Goal: Task Accomplishment & Management: Use online tool/utility

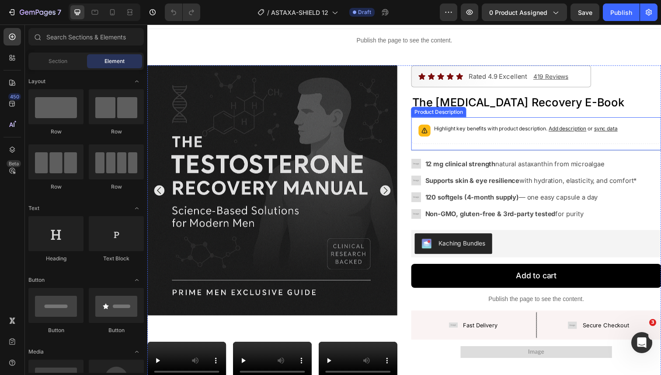
scroll to position [15, 0]
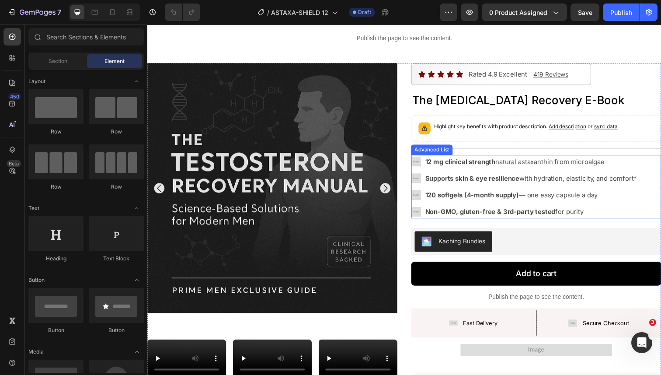
click at [421, 163] on img at bounding box center [422, 165] width 10 height 10
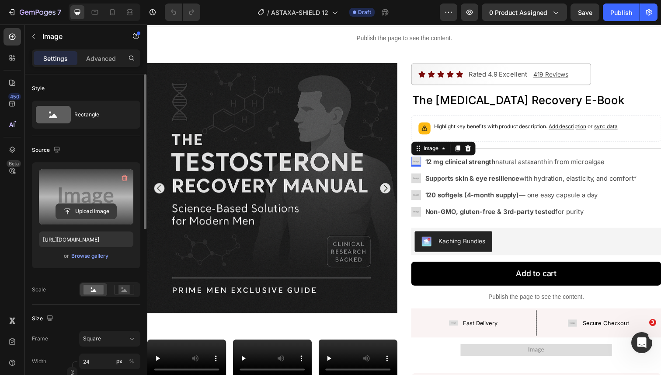
click at [92, 210] on input "file" at bounding box center [86, 211] width 60 height 15
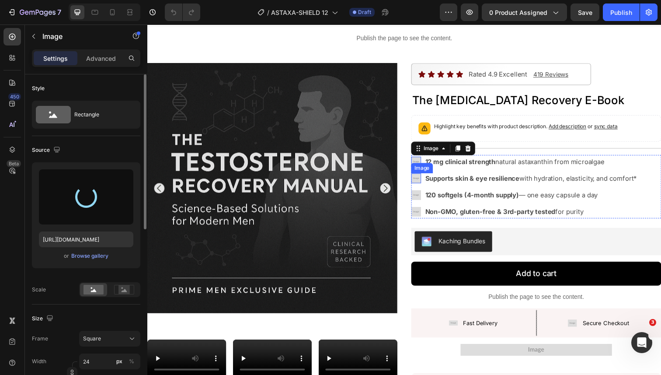
type input "[URL][DOMAIN_NAME]"
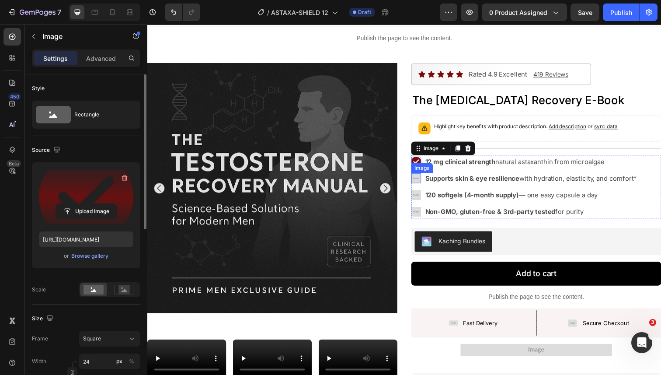
click at [419, 181] on img at bounding box center [422, 182] width 10 height 10
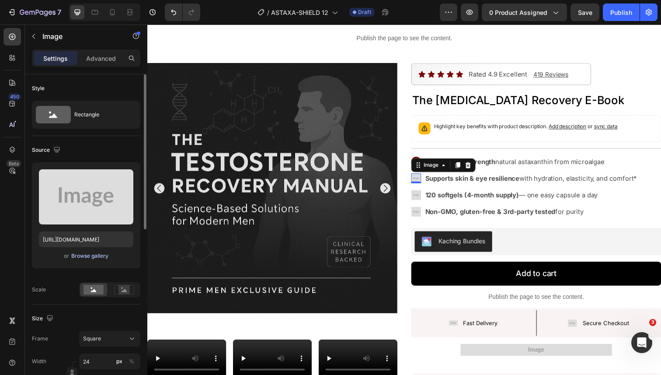
click at [95, 258] on div "Browse gallery" at bounding box center [89, 256] width 37 height 8
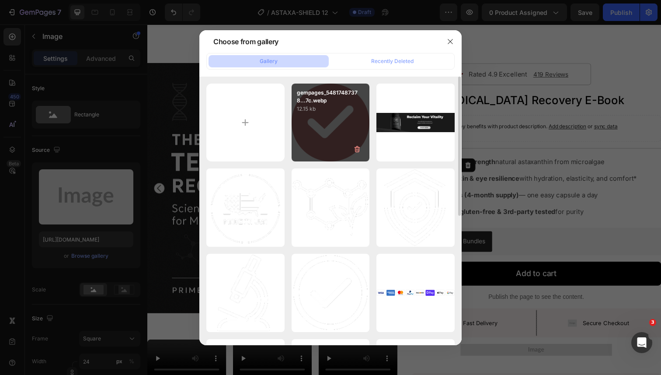
click at [321, 135] on div "gempages_54817487378...7c.webp 12.15 kb" at bounding box center [331, 123] width 78 height 78
type input "[URL][DOMAIN_NAME]"
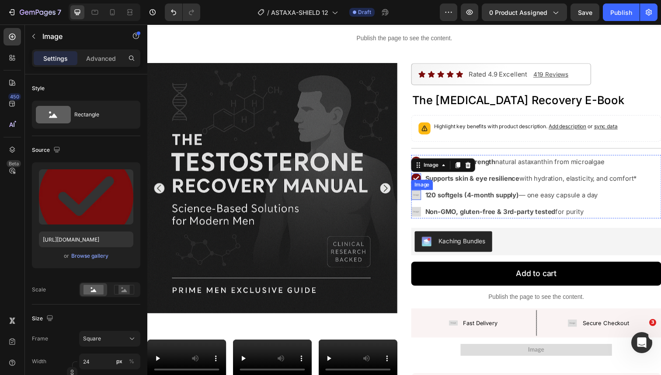
click at [419, 201] on div "Image" at bounding box center [422, 199] width 10 height 10
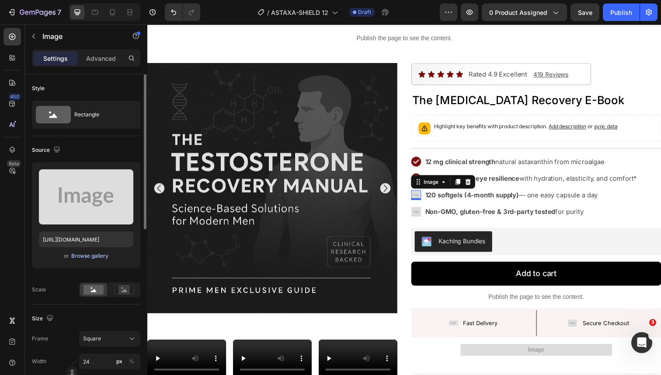
click at [106, 255] on div "Browse gallery" at bounding box center [89, 256] width 37 height 8
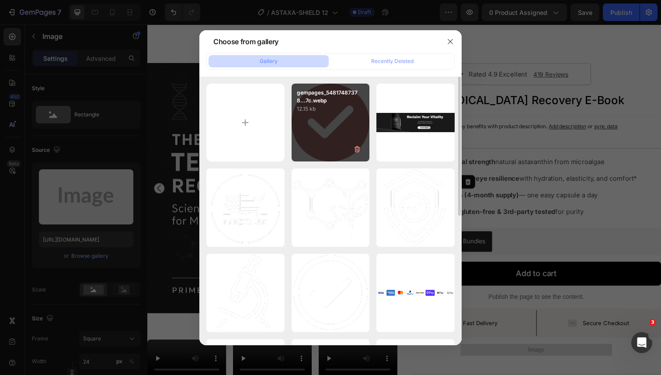
click at [347, 136] on div "gempages_54817487378...7c.webp 12.15 kb" at bounding box center [331, 123] width 78 height 78
type input "[URL][DOMAIN_NAME]"
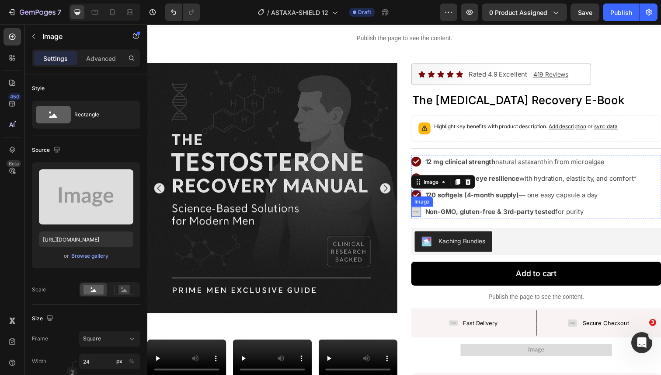
click at [419, 218] on div "Image" at bounding box center [422, 216] width 10 height 10
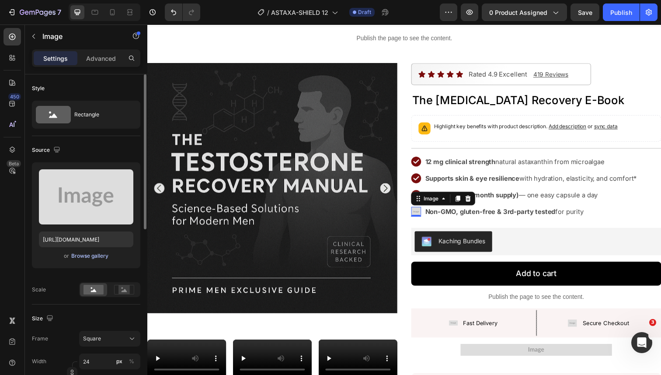
click at [107, 253] on div "Browse gallery" at bounding box center [89, 256] width 37 height 8
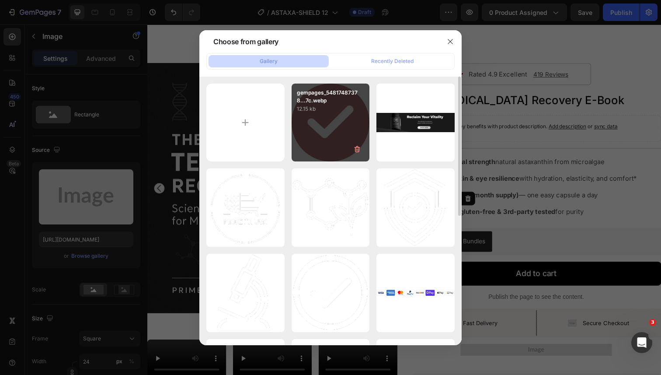
click at [319, 139] on div "gempages_54817487378...7c.webp 12.15 kb" at bounding box center [331, 123] width 78 height 78
type input "[URL][DOMAIN_NAME]"
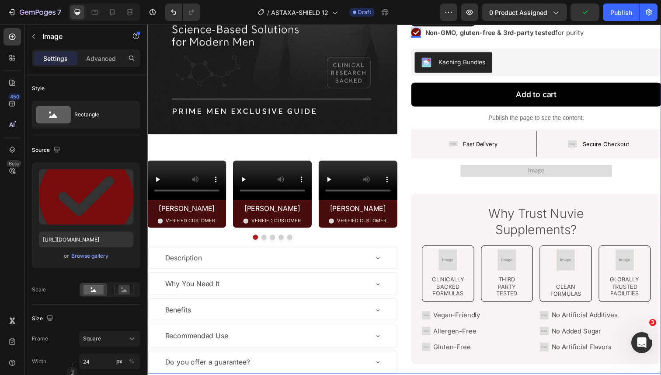
scroll to position [205, 0]
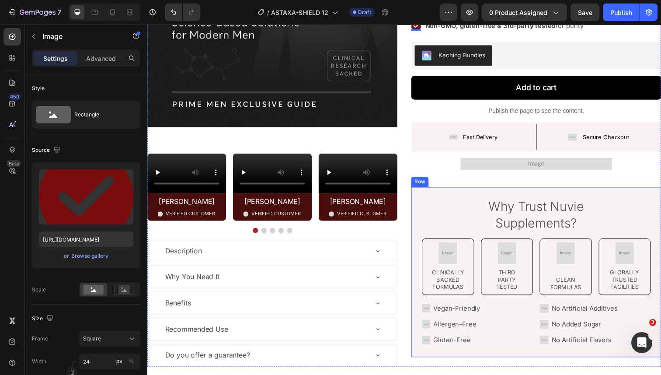
click at [424, 237] on div "Why Trust Nuvie Supplements? Text Block Image Clinically Backed Formulas Text B…" at bounding box center [544, 278] width 255 height 174
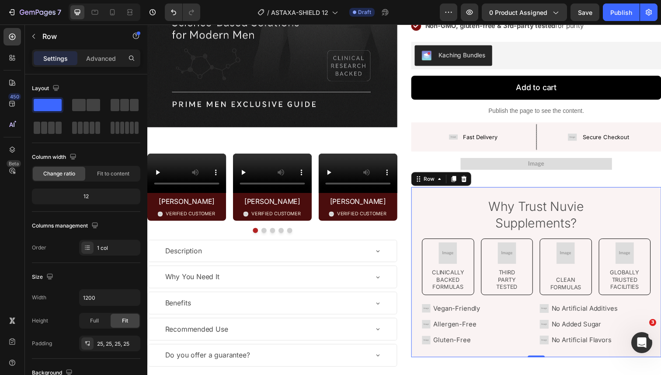
scroll to position [227, 0]
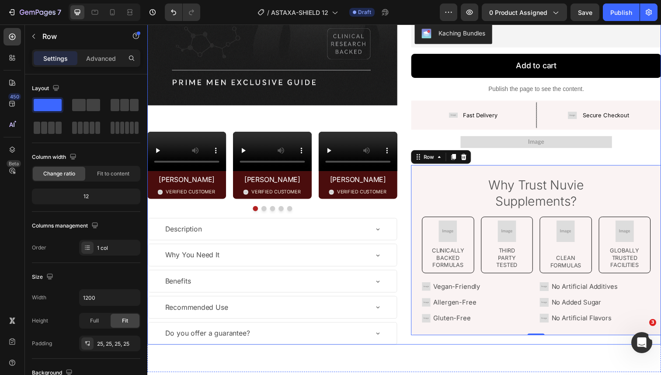
click at [238, 130] on div "Video [PERSON_NAME] Text Block Image VERIFIED CUSTOMER Text Block Row Row Video…" at bounding box center [274, 169] width 255 height 108
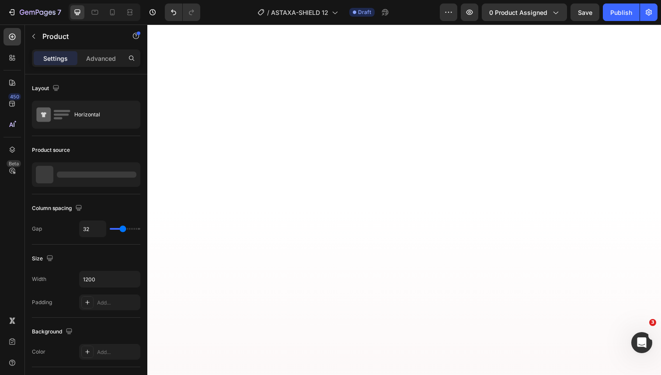
click at [232, 140] on div at bounding box center [409, 35] width 525 height 296
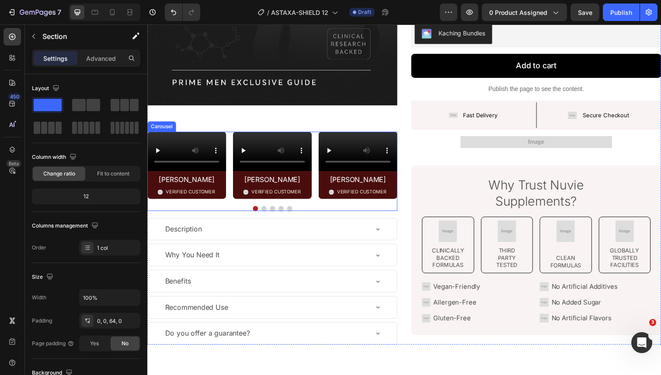
click at [232, 141] on div "Video [PERSON_NAME] Text Block Image VERIFIED CUSTOMER Text Block Row Row Video…" at bounding box center [274, 168] width 255 height 69
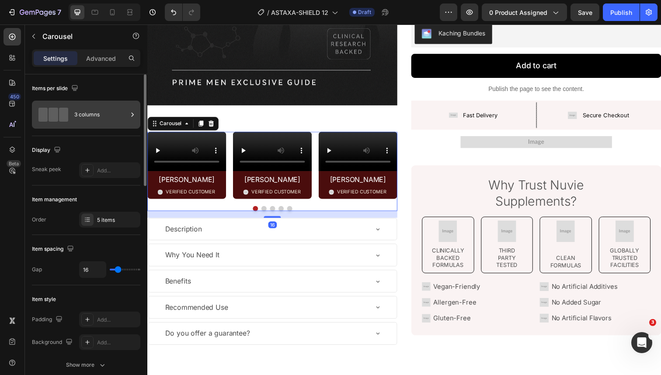
click at [91, 120] on div "3 columns" at bounding box center [100, 115] width 53 height 20
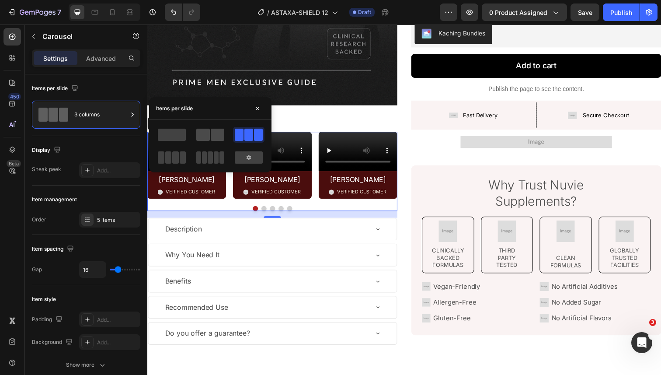
click at [200, 137] on span at bounding box center [203, 135] width 14 height 12
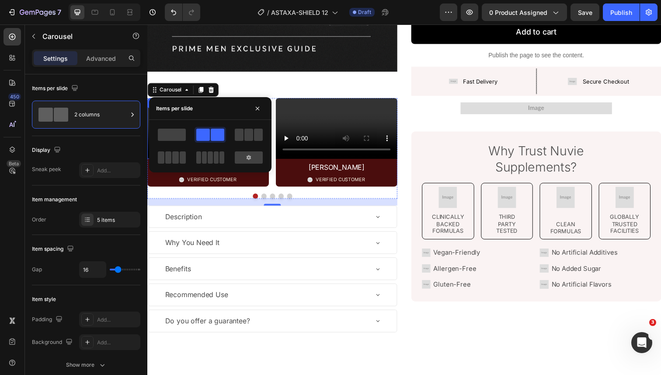
scroll to position [261, 0]
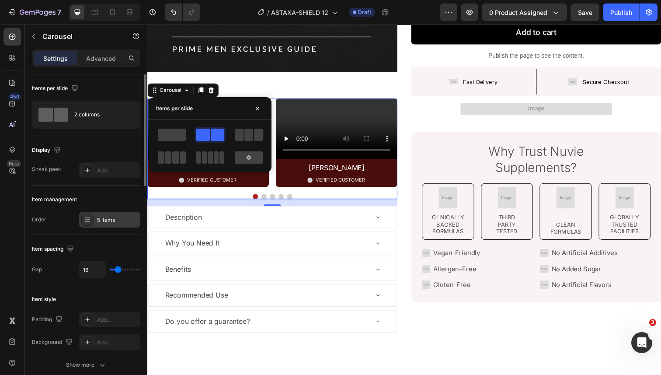
click at [105, 217] on div "5 items" at bounding box center [117, 220] width 41 height 8
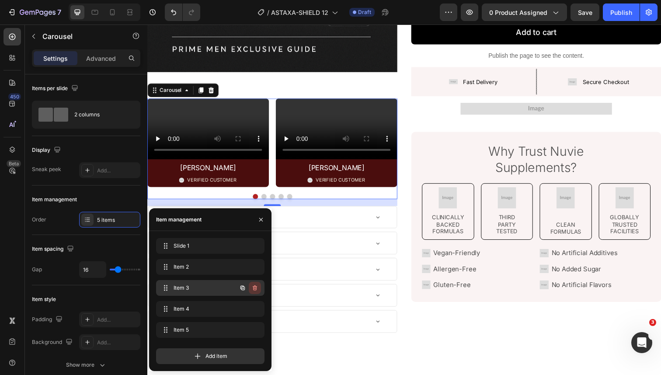
click at [257, 288] on icon "button" at bounding box center [254, 287] width 7 height 7
click at [257, 288] on div "Delete" at bounding box center [249, 288] width 16 height 8
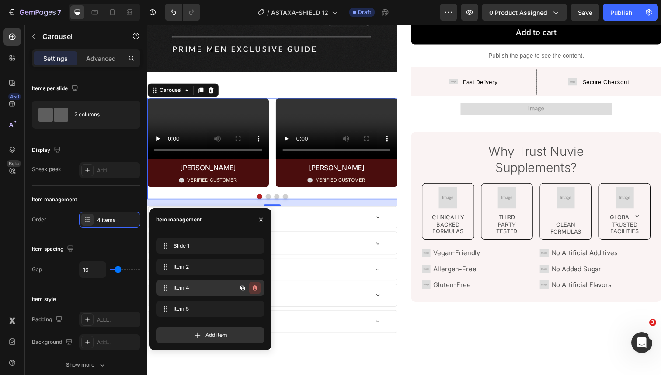
click at [255, 288] on icon "button" at bounding box center [255, 288] width 0 height 2
click at [255, 288] on div "Delete" at bounding box center [249, 288] width 16 height 8
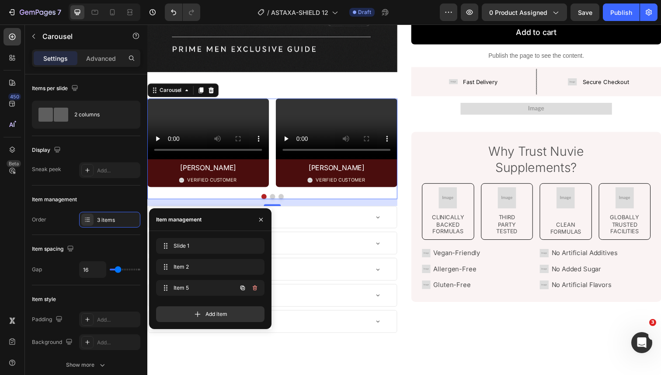
click at [255, 288] on icon "button" at bounding box center [255, 288] width 0 height 2
click at [255, 288] on div "Delete" at bounding box center [249, 288] width 16 height 8
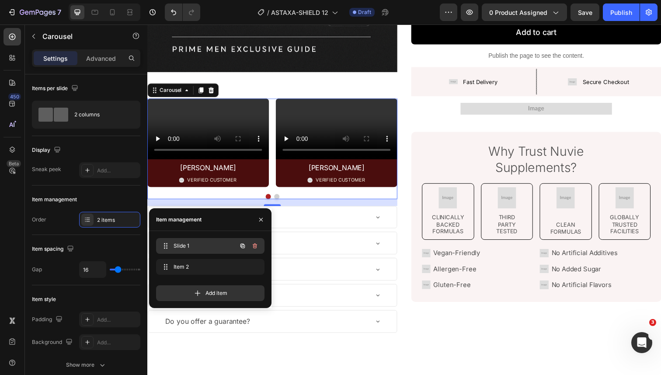
click at [210, 243] on span "Slide 1" at bounding box center [198, 246] width 49 height 8
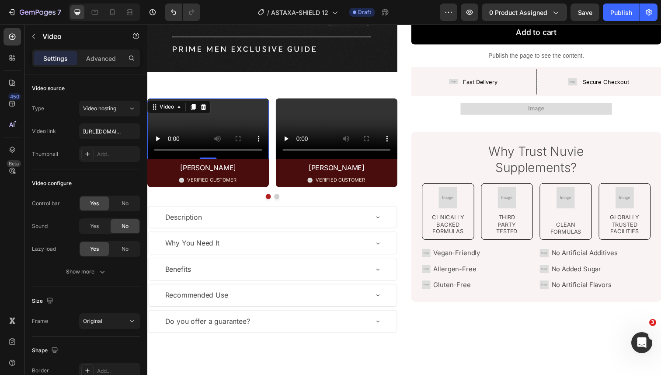
click at [230, 162] on video at bounding box center [209, 131] width 124 height 62
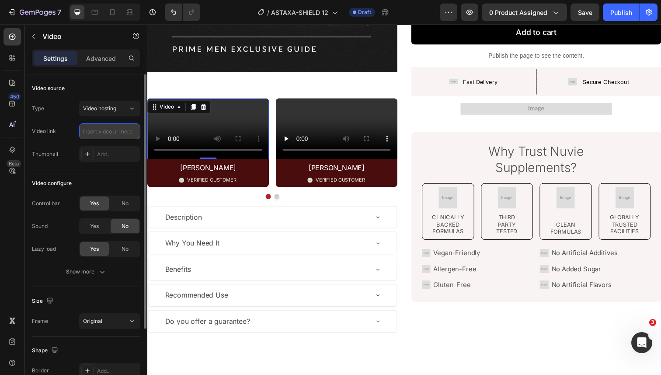
scroll to position [0, 0]
paste input "[URL][DOMAIN_NAME]"
type input "[URL][DOMAIN_NAME]"
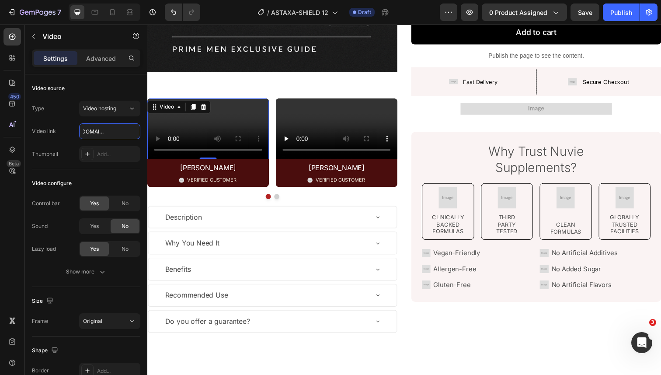
scroll to position [0, 0]
click at [298, 162] on video at bounding box center [341, 131] width 124 height 62
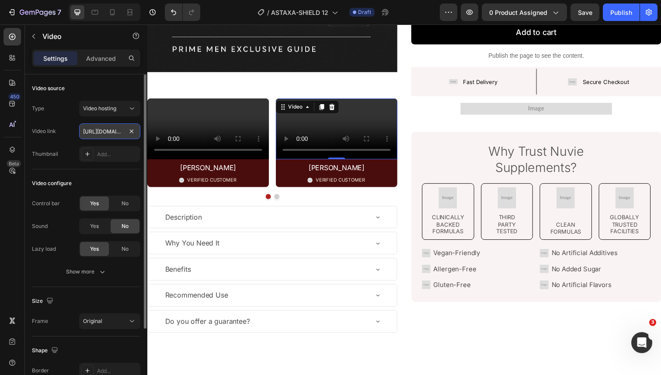
click at [116, 135] on input "[URL][DOMAIN_NAME]" at bounding box center [109, 131] width 61 height 16
paste input "[URL][DOMAIN_NAME]"
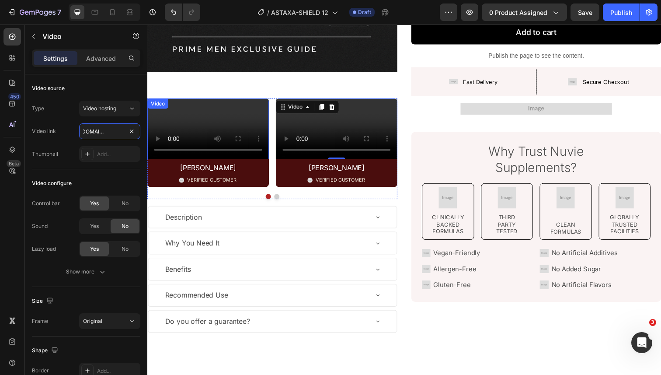
type input "[URL][DOMAIN_NAME]"
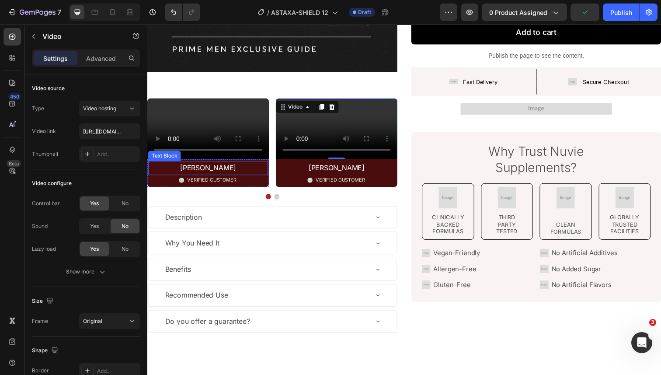
click at [212, 178] on p "[PERSON_NAME]" at bounding box center [209, 171] width 121 height 13
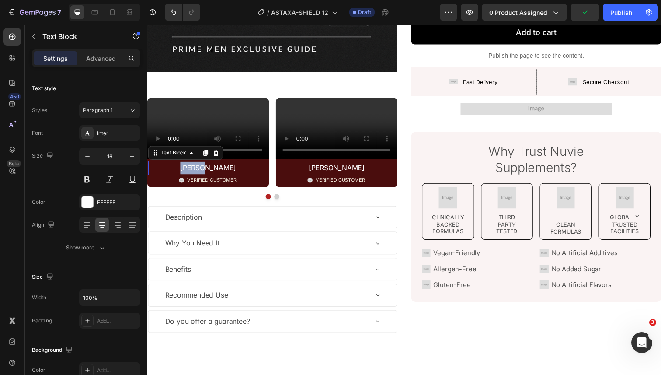
click at [212, 178] on p "[PERSON_NAME]" at bounding box center [209, 171] width 121 height 13
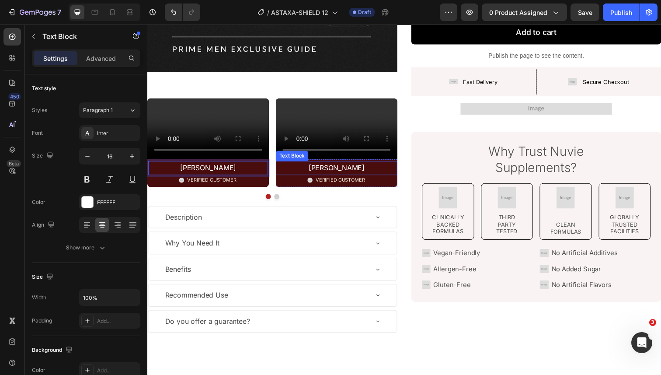
click at [356, 178] on p "[PERSON_NAME]" at bounding box center [340, 171] width 122 height 13
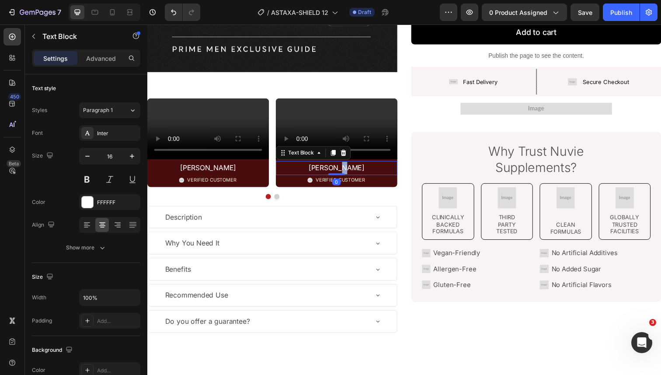
click at [356, 178] on p "[PERSON_NAME]" at bounding box center [340, 171] width 122 height 13
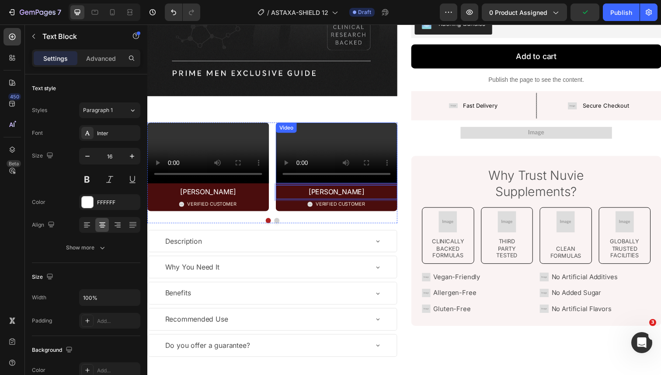
scroll to position [242, 0]
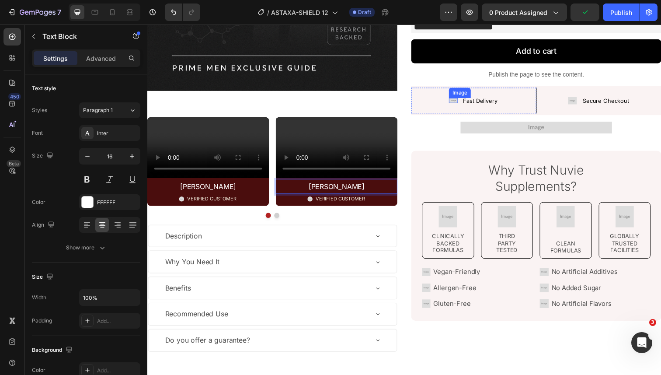
click at [462, 103] on img at bounding box center [459, 103] width 9 height 6
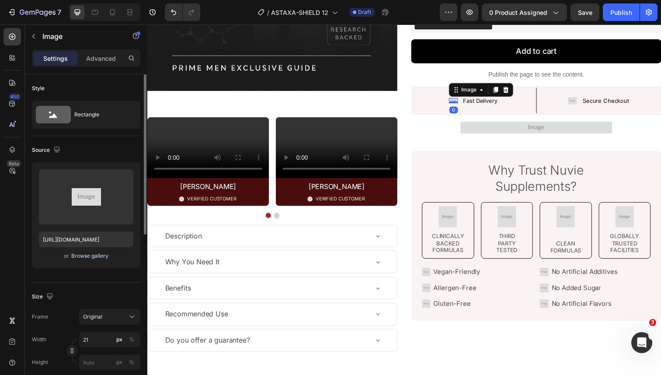
click at [94, 253] on div "Browse gallery" at bounding box center [89, 256] width 37 height 8
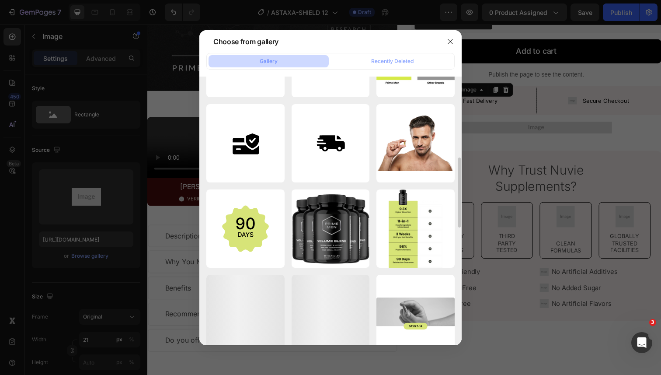
scroll to position [318, 0]
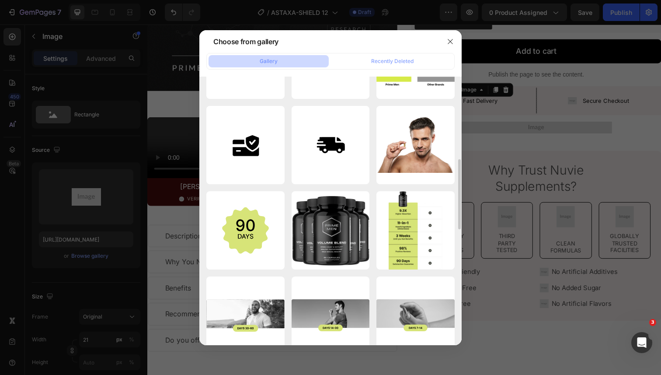
click at [0, 0] on div "gempages_548174873789...2b.png 0.72 kb" at bounding box center [0, 0] width 0 height 0
type input "[URL][DOMAIN_NAME]"
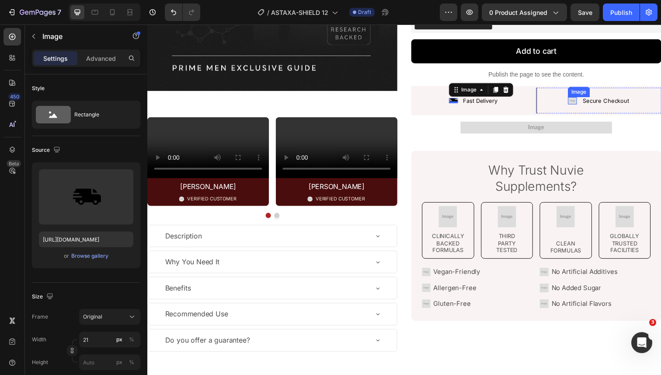
click at [581, 103] on img at bounding box center [581, 102] width 9 height 7
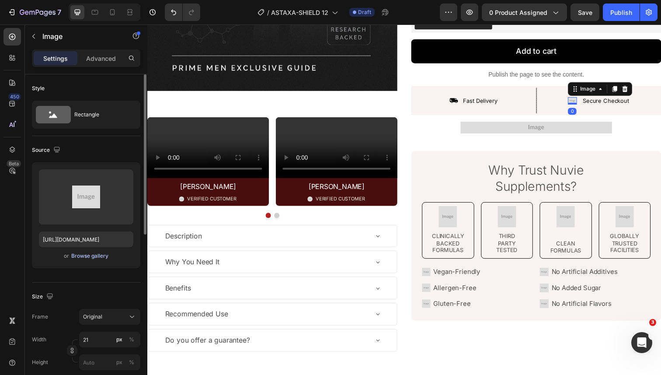
click at [97, 256] on div "Browse gallery" at bounding box center [89, 256] width 37 height 8
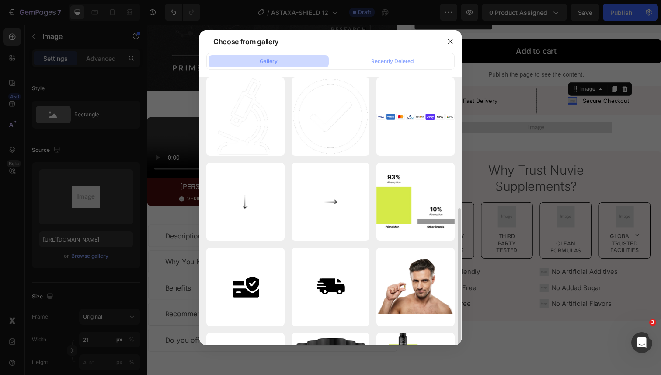
scroll to position [241, 0]
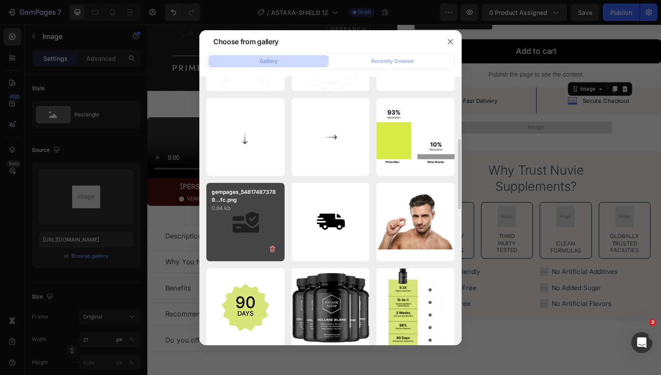
click at [269, 216] on div "gempages_548174873789...fc.png 0.84 kb" at bounding box center [245, 222] width 78 height 78
type input "[URL][DOMAIN_NAME]"
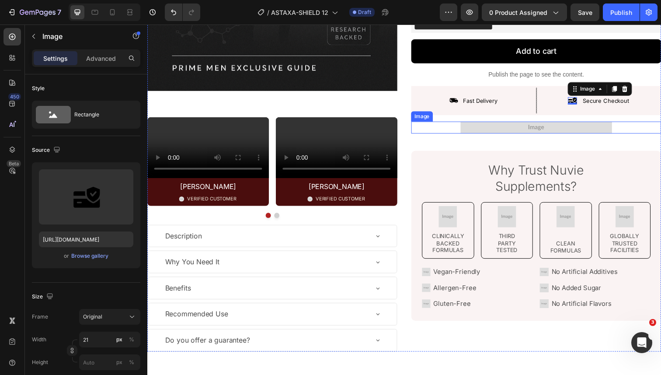
click at [519, 129] on img at bounding box center [544, 130] width 155 height 12
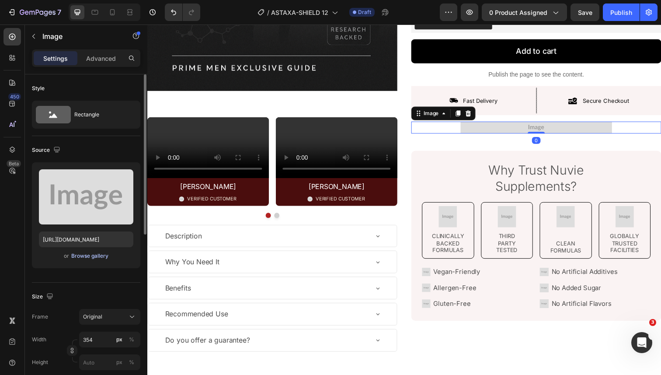
click at [87, 257] on div "Browse gallery" at bounding box center [89, 256] width 37 height 8
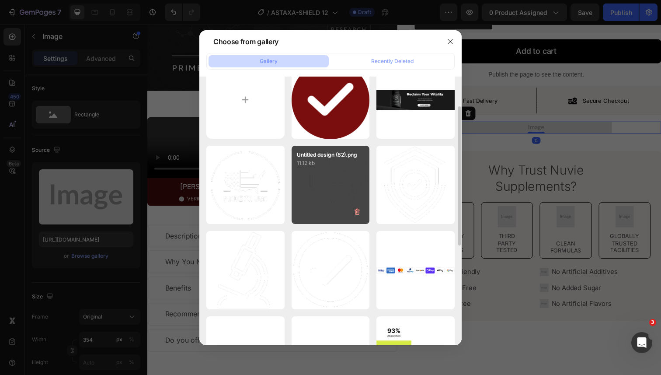
scroll to position [73, 0]
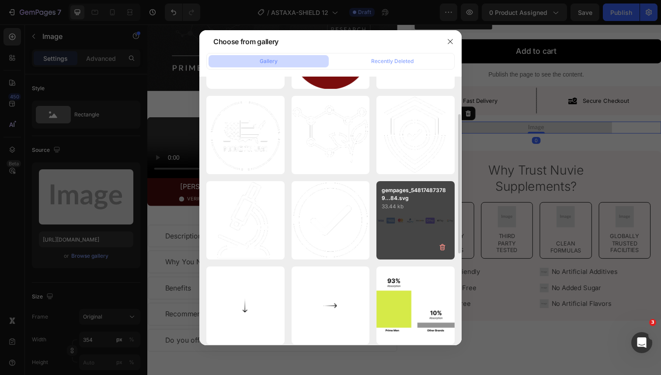
click at [384, 218] on div "gempages_548174873789...84.svg 33.44 kb" at bounding box center [416, 220] width 78 height 78
type input "[URL][DOMAIN_NAME]"
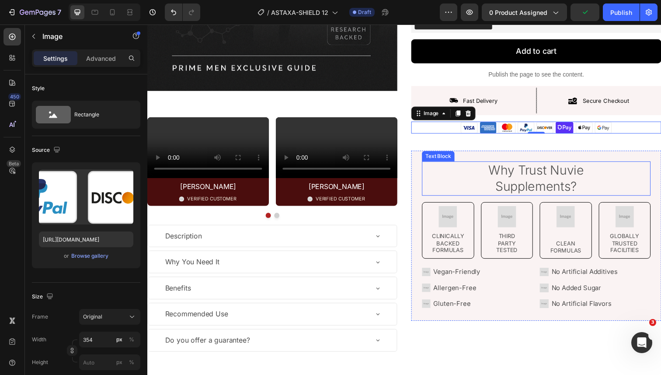
click at [502, 177] on p "Why Trust Nuvie" at bounding box center [545, 173] width 232 height 17
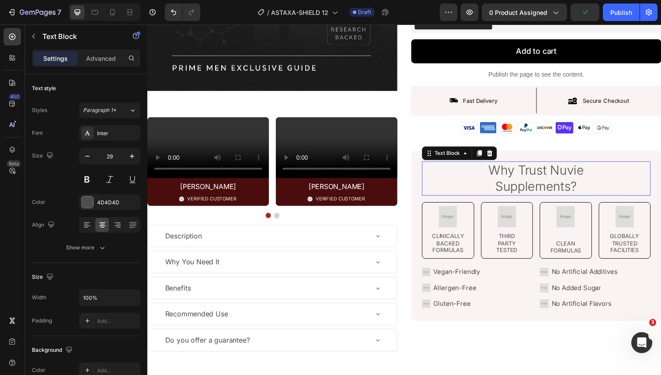
click at [502, 177] on p "Why Trust Nuvie" at bounding box center [545, 173] width 232 height 17
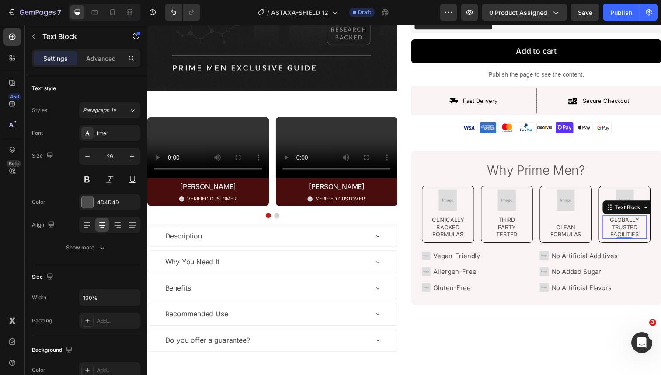
click at [620, 222] on p "GLOBALLY TRUSTED FACILITIES" at bounding box center [635, 231] width 44 height 22
click at [648, 234] on p "GLOBALLY TRUSTED FACILITIES" at bounding box center [635, 231] width 44 height 22
drag, startPoint x: 648, startPoint y: 233, endPoint x: 620, endPoint y: 224, distance: 30.2
click at [620, 224] on p "GLOBALLY TRUSTED FACILITIES" at bounding box center [635, 231] width 44 height 22
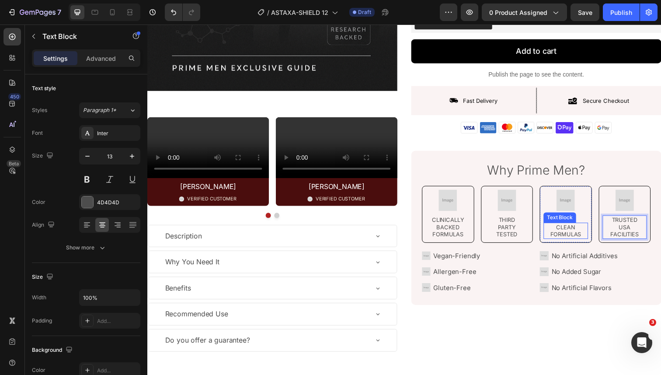
click at [574, 234] on p "CLEAN FORMULAS" at bounding box center [575, 235] width 44 height 15
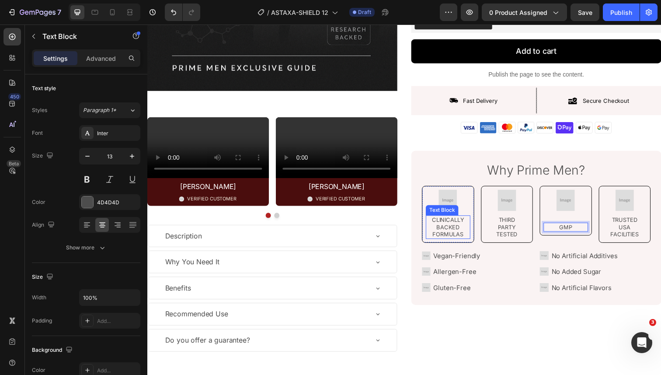
click at [465, 237] on p "Clinically Backed Formulas" at bounding box center [454, 231] width 44 height 22
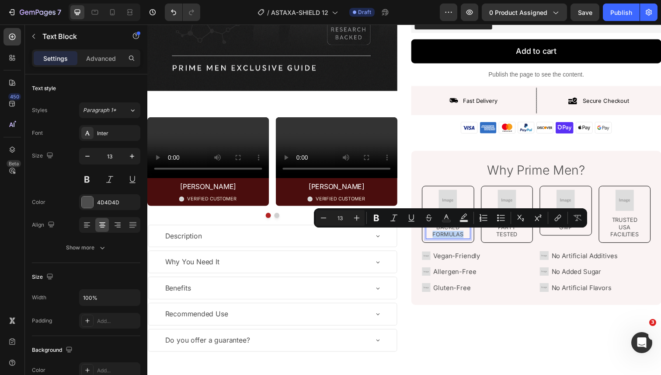
click at [471, 238] on p "Clinically Backed Formulas" at bounding box center [454, 231] width 44 height 22
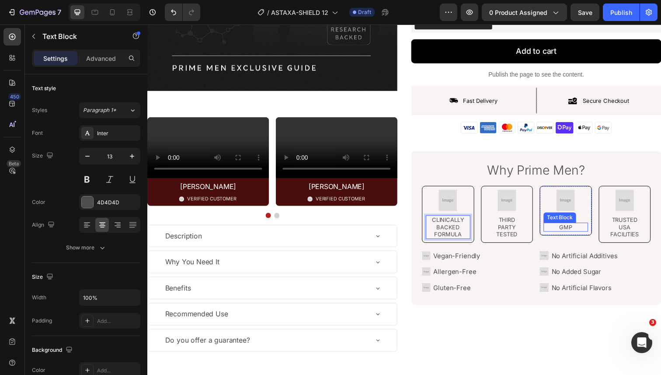
click at [571, 229] on p "GMP" at bounding box center [575, 231] width 44 height 7
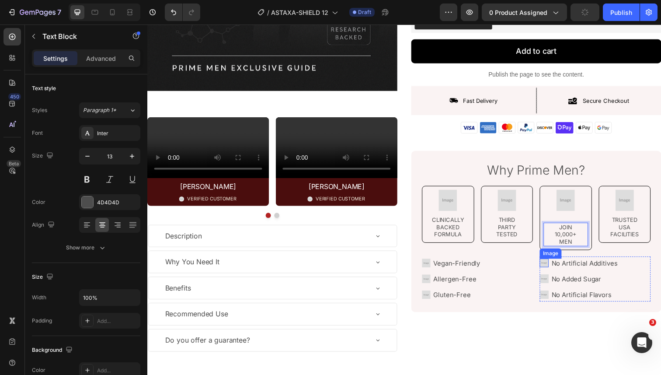
click at [536, 267] on div "Image Vegan-Friendly Text Block Image Allergen-Free Text Block Image Gluten-Fre…" at bounding box center [484, 284] width 113 height 46
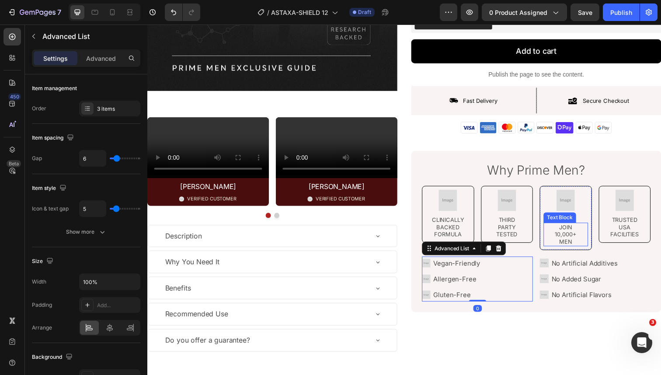
click at [561, 246] on p "Join 10,000+ Men" at bounding box center [575, 239] width 44 height 22
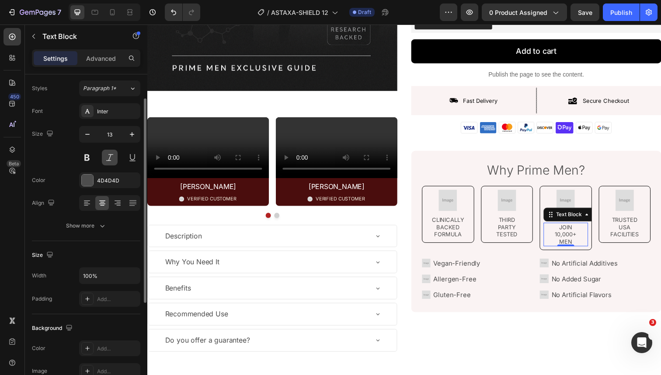
scroll to position [53, 0]
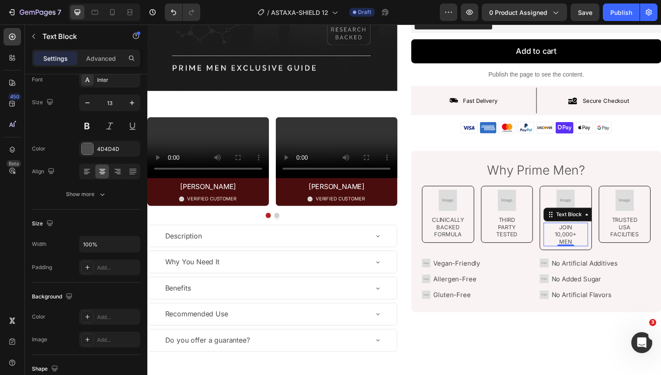
click at [537, 215] on div "Image THIRD  PARTY TESTED Text Block Row" at bounding box center [514, 218] width 53 height 58
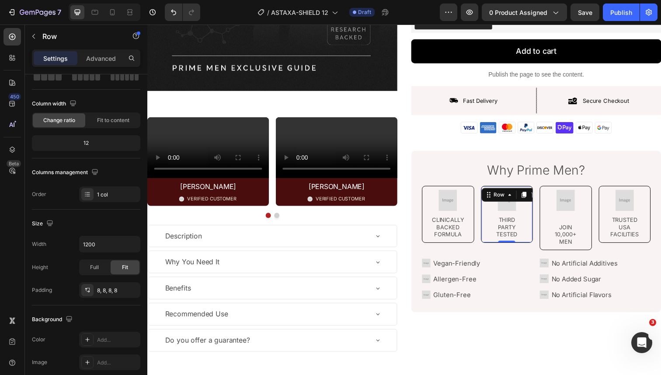
scroll to position [0, 0]
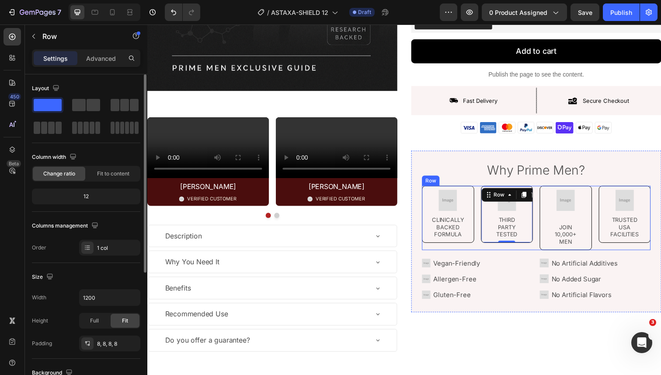
click at [556, 192] on div "Image" at bounding box center [563, 188] width 19 height 8
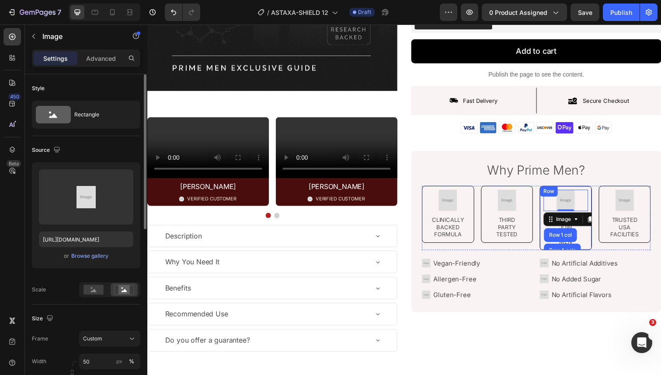
click at [551, 215] on div "Image Row 1 col Row 4 cols Row 1 col 0 Join 10,000+ Men Text Block Row" at bounding box center [574, 222] width 53 height 66
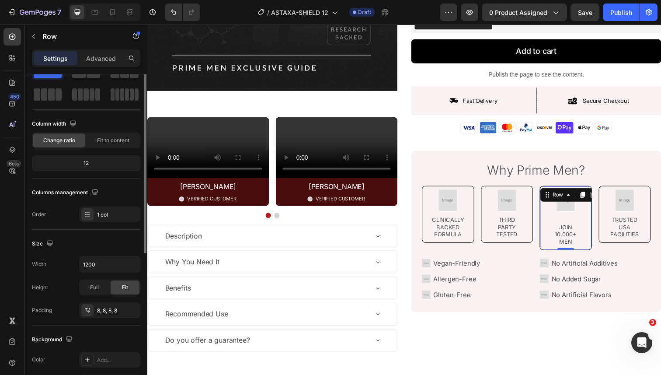
scroll to position [51, 0]
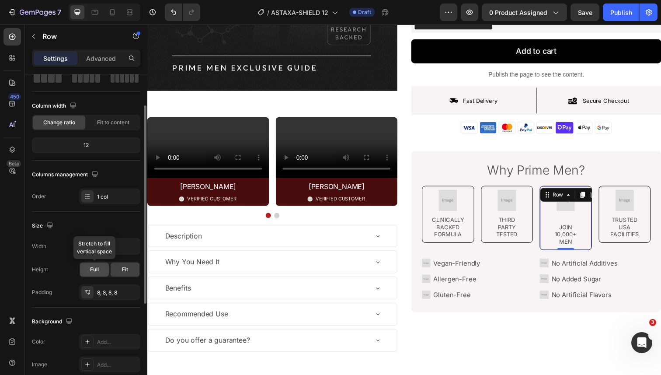
click at [101, 267] on div "Full" at bounding box center [94, 269] width 29 height 14
click at [113, 270] on div "Fit" at bounding box center [125, 269] width 29 height 14
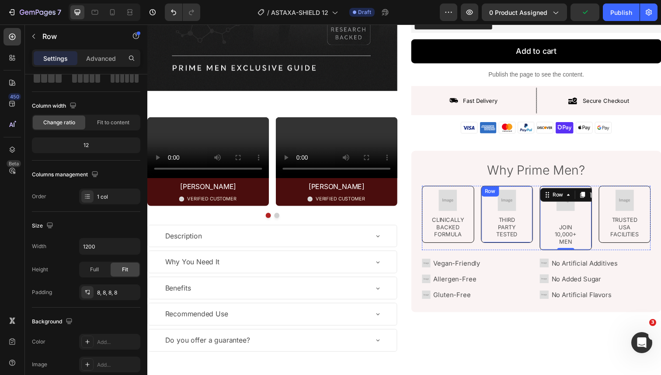
click at [538, 218] on div "Image THIRD  PARTY TESTED Text Block Row" at bounding box center [514, 218] width 53 height 58
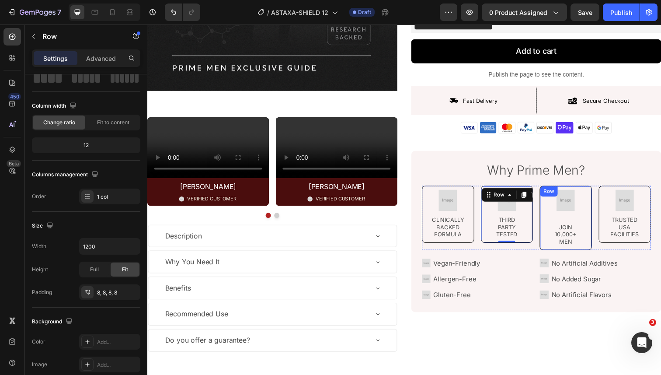
click at [551, 219] on div "Image Join 10,000+ Men Text Block Row" at bounding box center [574, 222] width 53 height 66
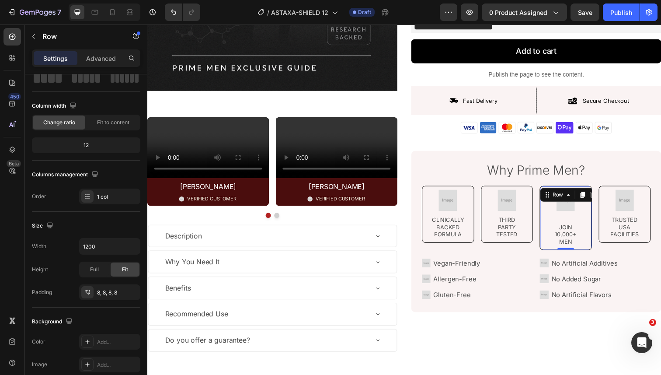
click at [565, 223] on div "Image Join 10,000+ Men Text Block" at bounding box center [574, 222] width 45 height 58
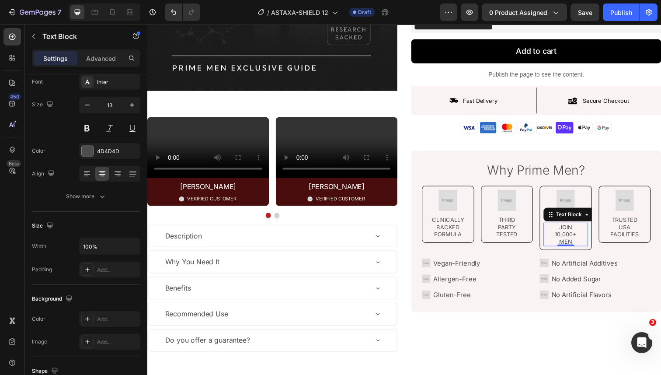
scroll to position [0, 0]
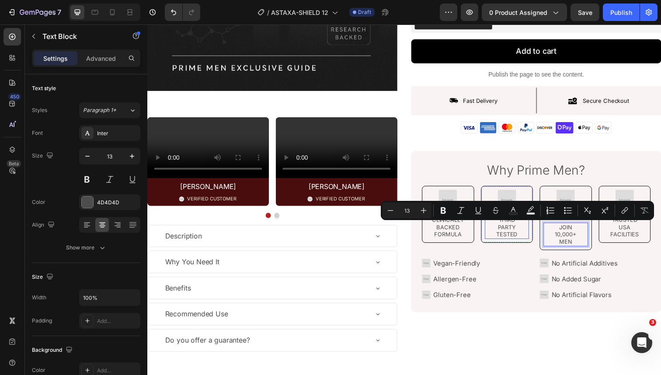
click at [516, 241] on p "TESTED" at bounding box center [515, 238] width 44 height 7
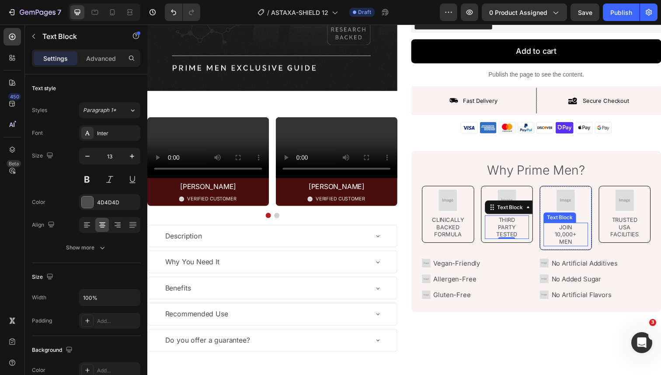
click at [562, 238] on p "Join 10,000+ Men" at bounding box center [575, 239] width 44 height 22
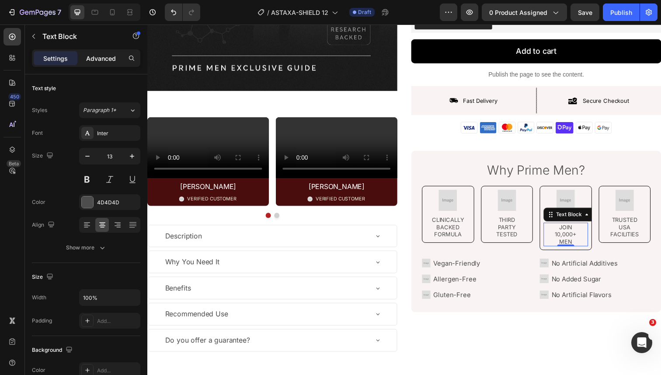
click at [112, 63] on div "Advanced" at bounding box center [101, 58] width 44 height 14
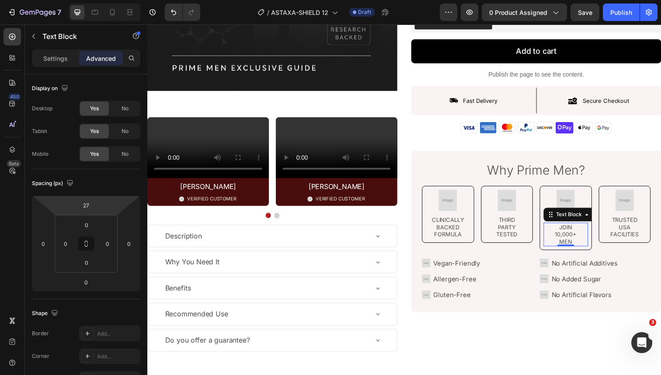
click at [100, 0] on html "7 Version history / ASTAXA-SHIELD 12 Draft Preview 0 product assigned Save Publ…" at bounding box center [330, 0] width 661 height 0
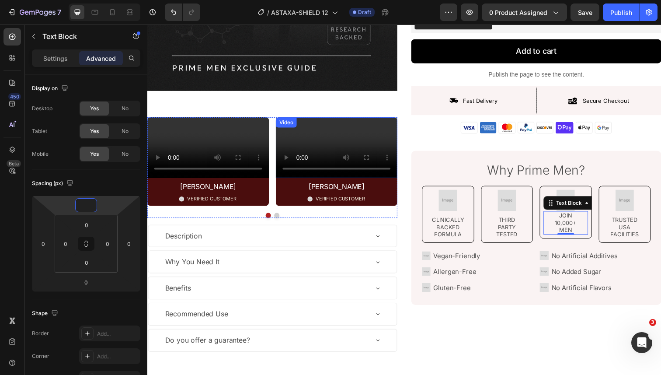
type input "27"
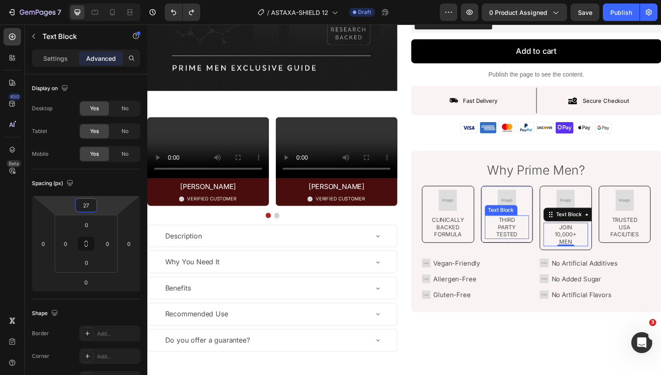
click at [529, 228] on p "PARTY" at bounding box center [515, 231] width 44 height 7
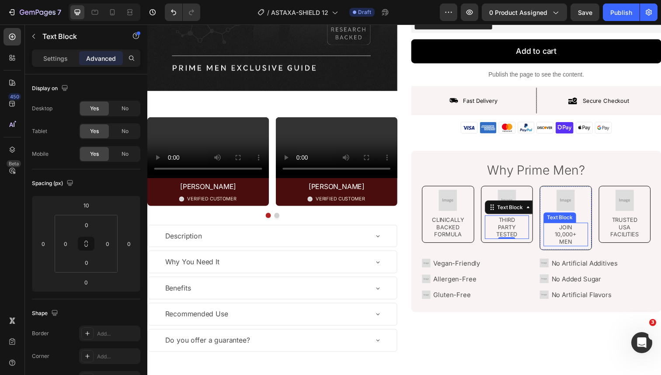
click at [575, 240] on p "Join 10,000+ Men" at bounding box center [575, 239] width 44 height 22
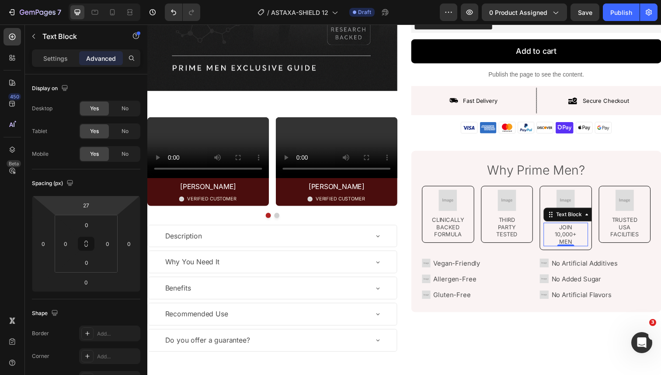
click at [103, 0] on html "7 Version history / ASTAXA-SHIELD 12 Draft Preview 0 product assigned Save Publ…" at bounding box center [330, 0] width 661 height 0
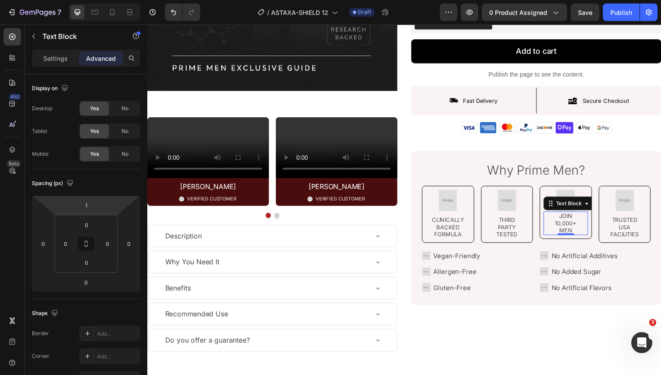
click at [97, 0] on html "7 Version history / ASTAXA-SHIELD 12 Draft Preview 0 product assigned Save Publ…" at bounding box center [330, 0] width 661 height 0
click at [89, 206] on input "1" at bounding box center [85, 205] width 17 height 13
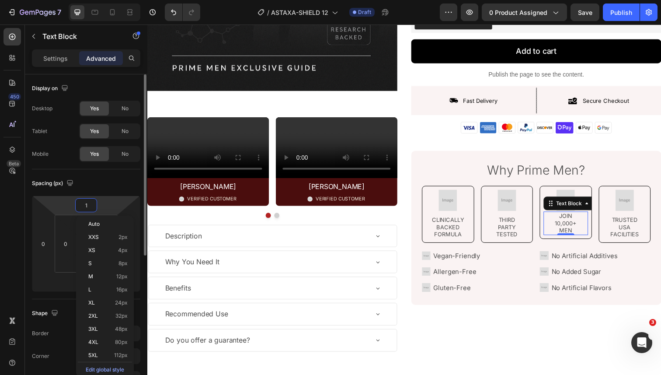
type input "10"
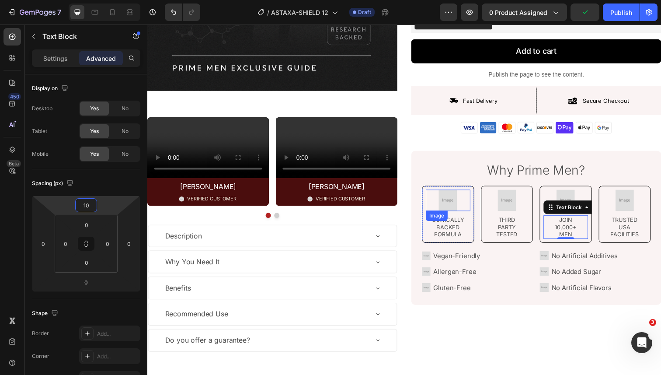
click at [456, 204] on img at bounding box center [454, 204] width 23 height 22
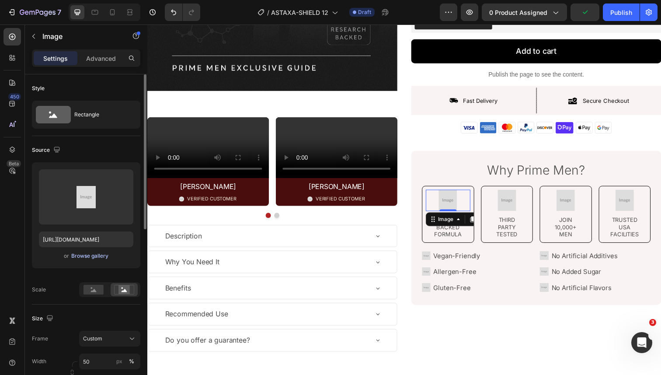
click at [82, 254] on div "Browse gallery" at bounding box center [89, 256] width 37 height 8
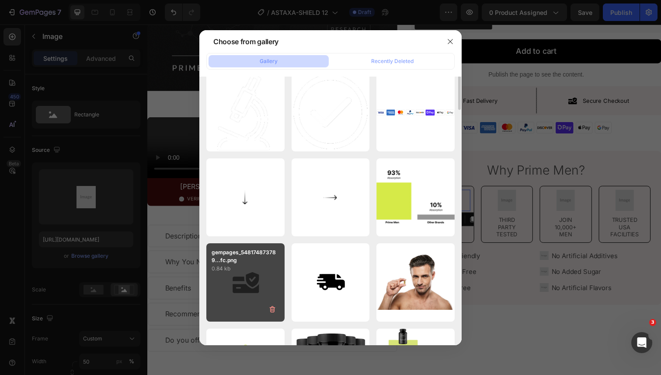
scroll to position [68, 0]
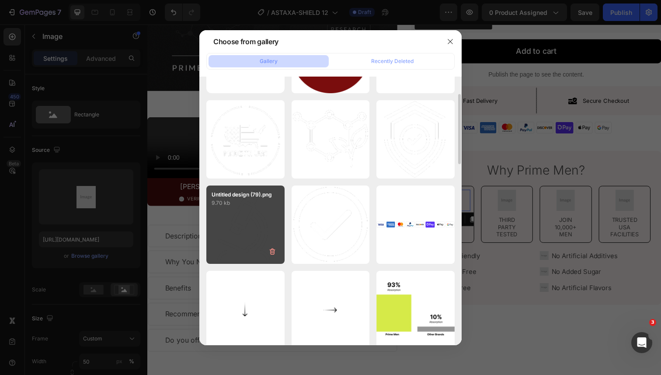
click at [237, 227] on div "Untitled design (79).png 9.70 kb" at bounding box center [245, 224] width 78 height 78
type input "[URL][DOMAIN_NAME]"
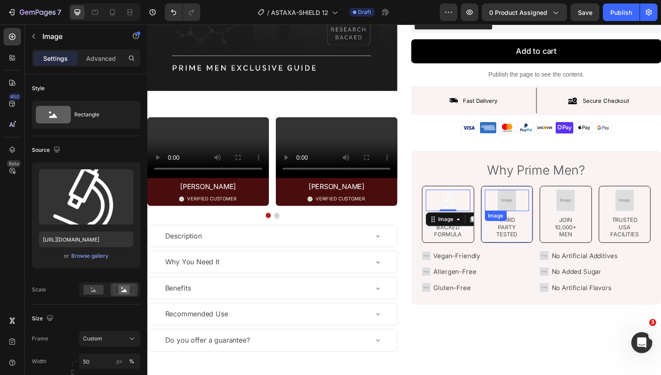
click at [509, 208] on img at bounding box center [514, 204] width 23 height 22
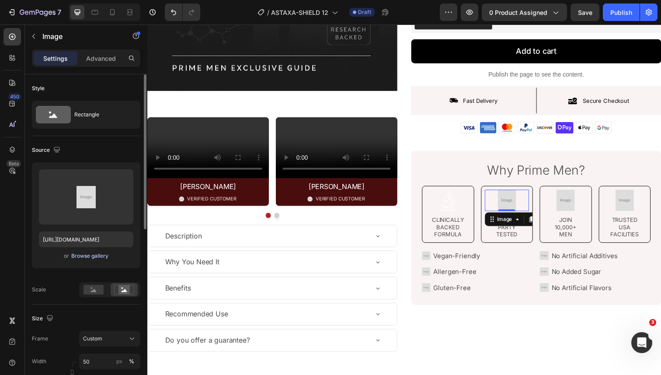
click at [102, 253] on div "Browse gallery" at bounding box center [89, 256] width 37 height 8
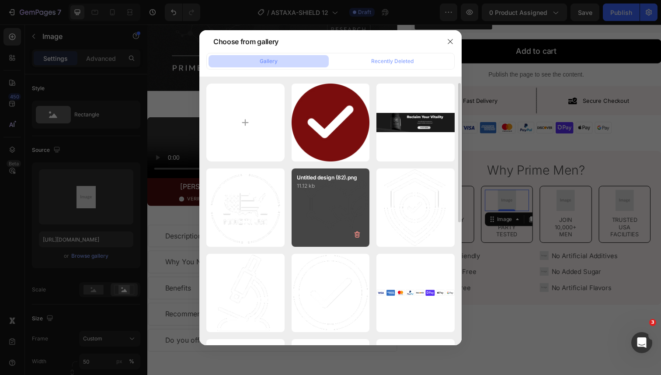
scroll to position [14, 0]
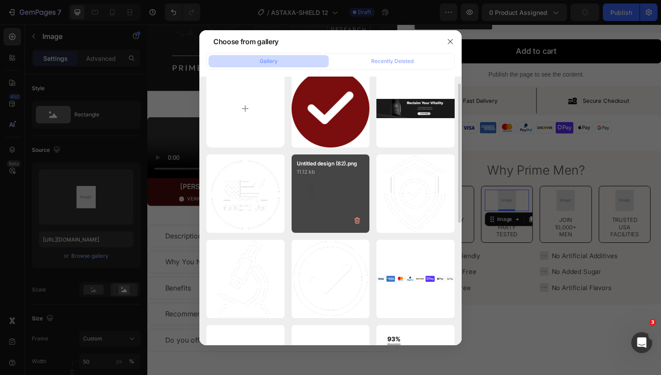
click at [339, 182] on div "Untitled design (82).png 11.12 kb" at bounding box center [331, 193] width 78 height 78
type input "[URL][DOMAIN_NAME]"
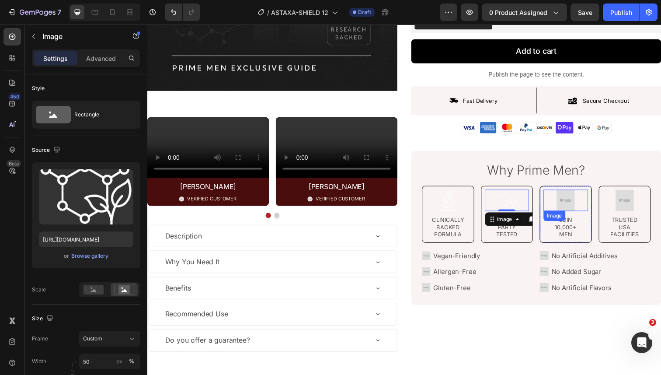
click at [568, 200] on img at bounding box center [574, 204] width 23 height 22
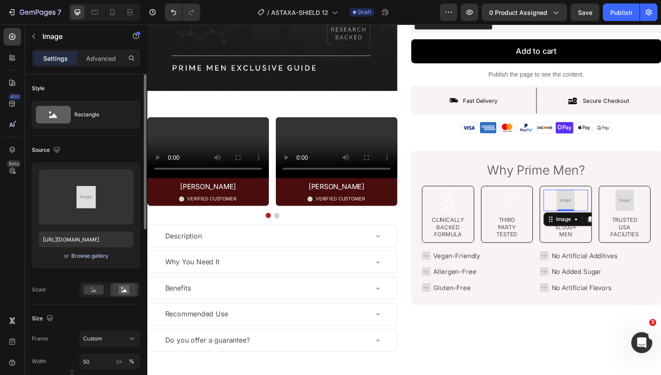
click at [96, 257] on div "Browse gallery" at bounding box center [89, 256] width 37 height 8
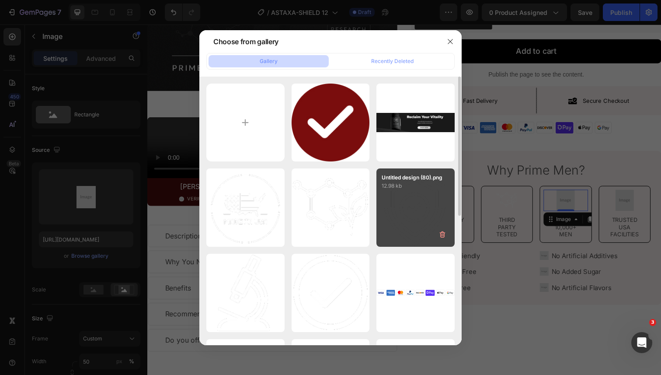
click at [400, 198] on div "Untitled design (80).png 12.98 kb" at bounding box center [416, 207] width 78 height 78
type input "[URL][DOMAIN_NAME]"
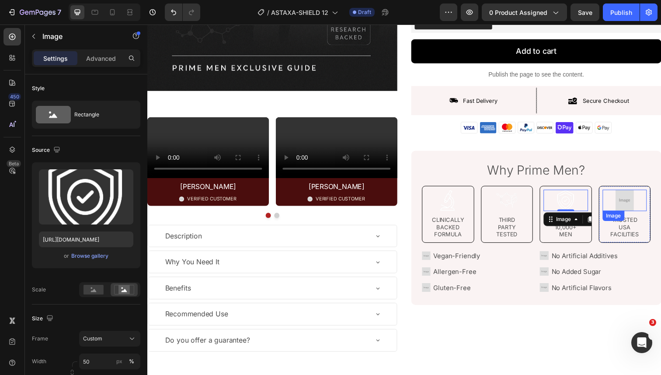
click at [635, 205] on img at bounding box center [634, 204] width 23 height 22
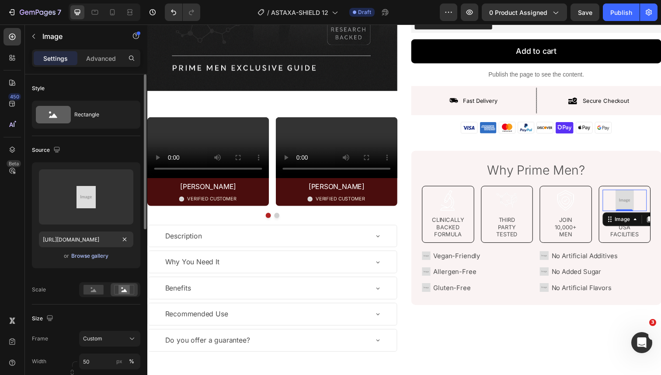
click at [92, 254] on div "Browse gallery" at bounding box center [89, 256] width 37 height 8
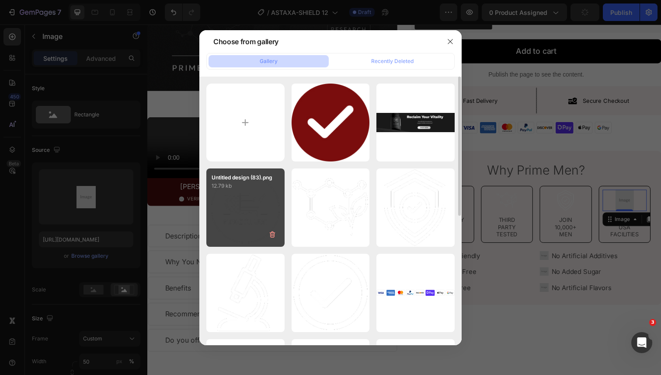
click at [265, 199] on div "Untitled design (83).png 12.79 kb" at bounding box center [245, 207] width 78 height 78
type input "[URL][DOMAIN_NAME]"
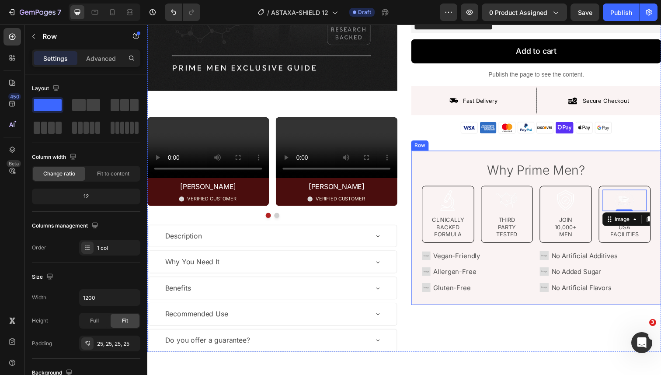
click at [425, 174] on div "Why Prime Men? Text Block Image Clinically Backed Formula Text Block Row Image …" at bounding box center [544, 231] width 255 height 157
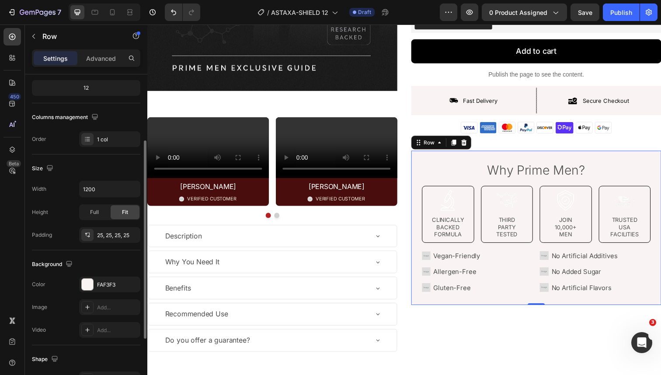
scroll to position [168, 0]
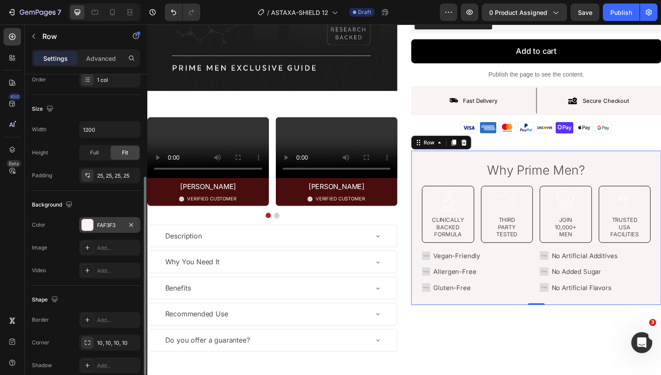
click at [102, 223] on div "FAF3F3" at bounding box center [109, 225] width 25 height 8
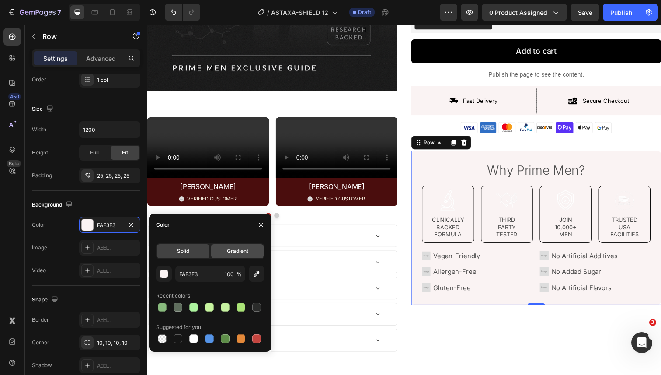
click at [213, 250] on div "Gradient" at bounding box center [237, 251] width 52 height 14
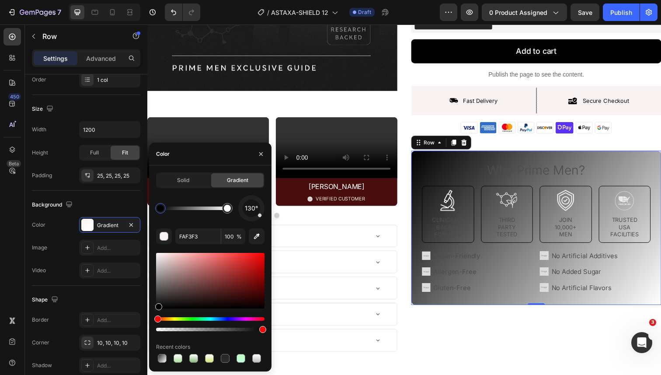
click at [156, 308] on div at bounding box center [158, 306] width 7 height 7
click at [226, 208] on div at bounding box center [227, 208] width 7 height 7
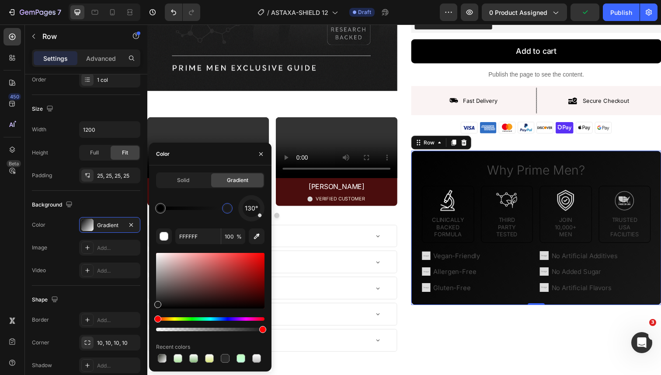
drag, startPoint x: 158, startPoint y: 264, endPoint x: 151, endPoint y: 303, distance: 39.5
click at [151, 303] on div "Solid Gradient 130° FFFFFF 100 % Recent colors" at bounding box center [210, 268] width 122 height 192
type input "191919"
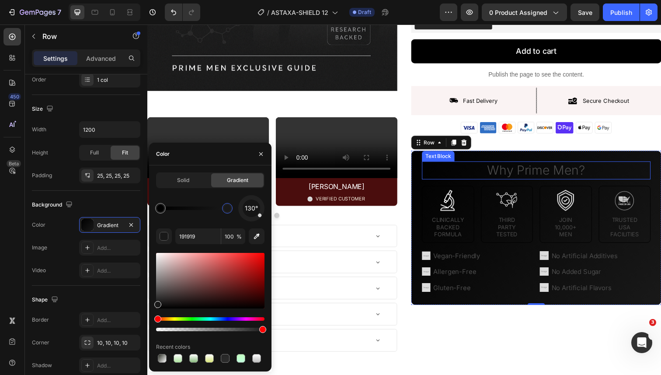
click at [502, 175] on p "Why Prime Men?" at bounding box center [545, 173] width 232 height 17
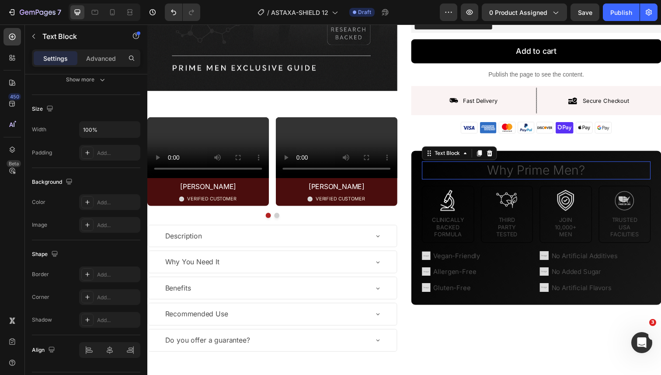
scroll to position [0, 0]
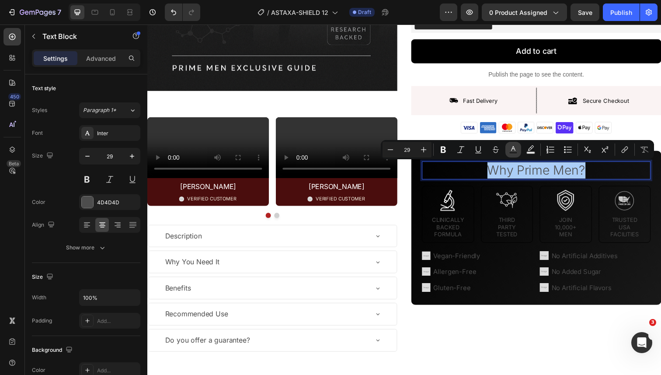
click at [506, 150] on button "Text Color" at bounding box center [514, 150] width 16 height 16
type input "4D4D4D"
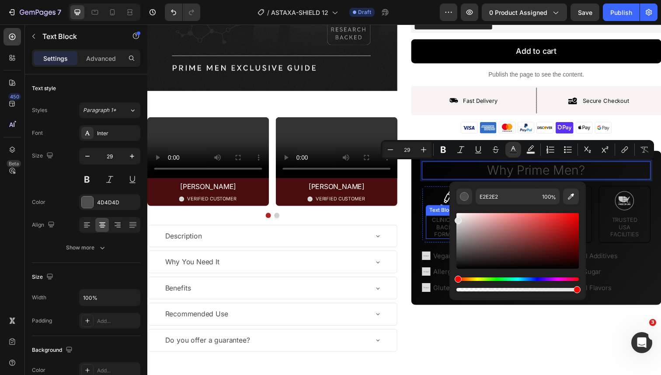
drag, startPoint x: 622, startPoint y: 244, endPoint x: 450, endPoint y: 210, distance: 174.9
drag, startPoint x: 468, startPoint y: 226, endPoint x: 456, endPoint y: 215, distance: 16.1
click at [457, 215] on div "Editor contextual toolbar" at bounding box center [518, 241] width 122 height 56
type input "F4F4F4"
click at [443, 179] on p "Why Prime Men?" at bounding box center [545, 173] width 232 height 17
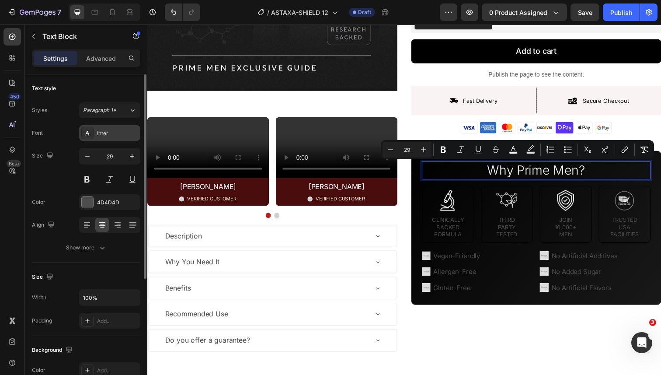
click at [115, 134] on div "Inter" at bounding box center [117, 133] width 41 height 8
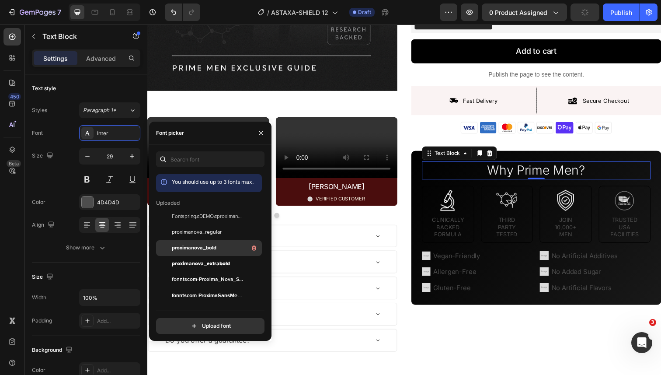
click at [213, 248] on span "proximanova_bold" at bounding box center [194, 248] width 45 height 8
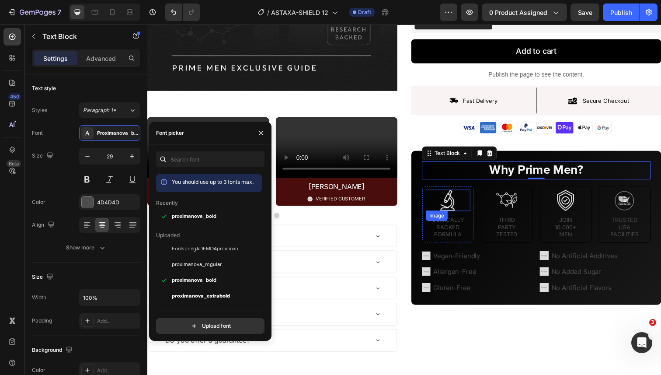
click at [457, 232] on p "Clinically Backed Formula" at bounding box center [454, 231] width 44 height 22
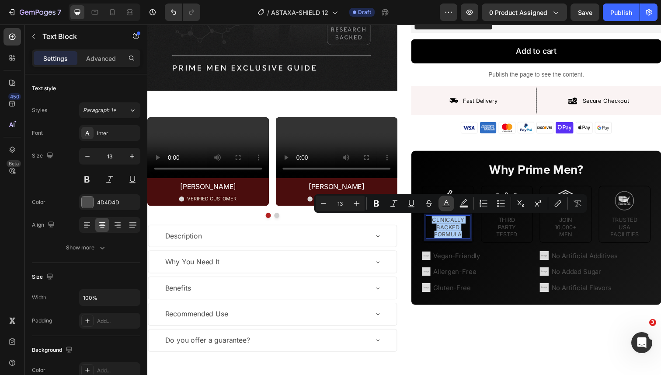
click at [443, 204] on icon "Editor contextual toolbar" at bounding box center [446, 203] width 9 height 9
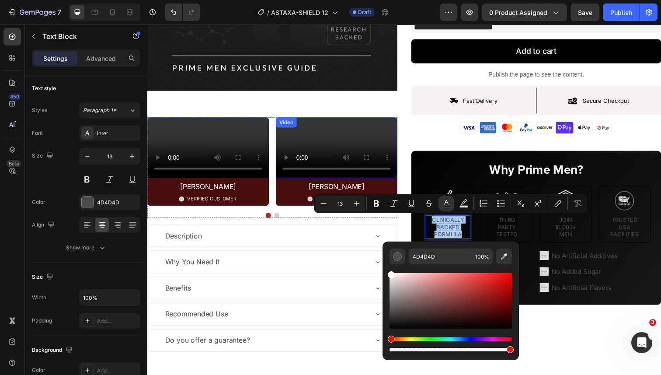
drag, startPoint x: 556, startPoint y: 299, endPoint x: 379, endPoint y: 274, distance: 178.8
type input "FFFFFF"
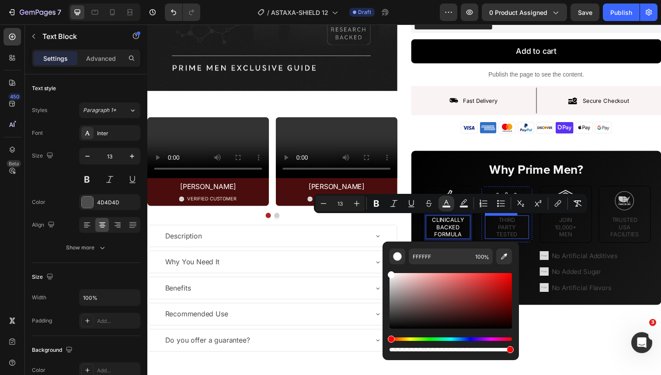
click at [514, 235] on p "TESTED" at bounding box center [515, 238] width 44 height 7
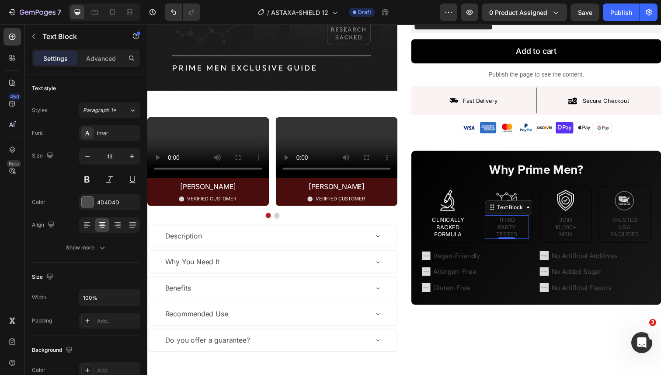
click at [514, 235] on p "TESTED" at bounding box center [515, 238] width 44 height 7
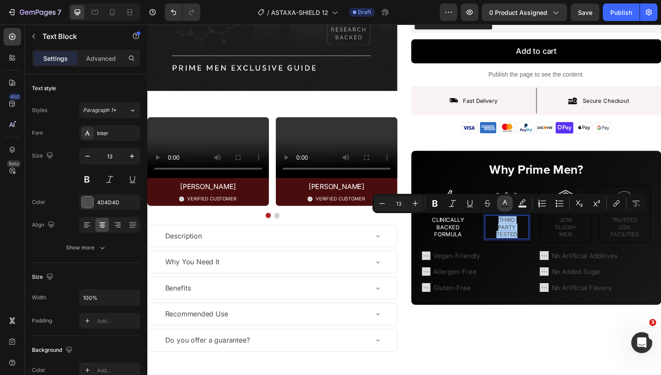
click at [505, 206] on rect "Editor contextual toolbar" at bounding box center [505, 207] width 8 height 2
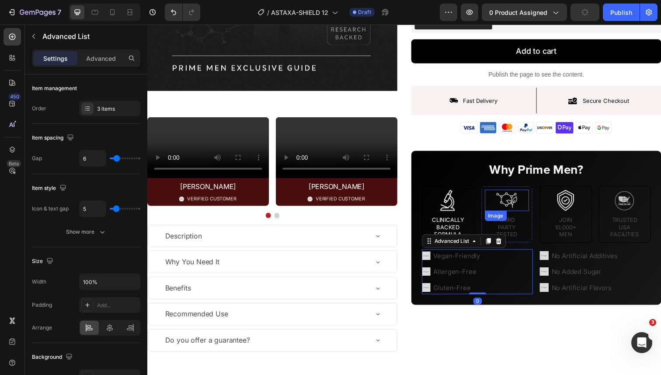
click at [523, 208] on img at bounding box center [514, 204] width 23 height 22
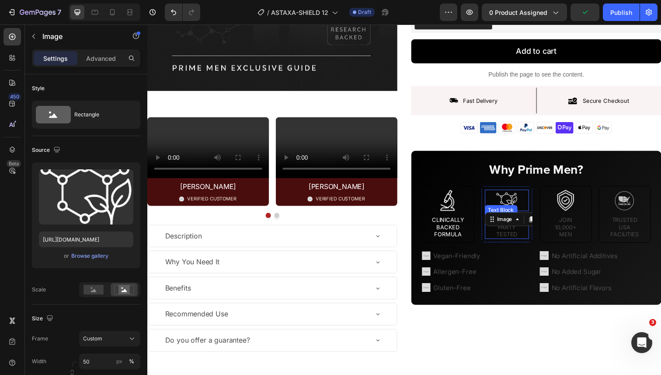
click at [516, 237] on p "TESTED" at bounding box center [515, 238] width 44 height 7
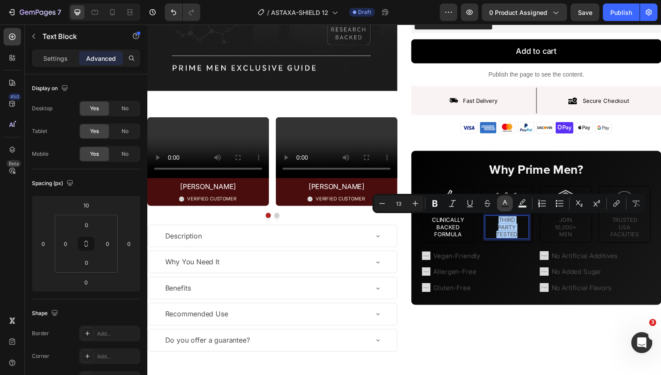
click at [502, 207] on rect "Editor contextual toolbar" at bounding box center [505, 207] width 8 height 2
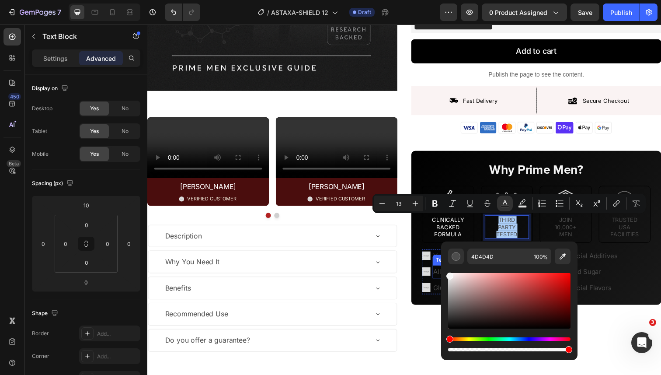
drag, startPoint x: 615, startPoint y: 305, endPoint x: 445, endPoint y: 274, distance: 173.3
type input "FCFCFC"
click at [581, 230] on p "Join 10,000+ Men" at bounding box center [575, 231] width 44 height 22
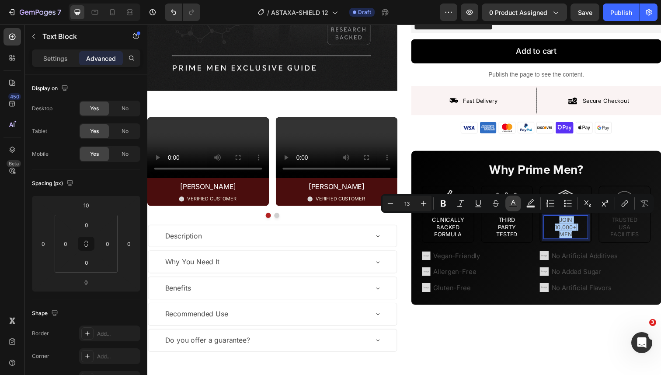
click at [517, 205] on icon "Editor contextual toolbar" at bounding box center [513, 203] width 9 height 9
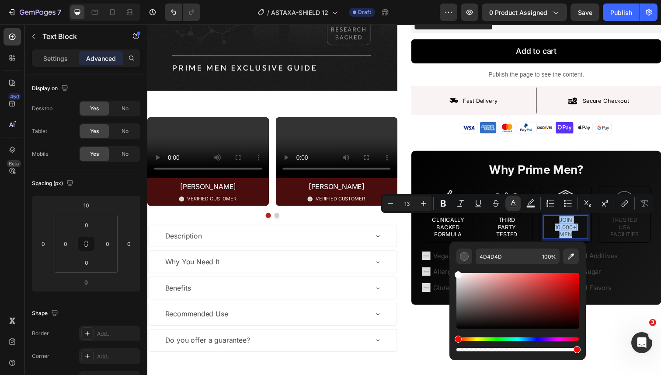
drag, startPoint x: 483, startPoint y: 282, endPoint x: 451, endPoint y: 272, distance: 33.9
click at [451, 272] on div "4D4D4D 100 %" at bounding box center [518, 297] width 136 height 112
type input "FFFFFF"
click at [640, 232] on p "Trusted usa FACILITIES" at bounding box center [635, 231] width 44 height 22
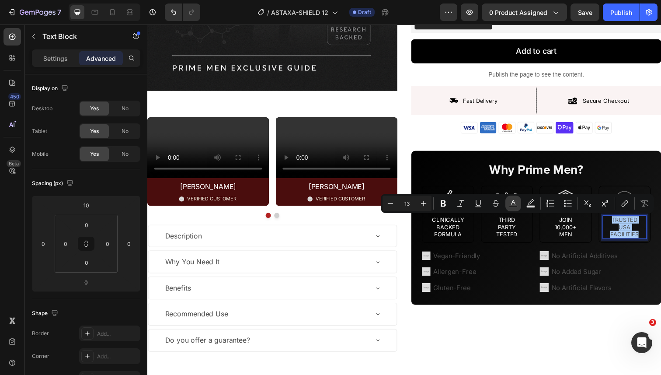
click at [513, 205] on icon "Editor contextual toolbar" at bounding box center [513, 203] width 9 height 9
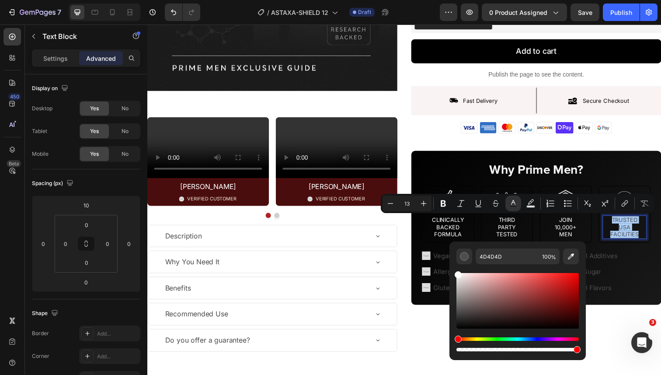
drag, startPoint x: 469, startPoint y: 287, endPoint x: 450, endPoint y: 270, distance: 25.1
click at [450, 270] on div "4D4D4D 100 %" at bounding box center [518, 297] width 136 height 112
type input "FFFFFF"
click at [448, 254] on div "Vegan-Friendly" at bounding box center [464, 261] width 51 height 14
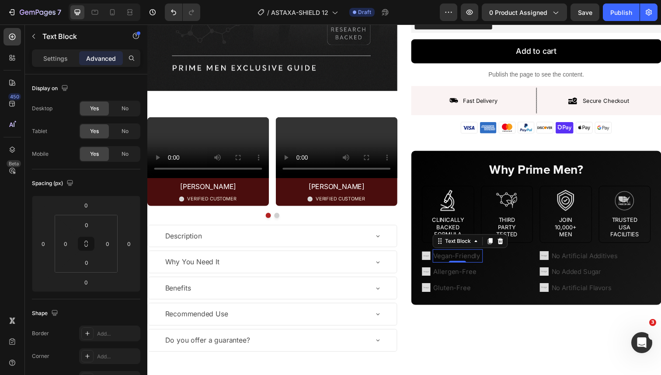
click at [451, 264] on p "Vegan-Friendly" at bounding box center [463, 261] width 49 height 12
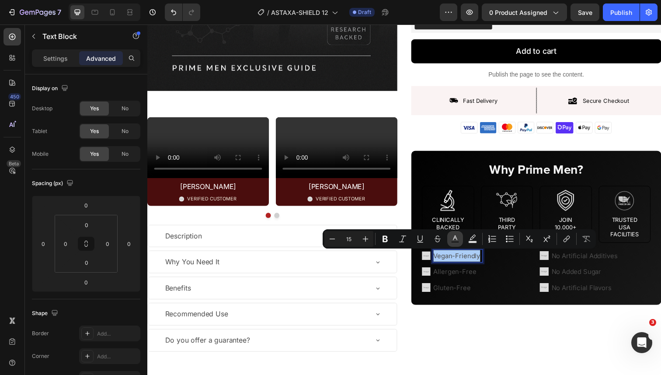
click at [454, 239] on icon "Editor contextual toolbar" at bounding box center [455, 237] width 4 height 5
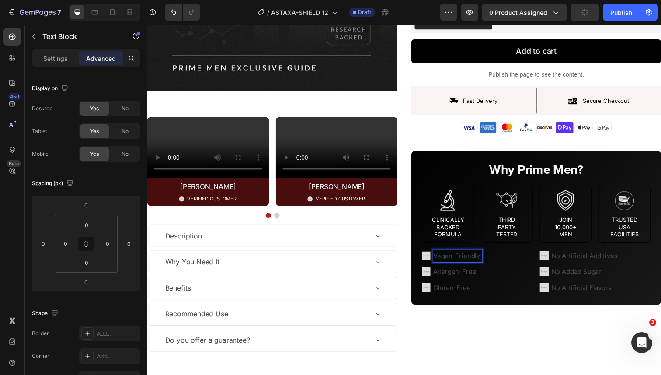
click at [455, 260] on p "Vegan-Friendly" at bounding box center [463, 261] width 49 height 12
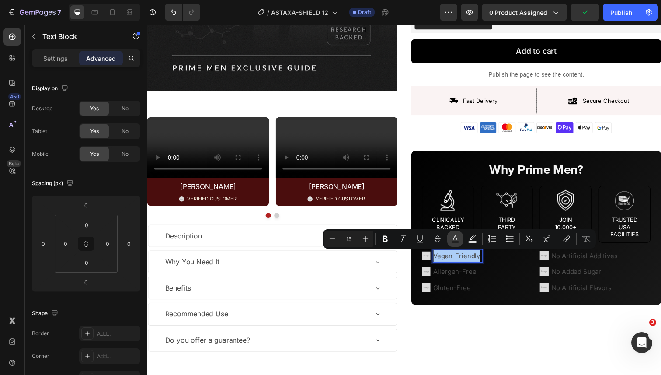
click at [453, 240] on icon "Editor contextual toolbar" at bounding box center [455, 238] width 9 height 9
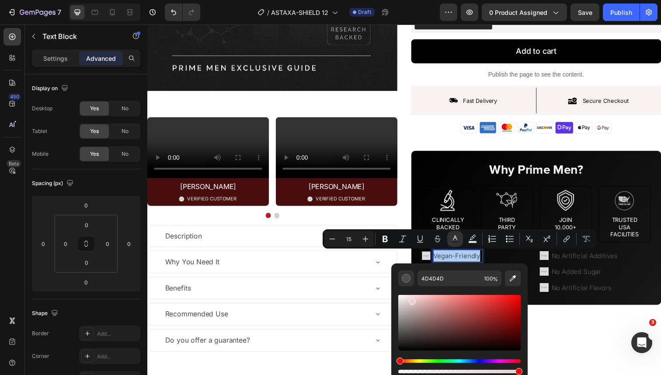
drag, startPoint x: 416, startPoint y: 301, endPoint x: 394, endPoint y: 291, distance: 25.0
click at [394, 291] on div "4D4D4D 100 %" at bounding box center [459, 319] width 136 height 112
type input "FFFFFF"
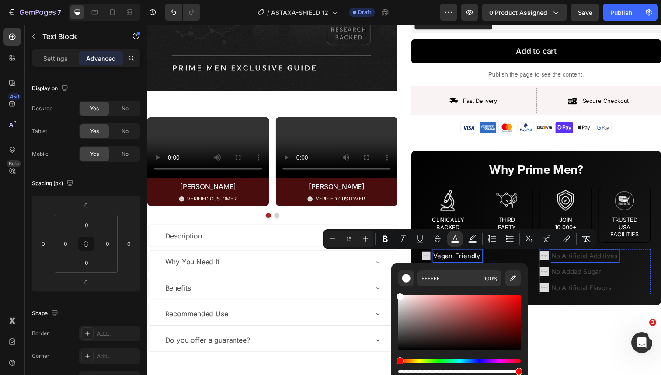
click at [579, 264] on p "No Artificial Additives" at bounding box center [594, 261] width 69 height 12
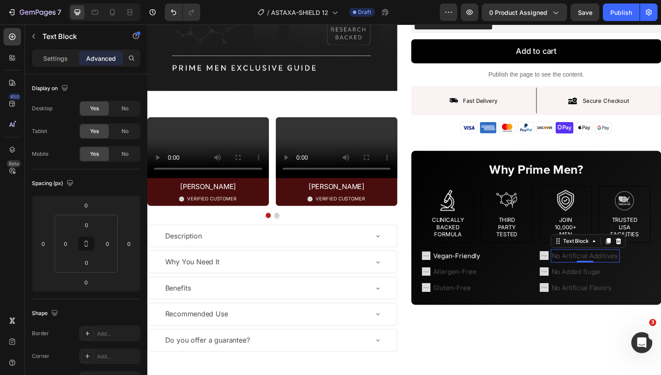
click at [579, 265] on p "No Artificial Additives" at bounding box center [594, 261] width 69 height 12
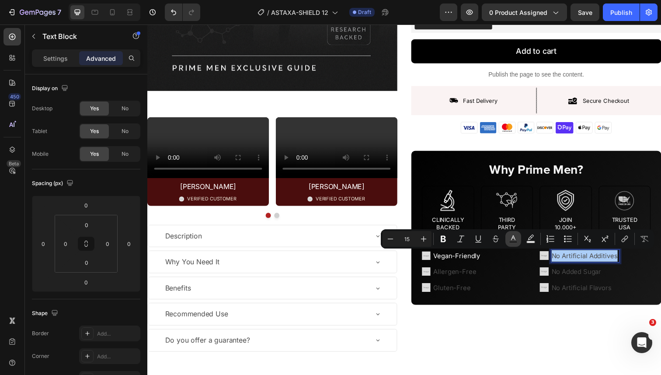
click at [515, 243] on rect "Editor contextual toolbar" at bounding box center [513, 242] width 8 height 2
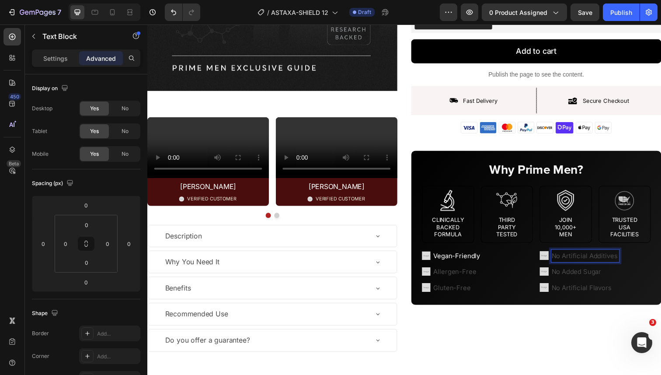
click at [570, 261] on p "No Artificial Additives" at bounding box center [594, 261] width 69 height 12
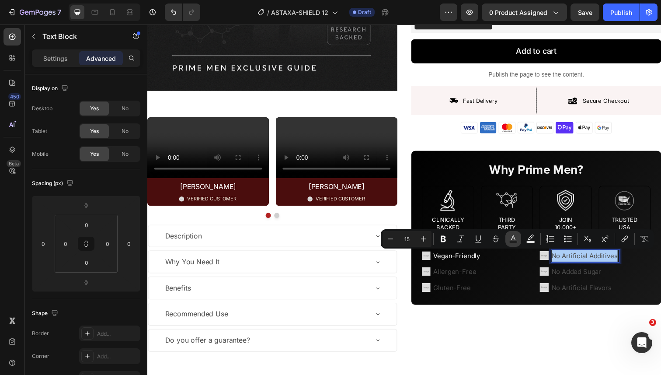
click at [512, 237] on icon "Editor contextual toolbar" at bounding box center [513, 237] width 4 height 5
click at [511, 240] on icon "Editor contextual toolbar" at bounding box center [513, 238] width 9 height 9
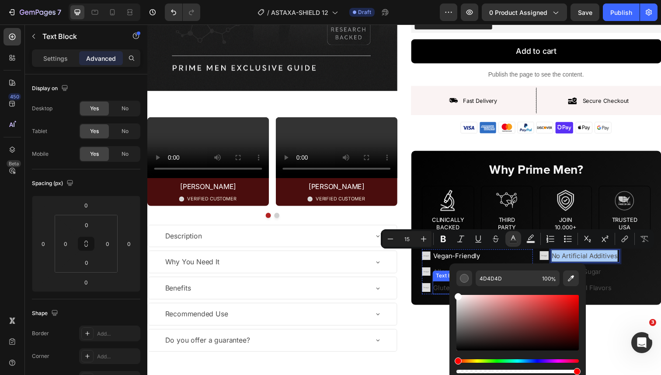
drag, startPoint x: 632, startPoint y: 323, endPoint x: 453, endPoint y: 295, distance: 181.4
type input "FFFFFF"
click at [452, 274] on p "Allergen-Free" at bounding box center [463, 277] width 49 height 12
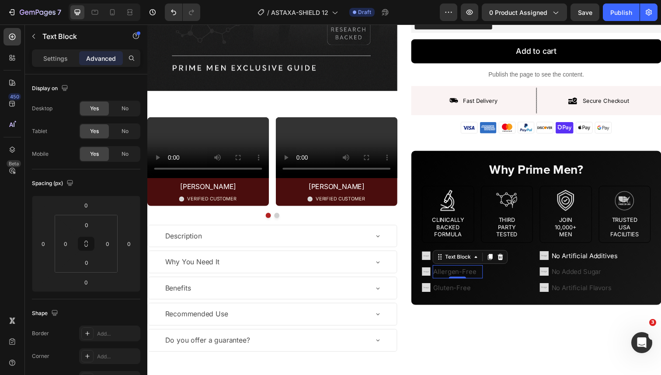
click at [452, 276] on p "Allergen-Free" at bounding box center [463, 277] width 49 height 12
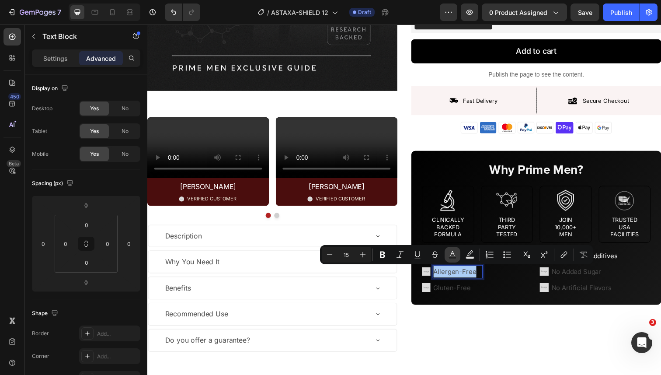
click at [455, 257] on rect "Editor contextual toolbar" at bounding box center [453, 258] width 8 height 2
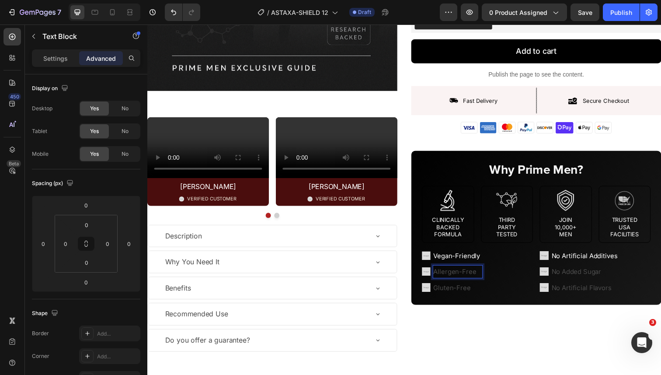
click at [457, 273] on p "Allergen-Free" at bounding box center [463, 277] width 49 height 12
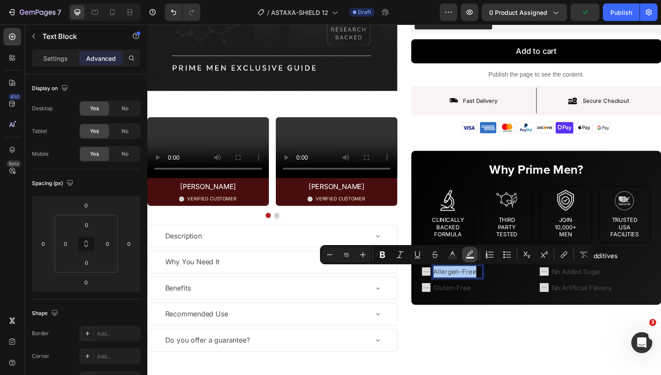
click at [469, 254] on icon "Editor contextual toolbar" at bounding box center [470, 254] width 9 height 9
type input "000000"
type input "77"
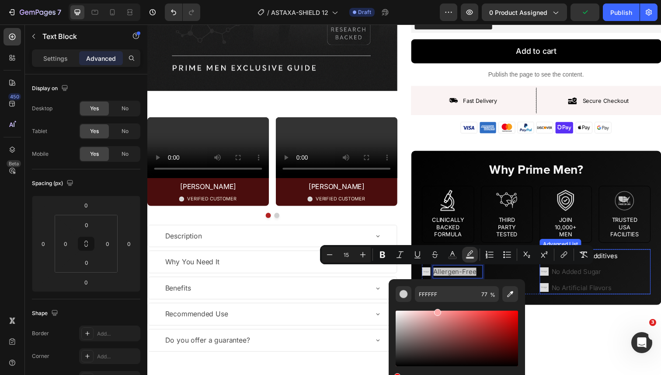
type input "FFAAAA"
click at [582, 281] on p "No Added Sugar" at bounding box center [594, 277] width 69 height 12
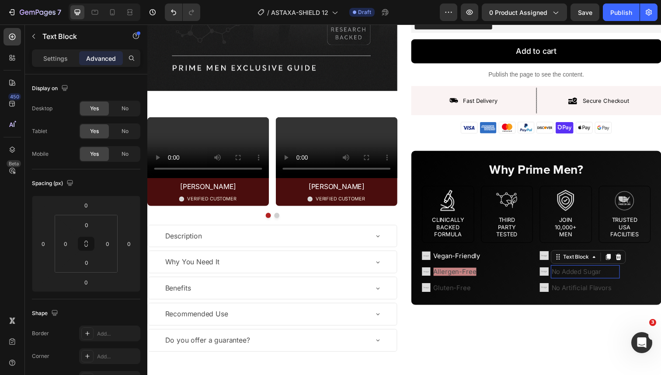
click at [582, 281] on p "No Added Sugar" at bounding box center [594, 277] width 69 height 12
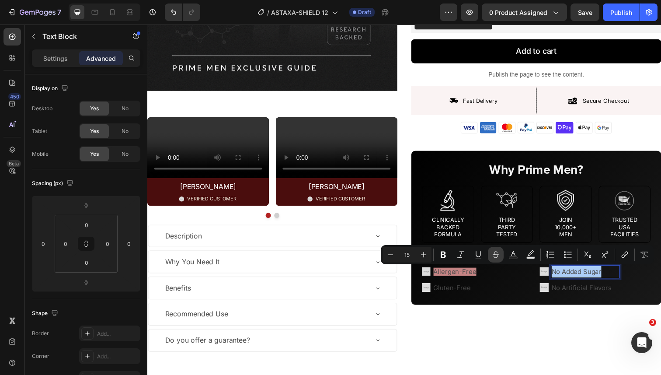
click at [491, 252] on button "Strikethrough" at bounding box center [496, 255] width 16 height 16
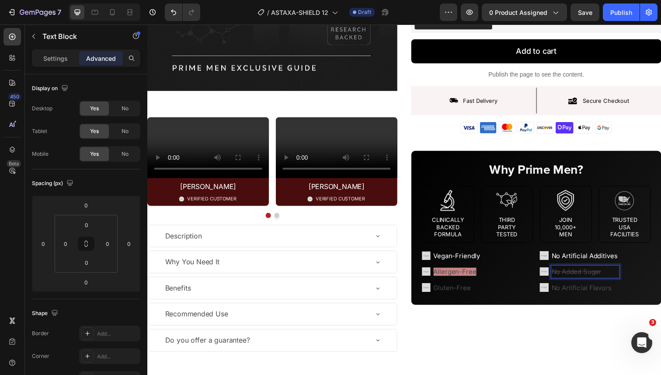
click at [571, 275] on s "No Added Sugar" at bounding box center [585, 277] width 51 height 8
click at [575, 290] on p "No Artificial Flavors" at bounding box center [594, 293] width 69 height 12
click at [573, 258] on span "No Artificial Additives" at bounding box center [593, 261] width 67 height 8
click at [576, 282] on p "No Added Sugar" at bounding box center [594, 277] width 69 height 12
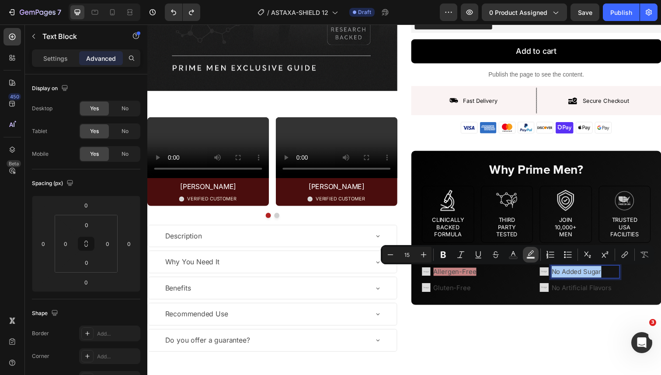
click at [530, 254] on icon "Editor contextual toolbar" at bounding box center [530, 254] width 9 height 9
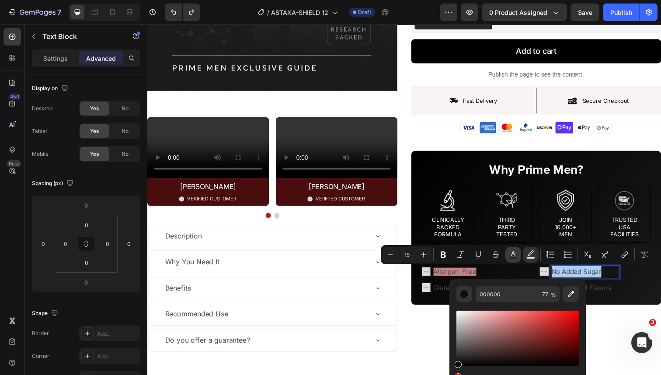
click at [515, 255] on icon "Editor contextual toolbar" at bounding box center [513, 253] width 4 height 5
drag, startPoint x: 465, startPoint y: 316, endPoint x: 451, endPoint y: 311, distance: 14.7
click at [451, 311] on div "4D4D4D 100 %" at bounding box center [518, 335] width 136 height 112
type input "F9F9F9"
click at [602, 295] on p "No Artificial Flavors" at bounding box center [594, 293] width 69 height 12
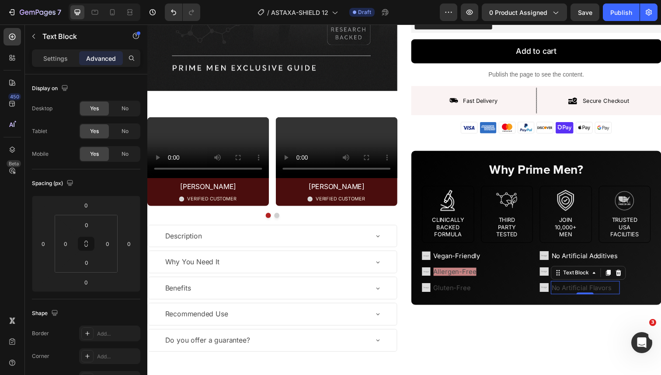
click at [602, 294] on p "No Artificial Flavors" at bounding box center [594, 293] width 69 height 12
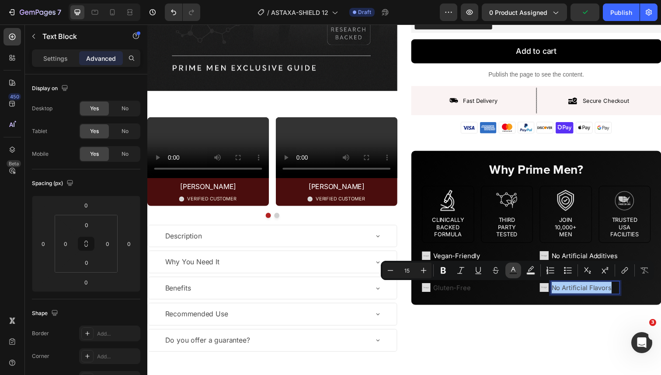
click at [510, 271] on icon "Editor contextual toolbar" at bounding box center [513, 270] width 9 height 9
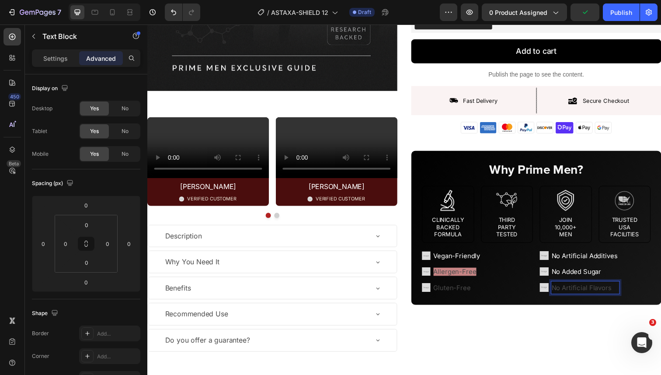
click at [562, 292] on p "No Artificial Flavors" at bounding box center [594, 293] width 69 height 12
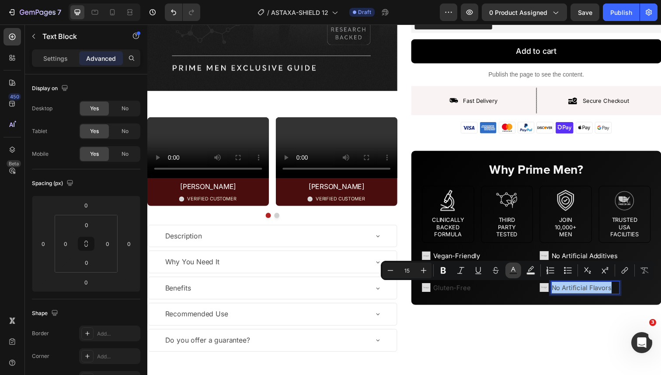
click at [516, 274] on rect "Editor contextual toolbar" at bounding box center [513, 273] width 8 height 2
click at [512, 268] on icon "Editor contextual toolbar" at bounding box center [513, 270] width 9 height 9
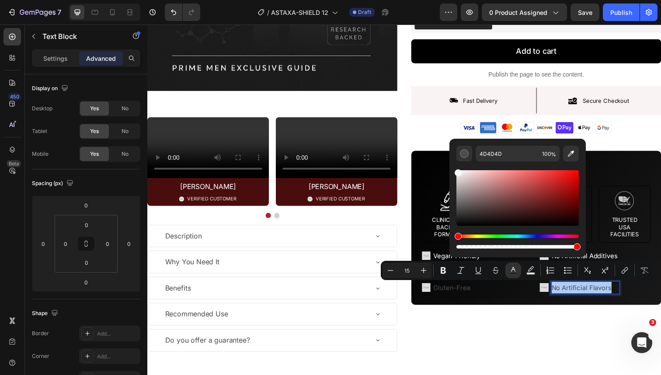
drag, startPoint x: 481, startPoint y: 195, endPoint x: 457, endPoint y: 171, distance: 34.3
click at [457, 171] on div "Editor contextual toolbar" at bounding box center [518, 198] width 122 height 56
type input "F9F9F9"
click at [461, 292] on p "Gluten-Free" at bounding box center [463, 293] width 49 height 12
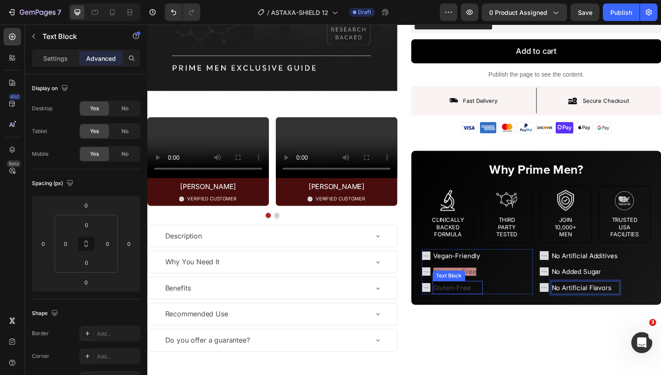
click at [461, 292] on p "Gluten-Free" at bounding box center [463, 293] width 49 height 12
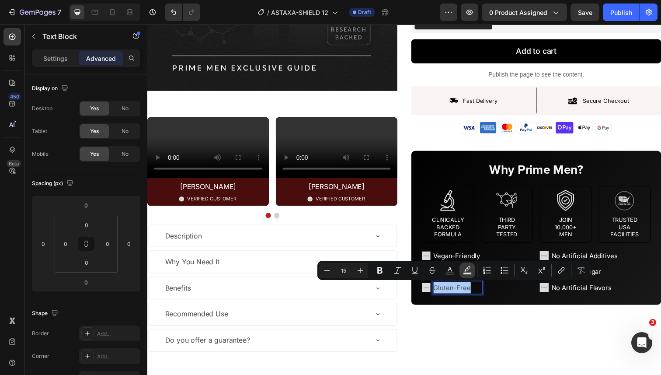
click at [473, 273] on button "Text Background Color" at bounding box center [468, 270] width 16 height 16
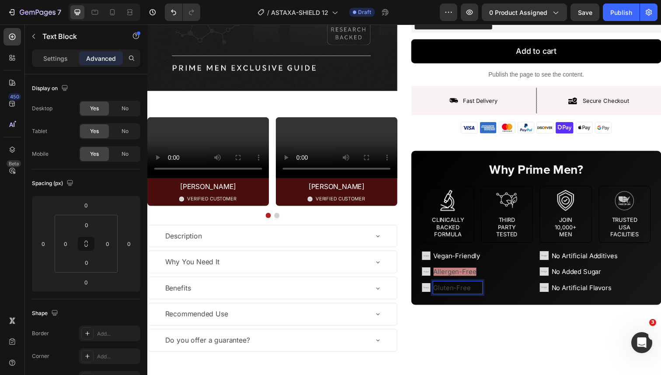
click at [460, 290] on p "Gluten-Free" at bounding box center [463, 293] width 49 height 12
click at [463, 295] on p "Gluten-Free" at bounding box center [463, 293] width 49 height 12
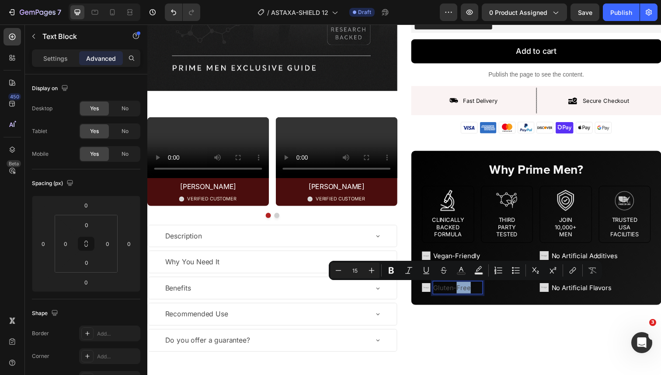
click at [505, 298] on div "Image Vegan-Friendly Text Block Image Allergen-Free Text Block Image Gluten-Fre…" at bounding box center [484, 277] width 113 height 46
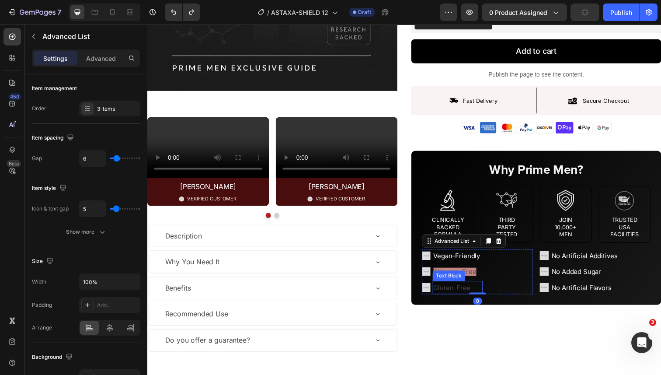
click at [464, 281] on div "Text Block" at bounding box center [455, 281] width 30 height 8
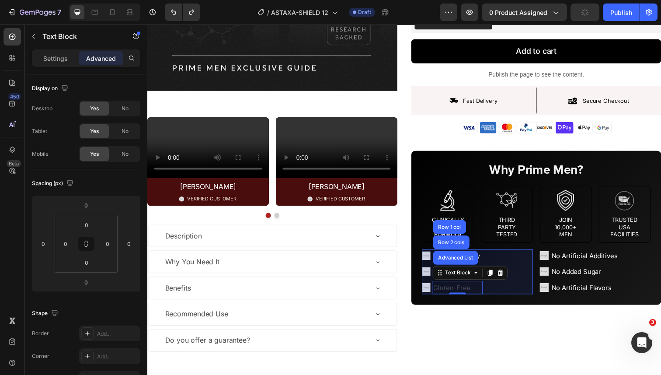
click at [500, 261] on div "Image Vegan-Friendly Text Block Image Allergen-Free Text Block Image Gluten-Fre…" at bounding box center [484, 277] width 113 height 46
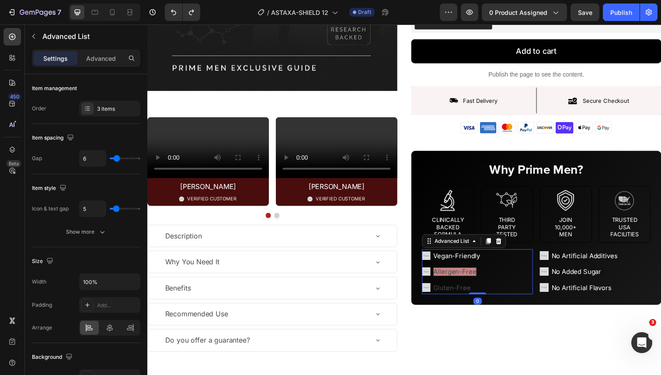
click at [464, 275] on span "Allergen-Free" at bounding box center [461, 277] width 44 height 8
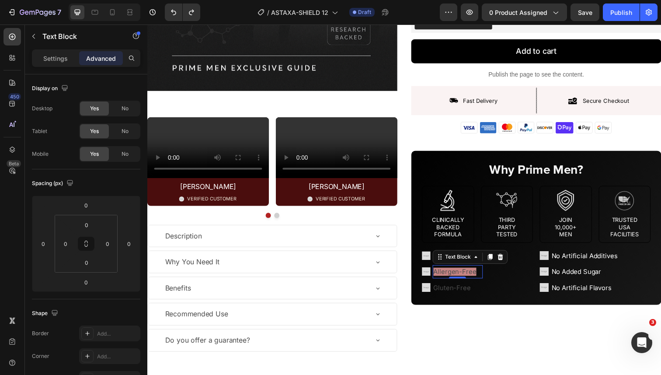
click at [464, 275] on span "Allergen-Free" at bounding box center [461, 277] width 44 height 8
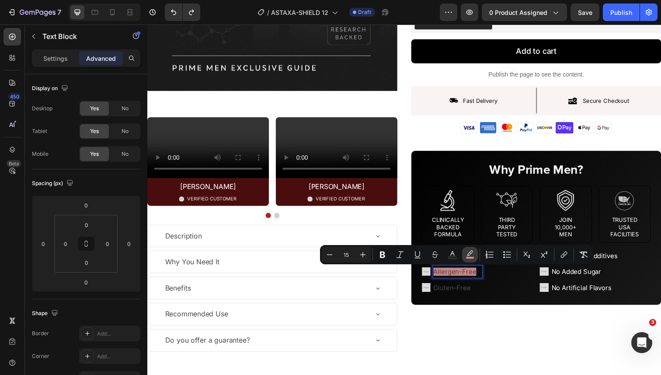
click at [472, 255] on icon "Editor contextual toolbar" at bounding box center [470, 254] width 9 height 9
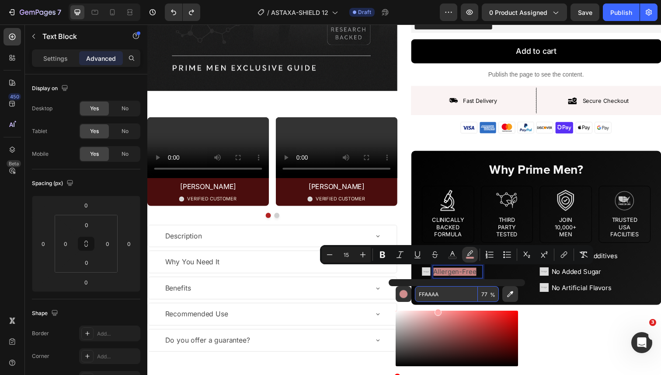
drag, startPoint x: 465, startPoint y: 294, endPoint x: 421, endPoint y: 294, distance: 44.6
click at [421, 294] on input "FFAAAA" at bounding box center [446, 294] width 63 height 16
type input "FFAAAA"
click at [484, 296] on input "77" at bounding box center [488, 294] width 21 height 16
type input "0"
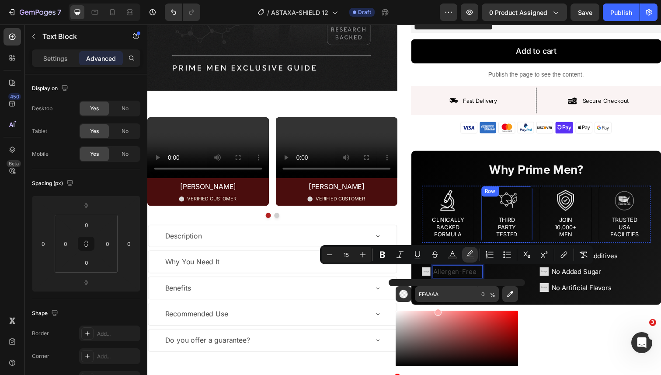
click at [487, 236] on div "Image Clinically Backed Formula Text Block Row Image THIRD  PARTY TESTED Text B…" at bounding box center [545, 218] width 234 height 58
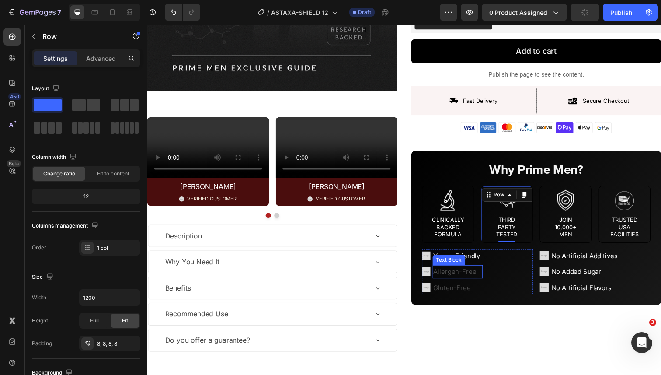
click at [467, 282] on p "Allergen-Free" at bounding box center [463, 277] width 49 height 12
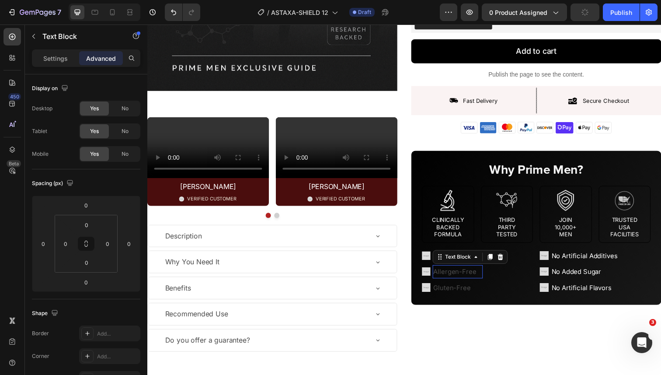
click at [147, 24] on div "0" at bounding box center [147, 24] width 0 height 0
click at [467, 282] on div "0" at bounding box center [464, 283] width 9 height 7
click at [467, 279] on span "Allergen-Free" at bounding box center [461, 277] width 44 height 8
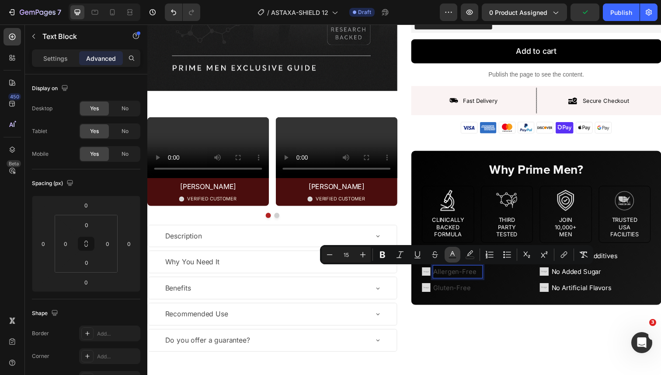
click at [453, 255] on icon "Editor contextual toolbar" at bounding box center [452, 254] width 9 height 9
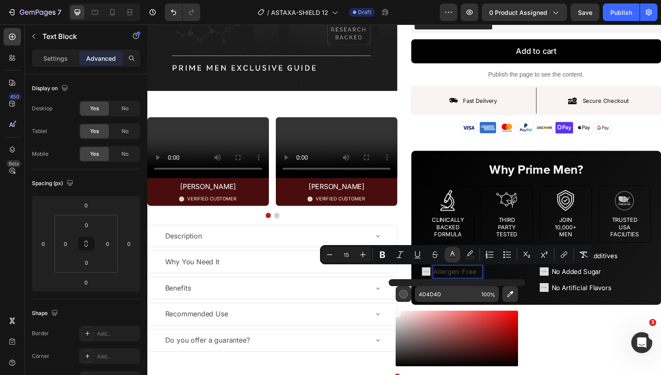
drag, startPoint x: 412, startPoint y: 321, endPoint x: 390, endPoint y: 307, distance: 26.3
click at [390, 307] on div "4D4D4D 100 %" at bounding box center [457, 335] width 136 height 112
type input "FFFFFF"
click at [428, 218] on div "Image Clinically Backed Formula Text Block Row" at bounding box center [454, 218] width 53 height 58
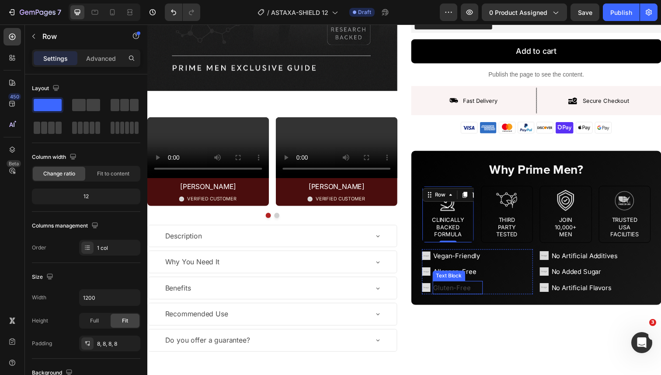
click at [454, 292] on p "Gluten-Free" at bounding box center [463, 293] width 49 height 12
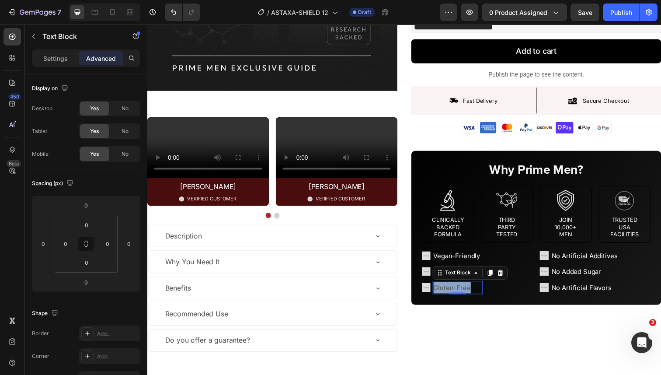
click at [454, 292] on p "Gluten-Free" at bounding box center [463, 293] width 49 height 12
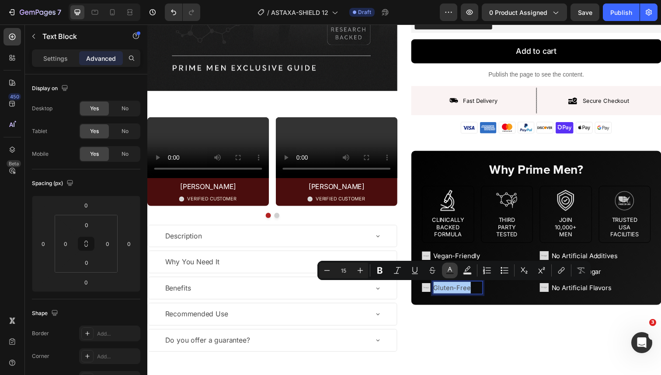
click at [455, 272] on button "Text Color" at bounding box center [450, 270] width 16 height 16
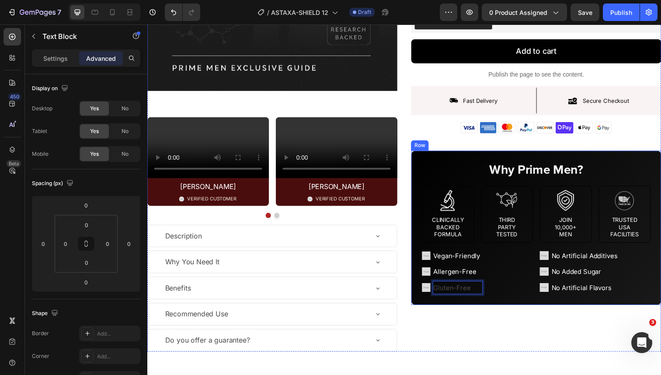
click at [442, 294] on p "Gluten-Free" at bounding box center [463, 293] width 49 height 12
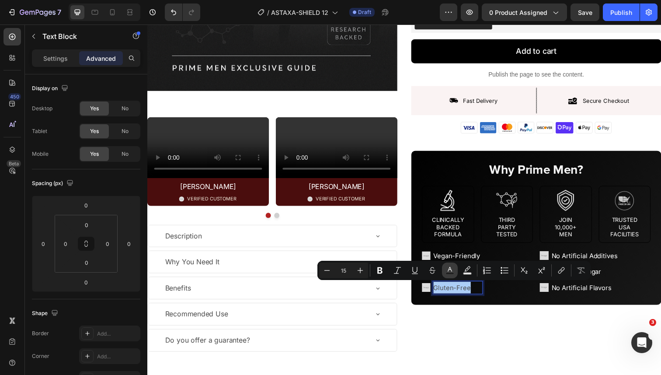
click at [446, 273] on rect "Editor contextual toolbar" at bounding box center [450, 273] width 8 height 2
click at [445, 272] on button "Text Color" at bounding box center [450, 270] width 16 height 16
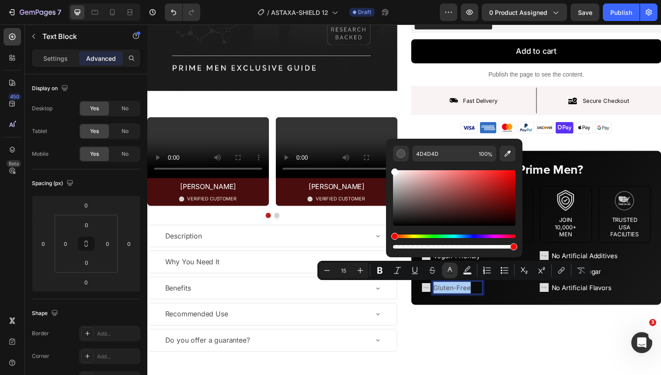
drag, startPoint x: 408, startPoint y: 188, endPoint x: 393, endPoint y: 168, distance: 24.9
click at [393, 170] on div "Editor contextual toolbar" at bounding box center [454, 198] width 122 height 56
type input "FFFFFF"
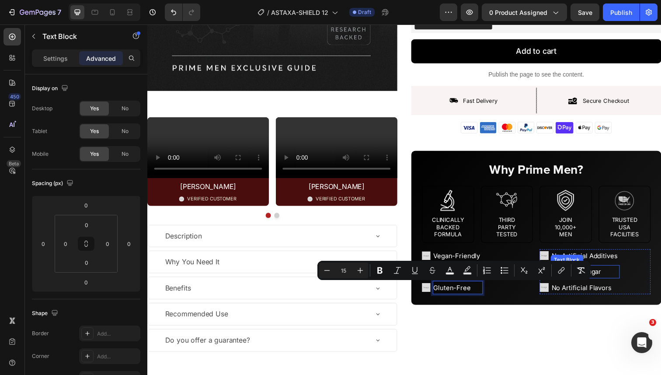
click at [608, 276] on span "No Added Sugar" at bounding box center [585, 277] width 51 height 8
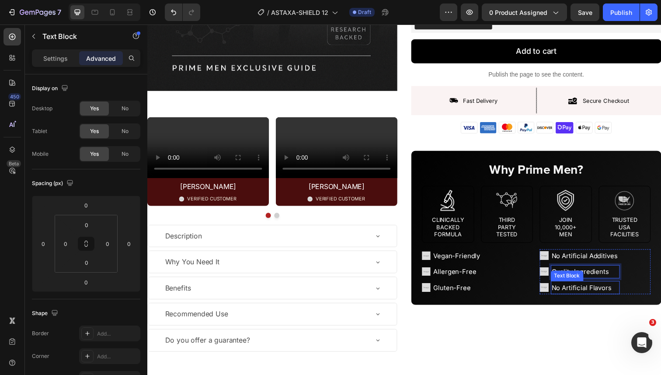
click at [586, 289] on span "No Artificial Flavors" at bounding box center [590, 293] width 61 height 8
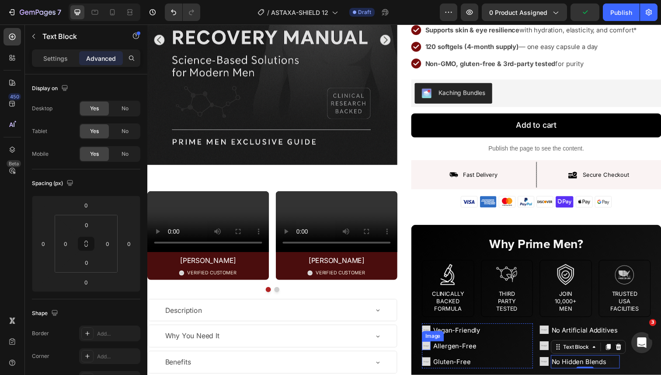
scroll to position [215, 0]
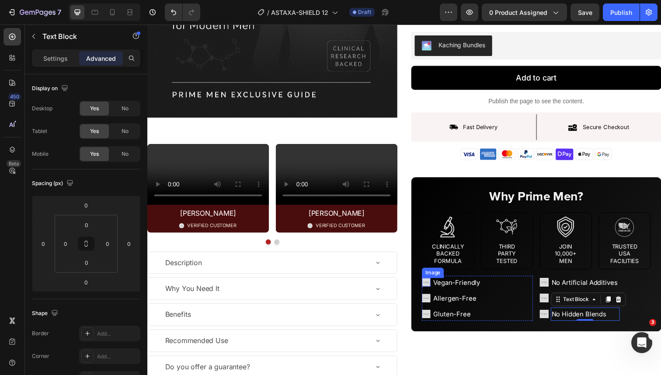
click at [430, 283] on img at bounding box center [432, 287] width 9 height 9
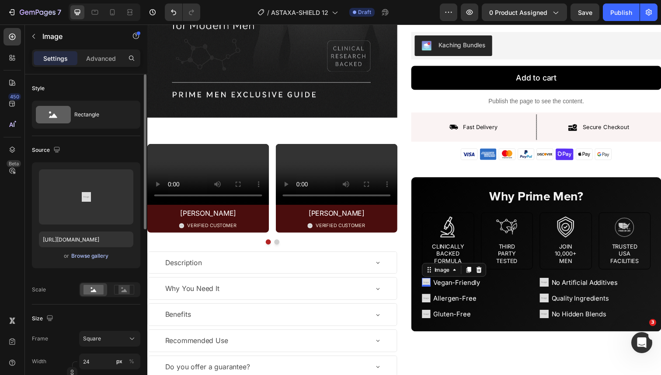
click at [107, 253] on div "Browse gallery" at bounding box center [89, 256] width 37 height 8
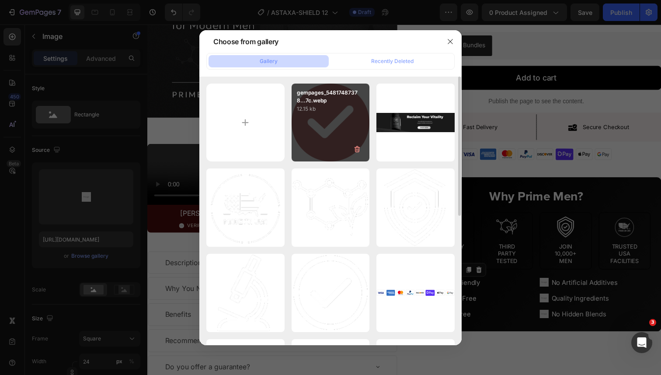
click at [321, 140] on div "gempages_54817487378...7c.webp 12.15 kb" at bounding box center [331, 123] width 78 height 78
type input "[URL][DOMAIN_NAME]"
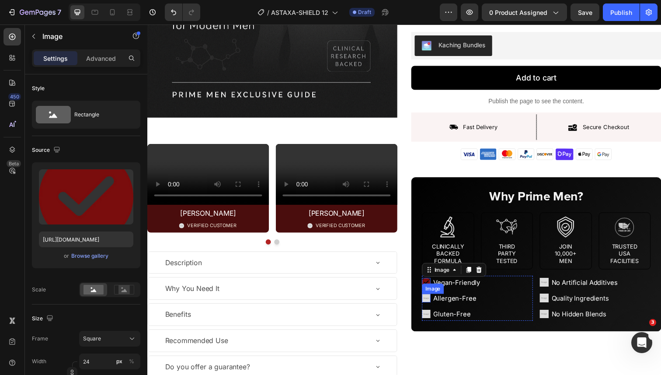
click at [432, 308] on img at bounding box center [432, 304] width 9 height 9
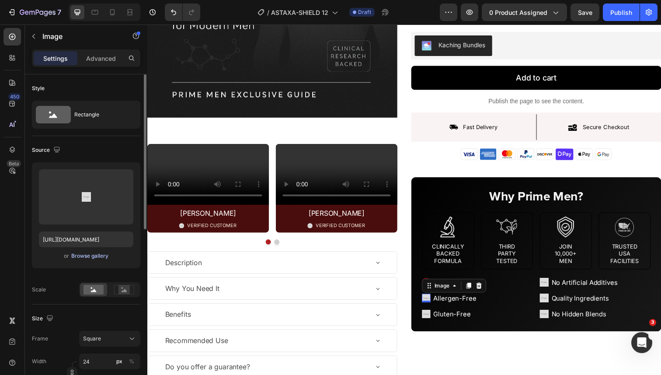
click at [100, 259] on div "Browse gallery" at bounding box center [89, 256] width 37 height 8
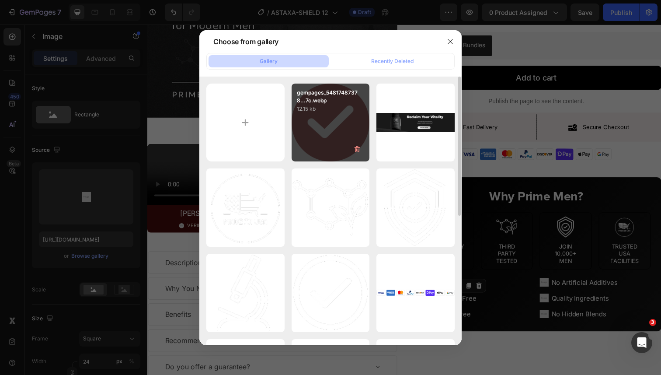
click at [339, 146] on div "gempages_54817487378...7c.webp 12.15 kb" at bounding box center [331, 123] width 78 height 78
type input "[URL][DOMAIN_NAME]"
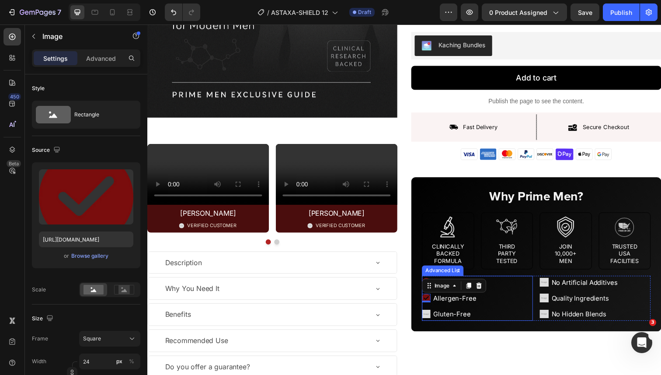
click at [434, 324] on li "Image Gluten-Free Text Block" at bounding box center [459, 321] width 62 height 14
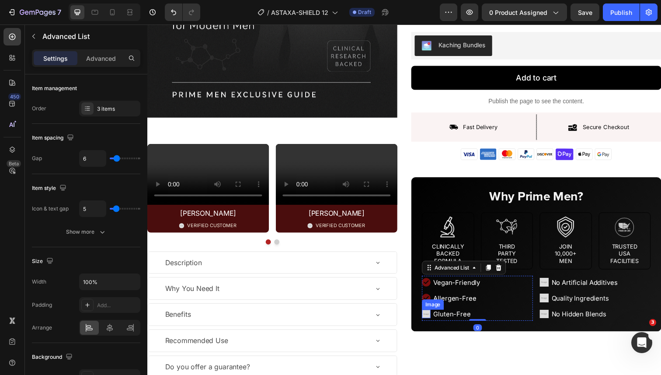
click at [431, 320] on img at bounding box center [432, 320] width 9 height 9
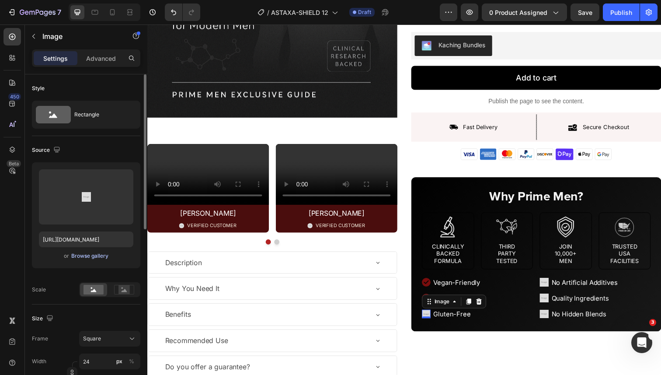
click at [99, 252] on div "Browse gallery" at bounding box center [89, 256] width 37 height 8
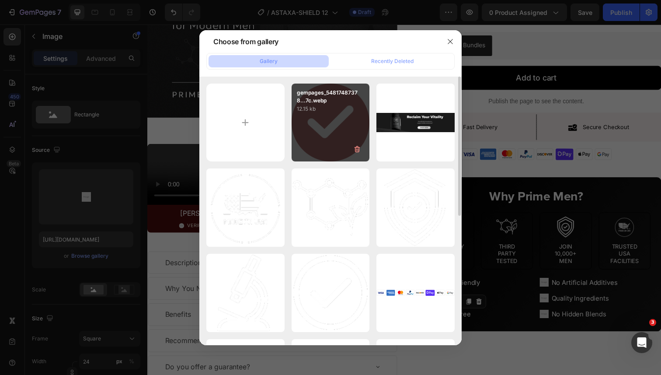
click at [340, 124] on div "gempages_54817487378...7c.webp 12.15 kb" at bounding box center [331, 123] width 78 height 78
type input "[URL][DOMAIN_NAME]"
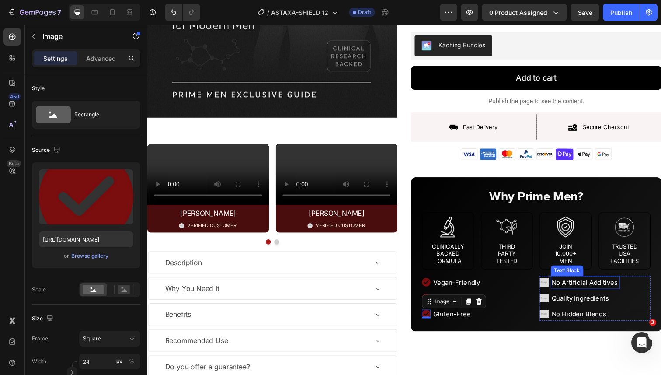
click at [552, 286] on img at bounding box center [552, 287] width 9 height 9
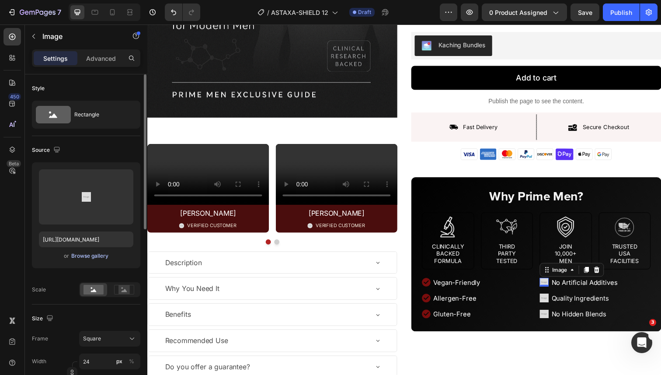
click at [98, 259] on button "Browse gallery" at bounding box center [90, 255] width 38 height 9
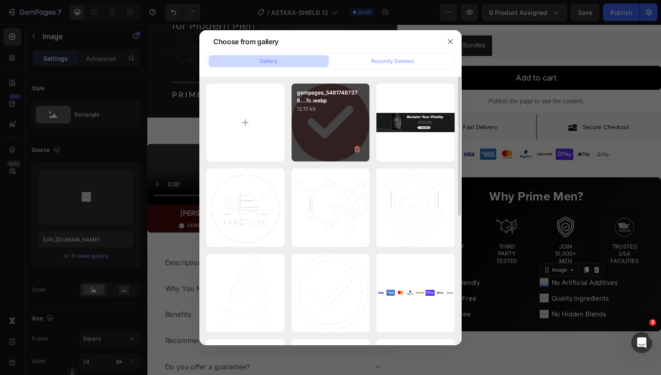
click at [337, 101] on p "gempages_54817487378...7c.webp" at bounding box center [331, 97] width 68 height 16
type input "[URL][DOMAIN_NAME]"
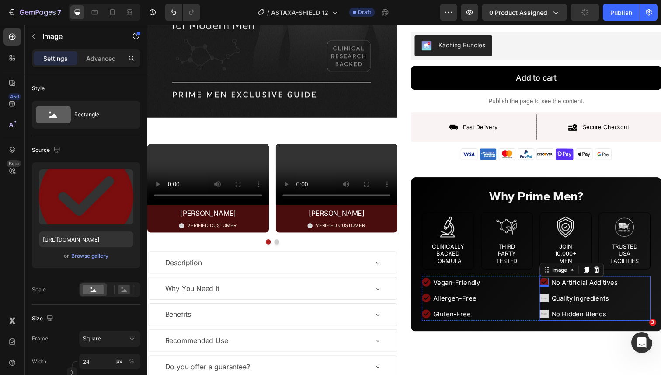
click at [553, 307] on img at bounding box center [552, 304] width 9 height 9
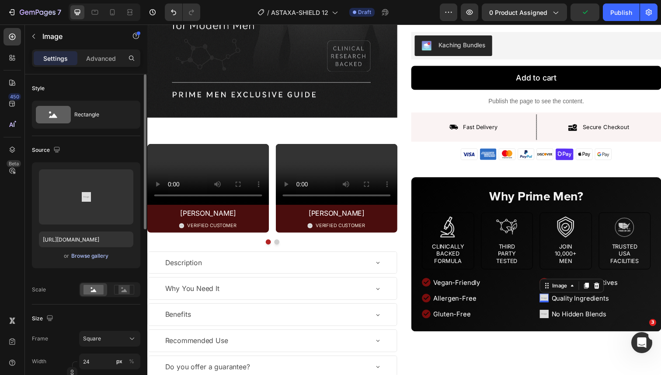
click at [99, 253] on div "Browse gallery" at bounding box center [89, 256] width 37 height 8
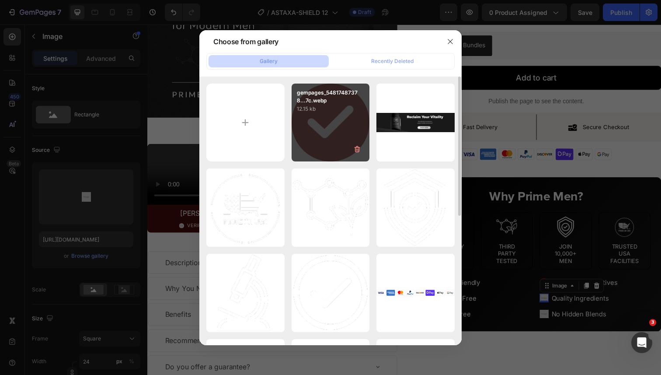
click at [332, 122] on div "gempages_54817487378...7c.webp 12.15 kb" at bounding box center [331, 123] width 78 height 78
type input "[URL][DOMAIN_NAME]"
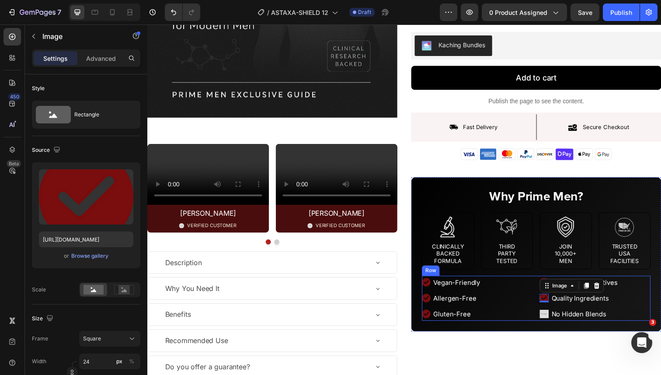
click at [550, 323] on img at bounding box center [552, 320] width 9 height 9
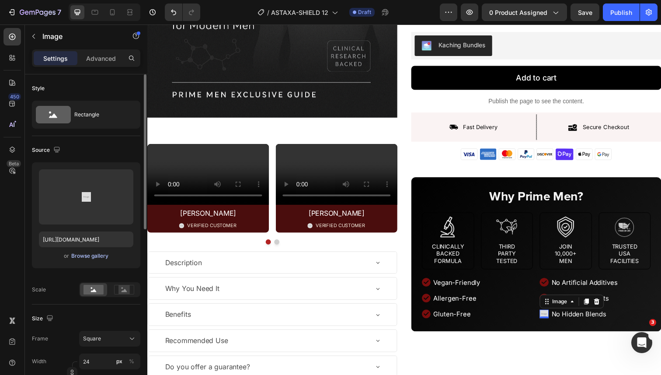
click at [93, 258] on div "Browse gallery" at bounding box center [89, 256] width 37 height 8
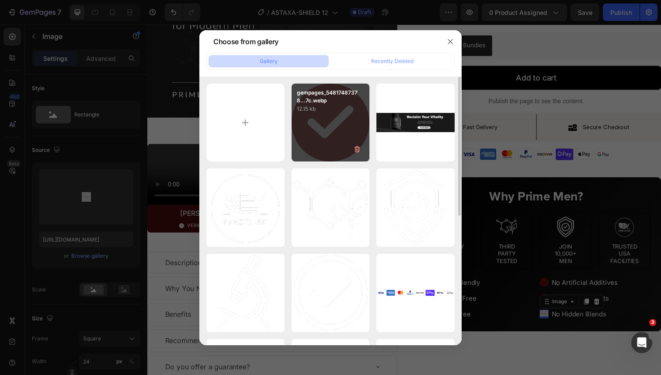
click at [330, 133] on div "gempages_54817487378...7c.webp 12.15 kb" at bounding box center [331, 123] width 78 height 78
type input "[URL][DOMAIN_NAME]"
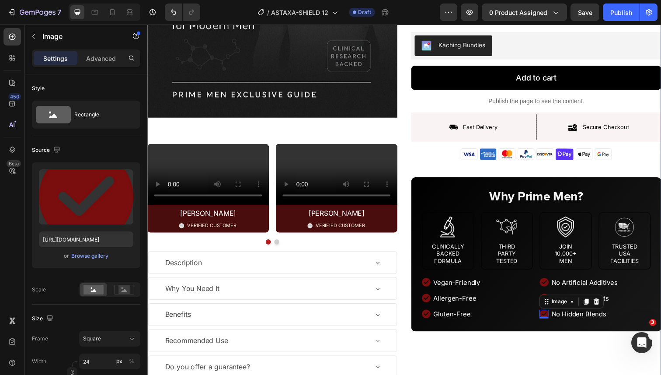
click at [412, 218] on div "Product Images Video Ben C. Text Block Image VERIFIED CUSTOMER Text Block Row R…" at bounding box center [409, 124] width 525 height 521
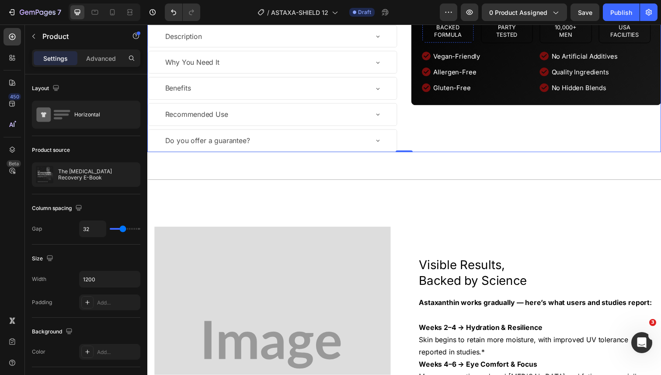
scroll to position [472, 0]
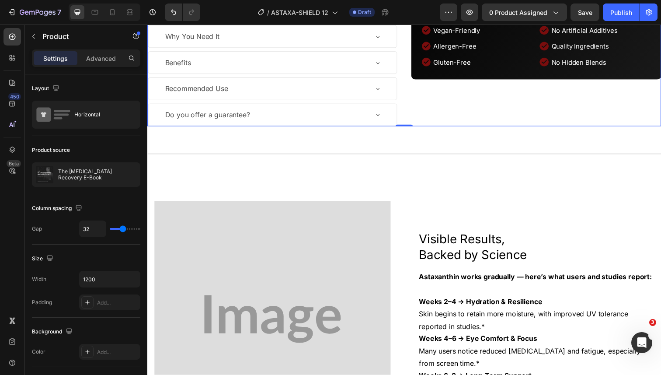
click at [361, 18] on div "Description" at bounding box center [268, 10] width 208 height 15
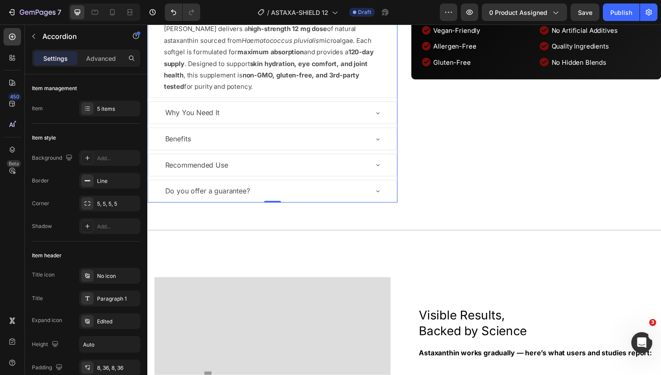
click at [258, 80] on strong "skin hydration, eye comfort, and joint health" at bounding box center [268, 70] width 208 height 20
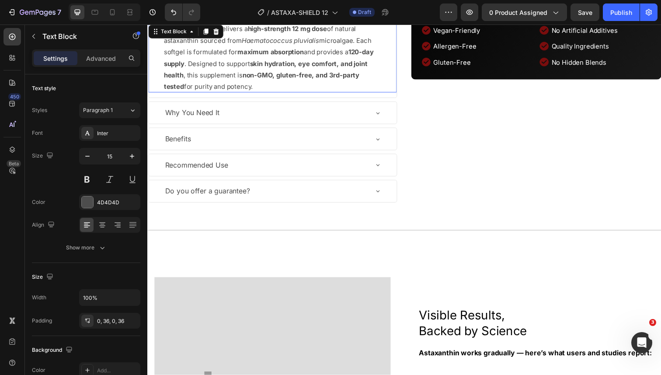
click at [258, 80] on strong "skin hydration, eye comfort, and joint health" at bounding box center [268, 70] width 208 height 20
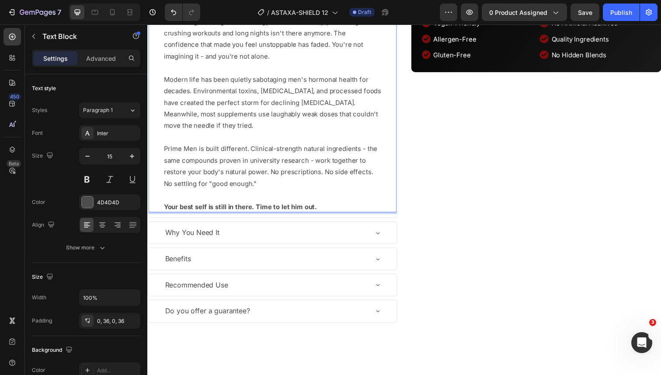
scroll to position [553, 0]
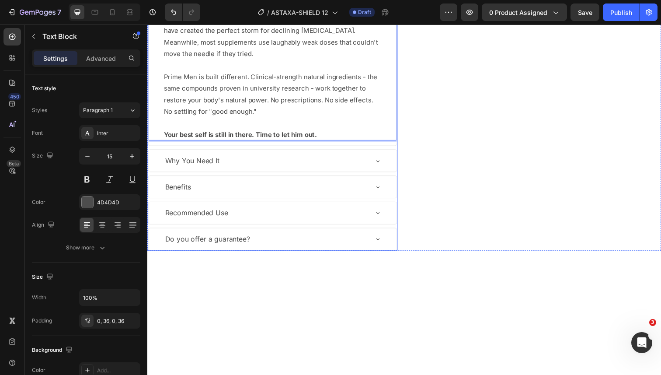
click at [241, 255] on div "Description Something's changed. The energy that used to carry you through crus…" at bounding box center [274, 86] width 255 height 337
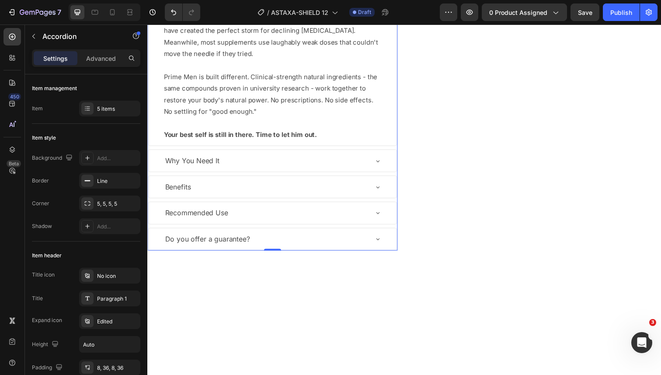
click at [246, 171] on div "Why You Need It" at bounding box center [268, 163] width 208 height 15
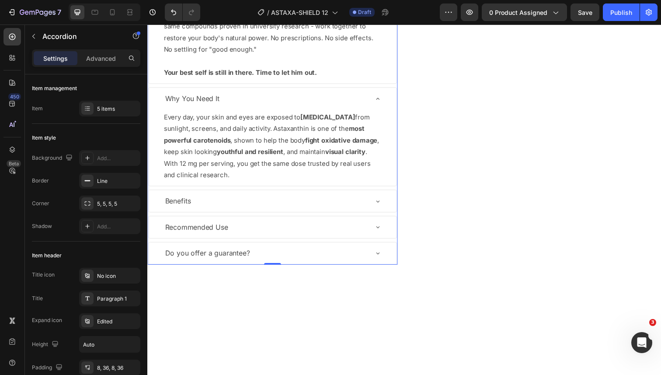
scroll to position [617, 0]
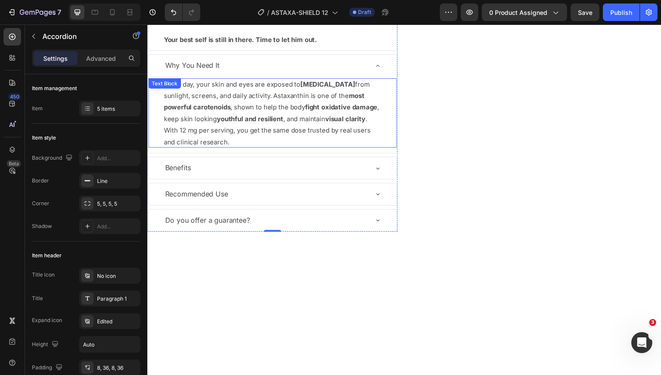
click at [267, 150] on p "Every day, your skin and eyes are exposed to [MEDICAL_DATA] from sunlight, scre…" at bounding box center [275, 115] width 222 height 71
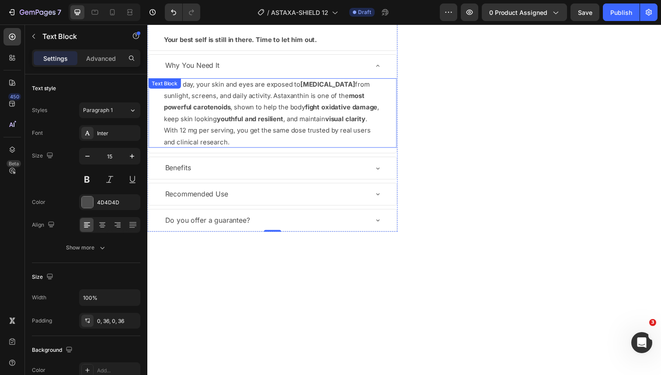
click at [267, 150] on p "Every day, your skin and eyes are exposed to [MEDICAL_DATA] from sunlight, scre…" at bounding box center [275, 115] width 222 height 71
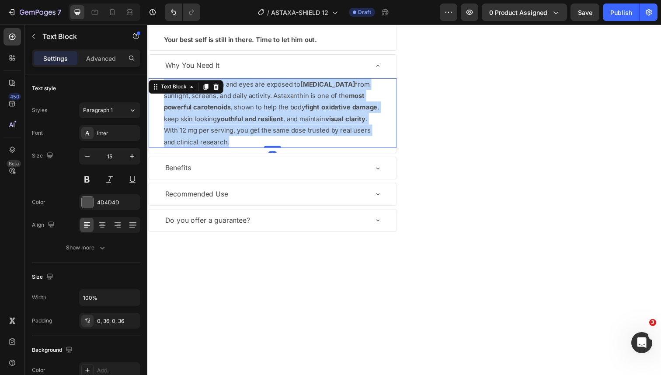
click at [267, 150] on p "Every day, your skin and eyes are exposed to [MEDICAL_DATA] from sunlight, scre…" at bounding box center [275, 115] width 222 height 71
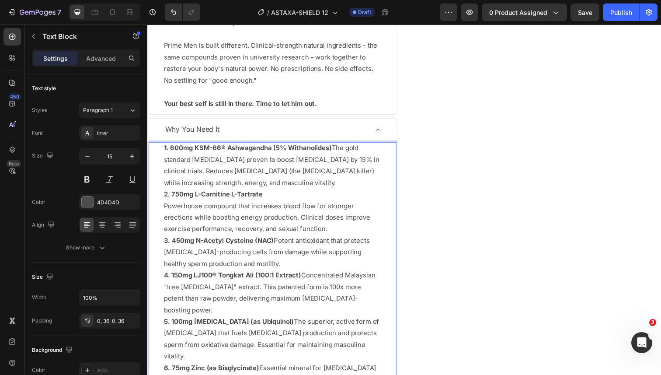
scroll to position [667, 0]
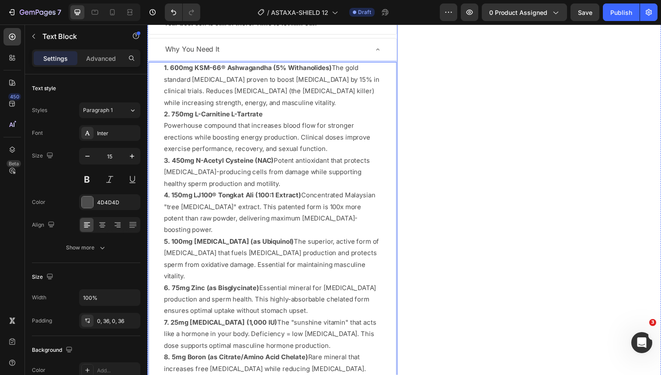
click at [218, 56] on p "Why You Need It" at bounding box center [193, 50] width 56 height 13
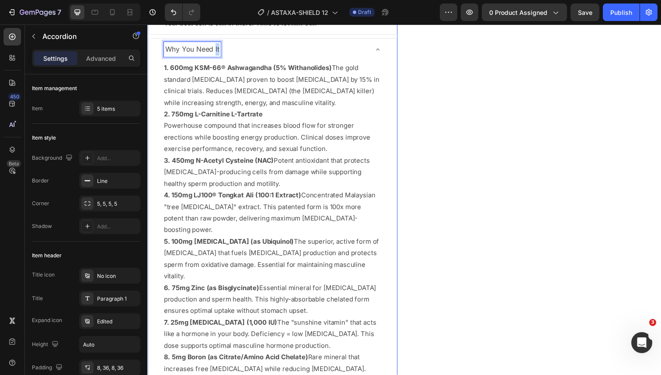
click at [218, 56] on p "Why You Need It" at bounding box center [193, 50] width 56 height 13
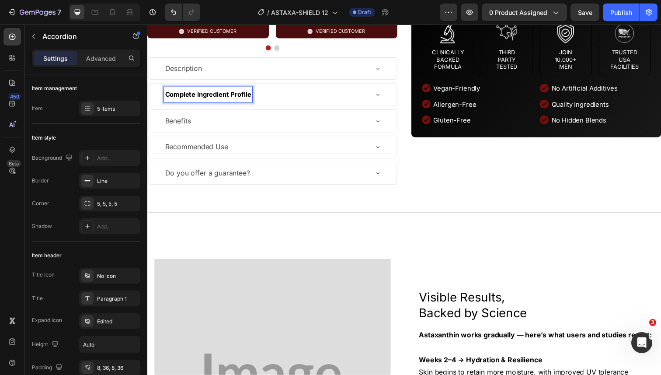
scroll to position [409, 0]
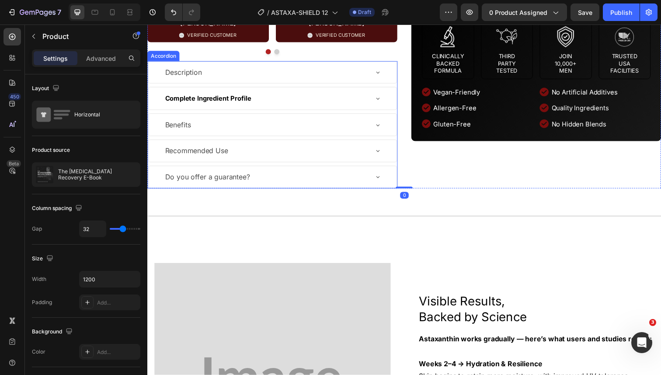
click at [250, 104] on strong "Complete Ingredient Profile" at bounding box center [209, 100] width 88 height 8
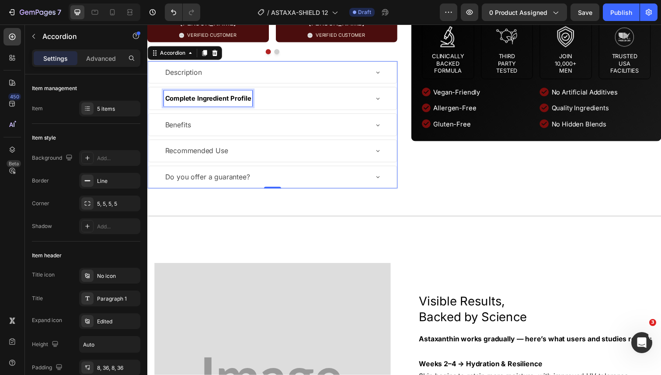
click at [247, 104] on strong "Complete Ingredient Profile" at bounding box center [209, 100] width 88 height 8
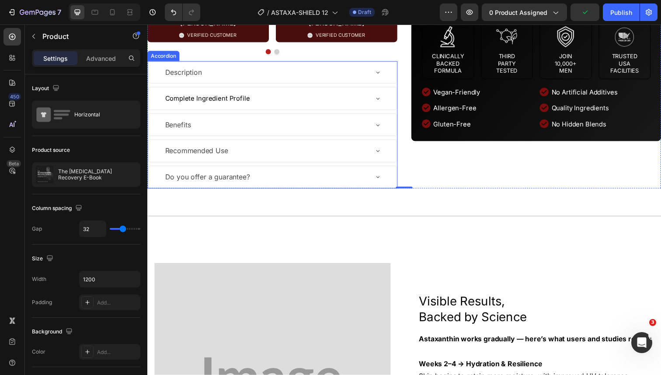
click at [210, 135] on div "Benefits" at bounding box center [268, 126] width 208 height 15
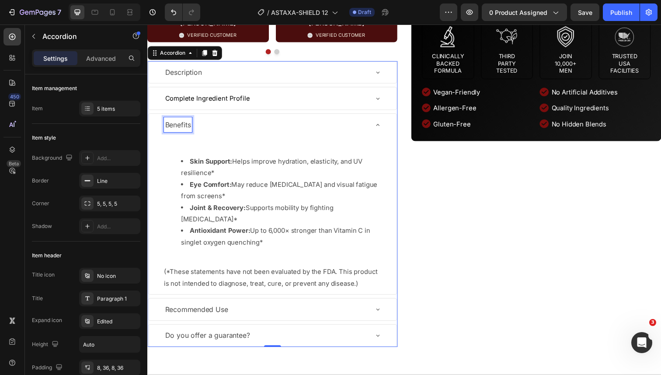
click at [192, 133] on p "Benefits" at bounding box center [178, 127] width 26 height 13
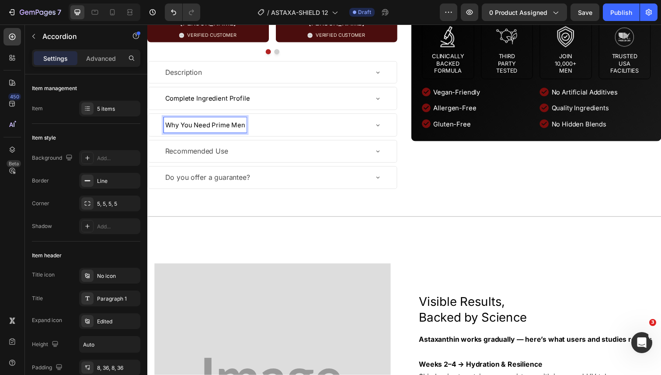
click at [272, 135] on div "Why You Need Prime Men" at bounding box center [268, 127] width 208 height 16
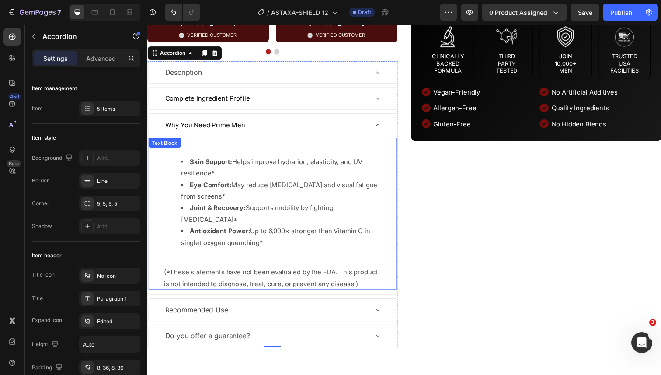
click at [252, 152] on p at bounding box center [275, 146] width 222 height 12
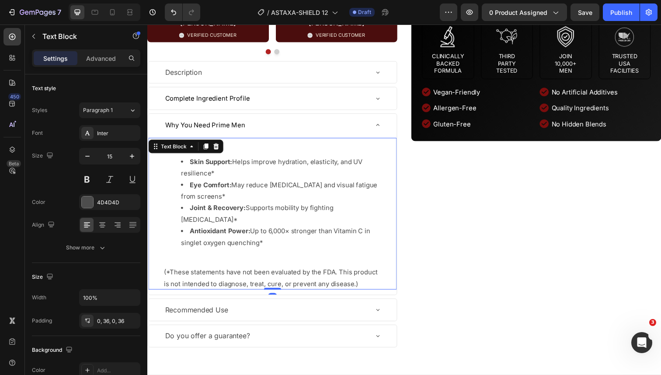
click at [250, 295] on div "Skin Support: Helps improve hydration, elasticity, and UV resilience* Eye Comfo…" at bounding box center [275, 217] width 254 height 155
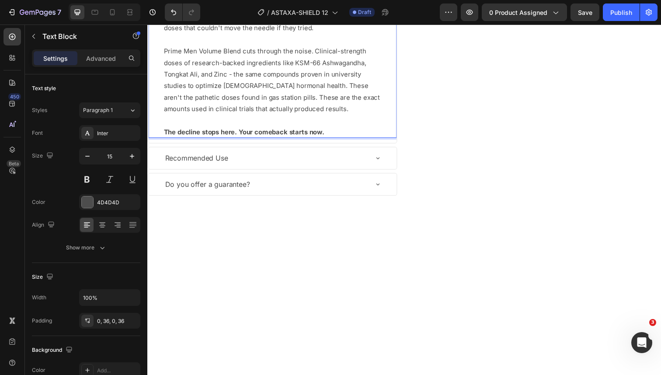
scroll to position [647, 0]
click at [267, 167] on div "Recommended Use" at bounding box center [268, 159] width 208 height 15
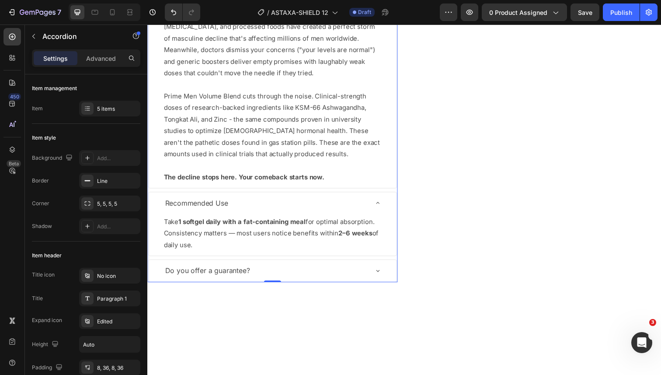
scroll to position [590, 0]
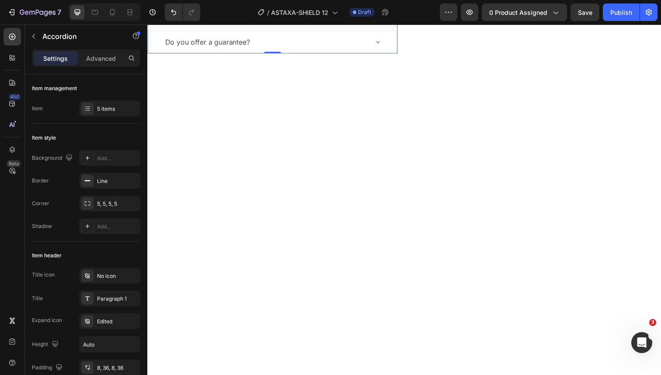
click at [214, 22] on p "Consistency matters — most users notice benefits within 2–6 weeks of daily use." at bounding box center [275, 10] width 222 height 24
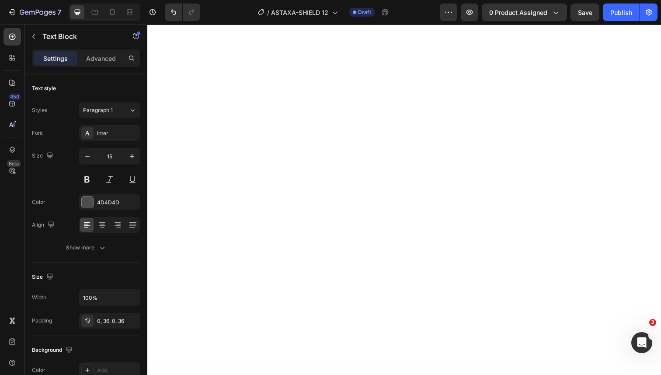
click at [214, 11] on div "Do you offer a guarantee?" at bounding box center [275, 0] width 254 height 22
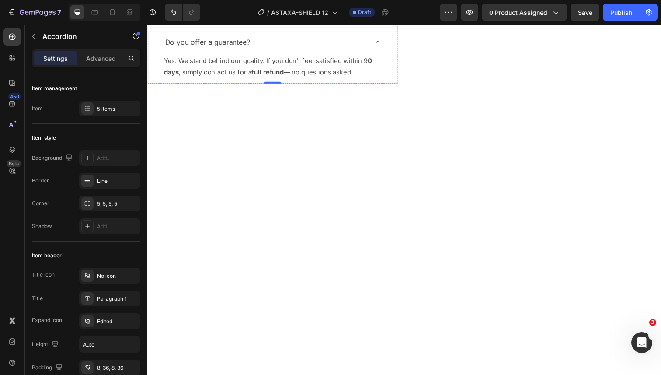
click at [222, 22] on p "Consistency matters — most users notice benefits within 2–6 weeks of daily use." at bounding box center [275, 10] width 222 height 24
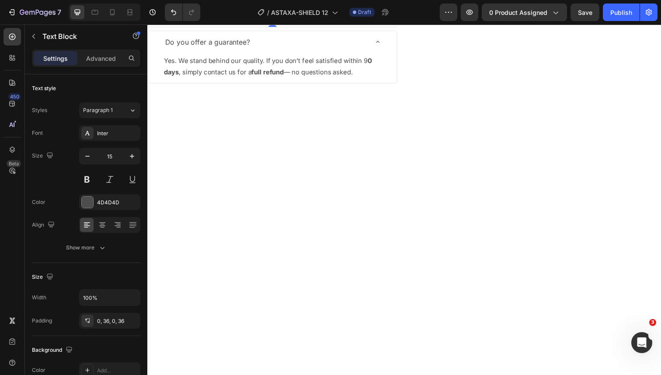
click at [222, 22] on p "Consistency matters — most users notice benefits within 2–6 weeks of daily use." at bounding box center [275, 10] width 222 height 24
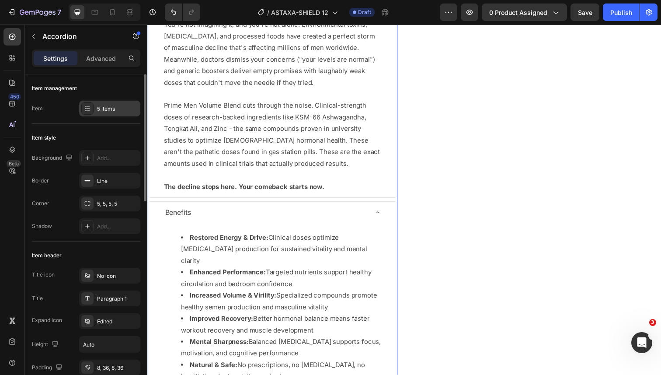
click at [115, 108] on div "5 items" at bounding box center [117, 109] width 41 height 8
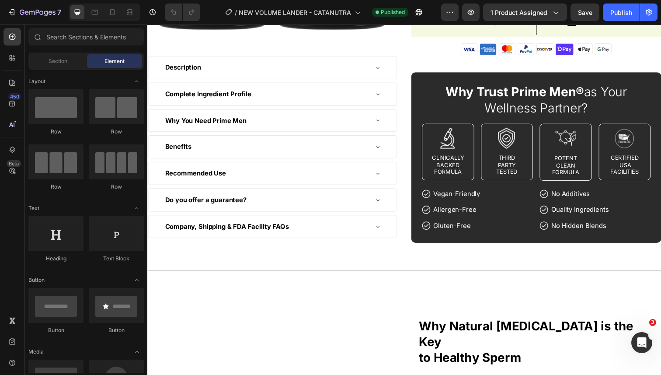
scroll to position [191, 0]
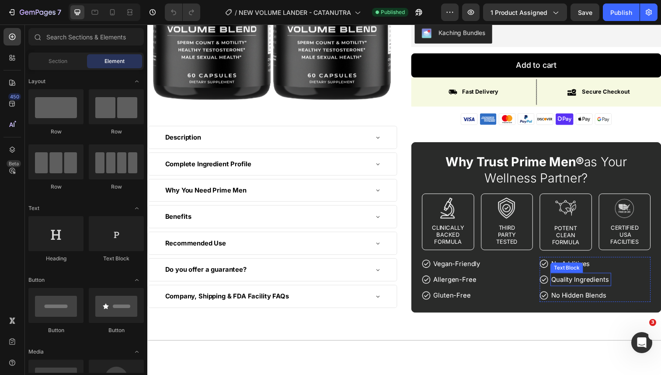
click at [567, 285] on p "Quality Ingredients" at bounding box center [590, 285] width 60 height 12
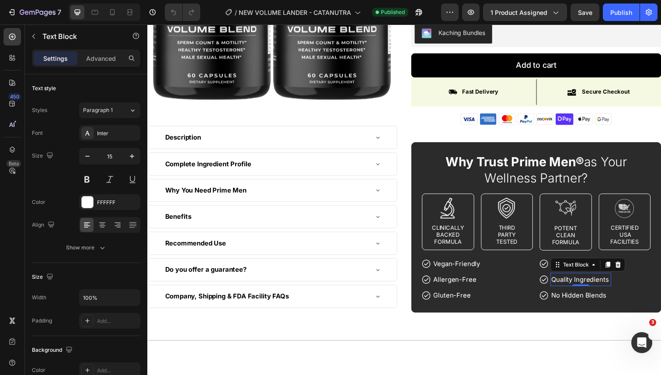
click at [567, 285] on p "Quality Ingredients" at bounding box center [590, 285] width 60 height 12
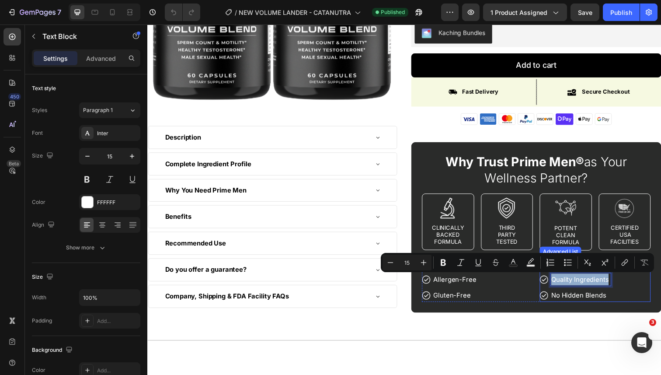
click at [593, 301] on p "No Hidden Blends" at bounding box center [590, 301] width 60 height 12
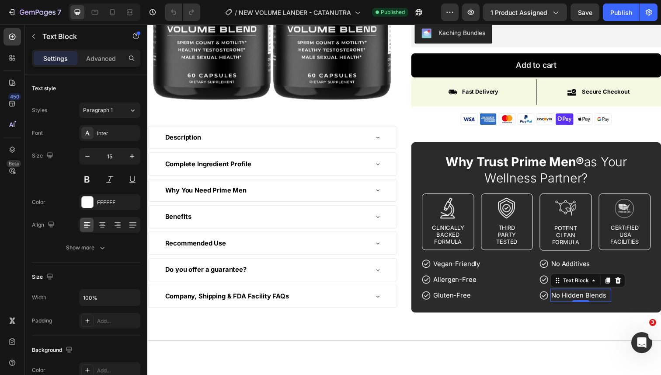
click at [593, 301] on p "No Hidden Blends" at bounding box center [590, 301] width 60 height 12
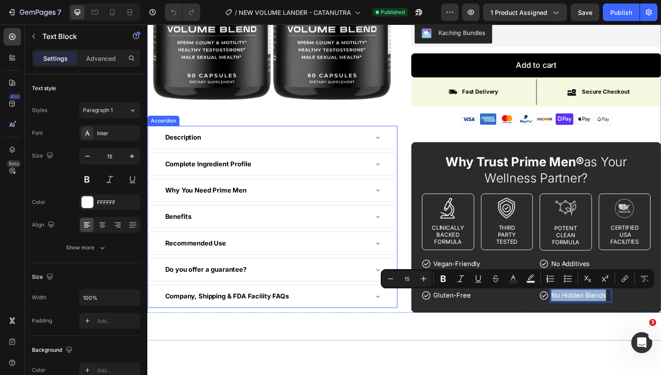
click at [348, 146] on div "Description" at bounding box center [268, 140] width 208 height 16
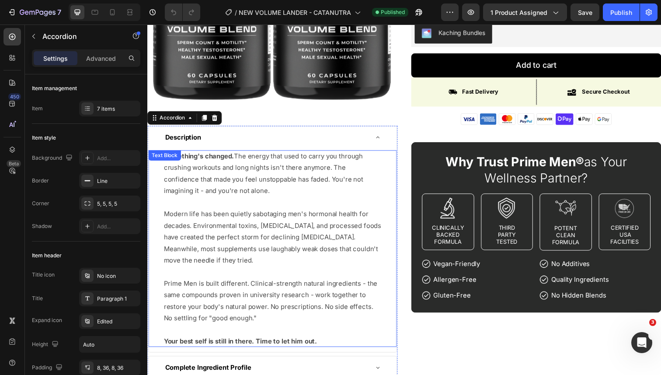
click at [303, 190] on p "Something's changed. The energy that used to carry you through crushing workout…" at bounding box center [275, 253] width 222 height 201
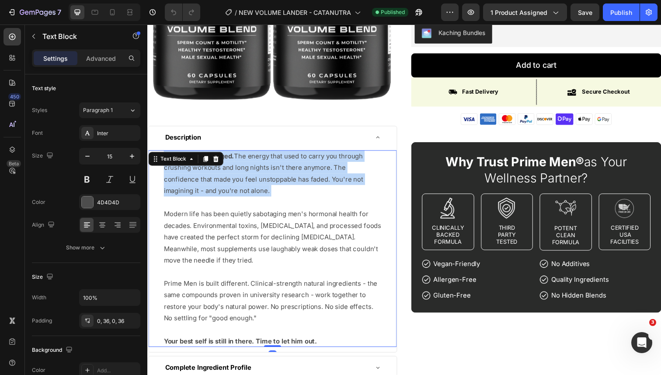
click at [303, 190] on p "Something's changed. The energy that used to carry you through crushing workout…" at bounding box center [275, 253] width 222 height 201
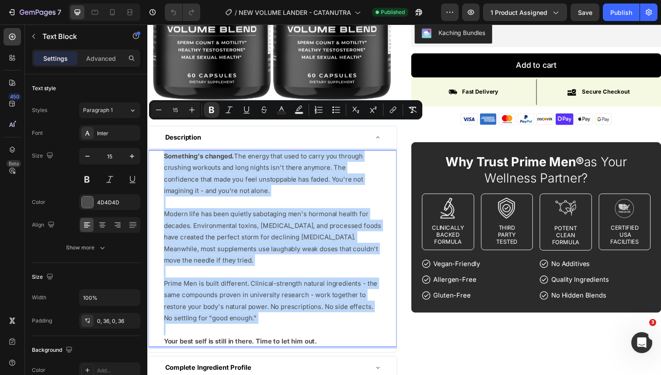
scroll to position [252, 0]
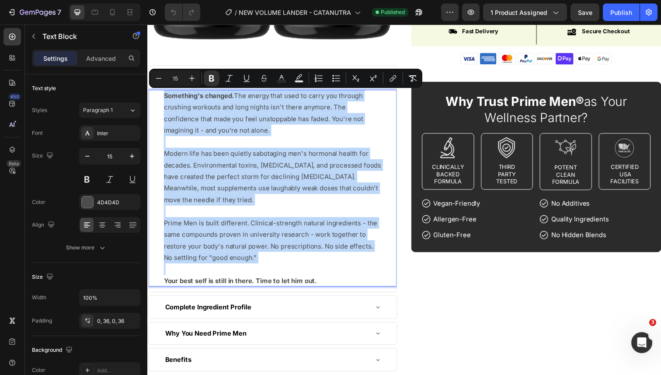
click at [246, 313] on strong "Complete Ingredient Profile" at bounding box center [209, 313] width 88 height 8
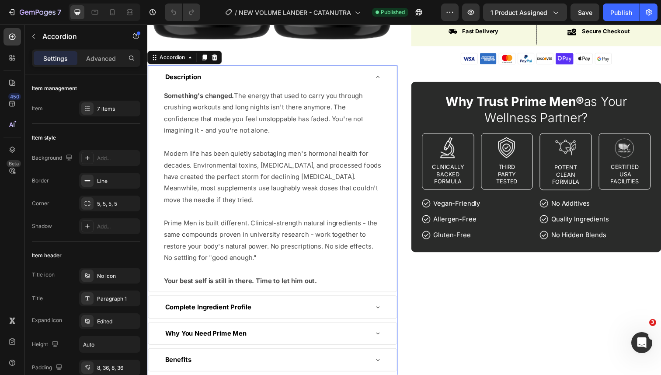
click at [265, 313] on div "Complete Ingredient Profile" at bounding box center [268, 313] width 208 height 16
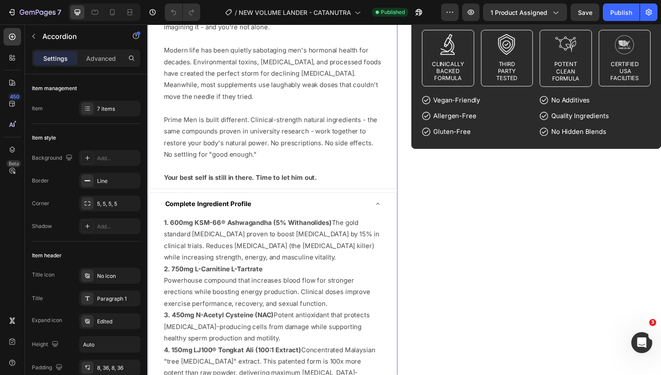
scroll to position [363, 0]
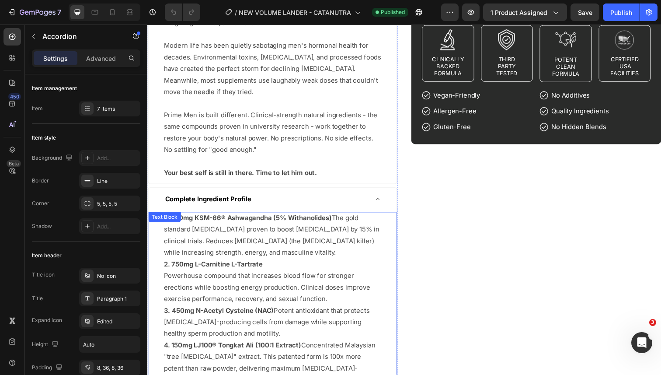
click at [273, 246] on p "1. 600mg KSM-66® Ashwagandha (5% Withanolides) The gold standard adaptogen prov…" at bounding box center [275, 239] width 222 height 47
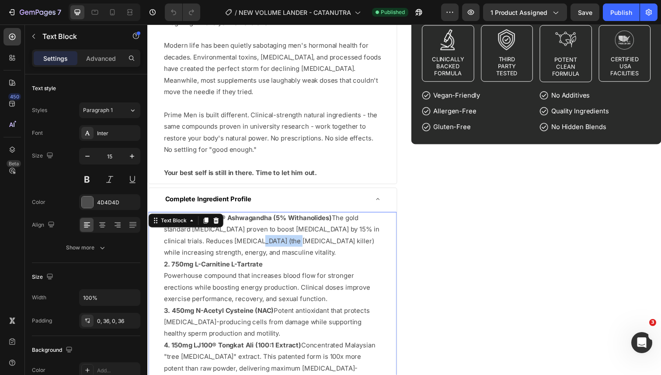
click at [273, 246] on p "1. 600mg KSM-66® Ashwagandha (5% Withanolides) The gold standard adaptogen prov…" at bounding box center [275, 239] width 222 height 47
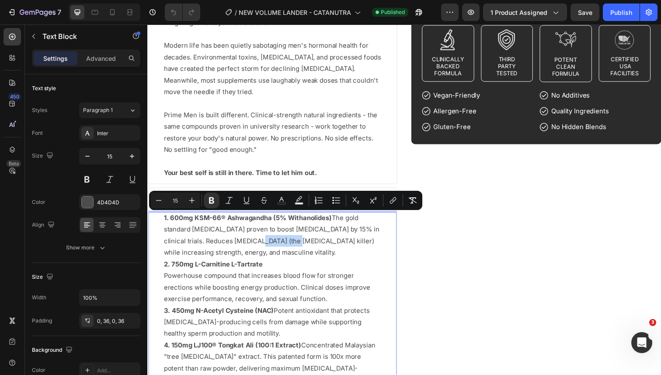
click at [288, 231] on p "1. 600mg KSM-66® Ashwagandha (5% Withanolides) The gold standard adaptogen prov…" at bounding box center [275, 239] width 222 height 47
click at [278, 167] on p "Something's changed. The energy that used to carry you through crushing workout…" at bounding box center [275, 81] width 222 height 201
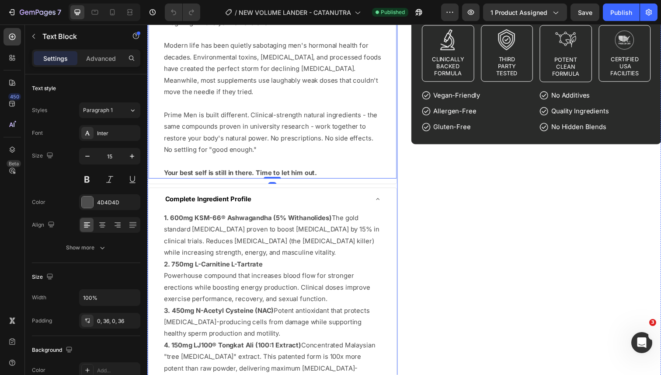
click at [257, 198] on div "Complete Ingredient Profile" at bounding box center [268, 203] width 208 height 16
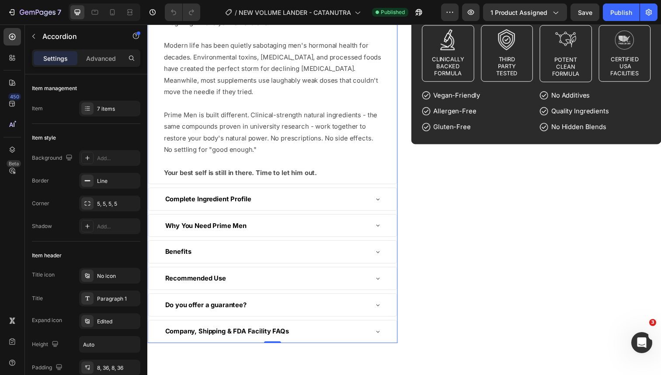
click at [257, 198] on div "Complete Ingredient Profile" at bounding box center [268, 203] width 208 height 16
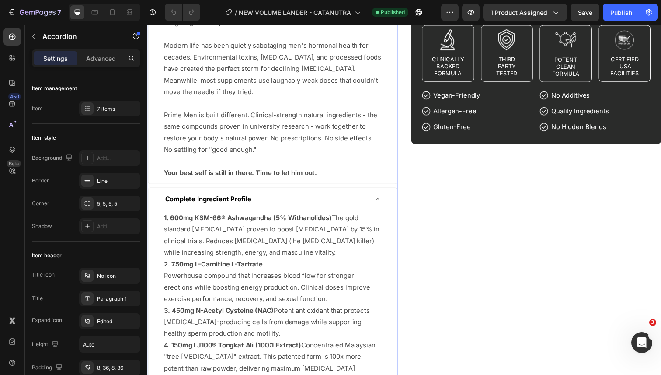
click at [246, 202] on strong "Complete Ingredient Profile" at bounding box center [209, 203] width 88 height 8
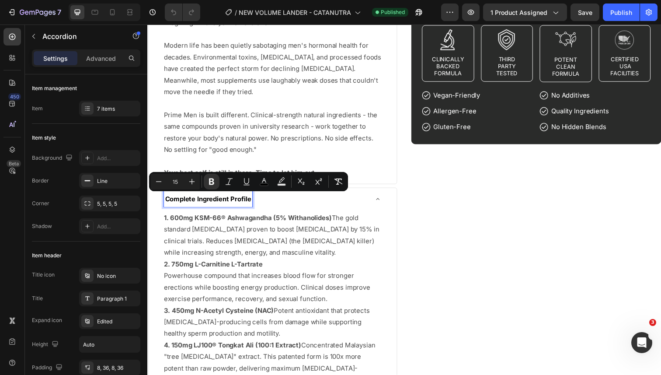
click at [349, 205] on div "Complete Ingredient Profile" at bounding box center [268, 203] width 208 height 16
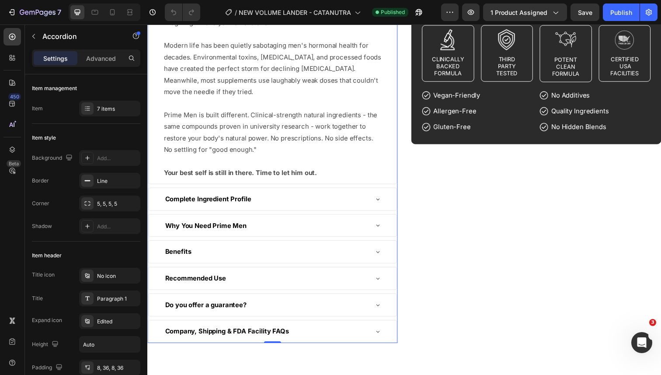
click at [433, 242] on div "Icon Icon Icon Icon Icon Icon List Rated 4.9 Excellent Text Block 212 Reviews T…" at bounding box center [544, 22] width 255 height 656
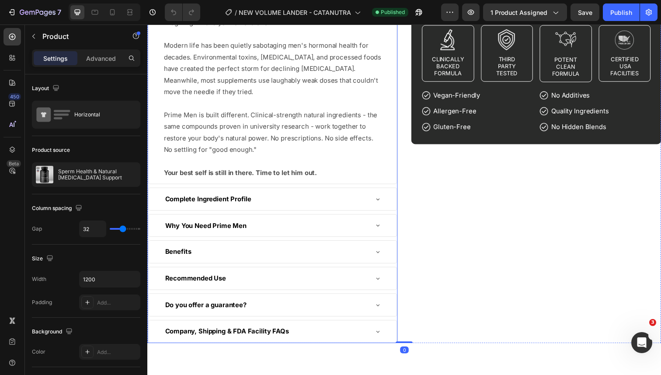
click at [368, 234] on div "Why You Need Prime Men" at bounding box center [268, 230] width 208 height 16
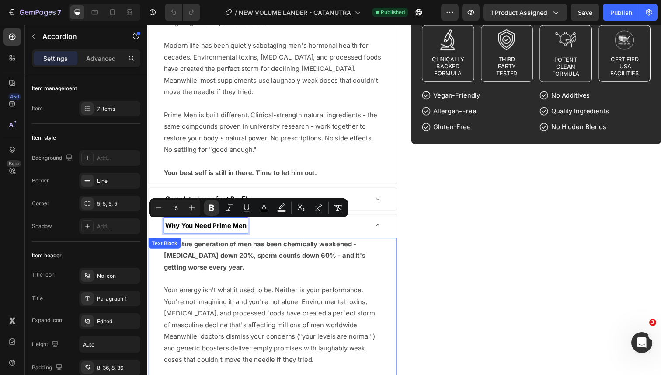
click at [228, 266] on p "An entire generation of men has been chemically weakened - [MEDICAL_DATA] down …" at bounding box center [275, 266] width 222 height 47
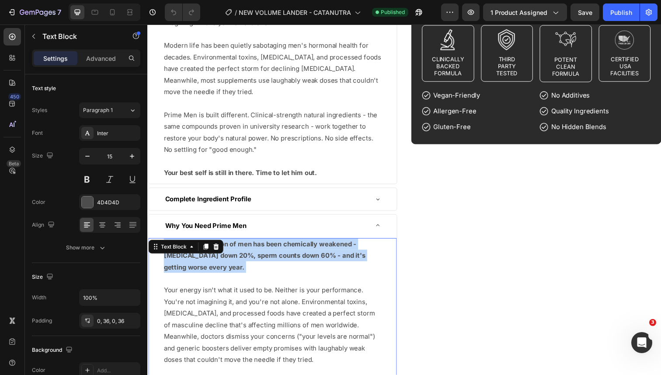
click at [228, 266] on p "An entire generation of men has been chemically weakened - [MEDICAL_DATA] down …" at bounding box center [275, 266] width 222 height 47
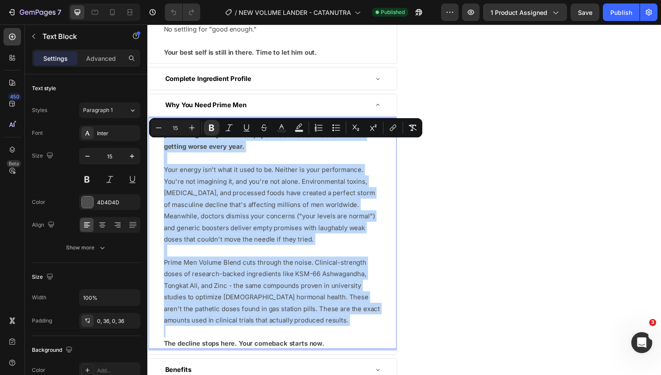
scroll to position [486, 0]
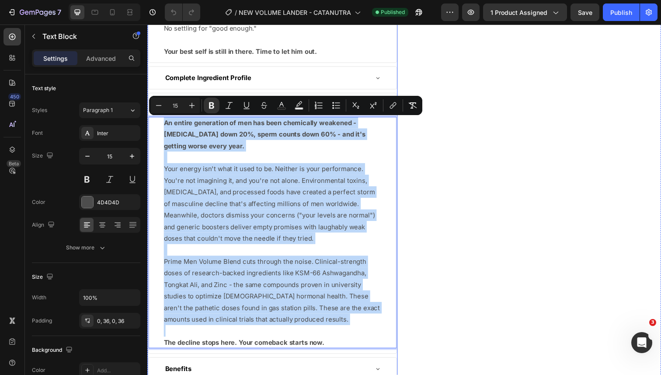
click at [319, 79] on div "Complete Ingredient Profile" at bounding box center [268, 79] width 208 height 16
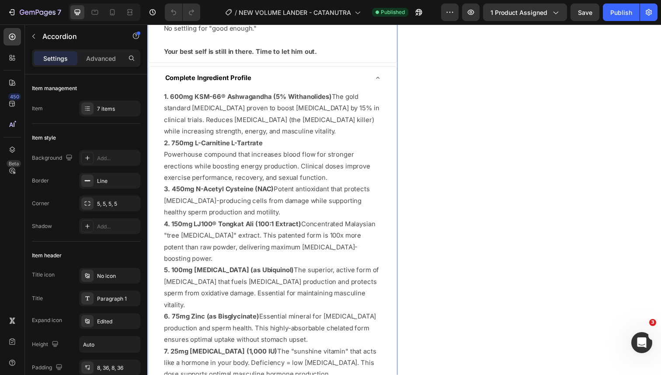
click at [332, 75] on div "Complete Ingredient Profile" at bounding box center [268, 79] width 208 height 16
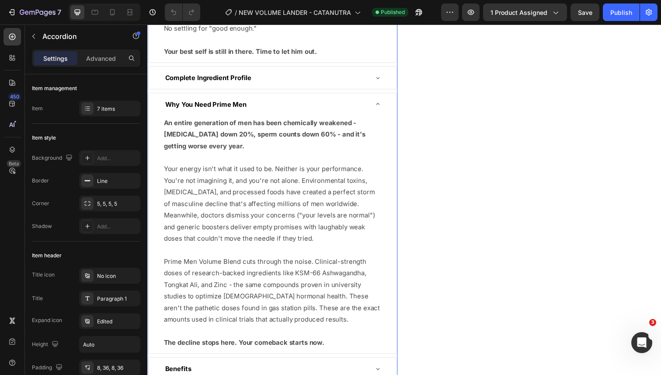
click at [328, 109] on div "Why You Need Prime Men" at bounding box center [268, 106] width 208 height 16
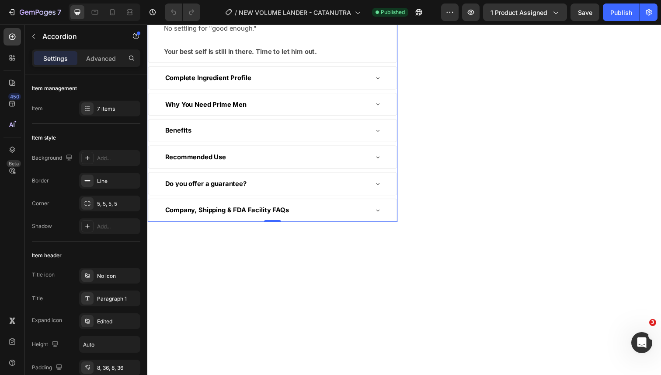
click at [303, 140] on div "Benefits" at bounding box center [275, 133] width 254 height 23
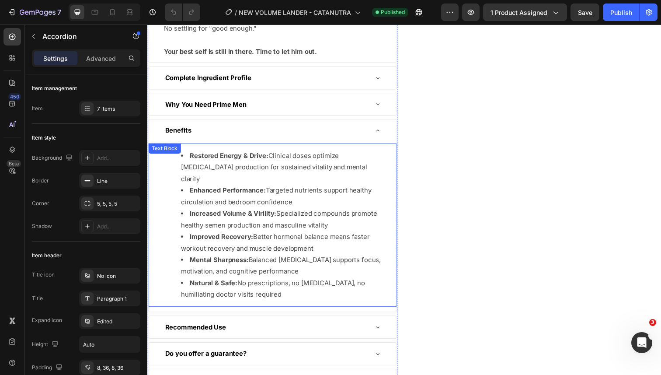
click at [280, 171] on li "Restored Energy & Drive: Clinical doses optimize testosterone production for su…" at bounding box center [283, 170] width 205 height 35
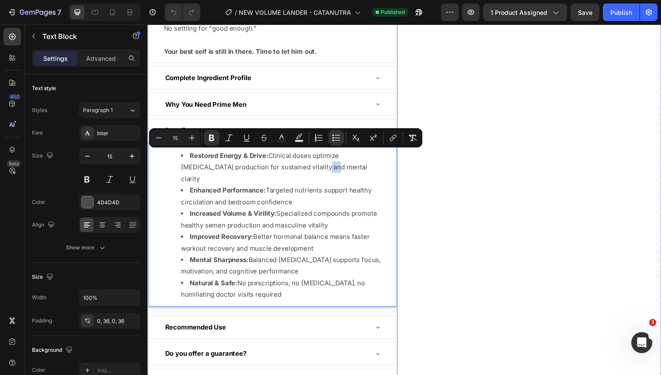
click at [258, 326] on div "Recommended Use" at bounding box center [268, 334] width 208 height 16
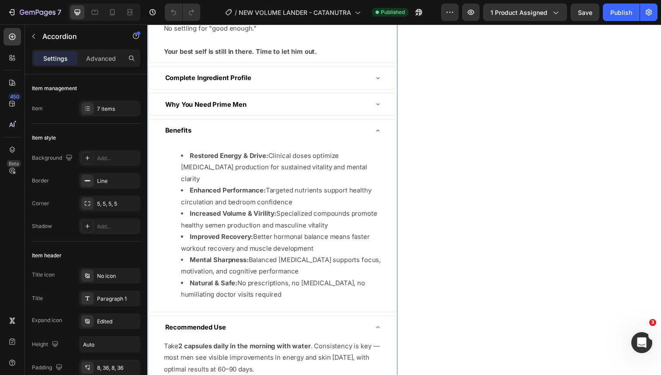
scroll to position [599, 0]
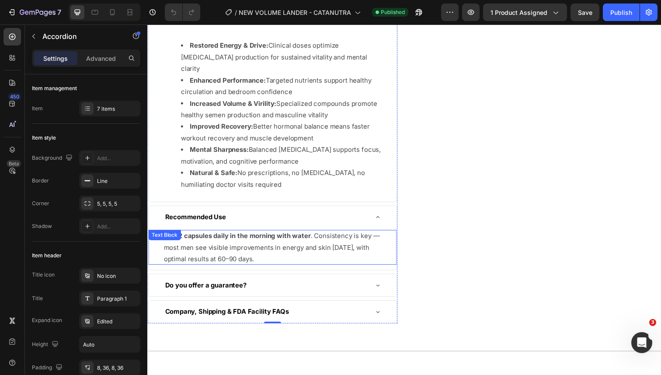
click at [221, 234] on div "Take 2 capsules daily in the morning with water . Consistency is key — most men…" at bounding box center [275, 251] width 254 height 35
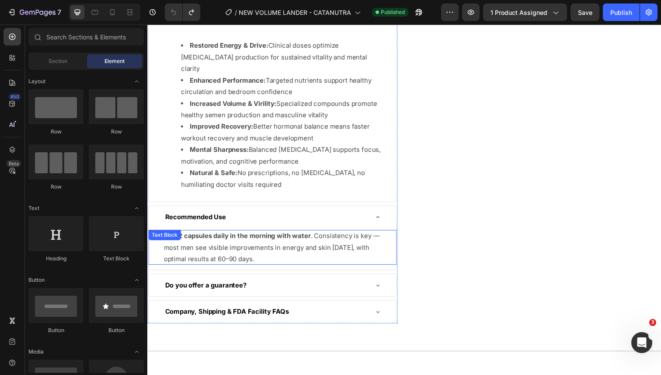
click at [252, 234] on p "Take 2 capsules daily in the morning with water . Consistency is key — most men…" at bounding box center [275, 251] width 222 height 35
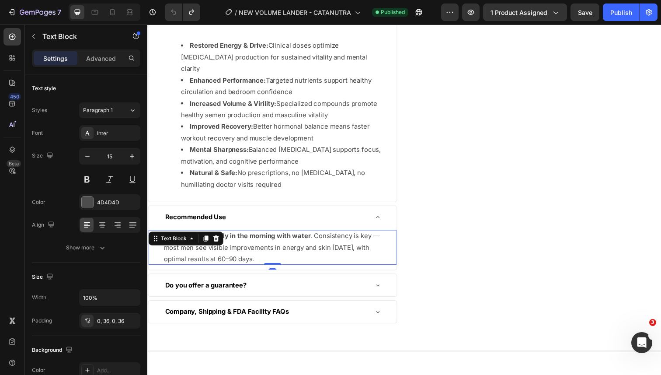
click at [252, 234] on p "Take 2 capsules daily in the morning with water . Consistency is key — most men…" at bounding box center [275, 251] width 222 height 35
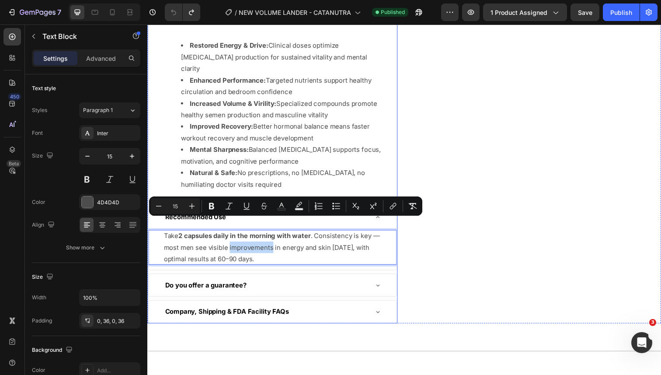
click at [292, 310] on div "Company, Shipping & FDA Facility FAQs" at bounding box center [228, 318] width 129 height 16
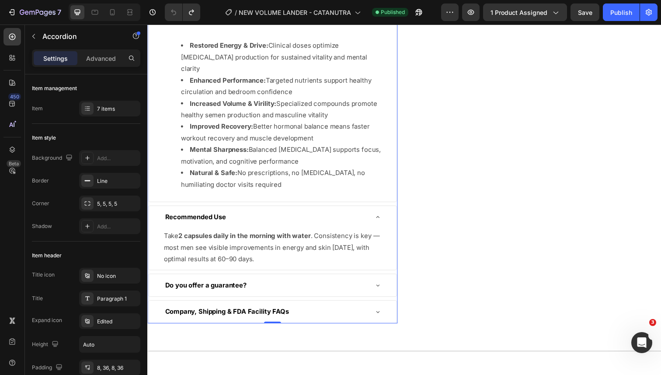
click at [312, 310] on div "Company, Shipping & FDA Facility FAQs" at bounding box center [268, 318] width 208 height 16
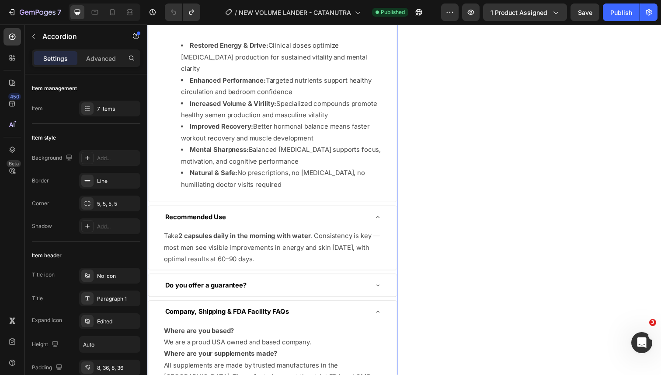
scroll to position [678, 0]
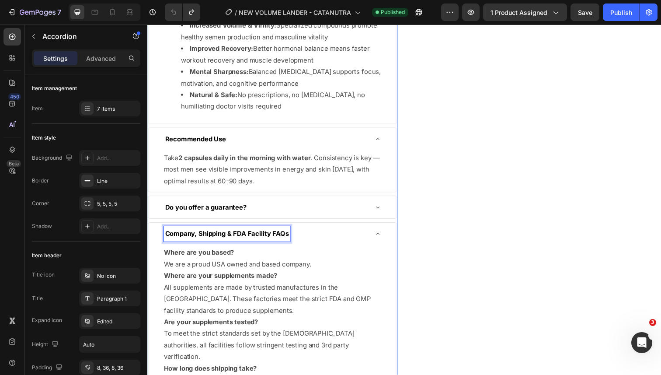
click at [270, 232] on p "Company, Shipping & FDA Facility FAQs" at bounding box center [228, 238] width 126 height 13
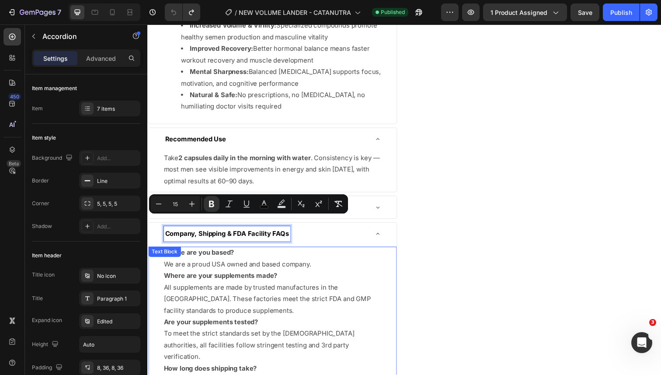
click at [227, 263] on p "We are a proud USA owned and based company." at bounding box center [275, 269] width 222 height 12
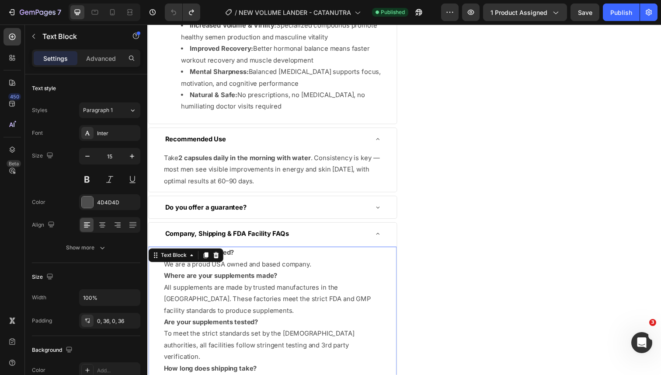
click at [227, 263] on p "We are a proud USA owned and based company." at bounding box center [275, 269] width 222 height 12
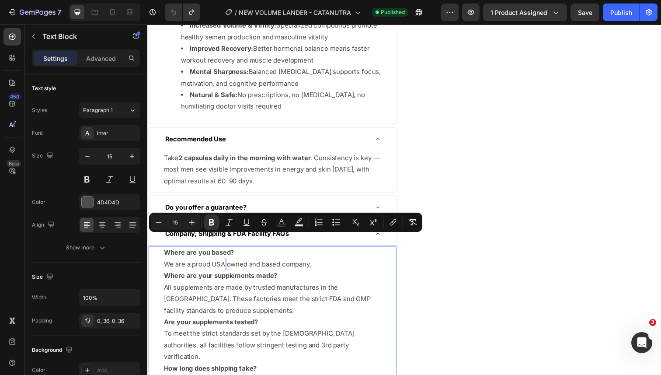
copy div "Where are you based? We are a proud USA owned and based company. Where are your…"
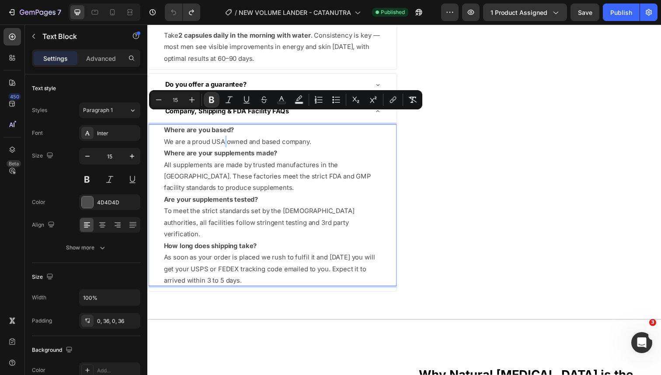
scroll to position [744, 0]
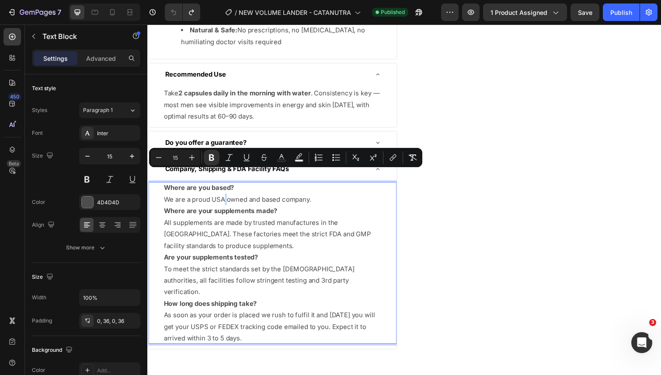
click at [247, 185] on p "Where are you based?" at bounding box center [275, 191] width 222 height 12
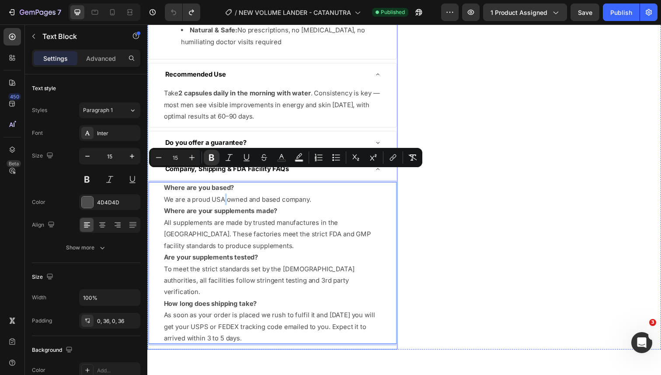
click at [258, 137] on div "Do you offer a guarantee?" at bounding box center [268, 145] width 208 height 16
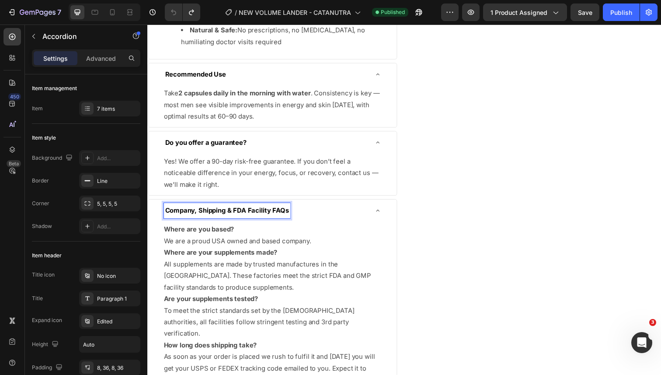
click at [235, 210] on strong "Company, Shipping & FDA Facility FAQs" at bounding box center [228, 214] width 126 height 8
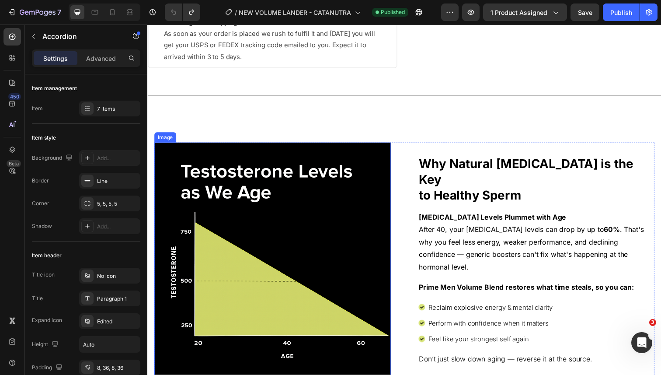
scroll to position [1142, 0]
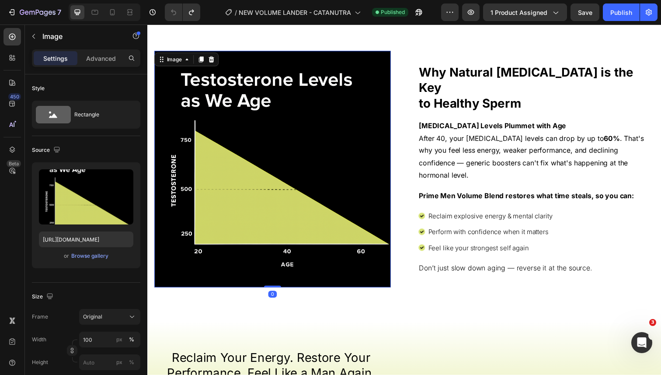
click at [278, 169] on img at bounding box center [274, 172] width 241 height 241
click at [279, 163] on img at bounding box center [274, 172] width 241 height 241
click at [465, 100] on strong "to Healthy Sperm" at bounding box center [477, 105] width 105 height 15
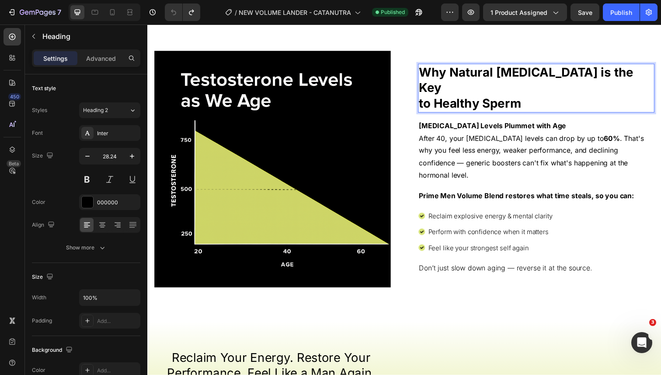
click at [465, 100] on strong "to Healthy Sperm" at bounding box center [477, 105] width 105 height 15
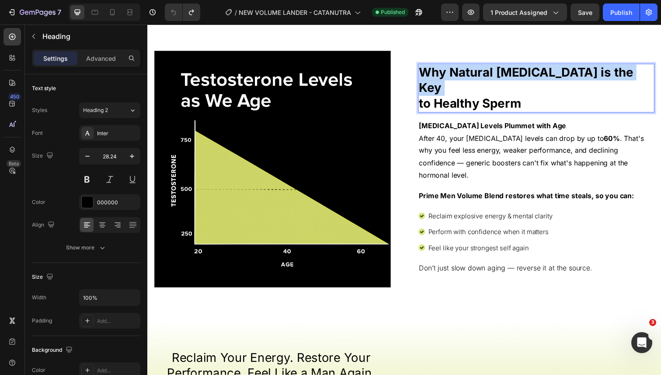
copy p "Why Natural Testosterone is the Key"
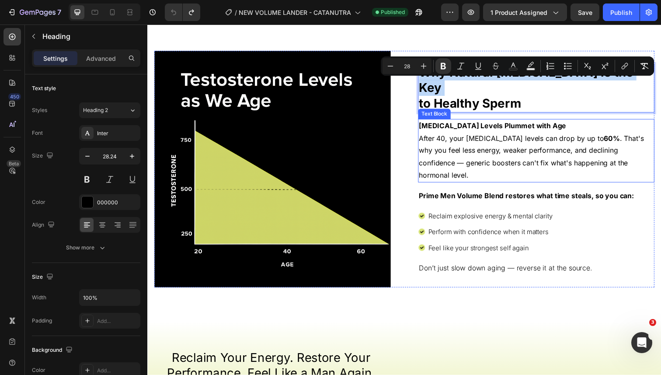
click at [469, 126] on strong "Testosterone Levels Plummet with Age" at bounding box center [500, 128] width 150 height 9
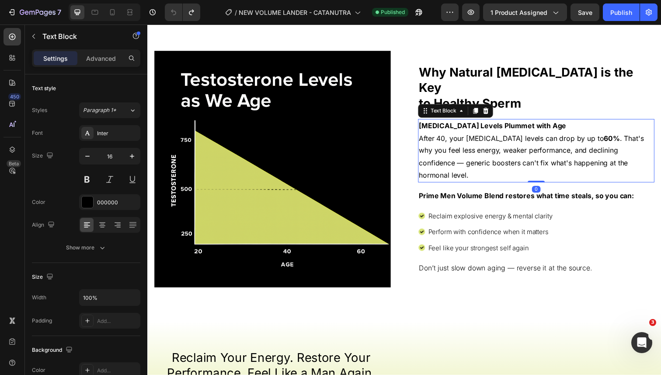
click at [469, 126] on strong "Testosterone Levels Plummet with Age" at bounding box center [500, 128] width 150 height 9
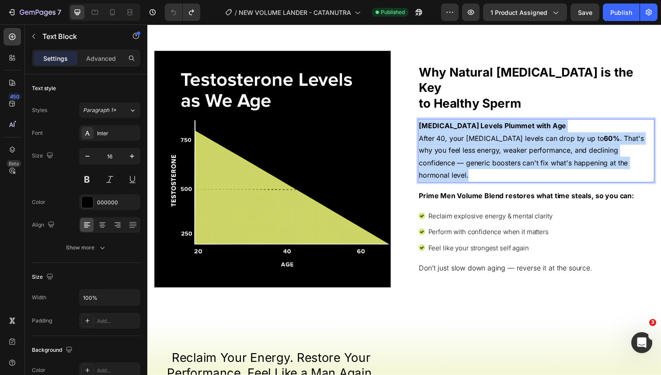
copy div "Testosterone Levels Plummet with Age After 40, your Testosterone levels can dro…"
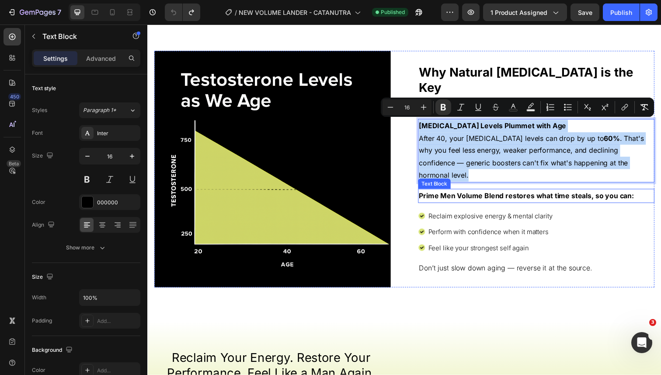
click at [456, 195] on strong "Prime Men Volume Blend restores what time steals, so you can:" at bounding box center [535, 199] width 220 height 9
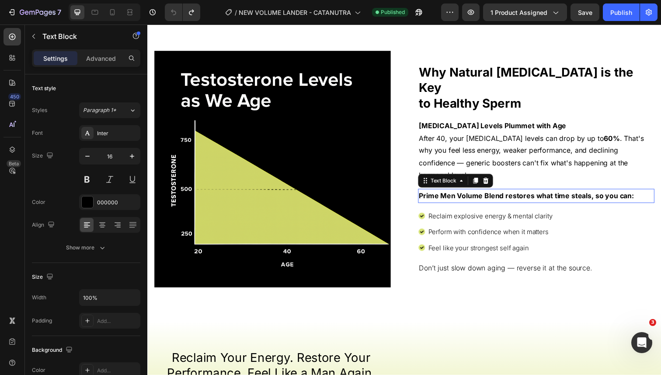
click at [456, 195] on strong "Prime Men Volume Blend restores what time steals, so you can:" at bounding box center [535, 199] width 220 height 9
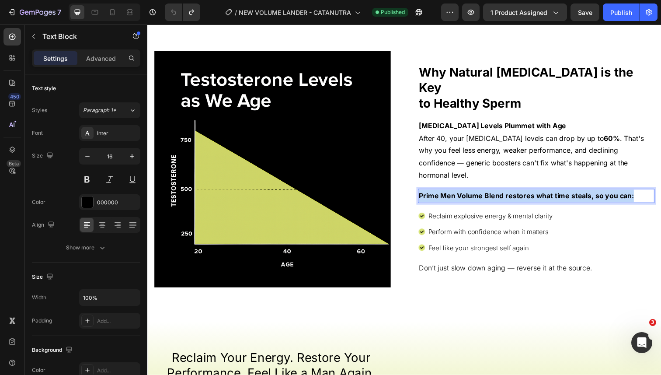
click at [456, 195] on strong "Prime Men Volume Blend restores what time steals, so you can:" at bounding box center [535, 199] width 220 height 9
copy strong "Prime Men Volume Blend restores what time steals, so you can:"
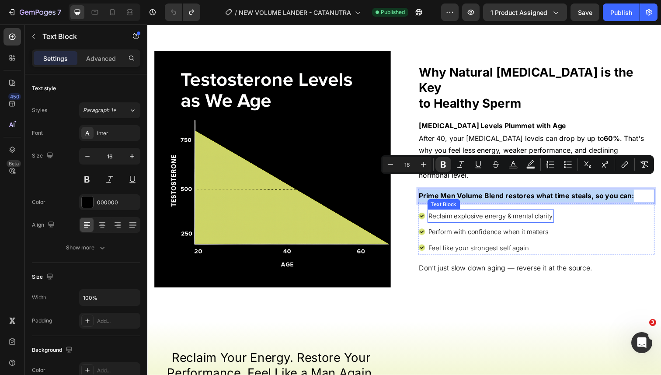
click at [464, 230] on p "Perform with confidence when it matters" at bounding box center [497, 236] width 127 height 12
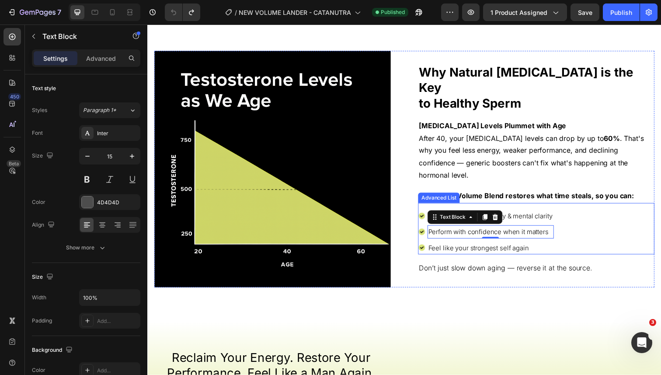
click at [575, 207] on div "Image Reclaim explosive energy & mental clarity Text Block Image Perform with c…" at bounding box center [544, 233] width 241 height 52
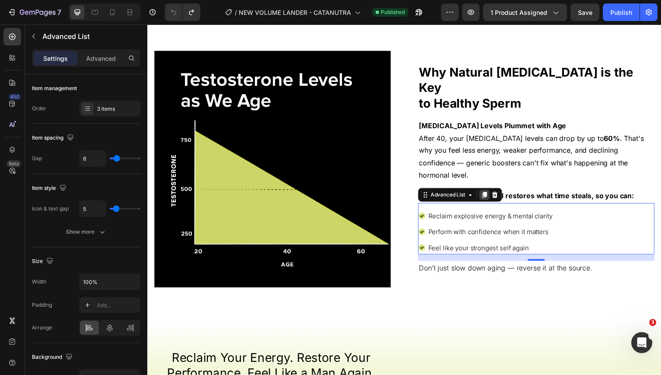
click at [493, 195] on icon at bounding box center [491, 198] width 5 height 6
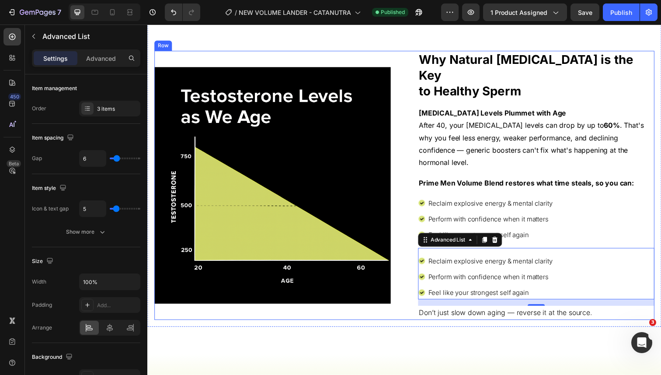
click at [410, 257] on div "Image ⁠⁠⁠⁠⁠⁠⁠ Why Natural Testosterone is the Key to Healthy Sperm Heading Test…" at bounding box center [409, 189] width 511 height 275
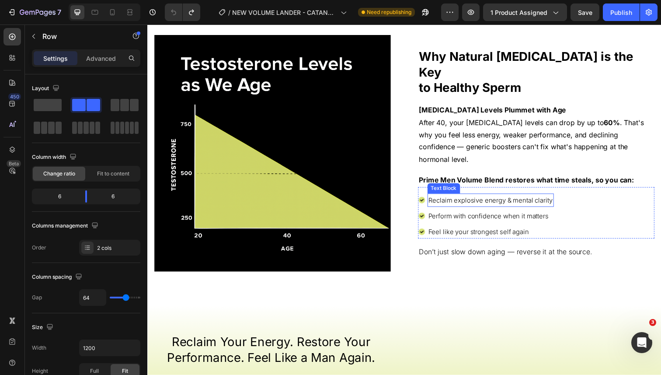
scroll to position [542, 0]
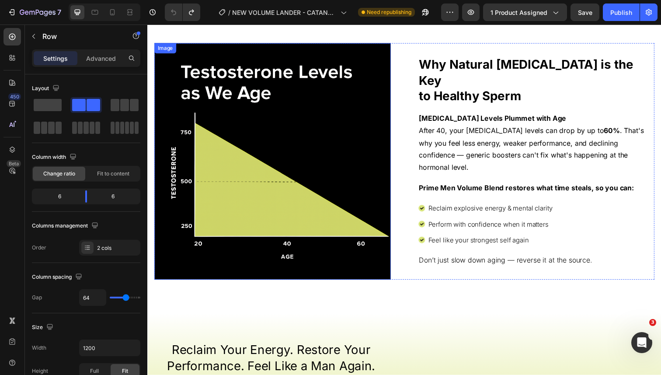
click at [338, 165] on img at bounding box center [274, 164] width 241 height 241
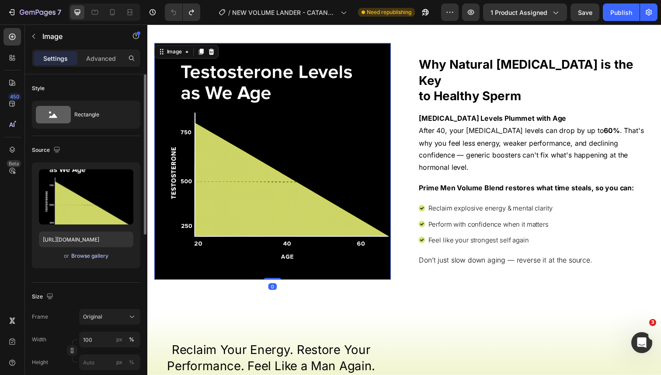
click at [98, 255] on div "Browse gallery" at bounding box center [89, 256] width 37 height 8
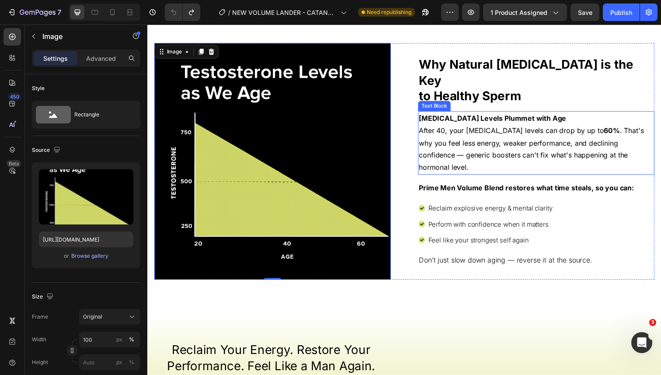
click at [451, 122] on strong "Testosterone Levels Plummet with Age" at bounding box center [500, 120] width 150 height 9
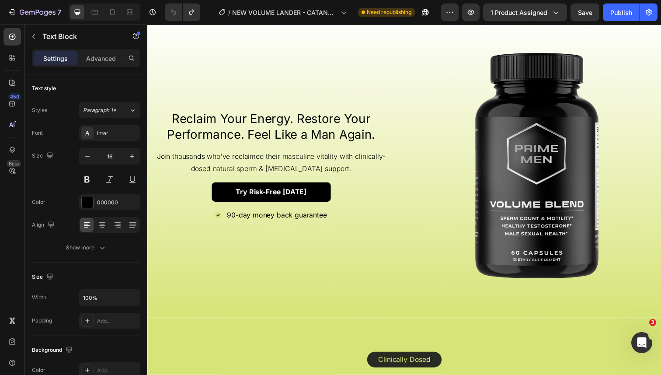
scroll to position [847, 0]
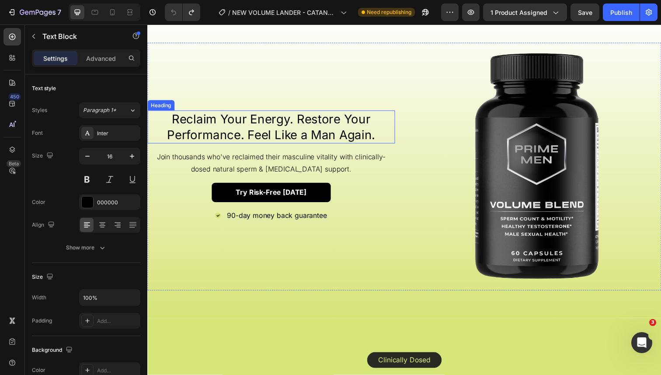
click at [298, 133] on h2 "Reclaim Your Energy. Restore Your Performance. Feel Like a Man Again." at bounding box center [273, 129] width 253 height 34
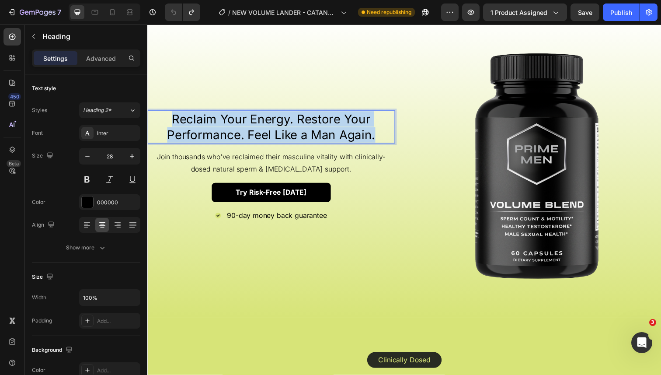
copy p "Reclaim Your Energy. Restore Your Performance. Feel Like a Man Again."
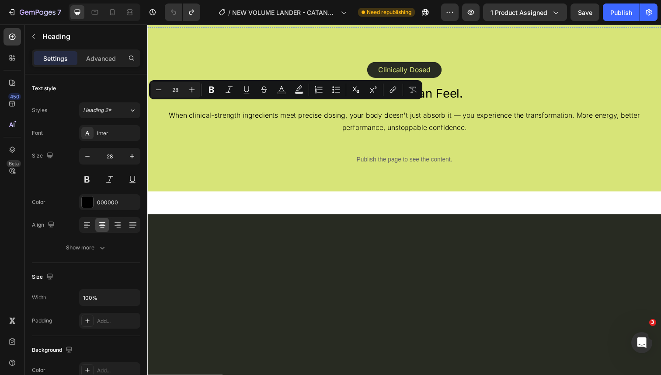
type input "16"
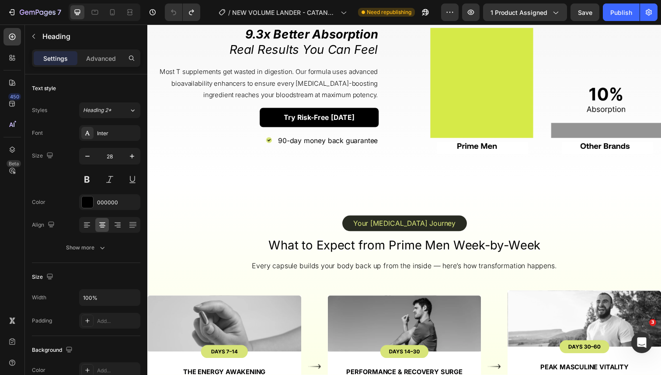
scroll to position [1777, 0]
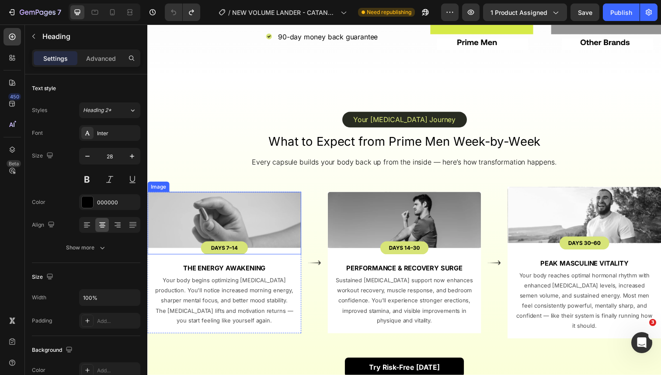
click at [237, 234] on img at bounding box center [225, 227] width 157 height 64
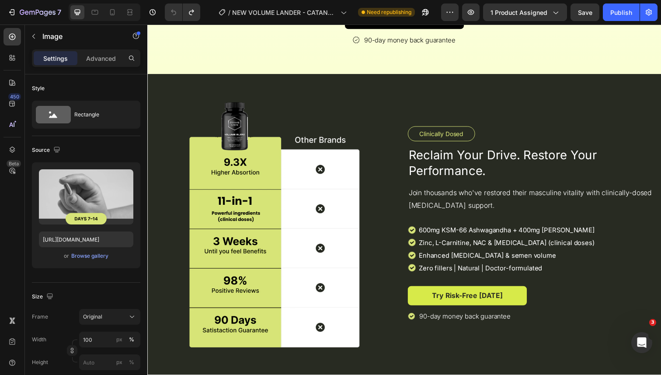
scroll to position [2164, 0]
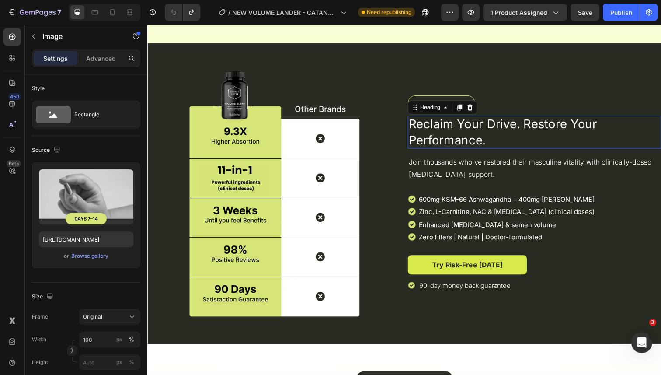
click at [457, 126] on h2 "Reclaim Your Drive. Restore Your Performance." at bounding box center [542, 135] width 259 height 34
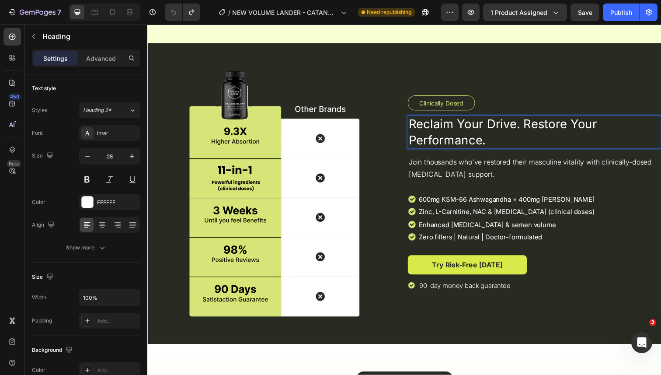
click at [457, 126] on h2 "Reclaim Your Drive. Restore Your Performance." at bounding box center [542, 135] width 259 height 34
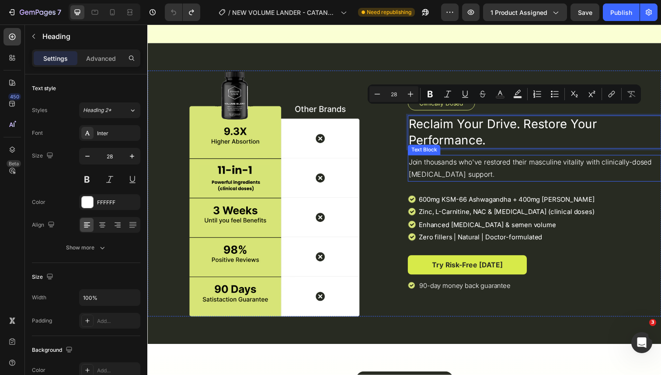
click at [466, 159] on p "Join thousands who've restored their masculine vitality with clinically-dosed t…" at bounding box center [542, 171] width 257 height 25
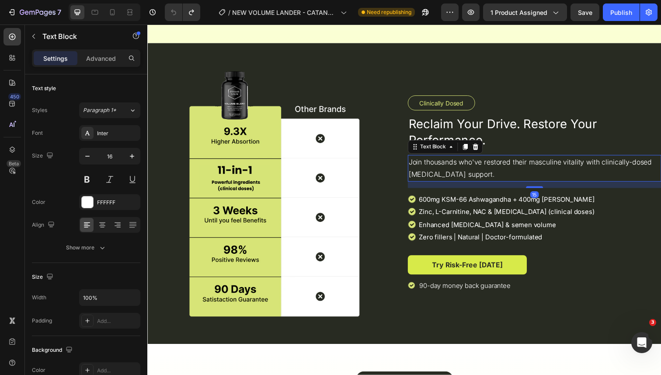
click at [466, 159] on p "Join thousands who've restored their masculine vitality with clinically-dosed t…" at bounding box center [542, 171] width 257 height 25
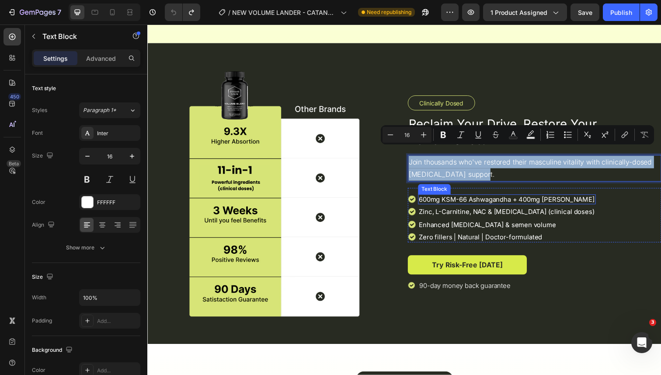
click at [471, 199] on p "600mg KSM-66 Ashwagandha + 400mg Tongkat Ali" at bounding box center [515, 203] width 180 height 9
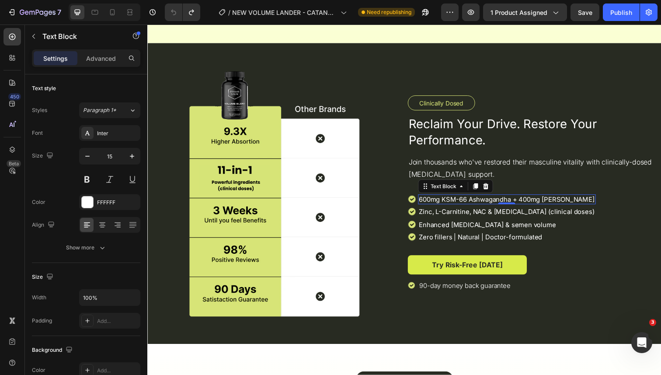
click at [471, 199] on p "600mg KSM-66 Ashwagandha + 400mg Tongkat Ali" at bounding box center [515, 203] width 180 height 9
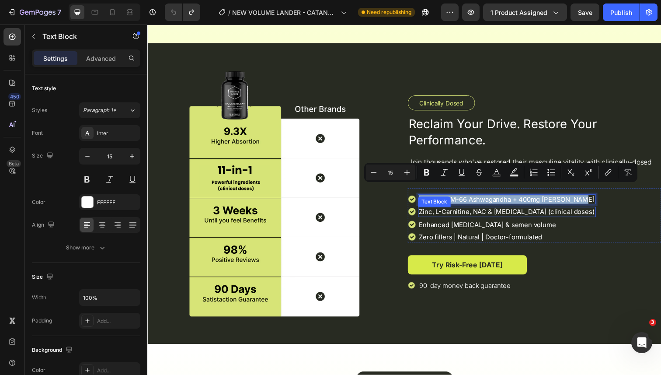
click at [468, 212] on p "Zinc, L-Carnitine, NAC & CoQ10 (clinical doses)" at bounding box center [515, 216] width 180 height 9
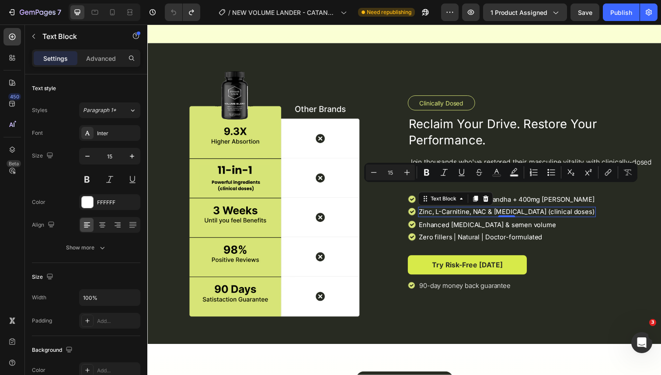
click at [468, 212] on p "Zinc, L-Carnitine, NAC & CoQ10 (clinical doses)" at bounding box center [515, 216] width 180 height 9
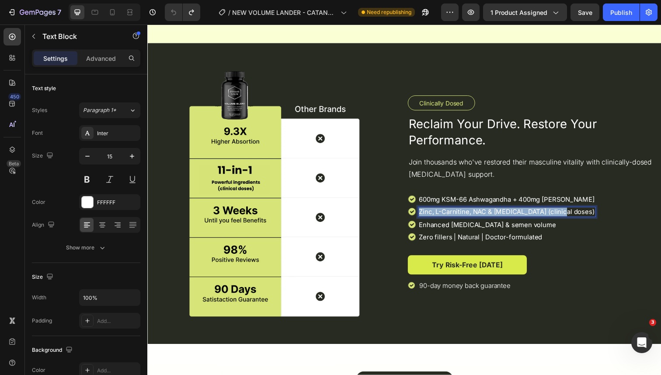
click at [468, 212] on p "Zinc, L-Carnitine, NAC & CoQ10 (clinical doses)" at bounding box center [515, 216] width 180 height 9
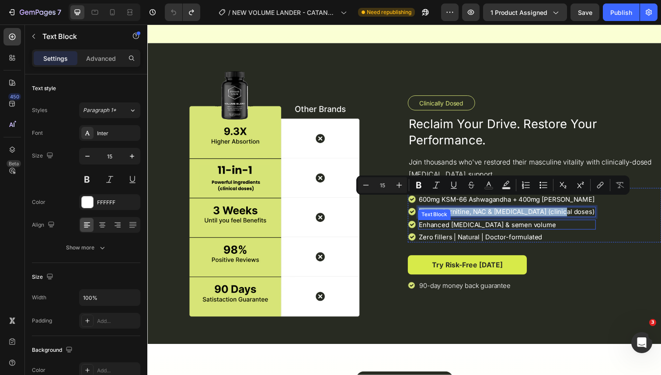
click at [469, 225] on p "Enhanced testosterone & semen volume" at bounding box center [515, 229] width 180 height 9
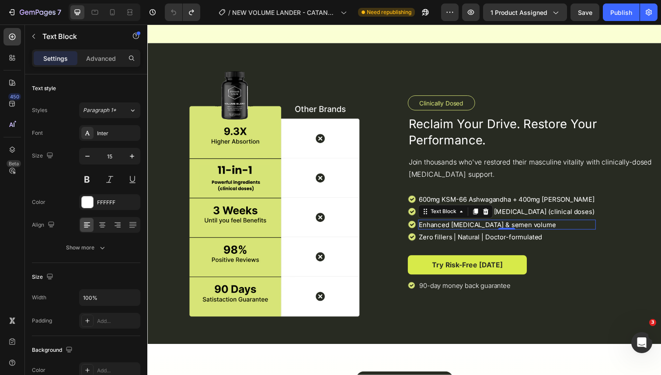
click at [469, 225] on p "Enhanced testosterone & semen volume" at bounding box center [515, 229] width 180 height 9
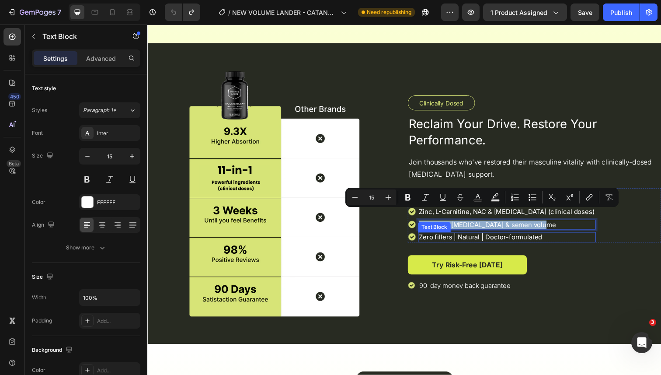
click at [473, 237] on p "Zero fillers | Natural | Doctor-formulated" at bounding box center [515, 241] width 180 height 9
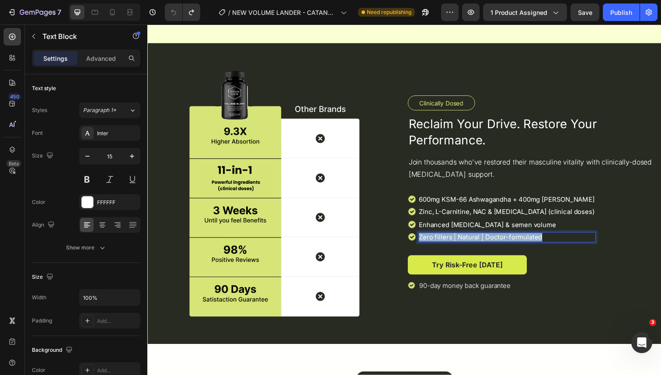
click at [473, 237] on p "Zero fillers | Natural | Doctor-formulated" at bounding box center [515, 241] width 180 height 9
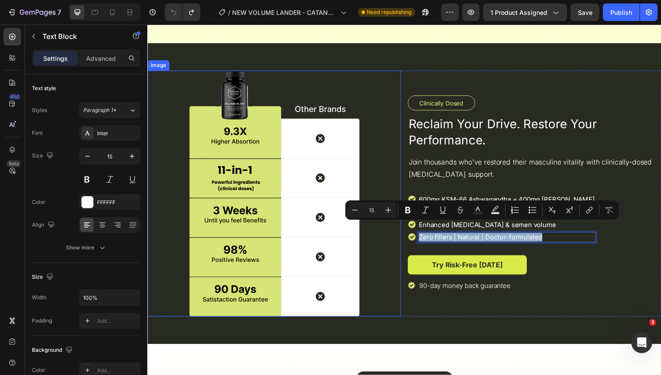
scroll to position [2304, 0]
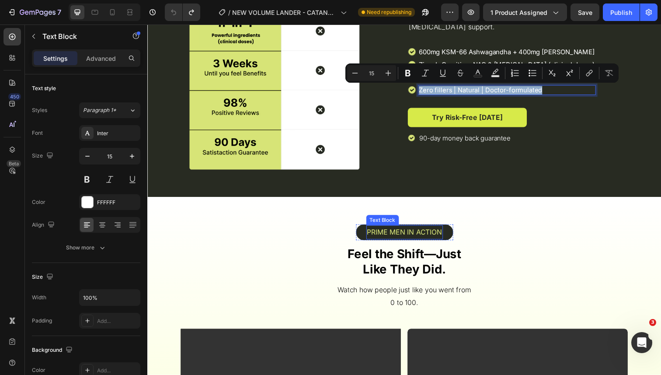
click at [407, 237] on p "PRIME MEN IN ACTION" at bounding box center [410, 236] width 77 height 13
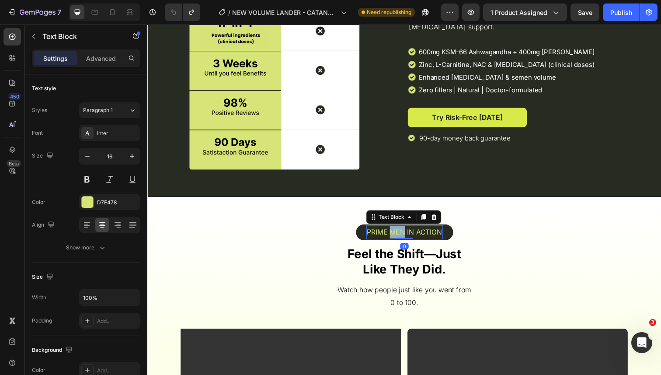
click at [407, 237] on p "PRIME MEN IN ACTION" at bounding box center [410, 236] width 77 height 13
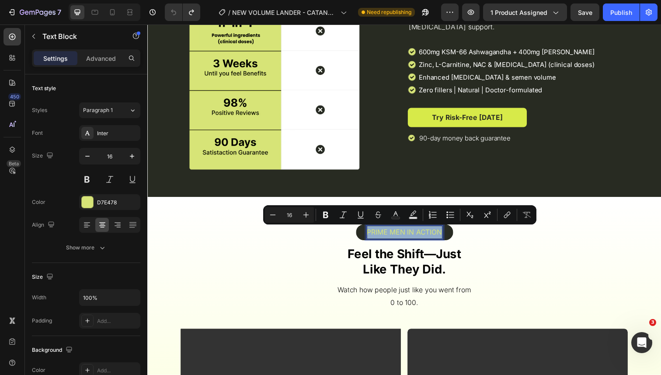
click at [407, 237] on p "PRIME MEN IN ACTION" at bounding box center [410, 236] width 77 height 13
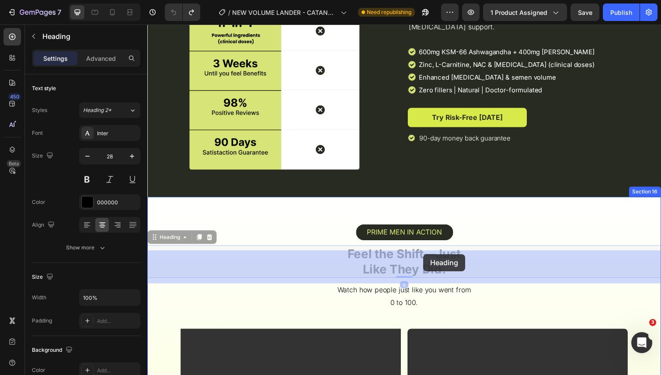
drag, startPoint x: 352, startPoint y: 255, endPoint x: 388, endPoint y: 255, distance: 36.3
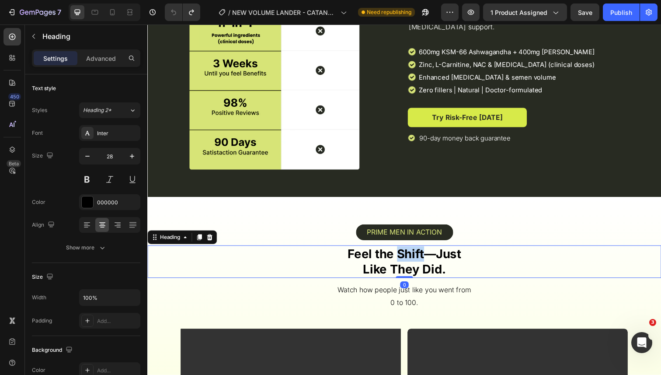
click at [413, 261] on strong "Feel the Shift—Just" at bounding box center [410, 258] width 116 height 15
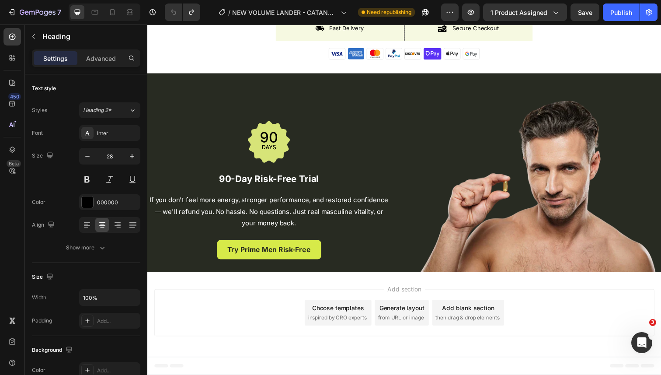
type input "16"
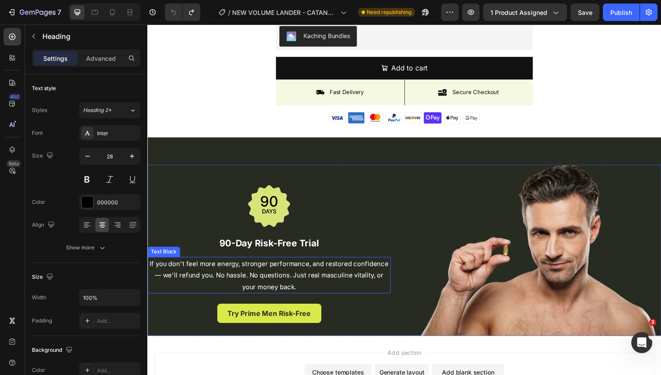
click at [261, 271] on p "If you don't feel more energy, stronger performance, and restored confidence — …" at bounding box center [271, 280] width 247 height 35
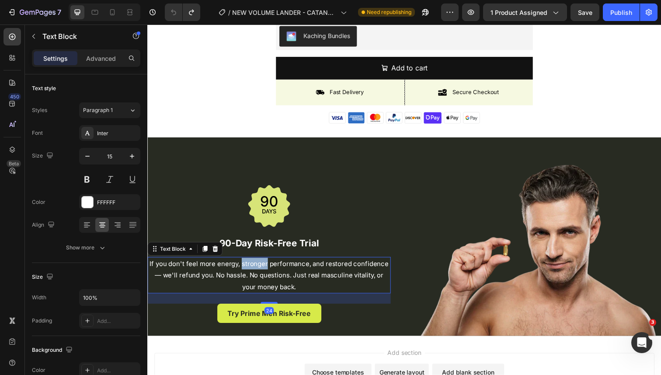
click at [261, 271] on p "If you don't feel more energy, stronger performance, and restored confidence — …" at bounding box center [271, 280] width 247 height 35
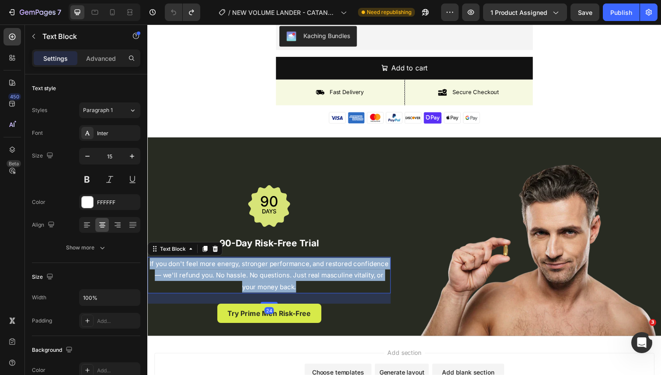
click at [261, 271] on p "If you don't feel more energy, stronger performance, and restored confidence — …" at bounding box center [271, 280] width 247 height 35
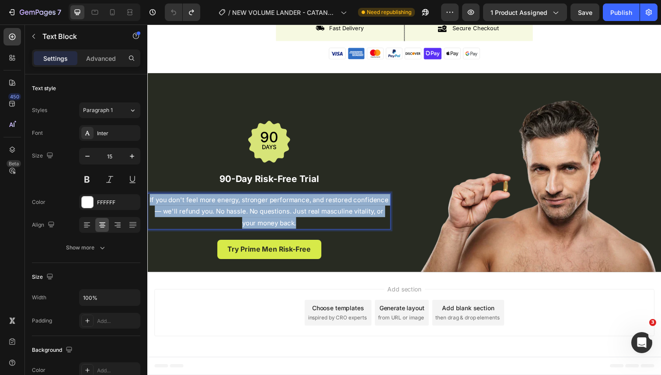
scroll to position [3200, 0]
type input "16"
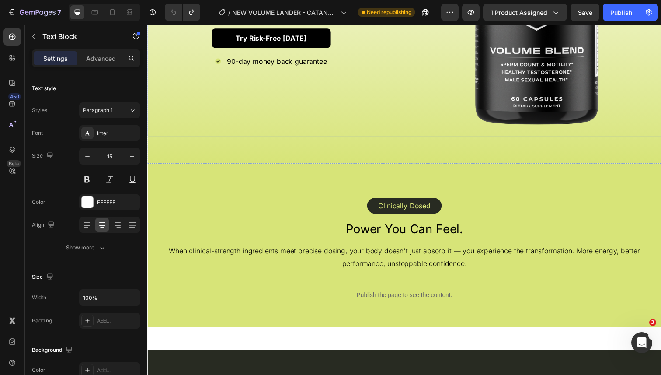
scroll to position [1010, 0]
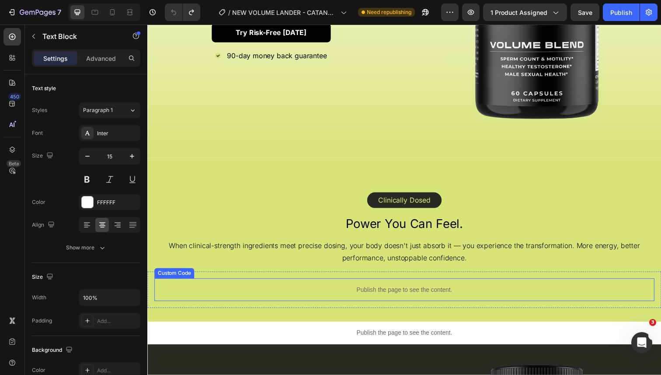
click at [419, 295] on p "Publish the page to see the content." at bounding box center [409, 295] width 511 height 9
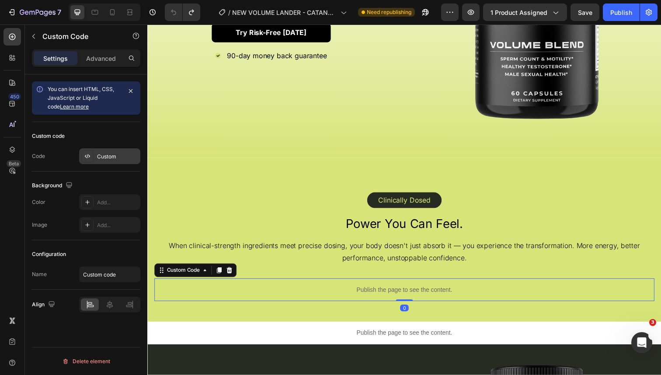
click at [109, 157] on div "Custom" at bounding box center [117, 157] width 41 height 8
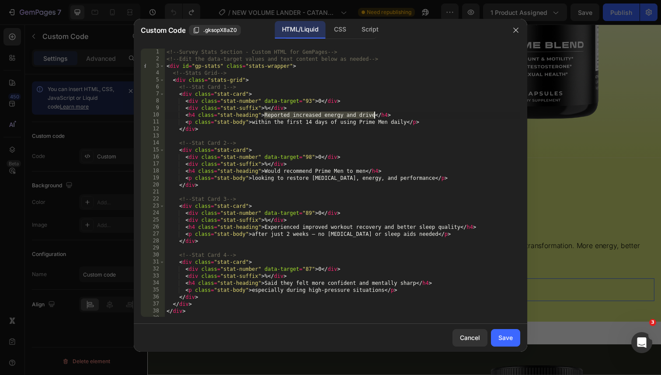
drag, startPoint x: 265, startPoint y: 115, endPoint x: 374, endPoint y: 115, distance: 108.9
click at [374, 115] on div "<!-- Survey Stats Section - Custom HTML for GemPages --> <!-- Edit the data-tar…" at bounding box center [343, 190] width 356 height 282
click at [289, 118] on div "<!-- Survey Stats Section - Custom HTML for GemPages --> <!-- Edit the data-tar…" at bounding box center [343, 190] width 356 height 282
drag, startPoint x: 265, startPoint y: 116, endPoint x: 373, endPoint y: 118, distance: 108.5
click at [373, 118] on div "<!-- Survey Stats Section - Custom HTML for GemPages --> <!-- Edit the data-tar…" at bounding box center [343, 190] width 356 height 282
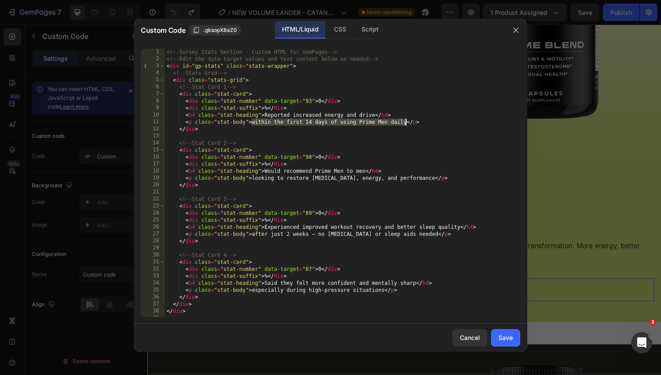
drag, startPoint x: 252, startPoint y: 125, endPoint x: 404, endPoint y: 124, distance: 152.2
click at [404, 124] on div "<!-- Survey Stats Section - Custom HTML for GemPages --> <!-- Edit the data-tar…" at bounding box center [343, 190] width 356 height 282
drag, startPoint x: 265, startPoint y: 171, endPoint x: 364, endPoint y: 171, distance: 98.4
click at [364, 171] on div "<!-- Survey Stats Section - Custom HTML for GemPages --> <!-- Edit the data-tar…" at bounding box center [343, 190] width 356 height 282
drag, startPoint x: 253, startPoint y: 177, endPoint x: 428, endPoint y: 181, distance: 175.4
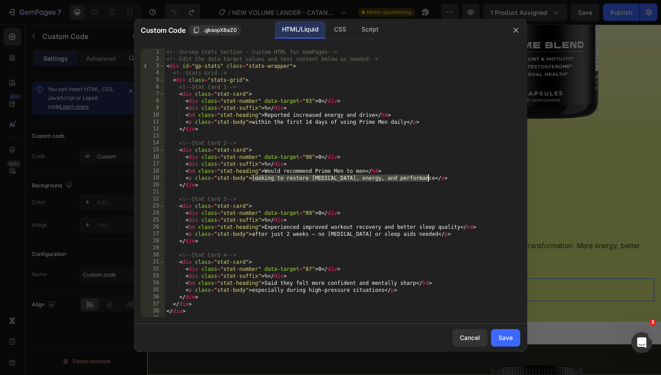
click at [428, 181] on div "<!-- Survey Stats Section - Custom HTML for GemPages --> <!-- Edit the data-tar…" at bounding box center [343, 190] width 356 height 282
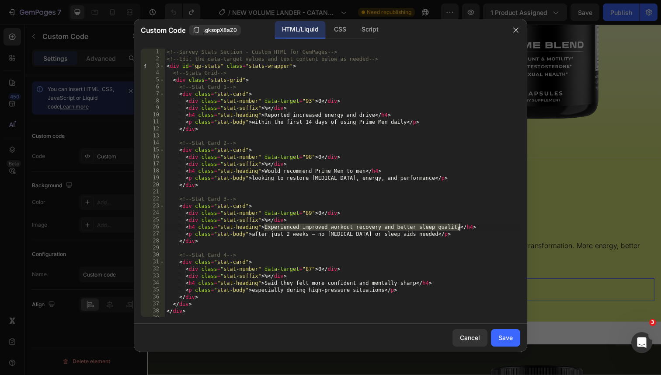
drag, startPoint x: 265, startPoint y: 228, endPoint x: 459, endPoint y: 230, distance: 193.3
click at [459, 230] on div "<!-- Survey Stats Section - Custom HTML for GemPages --> <!-- Edit the data-tar…" at bounding box center [343, 190] width 356 height 282
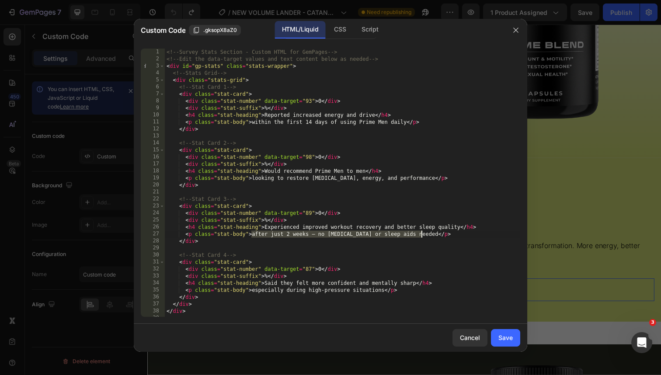
drag, startPoint x: 251, startPoint y: 234, endPoint x: 421, endPoint y: 234, distance: 169.2
click at [421, 234] on div "<!-- Survey Stats Section - Custom HTML for GemPages --> <!-- Edit the data-tar…" at bounding box center [343, 190] width 356 height 282
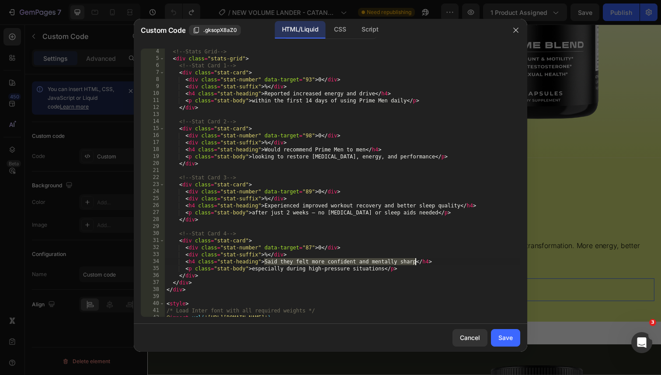
drag, startPoint x: 264, startPoint y: 263, endPoint x: 415, endPoint y: 260, distance: 150.5
click at [415, 260] on div "<!-- Stats Grid --> < div class = "stats-grid" > <!-- Stat Card 1 --> < div cla…" at bounding box center [343, 189] width 356 height 282
type textarea "<h4 class="stat-heading">Said they felt more confident and mentally sharp</h4>"
click at [519, 26] on button "button" at bounding box center [516, 30] width 14 height 14
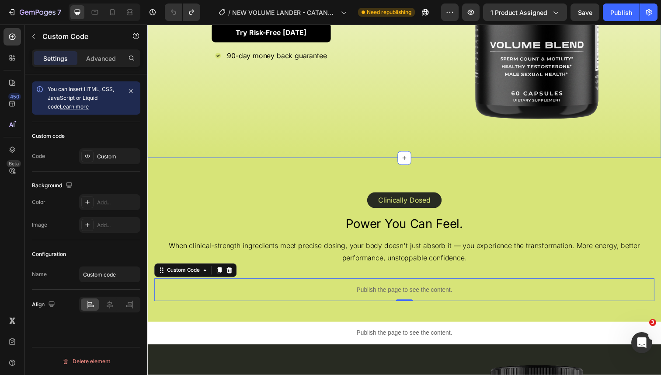
scroll to position [1105, 0]
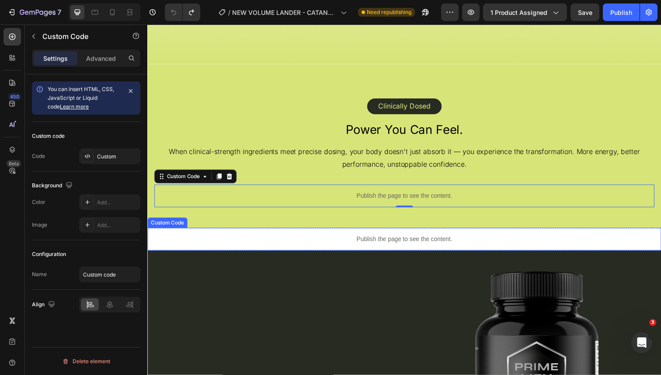
click at [378, 242] on p "Publish the page to see the content." at bounding box center [409, 243] width 525 height 9
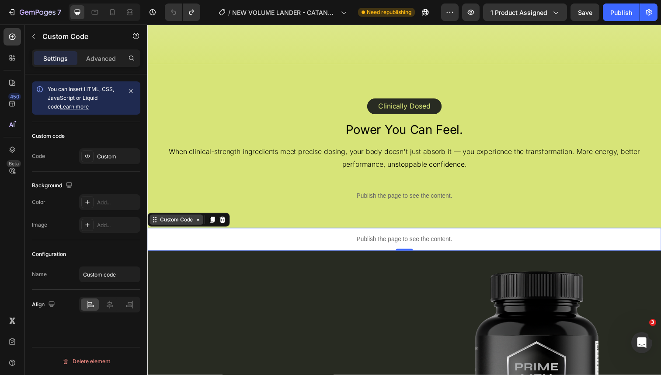
click at [167, 221] on div "Custom Code" at bounding box center [176, 224] width 37 height 8
click at [107, 155] on div "Custom" at bounding box center [117, 157] width 41 height 8
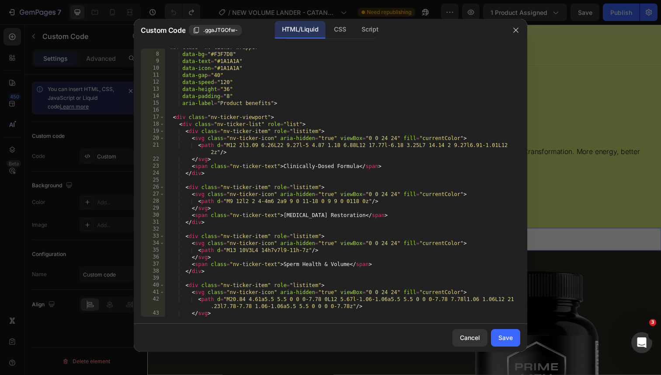
scroll to position [85, 0]
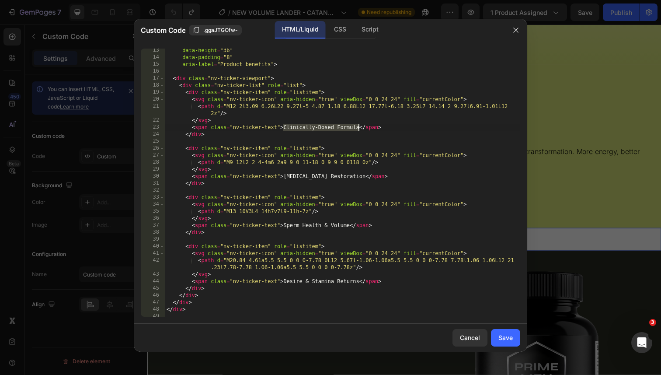
drag, startPoint x: 283, startPoint y: 128, endPoint x: 359, endPoint y: 129, distance: 75.2
click at [359, 129] on div "data-height = "36" data-padding = "8" aria-label = "Product benefits" > < div c…" at bounding box center [343, 188] width 356 height 282
drag, startPoint x: 283, startPoint y: 225, endPoint x: 349, endPoint y: 227, distance: 66.5
click at [349, 227] on div "data-height = "36" data-padding = "8" aria-label = "Product benefits" > < div c…" at bounding box center [343, 188] width 356 height 282
type textarea "<span class="nv-ticker-text">Sperm Health & Volume</span>"
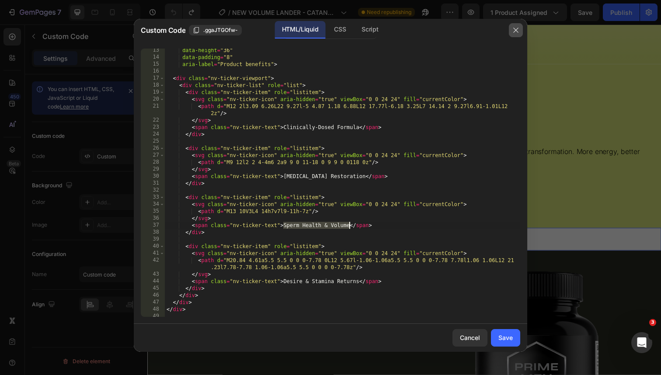
click at [514, 27] on icon "button" at bounding box center [515, 30] width 7 height 7
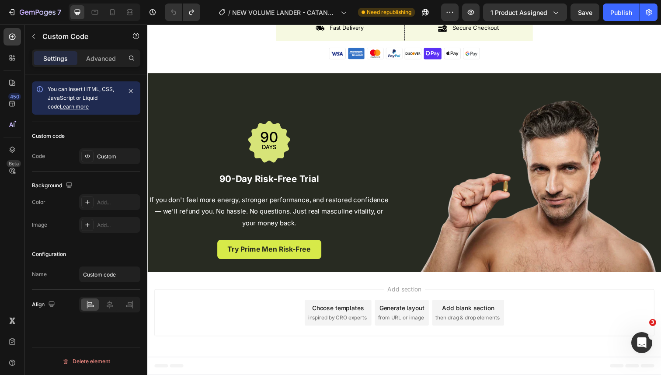
scroll to position [3170, 0]
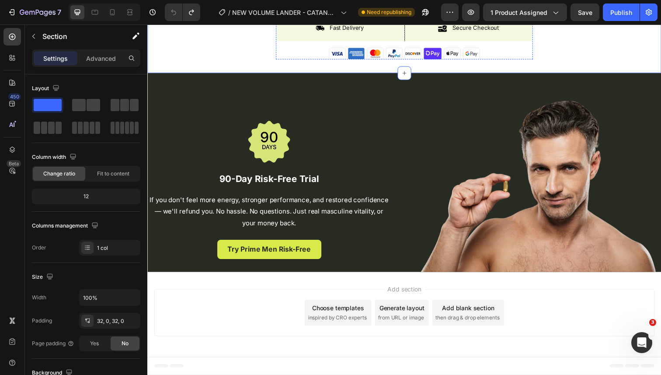
scroll to position [3214, 0]
click at [112, 12] on icon at bounding box center [112, 12] width 9 height 9
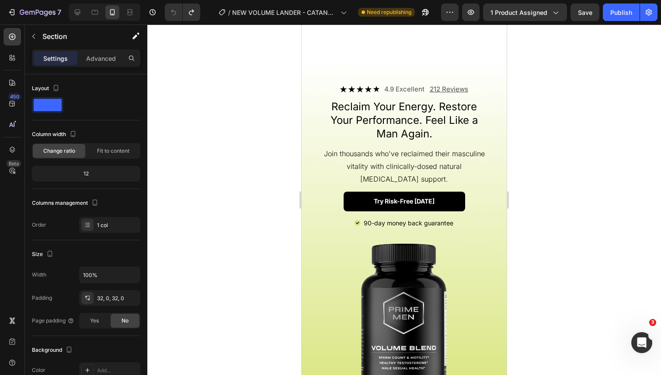
scroll to position [1417, 0]
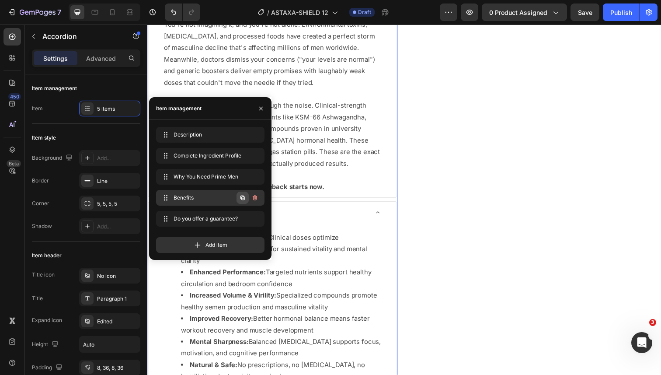
click at [241, 197] on icon "button" at bounding box center [243, 197] width 4 height 4
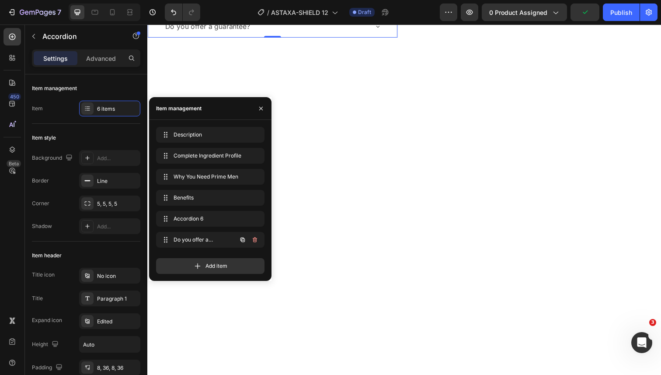
click at [310, 249] on div at bounding box center [409, 214] width 525 height 296
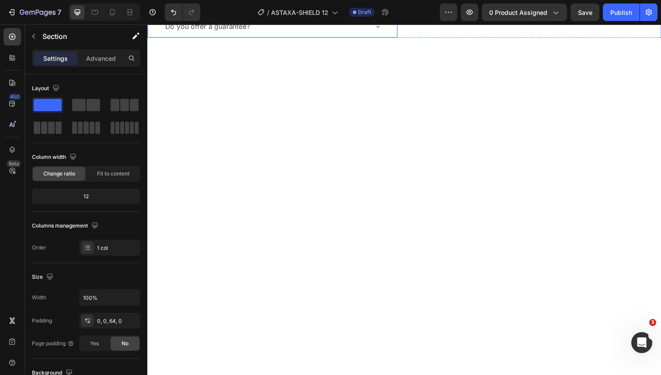
click at [192, 8] on div "Accordion 6" at bounding box center [185, 0] width 43 height 15
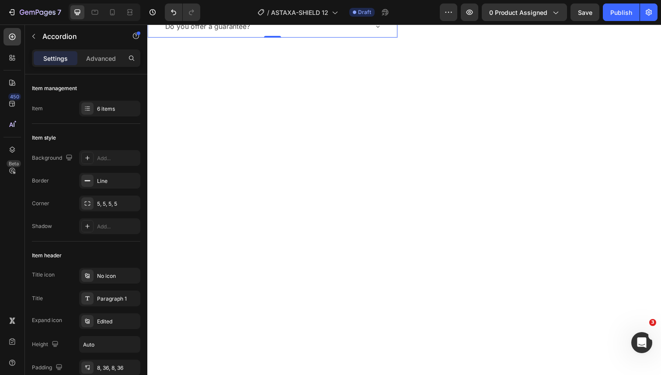
click at [192, 8] on div "Accordion 6" at bounding box center [185, 0] width 43 height 15
click at [192, 7] on p "Accordion 6" at bounding box center [185, 0] width 41 height 13
click at [286, 8] on div "Recommended Use" at bounding box center [268, 0] width 208 height 15
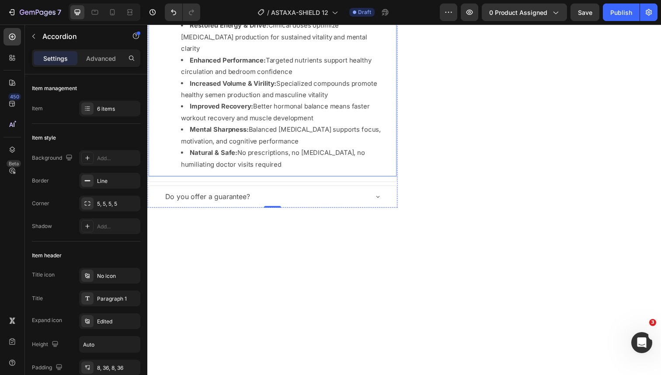
click at [265, 55] on li "Restored Energy & Drive: Clinical doses optimize testosterone production for su…" at bounding box center [283, 37] width 205 height 35
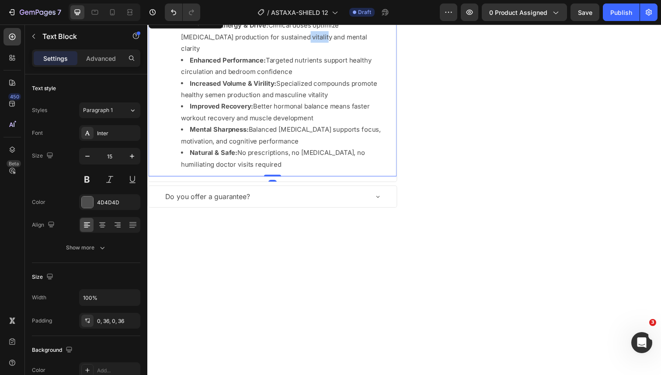
click at [265, 55] on li "Restored Energy & Drive: Clinical doses optimize testosterone production for su…" at bounding box center [283, 37] width 205 height 35
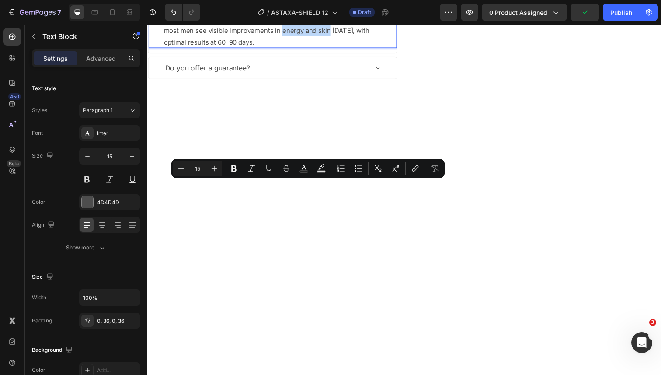
drag, startPoint x: 331, startPoint y: 188, endPoint x: 285, endPoint y: 191, distance: 46.9
click at [285, 49] on p "Take 2 capsules daily in the morning with water . Consistency is key — most men…" at bounding box center [275, 30] width 222 height 35
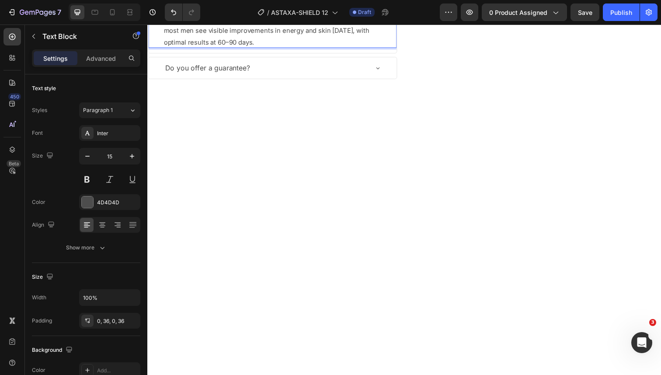
click at [223, 49] on p "Take 2 capsules daily in the morning with water . Consistency is key — most men…" at bounding box center [275, 30] width 222 height 35
drag, startPoint x: 347, startPoint y: 186, endPoint x: 290, endPoint y: 187, distance: 56.4
click at [290, 49] on p "Take 2 capsules daily in the morning with water . Consistency is key — most men…" at bounding box center [275, 30] width 222 height 35
click at [286, 77] on div "Do you offer a guarantee?" at bounding box center [268, 69] width 208 height 15
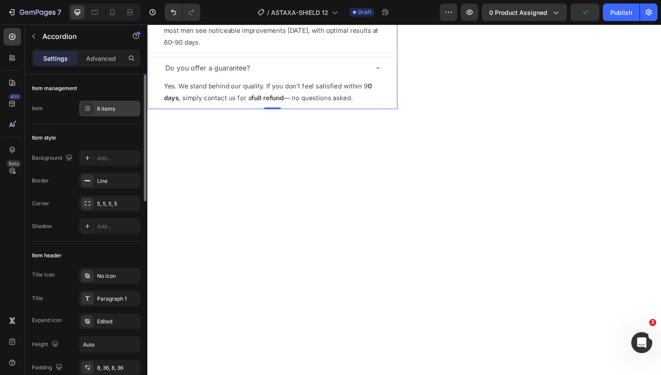
click at [102, 107] on div "6 items" at bounding box center [117, 109] width 41 height 8
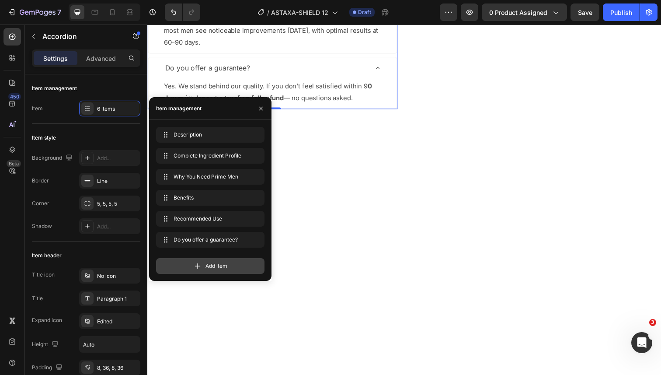
click at [188, 270] on div "Add item" at bounding box center [210, 266] width 108 height 16
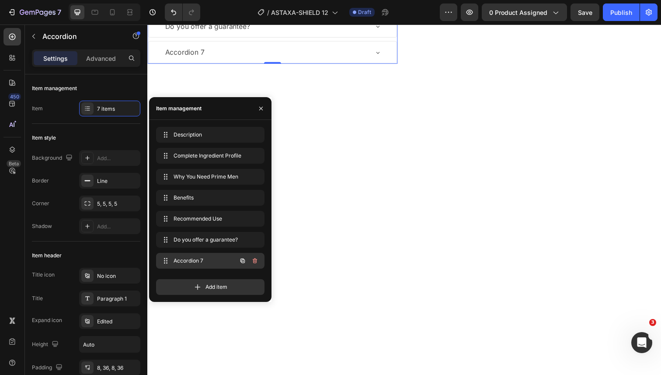
click at [200, 259] on span "Accordion 7" at bounding box center [198, 261] width 49 height 8
click at [299, 261] on div at bounding box center [409, 241] width 525 height 296
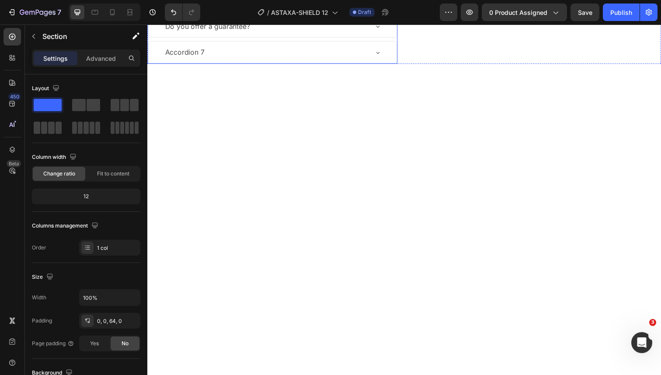
click at [186, 61] on div "Accordion 7" at bounding box center [185, 52] width 43 height 15
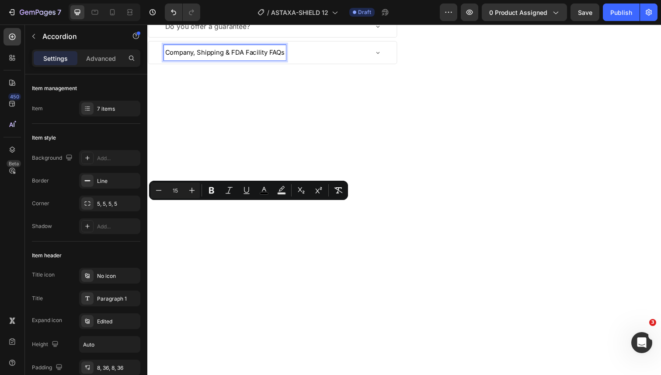
click at [206, 11] on div "Recommended Use" at bounding box center [275, 0] width 254 height 22
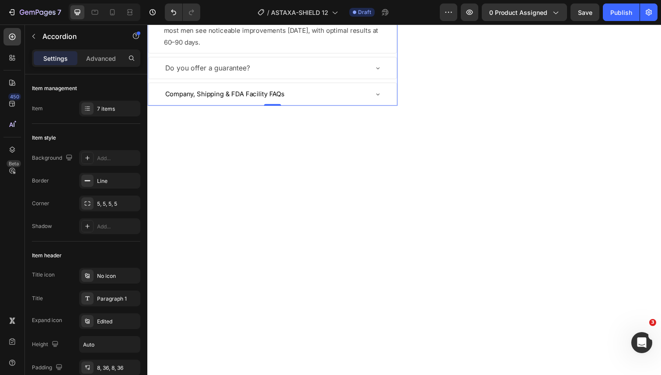
click at [205, 76] on p "Do you offer a guarantee?" at bounding box center [208, 69] width 87 height 13
click at [181, 76] on p "Do you offer a guarantee?" at bounding box center [208, 69] width 87 height 13
click at [192, 76] on p "Do You offer a guarantee?" at bounding box center [208, 69] width 87 height 13
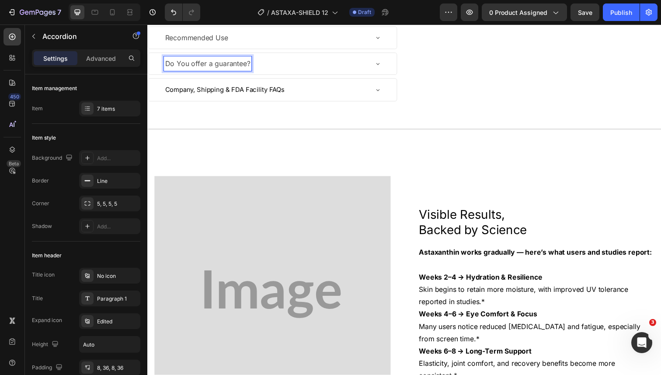
scroll to position [547, 0]
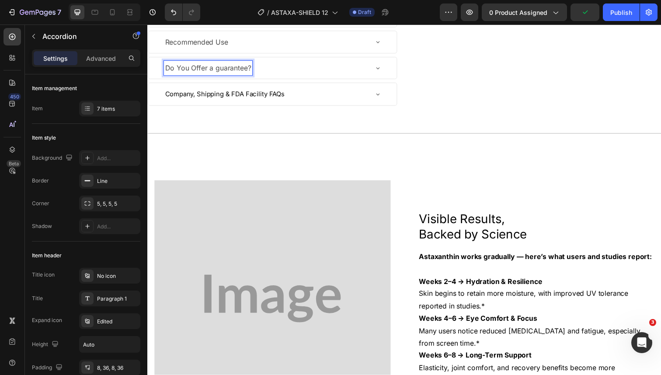
click at [220, 76] on p "Do You Offer a guarantee?" at bounding box center [209, 69] width 88 height 13
click at [299, 104] on div "Company, Shipping & FDA Facility FAQs" at bounding box center [268, 96] width 208 height 16
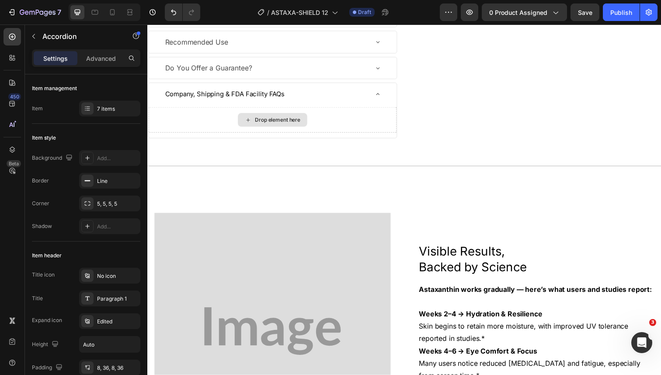
click at [283, 129] on div "Drop element here" at bounding box center [275, 122] width 71 height 14
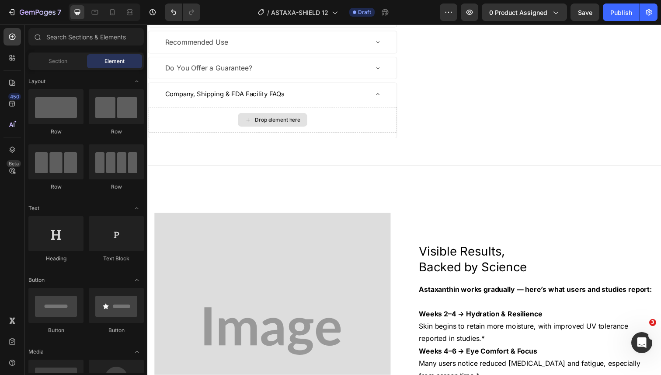
click at [283, 129] on div "Drop element here" at bounding box center [275, 122] width 71 height 14
click at [312, 104] on div "Company, Shipping & FDA Facility FAQs" at bounding box center [268, 96] width 208 height 16
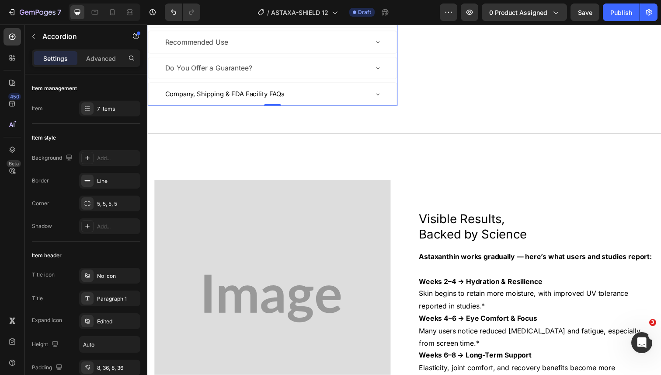
click at [303, 104] on div "Company, Shipping & FDA Facility FAQs" at bounding box center [268, 96] width 208 height 16
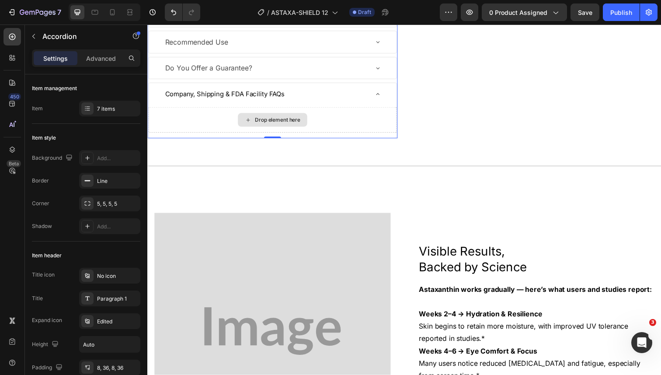
click at [223, 135] on div "Drop element here" at bounding box center [275, 122] width 254 height 26
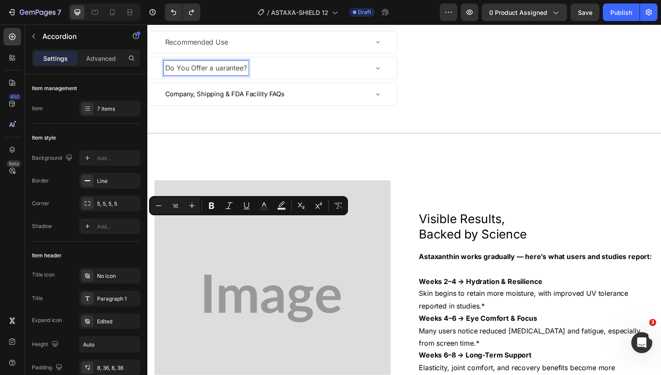
click at [215, 76] on p "Do You Offer a uarantee?" at bounding box center [207, 69] width 84 height 13
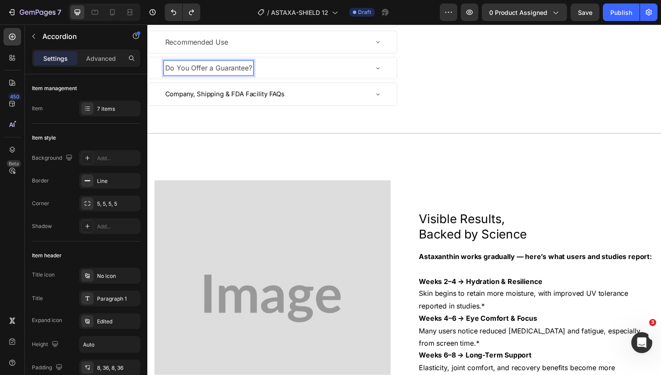
click at [283, 100] on span "Company, Shipping & FDA Facility FAQs" at bounding box center [226, 95] width 122 height 8
click at [306, 104] on div "Company, Shipping & FDA Facility FAQs" at bounding box center [268, 96] width 208 height 16
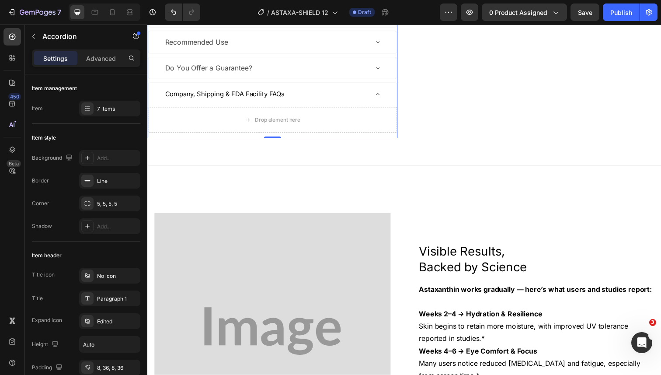
click at [356, 104] on div "Company, Shipping & FDA Facility FAQs" at bounding box center [268, 96] width 208 height 16
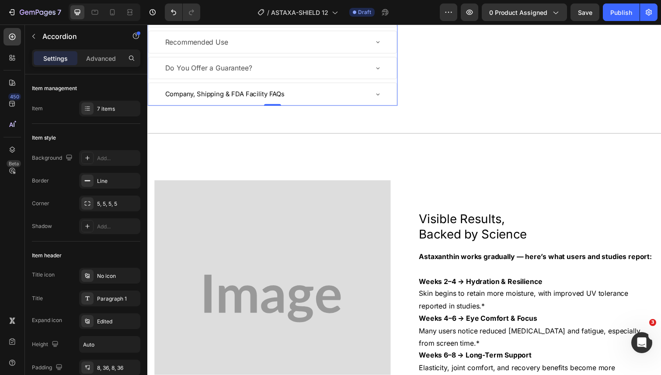
click at [260, 108] on div "Description Complete Ingredient Profile Why You Need Prime Men Benefits Recomme…" at bounding box center [274, 16] width 255 height 184
click at [111, 103] on div "7 items" at bounding box center [109, 109] width 61 height 16
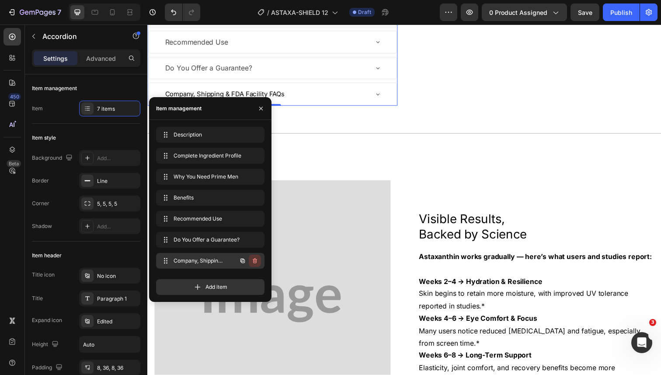
click at [252, 261] on icon "button" at bounding box center [254, 260] width 7 height 7
click at [252, 263] on div "Delete" at bounding box center [249, 261] width 16 height 8
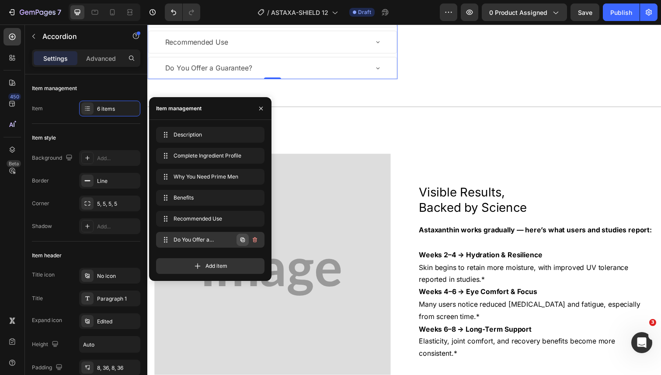
click at [244, 239] on icon "button" at bounding box center [242, 239] width 7 height 7
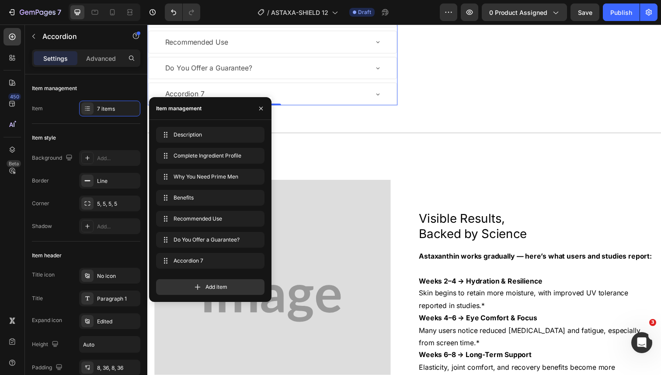
click at [305, 103] on div "Accordion 7" at bounding box center [268, 95] width 208 height 15
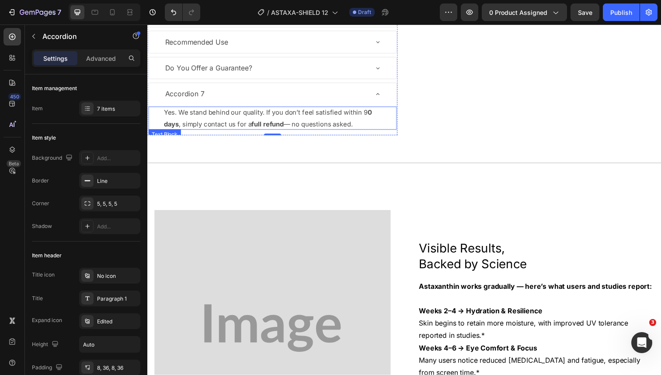
click at [254, 132] on p "Yes. We stand behind our quality. If you don’t feel satisfied within 9 0 days ,…" at bounding box center [275, 120] width 222 height 24
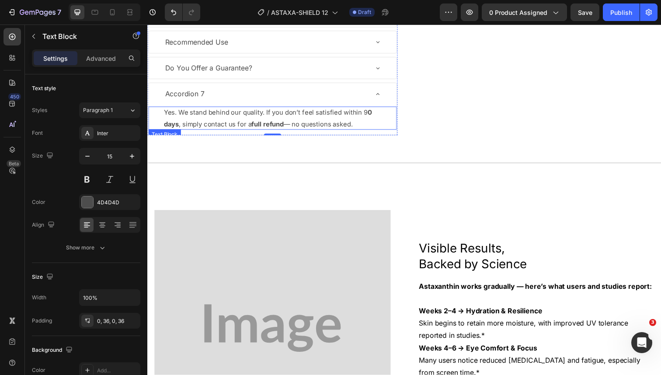
click at [254, 132] on p "Yes. We stand behind our quality. If you don’t feel satisfied within 9 0 days ,…" at bounding box center [275, 120] width 222 height 24
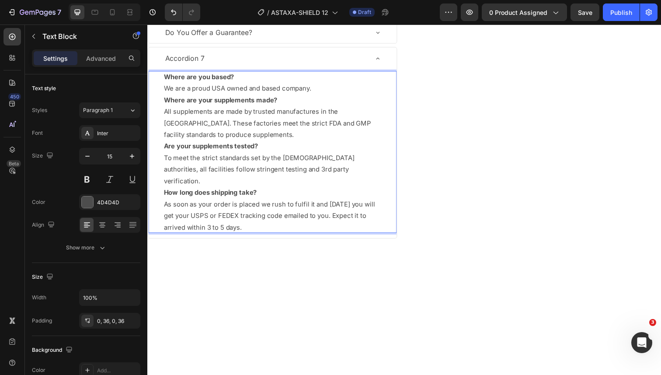
scroll to position [592, 0]
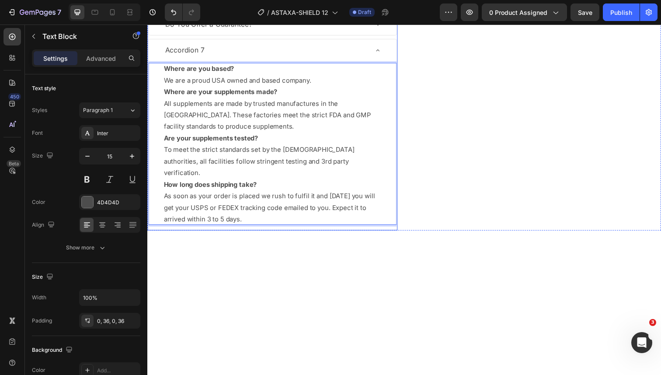
click at [238, 59] on div "Accordion 7" at bounding box center [268, 50] width 208 height 15
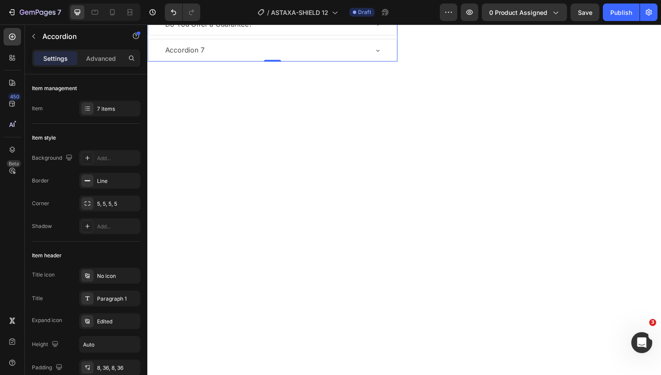
click at [238, 59] on div "Accordion 7" at bounding box center [268, 50] width 208 height 15
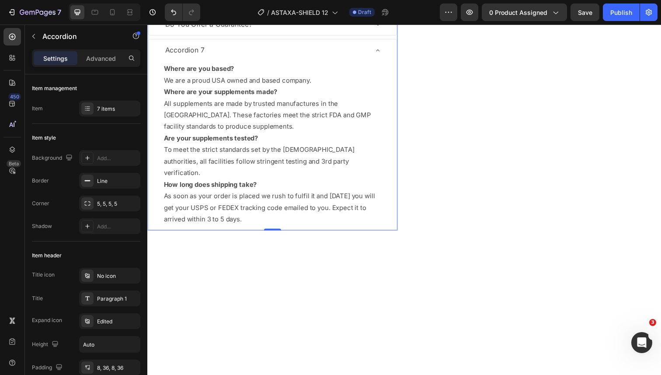
click at [197, 59] on div "Accordion 7" at bounding box center [185, 50] width 43 height 15
click at [197, 57] on p "Accordion 7" at bounding box center [185, 51] width 40 height 13
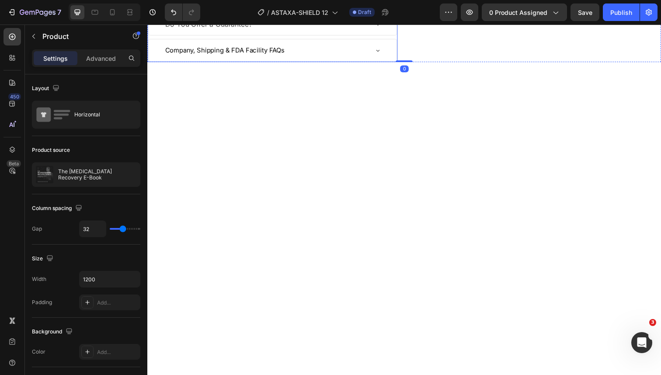
click at [387, 63] on div "Company, Shipping & FDA Facility FAQs" at bounding box center [275, 51] width 254 height 23
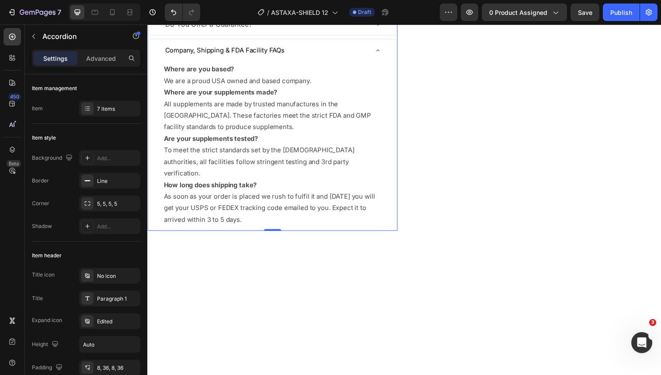
click at [387, 63] on div "Company, Shipping & FDA Facility FAQs" at bounding box center [275, 51] width 254 height 23
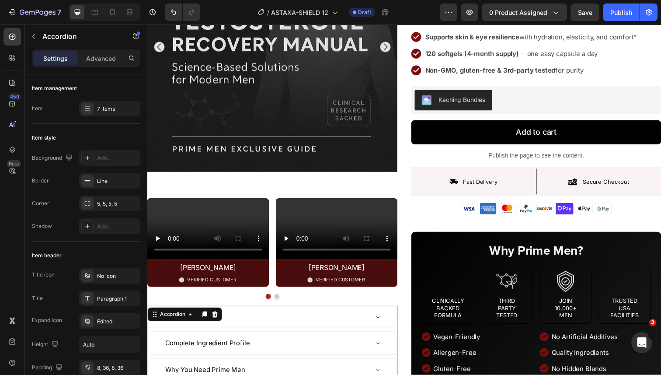
scroll to position [221, 0]
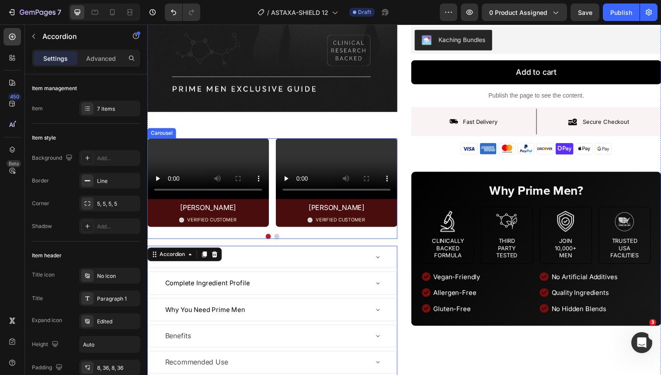
click at [275, 143] on div "Video Ben C. Text Block Image VERIFIED CUSTOMER Text Block Row Row Video Craig …" at bounding box center [274, 186] width 255 height 91
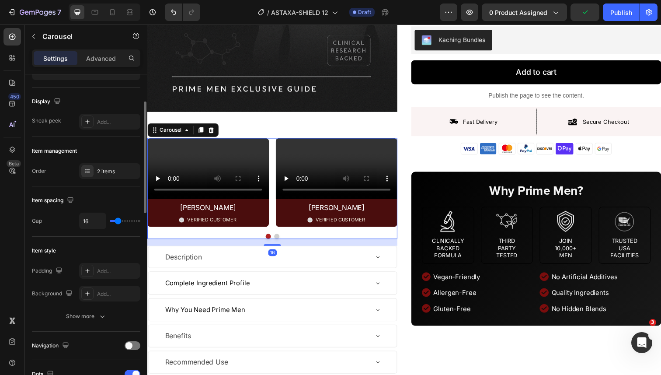
scroll to position [61, 0]
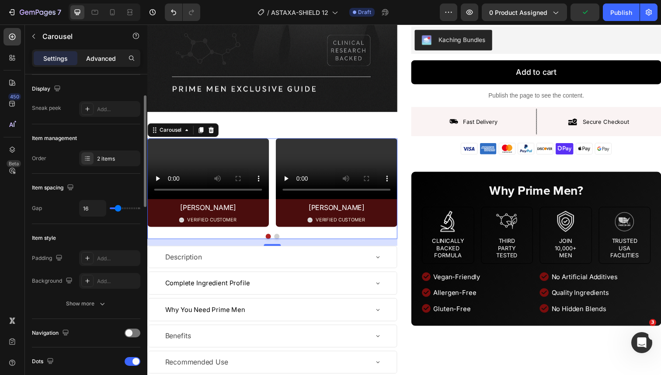
click at [92, 60] on p "Advanced" at bounding box center [101, 58] width 30 height 9
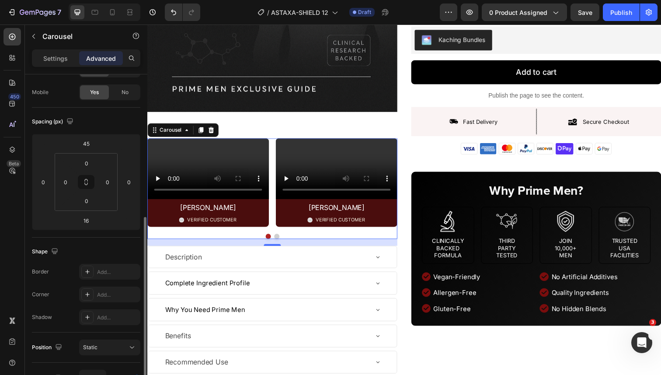
scroll to position [0, 0]
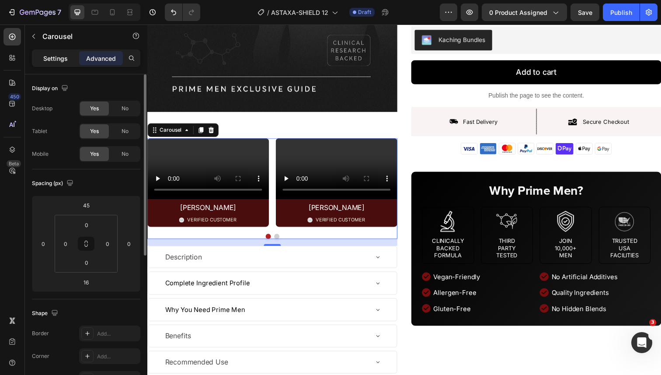
click at [65, 63] on div "Settings" at bounding box center [56, 58] width 44 height 14
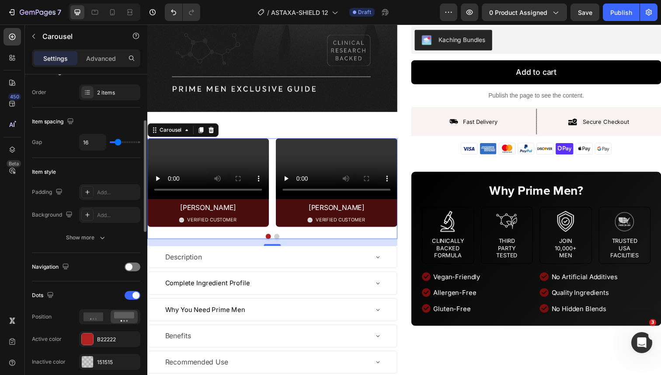
scroll to position [144, 0]
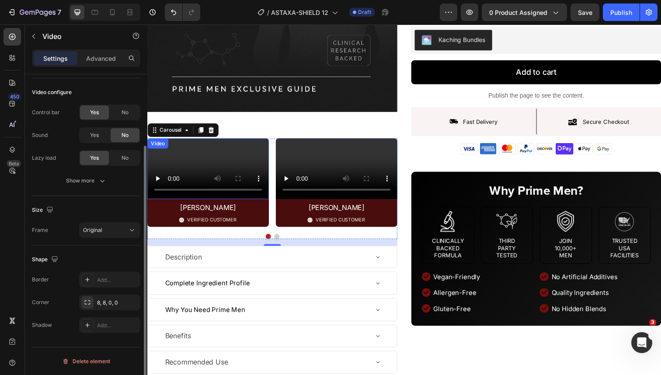
click at [186, 174] on video at bounding box center [209, 172] width 124 height 62
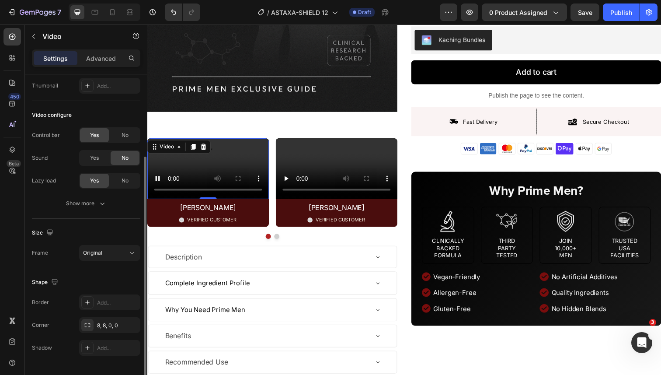
scroll to position [91, 0]
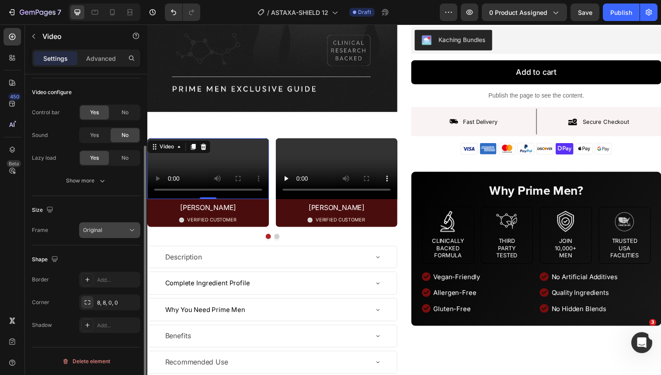
click at [117, 231] on div "Original" at bounding box center [105, 230] width 45 height 8
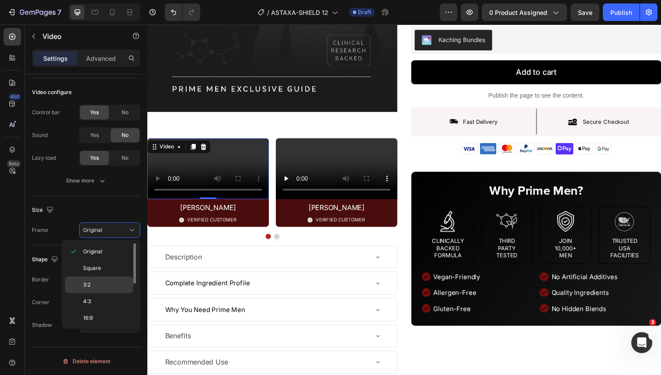
click at [112, 281] on p "3:2" at bounding box center [106, 285] width 46 height 8
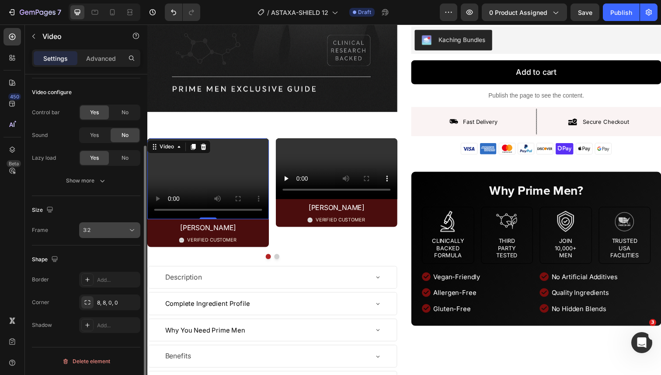
click at [115, 233] on div "3:2" at bounding box center [105, 230] width 45 height 8
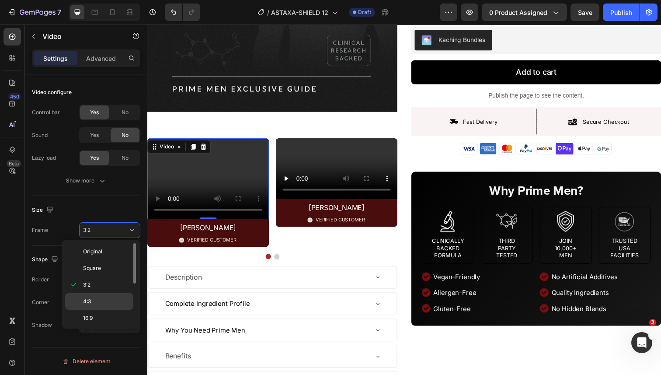
click at [103, 301] on p "4:3" at bounding box center [106, 301] width 46 height 8
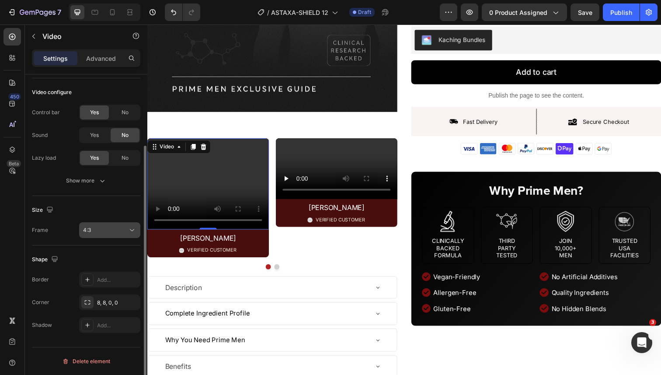
click at [114, 225] on button "4:3" at bounding box center [109, 230] width 61 height 16
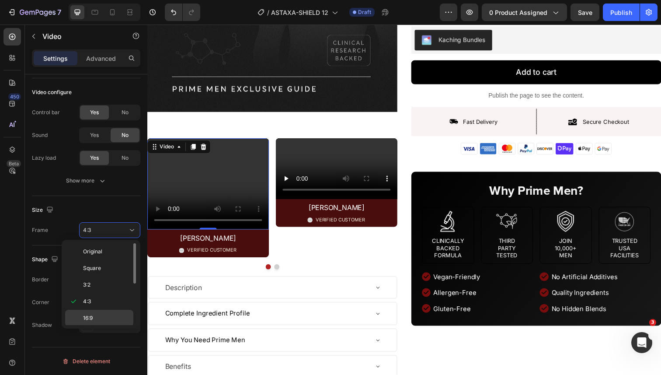
click at [108, 317] on p "16:9" at bounding box center [106, 318] width 46 height 8
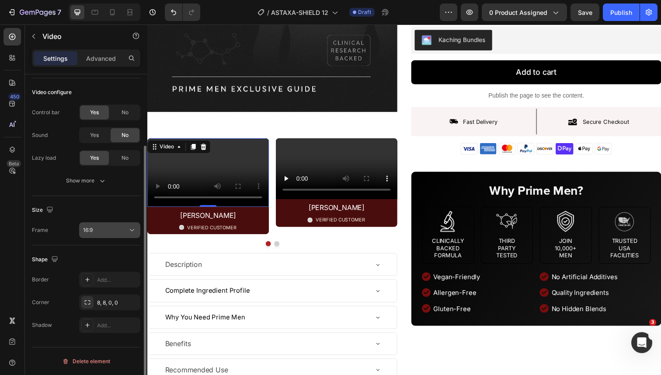
click at [118, 235] on button "16:9" at bounding box center [109, 230] width 61 height 16
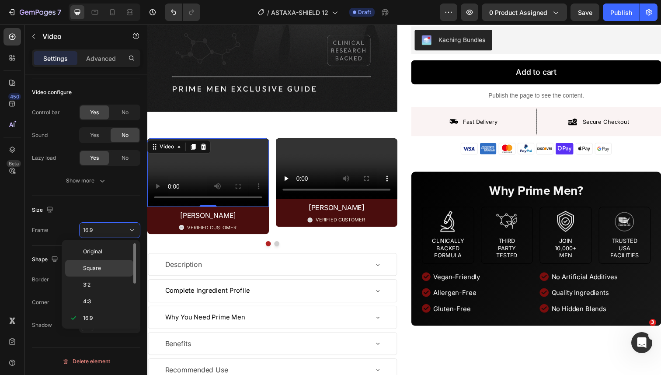
click at [108, 272] on p "Square" at bounding box center [106, 268] width 46 height 8
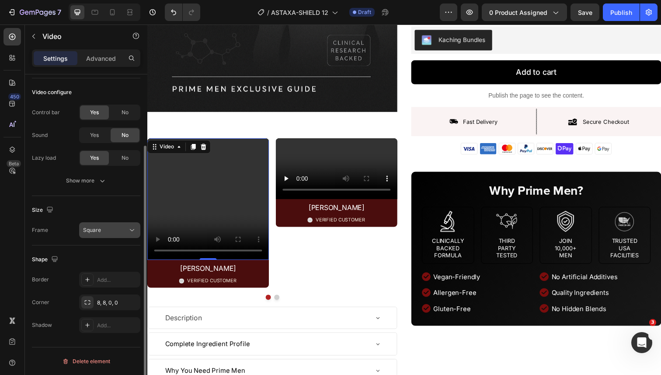
click at [118, 232] on div "Square" at bounding box center [105, 230] width 45 height 8
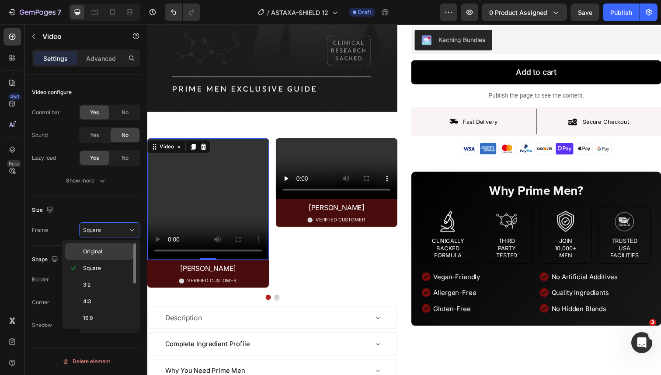
click at [115, 244] on div "Original" at bounding box center [99, 251] width 68 height 17
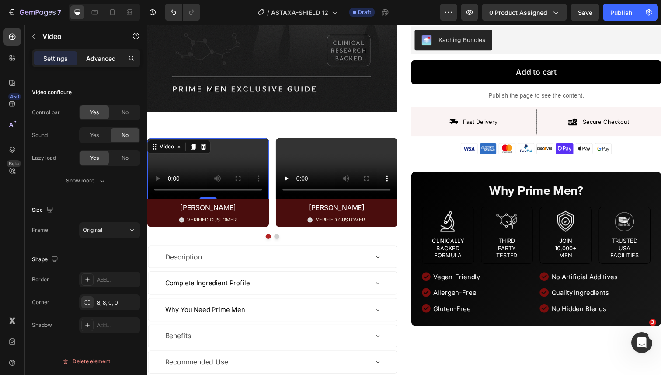
click at [101, 63] on div "Advanced" at bounding box center [101, 58] width 44 height 14
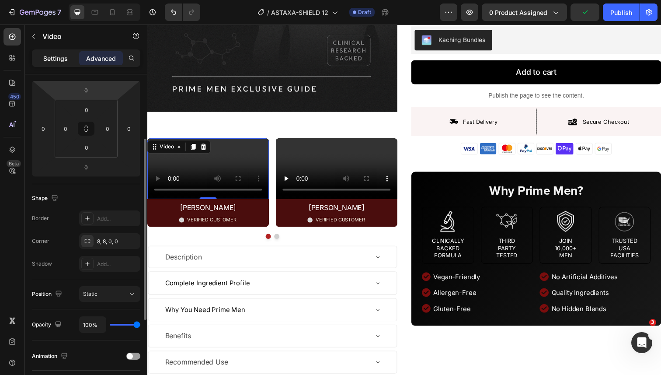
click at [60, 65] on div "Settings" at bounding box center [56, 58] width 44 height 14
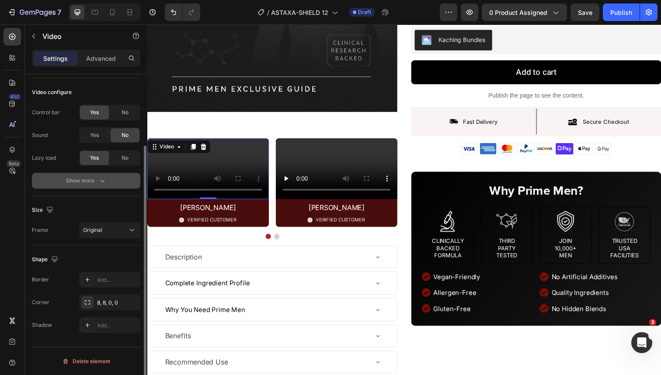
scroll to position [0, 0]
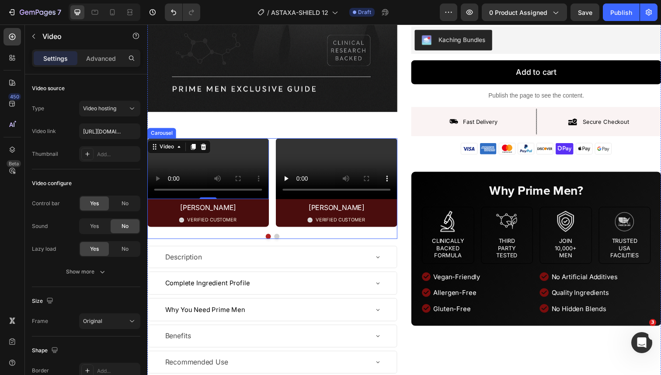
click at [275, 159] on div "Video 0 Ben C. Text Block Image VERIFIED CUSTOMER Text Block Row Row Video Crai…" at bounding box center [274, 186] width 255 height 91
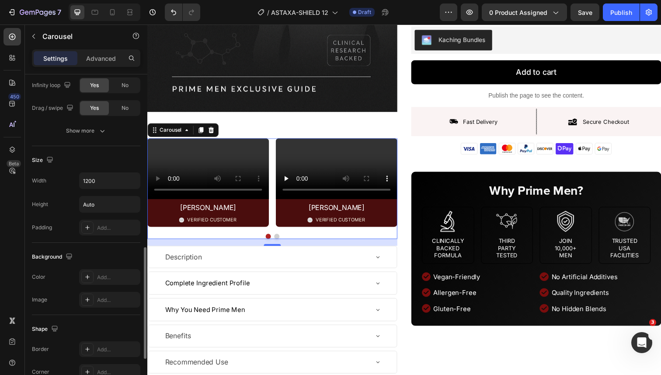
scroll to position [522, 0]
click at [105, 203] on input "Auto" at bounding box center [110, 204] width 60 height 16
click at [133, 201] on icon "button" at bounding box center [132, 203] width 9 height 9
click at [106, 201] on input "Auto" at bounding box center [110, 204] width 60 height 16
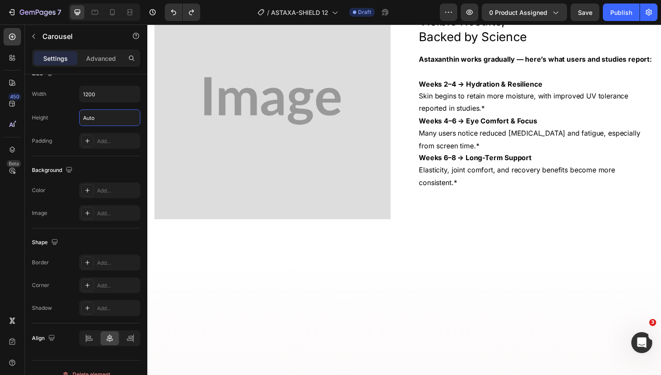
scroll to position [816, 0]
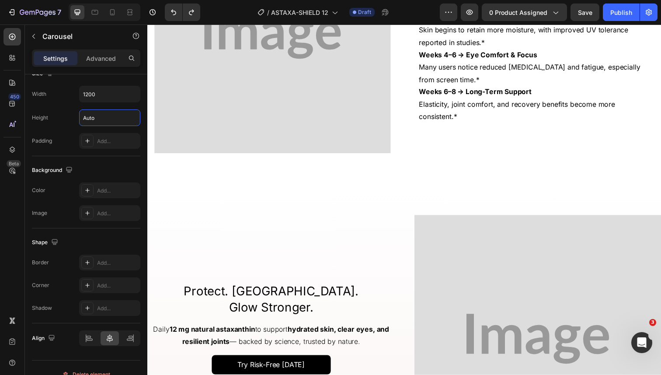
type input "Auto"
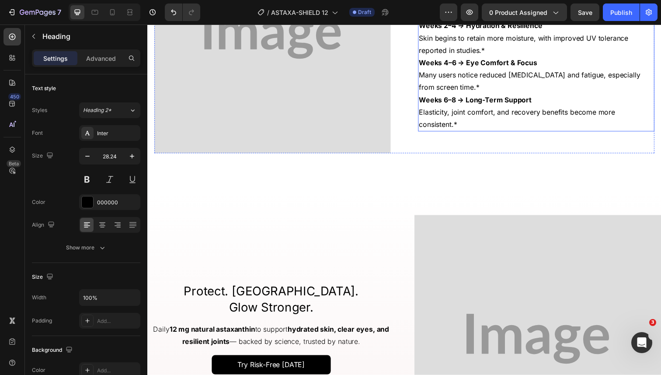
click at [467, 5] on strong "Astaxanthin works gradually — here’s what users and studies report:" at bounding box center [544, 0] width 238 height 9
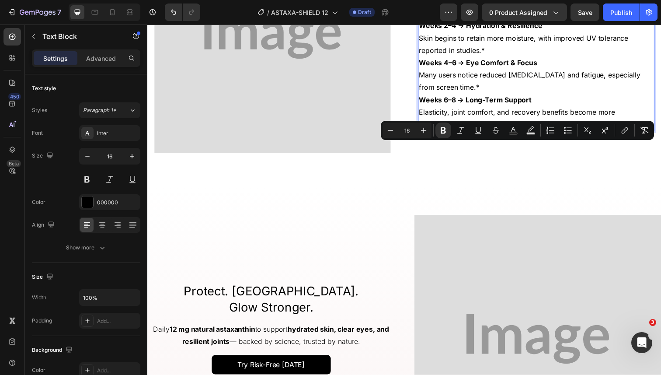
scroll to position [798, 0]
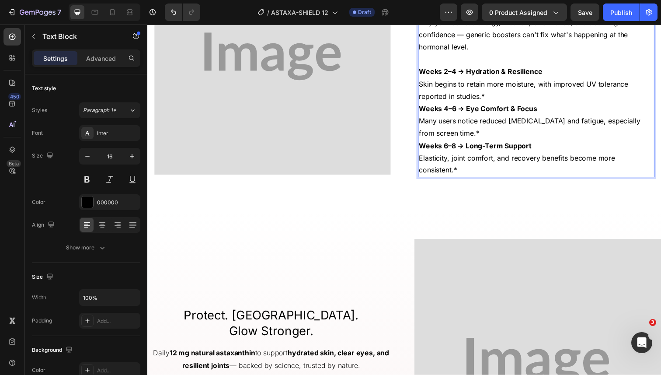
click at [454, 79] on p "Weeks 2–4 → Hydration & Resilience" at bounding box center [545, 72] width 240 height 13
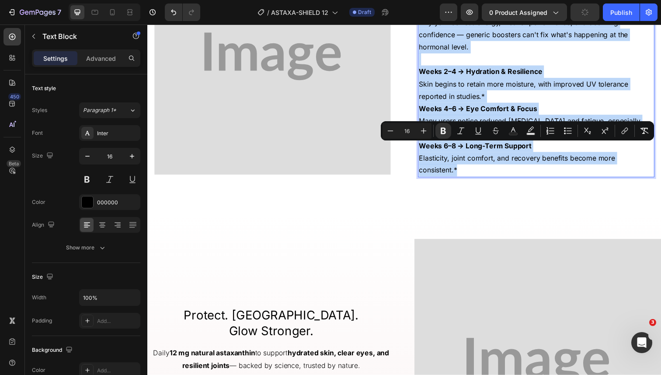
click at [454, 79] on p "Weeks 2–4 → Hydration & Resilience" at bounding box center [545, 72] width 240 height 13
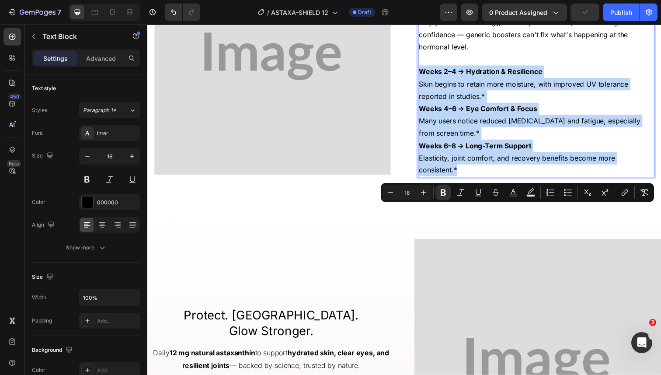
drag, startPoint x: 425, startPoint y: 211, endPoint x: 493, endPoint y: 312, distance: 121.0
click at [493, 181] on div "Testosterone Levels Plummet with Age After 40, your Testosterone levels can dro…" at bounding box center [544, 85] width 241 height 191
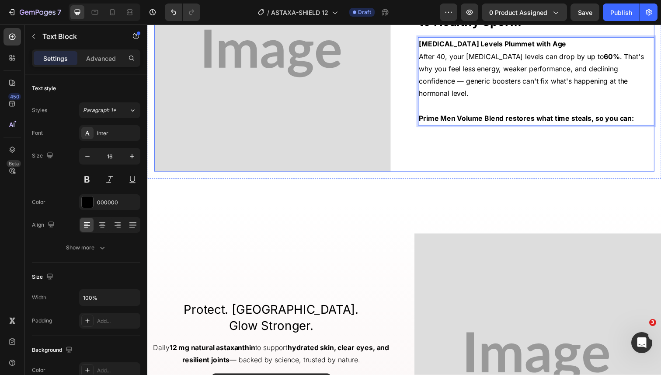
click at [526, 127] on p "Prime Men Volume Blend restores what time steals, so you can:" at bounding box center [545, 120] width 240 height 13
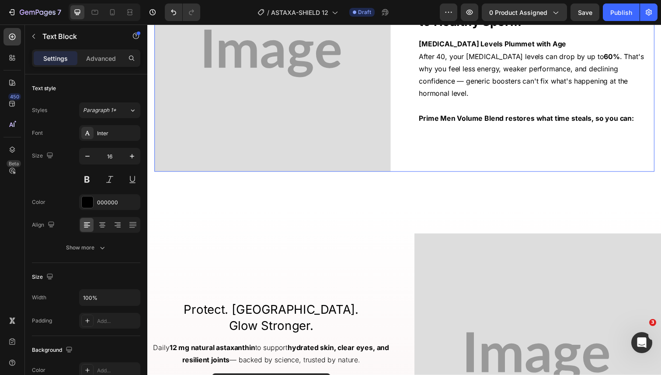
click at [596, 175] on div "⁠⁠⁠⁠⁠⁠⁠ Why Natural Testosterone is the Key to Healthy Sperm Heading Testostero…" at bounding box center [544, 54] width 241 height 241
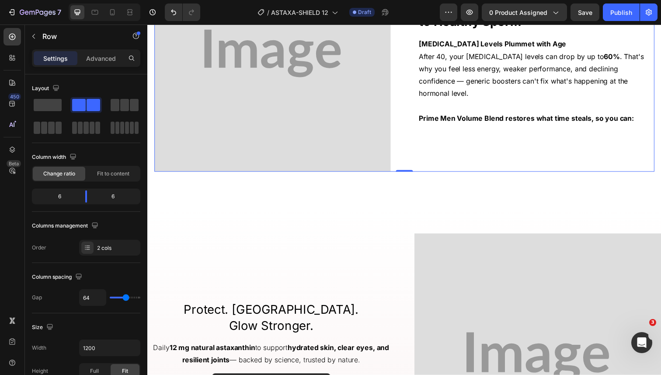
click at [621, 125] on strong "Prime Men Volume Blend restores what time steals, so you can:" at bounding box center [535, 120] width 220 height 9
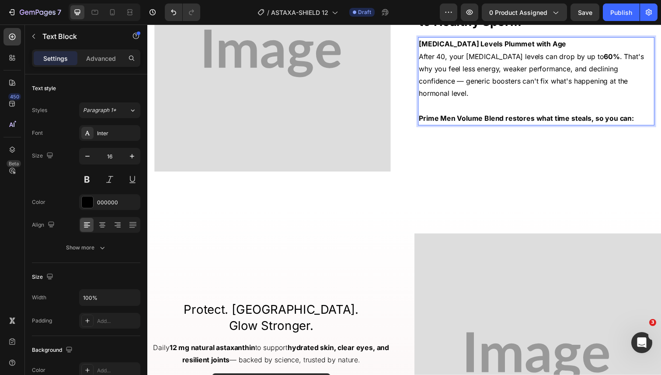
click at [644, 127] on p "Prime Men Volume Blend restores what time steals, so you can:" at bounding box center [545, 120] width 240 height 13
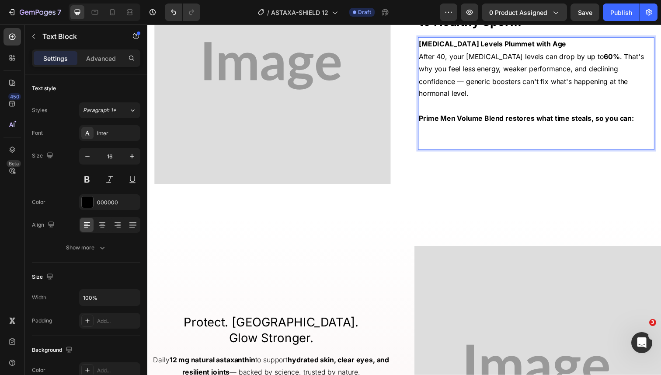
scroll to position [791, 0]
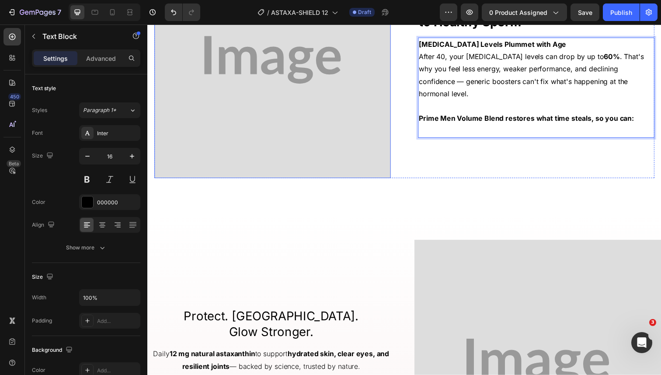
click at [296, 162] on img at bounding box center [274, 60] width 241 height 241
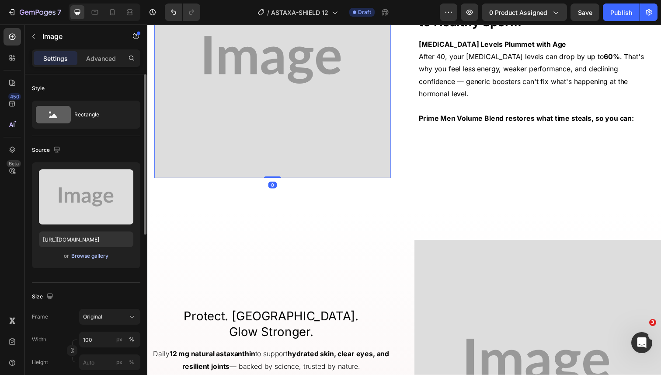
click at [77, 252] on div "Browse gallery" at bounding box center [89, 256] width 37 height 8
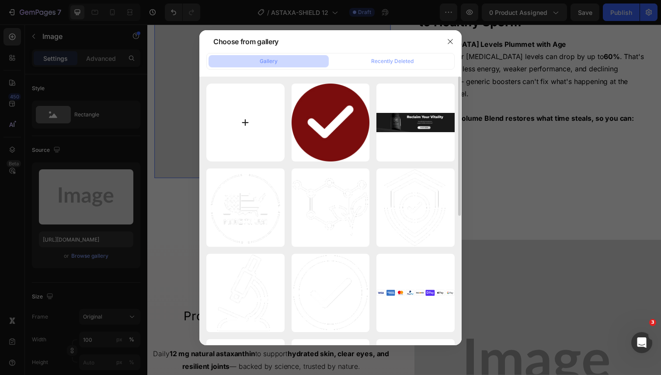
click at [261, 136] on input "file" at bounding box center [245, 123] width 78 height 78
type input "C:\fakepath\ChatGPT Image Aug 28, 2025, 04_00_30 PM.png"
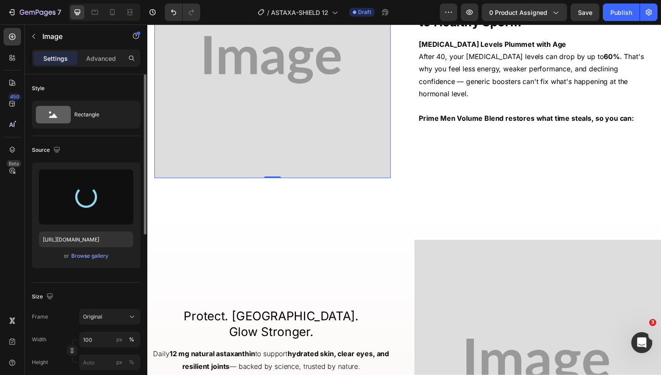
type input "https://cdn.shopify.com/s/files/1/0644/5370/5824/files/gempages_572674907528233…"
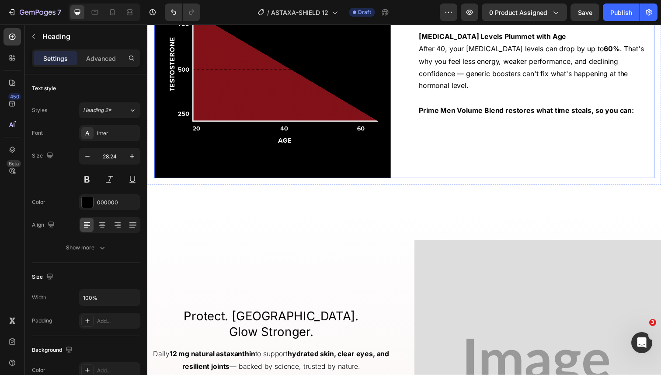
scroll to position [799, 0]
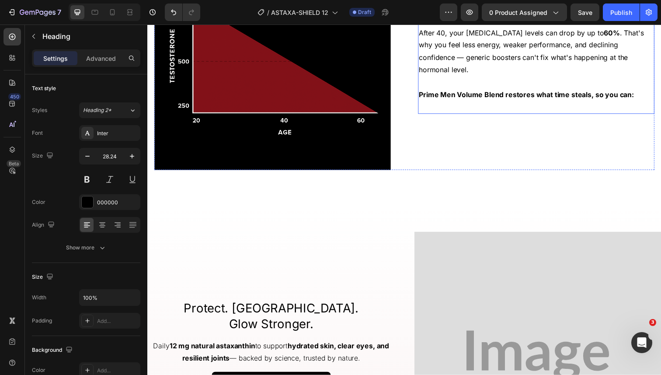
click at [531, 25] on strong "Testosterone Levels Plummet with Age" at bounding box center [500, 20] width 150 height 9
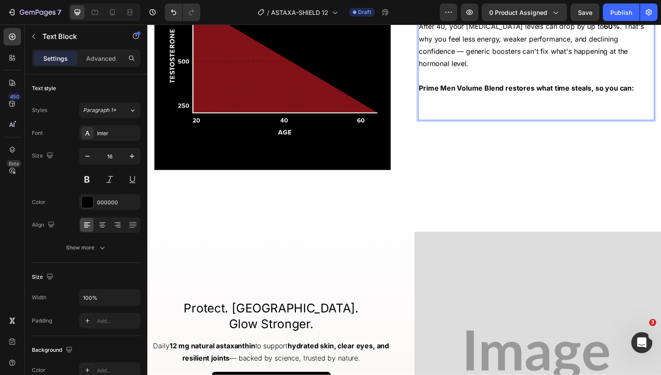
click at [533, 18] on strong "Testosterone Levels Plummet with Age" at bounding box center [500, 14] width 150 height 9
drag, startPoint x: 563, startPoint y: 180, endPoint x: 425, endPoint y: 181, distance: 137.8
click at [425, 21] on p "Testosterone Levels Plummet with Age" at bounding box center [545, 14] width 240 height 13
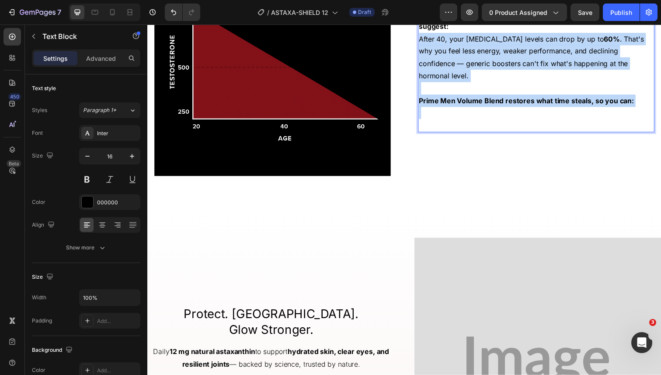
drag, startPoint x: 427, startPoint y: 203, endPoint x: 646, endPoint y: 271, distance: 229.3
click at [646, 135] on div "Prime Men works gradually — here’s what users and clinical studies suggest: Aft…" at bounding box center [544, 71] width 241 height 128
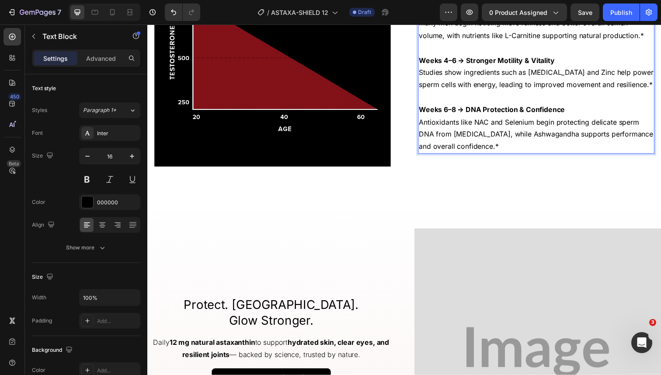
scroll to position [739, 0]
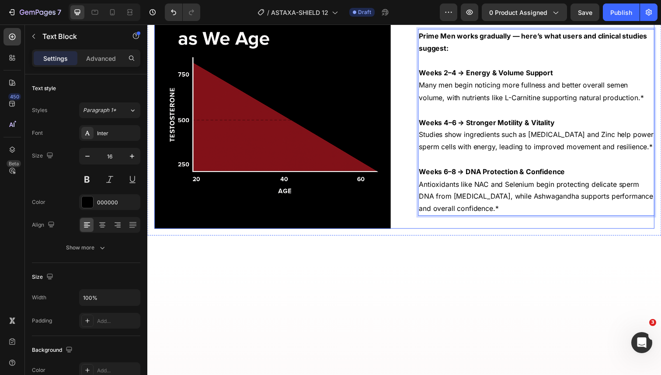
click at [470, 22] on p "Visible Results, Backed by Science" at bounding box center [545, 14] width 240 height 16
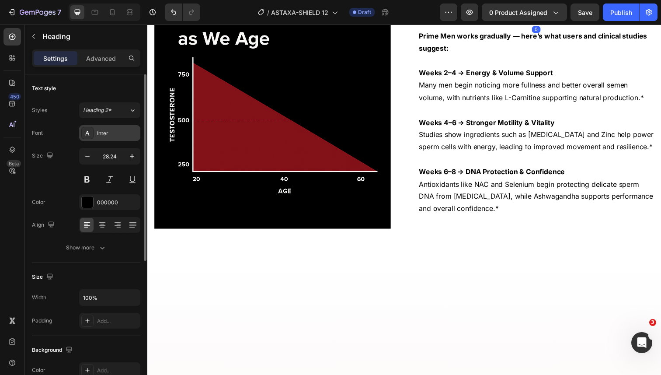
click at [108, 131] on div "Inter" at bounding box center [117, 133] width 41 height 8
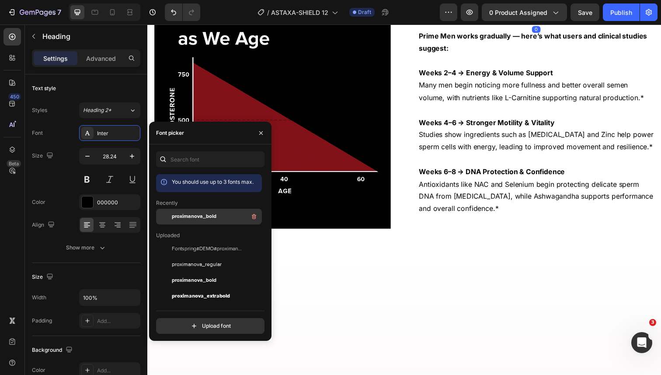
click at [188, 218] on span "proximanova_bold" at bounding box center [194, 217] width 45 height 8
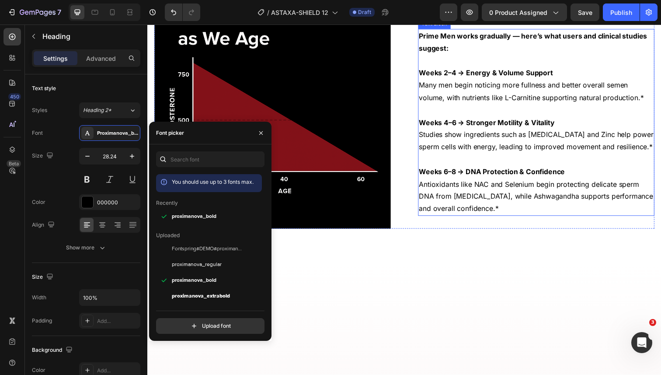
click at [438, 53] on strong "Prime Men works gradually — here’s what users and clinical studies suggest:" at bounding box center [541, 42] width 233 height 21
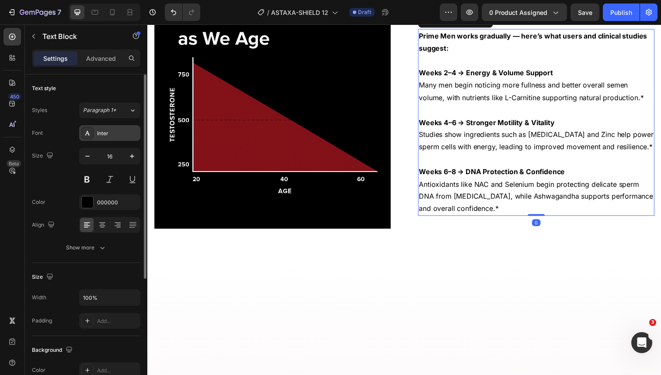
click at [109, 135] on div "Inter" at bounding box center [117, 133] width 41 height 8
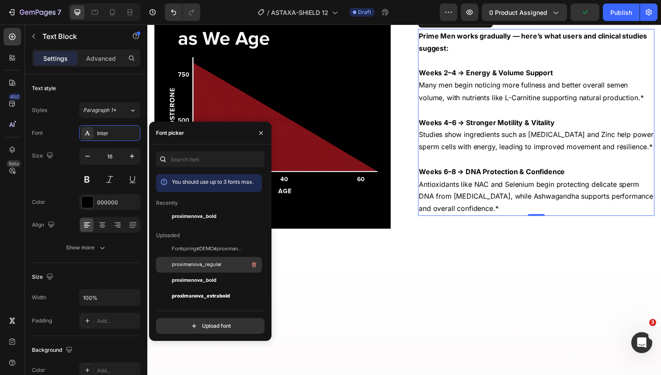
click at [211, 266] on span "proximanova_regular" at bounding box center [197, 265] width 50 height 8
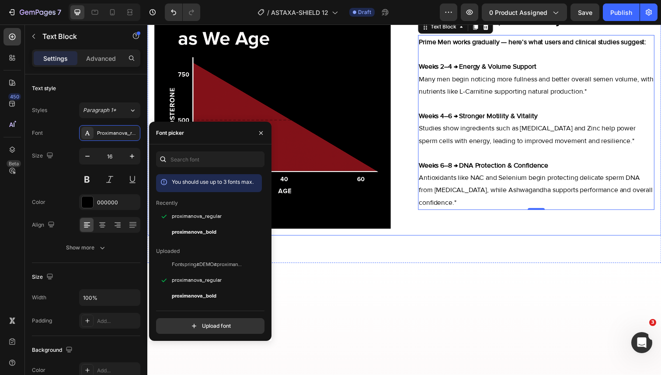
click at [477, 144] on div "Image Visible Results, Backed by Science Heading Prime Men works gradually — he…" at bounding box center [409, 102] width 511 height 261
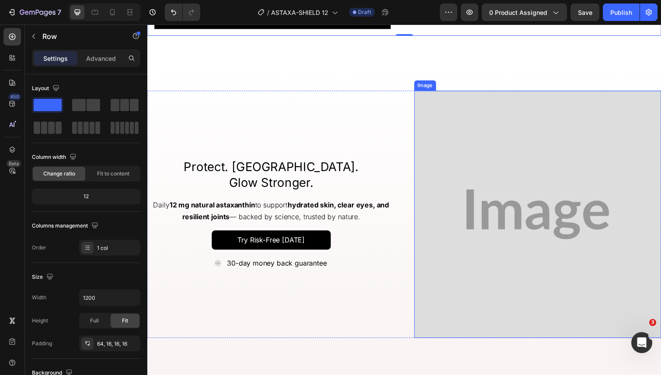
scroll to position [1103, 0]
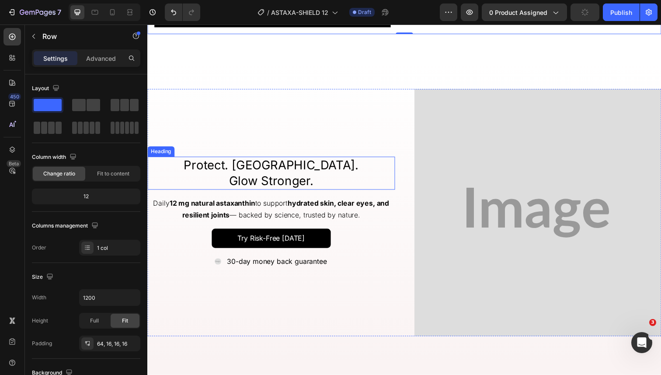
click at [278, 169] on h2 "Protect. Restore. Glow Stronger." at bounding box center [273, 177] width 253 height 34
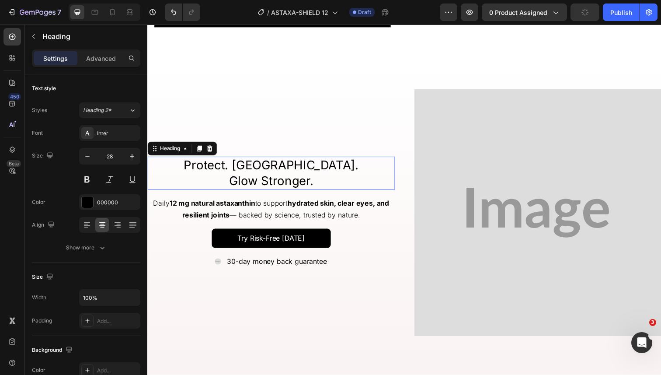
click at [278, 169] on h2 "Protect. Restore. Glow Stronger." at bounding box center [273, 177] width 253 height 34
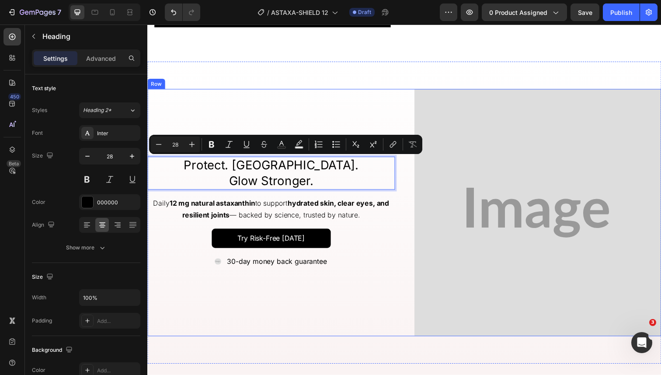
click at [299, 119] on div "Protect. Restore. Glow Stronger. Heading 0 Daily 12 mg natural astaxanthin to s…" at bounding box center [273, 217] width 253 height 253
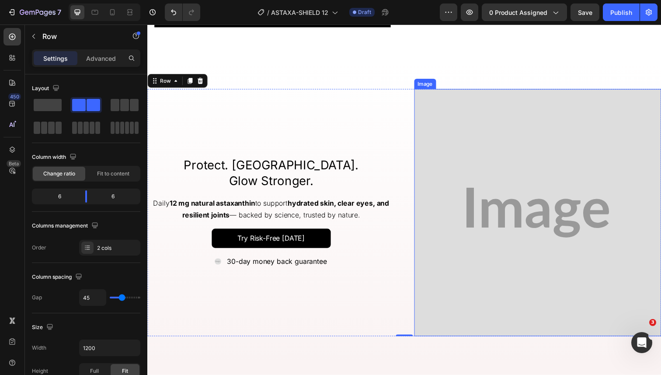
click at [438, 204] on img at bounding box center [546, 217] width 253 height 253
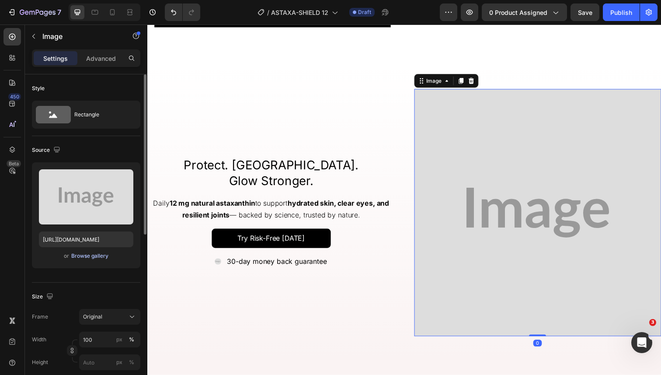
click at [101, 257] on div "Browse gallery" at bounding box center [89, 256] width 37 height 8
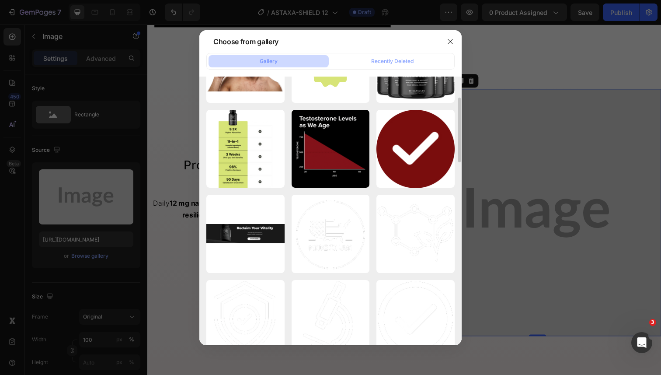
scroll to position [398, 0]
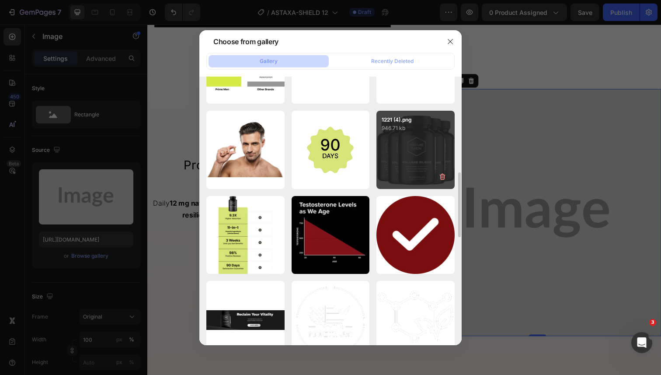
click at [383, 134] on div "1221 (4).png 946.71 kb" at bounding box center [416, 150] width 78 height 78
type input "https://cdn.shopify.com/s/files/1/0644/5370/5824/files/gempages_572674907528233…"
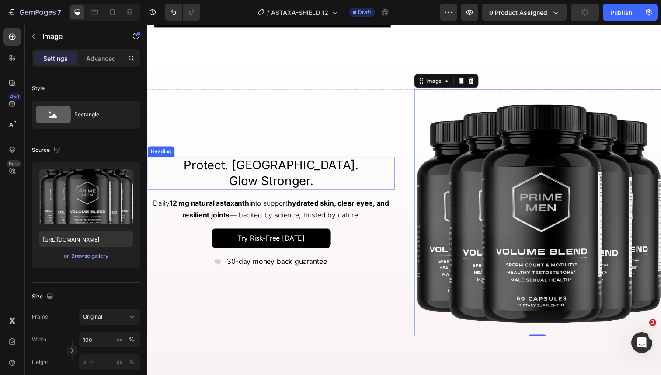
click at [248, 181] on p "Protect. Restore. Glow Stronger." at bounding box center [273, 176] width 251 height 32
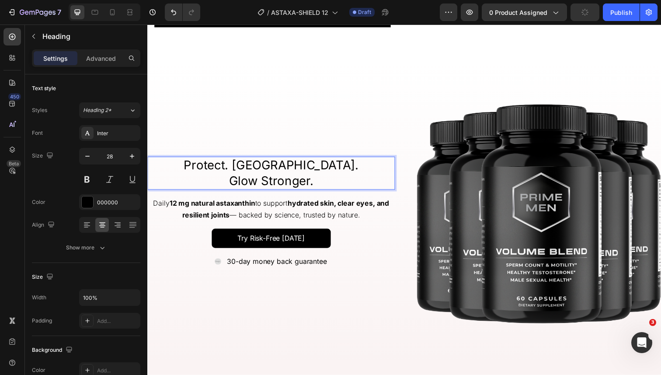
scroll to position [1112, 0]
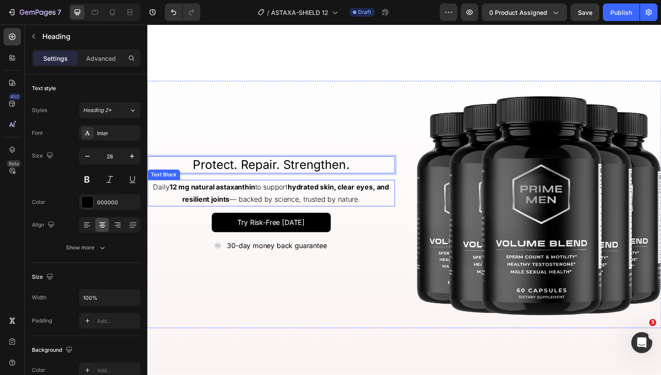
click at [337, 201] on p "Daily 12 mg natural astaxanthin to support hydrated skin, clear eyes, and resil…" at bounding box center [273, 196] width 251 height 25
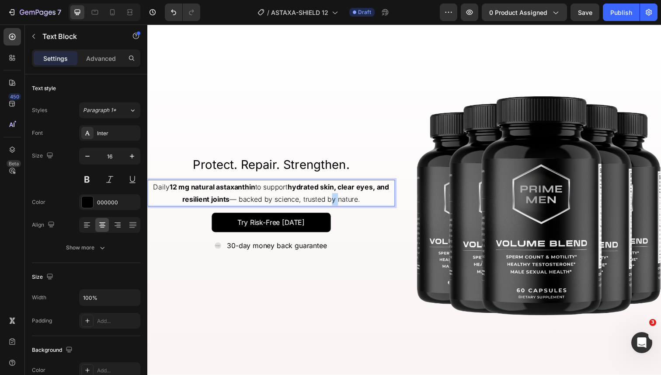
click at [337, 201] on p "Daily 12 mg natural astaxanthin to support hydrated skin, clear eyes, and resil…" at bounding box center [273, 196] width 251 height 25
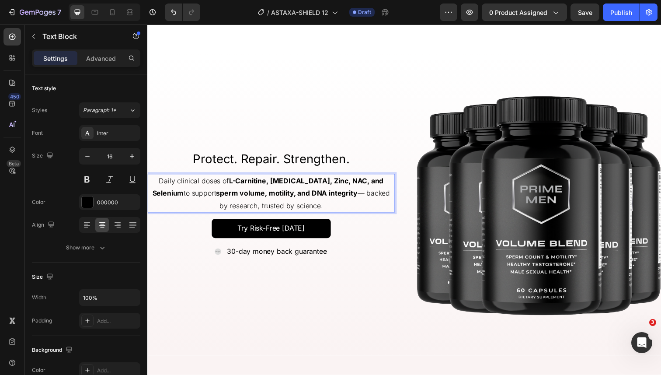
scroll to position [1105, 0]
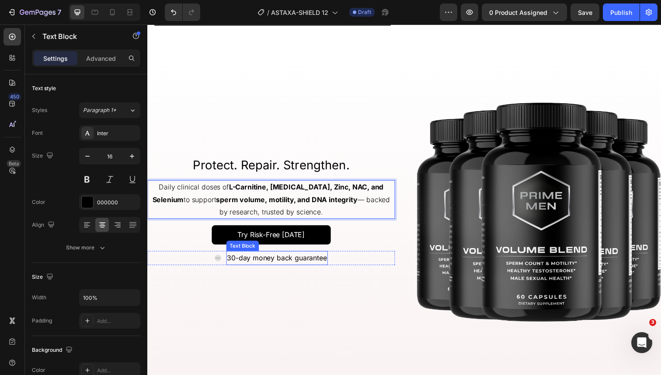
click at [233, 265] on p "30-day money back guarantee" at bounding box center [280, 263] width 102 height 13
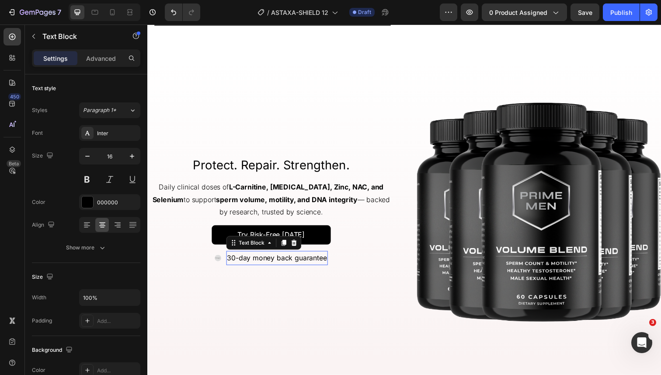
click at [233, 265] on p "30-day money back guarantee" at bounding box center [280, 263] width 102 height 13
click at [220, 263] on img at bounding box center [219, 263] width 7 height 7
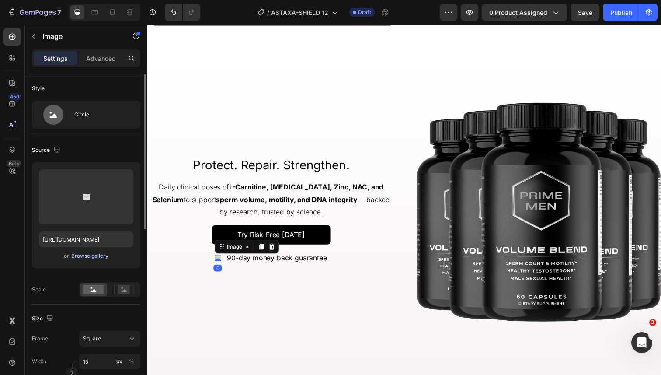
click at [102, 255] on div "Browse gallery" at bounding box center [89, 256] width 37 height 8
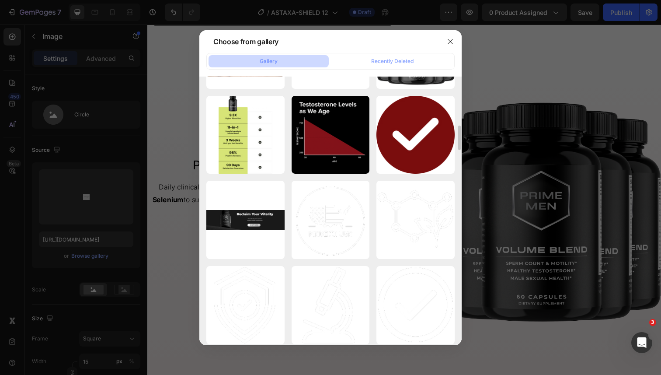
scroll to position [487, 0]
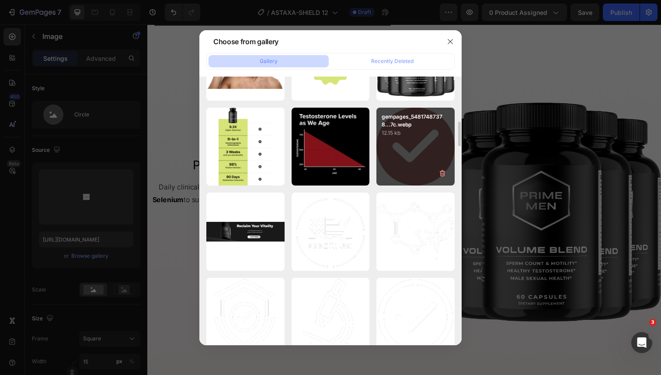
click at [387, 161] on div "gempages_54817487378...7c.webp 12.15 kb" at bounding box center [416, 147] width 78 height 78
type input "[URL][DOMAIN_NAME]"
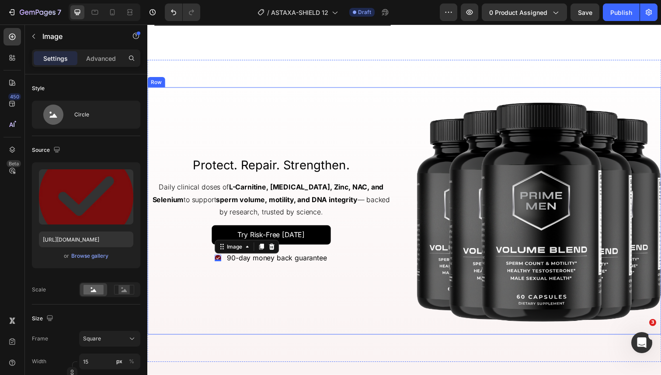
click at [294, 288] on div "Protect. Repair. Strengthen. Heading Daily clinical doses of L-Carnitine, CoQ10…" at bounding box center [273, 215] width 253 height 253
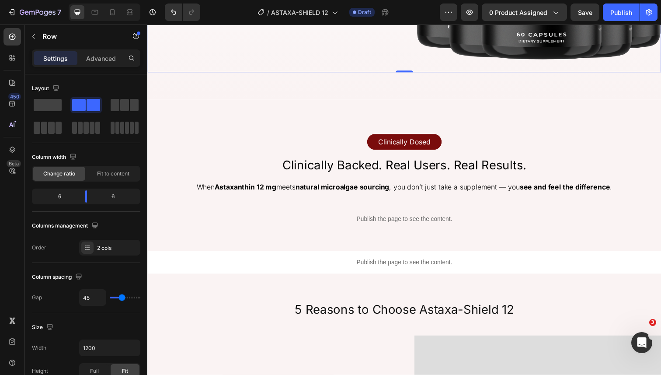
scroll to position [1384, 0]
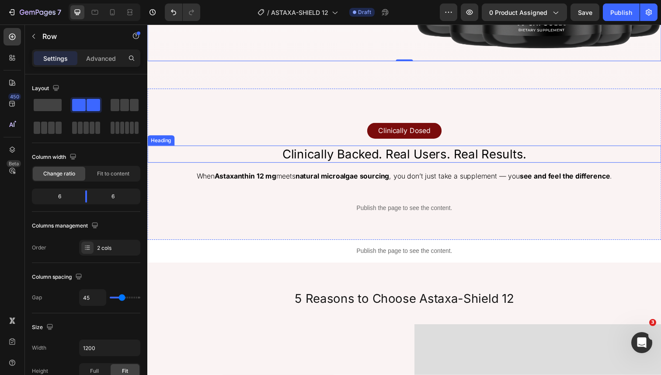
click at [326, 155] on h2 "Clinically Backed. Real Users. Real Results." at bounding box center [409, 156] width 525 height 17
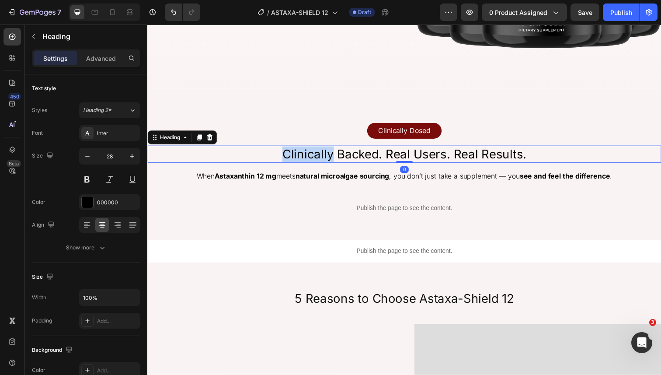
click at [326, 155] on h2 "Clinically Backed. Real Users. Real Results." at bounding box center [409, 156] width 525 height 17
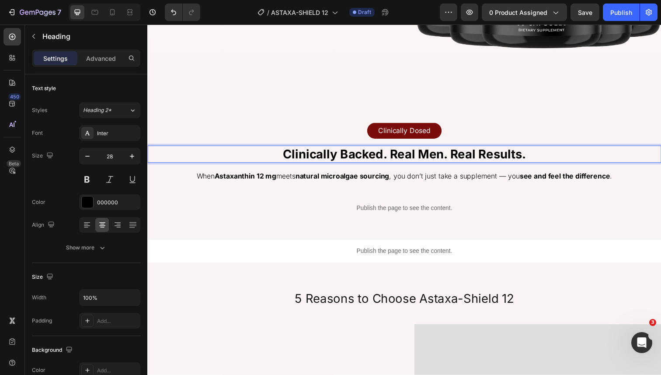
click at [335, 156] on strong "Clinically Backed. Real Men. Real Results." at bounding box center [410, 157] width 248 height 15
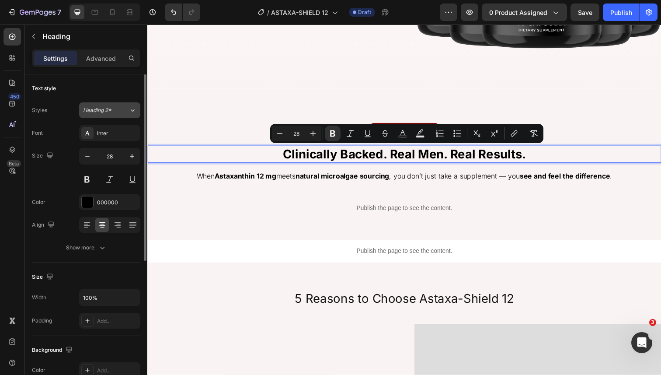
click at [116, 111] on div "Heading 2*" at bounding box center [100, 110] width 35 height 8
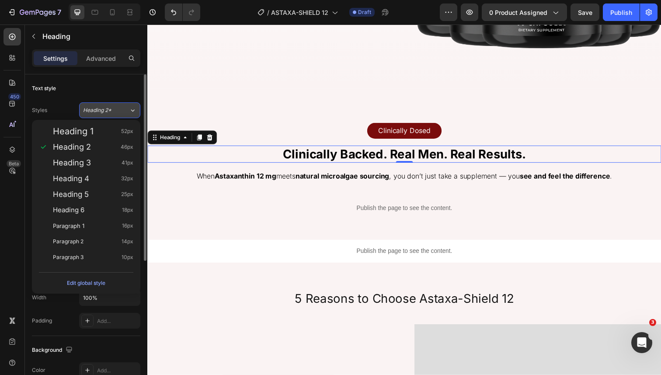
click at [109, 108] on span "Heading 2*" at bounding box center [97, 110] width 28 height 8
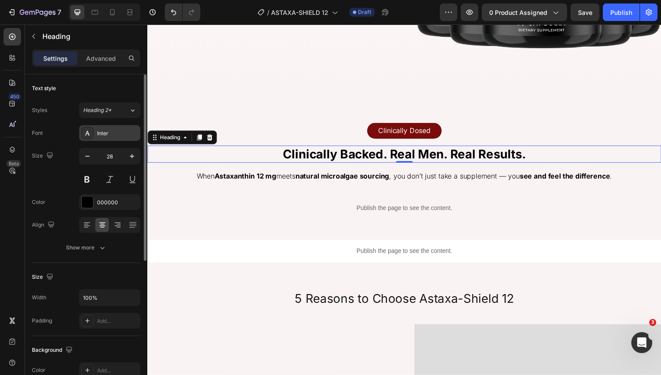
click at [106, 139] on div "Inter" at bounding box center [109, 133] width 61 height 16
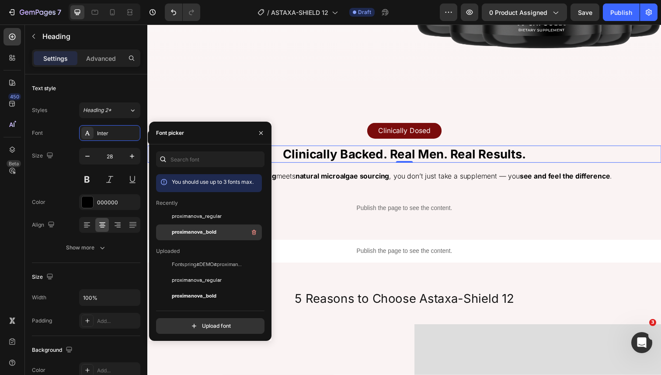
click at [182, 227] on div "proximanova_bold" at bounding box center [216, 232] width 88 height 10
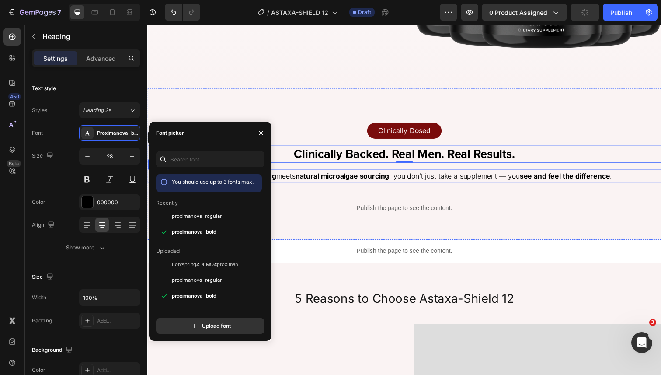
click at [406, 178] on p "When Astaxanthin 12 mg meets natural microalgae sourcing , you don’t just take …" at bounding box center [409, 179] width 523 height 13
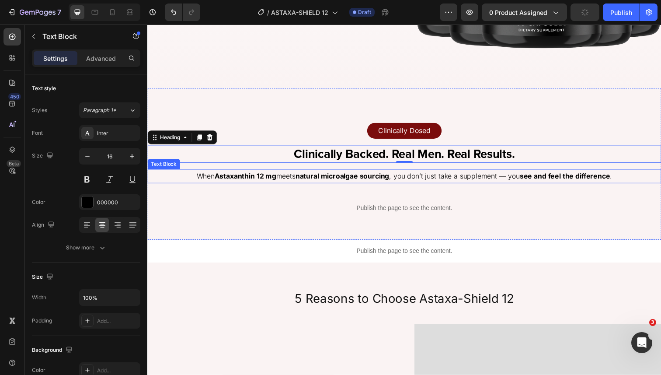
click at [406, 178] on p "When Astaxanthin 12 mg meets natural microalgae sourcing , you don’t just take …" at bounding box center [409, 179] width 523 height 13
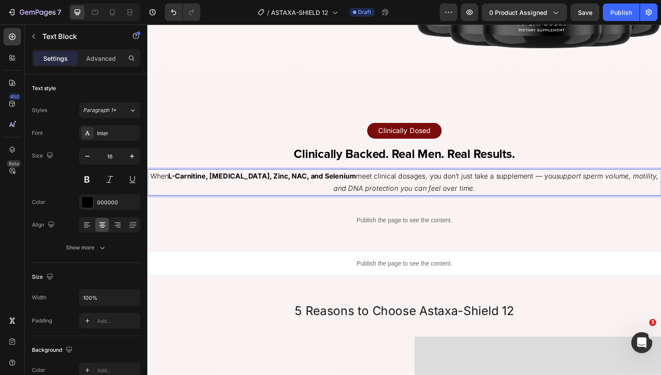
click at [360, 181] on p "When L-Carnitine, CoQ10, Zinc, NAC, and Selenium meet clinical dosages, you don…" at bounding box center [409, 185] width 523 height 25
click at [386, 190] on icon "support sperm volume, motility, and DNA protection you can feel over time." at bounding box center [504, 185] width 332 height 21
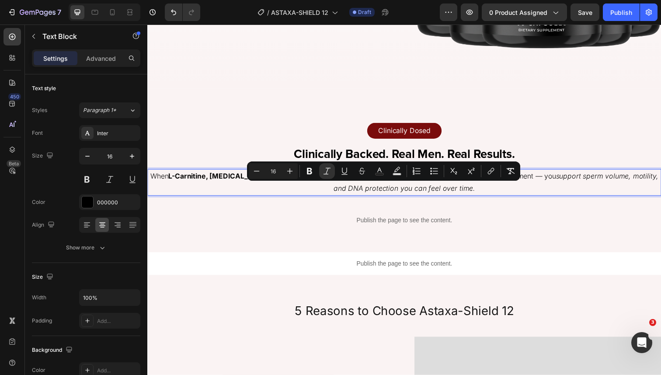
click at [247, 178] on strong "L-Carnitine, CoQ10, Zinc, NAC, and Selenium" at bounding box center [265, 179] width 192 height 9
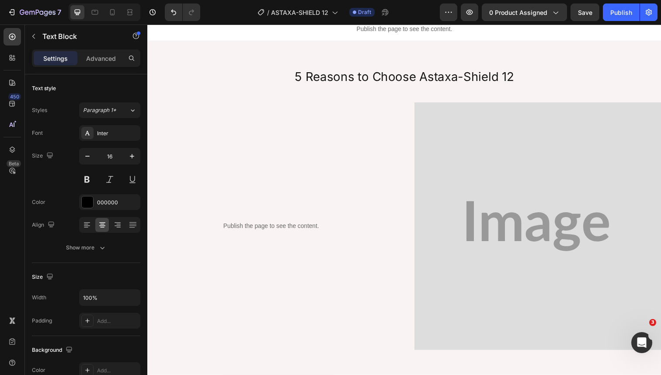
scroll to position [1625, 0]
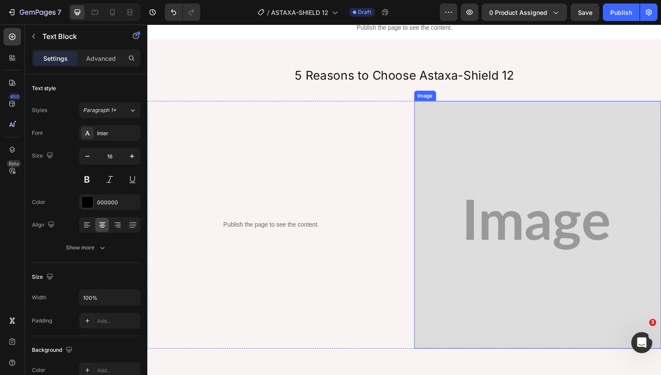
click at [437, 219] on img at bounding box center [546, 229] width 253 height 253
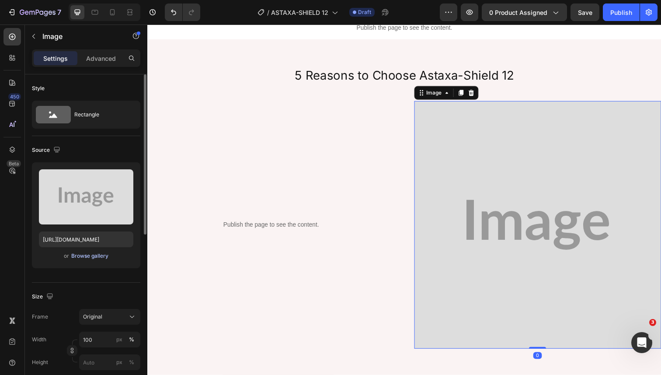
click at [101, 260] on button "Browse gallery" at bounding box center [90, 255] width 38 height 9
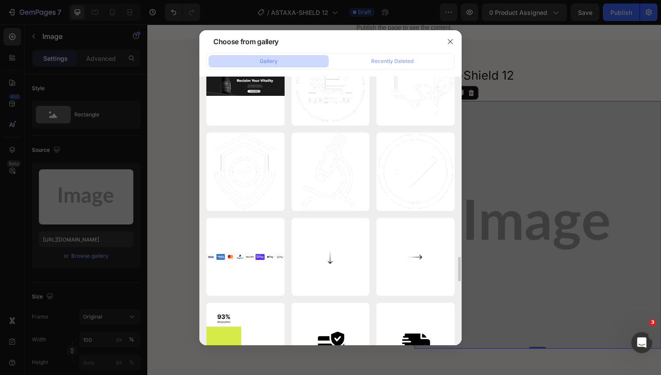
scroll to position [0, 0]
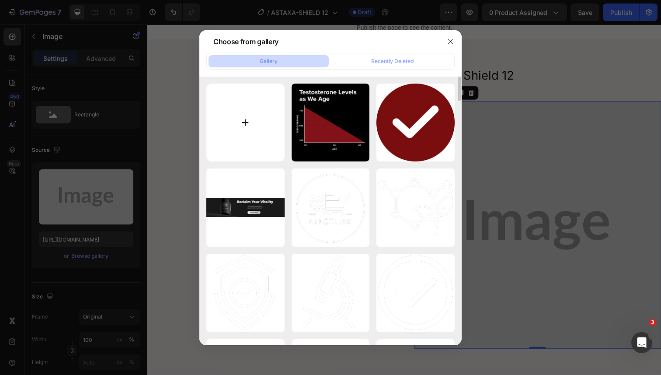
click at [251, 128] on input "file" at bounding box center [245, 123] width 78 height 78
type input "C:\fakepath\1221 (9).png"
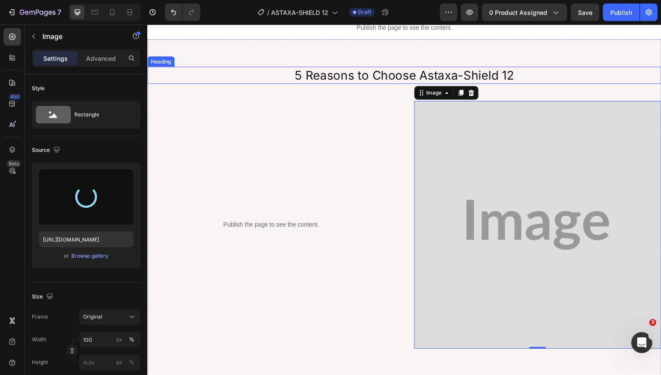
click at [429, 75] on h2 "5 Reasons to Choose Astaxa-Shield 12" at bounding box center [409, 76] width 525 height 17
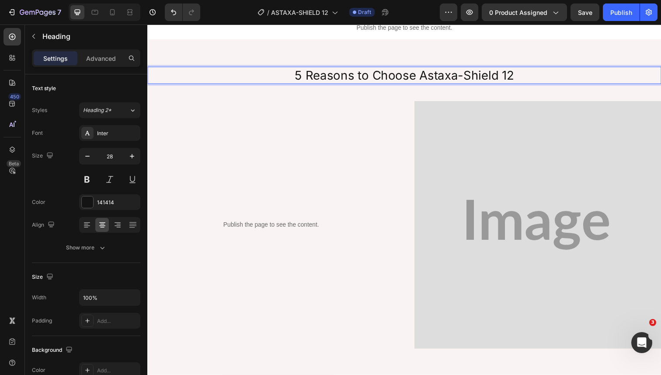
click at [429, 75] on h2 "5 Reasons to Choose Astaxa-Shield 12" at bounding box center [409, 76] width 525 height 17
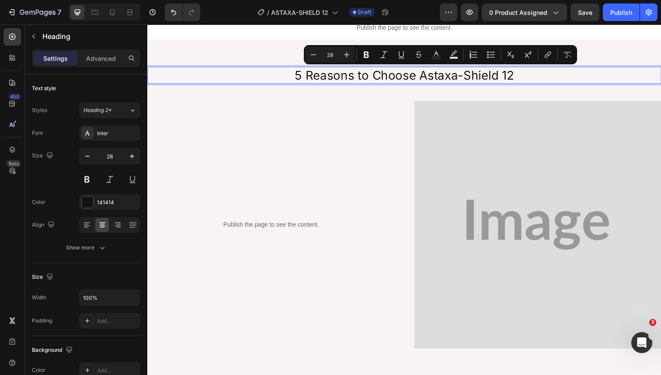
click at [427, 75] on p "5 Reasons to Choose Astaxa-Shield 12" at bounding box center [409, 77] width 523 height 16
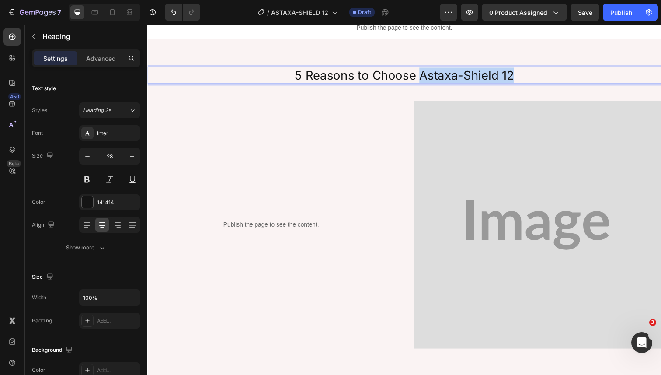
drag, startPoint x: 427, startPoint y: 75, endPoint x: 521, endPoint y: 75, distance: 94.0
click at [520, 75] on p "5 Reasons to Choose Astaxa-Shield 12" at bounding box center [409, 77] width 523 height 16
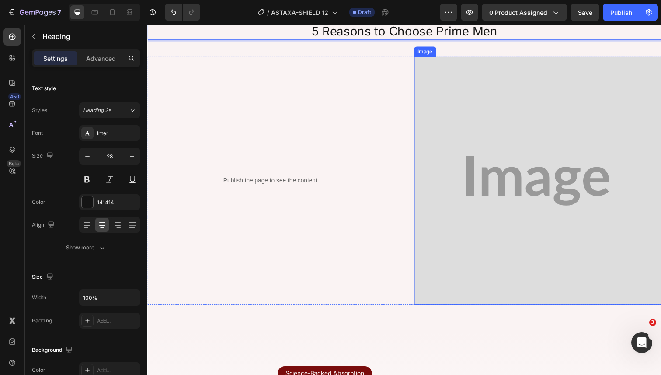
scroll to position [1672, 0]
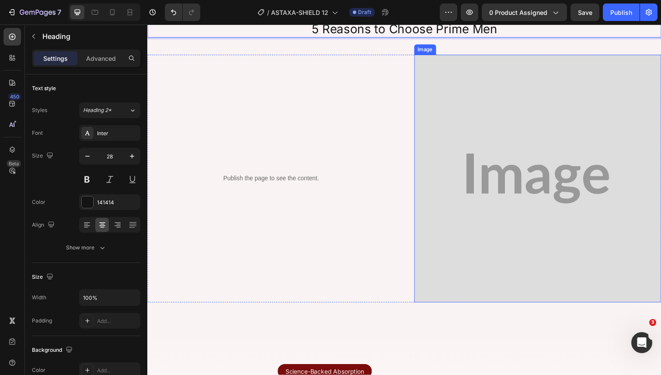
click at [445, 153] on img at bounding box center [546, 182] width 253 height 253
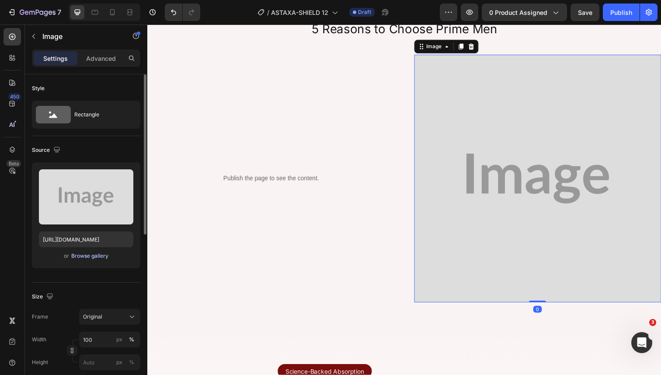
click at [104, 254] on div "Browse gallery" at bounding box center [89, 256] width 37 height 8
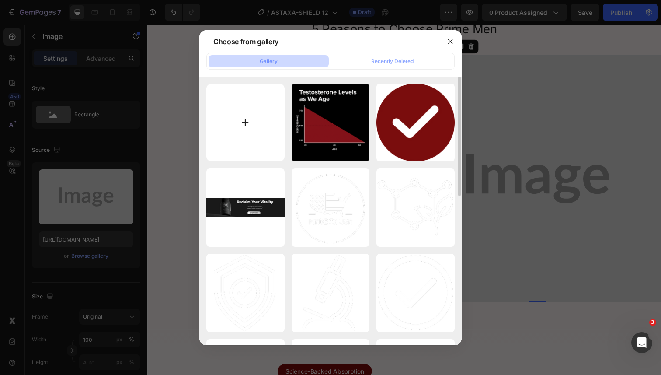
click at [274, 125] on input "file" at bounding box center [245, 123] width 78 height 78
type input "C:\fakepath\1221 (9).png"
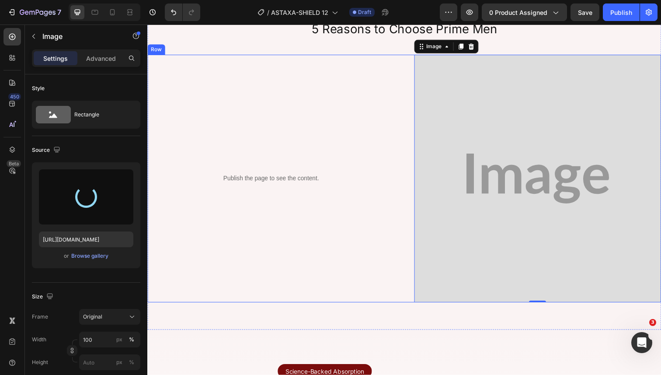
type input "https://cdn.shopify.com/s/files/1/0644/5370/5824/files/gempages_572674907528233…"
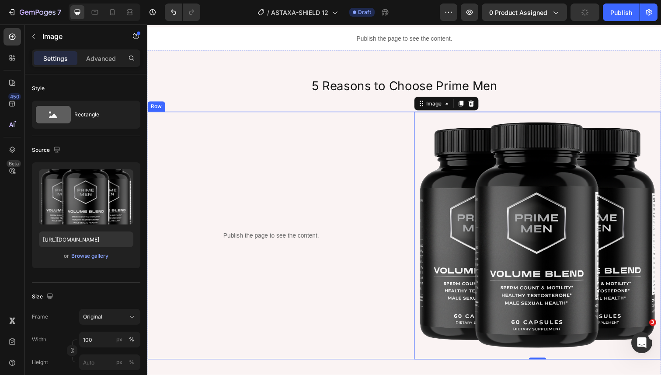
scroll to position [1610, 0]
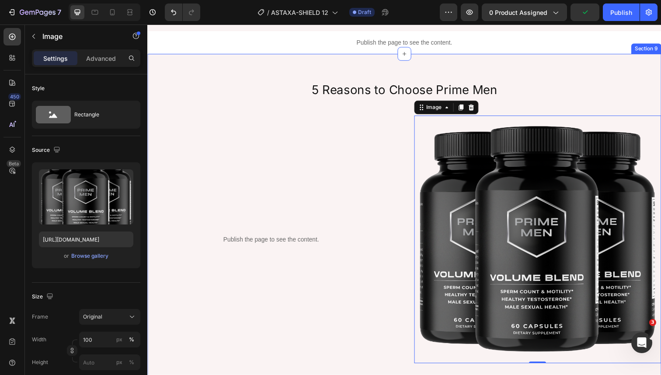
click at [329, 85] on p "5 Reasons to Choose Prime Men" at bounding box center [409, 92] width 523 height 16
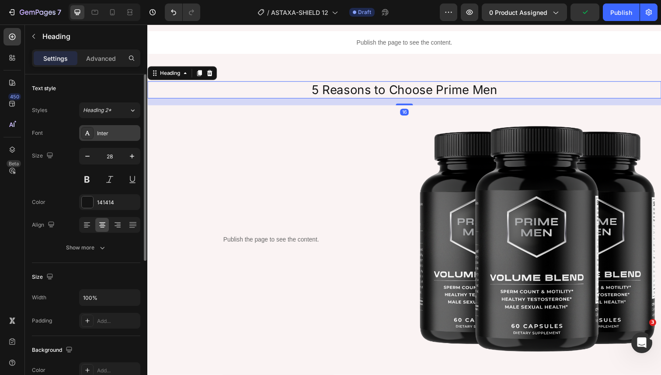
click at [123, 132] on div "Inter" at bounding box center [117, 133] width 41 height 8
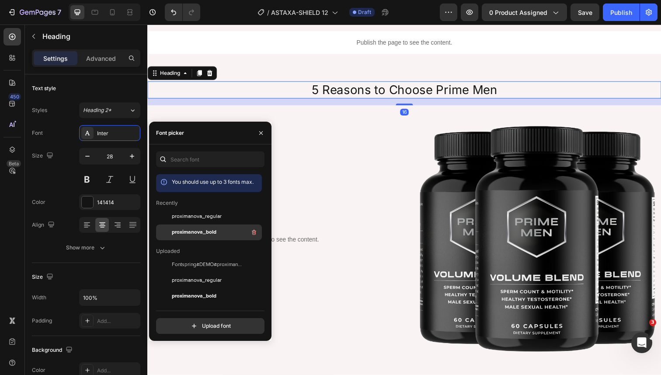
click at [178, 230] on span "proximanova_bold" at bounding box center [194, 232] width 45 height 8
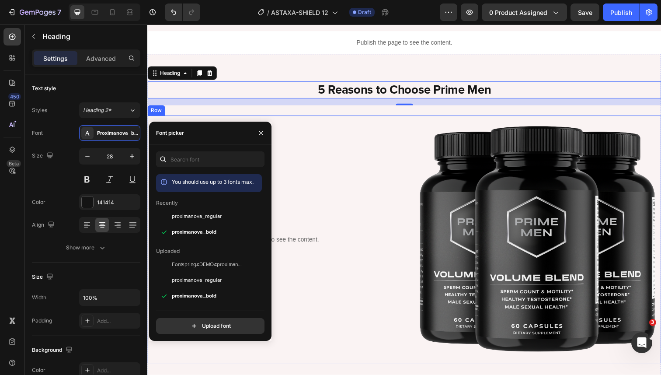
click at [304, 160] on div "Publish the page to see the content. Custom Code Row" at bounding box center [273, 244] width 253 height 253
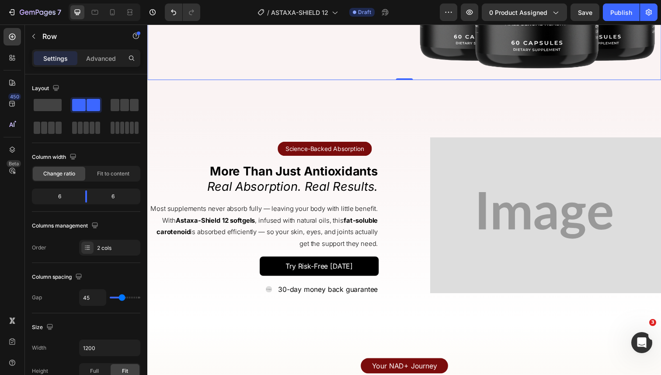
scroll to position [1899, 0]
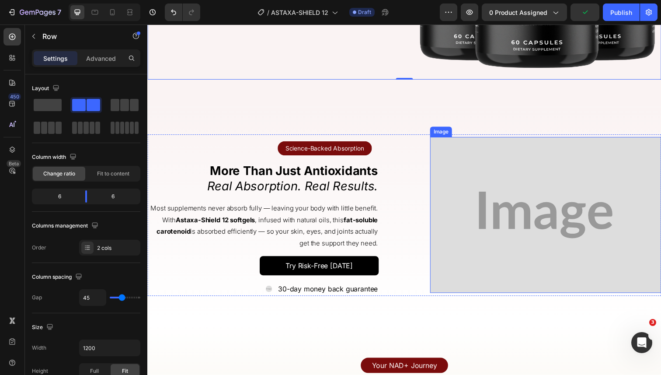
click at [443, 164] on img at bounding box center [554, 218] width 236 height 159
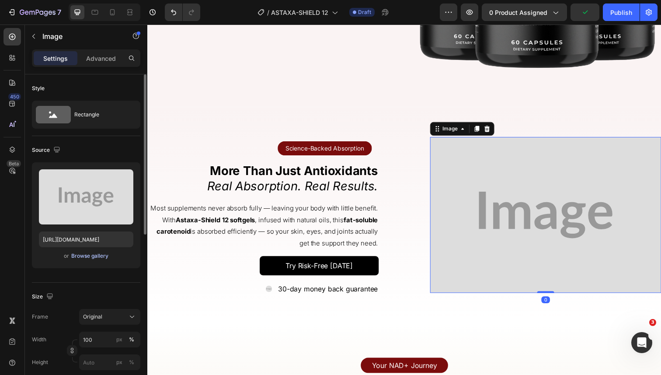
click at [88, 253] on div "Browse gallery" at bounding box center [89, 256] width 37 height 8
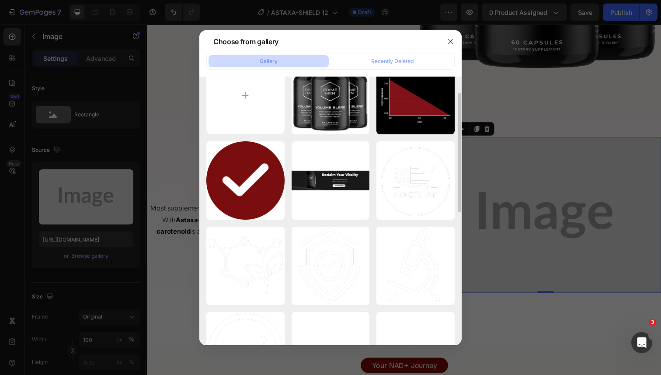
scroll to position [0, 0]
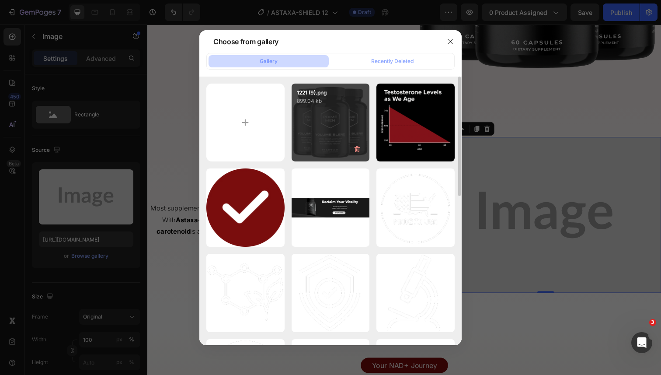
click at [348, 139] on div "1221 (9).png 899.04 kb" at bounding box center [331, 123] width 78 height 78
type input "https://cdn.shopify.com/s/files/1/0644/5370/5824/files/gempages_572674907528233…"
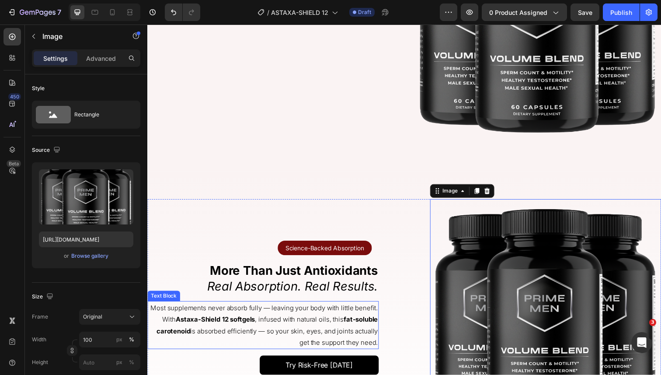
scroll to position [1885, 0]
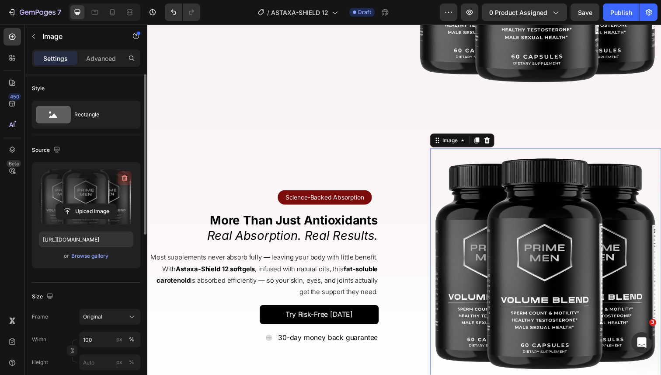
click at [127, 178] on icon "button" at bounding box center [124, 178] width 9 height 9
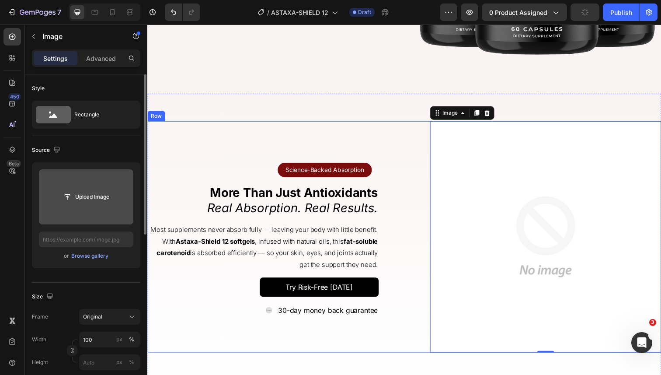
scroll to position [1933, 0]
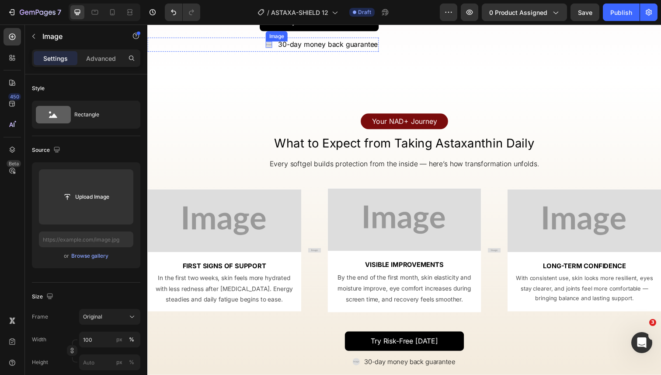
click at [270, 49] on img at bounding box center [271, 45] width 7 height 7
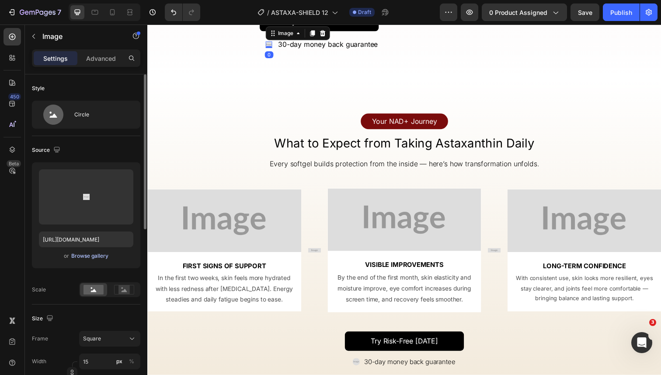
click at [101, 259] on div "Browse gallery" at bounding box center [89, 256] width 37 height 8
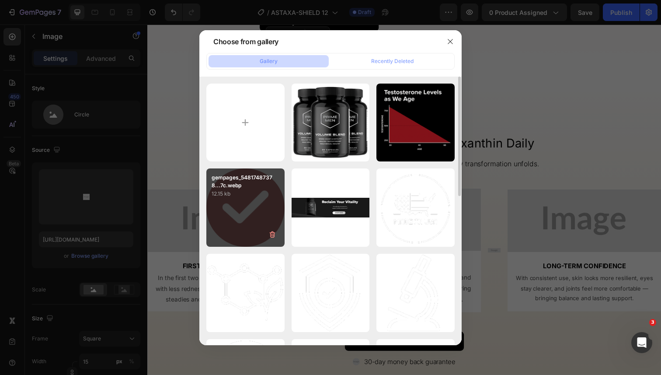
click at [262, 201] on div "gempages_54817487378...7c.webp 12.15 kb" at bounding box center [245, 207] width 78 height 78
type input "[URL][DOMAIN_NAME]"
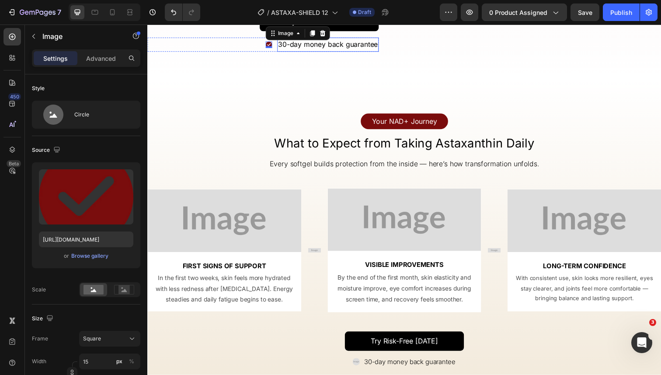
click at [284, 52] on p "30-day money back guarantee" at bounding box center [332, 45] width 102 height 13
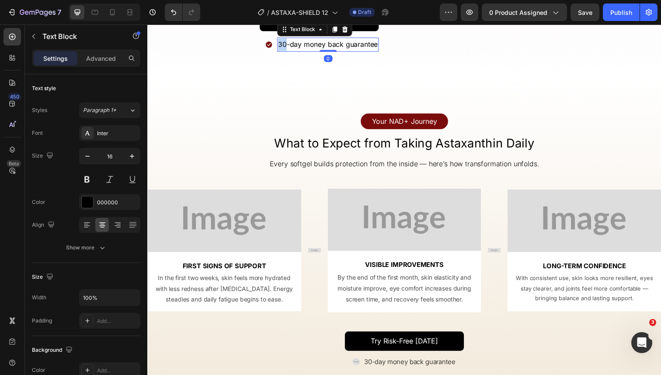
click at [284, 52] on p "30-day money back guarantee" at bounding box center [332, 45] width 102 height 13
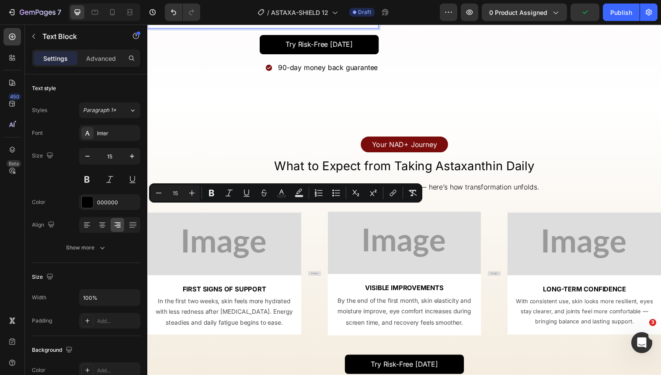
scroll to position [1927, 0]
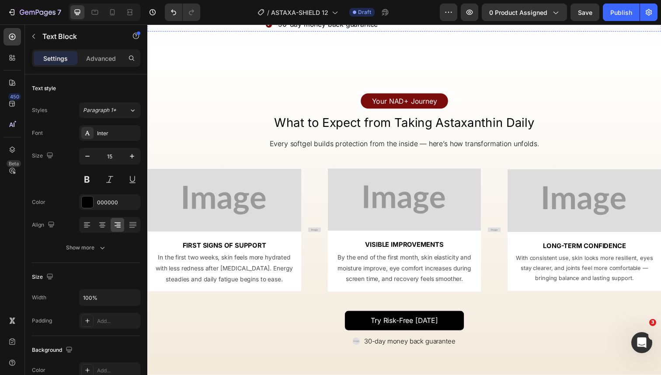
scroll to position [2249, 0]
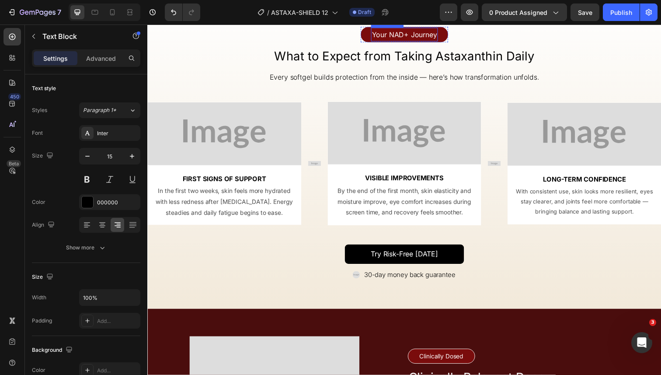
click at [408, 42] on p "Your NAD+ Journey" at bounding box center [410, 35] width 66 height 13
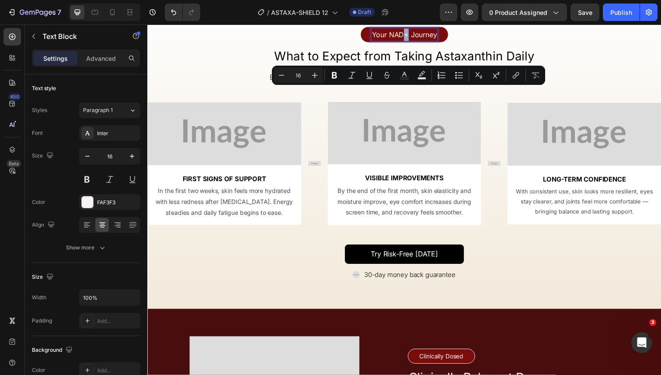
click at [413, 42] on p "Your NAD+ Journey" at bounding box center [410, 35] width 66 height 13
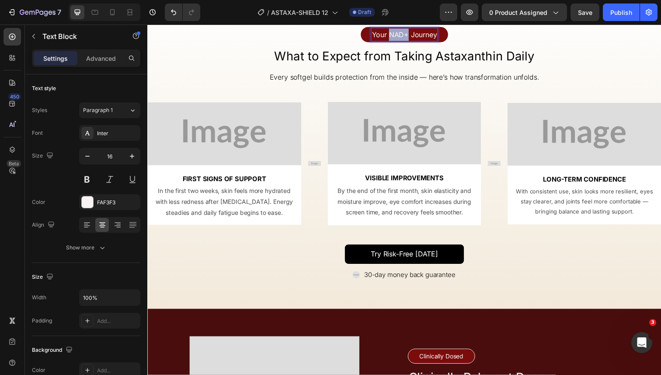
drag, startPoint x: 395, startPoint y: 93, endPoint x: 413, endPoint y: 96, distance: 18.2
click at [413, 42] on p "Your NAD+ Journey" at bounding box center [410, 35] width 66 height 13
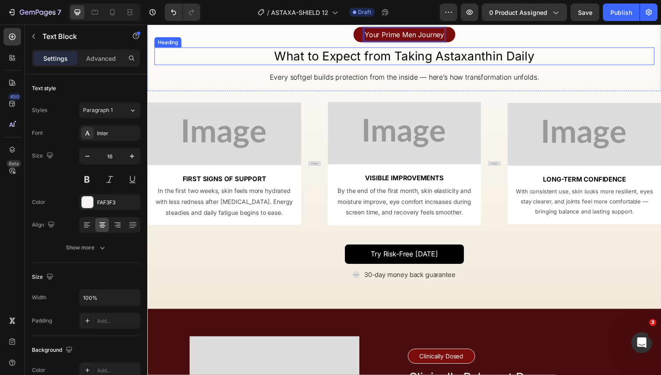
click at [405, 66] on h2 "What to Expect from Taking Astaxanthin Daily" at bounding box center [409, 56] width 511 height 17
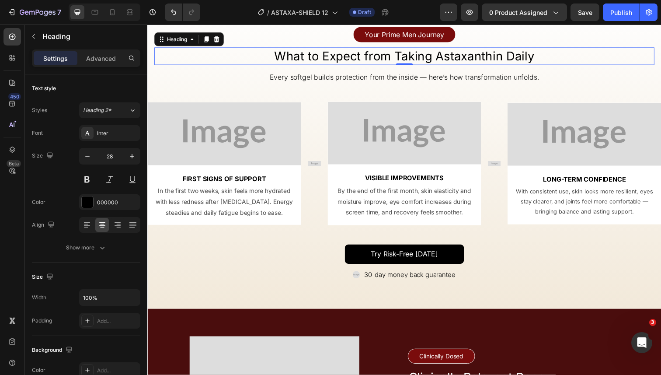
click at [463, 66] on h2 "What to Expect from Taking Astaxanthin Daily" at bounding box center [409, 56] width 511 height 17
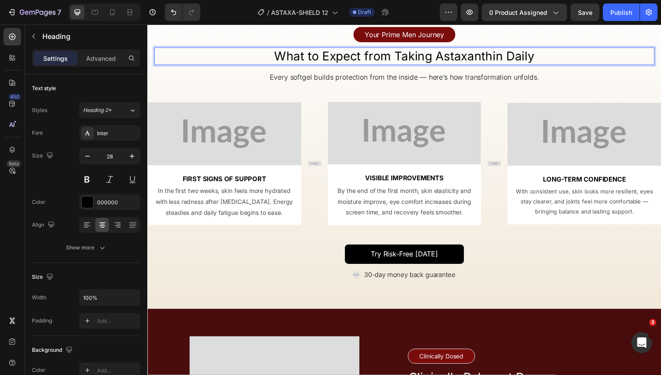
click at [463, 65] on p "What to Expect from Taking Astaxanthin Daily" at bounding box center [409, 57] width 509 height 16
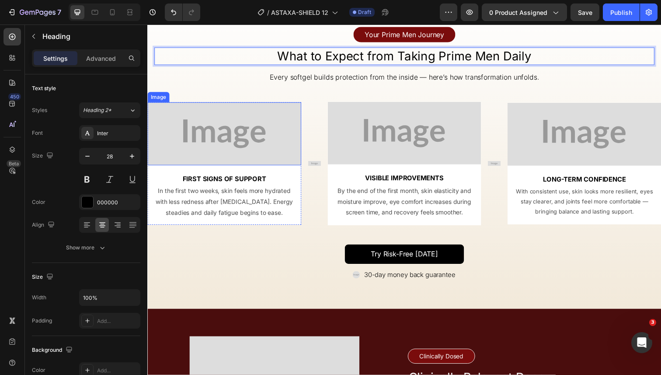
click at [262, 168] on img at bounding box center [225, 136] width 157 height 64
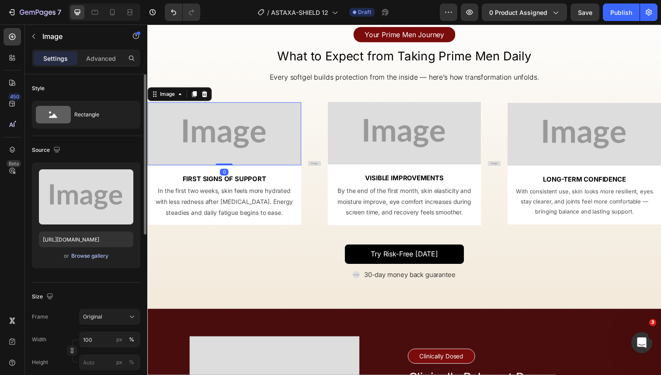
click at [94, 258] on div "Browse gallery" at bounding box center [89, 256] width 37 height 8
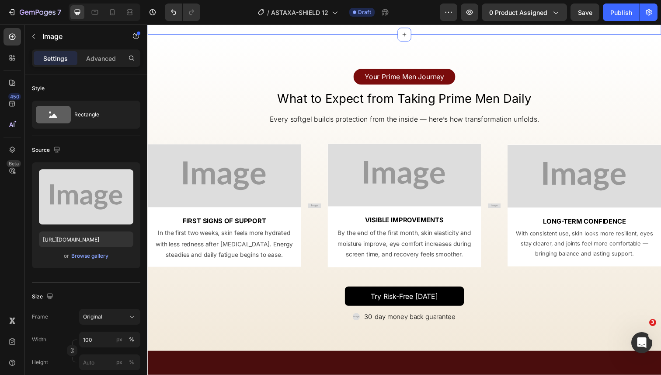
scroll to position [2247, 0]
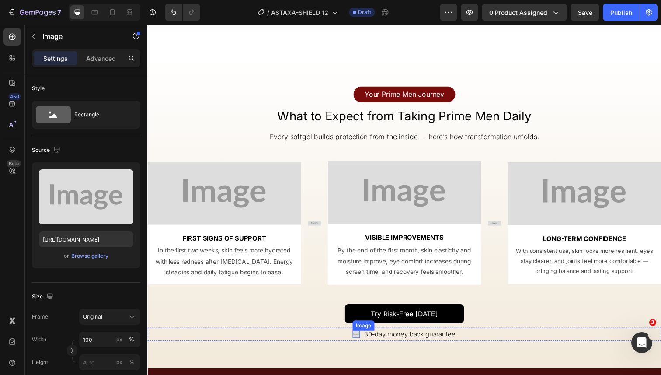
click at [360, 340] on img at bounding box center [360, 340] width 7 height 7
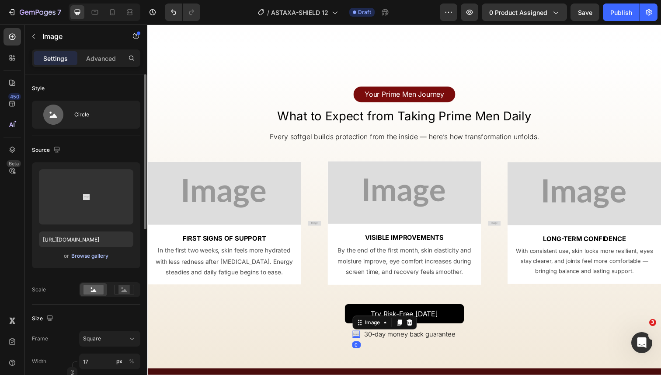
click at [86, 259] on div "Browse gallery" at bounding box center [89, 256] width 37 height 8
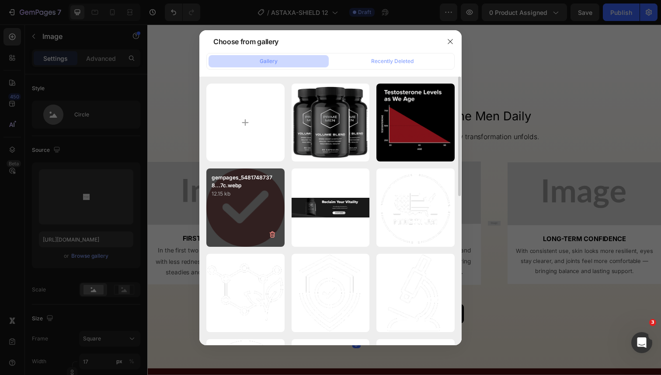
click at [251, 197] on p "12.15 kb" at bounding box center [246, 193] width 68 height 9
type input "[URL][DOMAIN_NAME]"
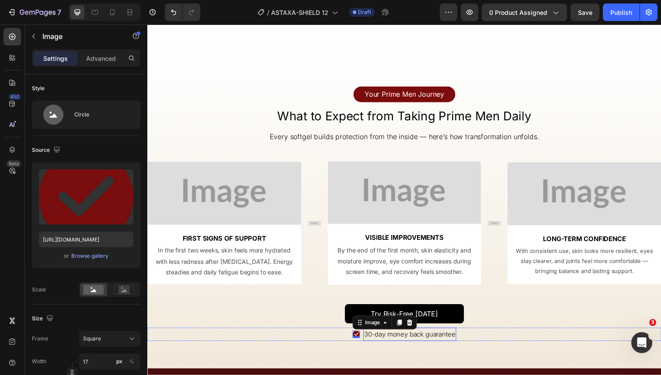
click at [377, 342] on p "30-day money back guarantee" at bounding box center [415, 341] width 93 height 12
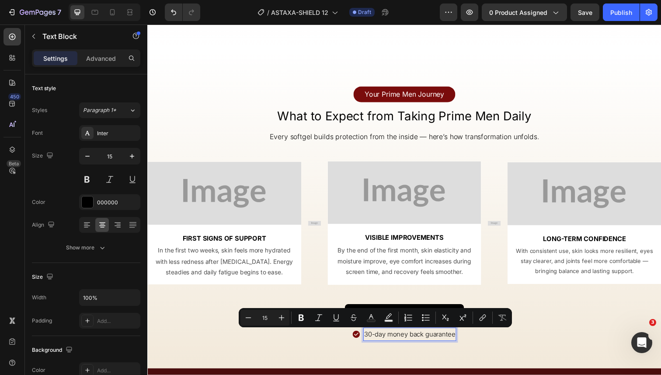
click at [372, 341] on p "30-day money back guarantee" at bounding box center [415, 341] width 93 height 12
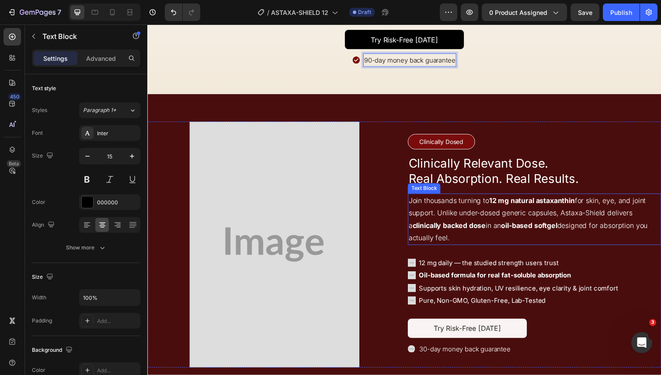
scroll to position [2572, 0]
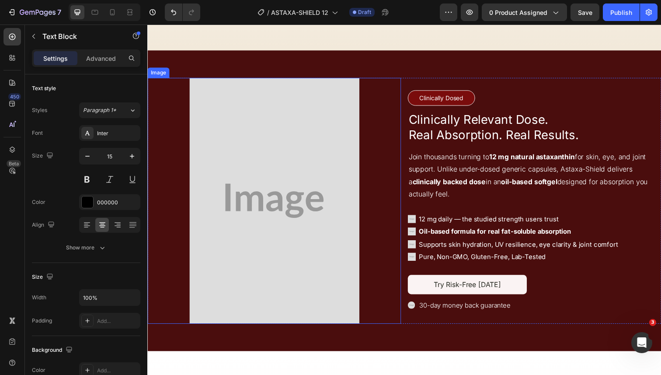
click at [324, 220] on img at bounding box center [277, 204] width 174 height 251
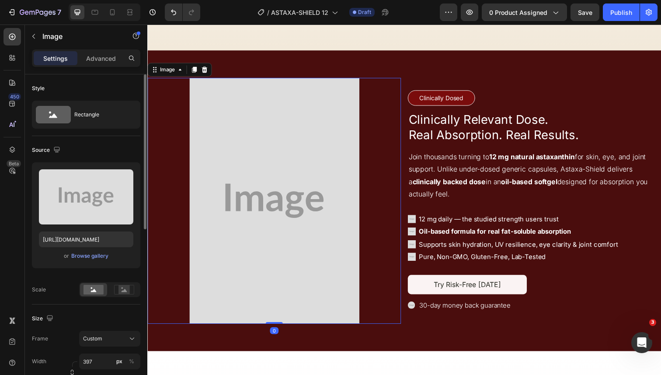
click at [87, 261] on div "Upload Image https://placehold.co/794x1148?text=Image or Browse gallery" at bounding box center [86, 215] width 108 height 106
click at [87, 257] on div "Browse gallery" at bounding box center [89, 256] width 37 height 8
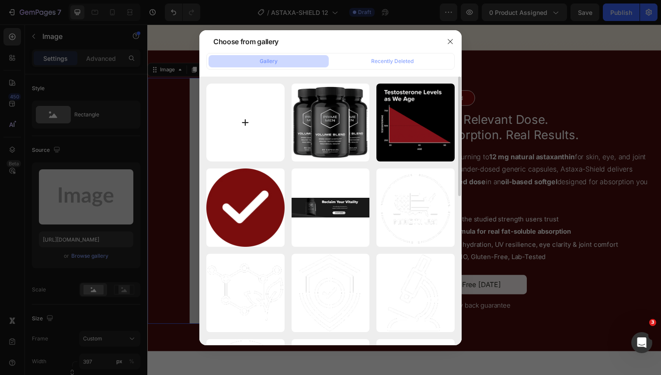
click at [222, 136] on input "file" at bounding box center [245, 123] width 78 height 78
type input "C:\fakepath\11-in-1 (1).png"
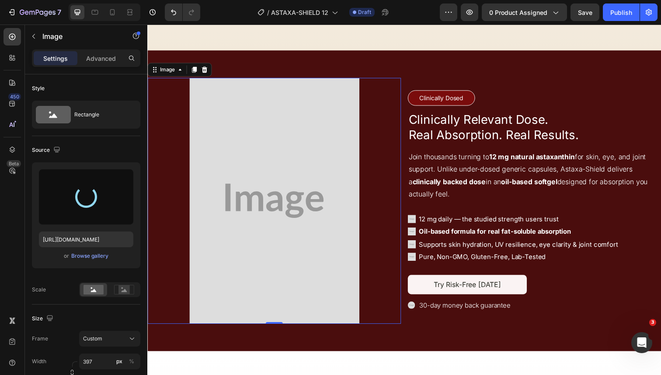
type input "https://cdn.shopify.com/s/files/1/0644/5370/5824/files/gempages_572674907528233…"
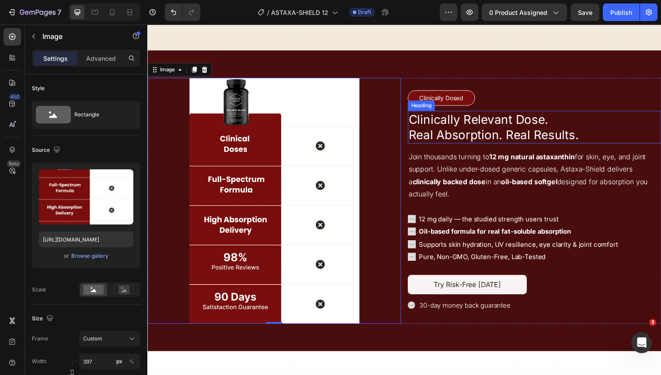
click at [457, 128] on h2 "Clinically Relevant Dose. Real Absorption. Real Results." at bounding box center [542, 130] width 259 height 34
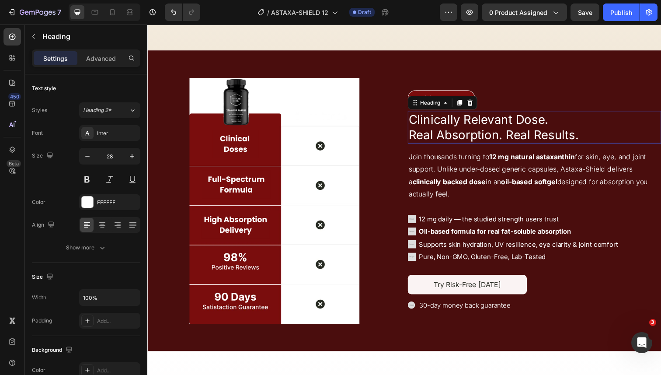
click at [457, 128] on h2 "Clinically Relevant Dose. Real Absorption. Real Results." at bounding box center [542, 130] width 259 height 34
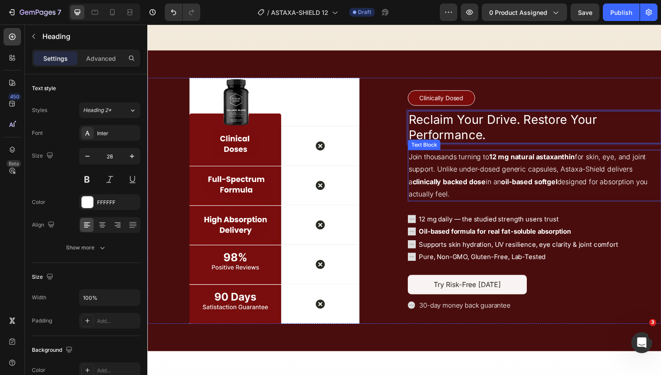
click at [467, 165] on p "Join thousands turning to 12 mg natural astaxanthin for skin, eye, and joint su…" at bounding box center [542, 178] width 257 height 50
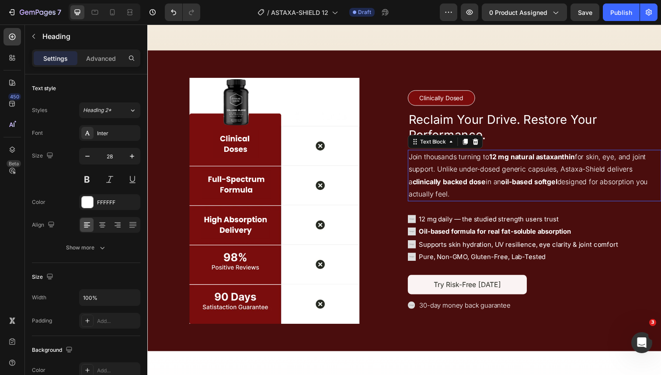
click at [467, 165] on p "Join thousands turning to 12 mg natural astaxanthin for skin, eye, and joint su…" at bounding box center [542, 178] width 257 height 50
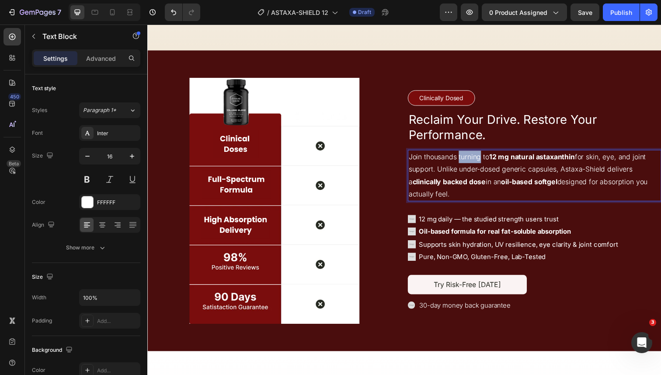
click at [467, 165] on p "Join thousands turning to 12 mg natural astaxanthin for skin, eye, and joint su…" at bounding box center [542, 178] width 257 height 50
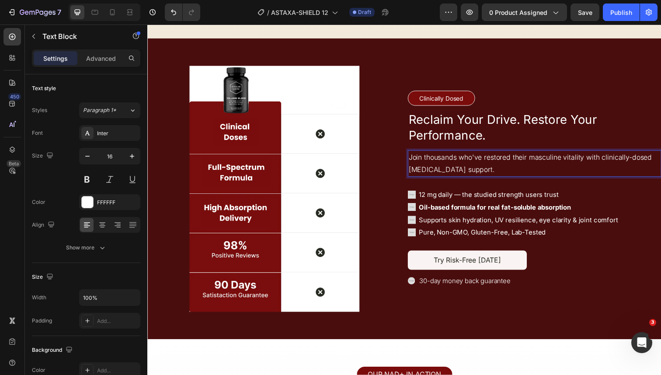
click at [445, 173] on p "Join thousands who've restored their masculine vitality with clinically-dosed t…" at bounding box center [542, 166] width 257 height 25
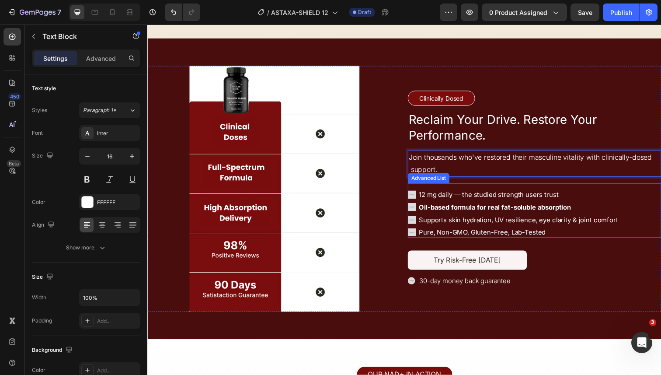
click at [468, 202] on p "12 mg daily — the studied strength users trust" at bounding box center [527, 198] width 204 height 9
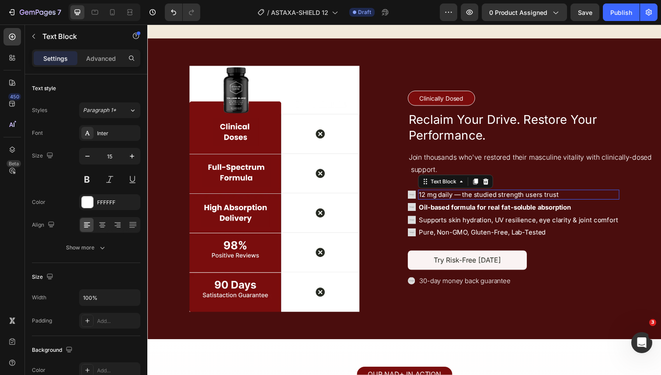
click at [468, 202] on p "12 mg daily — the studied strength users trust" at bounding box center [527, 198] width 204 height 9
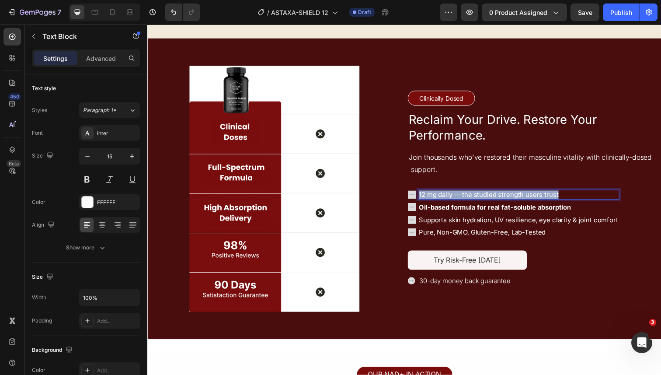
click at [468, 202] on p "12 mg daily — the studied strength users trust" at bounding box center [527, 198] width 204 height 9
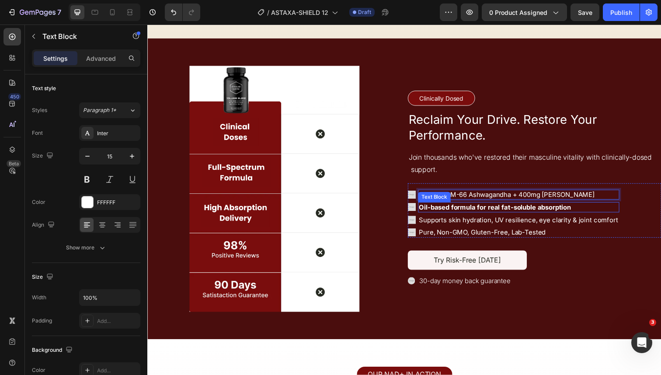
click at [468, 212] on strong "Oil-based formula for real fat-soluble absorption" at bounding box center [502, 211] width 155 height 8
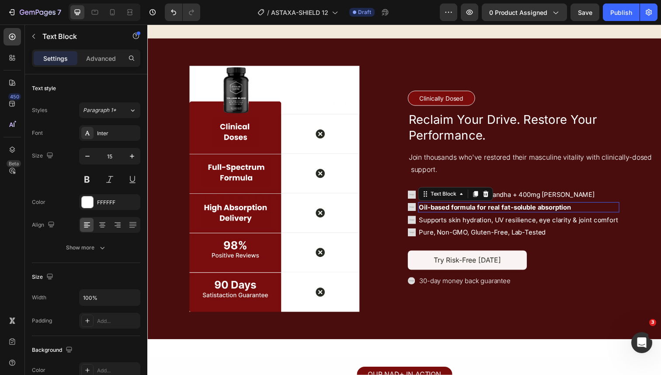
click at [468, 212] on strong "Oil-based formula for real fat-soluble absorption" at bounding box center [502, 211] width 155 height 8
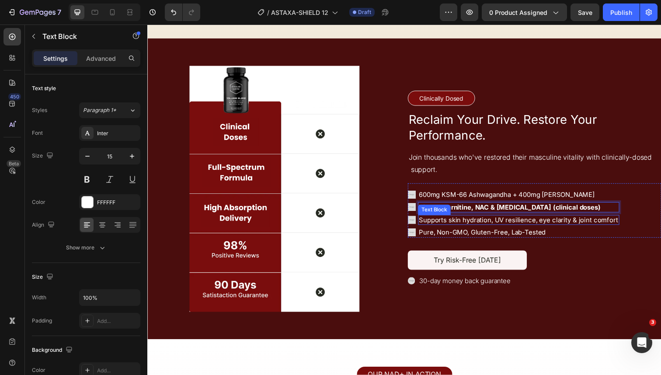
click at [469, 223] on p "Supports skin hydration, UV resilience, eye clarity & joint comfort" at bounding box center [527, 224] width 204 height 9
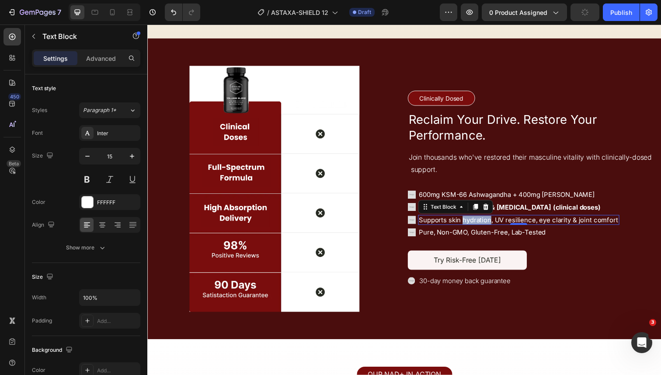
click at [469, 223] on p "Supports skin hydration, UV resilience, eye clarity & joint comfort" at bounding box center [527, 224] width 204 height 9
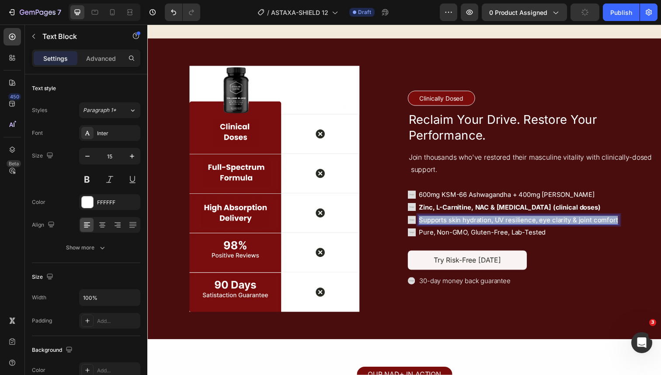
click at [469, 223] on p "Supports skin hydration, UV resilience, eye clarity & joint comfort" at bounding box center [527, 224] width 204 height 9
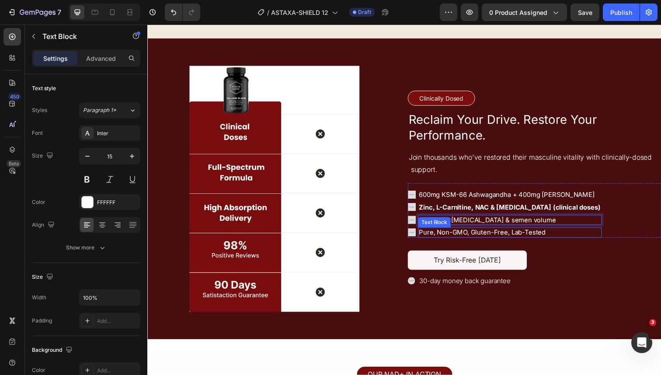
click at [473, 237] on p "Pure, Non-GMO, Gluten-Free, Lab-Tested" at bounding box center [518, 237] width 186 height 9
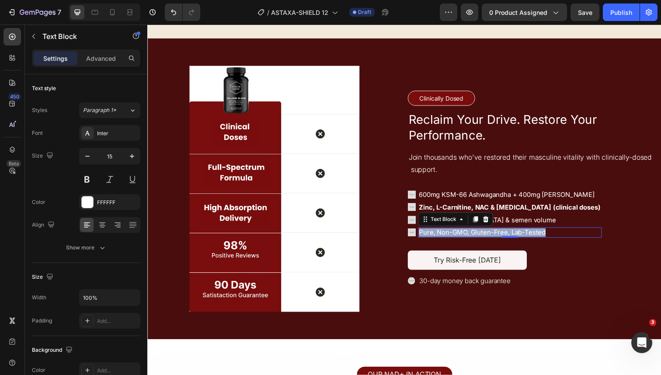
click at [473, 237] on p "Pure, Non-GMO, Gluten-Free, Lab-Tested" at bounding box center [518, 237] width 186 height 9
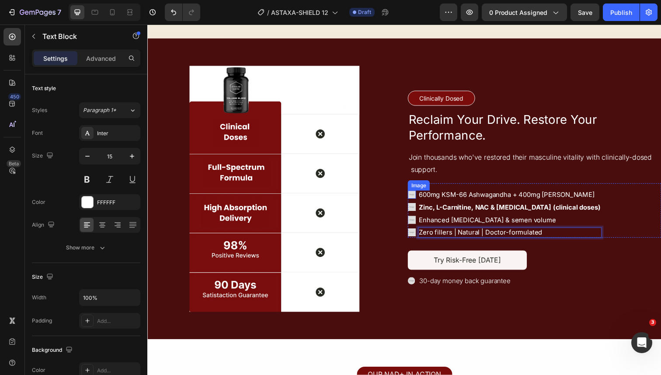
click at [416, 198] on img at bounding box center [417, 198] width 8 height 8
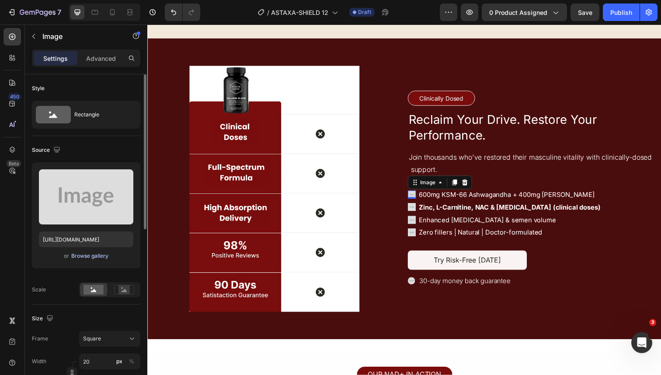
click at [104, 253] on div "Browse gallery" at bounding box center [89, 256] width 37 height 8
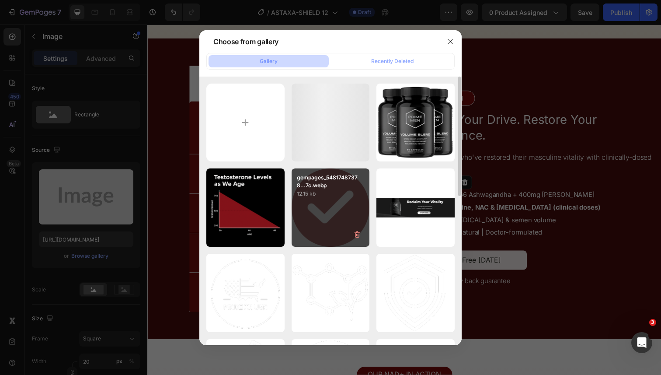
click at [353, 185] on p "gempages_54817487378...7c.webp" at bounding box center [331, 182] width 68 height 16
type input "[URL][DOMAIN_NAME]"
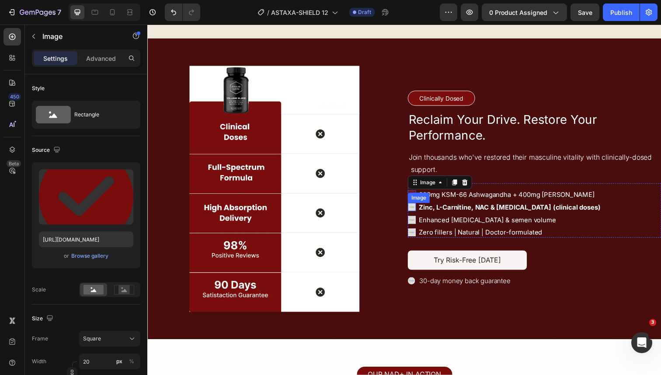
click at [418, 213] on img at bounding box center [417, 211] width 8 height 8
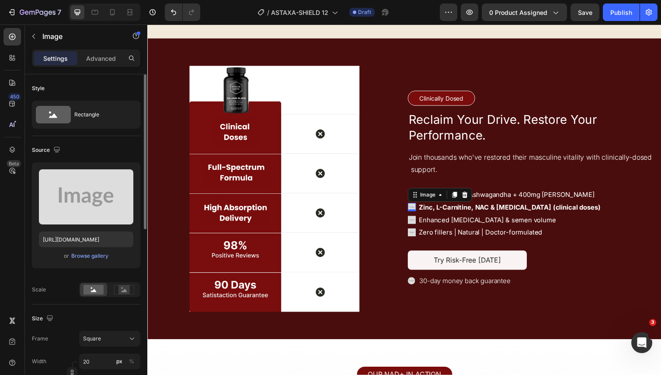
click at [109, 255] on div "or Browse gallery" at bounding box center [86, 256] width 94 height 10
click at [103, 256] on div "Browse gallery" at bounding box center [89, 256] width 37 height 8
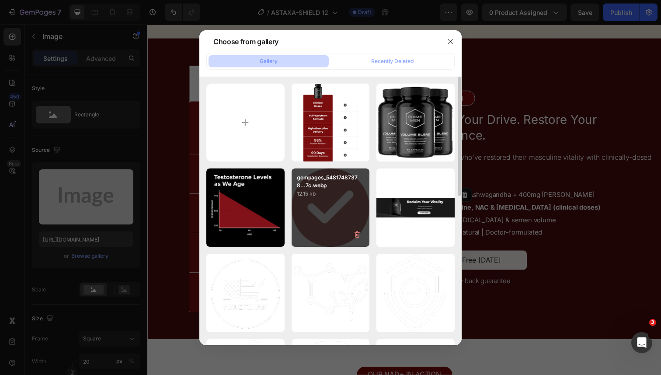
click at [352, 192] on p "12.15 kb" at bounding box center [331, 193] width 68 height 9
type input "[URL][DOMAIN_NAME]"
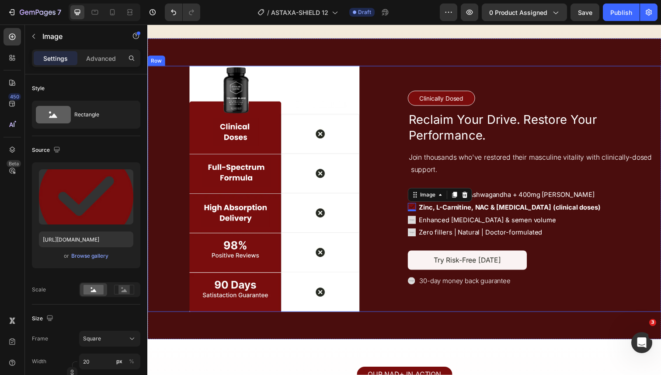
click at [415, 227] on img at bounding box center [417, 224] width 8 height 8
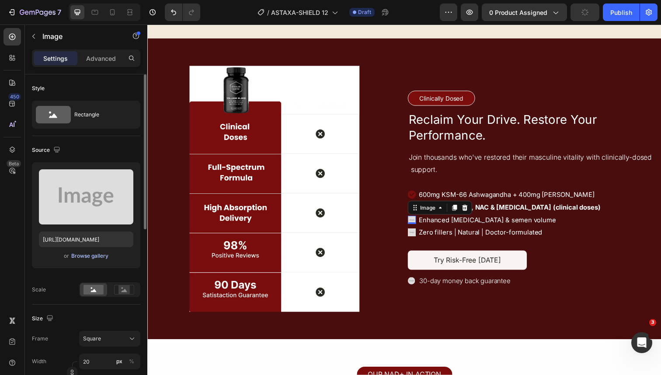
click at [102, 257] on div "Browse gallery" at bounding box center [89, 256] width 37 height 8
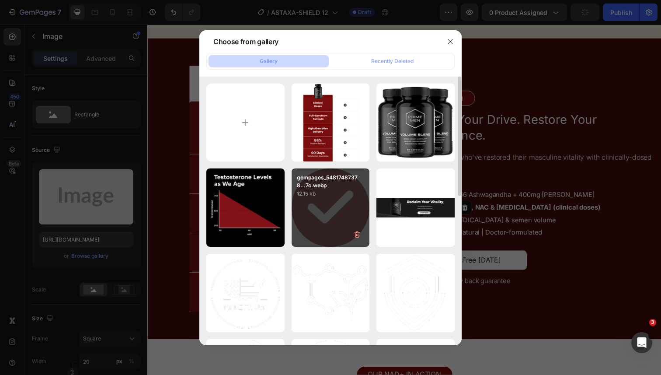
click at [308, 226] on div "gempages_54817487378...7c.webp 12.15 kb" at bounding box center [331, 207] width 78 height 78
type input "[URL][DOMAIN_NAME]"
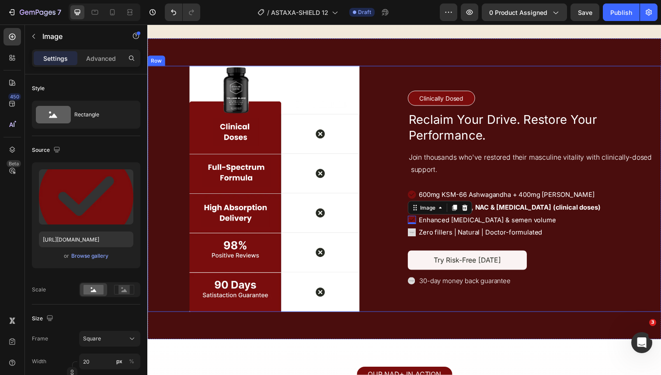
click at [416, 236] on img at bounding box center [417, 237] width 8 height 8
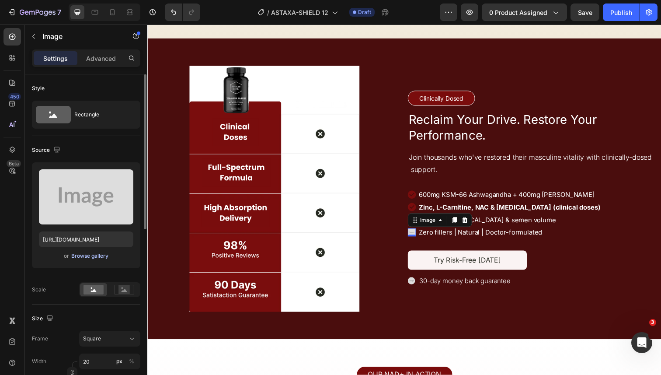
click at [94, 255] on div "Browse gallery" at bounding box center [89, 256] width 37 height 8
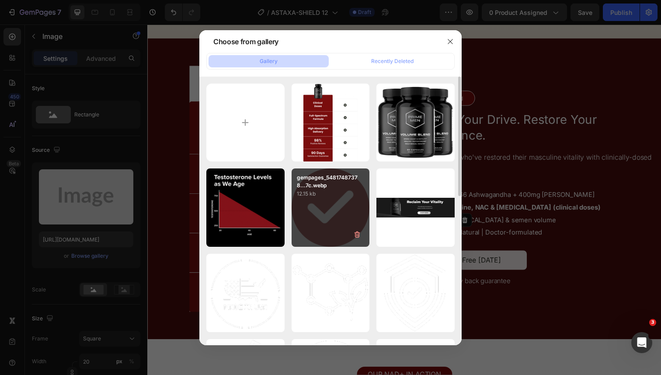
click at [335, 205] on div "gempages_54817487378...7c.webp 12.15 kb" at bounding box center [331, 207] width 78 height 78
type input "[URL][DOMAIN_NAME]"
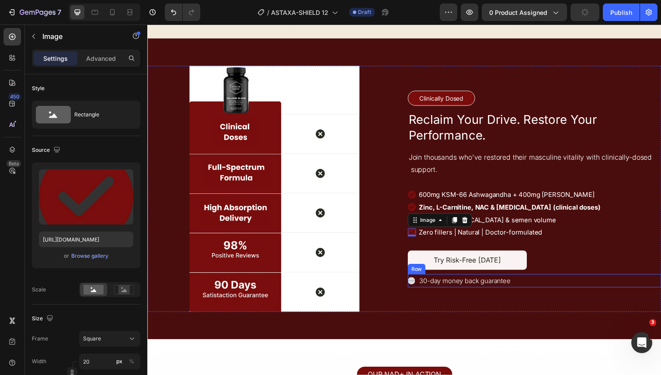
click at [415, 289] on img at bounding box center [416, 285] width 7 height 7
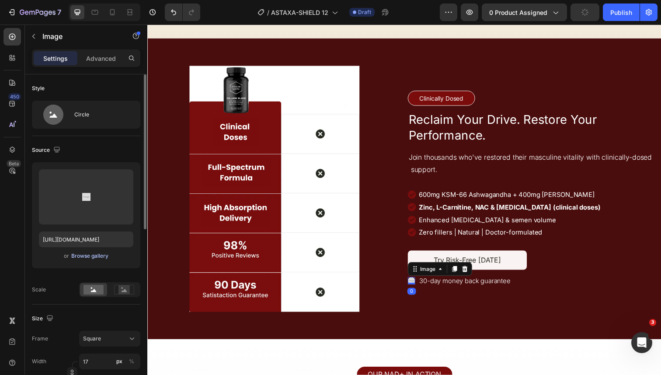
click at [103, 258] on div "Browse gallery" at bounding box center [89, 256] width 37 height 8
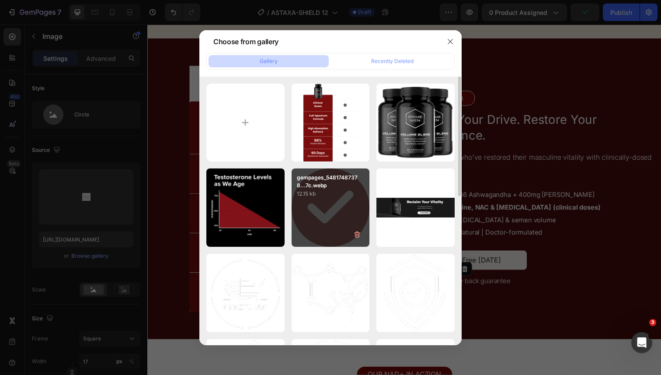
click at [332, 184] on p "gempages_54817487378...7c.webp" at bounding box center [331, 182] width 68 height 16
type input "[URL][DOMAIN_NAME]"
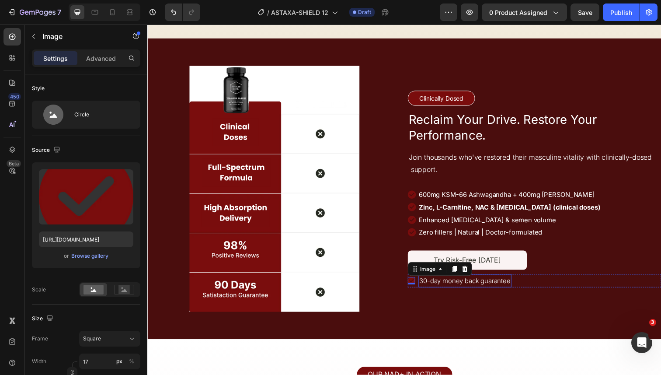
click at [426, 287] on p "30-day money back guarantee" at bounding box center [471, 286] width 93 height 12
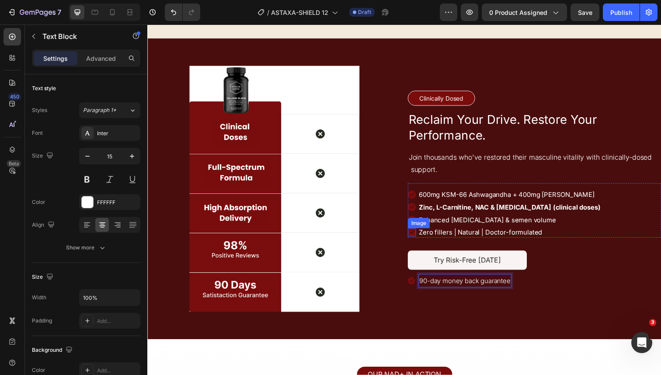
click at [397, 227] on div at bounding box center [276, 192] width 259 height 251
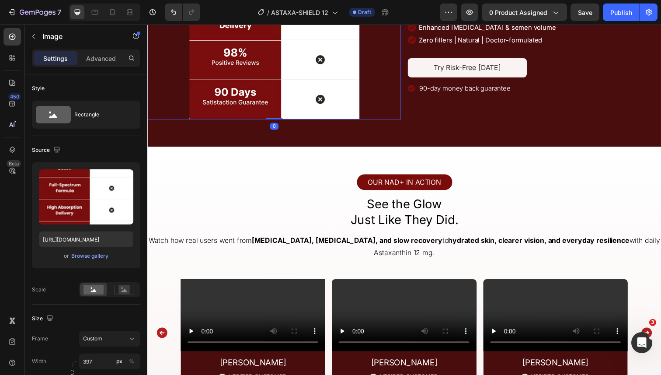
scroll to position [2791, 0]
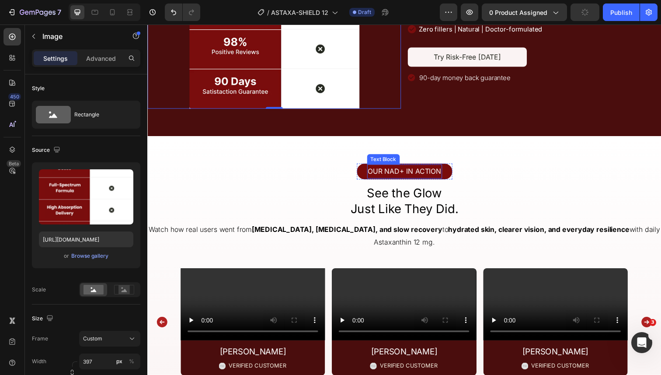
click at [409, 173] on p "OUR NAD+ IN ACTION" at bounding box center [410, 174] width 75 height 13
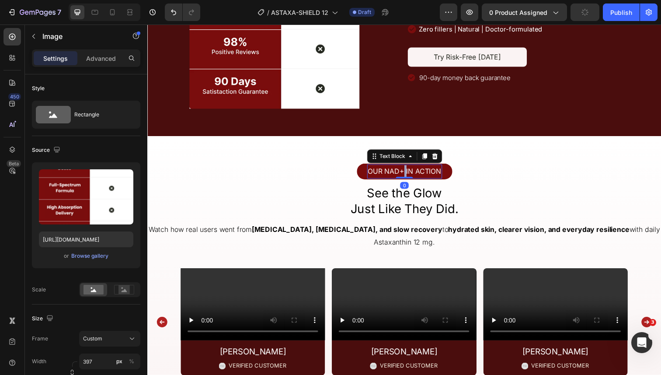
click at [409, 173] on p "OUR NAD+ IN ACTION" at bounding box center [410, 174] width 75 height 13
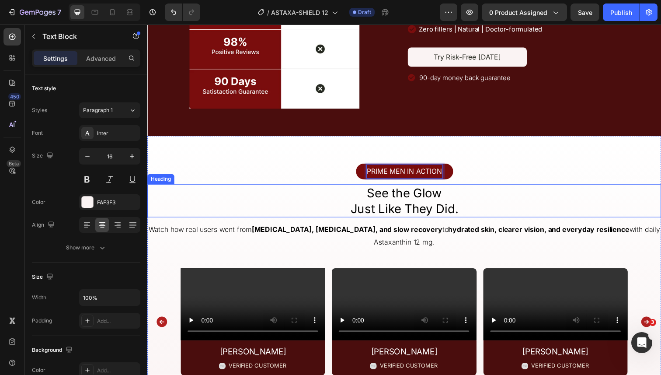
click at [405, 205] on h2 "See the Glow Just Like They Did." at bounding box center [409, 205] width 525 height 34
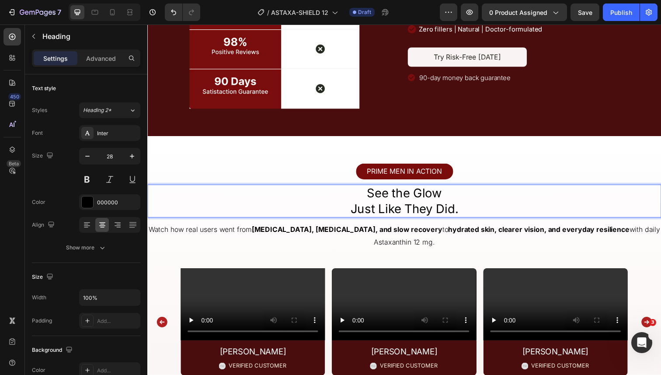
click at [405, 205] on p "See the Glow Just Like They Did." at bounding box center [409, 205] width 523 height 32
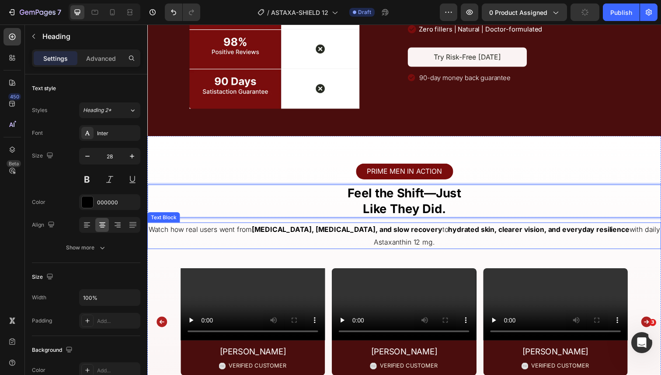
click at [317, 236] on strong "dry skin, eye strain, and slow recovery" at bounding box center [351, 234] width 195 height 9
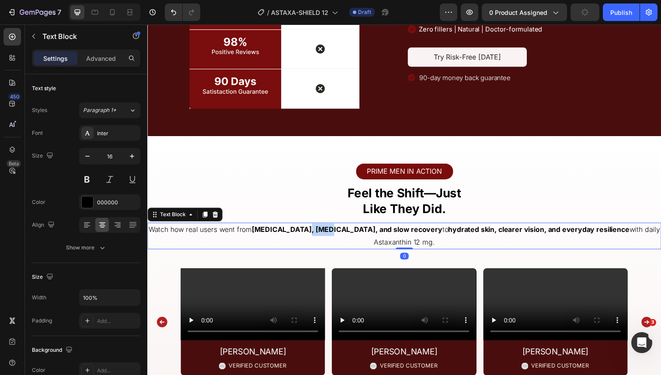
click at [317, 236] on strong "dry skin, eye strain, and slow recovery" at bounding box center [351, 234] width 195 height 9
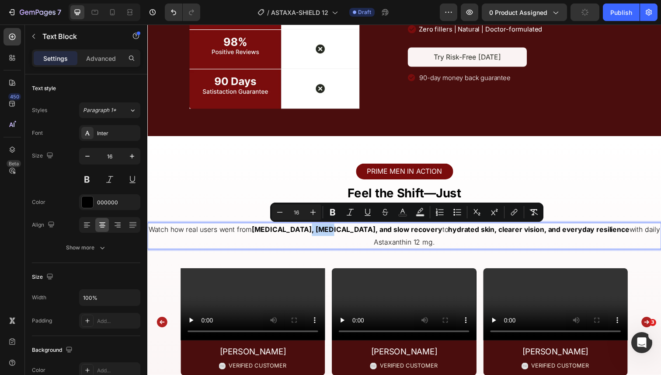
click at [284, 234] on strong "dry skin, eye strain, and slow recovery" at bounding box center [351, 234] width 195 height 9
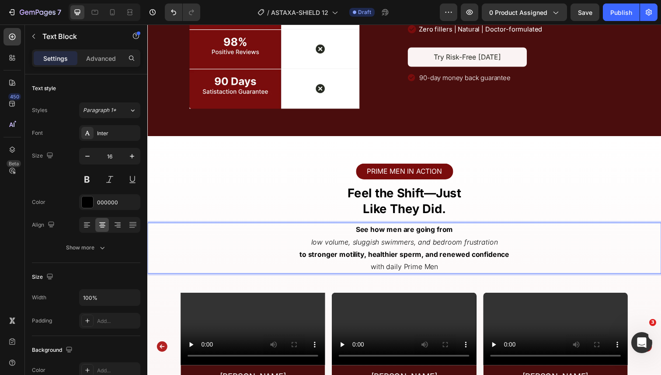
click at [312, 250] on p "See how men are going from low volume, sluggish swimmers, and bedroom frustrati…" at bounding box center [409, 253] width 523 height 50
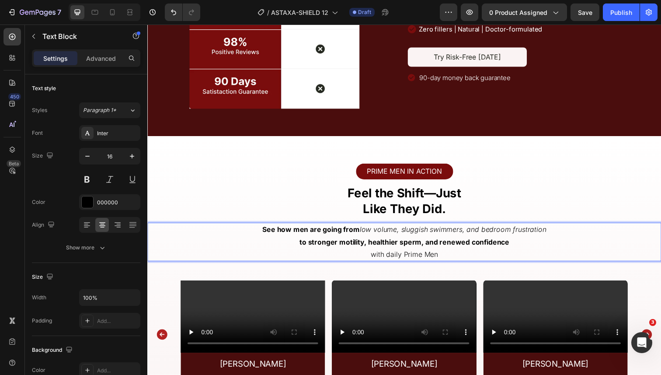
click at [303, 248] on p "See how men are going from low volume, sluggish swimmers, and bedroom frustrati…" at bounding box center [409, 247] width 523 height 38
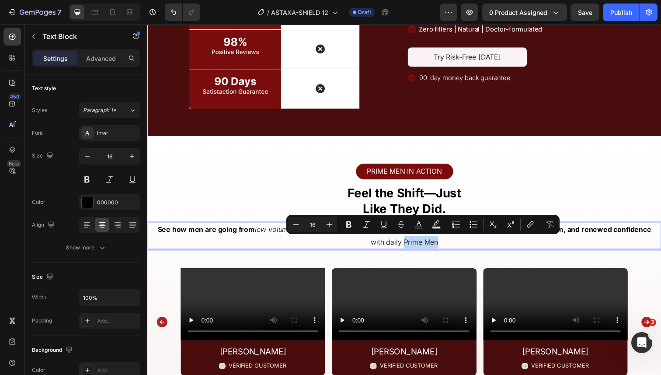
drag, startPoint x: 410, startPoint y: 245, endPoint x: 447, endPoint y: 245, distance: 37.2
click at [447, 245] on p "See how men are going from low volume, sluggish swimmers, and bedroom frustrati…" at bounding box center [409, 240] width 523 height 25
click at [337, 248] on p "See how men are going from low volume, sluggish swimmers, and bedroom frustrati…" at bounding box center [409, 240] width 523 height 25
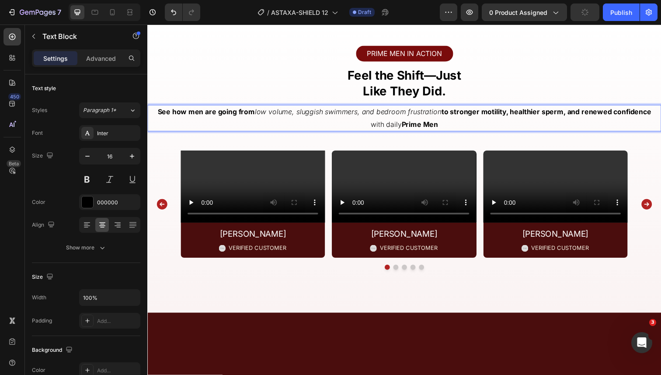
scroll to position [2966, 0]
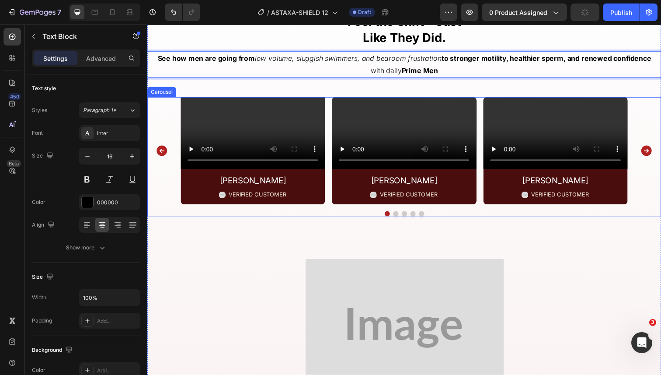
click at [160, 153] on div "Video Sophia K. Text Block Image VERIFIED CUSTOMER Text Block Row Row Video Ada…" at bounding box center [409, 153] width 525 height 109
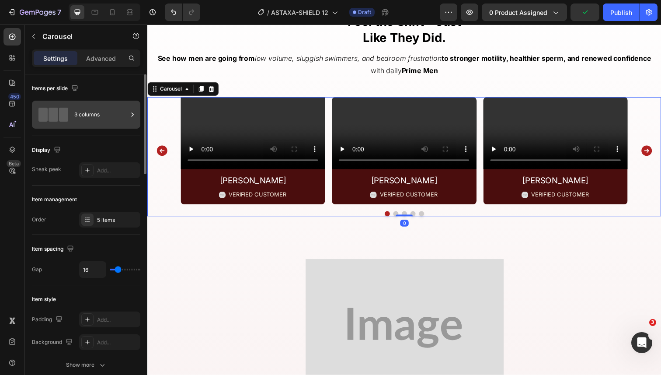
click at [84, 117] on div "3 columns" at bounding box center [100, 115] width 53 height 20
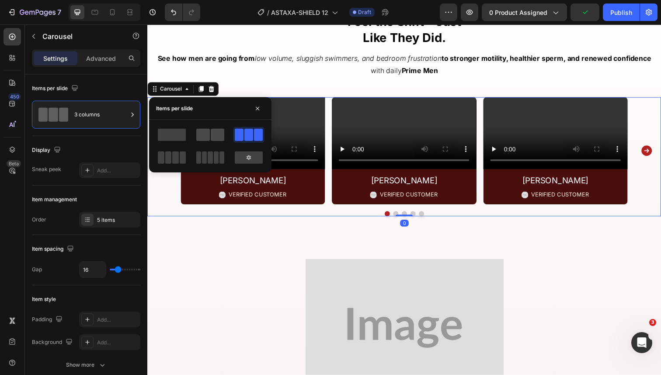
click at [201, 135] on span at bounding box center [203, 135] width 14 height 12
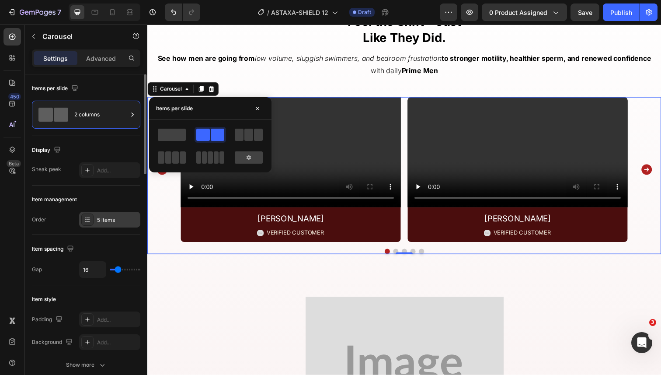
click at [106, 213] on div "5 items" at bounding box center [109, 220] width 61 height 16
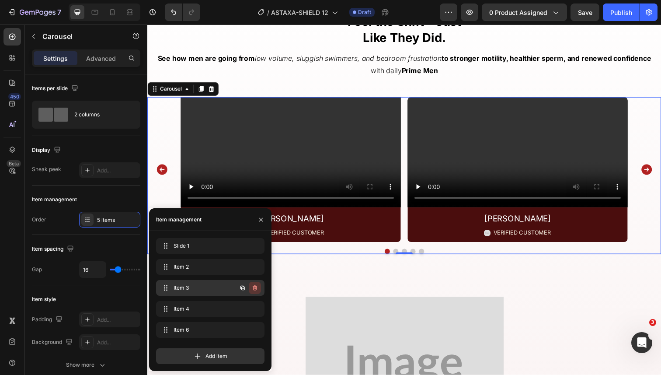
click at [257, 287] on icon "button" at bounding box center [254, 287] width 7 height 7
click at [255, 291] on div "Delete" at bounding box center [249, 288] width 16 height 8
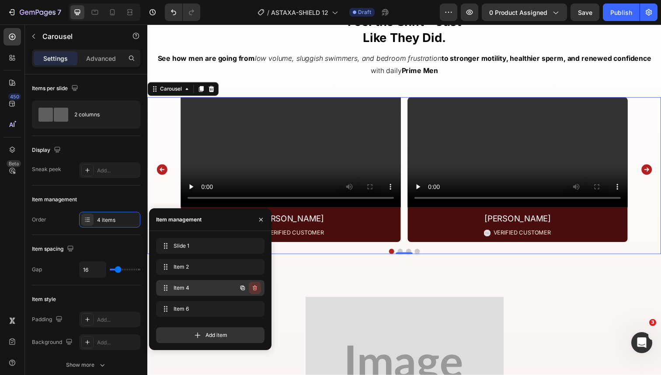
click at [255, 289] on icon "button" at bounding box center [254, 288] width 0 height 2
click at [255, 289] on div "Delete" at bounding box center [249, 288] width 16 height 8
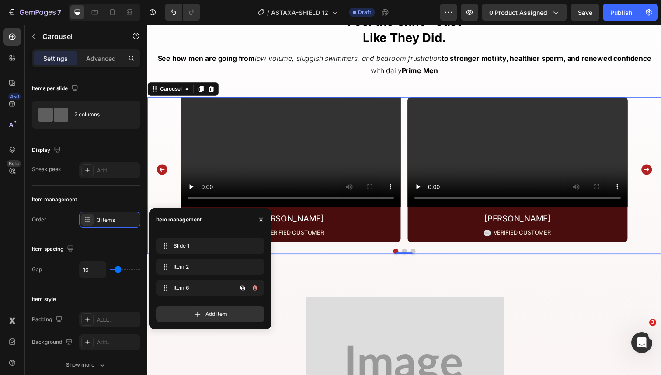
click at [255, 289] on icon "button" at bounding box center [254, 288] width 0 height 2
click at [255, 289] on div "Delete" at bounding box center [249, 288] width 16 height 8
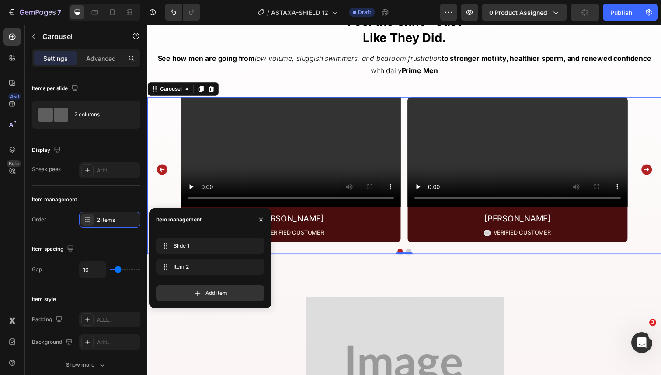
click at [206, 180] on video at bounding box center [293, 155] width 225 height 112
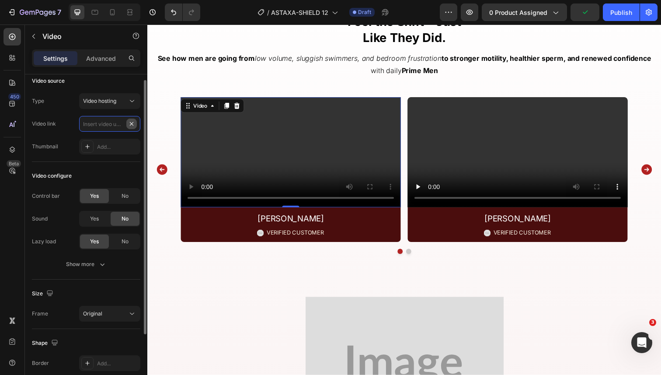
scroll to position [0, 0]
paste input "[URL][DOMAIN_NAME]"
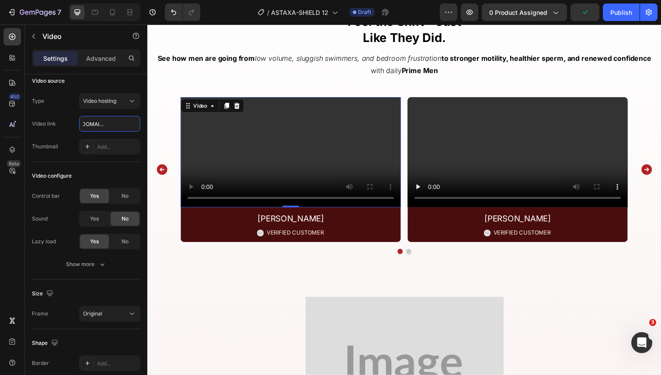
type input "[URL][DOMAIN_NAME]"
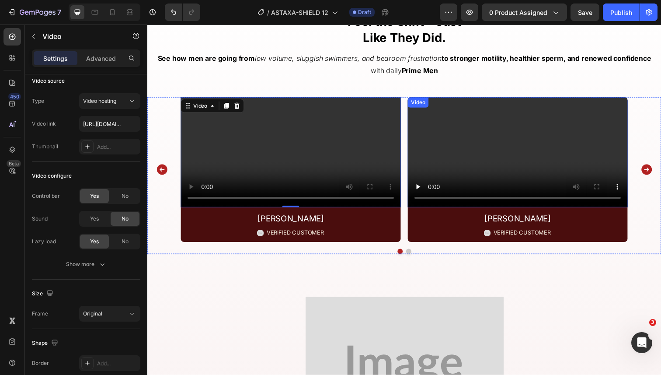
click at [417, 193] on video at bounding box center [525, 155] width 225 height 112
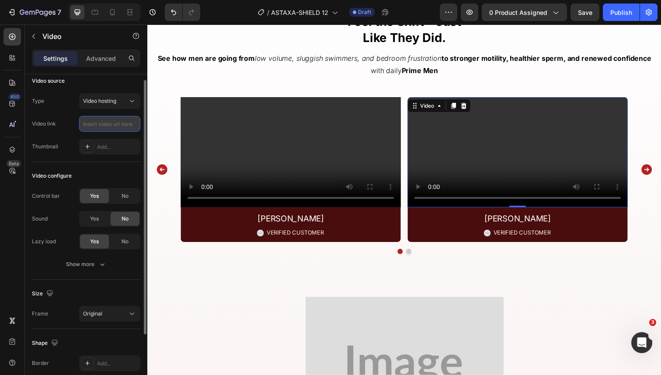
click at [113, 125] on input "text" at bounding box center [109, 124] width 61 height 16
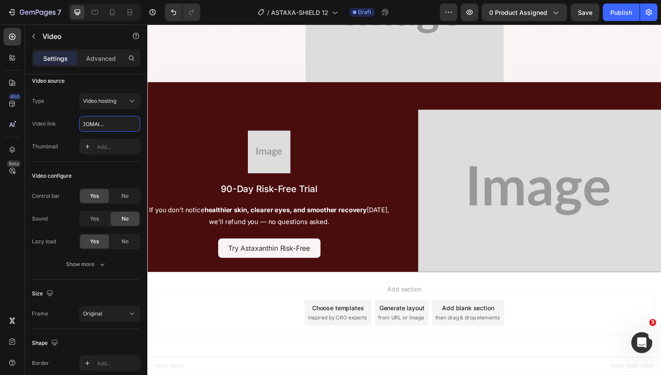
scroll to position [3541, 0]
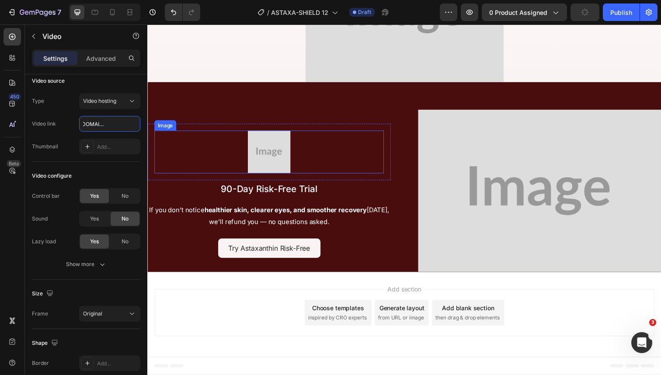
type input "[URL][DOMAIN_NAME]"
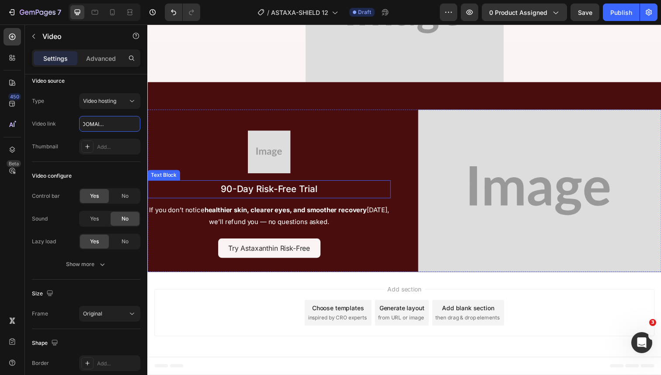
scroll to position [0, 0]
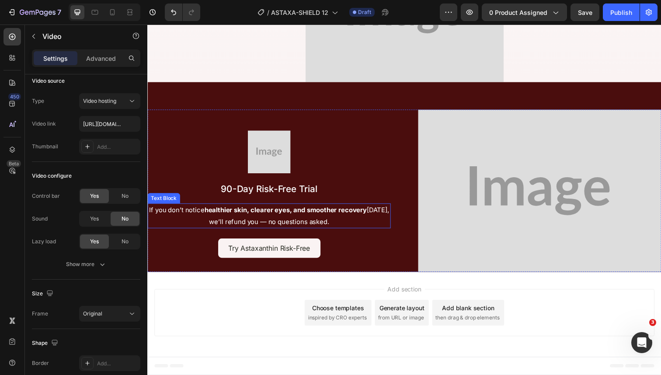
click at [271, 232] on p "If you don’t notice healthier skin, clearer eyes, and smoother recovery within …" at bounding box center [271, 220] width 247 height 24
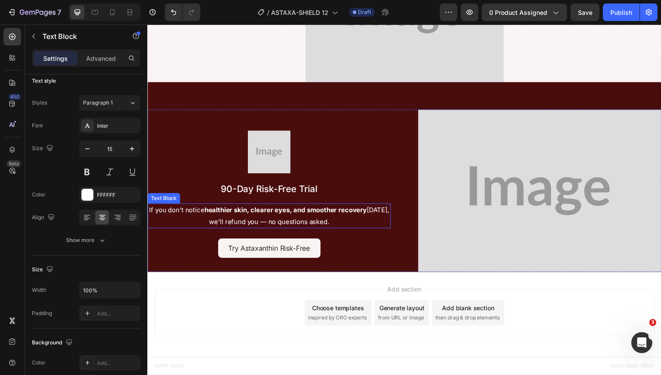
click at [271, 232] on p "If you don’t notice healthier skin, clearer eyes, and smoother recovery within …" at bounding box center [271, 220] width 247 height 24
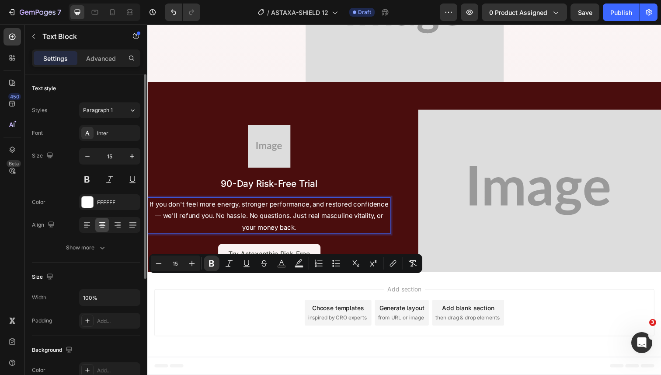
scroll to position [3535, 0]
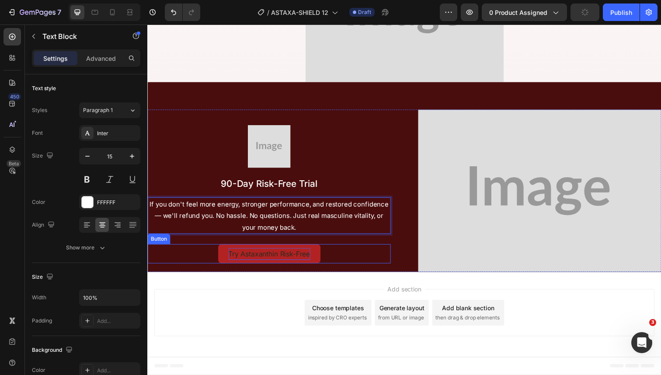
click at [265, 265] on p "Try Astaxanthin Risk-Free" at bounding box center [272, 259] width 84 height 13
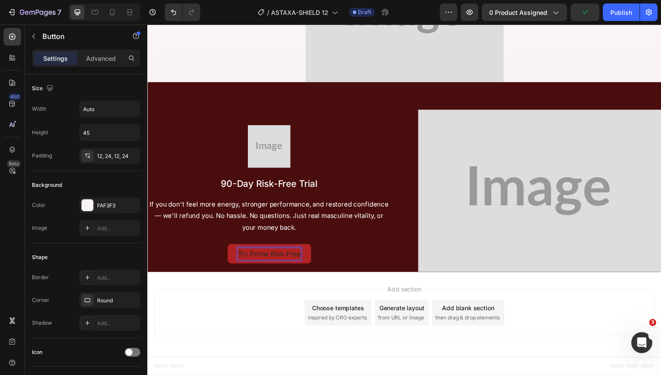
click at [229, 249] on button "Try Prime Risk-Free" at bounding box center [271, 259] width 85 height 20
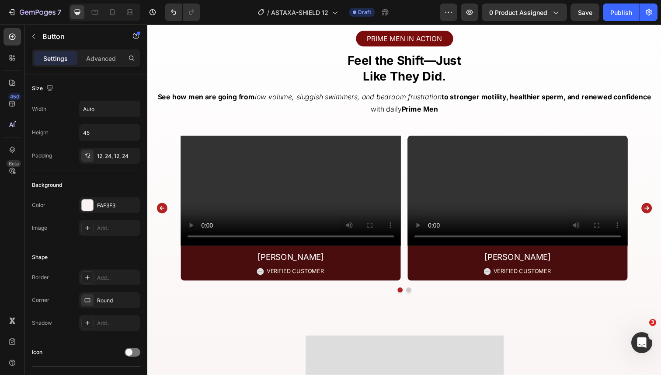
scroll to position [2529, 0]
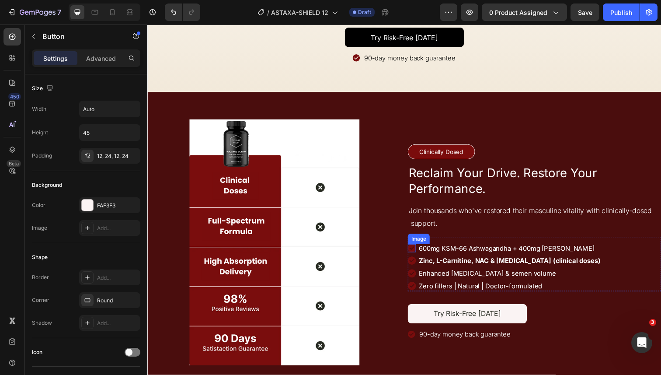
click at [417, 253] on img at bounding box center [417, 253] width 8 height 8
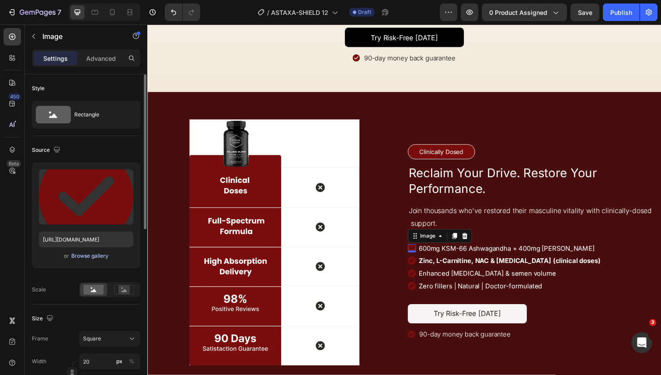
click at [89, 258] on div "Browse gallery" at bounding box center [89, 256] width 37 height 8
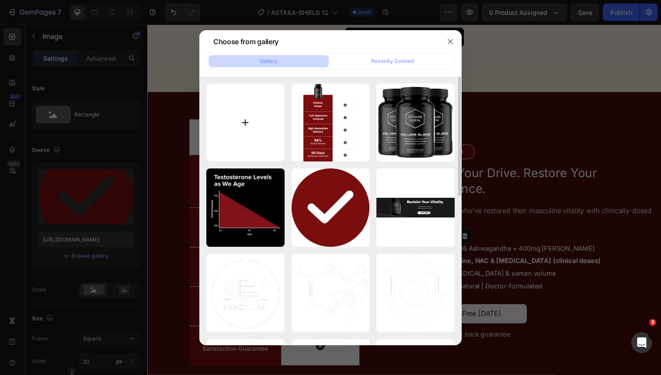
click at [248, 136] on input "file" at bounding box center [245, 123] width 78 height 78
type input "C:\fakepath\gempages_548174873789203600-e9219623-6002-4461-ab71-ad313b91e684.we…"
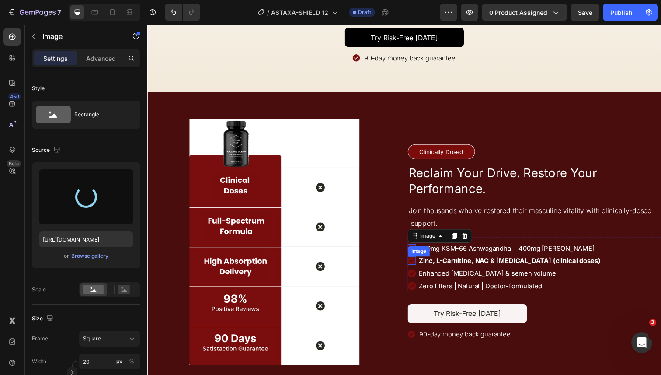
type input "https://cdn.shopify.com/s/files/1/0644/5370/5824/files/gempages_572674907528233…"
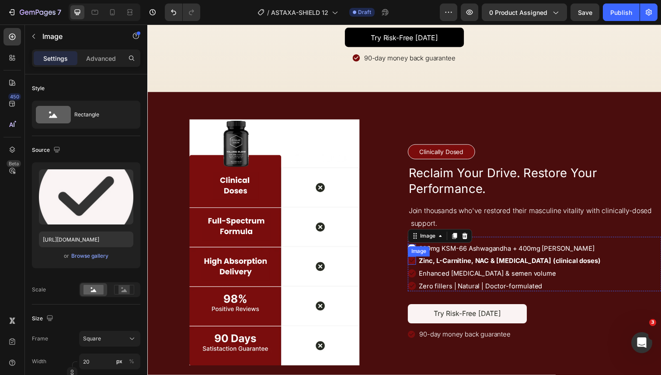
click at [416, 265] on img at bounding box center [417, 265] width 8 height 8
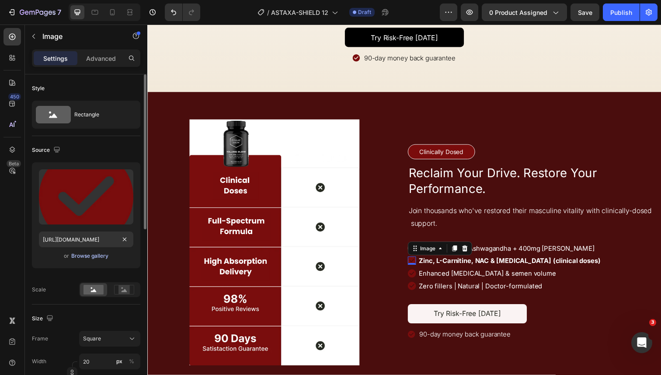
click at [103, 252] on div "Browse gallery" at bounding box center [89, 256] width 37 height 8
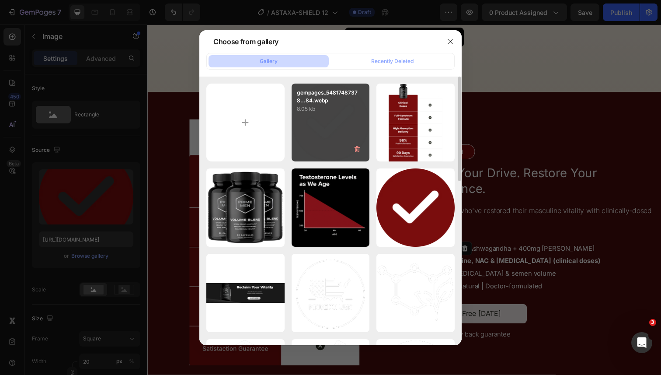
click at [335, 107] on p "8.05 kb" at bounding box center [331, 109] width 68 height 9
type input "https://cdn.shopify.com/s/files/1/0644/5370/5824/files/gempages_572674907528233…"
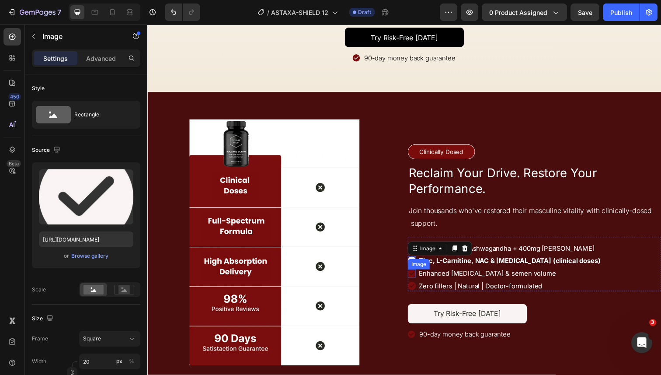
click at [417, 277] on img at bounding box center [417, 279] width 8 height 8
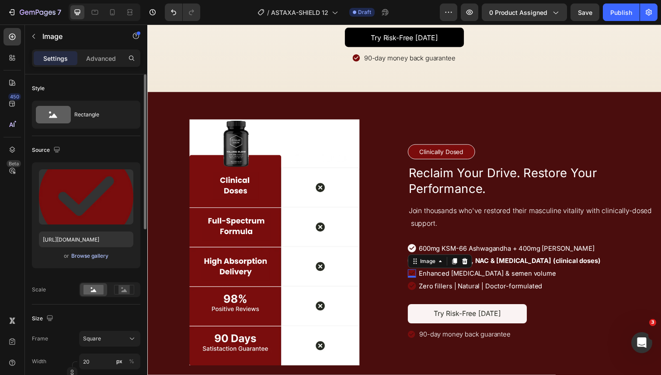
click at [100, 258] on div "Browse gallery" at bounding box center [89, 256] width 37 height 8
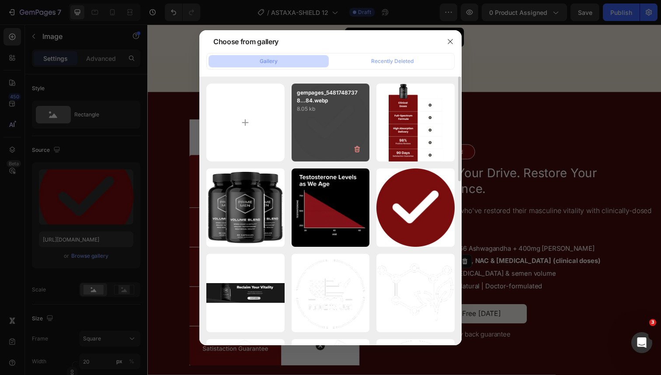
click at [305, 139] on div "gempages_54817487378...84.webp 8.05 kb" at bounding box center [331, 123] width 78 height 78
type input "https://cdn.shopify.com/s/files/1/0644/5370/5824/files/gempages_572674907528233…"
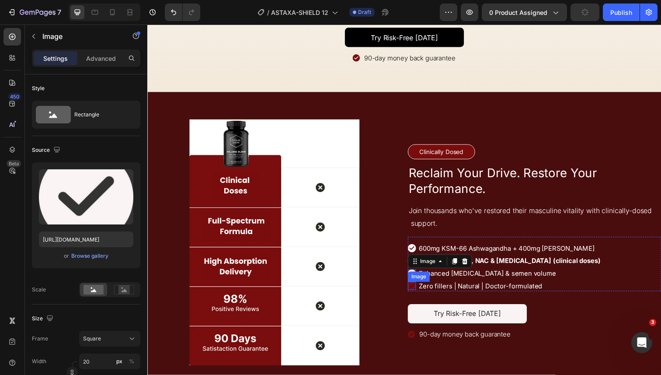
click at [415, 292] on img at bounding box center [417, 291] width 8 height 8
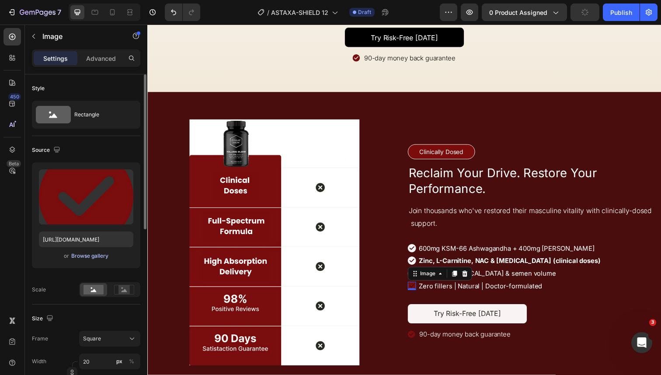
click at [106, 254] on div "Browse gallery" at bounding box center [89, 256] width 37 height 8
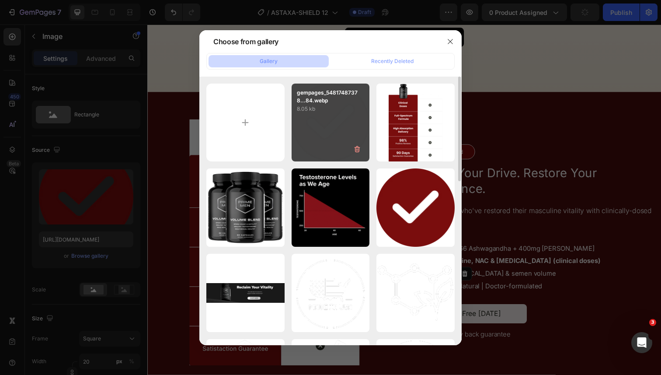
click at [322, 136] on div "gempages_54817487378...84.webp 8.05 kb" at bounding box center [331, 123] width 78 height 78
type input "https://cdn.shopify.com/s/files/1/0644/5370/5824/files/gempages_572674907528233…"
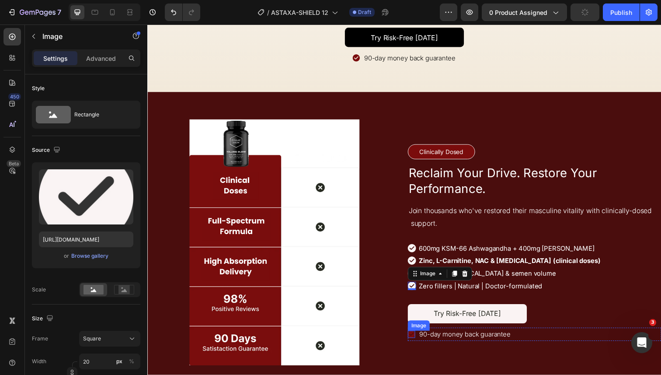
click at [417, 339] on img at bounding box center [416, 340] width 7 height 7
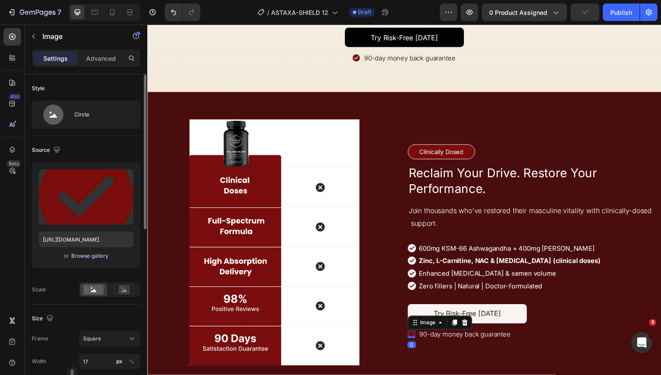
click at [101, 254] on div "Browse gallery" at bounding box center [89, 256] width 37 height 8
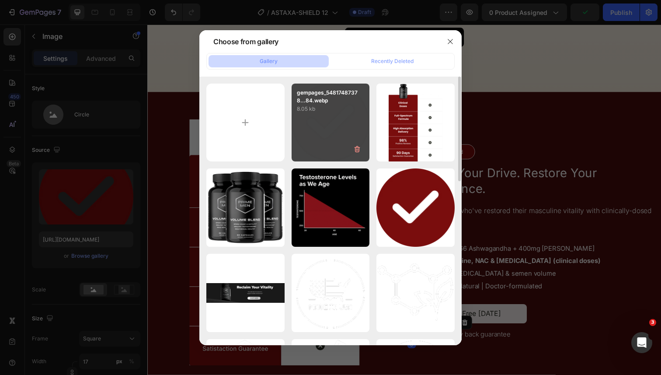
click at [317, 139] on div "gempages_54817487378...84.webp 8.05 kb" at bounding box center [331, 123] width 78 height 78
type input "https://cdn.shopify.com/s/files/1/0644/5370/5824/files/gempages_572674907528233…"
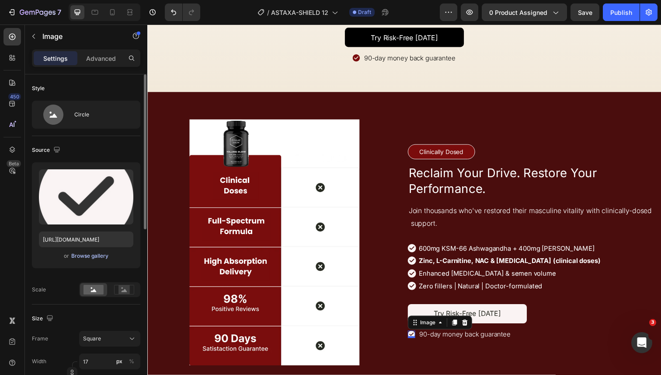
click at [95, 253] on div "Browse gallery" at bounding box center [89, 256] width 37 height 8
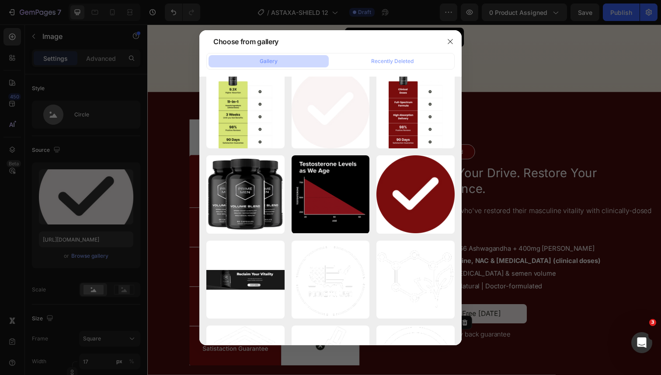
scroll to position [4337, 0]
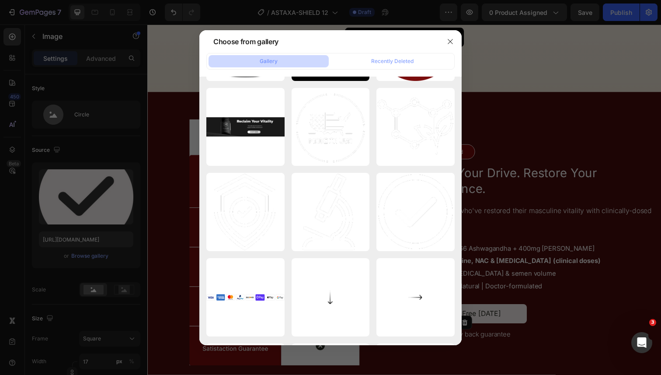
click at [477, 227] on div at bounding box center [330, 187] width 661 height 375
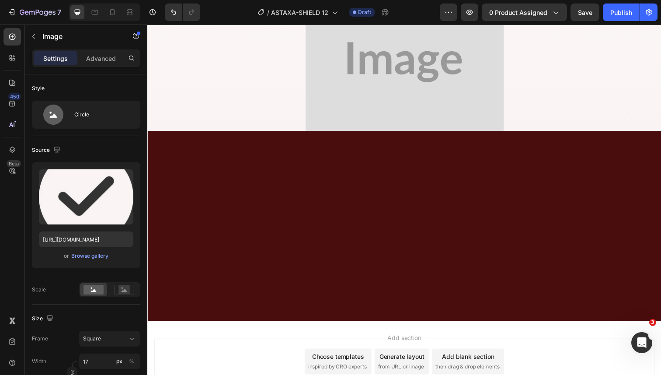
scroll to position [3484, 0]
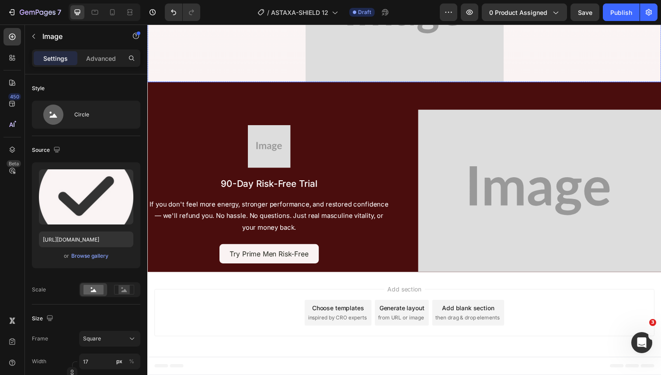
click at [390, 84] on img at bounding box center [410, 13] width 202 height 140
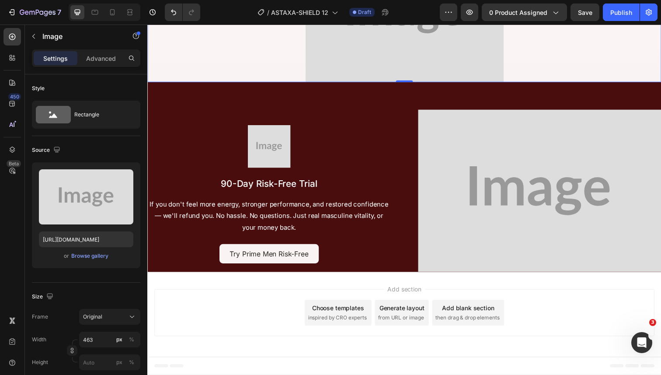
click at [341, 84] on img at bounding box center [410, 13] width 202 height 140
click at [103, 256] on div "Browse gallery" at bounding box center [89, 256] width 37 height 8
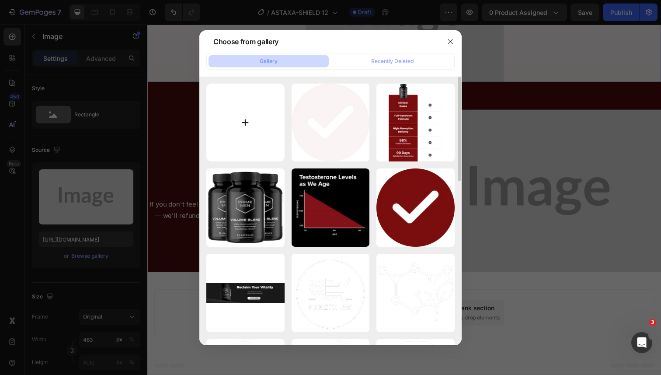
click at [268, 153] on input "file" at bounding box center [245, 123] width 78 height 78
type input "C:\fakepath\1221 (10).png"
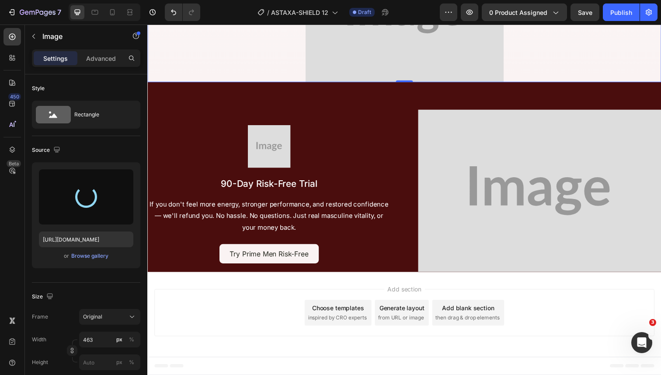
scroll to position [3510, 0]
type input "https://cdn.shopify.com/s/files/1/0644/5370/5824/files/gempages_572674907528233…"
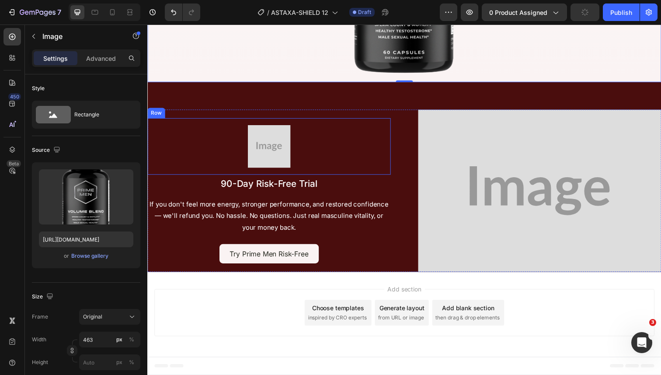
click at [268, 171] on img at bounding box center [272, 149] width 44 height 44
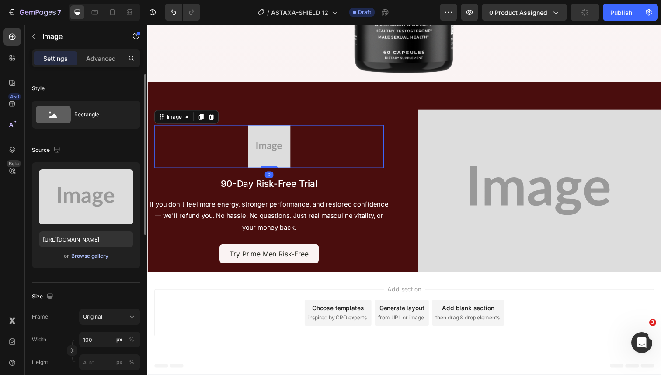
click at [91, 254] on div "Browse gallery" at bounding box center [89, 256] width 37 height 8
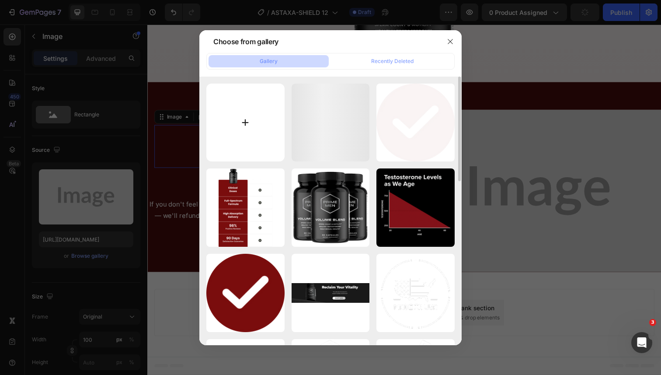
click at [248, 141] on input "file" at bounding box center [245, 123] width 78 height 78
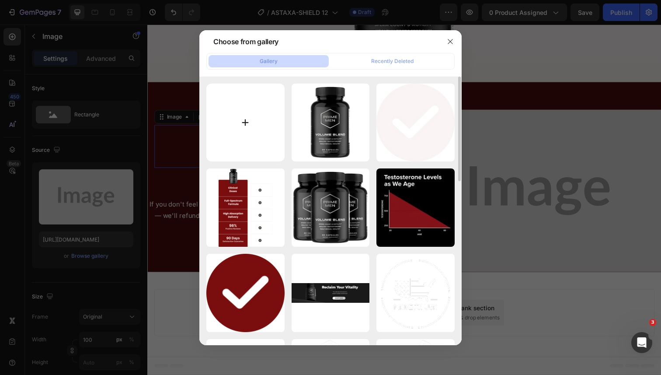
type input "C:\fakepath\gempages_548174873789203600-30f0d5b4-007b-4878-be05-0ff0009a3c16.svg"
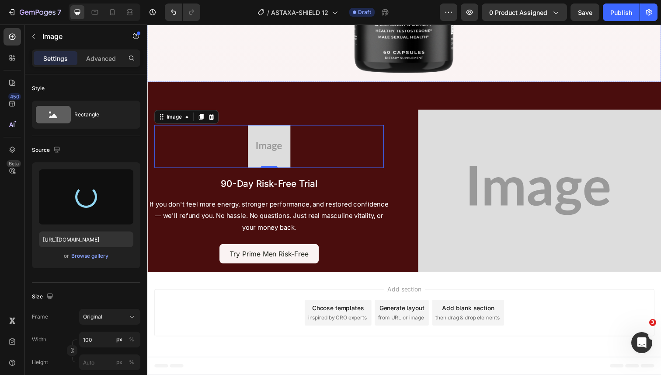
scroll to position [3591, 0]
type input "https://cdn.shopify.com/s/files/1/0644/5370/5824/files/gempages_572674907528233…"
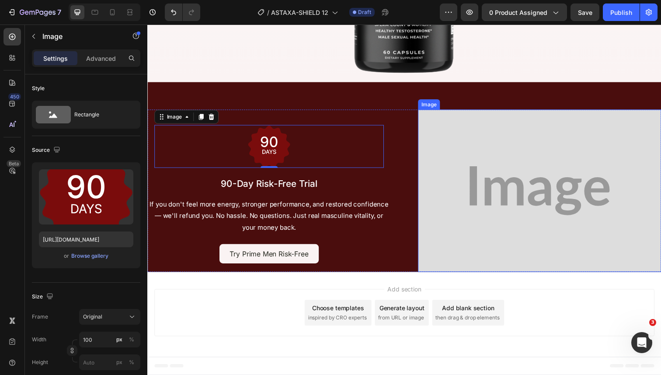
click at [464, 277] on img at bounding box center [548, 195] width 248 height 166
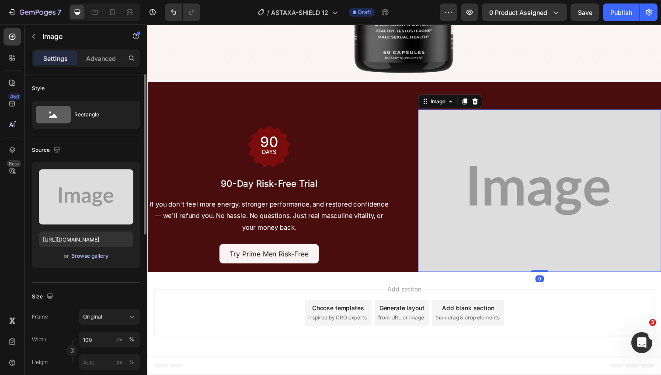
click at [74, 255] on div "Browse gallery" at bounding box center [89, 256] width 37 height 8
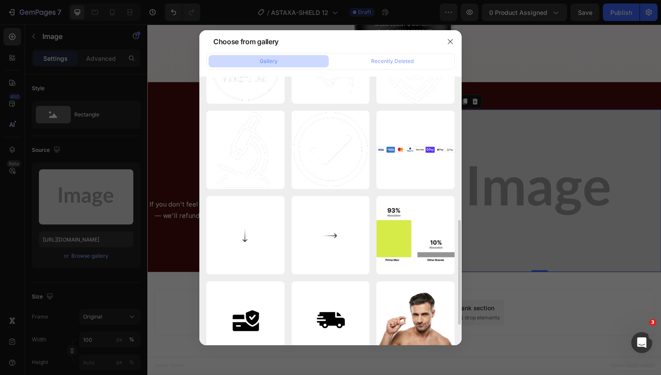
scroll to position [349, 0]
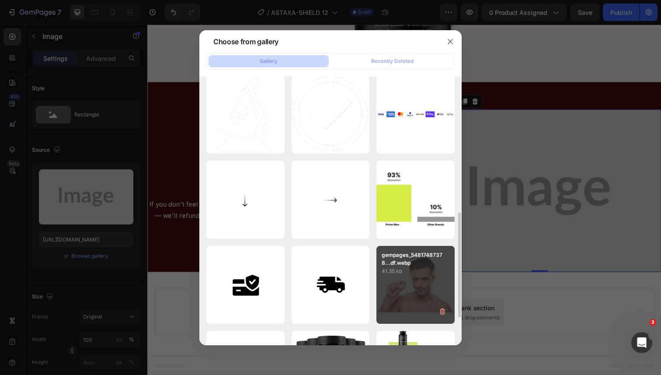
click at [401, 283] on div "gempages_54817487378...df.webp 41.35 kb" at bounding box center [416, 285] width 78 height 78
type input "https://cdn.shopify.com/s/files/1/0644/5370/5824/files/gempages_572674907528233…"
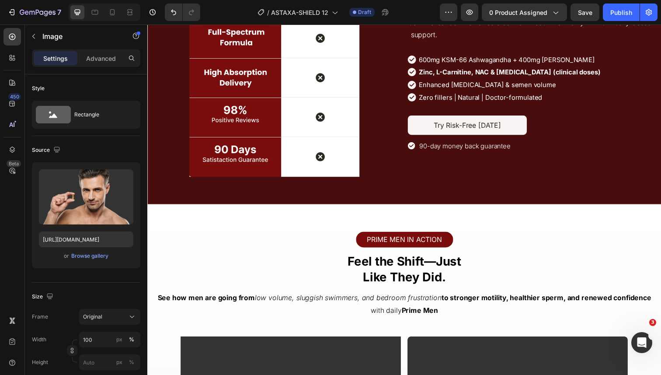
scroll to position [2720, 0]
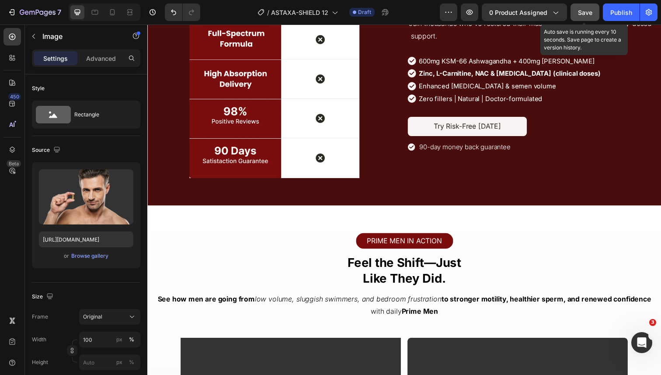
click at [577, 9] on button "Save" at bounding box center [585, 11] width 29 height 17
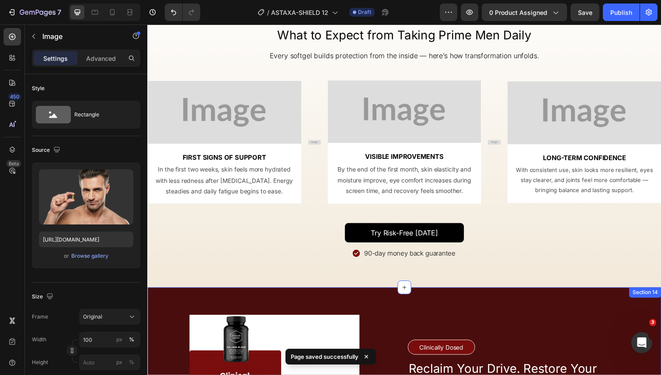
scroll to position [2302, 0]
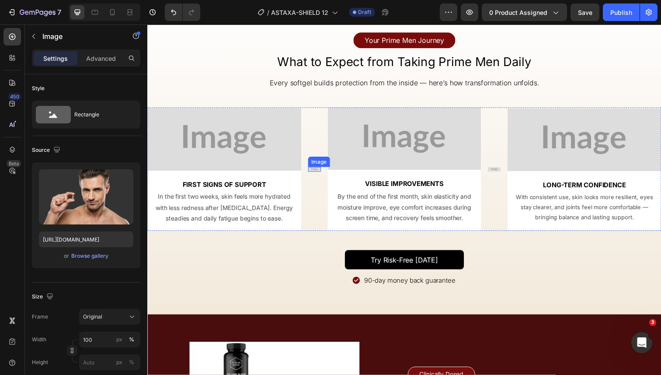
click at [312, 172] on img at bounding box center [317, 172] width 13 height 5
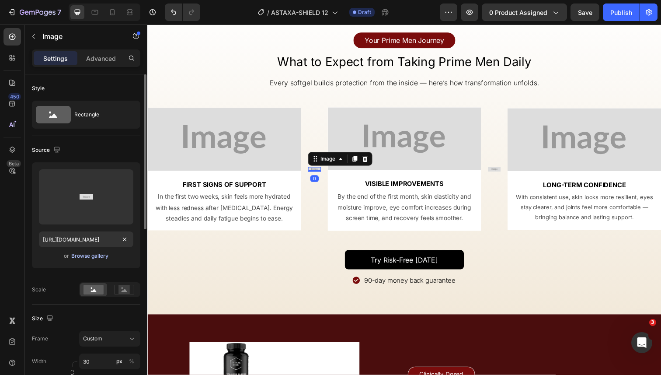
click at [101, 258] on div "Browse gallery" at bounding box center [89, 256] width 37 height 8
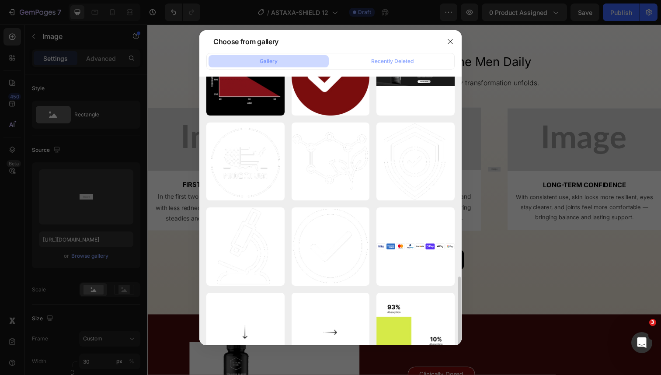
scroll to position [440, 0]
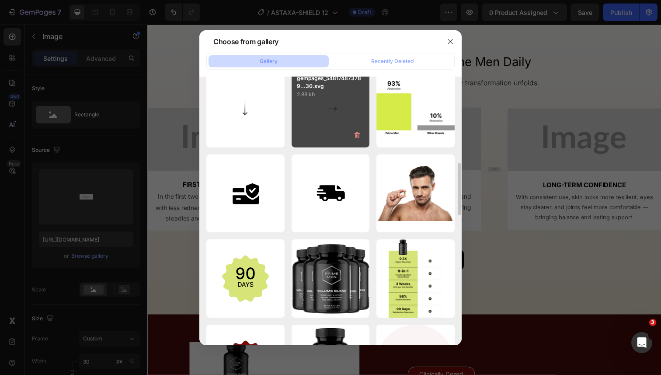
click at [327, 119] on div "gempages_548174873789...30.svg 2.88 kb" at bounding box center [331, 108] width 78 height 78
type input "https://cdn.shopify.com/s/files/1/0644/5370/5824/files/gempages_572674907528233…"
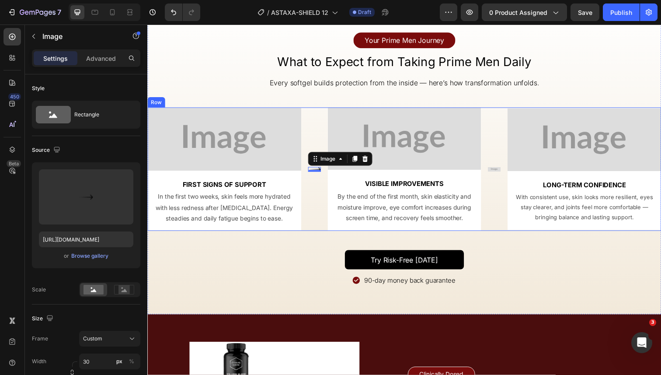
click at [502, 171] on img at bounding box center [501, 172] width 13 height 5
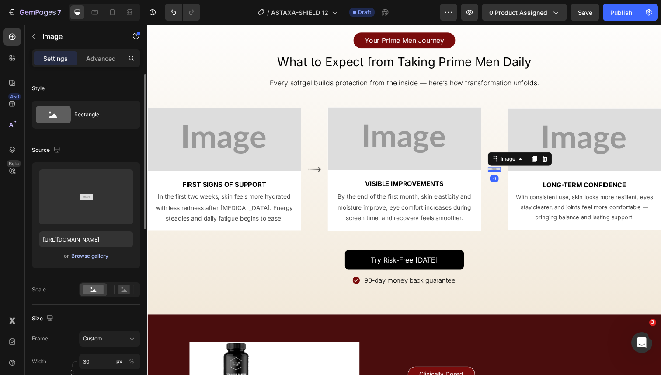
click at [94, 255] on div "Browse gallery" at bounding box center [89, 256] width 37 height 8
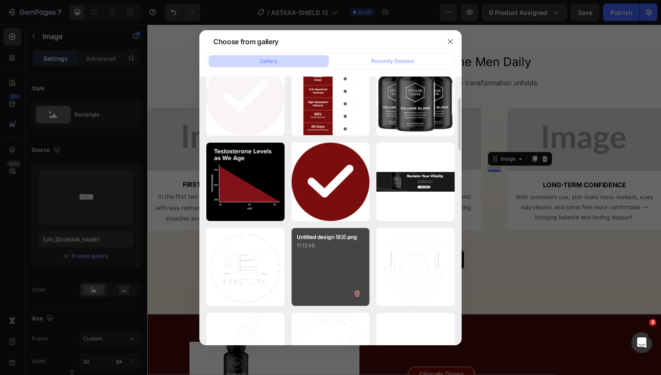
scroll to position [250, 0]
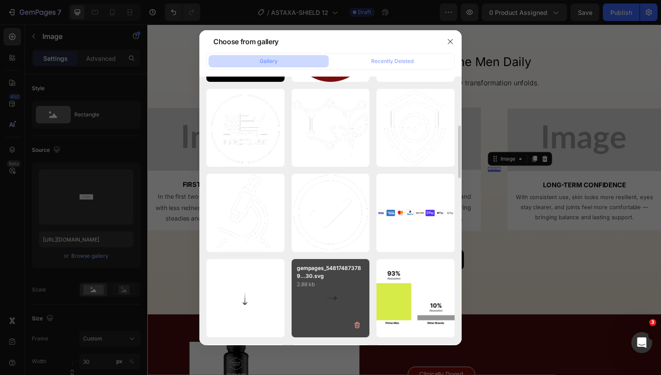
click at [326, 283] on p "2.88 kb" at bounding box center [331, 284] width 68 height 9
type input "https://cdn.shopify.com/s/files/1/0644/5370/5824/files/gempages_572674907528233…"
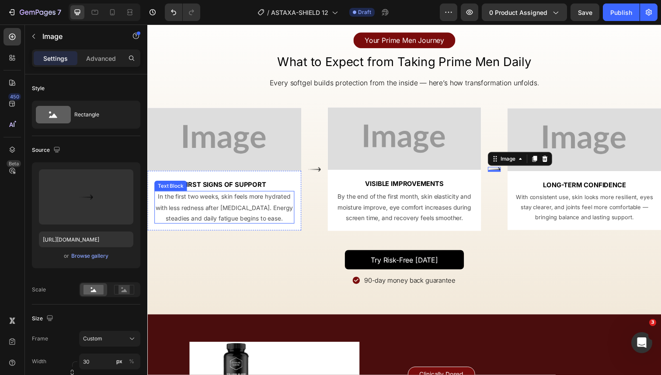
click at [261, 212] on p "In the first two weeks, skin feels more hydrated with less redness after [MEDIC…" at bounding box center [225, 211] width 143 height 33
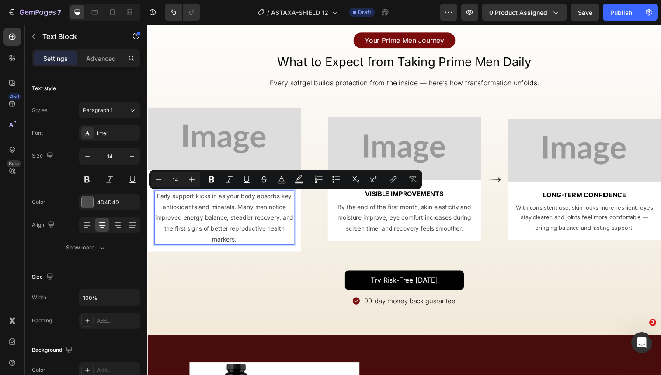
scroll to position [2302, 0]
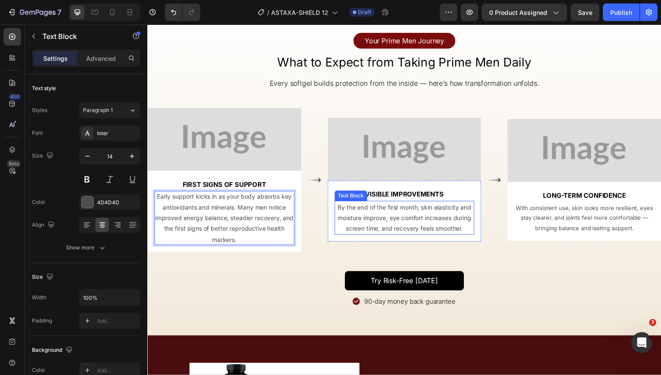
click at [367, 217] on p "By the end of the first month, skin elasticity and moisture improve, eye comfor…" at bounding box center [409, 222] width 141 height 33
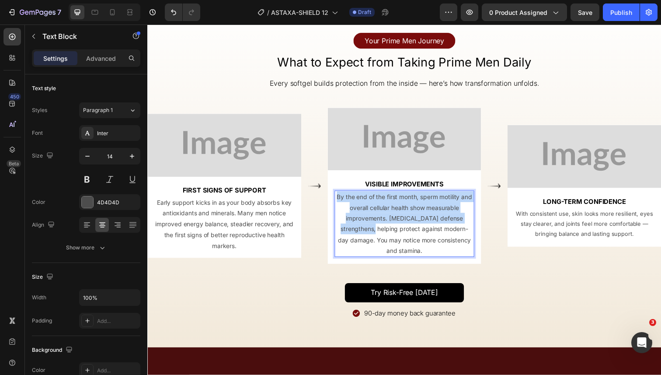
scroll to position [2291, 0]
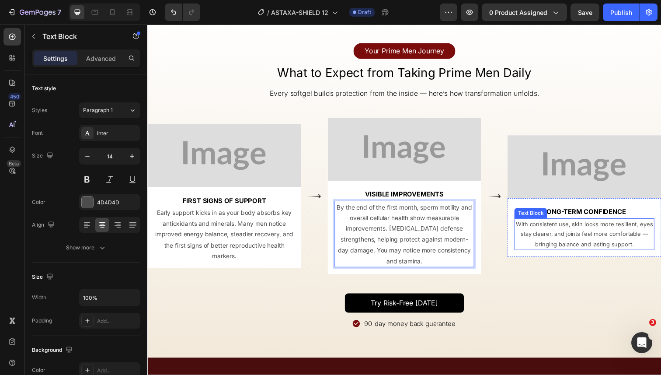
click at [566, 237] on p "With consistent use, skin looks more resilient, eyes stay clearer, and joints f…" at bounding box center [593, 238] width 141 height 31
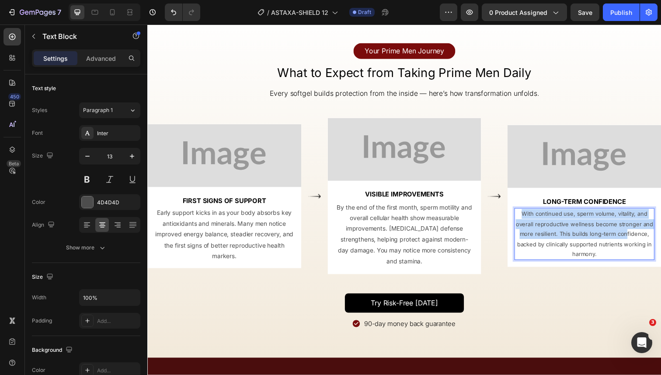
scroll to position [2281, 0]
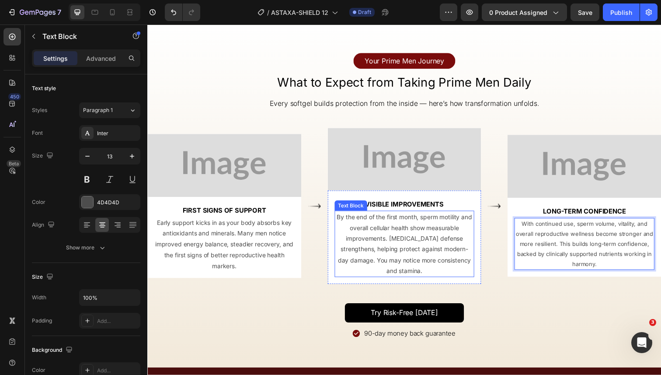
click at [390, 268] on p "By the end of the first month, sperm motility and overall cellular health show …" at bounding box center [409, 249] width 141 height 66
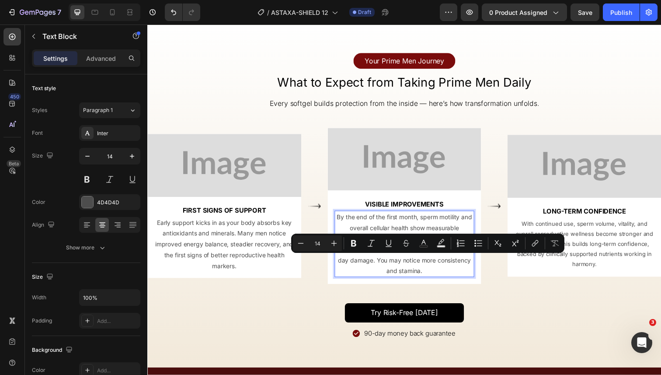
drag, startPoint x: 383, startPoint y: 265, endPoint x: 446, endPoint y: 277, distance: 64.1
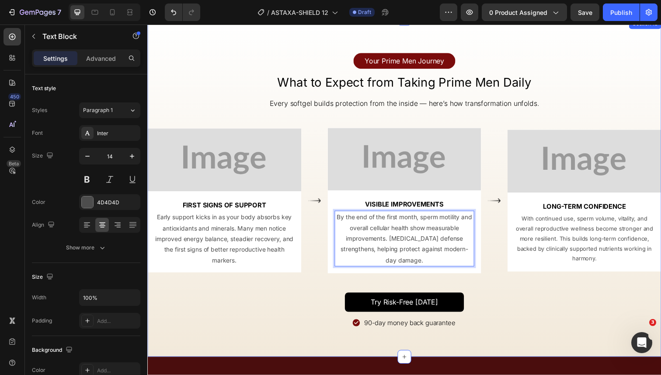
click at [559, 289] on div "Your Prime Men Journey Text Block Row What to Expect from Taking Prime Men Dail…" at bounding box center [409, 191] width 525 height 289
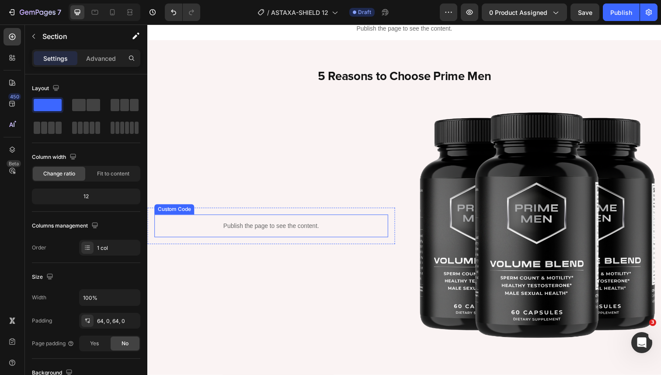
scroll to position [1380, 0]
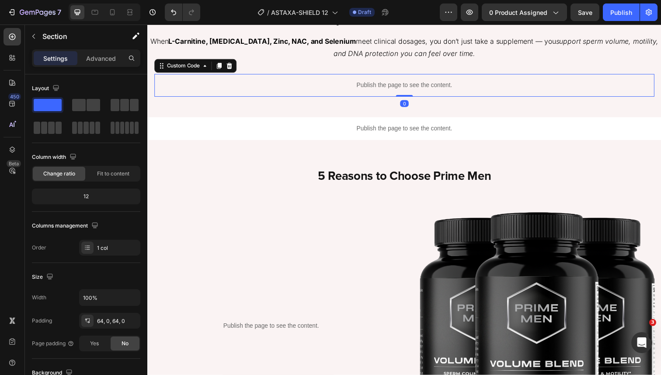
click at [377, 91] on p "Publish the page to see the content." at bounding box center [409, 86] width 511 height 9
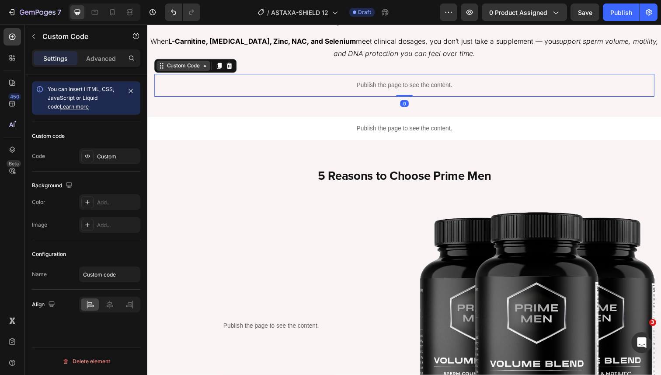
click at [172, 71] on div "Custom Code" at bounding box center [183, 67] width 37 height 8
click at [99, 158] on div "Custom" at bounding box center [117, 157] width 41 height 8
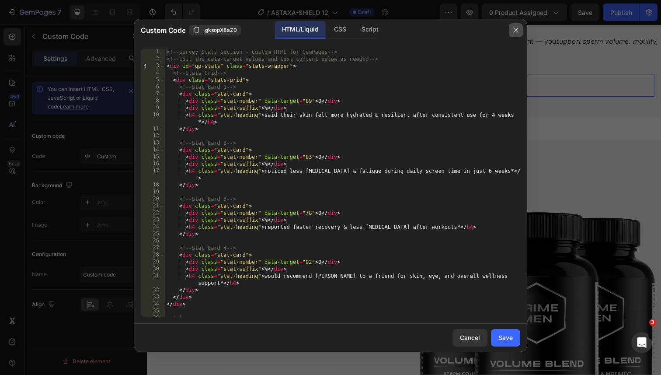
click at [516, 30] on icon "button" at bounding box center [515, 30] width 5 height 5
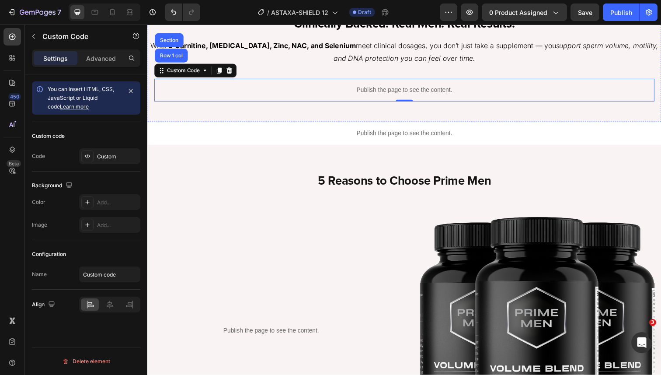
scroll to position [1374, 0]
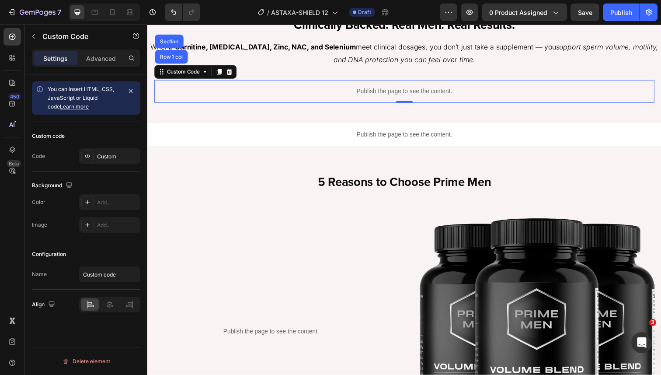
click at [384, 98] on p "Publish the page to see the content." at bounding box center [409, 92] width 511 height 9
click at [108, 156] on div "Custom" at bounding box center [117, 157] width 41 height 8
click at [464, 15] on button "button" at bounding box center [469, 11] width 17 height 17
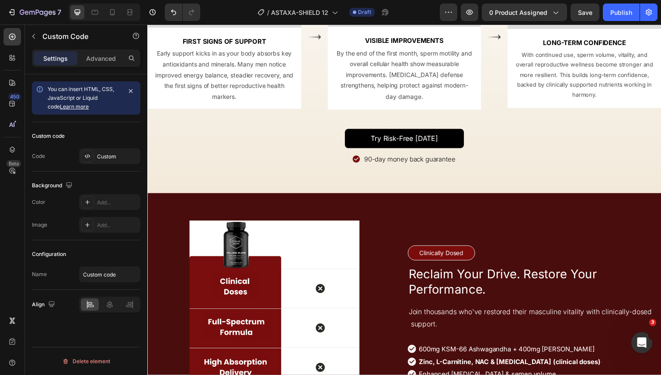
scroll to position [2452, 0]
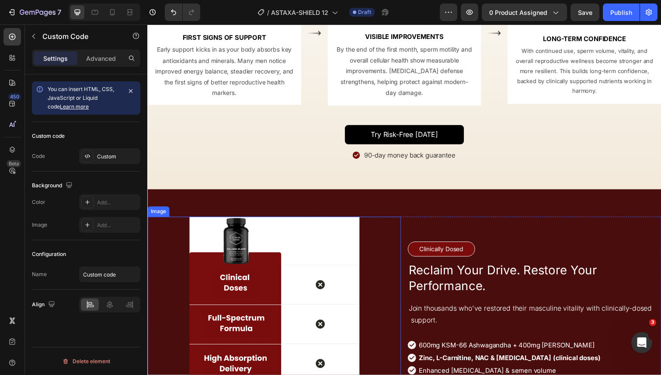
click at [272, 239] on img at bounding box center [277, 346] width 174 height 251
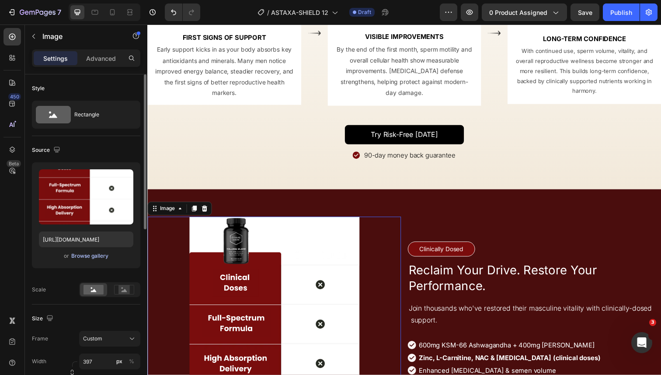
click at [100, 257] on div "Browse gallery" at bounding box center [89, 256] width 37 height 8
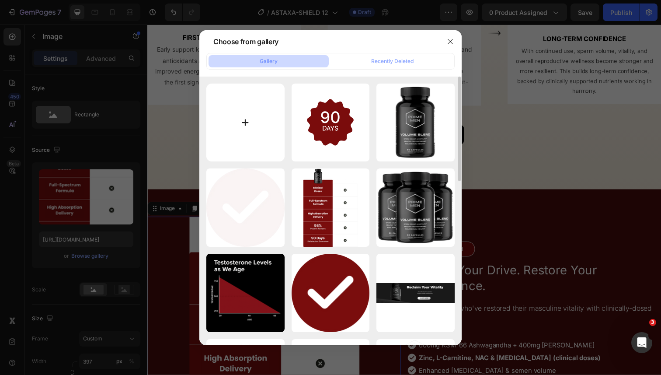
click at [258, 129] on input "file" at bounding box center [245, 123] width 78 height 78
type input "C:\fakepath\11-in-1 (2).png"
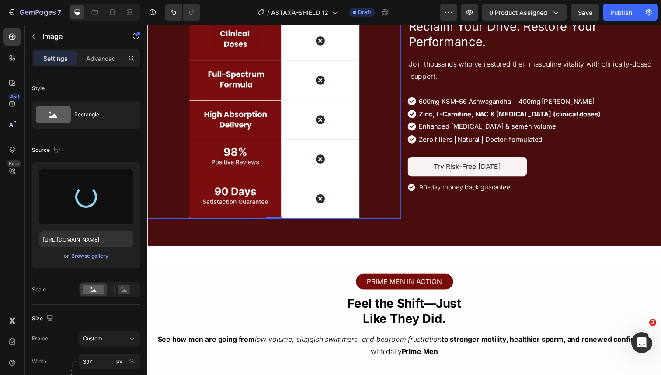
scroll to position [2680, 0]
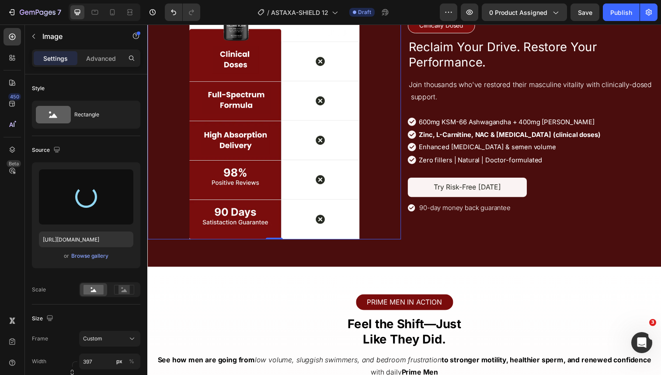
type input "[URL][DOMAIN_NAME]"
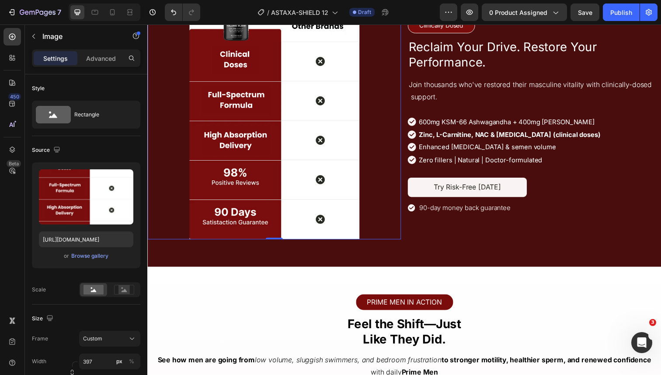
scroll to position [2630, 0]
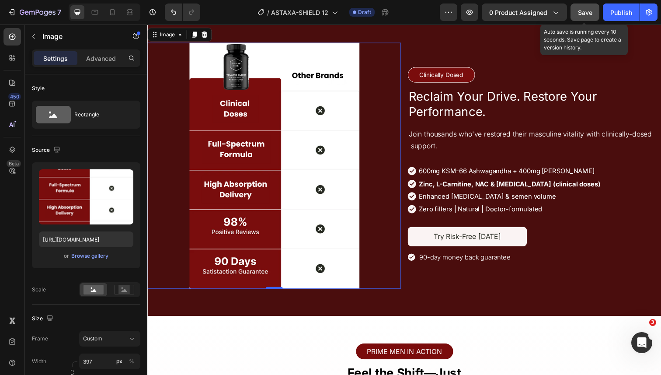
click at [583, 18] on button "Save" at bounding box center [585, 11] width 29 height 17
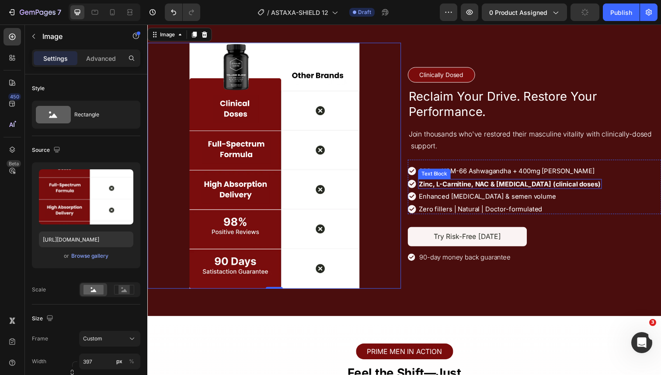
click at [491, 187] on strong "Zinc, L-Carnitine, NAC & [MEDICAL_DATA] (clinical doses)" at bounding box center [517, 187] width 185 height 8
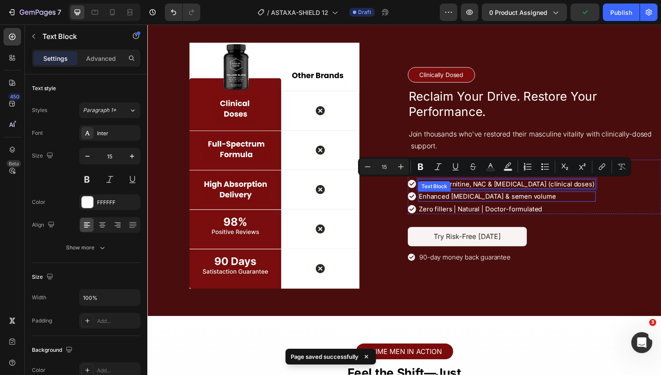
click at [548, 206] on ul "Image 600mg KSM-66 Ashwagandha + 400mg Tongkat Ali Text Block Image Zinc, L-Car…" at bounding box center [509, 193] width 192 height 49
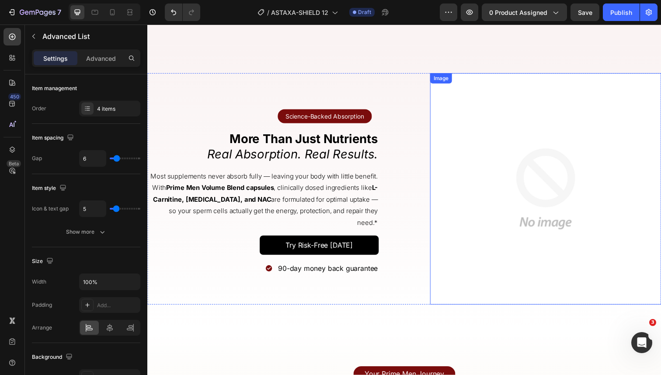
scroll to position [1961, 0]
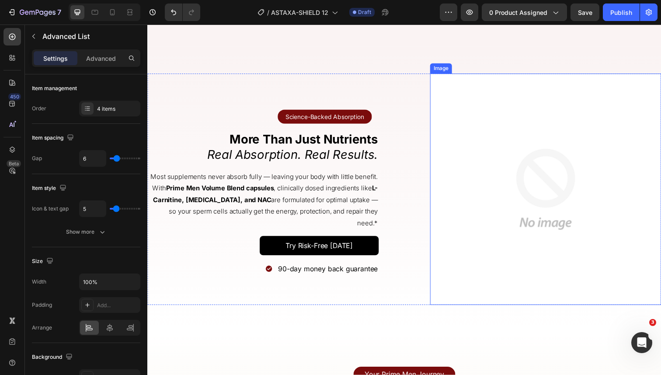
click at [515, 142] on img at bounding box center [554, 193] width 236 height 236
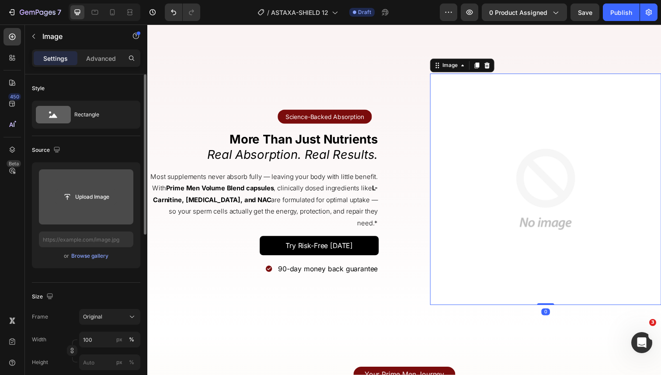
click at [94, 199] on input "file" at bounding box center [86, 196] width 60 height 15
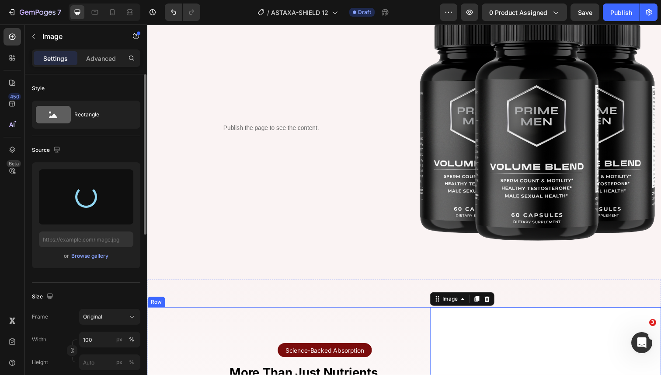
scroll to position [1718, 0]
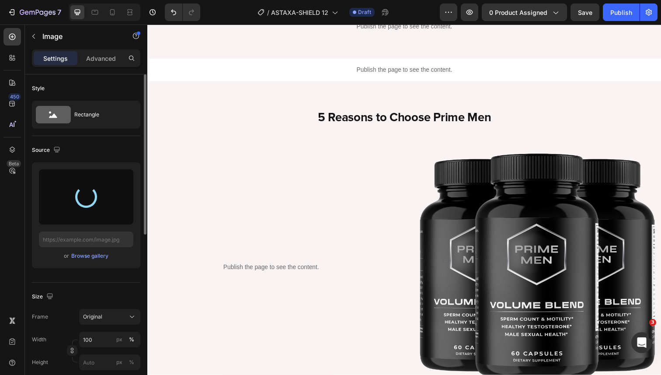
type input "[URL][DOMAIN_NAME]"
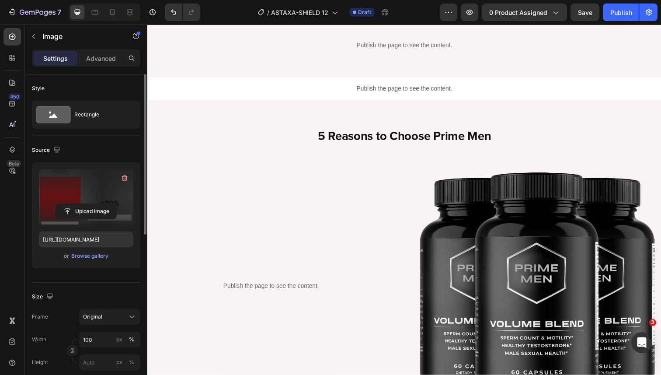
scroll to position [1420, 0]
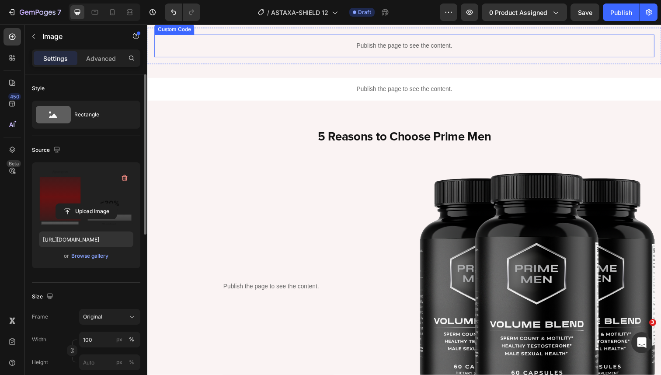
click at [399, 51] on p "Publish the page to see the content." at bounding box center [409, 46] width 511 height 9
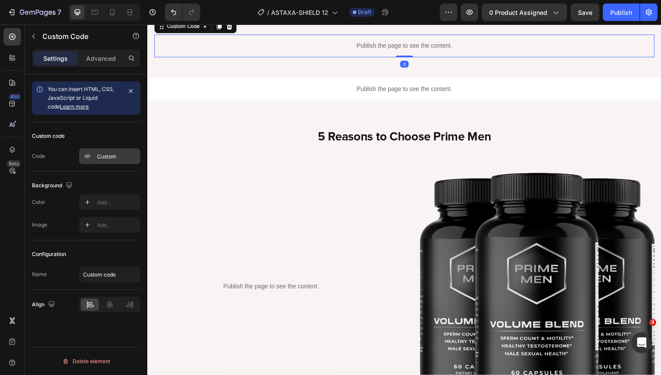
click at [105, 160] on div "Custom" at bounding box center [109, 156] width 61 height 16
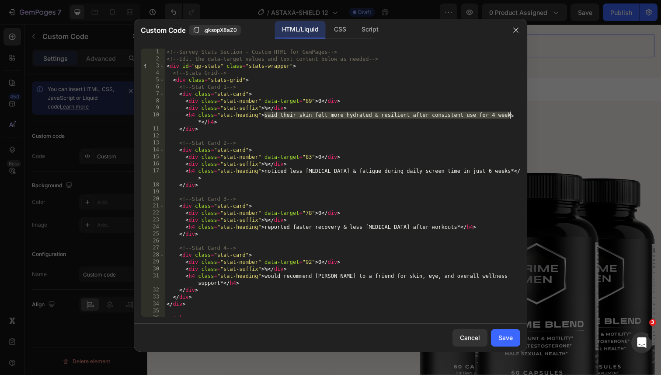
drag, startPoint x: 264, startPoint y: 118, endPoint x: 514, endPoint y: 117, distance: 249.7
click at [514, 117] on div "<h4 class="stat-heading">said their skin felt more hydrated & resilient after c…" at bounding box center [331, 183] width 380 height 268
paste textarea "Reported increased energy and drive"
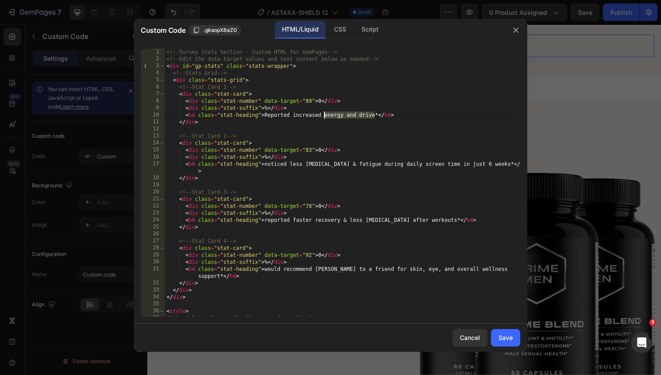
drag, startPoint x: 374, startPoint y: 115, endPoint x: 324, endPoint y: 116, distance: 49.9
click at [324, 116] on div "<!-- Survey Stats Section - Custom HTML for GemPages --> <!-- Edit the data-tar…" at bounding box center [343, 190] width 356 height 282
paste textarea "within the first 14 days of using Prime Men daily"
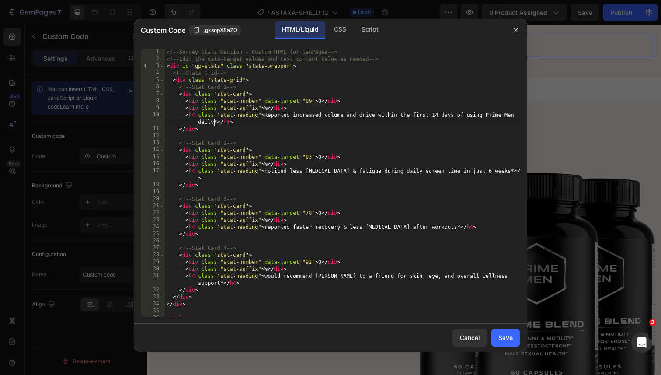
type textarea "<h4 class="stat-heading">Reported increased volume and drive within the first 1…"
click at [310, 156] on div "<!-- Survey Stats Section - Custom HTML for GemPages --> <!-- Edit the data-tar…" at bounding box center [343, 190] width 356 height 282
drag, startPoint x: 264, startPoint y: 172, endPoint x: 501, endPoint y: 173, distance: 236.6
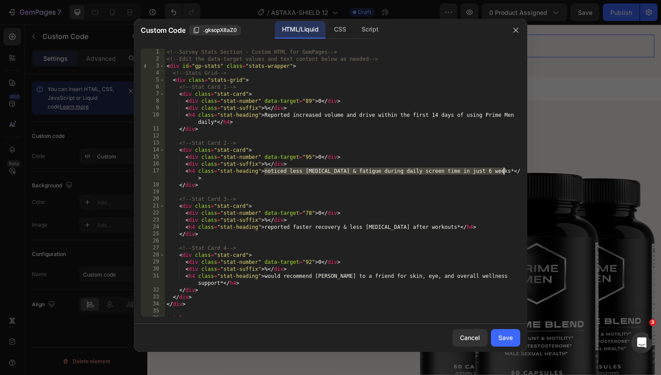
click at [501, 173] on div "<!-- Survey Stats Section - Custom HTML for GemPages --> <!-- Edit the data-tar…" at bounding box center [343, 190] width 356 height 282
paste textarea "Would recommend Prime Men to men"
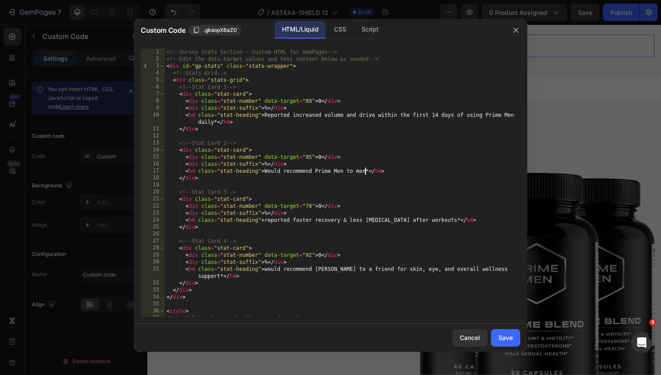
scroll to position [0, 17]
paste textarea "looking to restore testosterone, energy, and performance"
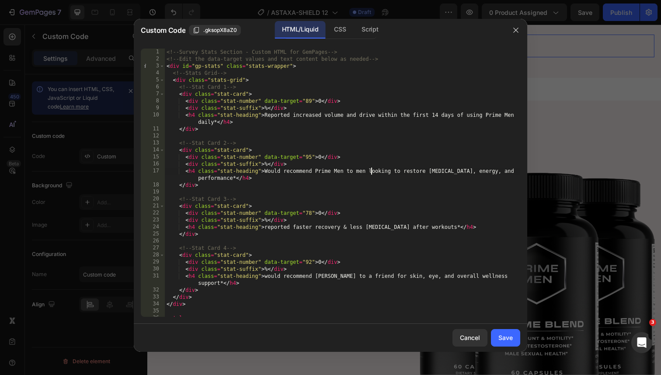
click at [370, 172] on div "<!-- Survey Stats Section - Custom HTML for GemPages --> <!-- Edit the data-tar…" at bounding box center [343, 190] width 356 height 282
click at [427, 172] on div "<!-- Survey Stats Section - Custom HTML for GemPages --> <!-- Edit the data-tar…" at bounding box center [343, 190] width 356 height 282
click at [446, 171] on div "<!-- Survey Stats Section - Custom HTML for GemPages --> <!-- Edit the data-tar…" at bounding box center [343, 190] width 356 height 282
click at [474, 172] on div "<!-- Survey Stats Section - Custom HTML for GemPages --> <!-- Edit the data-tar…" at bounding box center [343, 190] width 356 height 282
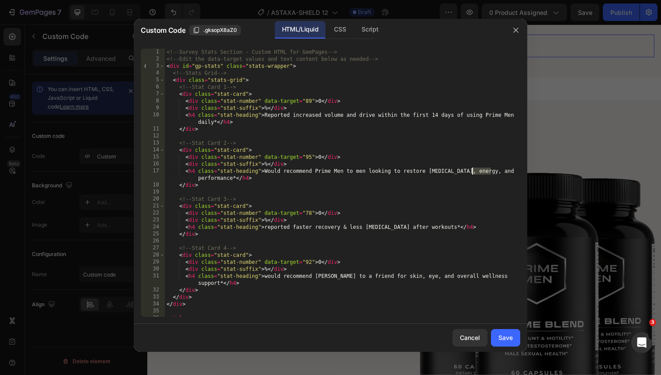
click at [474, 172] on div "<!-- Survey Stats Section - Custom HTML for GemPages --> <!-- Edit the data-tar…" at bounding box center [343, 190] width 356 height 282
click at [240, 181] on div "<!-- Survey Stats Section - Custom HTML for GemPages --> <!-- Edit the data-tar…" at bounding box center [343, 190] width 356 height 282
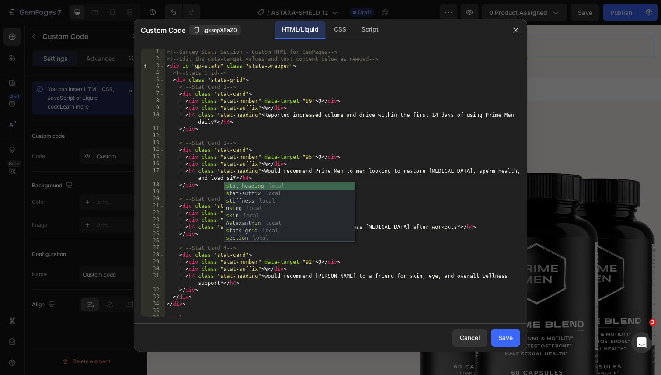
scroll to position [0, 32]
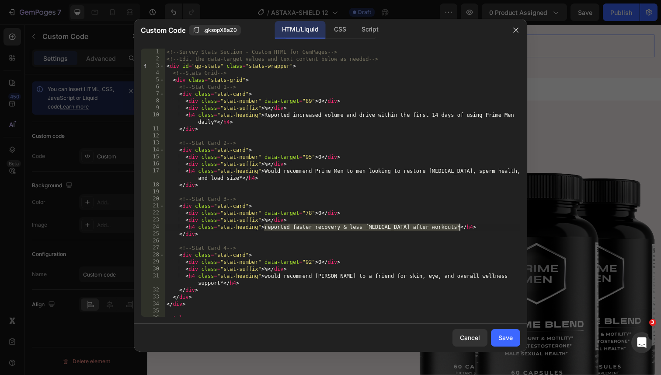
drag, startPoint x: 263, startPoint y: 228, endPoint x: 458, endPoint y: 225, distance: 194.6
click at [458, 225] on div "<!-- Survey Stats Section - Custom HTML for GemPages --> <!-- Edit the data-tar…" at bounding box center [343, 190] width 356 height 282
paste textarea "Experienced improved workout recovery and better sleep quality"
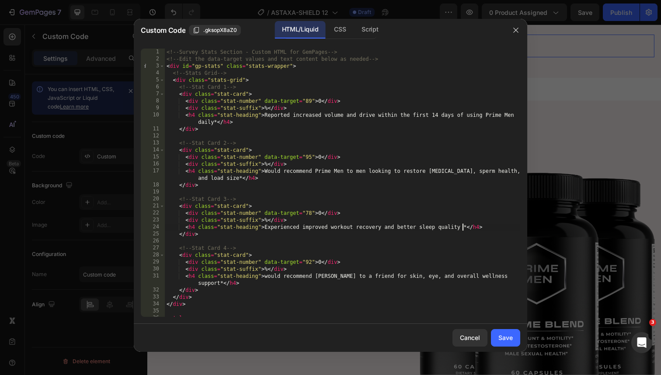
paste textarea "after just 2 weeks — no melatonin or sleep aids needed"
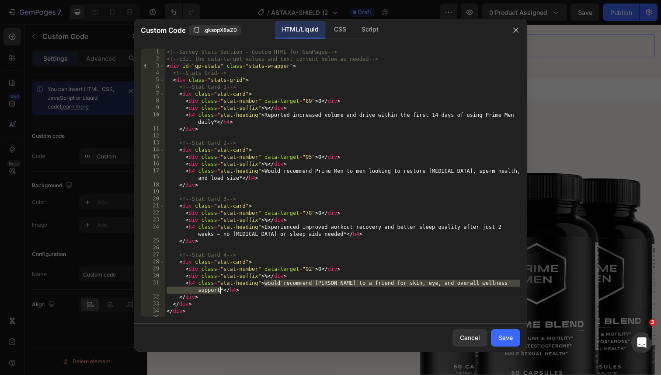
drag, startPoint x: 265, startPoint y: 284, endPoint x: 220, endPoint y: 287, distance: 44.7
click at [220, 287] on div "<!-- Survey Stats Section - Custom HTML for GemPages --> <!-- Edit the data-tar…" at bounding box center [343, 190] width 356 height 282
paste textarea "Said they felt more confident and mentally sharp"
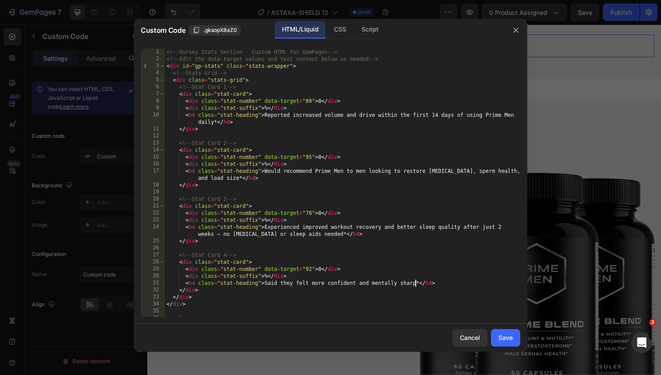
click at [385, 284] on div "<!-- Survey Stats Section - Custom HTML for GemPages --> <!-- Edit the data-tar…" at bounding box center [343, 190] width 356 height 282
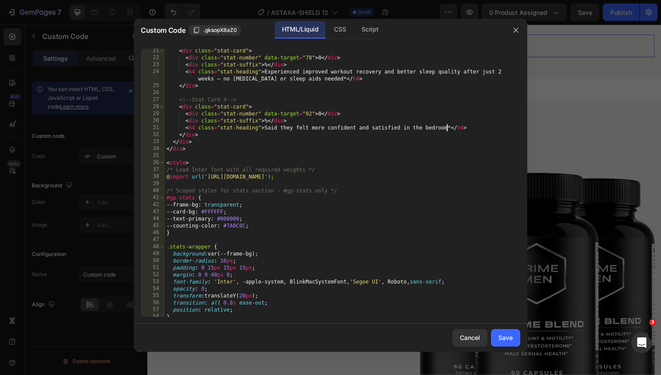
scroll to position [193, 0]
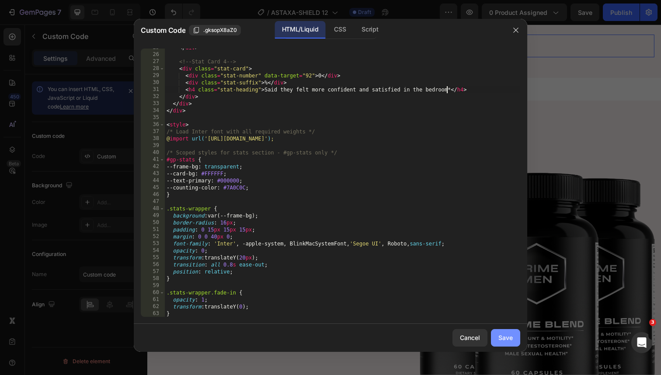
type textarea "<h4 class="stat-heading">Said they felt more confident and satisfied in the bed…"
click at [508, 339] on div "Save" at bounding box center [506, 337] width 14 height 9
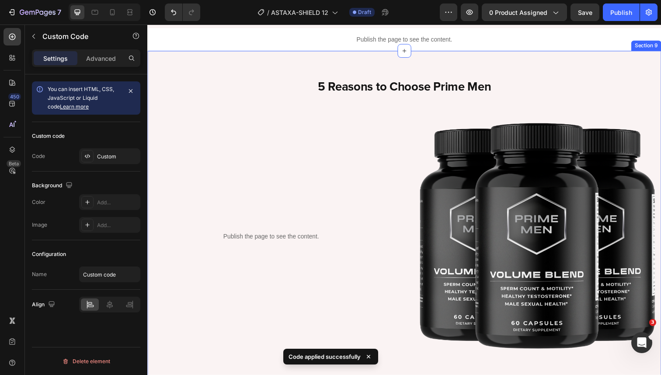
scroll to position [1475, 0]
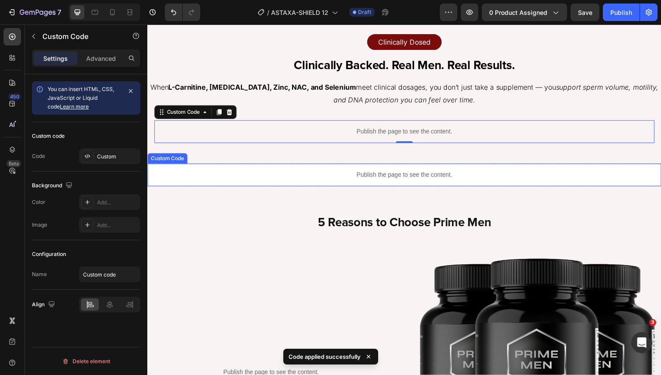
click at [439, 179] on p "Publish the page to see the content." at bounding box center [409, 178] width 525 height 9
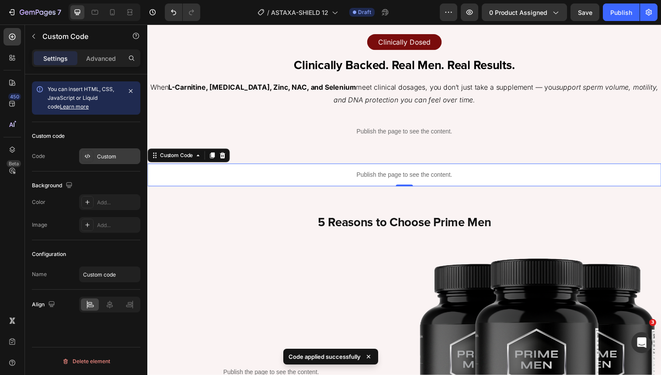
click at [112, 157] on div "Custom" at bounding box center [117, 157] width 41 height 8
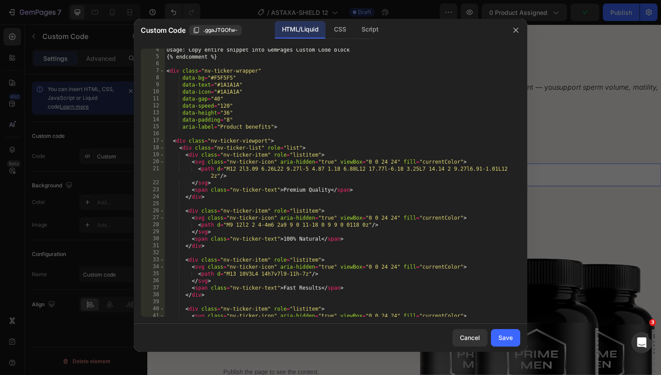
scroll to position [54, 0]
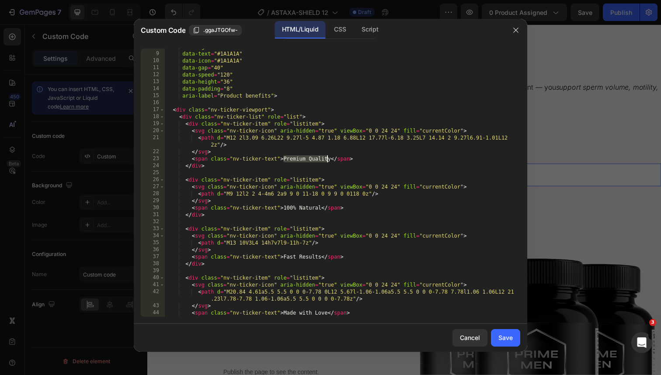
drag, startPoint x: 282, startPoint y: 159, endPoint x: 328, endPoint y: 160, distance: 46.4
click at [328, 160] on div "data-bg = "#F5F5F5" data-text = "#1A1A1A" data-icon = "#1A1A1A" data-gap = "40"…" at bounding box center [343, 184] width 356 height 282
paste textarea "Clinically-Dosed Formula"
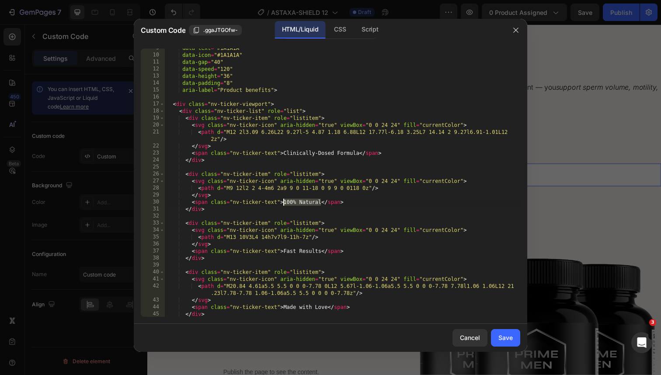
drag, startPoint x: 321, startPoint y: 203, endPoint x: 284, endPoint y: 203, distance: 36.7
click at [284, 203] on div "data-text = "#1A1A1A" data-icon = "#1A1A1A" data-gap = "40" data-speed = "120" …" at bounding box center [343, 186] width 356 height 282
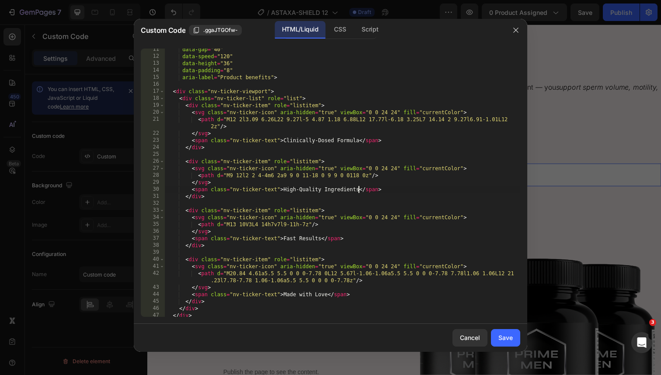
scroll to position [72, 0]
drag, startPoint x: 283, startPoint y: 240, endPoint x: 321, endPoint y: 240, distance: 37.6
click at [321, 240] on div "data-gap = "40" data-speed = "120" data-height = "36" data-padding = "8" aria-l…" at bounding box center [343, 187] width 356 height 282
paste textarea "Sperm Health & Volume"
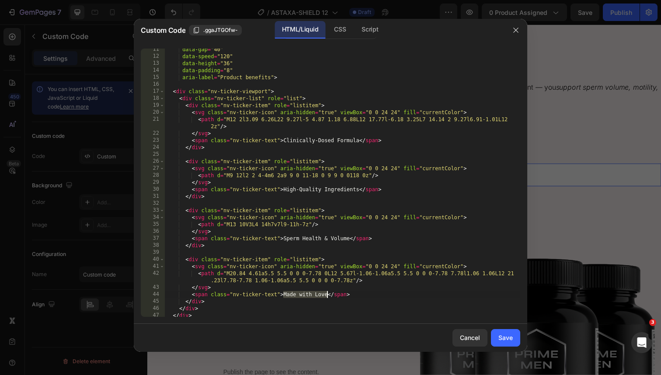
drag, startPoint x: 283, startPoint y: 296, endPoint x: 328, endPoint y: 296, distance: 44.6
click at [328, 296] on div "data-gap = "40" data-speed = "120" data-height = "36" data-padding = "8" aria-l…" at bounding box center [343, 187] width 356 height 282
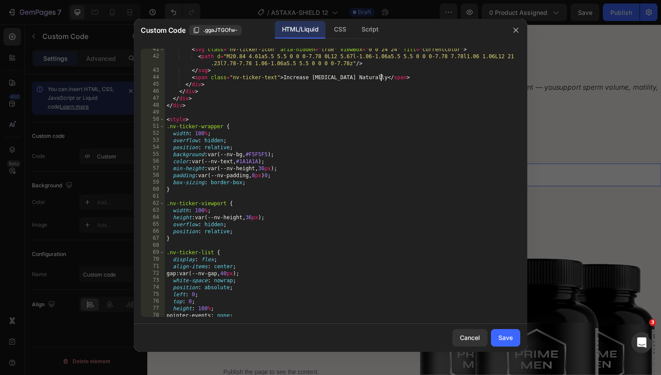
scroll to position [230, 0]
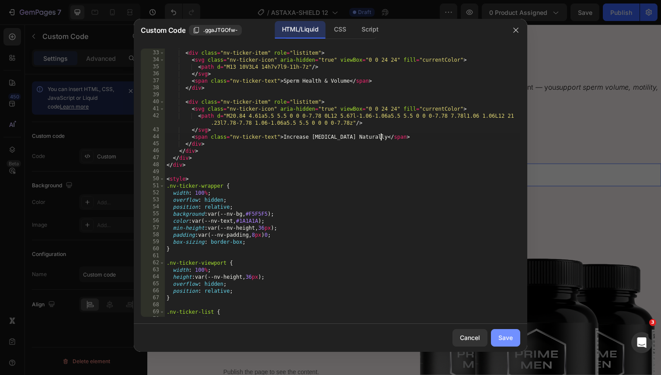
type textarea "<span class="nv-ticker-text">Increase Testosterone Naturally</span>"
click at [505, 334] on div "Save" at bounding box center [506, 337] width 14 height 9
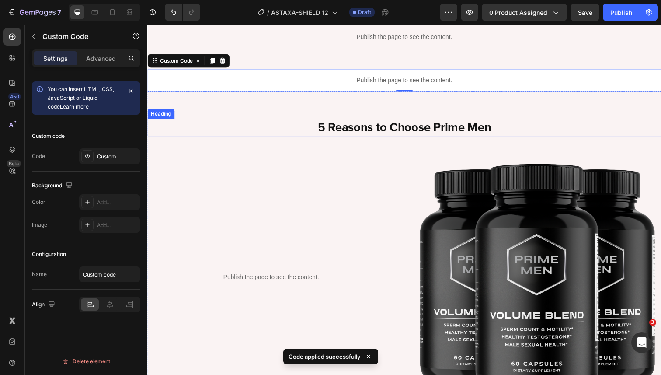
scroll to position [1584, 0]
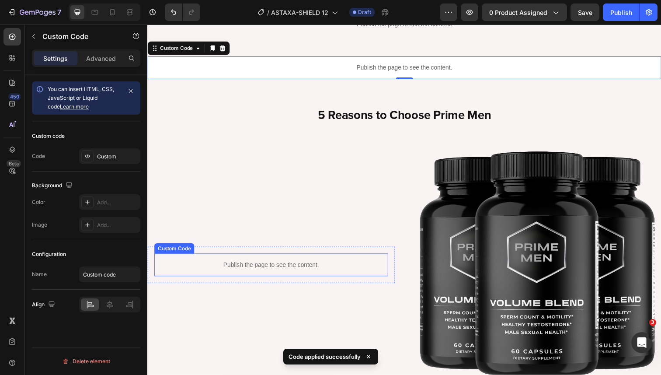
click at [283, 268] on p "Publish the page to see the content." at bounding box center [273, 269] width 239 height 9
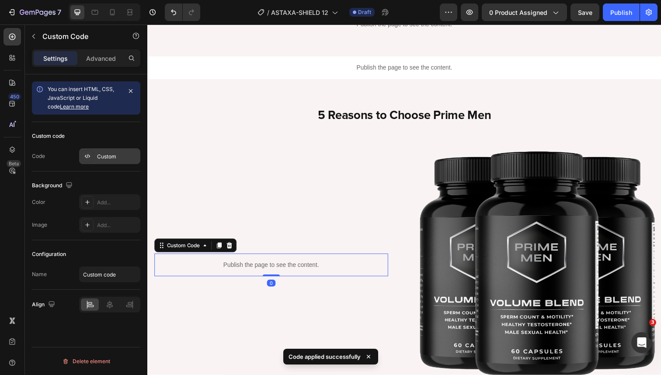
click at [108, 156] on div "Custom" at bounding box center [117, 157] width 41 height 8
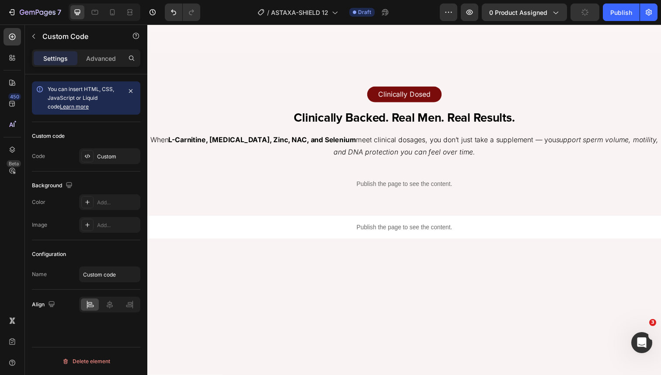
scroll to position [1084, 0]
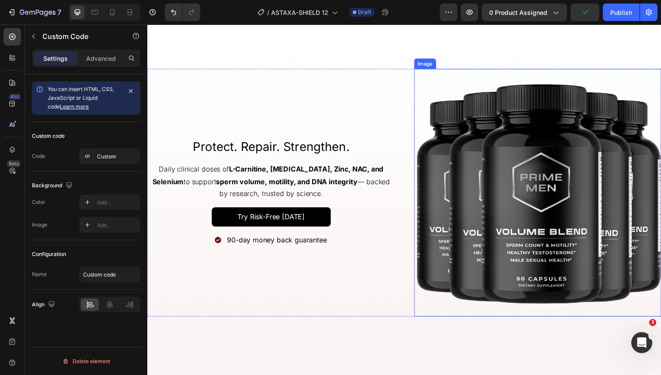
click at [488, 193] on img at bounding box center [546, 196] width 253 height 253
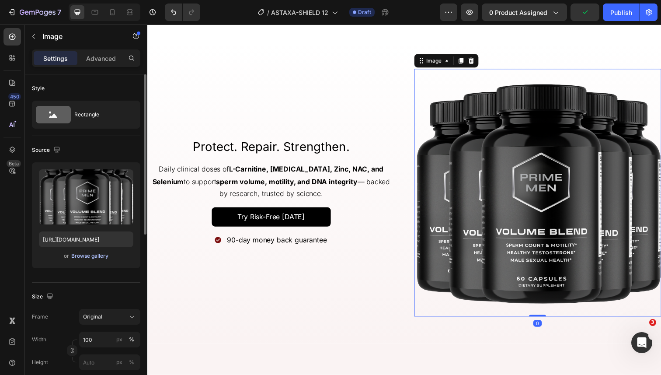
click at [92, 258] on div "Browse gallery" at bounding box center [89, 256] width 37 height 8
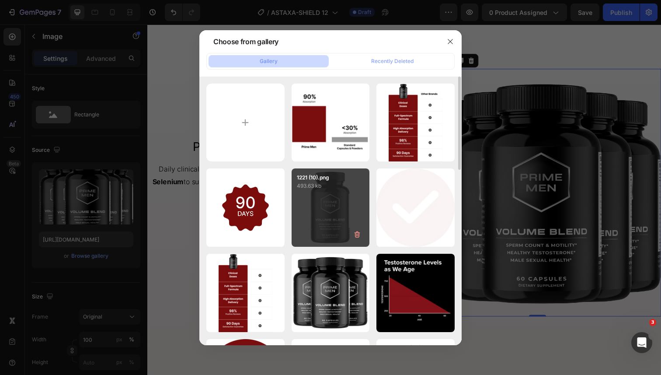
click at [325, 198] on div "1221 (10).png 493.63 kb" at bounding box center [331, 207] width 78 height 78
type input "https://cdn.shopify.com/s/files/1/0644/5370/5824/files/gempages_572674907528233…"
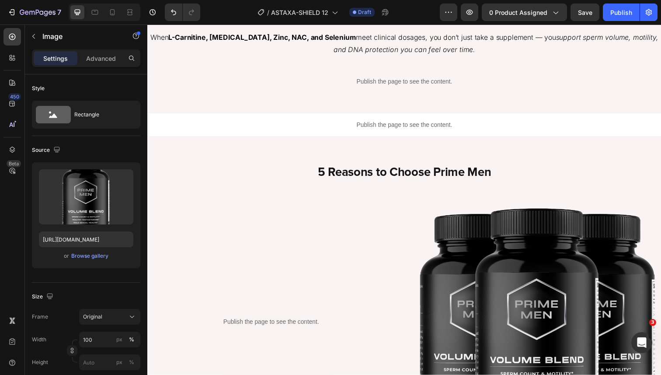
scroll to position [1544, 0]
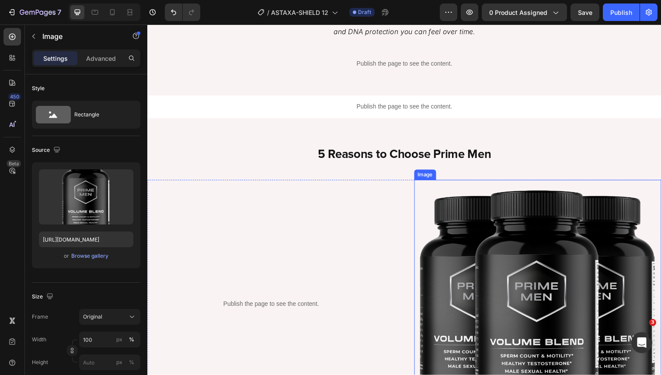
click at [477, 240] on img at bounding box center [546, 309] width 253 height 253
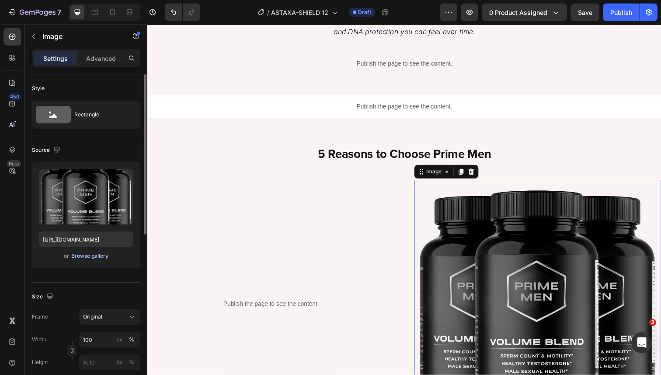
click at [98, 258] on div "Browse gallery" at bounding box center [89, 256] width 37 height 8
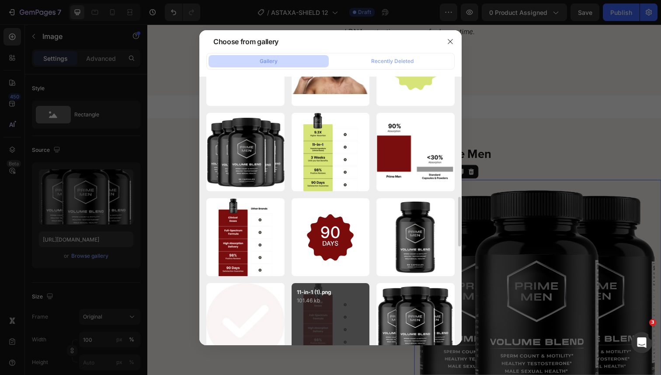
scroll to position [631, 0]
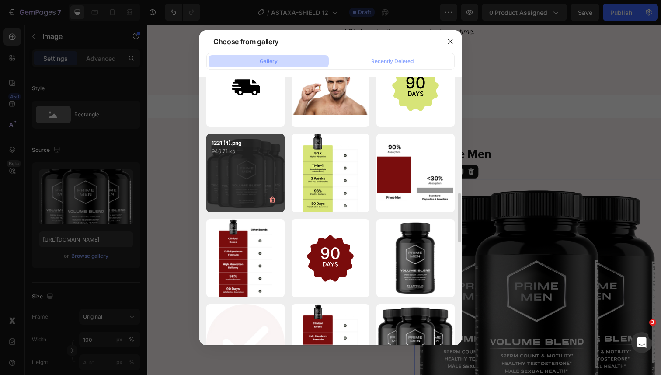
click at [266, 171] on div "1221 (4).png 946.71 kb" at bounding box center [245, 173] width 78 height 78
type input "https://cdn.shopify.com/s/files/1/0644/5370/5824/files/gempages_572674907528233…"
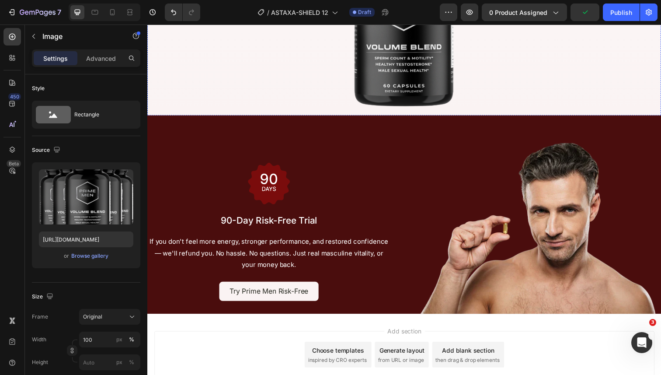
scroll to position [3465, 0]
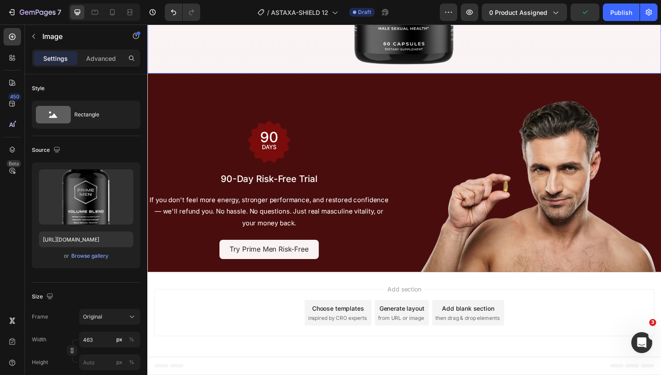
click at [101, 252] on div "Browse gallery" at bounding box center [89, 256] width 37 height 8
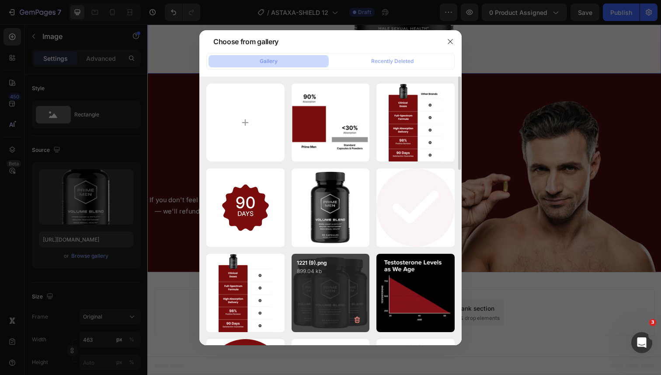
click at [311, 278] on div "1221 (9).png 899.04 kb" at bounding box center [331, 293] width 78 height 78
type input "https://cdn.shopify.com/s/files/1/0644/5370/5824/files/gempages_572674907528233…"
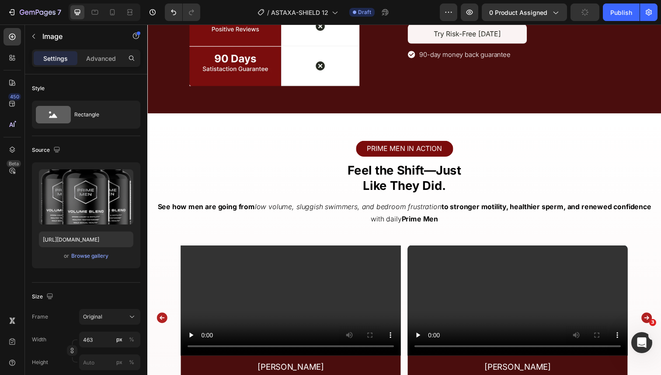
scroll to position [2835, 0]
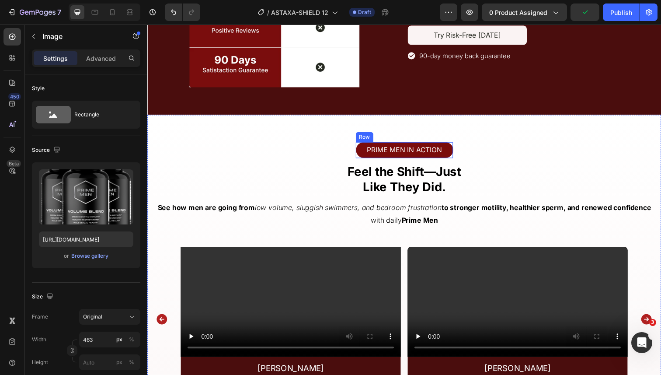
click at [363, 150] on div "PRIME MEN IN ACTION Text Block Row" at bounding box center [409, 153] width 99 height 16
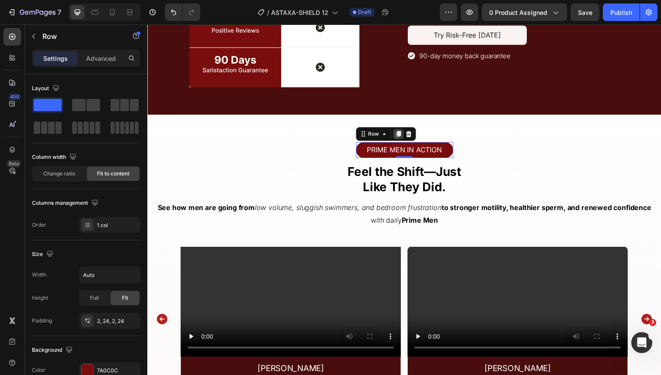
click at [402, 137] on icon at bounding box center [403, 136] width 5 height 6
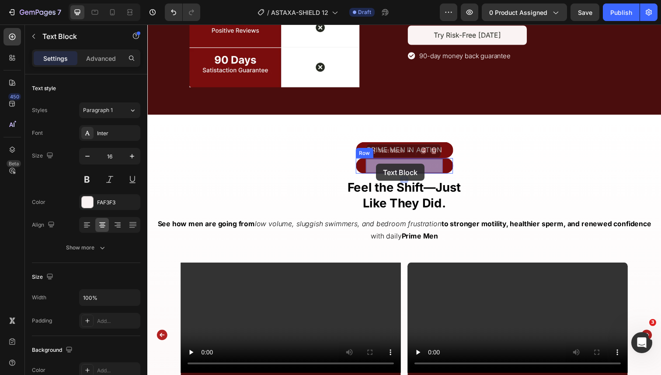
drag, startPoint x: 374, startPoint y: 167, endPoint x: 381, endPoint y: 167, distance: 6.6
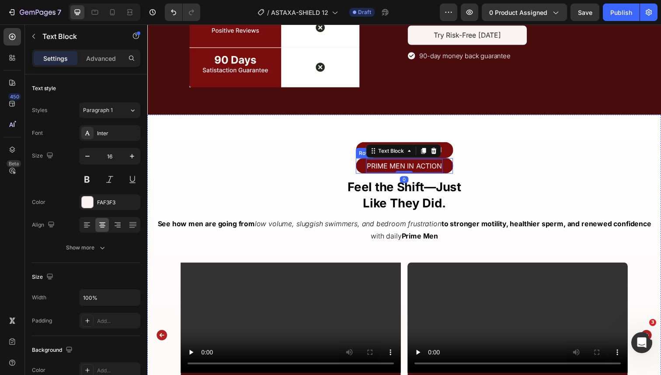
click at [366, 165] on div "PRIME MEN IN ACTION Text Block 0 Row" at bounding box center [409, 169] width 99 height 16
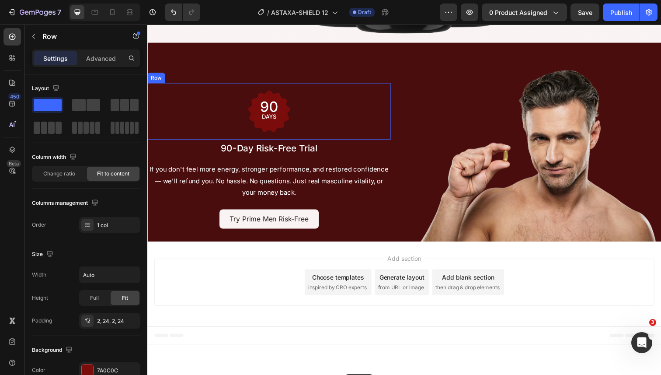
scroll to position [3581, 0]
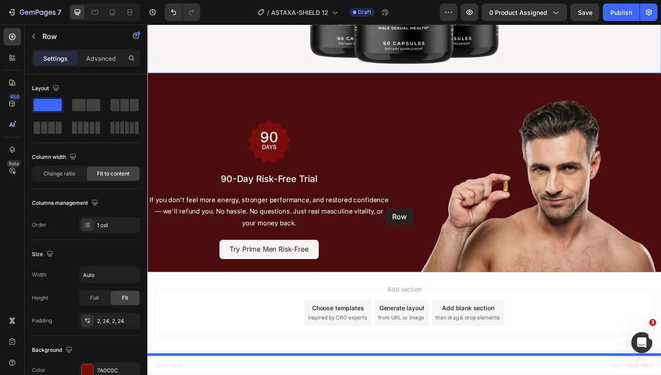
drag, startPoint x: 365, startPoint y: 155, endPoint x: 390, endPoint y: 212, distance: 62.0
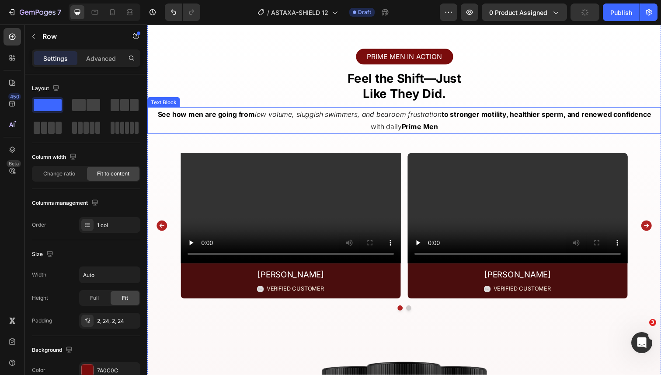
scroll to position [2848, 0]
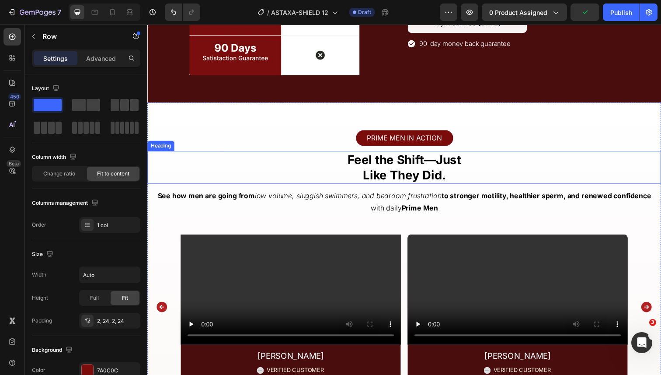
click at [418, 176] on strong "Like They Did." at bounding box center [409, 178] width 85 height 15
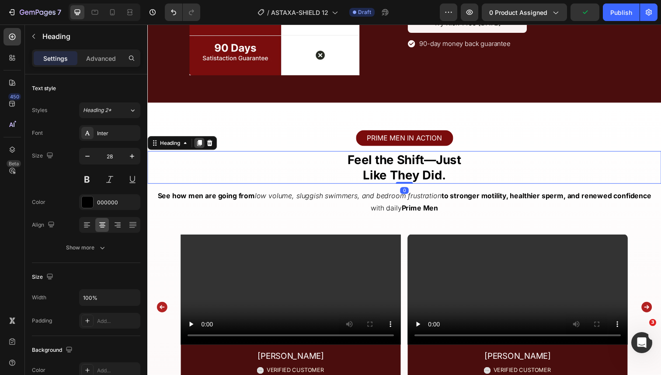
click at [202, 143] on icon at bounding box center [200, 146] width 5 height 6
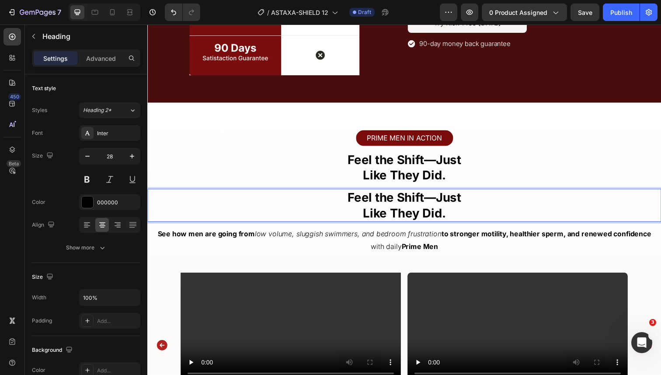
click at [183, 198] on p "Feel the Shift—Just Like They Did." at bounding box center [409, 209] width 523 height 32
click at [357, 202] on strong "Feel the Shift—Just" at bounding box center [410, 201] width 116 height 15
click at [338, 213] on p "Feel the Shift—Just Like They Did." at bounding box center [409, 209] width 523 height 32
click at [338, 251] on p "See how men are going from low volume, sluggish swimmers, and bedroom frustrati…" at bounding box center [409, 244] width 523 height 25
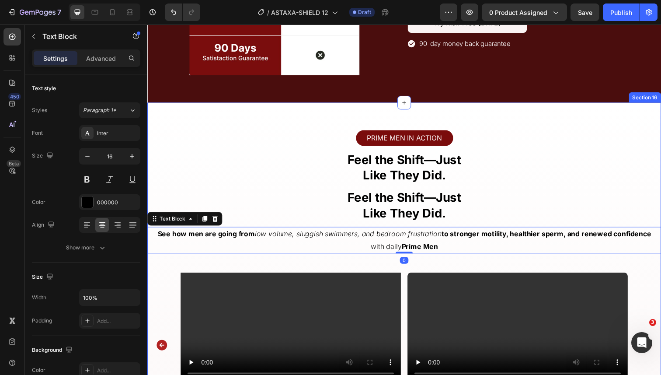
click at [370, 206] on strong "Feel the Shift—Just" at bounding box center [410, 201] width 116 height 15
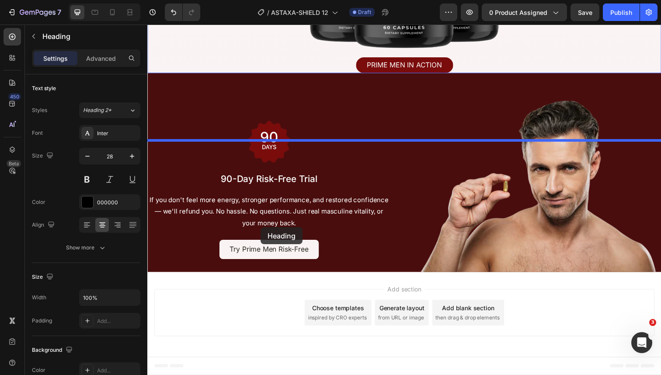
scroll to position [3761, 0]
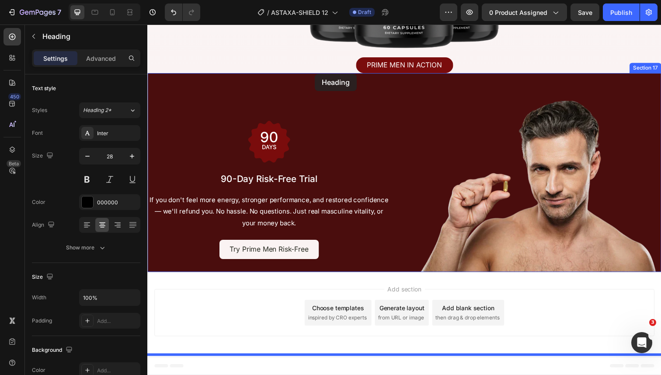
drag, startPoint x: 156, startPoint y: 190, endPoint x: 316, endPoint y: 74, distance: 197.9
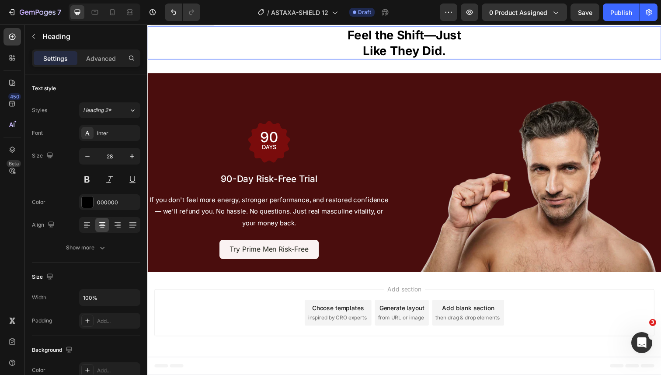
scroll to position [3722, 0]
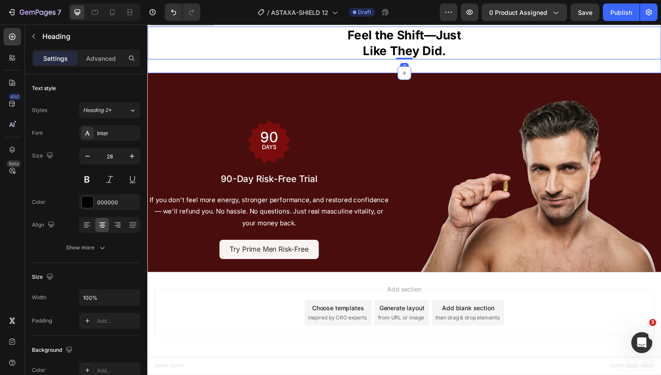
click at [359, 74] on div "Feel the Shift—Just Like They Did. Heading 0 Section 17" at bounding box center [409, 40] width 525 height 67
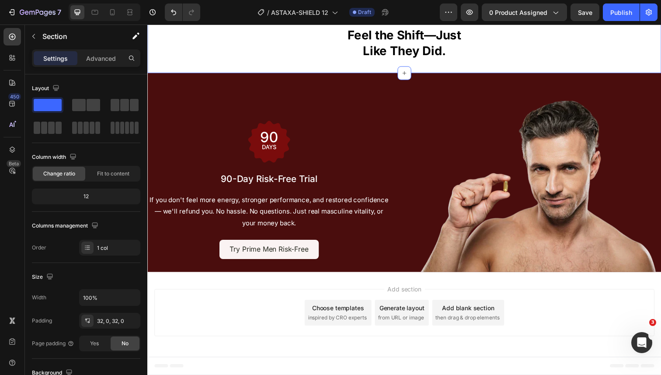
click at [360, 60] on div "Feel the Shift—Just Like They Did. Heading" at bounding box center [409, 40] width 525 height 39
click at [360, 43] on strong "Feel the Shift—Just" at bounding box center [410, 35] width 116 height 15
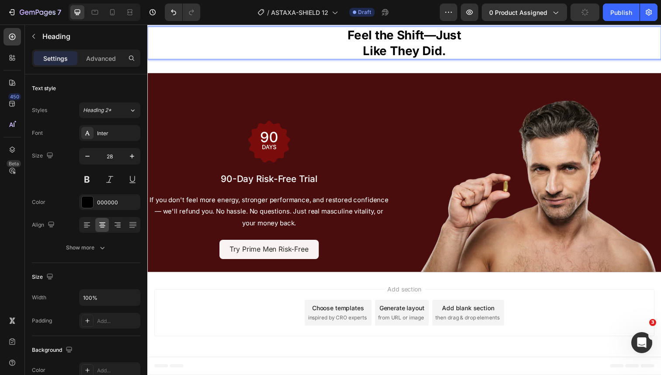
click at [360, 43] on strong "Feel the Shift—Just" at bounding box center [410, 35] width 116 height 15
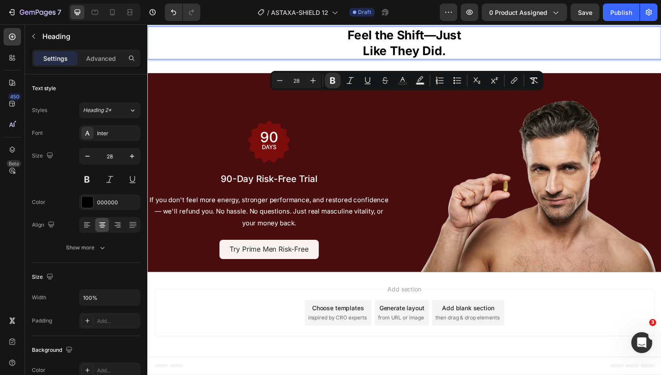
click at [406, 43] on strong "Feel the Shift—Just" at bounding box center [410, 35] width 116 height 15
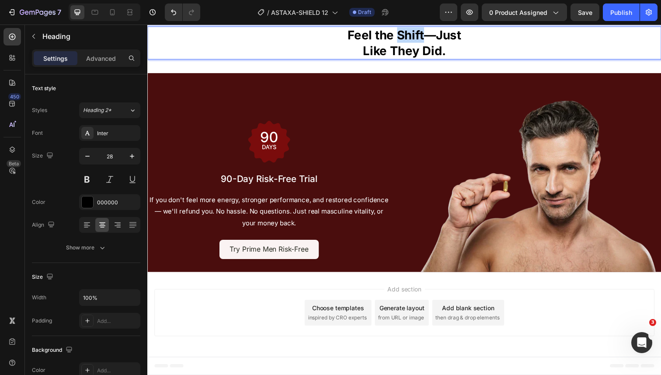
click at [406, 43] on strong "Feel the Shift—Just" at bounding box center [410, 35] width 116 height 15
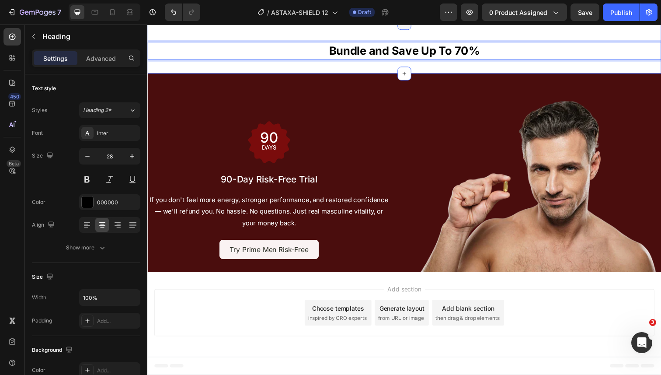
click at [405, 30] on div at bounding box center [410, 23] width 14 height 14
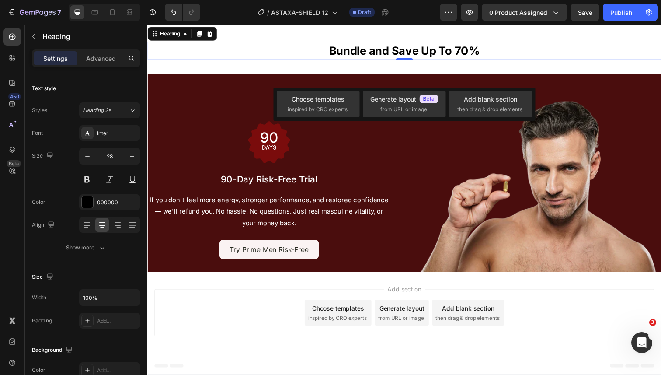
click at [396, 22] on p "PRIME MEN IN ACTION" at bounding box center [410, 15] width 77 height 13
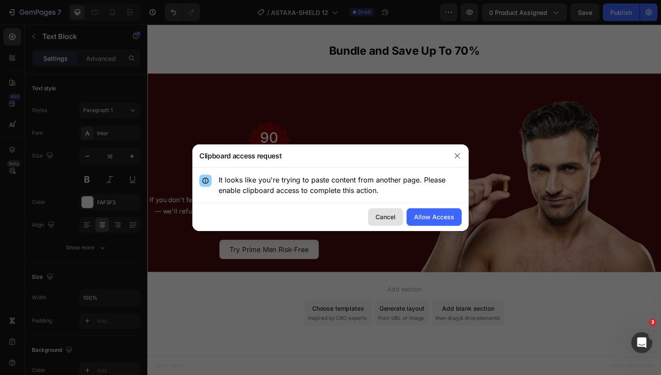
click at [391, 213] on div "Cancel" at bounding box center [386, 216] width 20 height 9
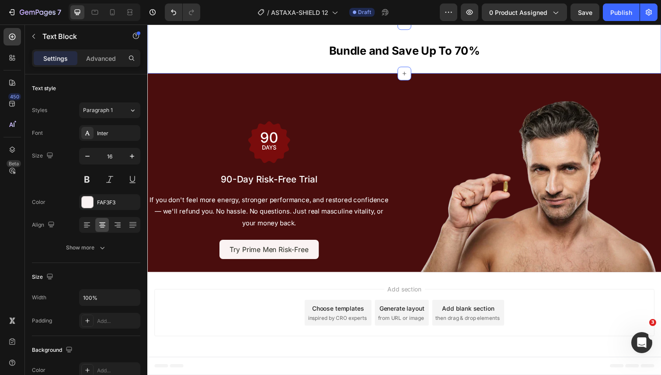
click at [391, 74] on div "⁠⁠⁠⁠⁠⁠⁠ Bundle and Save Up To 70% Heading Section 17" at bounding box center [409, 48] width 525 height 51
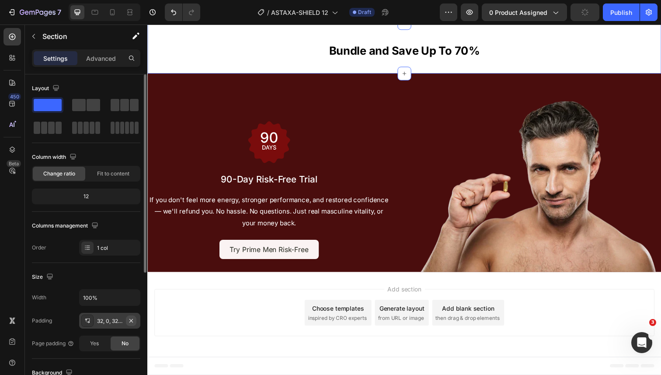
click at [129, 321] on icon "button" at bounding box center [131, 320] width 7 height 7
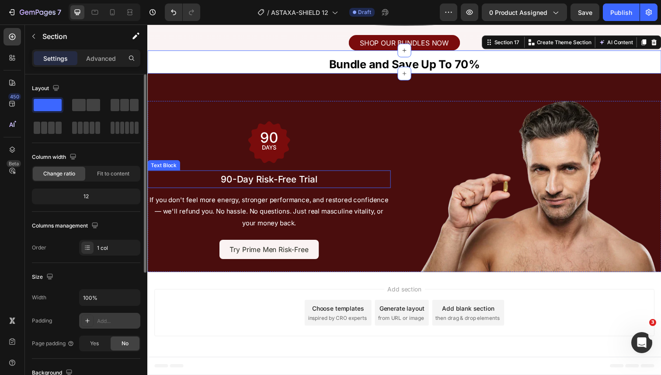
scroll to position [3600, 0]
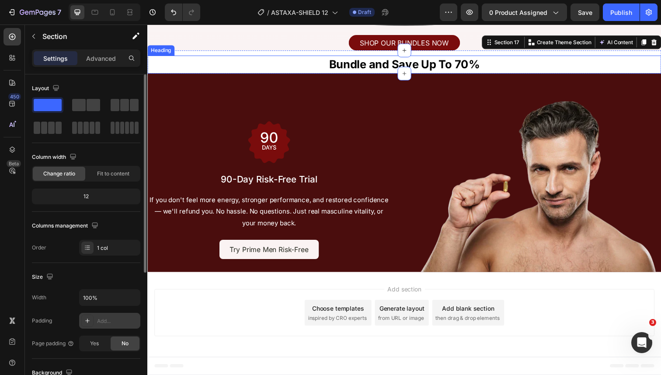
click at [413, 72] on strong "Bundle and Save Up To 70%" at bounding box center [410, 66] width 154 height 14
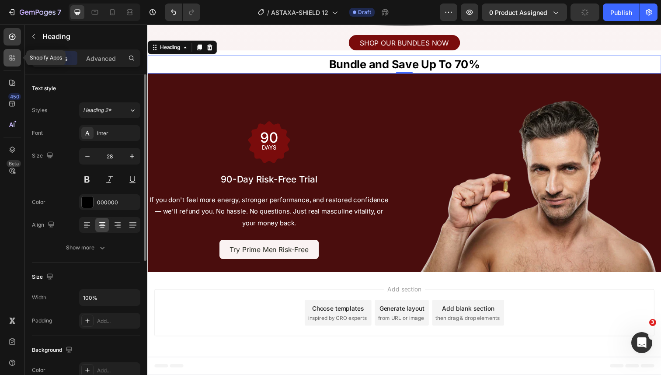
click at [16, 60] on icon at bounding box center [12, 57] width 9 height 9
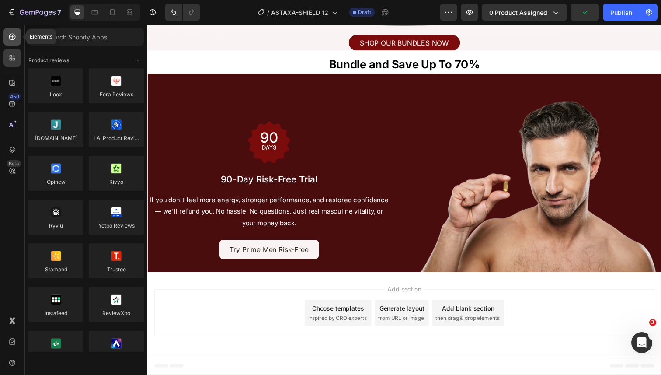
click at [17, 38] on div at bounding box center [11, 36] width 17 height 17
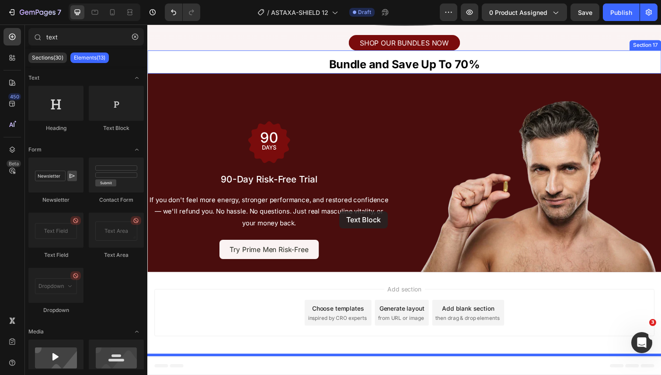
drag, startPoint x: 282, startPoint y: 128, endPoint x: 343, endPoint y: 215, distance: 106.6
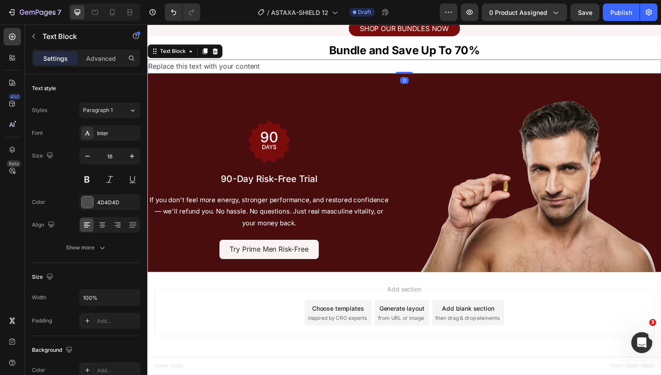
click at [342, 75] on div "Replace this text with your content" at bounding box center [409, 67] width 525 height 14
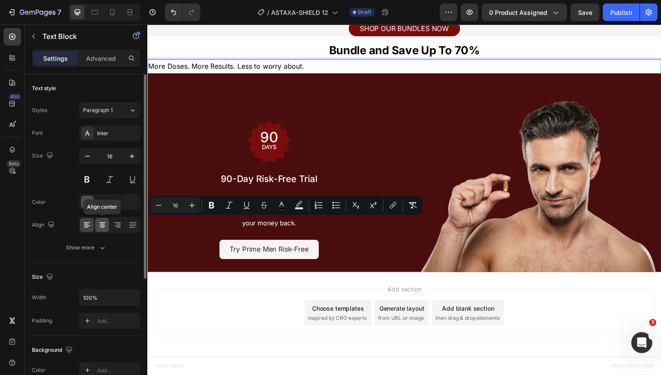
click at [106, 223] on icon at bounding box center [102, 224] width 9 height 9
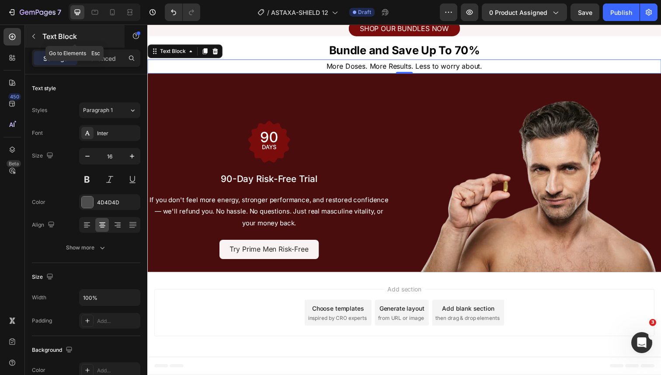
click at [30, 33] on icon "button" at bounding box center [33, 36] width 7 height 7
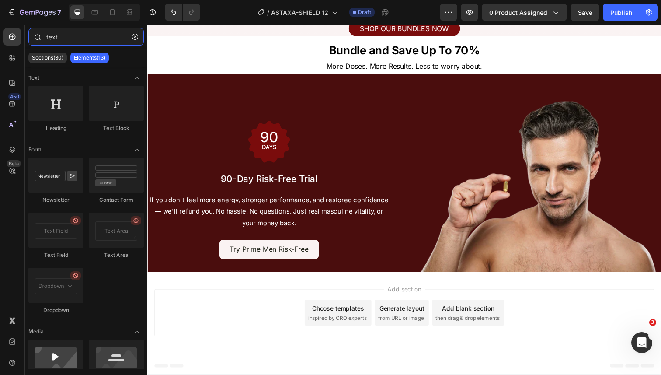
click at [72, 38] on input "text" at bounding box center [85, 36] width 115 height 17
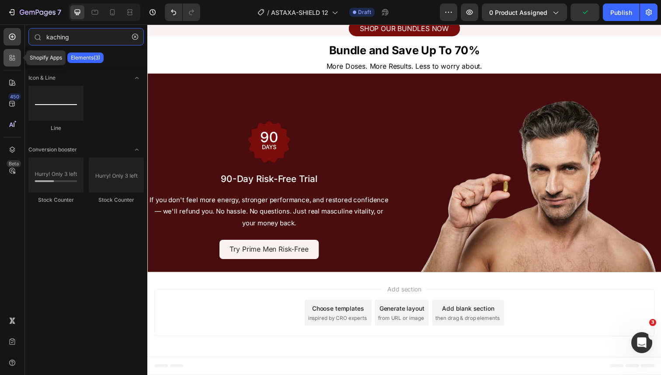
type input "kaching"
click at [16, 59] on icon at bounding box center [12, 57] width 9 height 9
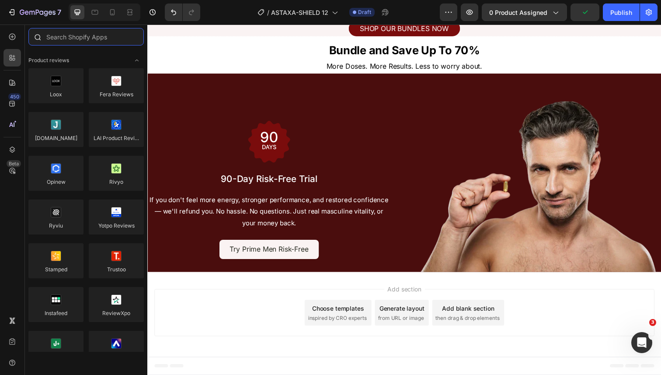
click at [58, 40] on input "text" at bounding box center [85, 36] width 115 height 17
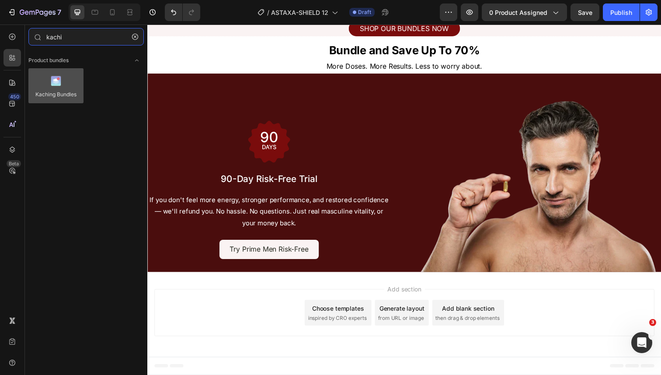
type input "kachi"
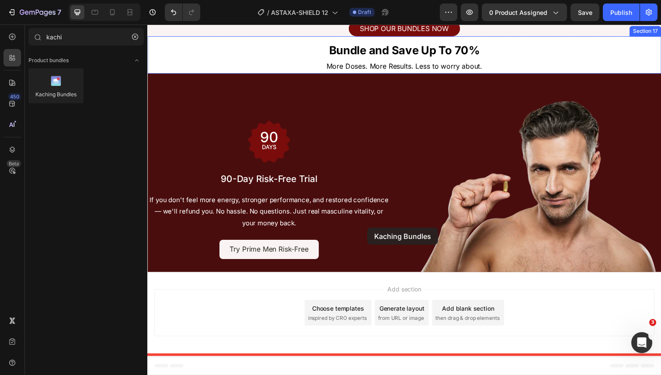
drag, startPoint x: 196, startPoint y: 103, endPoint x: 373, endPoint y: 232, distance: 218.7
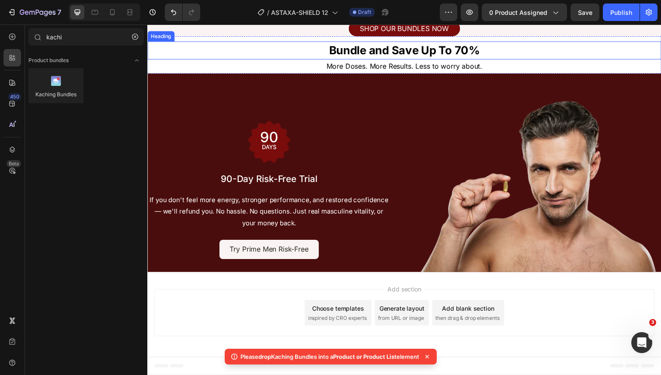
scroll to position [3608, 0]
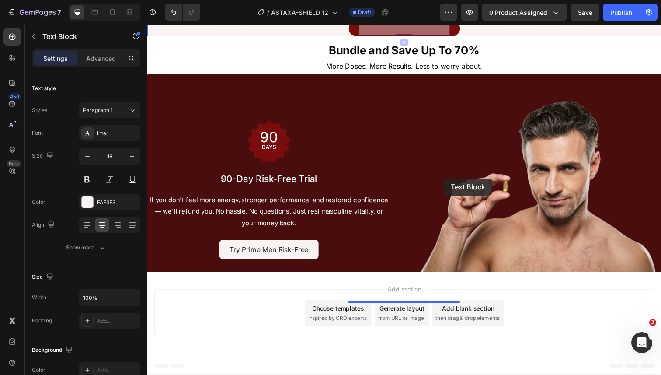
drag, startPoint x: 376, startPoint y: 176, endPoint x: 445, endPoint y: 181, distance: 69.3
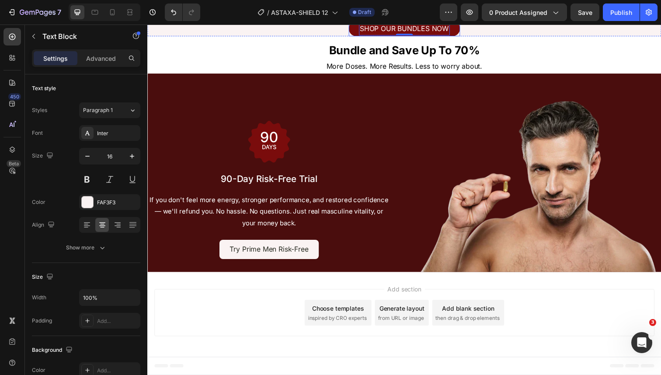
click at [458, 37] on div "SHOP OUR BUNDLES NOW Text Block 0 Row" at bounding box center [410, 29] width 114 height 16
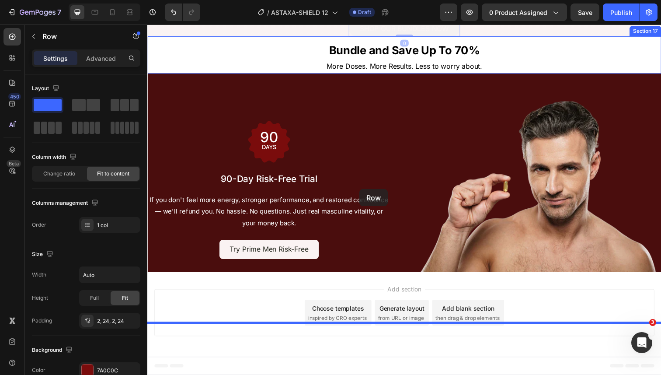
drag, startPoint x: 361, startPoint y: 164, endPoint x: 363, endPoint y: 192, distance: 27.6
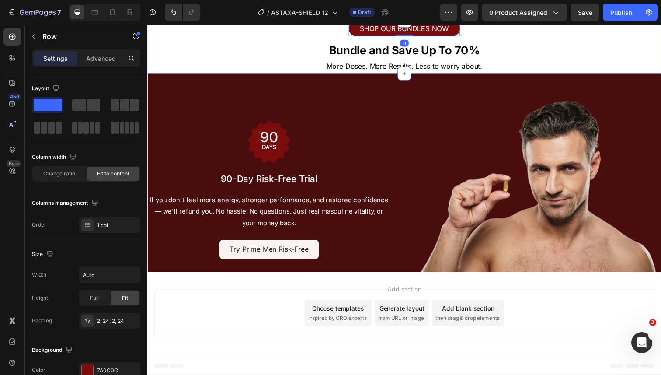
click at [500, 75] on div "SHOP OUR BUNDLES NOW Text Block Row 0 ⁠⁠⁠⁠⁠⁠⁠ Bundle and Save Up To 70% Heading…" at bounding box center [409, 48] width 525 height 54
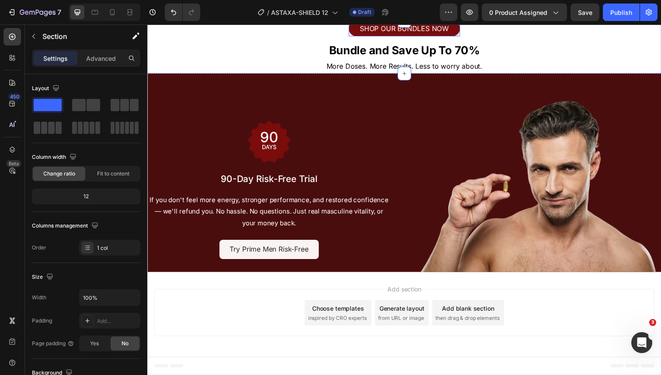
click at [360, 37] on div "SHOP OUR BUNDLES NOW Text Block Row" at bounding box center [410, 29] width 114 height 16
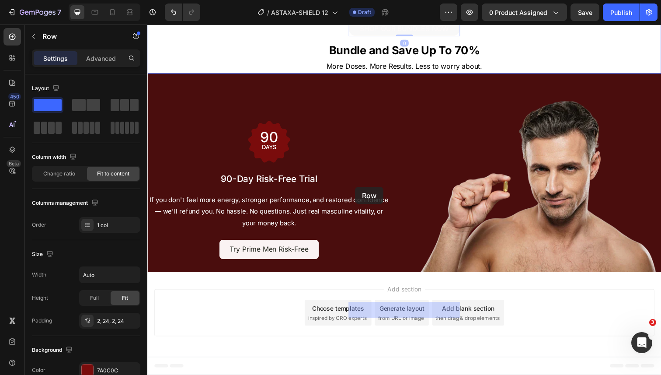
drag, startPoint x: 358, startPoint y: 164, endPoint x: 359, endPoint y: 190, distance: 26.7
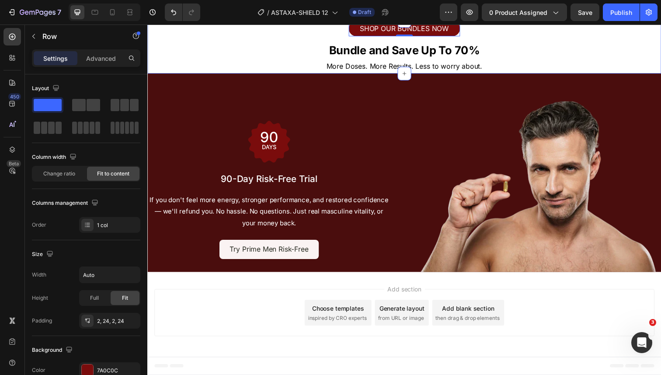
click at [319, 75] on div "SHOP OUR BUNDLES NOW Text Block Row 0 ⁠⁠⁠⁠⁠⁠⁠ Bundle and Save Up To 70% Heading…" at bounding box center [409, 48] width 525 height 54
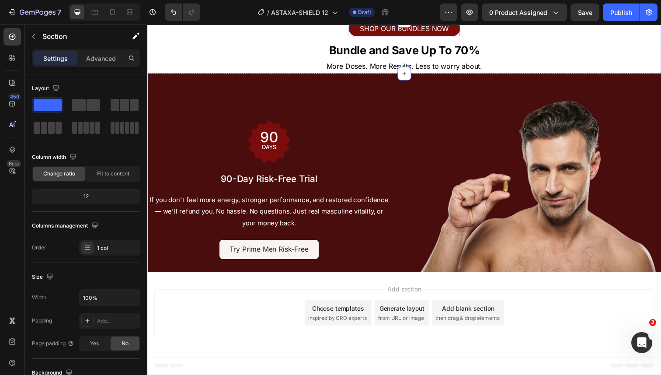
click at [355, 37] on div "SHOP OUR BUNDLES NOW Text Block Row" at bounding box center [410, 29] width 114 height 16
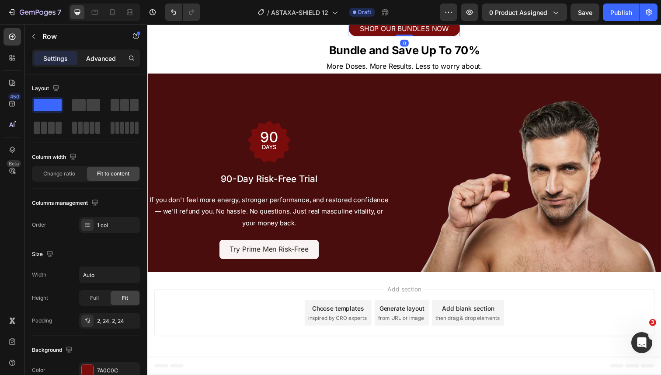
click at [104, 57] on p "Advanced" at bounding box center [101, 58] width 30 height 9
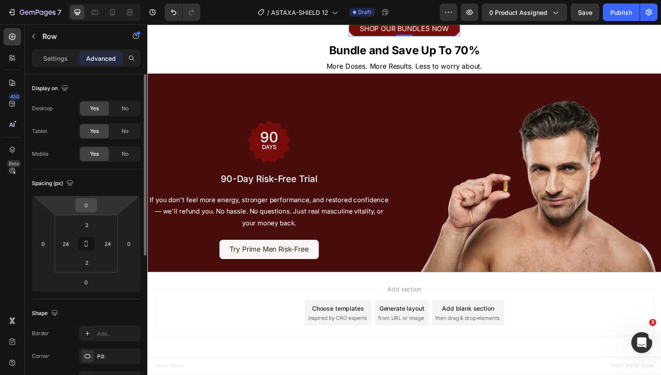
click at [88, 209] on input "0" at bounding box center [85, 205] width 17 height 13
type input "1"
type input "20"
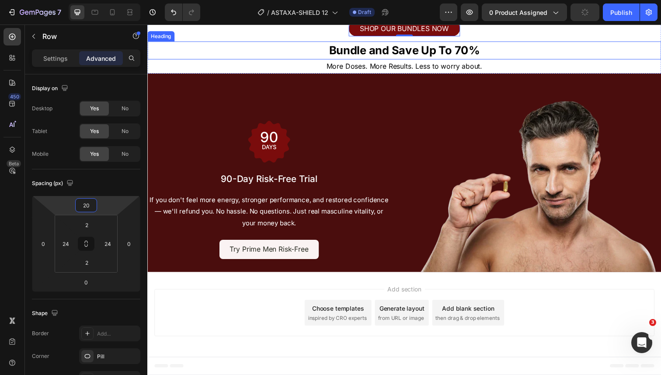
click at [215, 59] on p "⁠⁠⁠⁠⁠⁠⁠ Bundle and Save Up To 70%" at bounding box center [409, 51] width 523 height 16
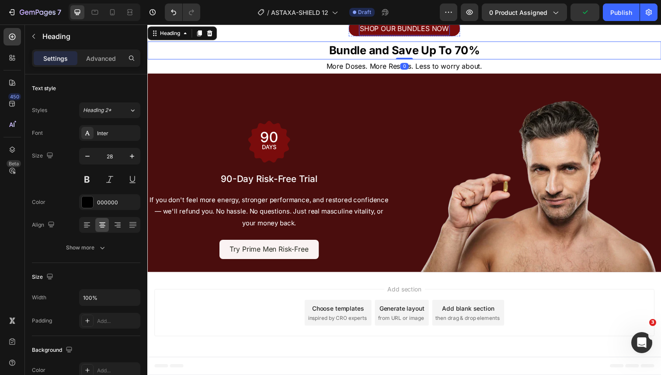
click at [377, 35] on p "SHOP OUR BUNDLES NOW" at bounding box center [409, 29] width 91 height 13
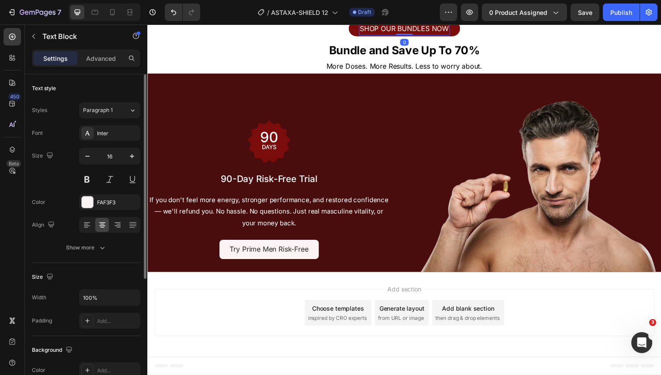
click at [113, 141] on div "Font Inter Size 16 Color FAF3F3 Align Show more" at bounding box center [86, 190] width 108 height 130
click at [113, 136] on div "Inter" at bounding box center [117, 133] width 41 height 8
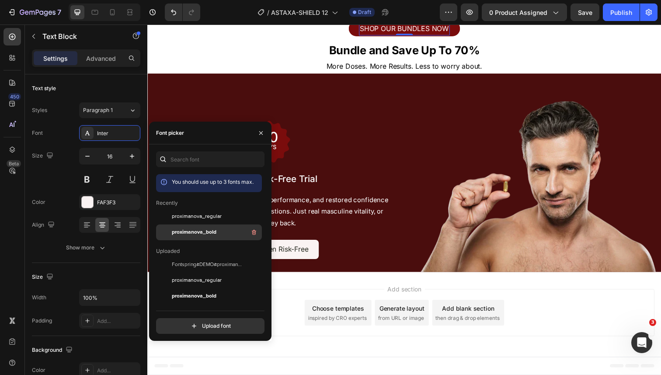
click at [198, 231] on span "proximanova_bold" at bounding box center [194, 232] width 45 height 8
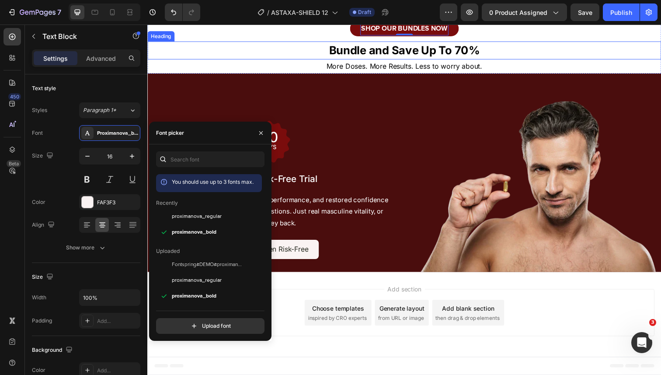
click at [365, 58] on strong "Bundle and Save Up To 70%" at bounding box center [410, 51] width 154 height 14
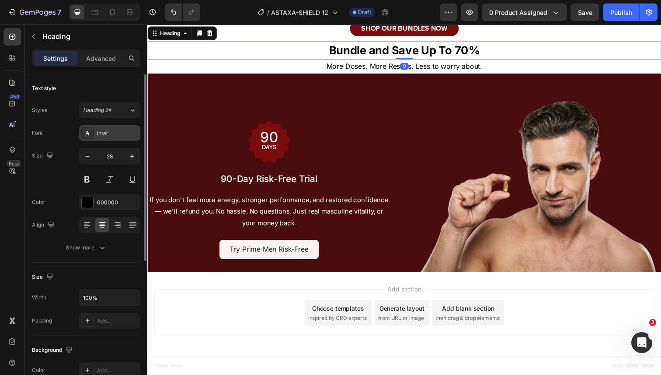
click at [109, 136] on div "Inter" at bounding box center [117, 133] width 41 height 8
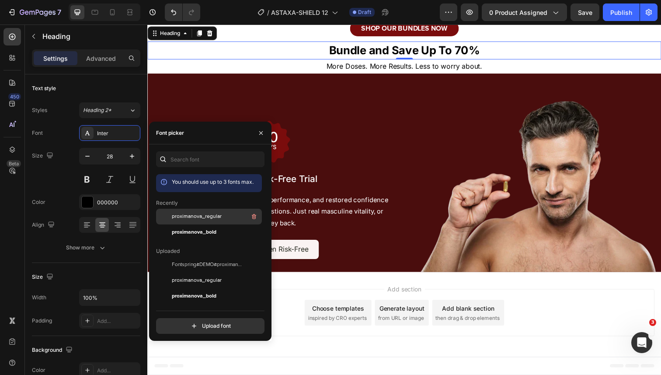
click at [198, 221] on div "proximanova_regular" at bounding box center [216, 216] width 88 height 10
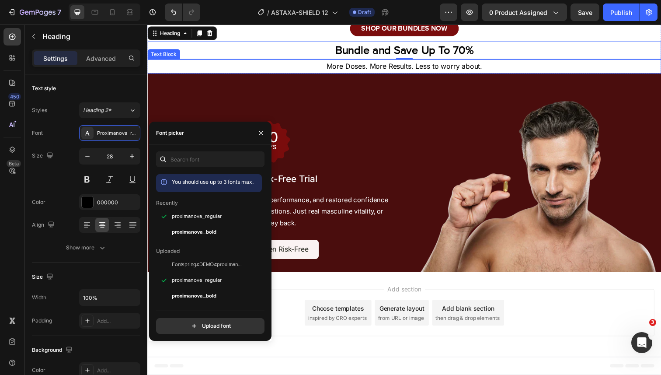
click at [345, 74] on p "More Doses. More Results. Less to worry about." at bounding box center [409, 67] width 523 height 13
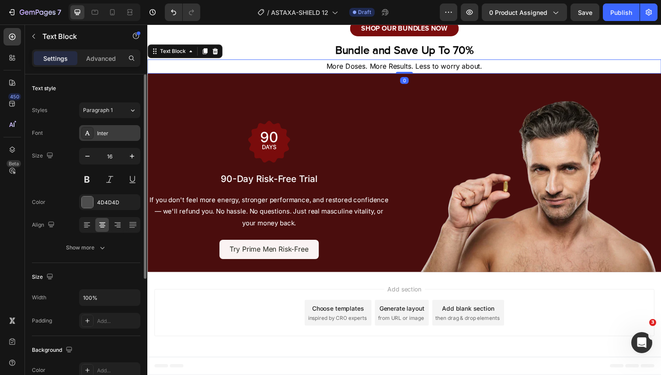
click at [115, 134] on div "Inter" at bounding box center [117, 133] width 41 height 8
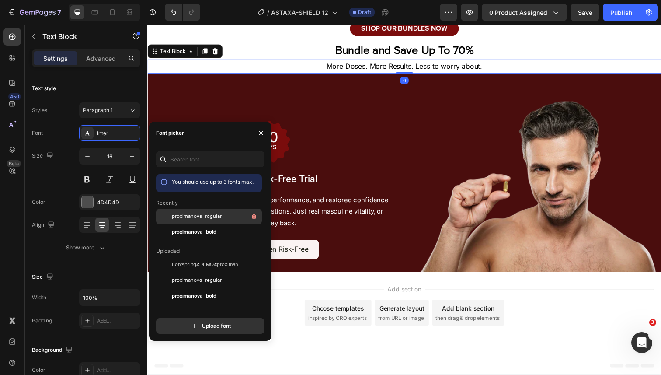
click at [188, 219] on span "proximanova_regular" at bounding box center [197, 217] width 50 height 8
click at [354, 173] on div "Image Row" at bounding box center [271, 144] width 248 height 58
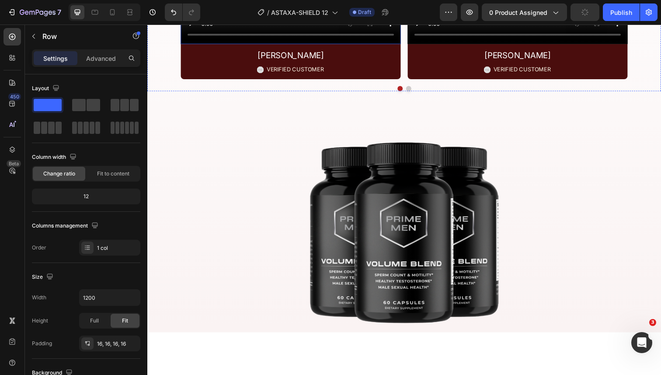
scroll to position [3238, 0]
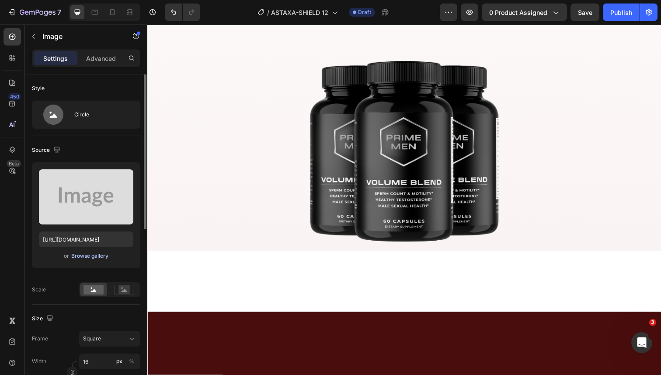
click at [101, 254] on div "Browse gallery" at bounding box center [89, 256] width 37 height 8
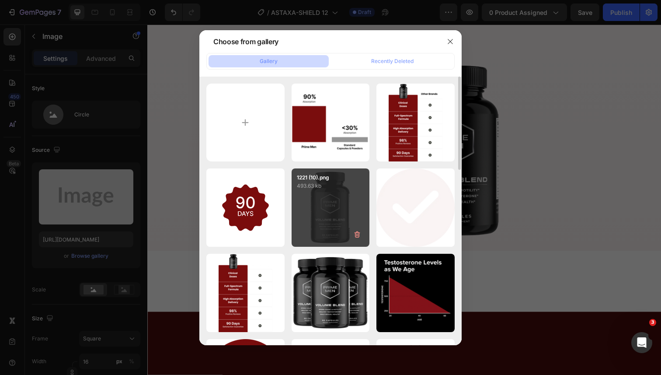
scroll to position [185, 0]
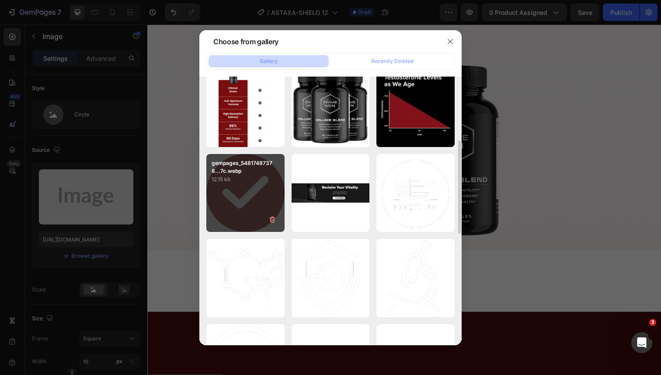
click at [271, 184] on div "gempages_54817487378...7c.webp 12.15 kb" at bounding box center [245, 193] width 78 height 78
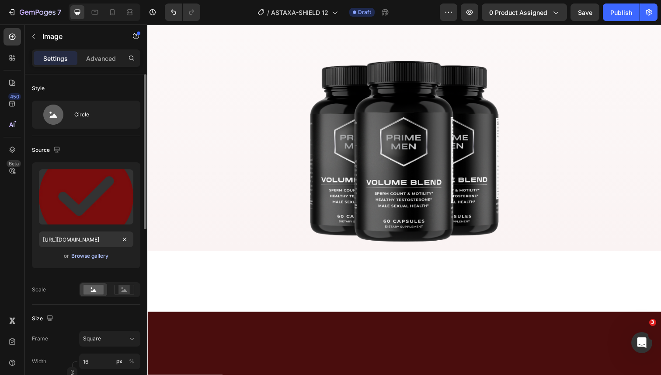
click at [88, 258] on div "Browse gallery" at bounding box center [89, 256] width 37 height 8
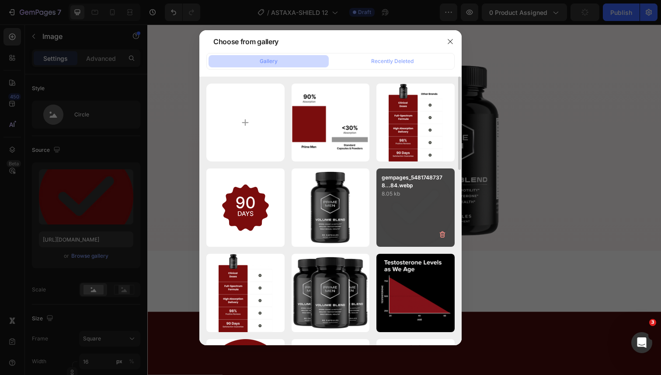
click at [410, 174] on p "gempages_54817487378...84.webp" at bounding box center [416, 182] width 68 height 16
type input "https://cdn.shopify.com/s/files/1/0644/5370/5824/files/gempages_572674907528233…"
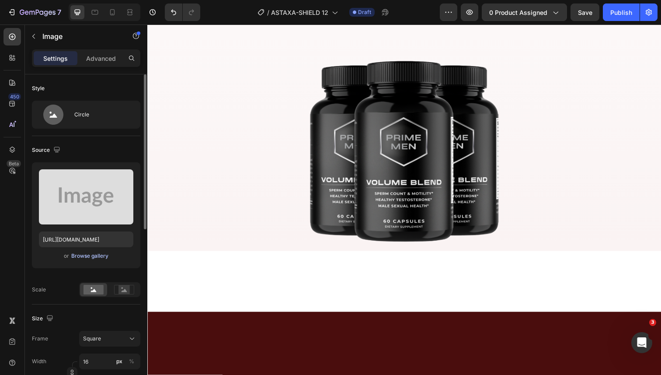
click at [91, 259] on div "Browse gallery" at bounding box center [89, 256] width 37 height 8
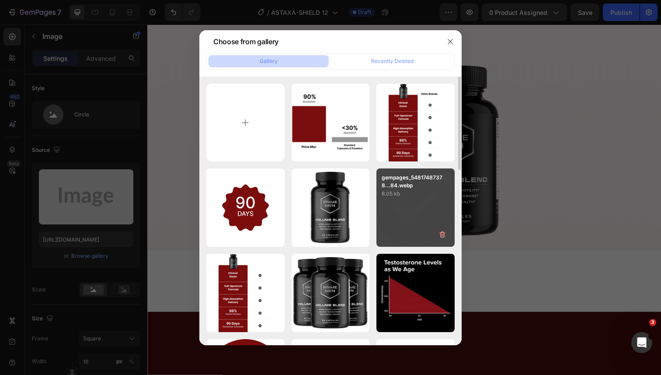
click at [403, 212] on div "gempages_54817487378...84.webp 8.05 kb" at bounding box center [416, 207] width 78 height 78
type input "https://cdn.shopify.com/s/files/1/0644/5370/5824/files/gempages_572674907528233…"
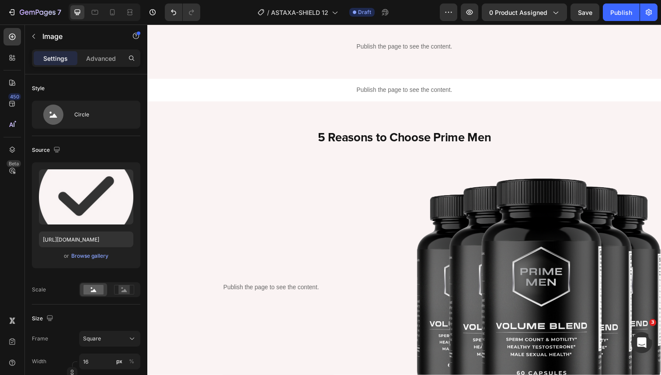
scroll to position [1420, 0]
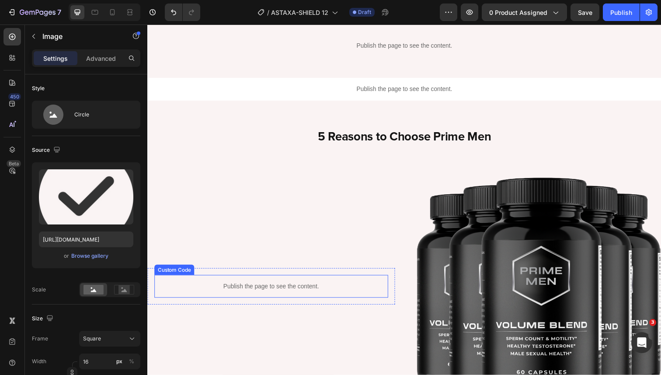
click at [276, 294] on p "Publish the page to see the content." at bounding box center [273, 291] width 239 height 9
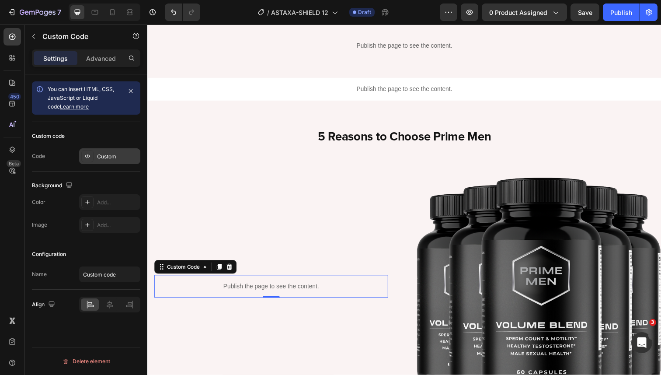
click at [102, 158] on div "Custom" at bounding box center [117, 157] width 41 height 8
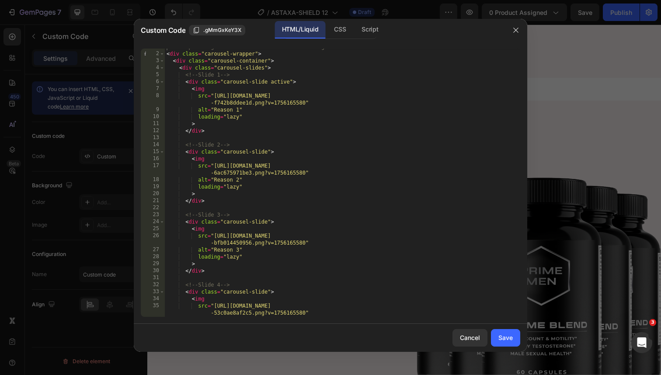
scroll to position [0, 0]
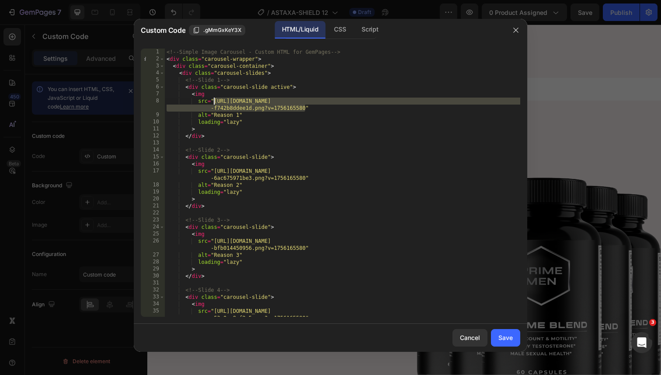
drag, startPoint x: 304, startPoint y: 108, endPoint x: 215, endPoint y: 103, distance: 89.4
click at [215, 103] on div "<!-- Simple Image Carousel - Custom HTML for GemPages --> < div class = "carous…" at bounding box center [343, 190] width 356 height 282
paste textarea "644/5370/5824/files/6.png?v=1756373916"
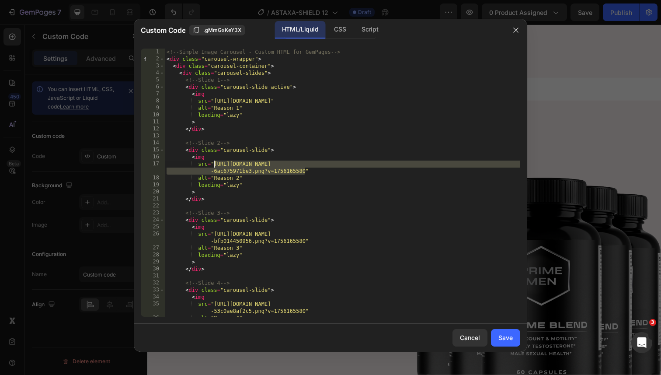
drag, startPoint x: 306, startPoint y: 172, endPoint x: 215, endPoint y: 166, distance: 91.1
click at [215, 166] on div "<!-- Simple Image Carousel - Custom HTML for GemPages --> < div class = "carous…" at bounding box center [343, 190] width 356 height 282
paste textarea "644/5370/5824/files/7.png?v=1756373916"
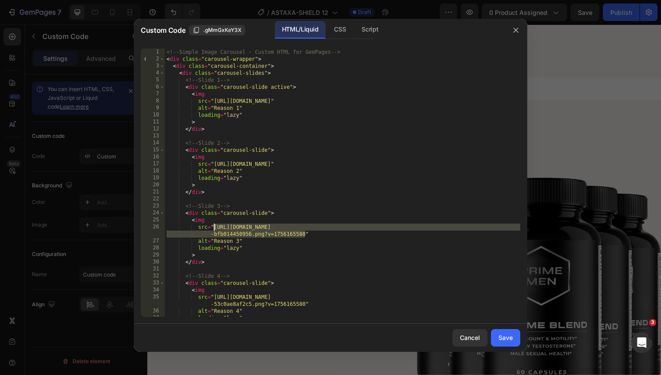
drag, startPoint x: 304, startPoint y: 234, endPoint x: 215, endPoint y: 229, distance: 89.8
click at [215, 229] on div "<!-- Simple Image Carousel - Custom HTML for GemPages --> < div class = "carous…" at bounding box center [343, 190] width 356 height 282
paste textarea "644/5370/5824/files/8.png?v=1756373916"
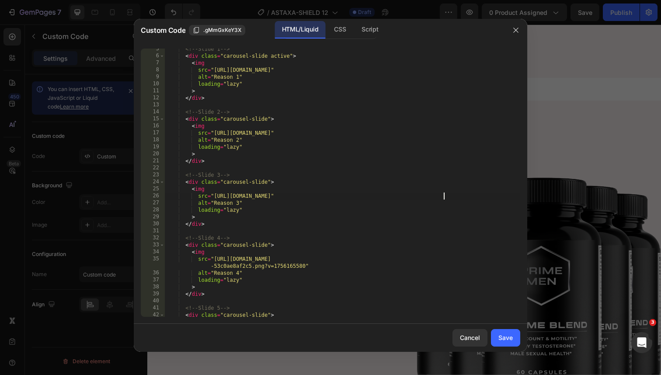
scroll to position [31, 0]
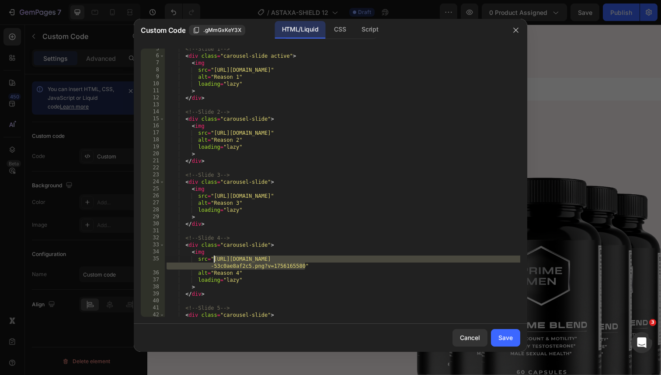
drag, startPoint x: 304, startPoint y: 266, endPoint x: 215, endPoint y: 261, distance: 89.0
click at [215, 261] on div "<!-- Slide 1 --> < div class = "carousel-slide active" > < img src = "https://c…" at bounding box center [343, 186] width 356 height 282
paste textarea "644/5370/5824/files/9.png?v=1756373917"
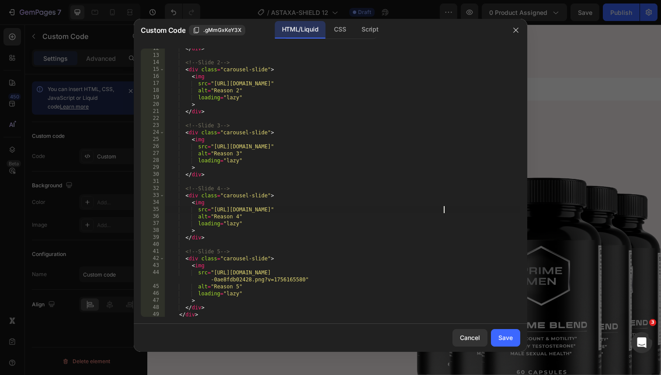
scroll to position [87, 0]
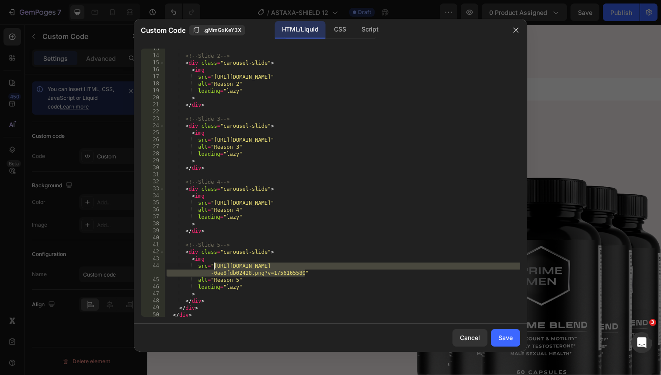
drag, startPoint x: 303, startPoint y: 272, endPoint x: 214, endPoint y: 268, distance: 89.7
click at [214, 268] on div "<!-- Slide 2 --> < div class = "carousel-slide" > < img src = "https://cdn.shop…" at bounding box center [343, 186] width 356 height 282
paste textarea "644/5370/5824/files/10.png?v=1756373916"
type textarea "src="https://cdn.shopify.com/s/files/1/0644/5370/5824/files/10.png?v=1756373916""
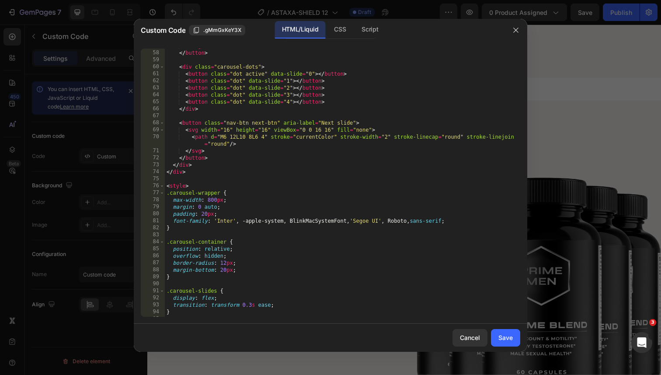
scroll to position [407, 0]
click at [506, 337] on div "Save" at bounding box center [506, 337] width 14 height 9
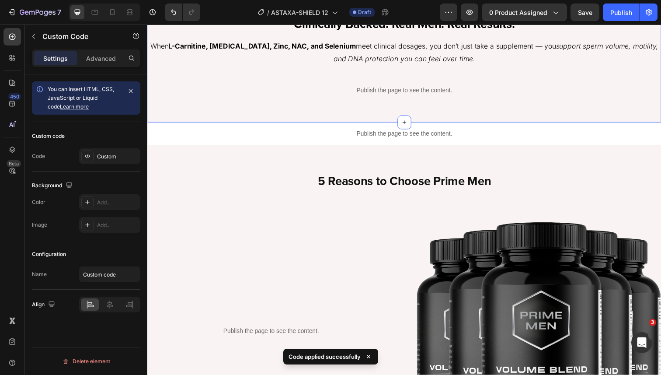
scroll to position [1412, 0]
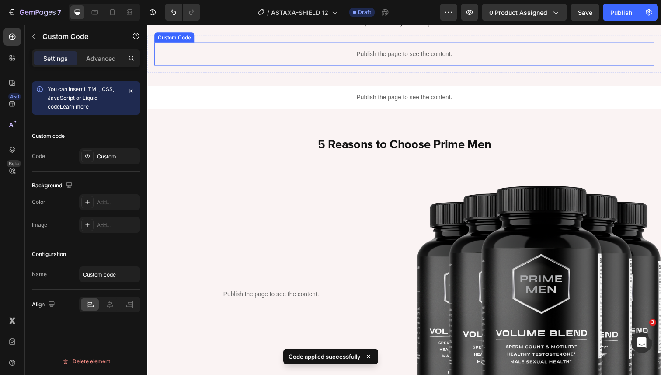
click at [385, 59] on p "Publish the page to see the content." at bounding box center [409, 54] width 511 height 9
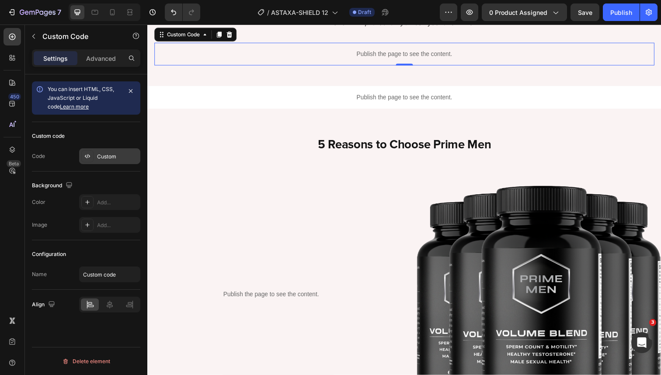
click at [110, 157] on div "Custom" at bounding box center [117, 157] width 41 height 8
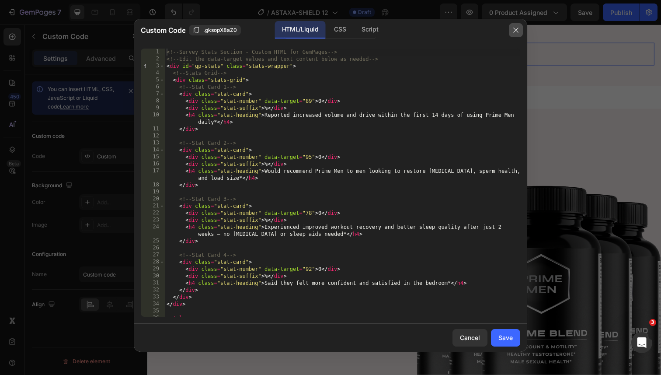
click at [515, 33] on icon "button" at bounding box center [515, 30] width 7 height 7
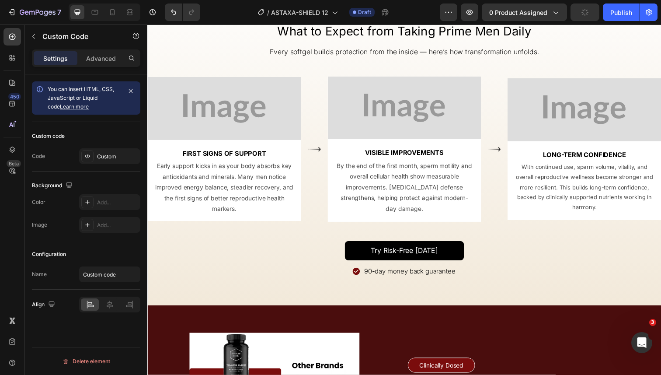
scroll to position [2320, 0]
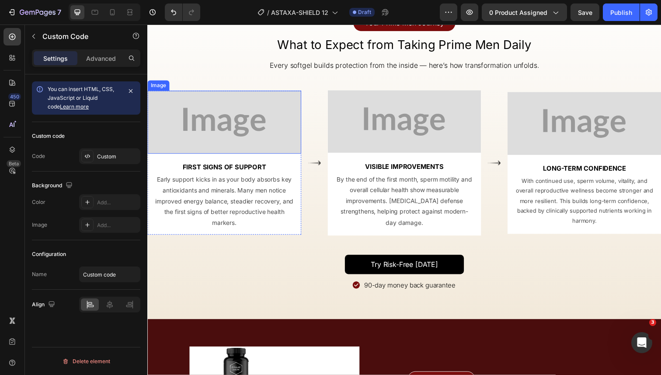
click at [235, 131] on img at bounding box center [225, 124] width 157 height 64
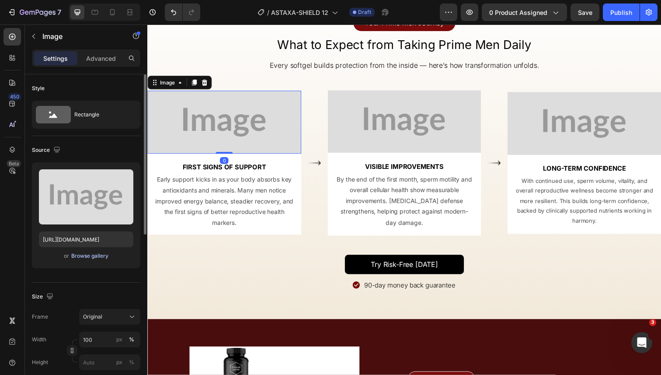
click at [98, 252] on div "Browse gallery" at bounding box center [89, 256] width 37 height 8
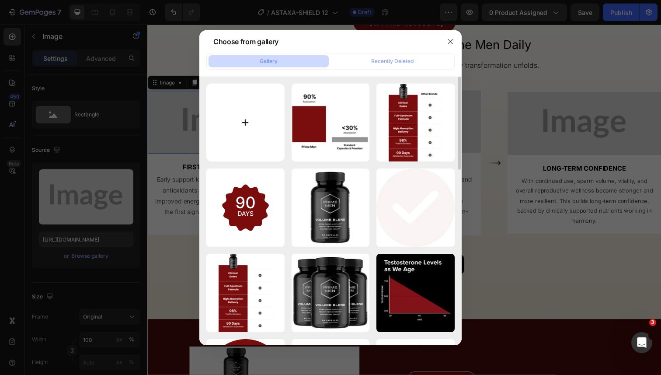
click at [259, 126] on input "file" at bounding box center [245, 123] width 78 height 78
type input "C:\fakepath\1.png"
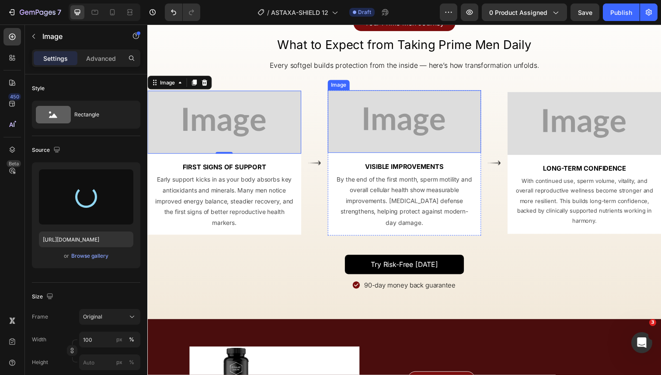
type input "https://cdn.shopify.com/s/files/1/0644/5370/5824/files/gempages_572674907528233…"
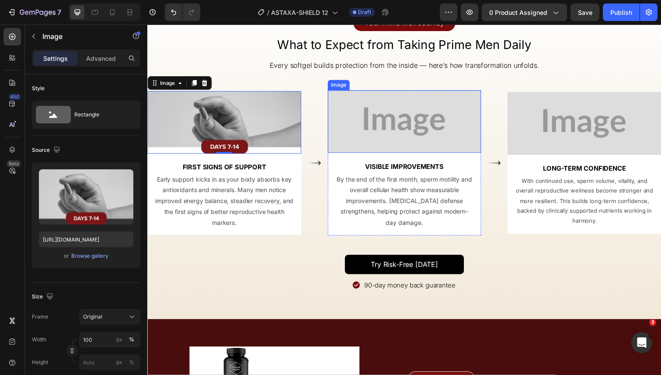
click at [383, 129] on img at bounding box center [409, 124] width 157 height 64
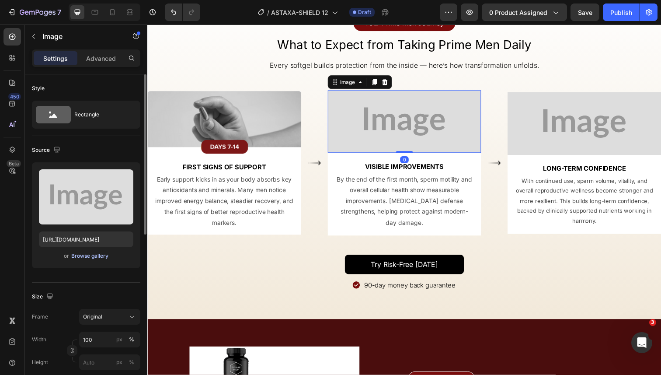
click at [107, 253] on div "Browse gallery" at bounding box center [89, 256] width 37 height 8
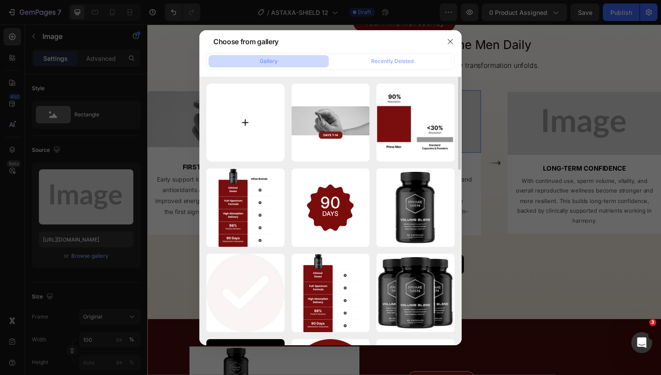
click at [270, 118] on input "file" at bounding box center [245, 123] width 78 height 78
type input "C:\fakepath\2.png"
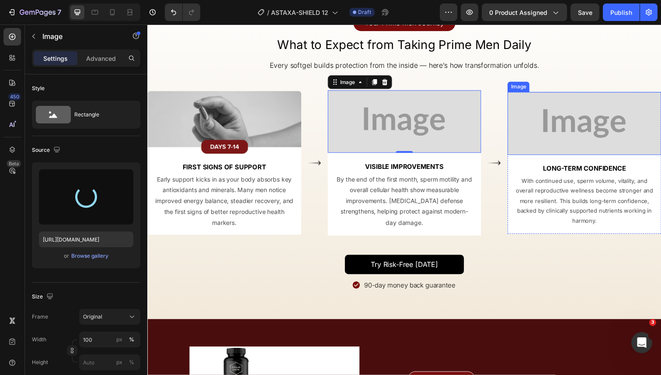
click at [546, 133] on img at bounding box center [593, 126] width 157 height 64
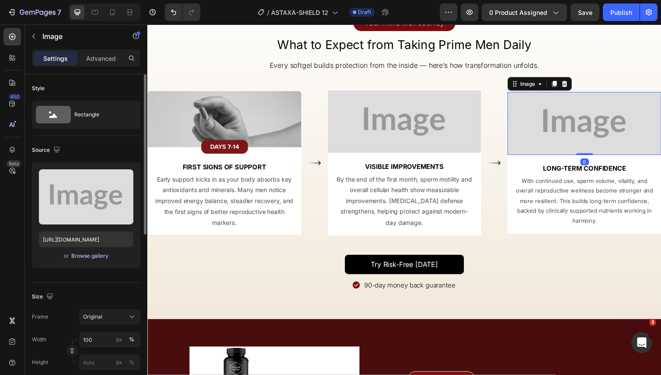
click at [95, 256] on div "Browse gallery" at bounding box center [89, 256] width 37 height 8
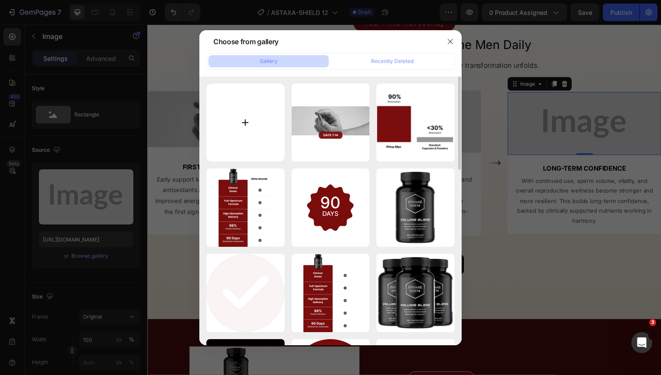
click at [257, 124] on input "file" at bounding box center [245, 123] width 78 height 78
type input "C:\fakepath\3.png"
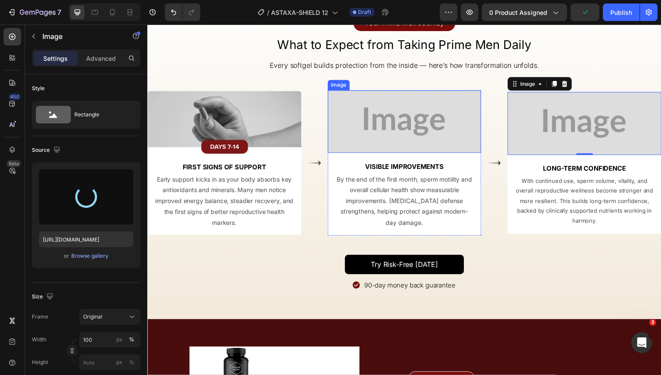
type input "https://cdn.shopify.com/s/files/1/0644/5370/5824/files/gempages_572674907528233…"
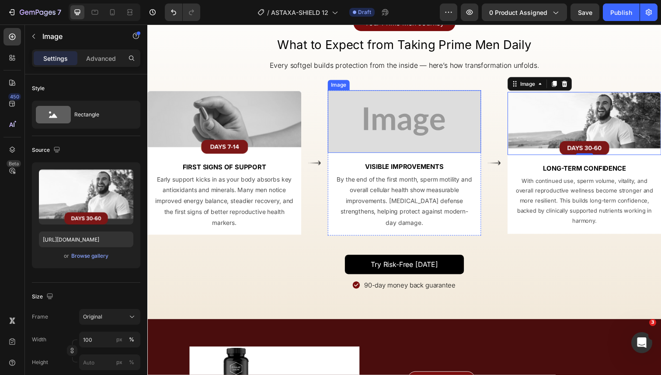
click at [385, 140] on img at bounding box center [409, 124] width 157 height 64
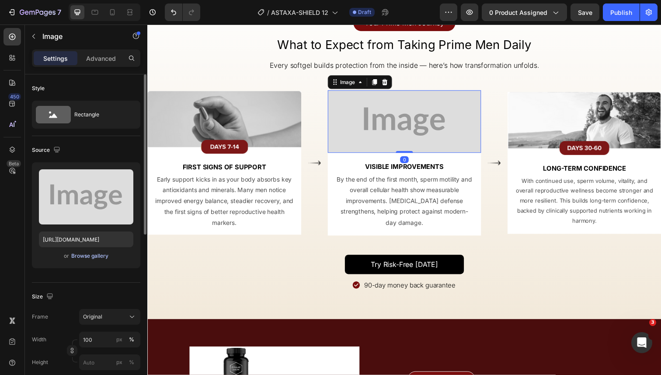
click at [104, 257] on div "Browse gallery" at bounding box center [89, 256] width 37 height 8
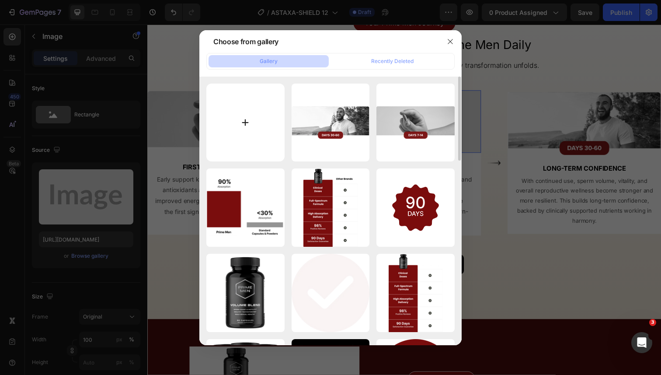
click at [261, 119] on input "file" at bounding box center [245, 123] width 78 height 78
type input "C:\fakepath\2.png"
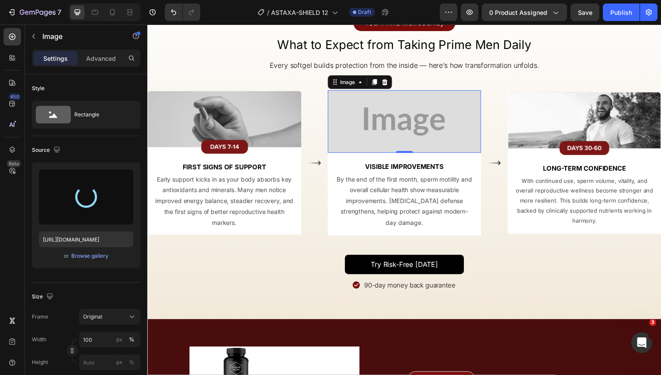
type input "https://cdn.shopify.com/s/files/1/0644/5370/5824/files/gempages_572674907528233…"
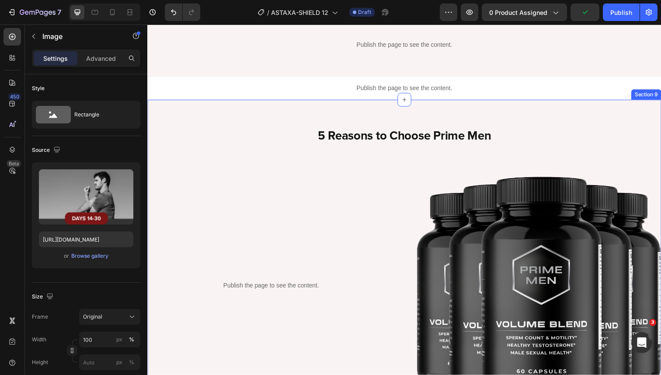
scroll to position [1344, 0]
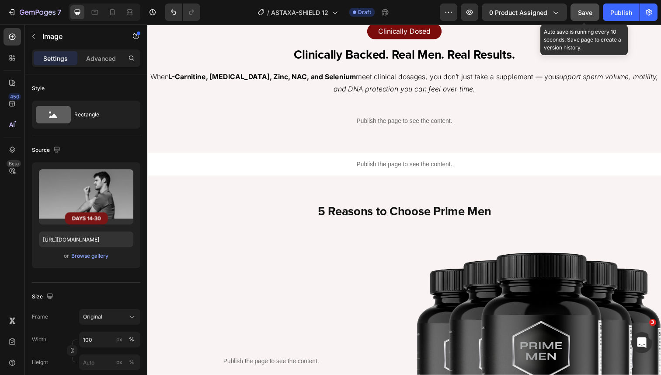
click at [591, 6] on button "Save" at bounding box center [585, 11] width 29 height 17
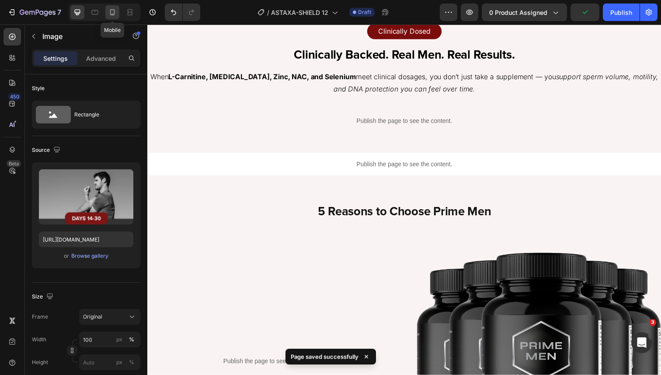
click at [111, 14] on icon at bounding box center [112, 12] width 5 height 6
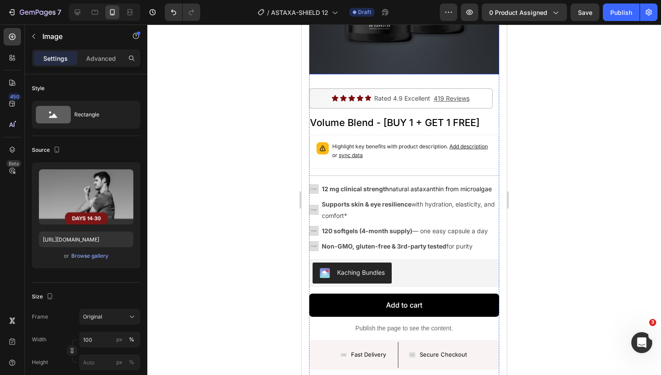
scroll to position [205, 0]
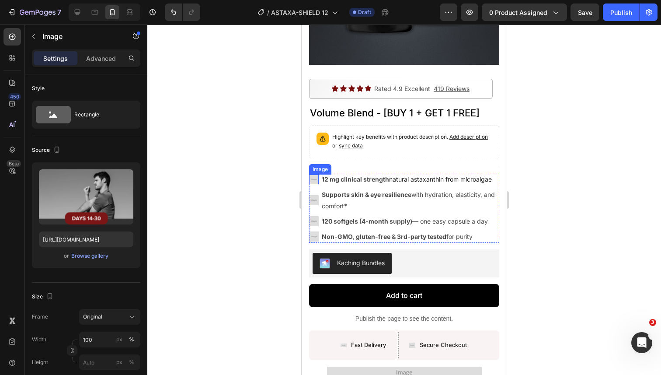
click at [315, 177] on img at bounding box center [314, 179] width 10 height 10
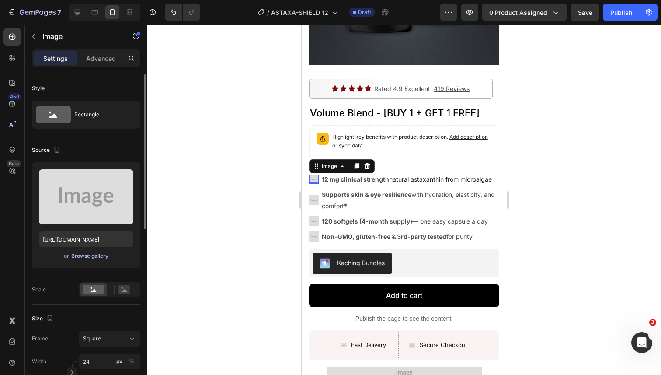
click at [106, 255] on div "Browse gallery" at bounding box center [89, 256] width 37 height 8
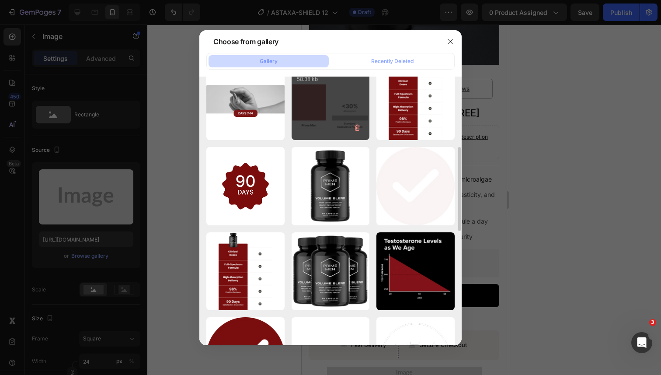
scroll to position [277, 0]
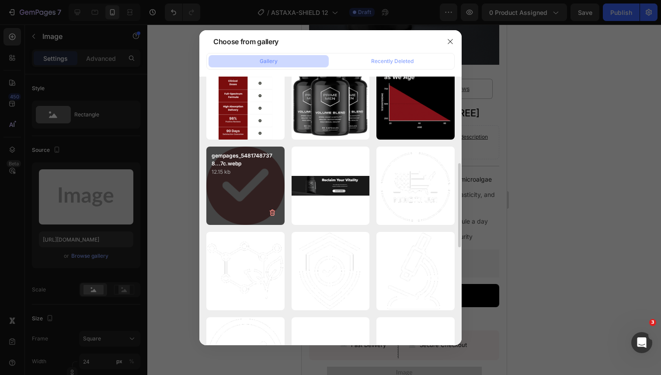
click at [255, 196] on div "gempages_54817487378...7c.webp 12.15 kb" at bounding box center [245, 185] width 78 height 78
type input "[URL][DOMAIN_NAME]"
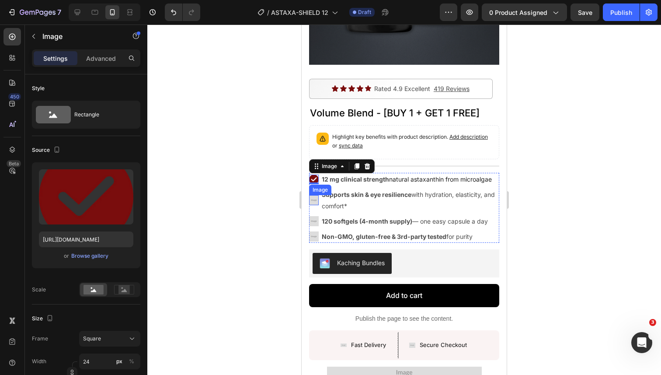
click at [315, 199] on img at bounding box center [314, 200] width 10 height 10
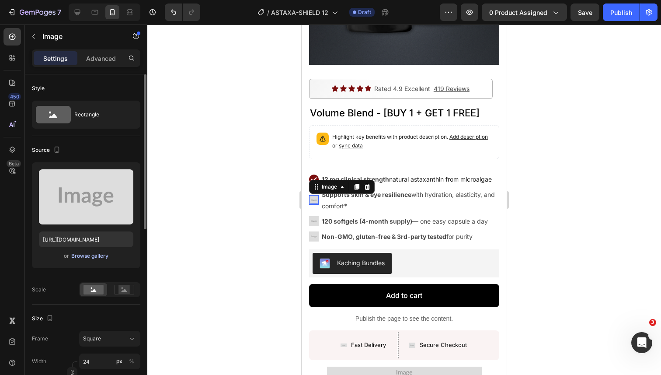
click at [91, 253] on div "Browse gallery" at bounding box center [89, 256] width 37 height 8
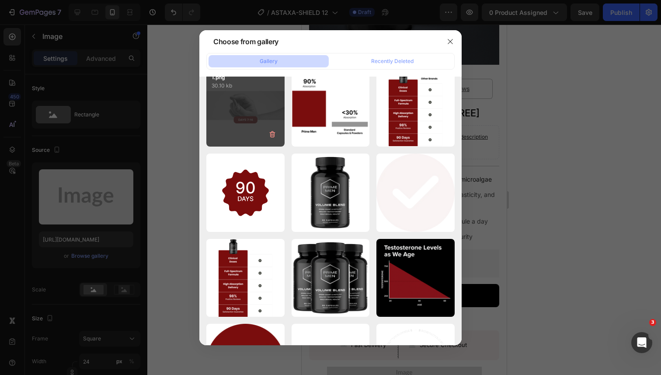
scroll to position [164, 0]
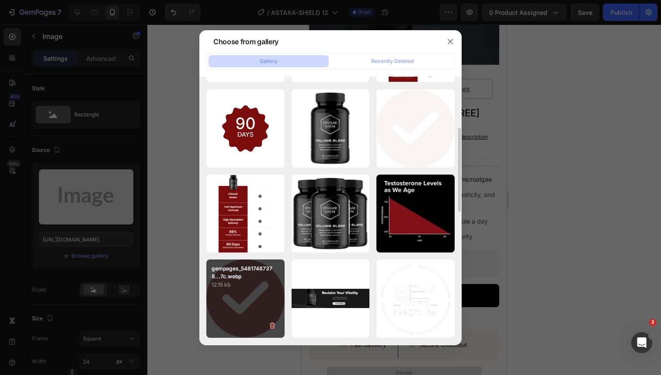
click at [252, 298] on div "gempages_54817487378...7c.webp 12.15 kb" at bounding box center [245, 298] width 78 height 78
type input "[URL][DOMAIN_NAME]"
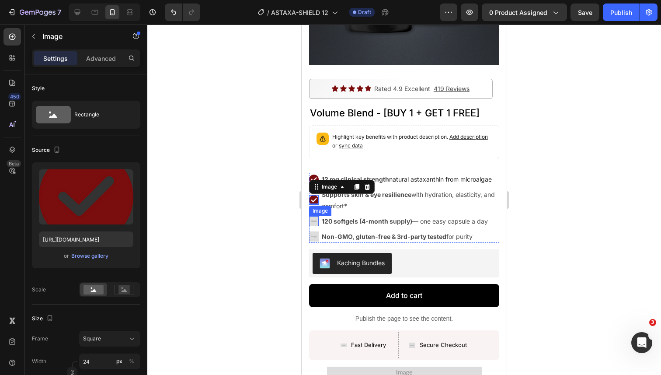
click at [317, 220] on img at bounding box center [314, 221] width 10 height 10
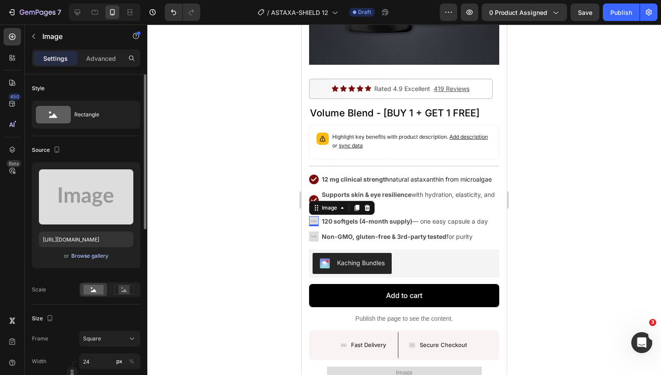
click at [105, 255] on div "Browse gallery" at bounding box center [89, 256] width 37 height 8
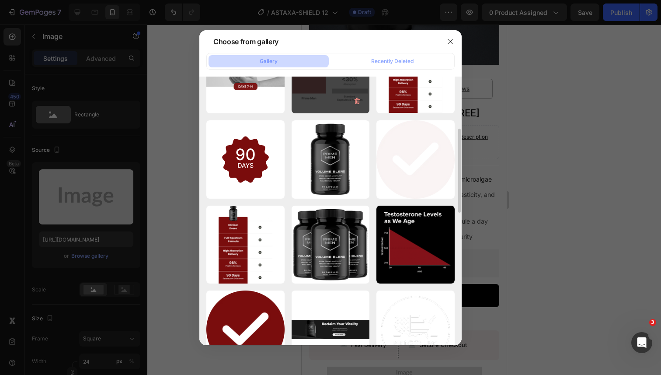
scroll to position [141, 0]
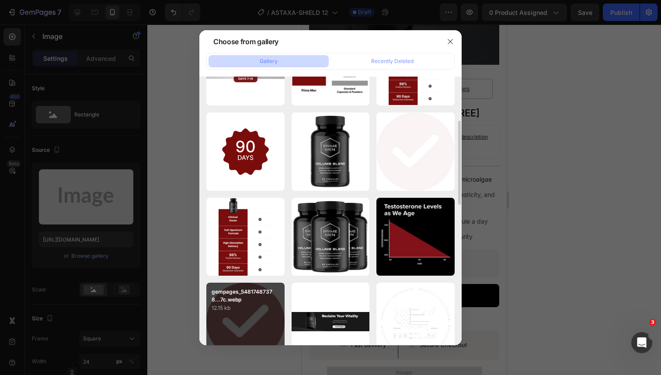
click at [237, 308] on p "12.15 kb" at bounding box center [246, 307] width 68 height 9
type input "[URL][DOMAIN_NAME]"
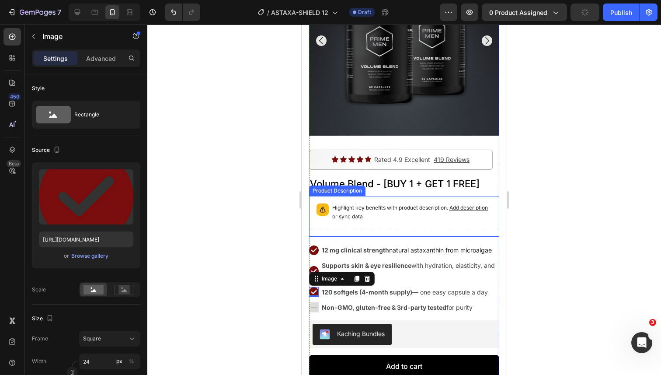
scroll to position [131, 0]
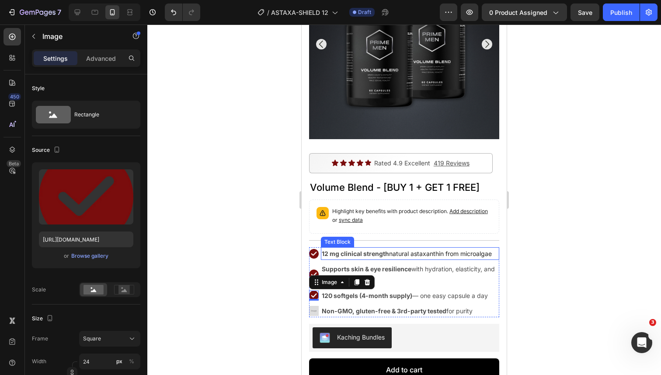
click at [350, 253] on strong "12 mg clinical strength" at bounding box center [355, 253] width 67 height 7
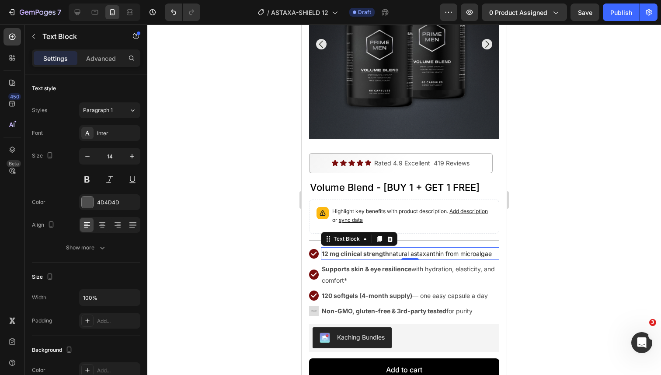
click at [350, 253] on strong "12 mg clinical strength" at bounding box center [355, 253] width 67 height 7
click at [359, 272] on p "Supports skin & eye resilience with hydration, elasticity, and comfort*" at bounding box center [410, 274] width 177 height 22
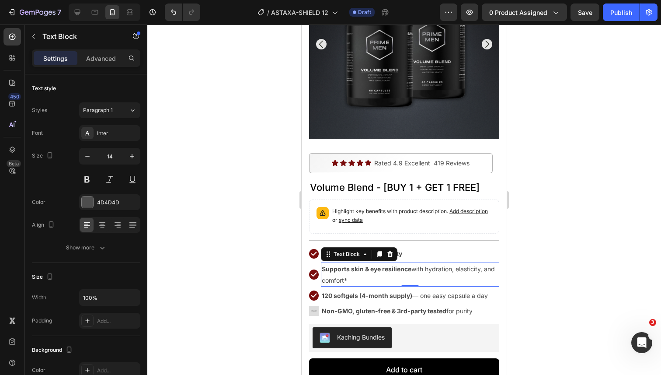
click at [359, 272] on p "Supports skin & eye resilience with hydration, elasticity, and comfort*" at bounding box center [410, 274] width 177 height 22
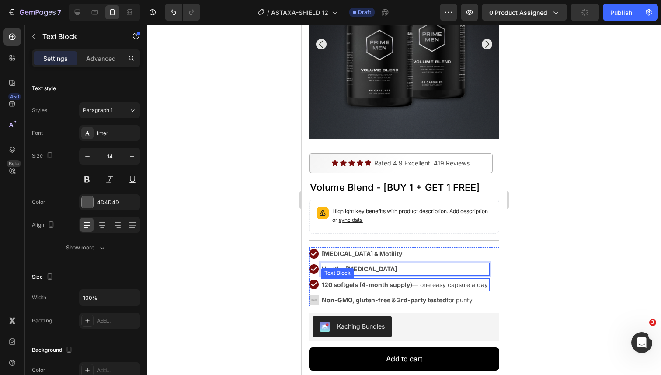
click at [359, 286] on strong "120 softgels (4-month supply)" at bounding box center [367, 284] width 91 height 7
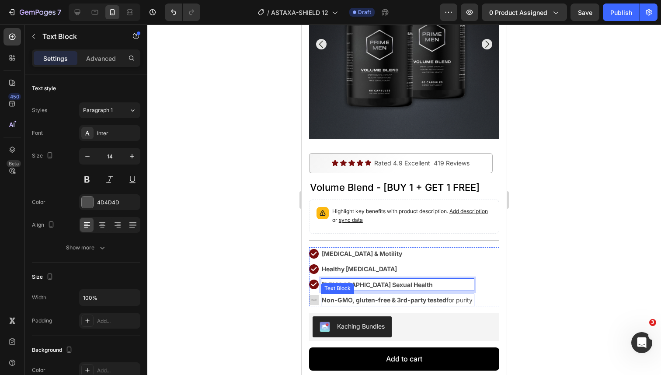
click at [342, 299] on strong "Non-GMO, gluten-free & 3rd-party tested" at bounding box center [384, 299] width 125 height 7
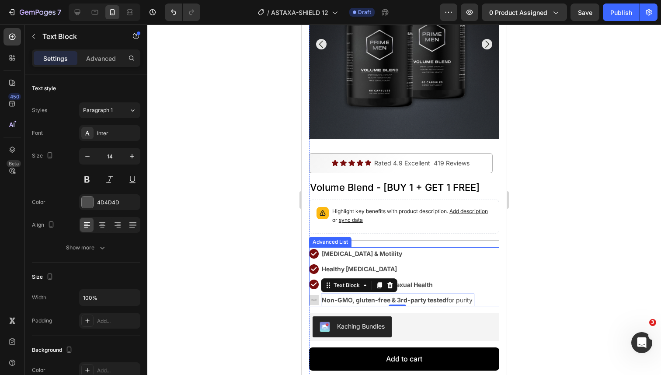
click at [317, 300] on img at bounding box center [314, 300] width 10 height 10
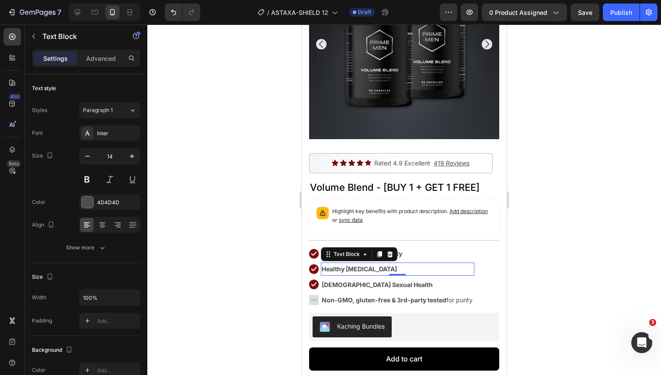
click at [415, 272] on p "Healthy [MEDICAL_DATA]" at bounding box center [398, 268] width 152 height 11
click at [482, 268] on div "Image Sperm Count & Motility Text Block Image Healthy Testosterone Text Block 0…" at bounding box center [404, 276] width 190 height 59
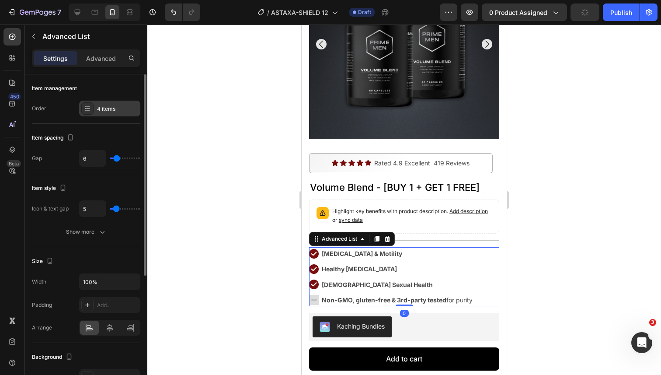
click at [98, 114] on div "4 items" at bounding box center [109, 109] width 61 height 16
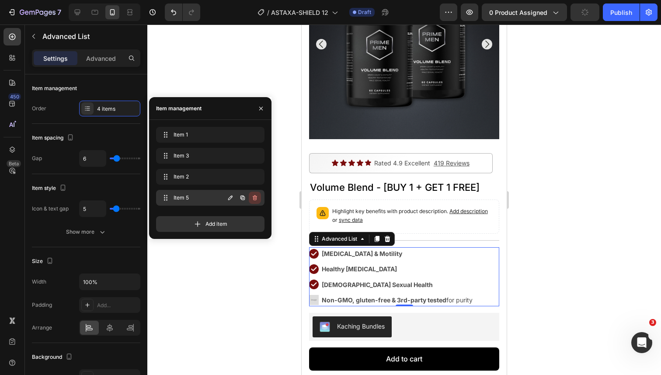
click at [252, 200] on icon "button" at bounding box center [254, 197] width 7 height 7
click at [253, 199] on div "Delete" at bounding box center [249, 198] width 16 height 8
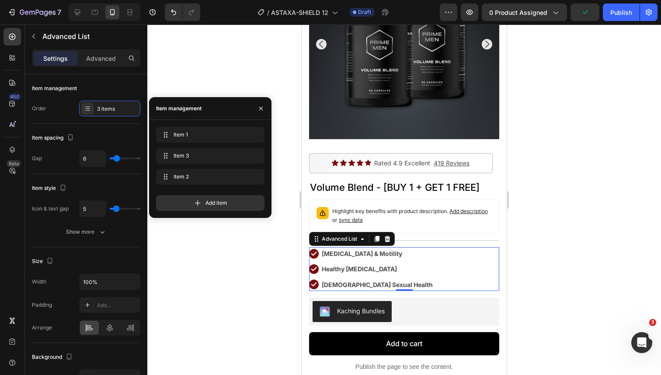
click at [401, 264] on div "Image Sperm Count & Motility Text Block Image Healthy Testosterone Text Block I…" at bounding box center [404, 269] width 190 height 44
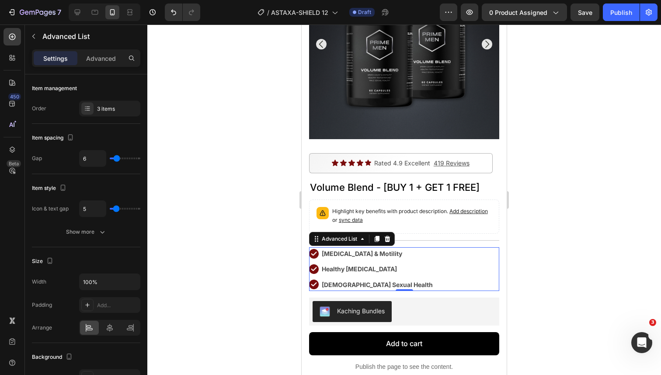
click at [548, 265] on div at bounding box center [404, 199] width 514 height 350
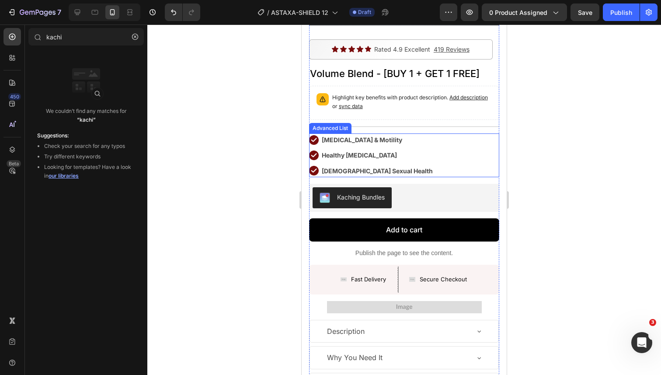
scroll to position [245, 0]
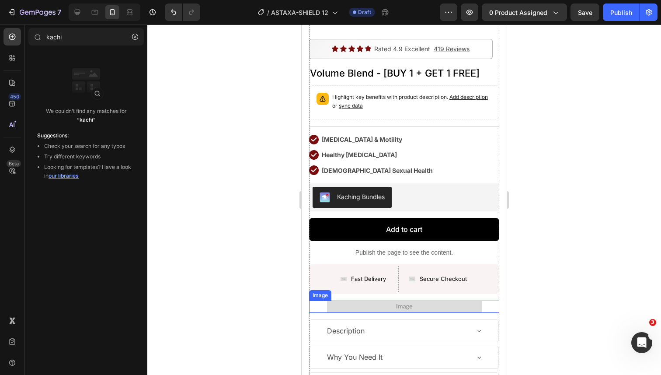
click at [437, 306] on img at bounding box center [404, 306] width 155 height 12
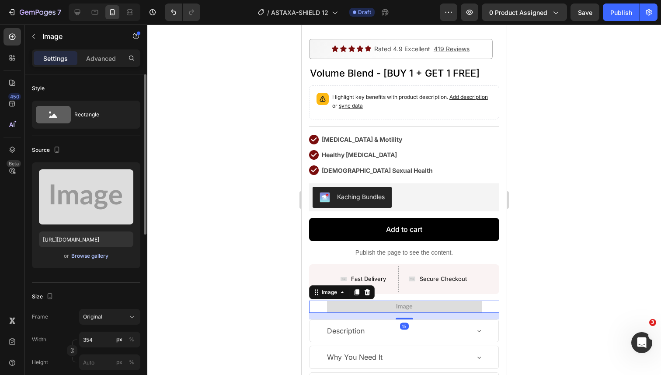
click at [98, 256] on div "Browse gallery" at bounding box center [89, 256] width 37 height 8
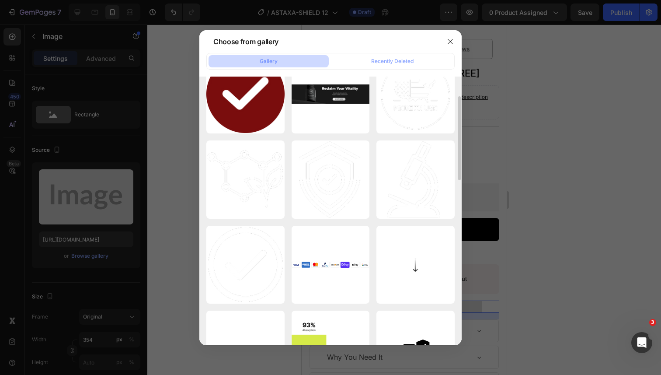
scroll to position [432, 0]
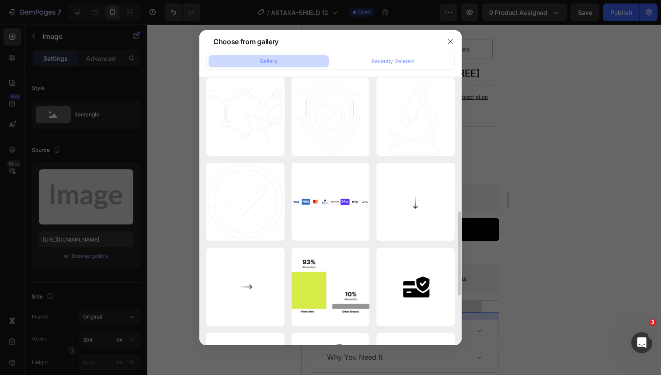
click at [0, 0] on div "gempages_548174873789...84.svg 33.44 kb" at bounding box center [0, 0] width 0 height 0
type input "https://cdn.shopify.com/s/files/1/0644/5370/5824/files/gempages_572674907528233…"
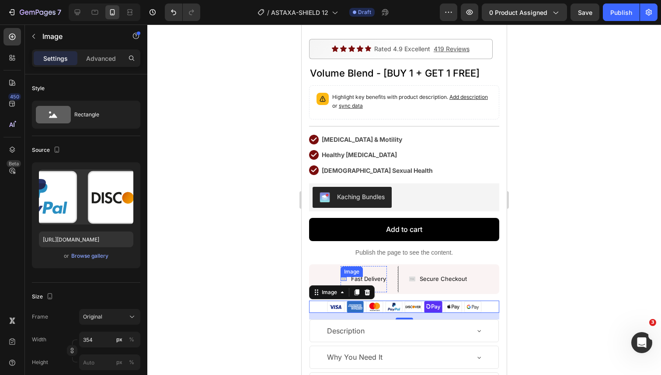
click at [344, 279] on img at bounding box center [344, 278] width 6 height 3
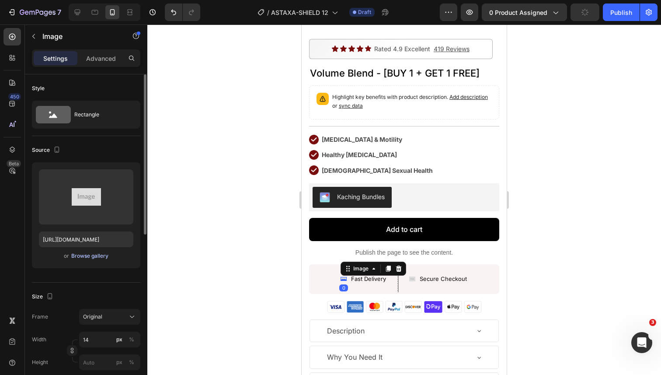
click at [101, 257] on div "Browse gallery" at bounding box center [89, 256] width 37 height 8
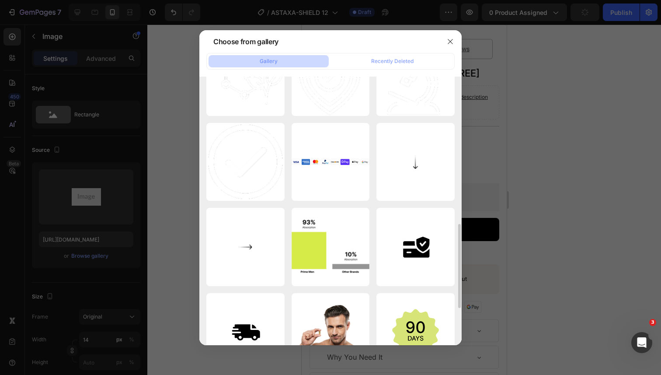
scroll to position [492, 0]
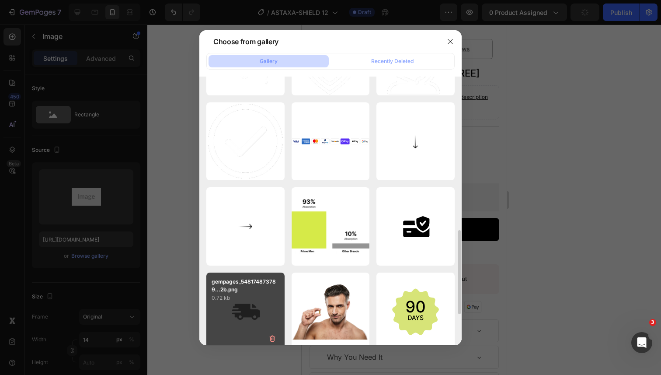
click at [244, 309] on div "gempages_548174873789...2b.png 0.72 kb" at bounding box center [245, 311] width 78 height 78
type input "https://cdn.shopify.com/s/files/1/0644/5370/5824/files/gempages_572674907528233…"
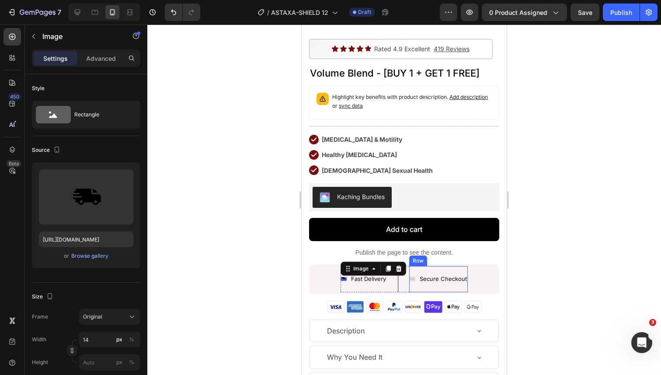
click at [413, 279] on img at bounding box center [412, 278] width 6 height 5
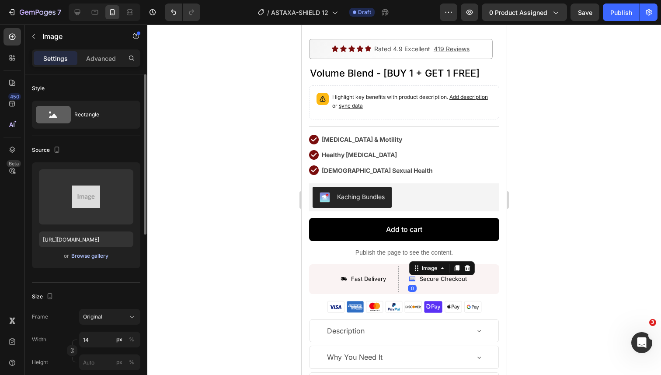
click at [88, 252] on div "Browse gallery" at bounding box center [89, 256] width 37 height 8
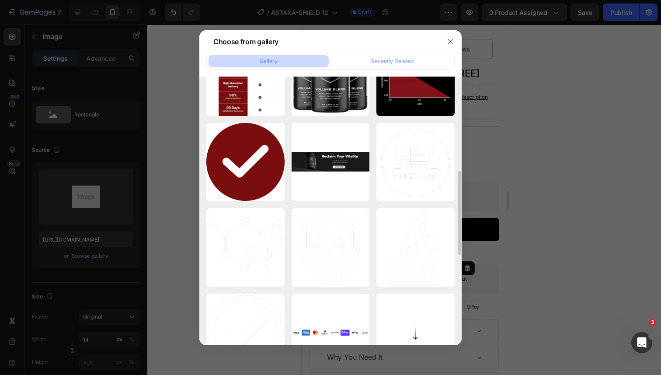
scroll to position [495, 0]
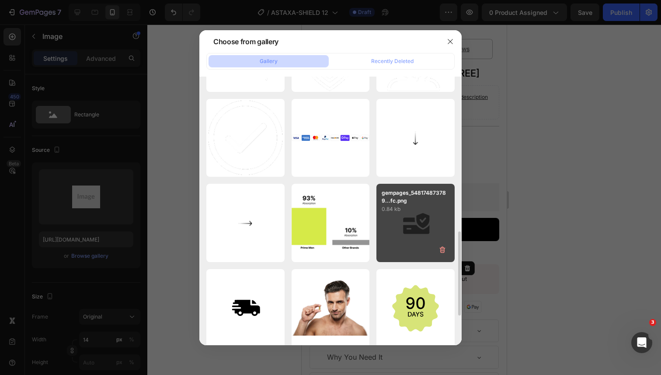
click at [397, 225] on div "gempages_548174873789...fc.png 0.84 kb" at bounding box center [416, 223] width 78 height 78
type input "https://cdn.shopify.com/s/files/1/0644/5370/5824/files/gempages_572674907528233…"
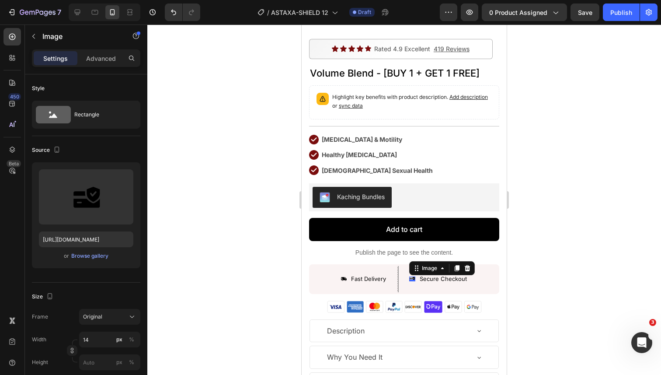
click at [574, 217] on div at bounding box center [404, 199] width 514 height 350
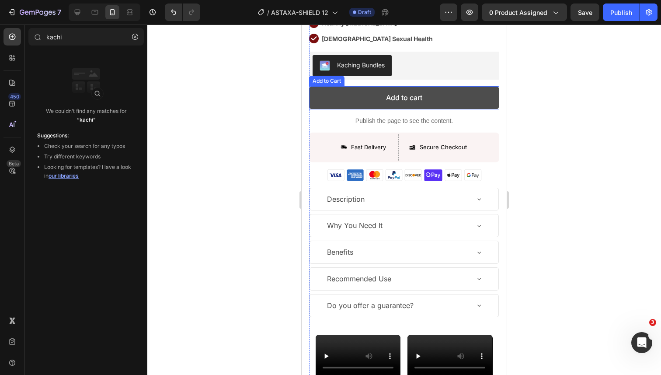
scroll to position [408, 0]
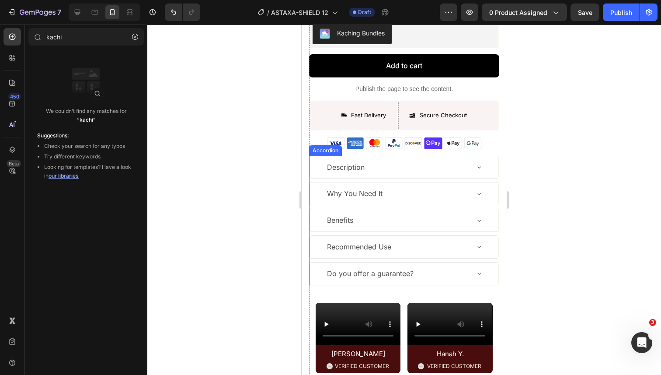
click at [453, 173] on div "Description" at bounding box center [397, 167] width 143 height 15
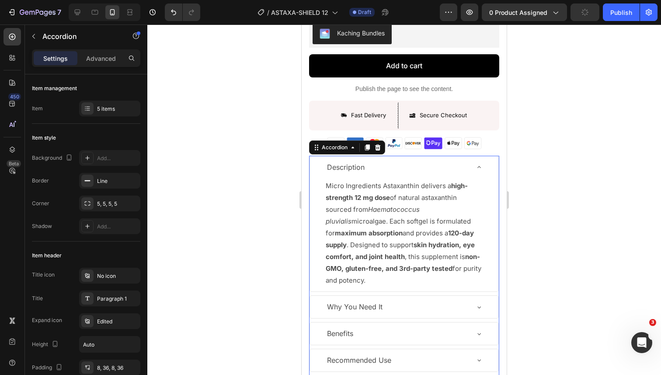
click at [453, 173] on div "Description" at bounding box center [397, 167] width 143 height 15
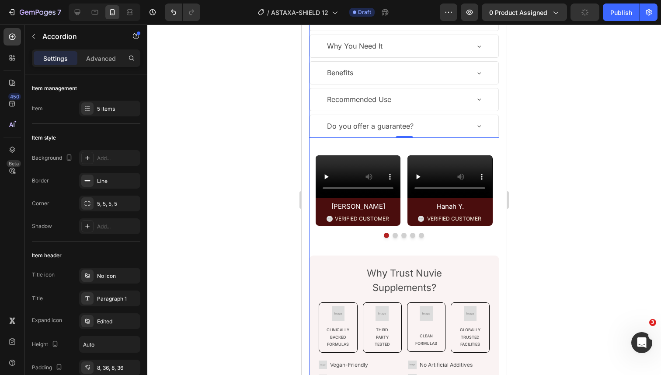
scroll to position [558, 0]
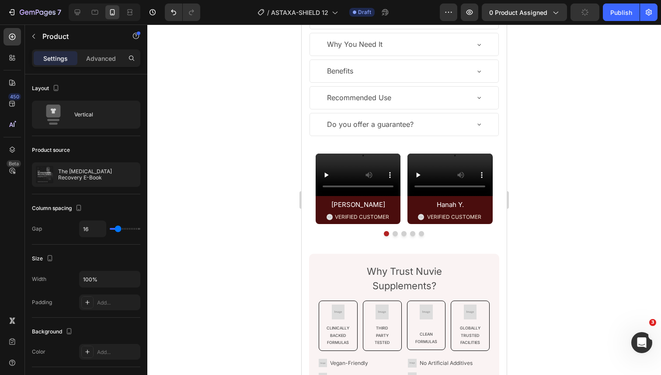
click at [314, 146] on div "Video Jasmine R. Text Block Image VERIFIED CUSTOMER Text Block Row Row Video Ha…" at bounding box center [404, 186] width 190 height 101
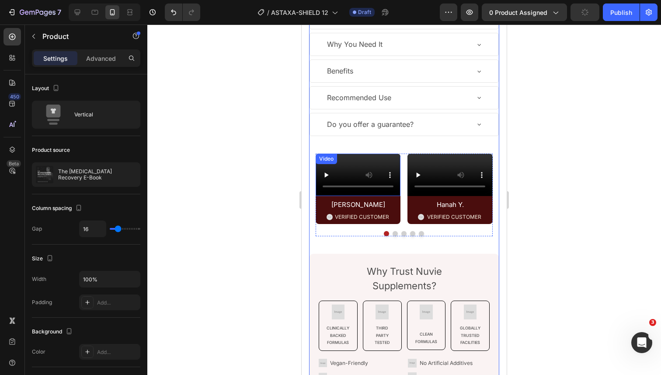
scroll to position [460, 0]
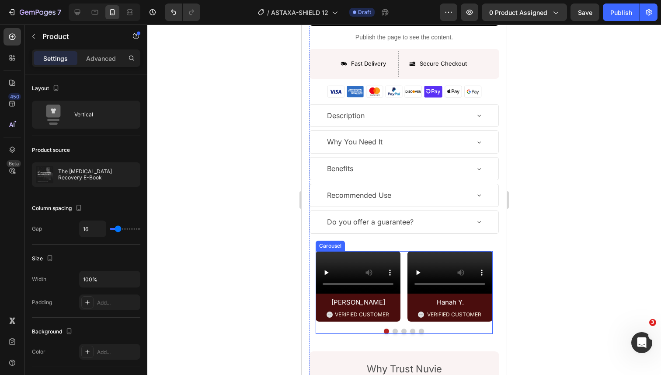
click at [407, 254] on div "Video Jasmine R. Text Block Image VERIFIED CUSTOMER Text Block Row Row Video Ha…" at bounding box center [404, 286] width 177 height 71
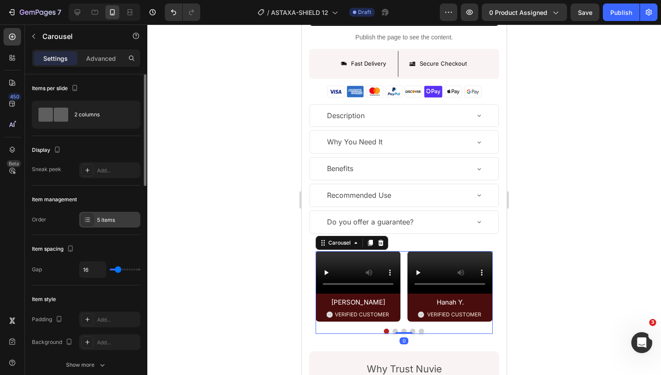
click at [105, 224] on div "5 items" at bounding box center [109, 220] width 61 height 16
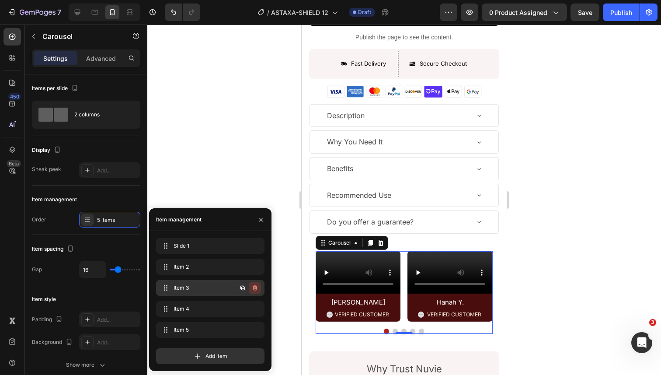
click at [257, 285] on icon "button" at bounding box center [254, 287] width 7 height 7
click at [255, 288] on div "Delete" at bounding box center [249, 288] width 16 height 8
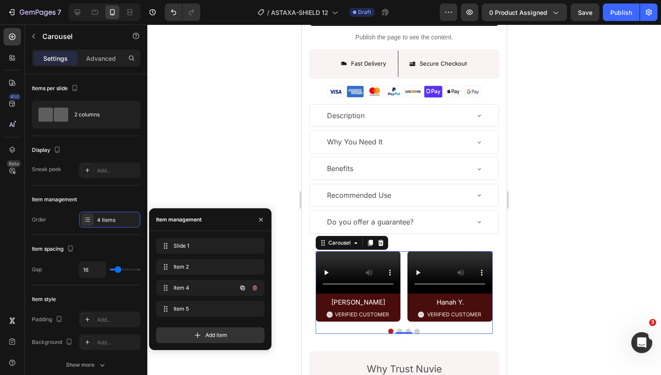
click at [255, 288] on icon "button" at bounding box center [254, 287] width 7 height 7
click at [255, 288] on div "Delete" at bounding box center [249, 288] width 16 height 8
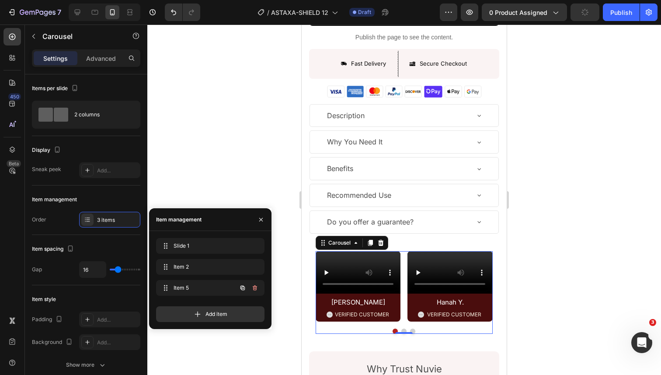
click at [255, 288] on icon "button" at bounding box center [254, 287] width 7 height 7
click at [255, 288] on div "Delete" at bounding box center [249, 288] width 16 height 8
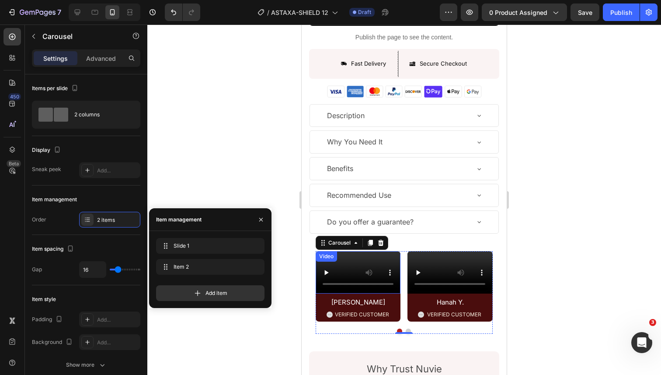
click at [361, 290] on video at bounding box center [358, 272] width 85 height 42
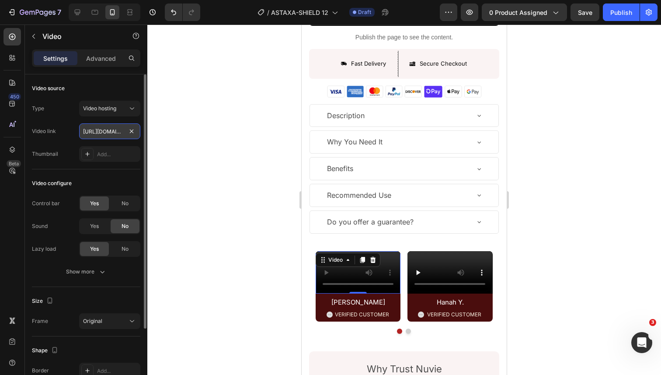
scroll to position [0, 163]
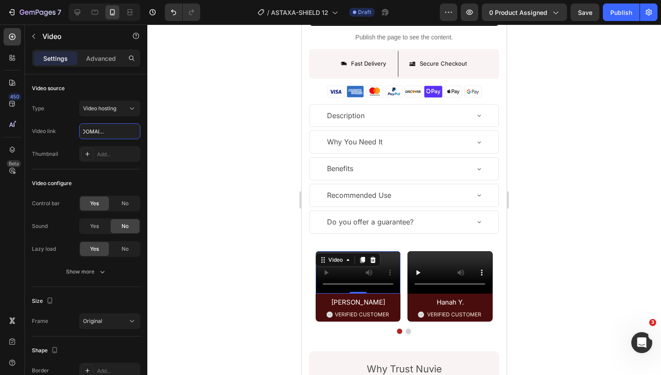
type input "[URL][DOMAIN_NAME]"
click at [420, 286] on video at bounding box center [450, 272] width 85 height 42
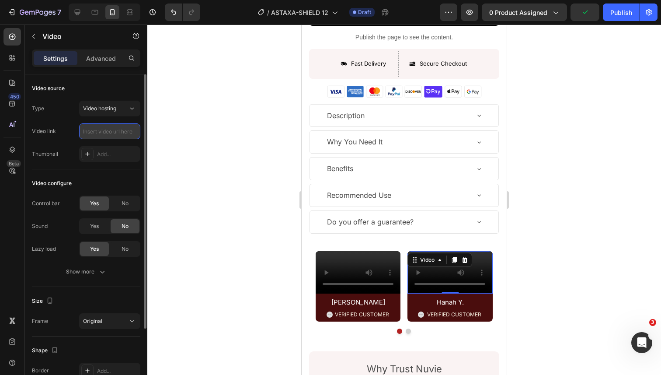
click at [119, 130] on input "text" at bounding box center [109, 131] width 61 height 16
type input "[URL][DOMAIN_NAME]"
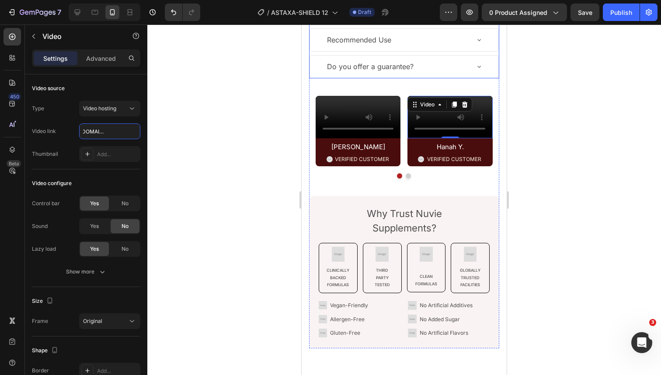
scroll to position [726, 0]
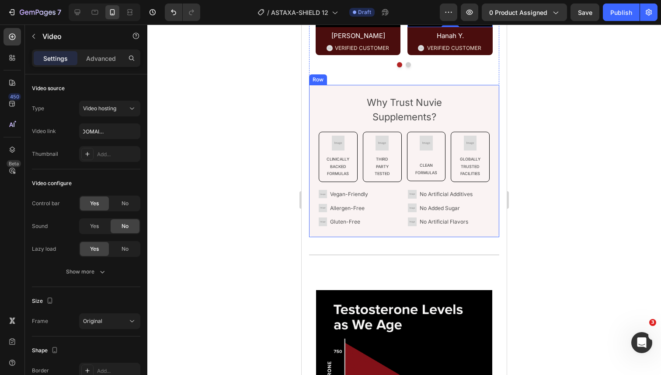
click at [314, 206] on div "Why Trust Nuvie Supplements? Text Block Image Clinically Backed Formulas Text B…" at bounding box center [404, 161] width 190 height 152
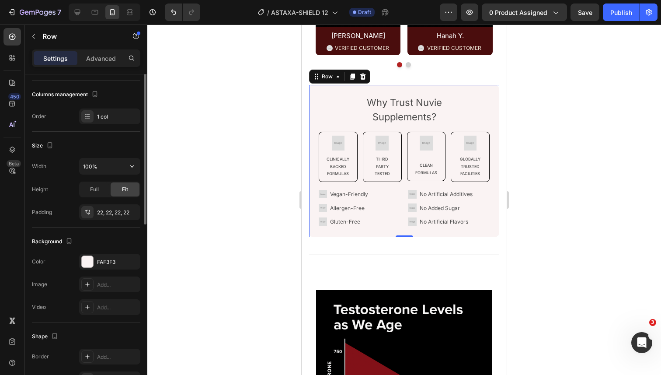
scroll to position [115, 0]
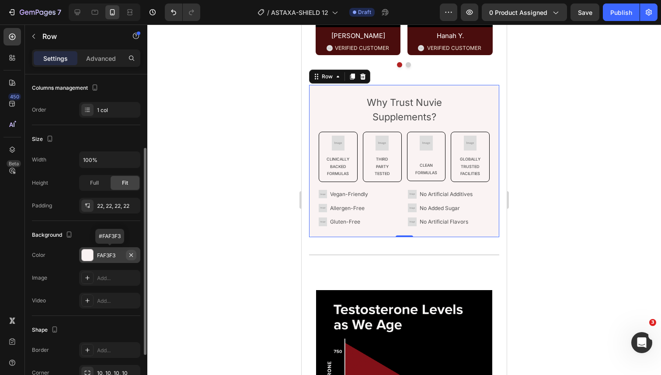
click at [131, 258] on icon "button" at bounding box center [131, 254] width 7 height 7
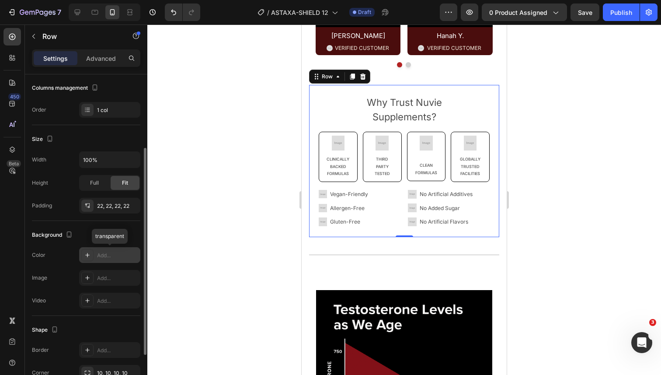
click at [100, 258] on div "Add..." at bounding box center [117, 255] width 41 height 8
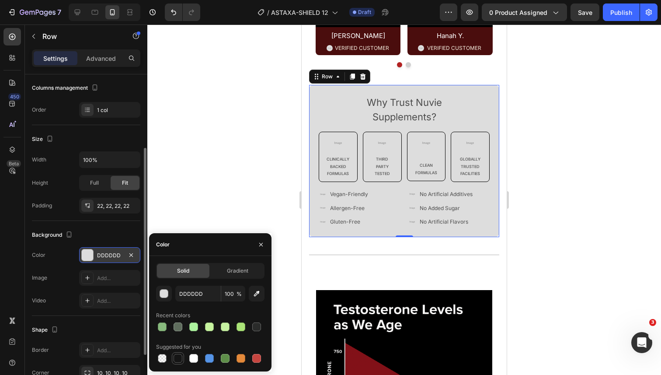
click at [178, 356] on div at bounding box center [178, 358] width 9 height 9
type input "151515"
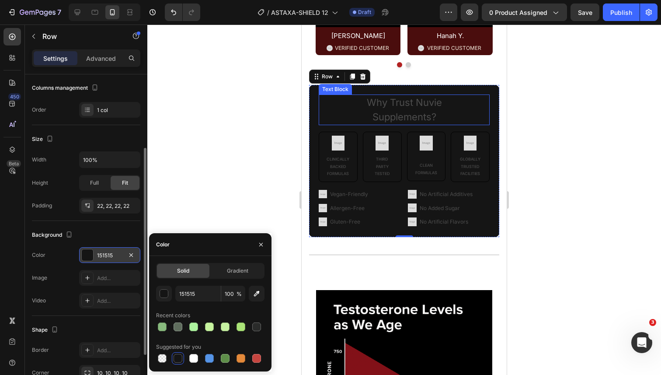
click at [392, 124] on p "Supplements?" at bounding box center [404, 117] width 169 height 14
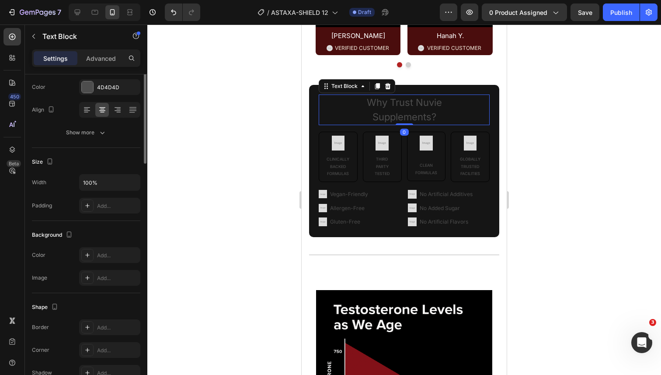
scroll to position [0, 0]
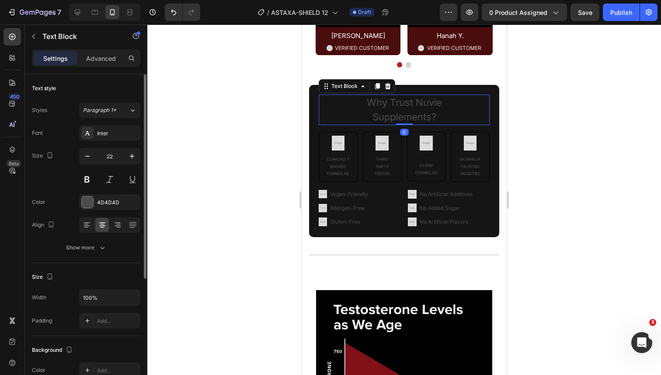
click at [403, 110] on p "Why Trust Nuvie" at bounding box center [404, 102] width 169 height 14
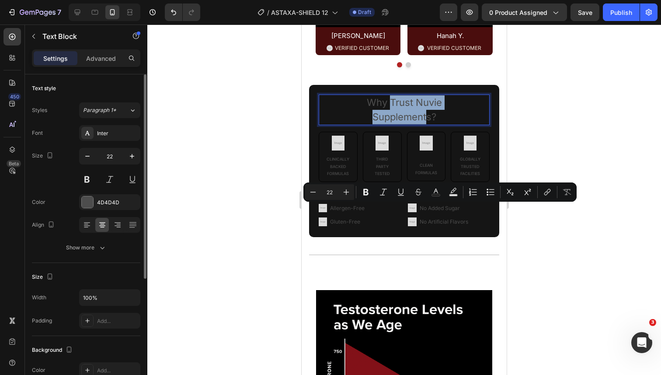
drag, startPoint x: 392, startPoint y: 211, endPoint x: 429, endPoint y: 223, distance: 38.6
click at [429, 125] on div "Why Trust Nuvie Supplements?" at bounding box center [404, 109] width 171 height 31
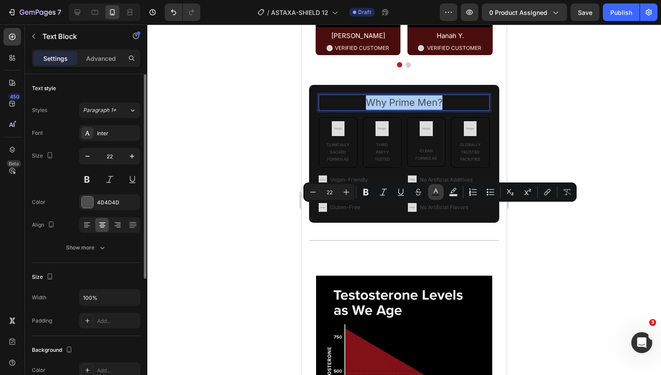
click at [435, 193] on icon "Editor contextual toolbar" at bounding box center [436, 192] width 9 height 9
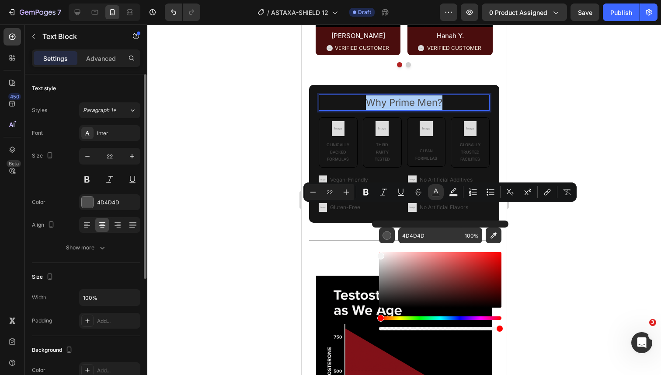
drag, startPoint x: 389, startPoint y: 274, endPoint x: 379, endPoint y: 249, distance: 27.4
click at [379, 249] on div "Editor contextual toolbar" at bounding box center [440, 287] width 122 height 89
type input "FFFFFF"
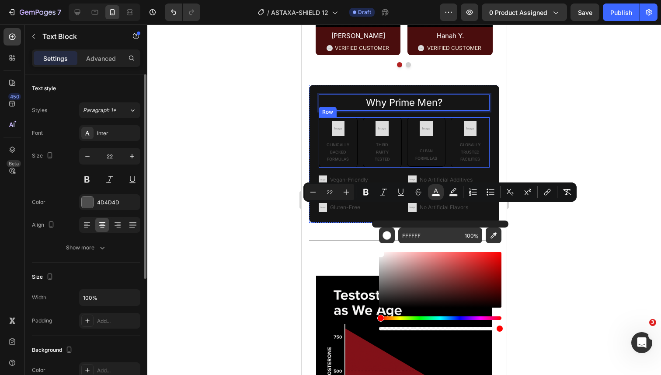
click at [344, 163] on p "Clinically Backed Formulas" at bounding box center [338, 151] width 33 height 21
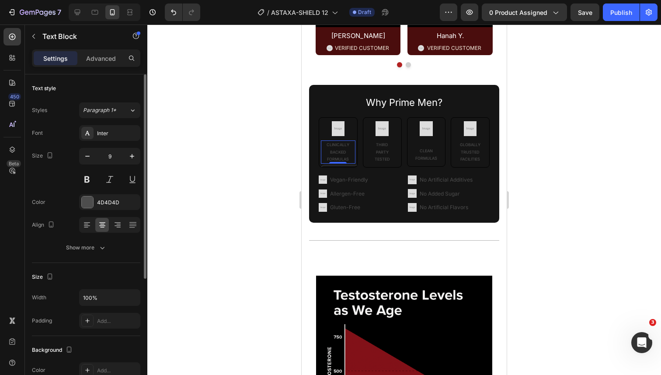
click at [344, 163] on p "Clinically Backed Formulas" at bounding box center [338, 151] width 33 height 21
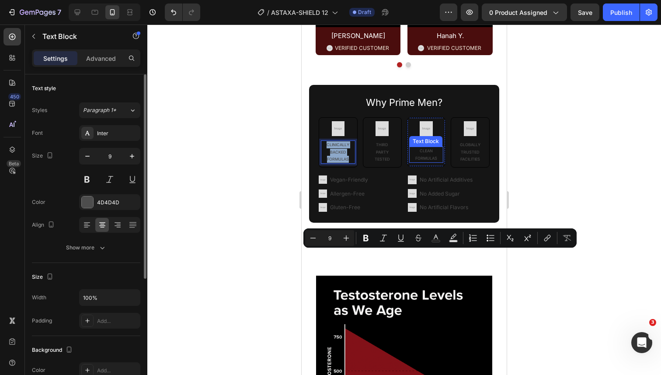
click at [410, 161] on p "CLEAN FORMULAS" at bounding box center [426, 154] width 33 height 14
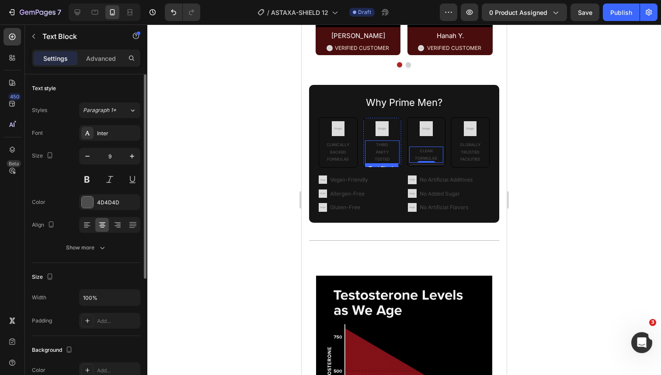
click at [383, 156] on p "PARTY" at bounding box center [382, 152] width 33 height 7
click at [345, 163] on p "Clinically Backed Formulas" at bounding box center [338, 151] width 33 height 21
click at [339, 163] on p "Clinically Backed Formulas" at bounding box center [338, 151] width 33 height 21
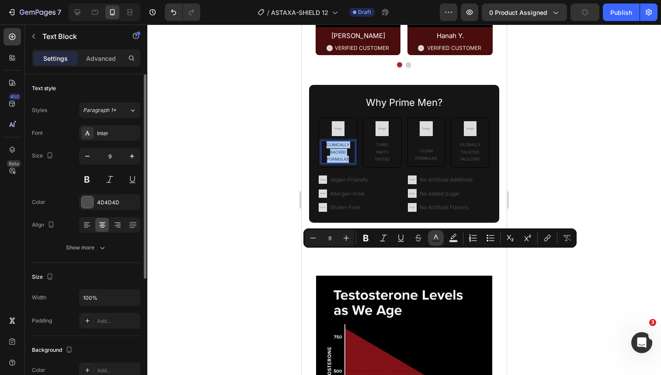
click at [435, 241] on rect "Editor contextual toolbar" at bounding box center [436, 241] width 8 height 2
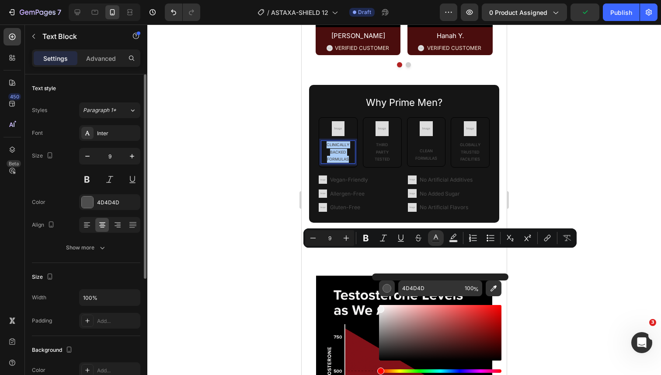
drag, startPoint x: 390, startPoint y: 314, endPoint x: 378, endPoint y: 305, distance: 15.6
click at [379, 305] on div "Editor contextual toolbar" at bounding box center [440, 333] width 122 height 56
type input "FCFCFC"
click at [408, 288] on input "FCFCFC" at bounding box center [429, 288] width 63 height 16
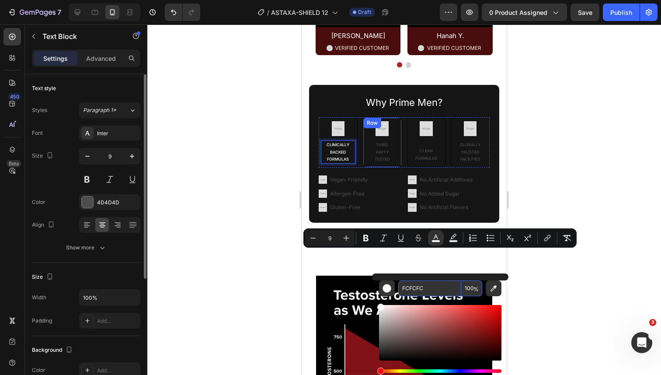
click at [360, 167] on div "Image Clinically Backed Formulas Text Block 0 Row Image THIRD  PARTY TESTED Tex…" at bounding box center [404, 142] width 171 height 50
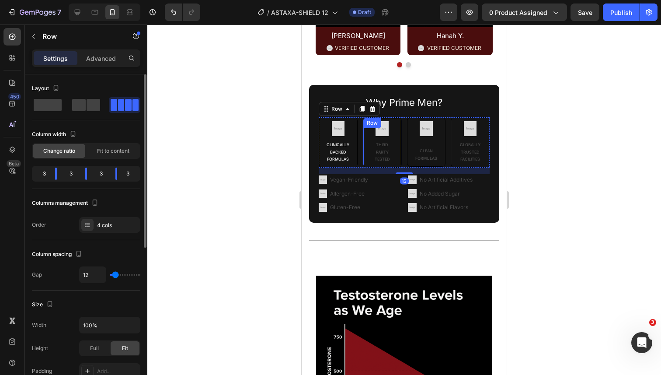
click at [388, 156] on p "PARTY" at bounding box center [382, 152] width 33 height 7
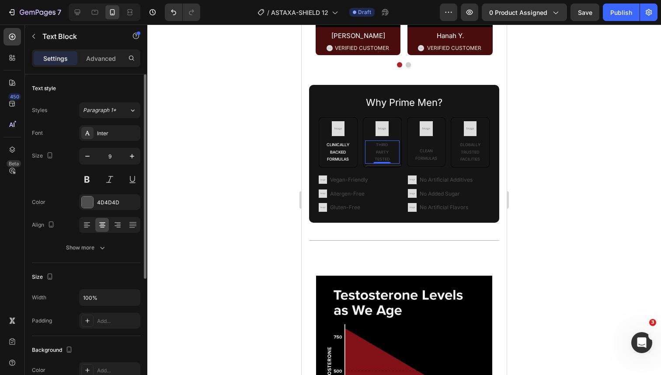
click at [388, 156] on p "PARTY" at bounding box center [382, 152] width 33 height 7
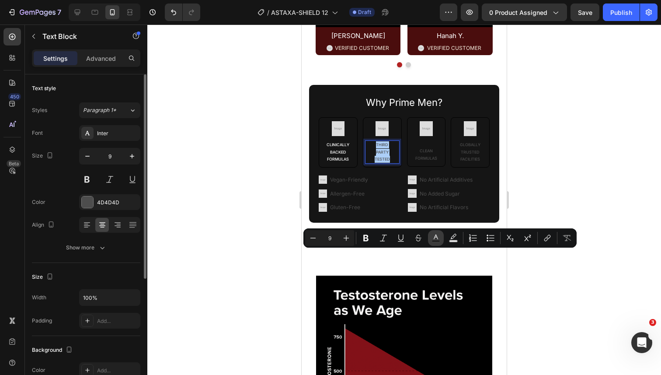
click at [437, 239] on icon "Editor contextual toolbar" at bounding box center [436, 238] width 9 height 9
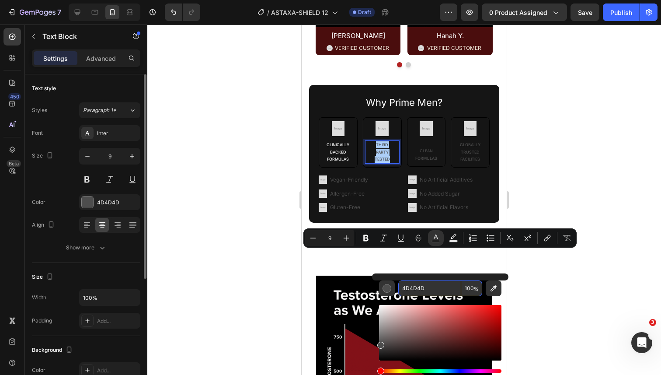
click at [425, 290] on input "4D4D4D" at bounding box center [429, 288] width 63 height 16
paste input "FCFCFC"
type input "FCFCFC"
click at [424, 273] on div "FCFCFC 100 %" at bounding box center [440, 329] width 136 height 112
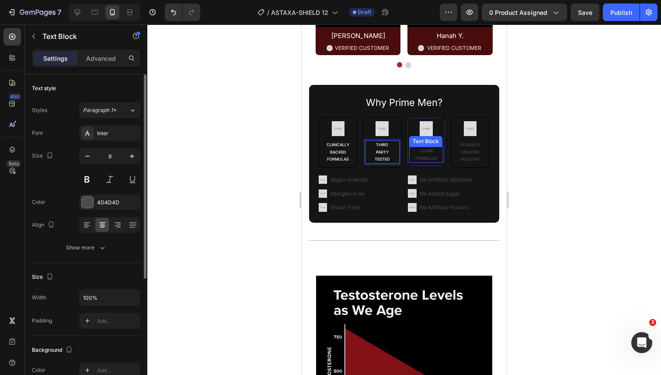
click at [424, 161] on p "CLEAN FORMULAS" at bounding box center [426, 154] width 33 height 14
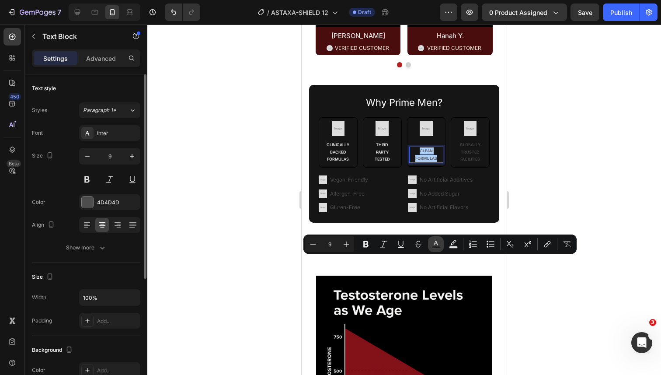
click at [437, 246] on rect "Editor contextual toolbar" at bounding box center [436, 247] width 8 height 2
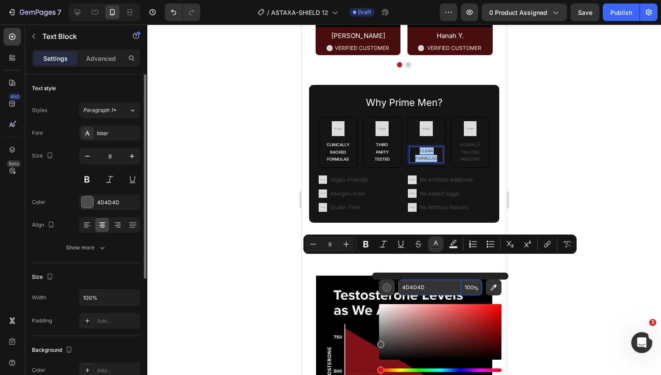
click at [435, 294] on input "4D4D4D" at bounding box center [429, 287] width 63 height 16
paste input "FCFCFC"
type input "FCFCFC"
click at [462, 163] on p "GLOBALLY TRUSTED FACILITIES" at bounding box center [470, 151] width 33 height 21
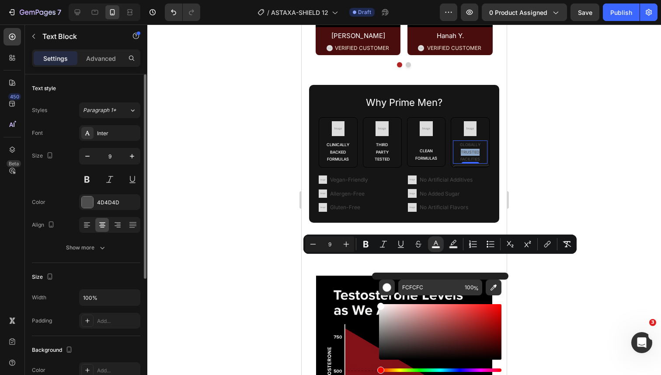
click at [462, 163] on p "GLOBALLY TRUSTED FACILITIES" at bounding box center [470, 151] width 33 height 21
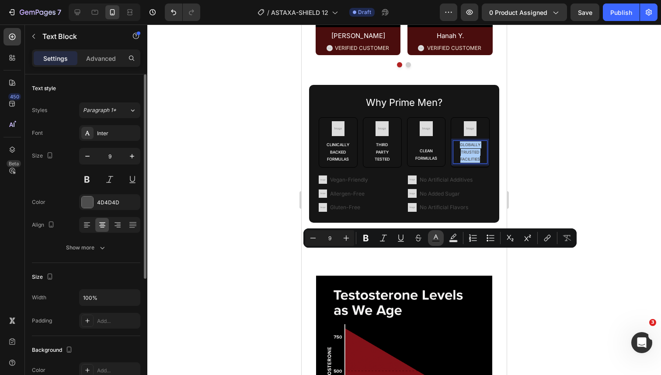
click at [436, 242] on button "Text Color" at bounding box center [436, 238] width 16 height 16
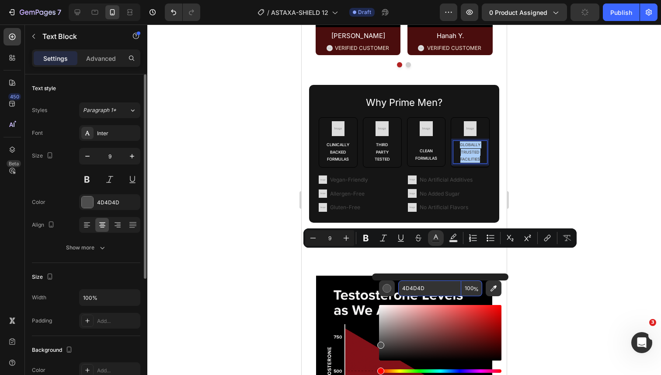
click at [432, 293] on input "4D4D4D" at bounding box center [429, 288] width 63 height 16
paste input "FCFCFC"
type input "FCFCFC"
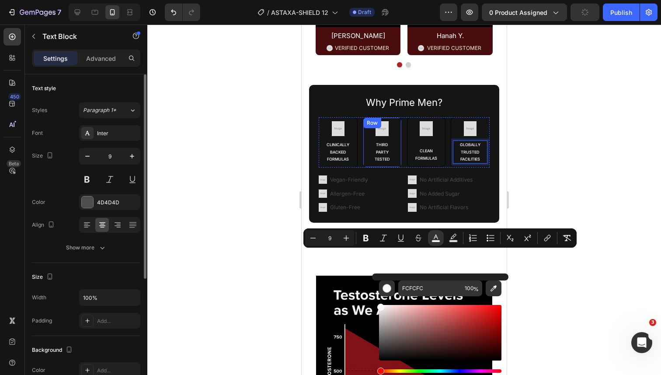
click at [356, 185] on p "Vegan-Friendly" at bounding box center [350, 180] width 40 height 10
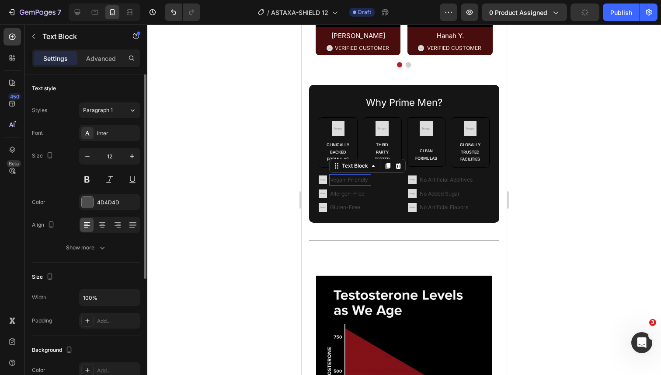
click at [356, 185] on p "Vegan-Friendly" at bounding box center [350, 180] width 40 height 10
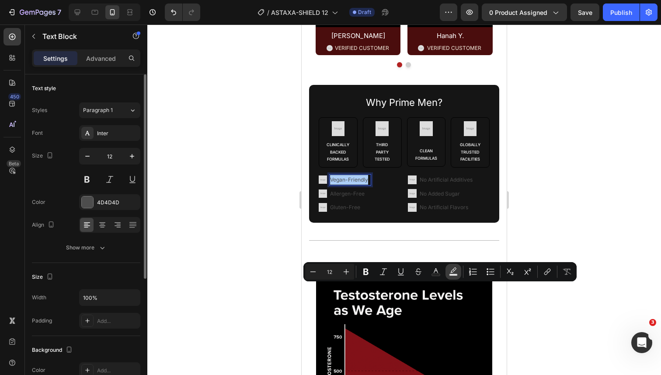
click at [450, 275] on rect "Editor contextual toolbar" at bounding box center [454, 275] width 8 height 2
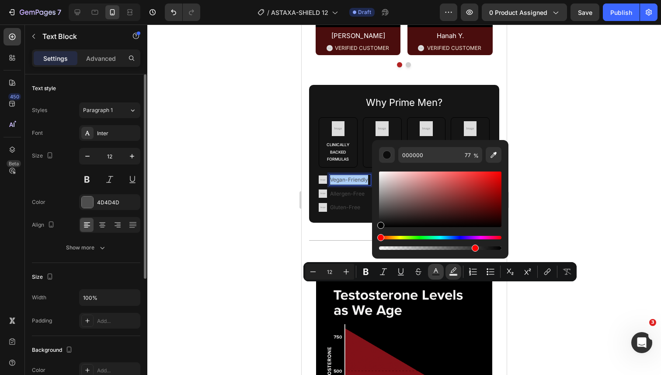
click at [439, 269] on icon "Editor contextual toolbar" at bounding box center [436, 271] width 9 height 9
click at [415, 157] on input "4D4D4D" at bounding box center [429, 155] width 63 height 16
paste input "FCFCFC"
type input "FCFCFC"
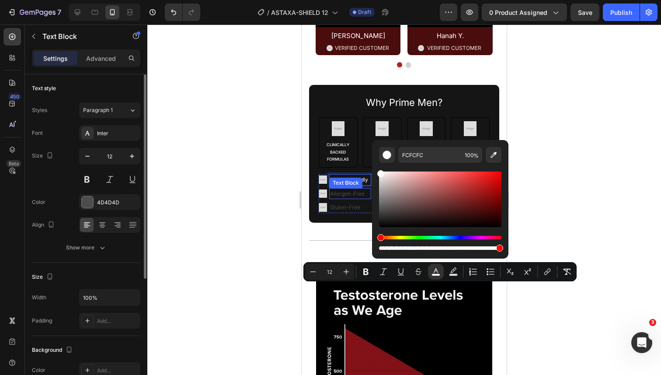
click at [349, 199] on p "Allergen-Free" at bounding box center [350, 194] width 40 height 10
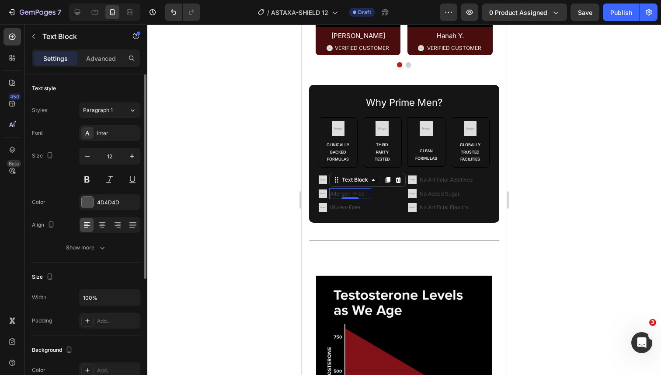
click at [357, 199] on p "Allergen-Free" at bounding box center [350, 194] width 40 height 10
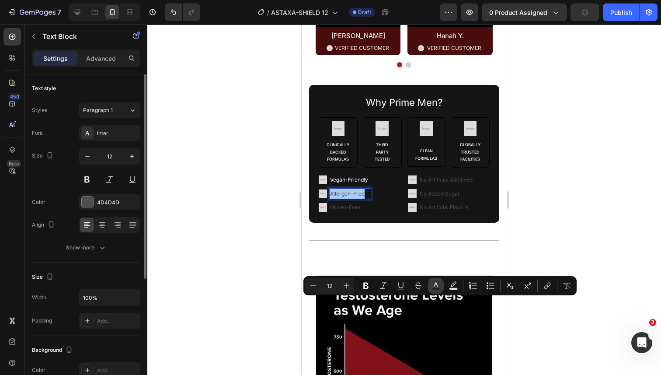
click at [432, 284] on icon "Editor contextual toolbar" at bounding box center [436, 285] width 9 height 9
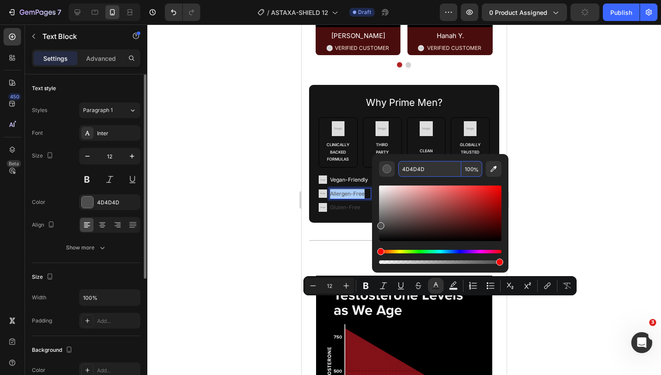
click at [411, 168] on input "4D4D4D" at bounding box center [429, 169] width 63 height 16
paste input "FCFCFC"
type input "FCFCFC"
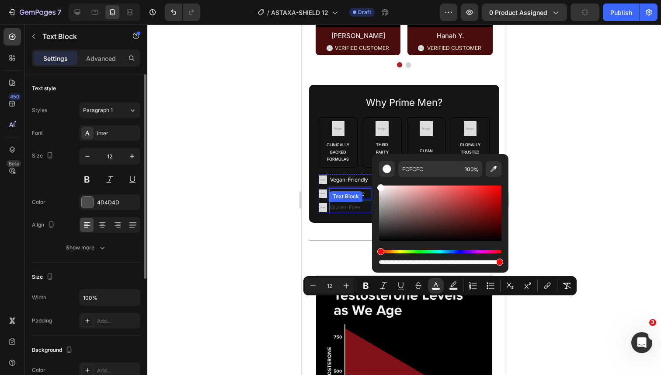
click at [342, 212] on p "Gluten-Free" at bounding box center [350, 207] width 40 height 10
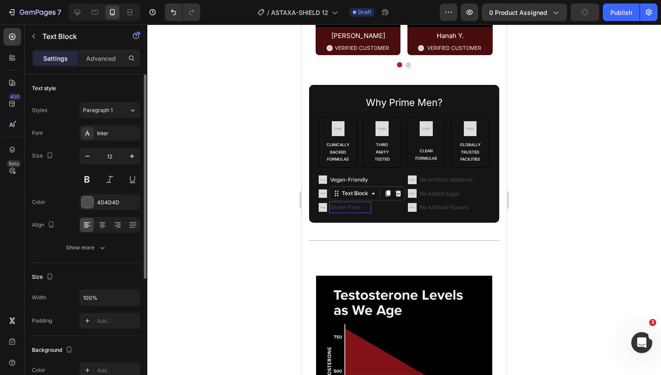
click at [342, 212] on p "Gluten-Free" at bounding box center [350, 207] width 40 height 10
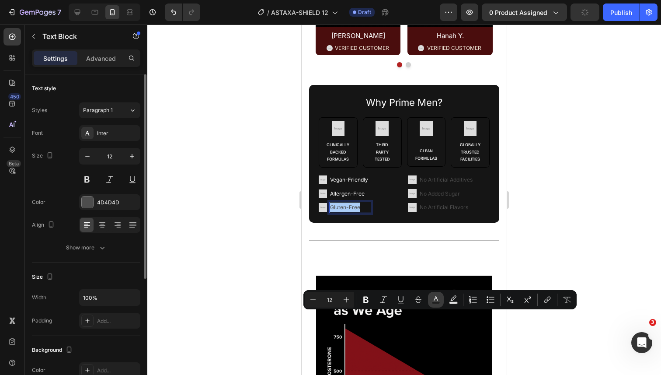
click at [430, 301] on button "Text Color" at bounding box center [436, 300] width 16 height 16
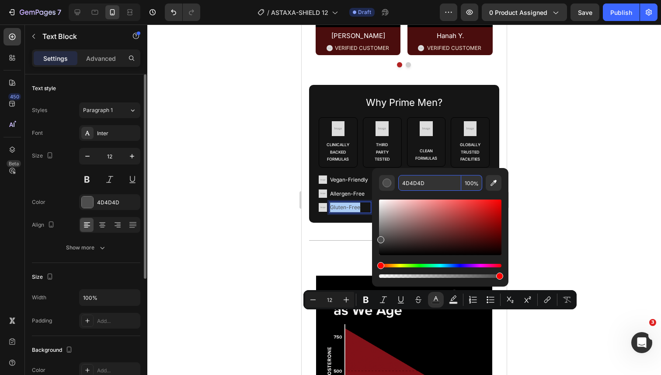
click at [434, 188] on input "4D4D4D" at bounding box center [429, 183] width 63 height 16
paste input "FCFCFC"
type input "FCFCFC"
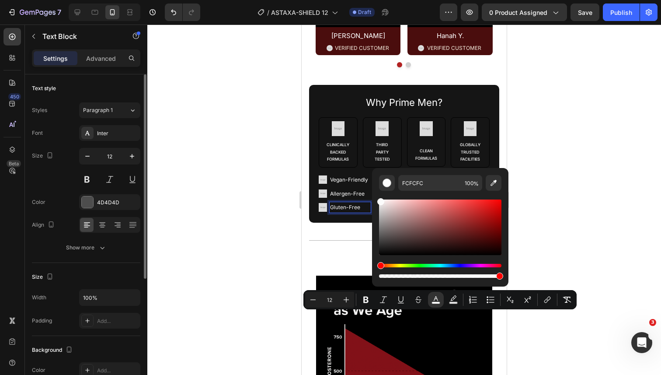
click at [437, 212] on p "No Artificial Flavors" at bounding box center [447, 207] width 55 height 10
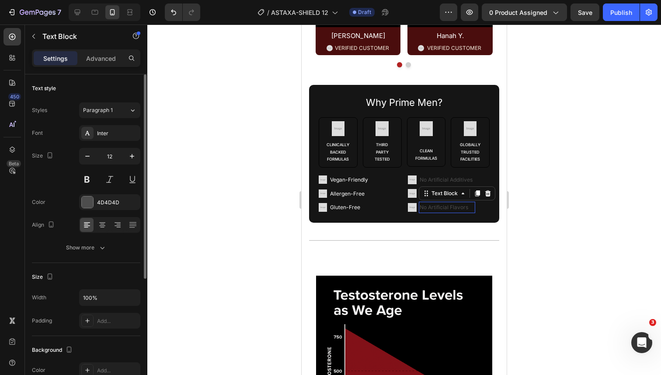
click at [437, 212] on p "No Artificial Flavors" at bounding box center [447, 207] width 55 height 10
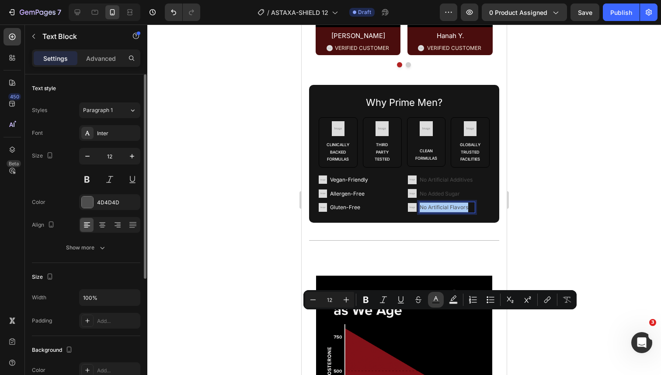
click at [435, 302] on rect "Editor contextual toolbar" at bounding box center [436, 303] width 8 height 2
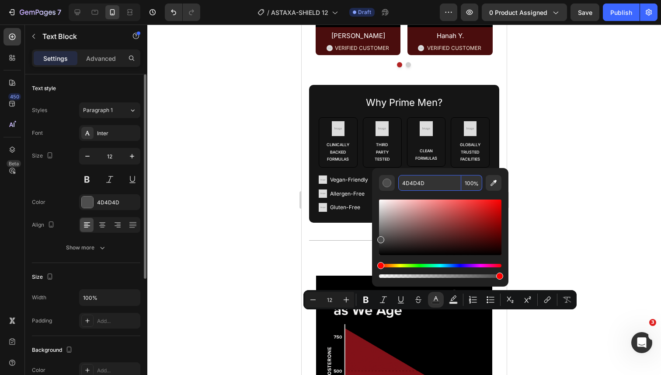
click at [421, 181] on input "4D4D4D" at bounding box center [429, 183] width 63 height 16
paste input "FCFCFC"
type input "FCFCFC"
click at [395, 213] on div "Image Vegan-Friendly Text Block Image Allergen-Free Text Block Image Gluten-Fre…" at bounding box center [360, 193] width 82 height 39
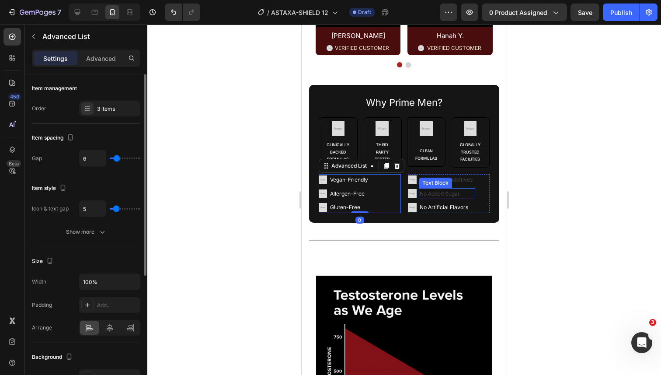
click at [430, 199] on p "No Added Sugar" at bounding box center [447, 194] width 55 height 10
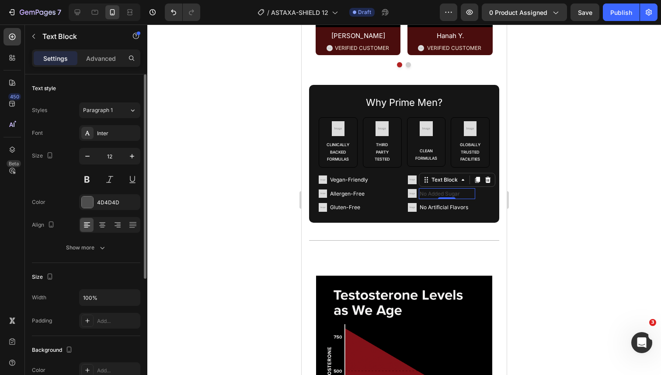
click at [430, 199] on p "No Added Sugar" at bounding box center [447, 194] width 55 height 10
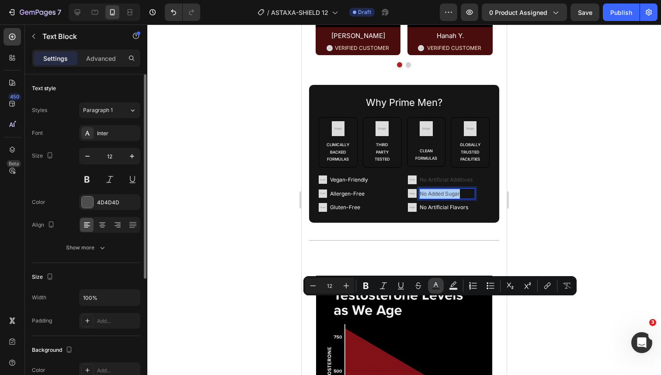
click at [437, 289] on rect "Editor contextual toolbar" at bounding box center [436, 289] width 8 height 2
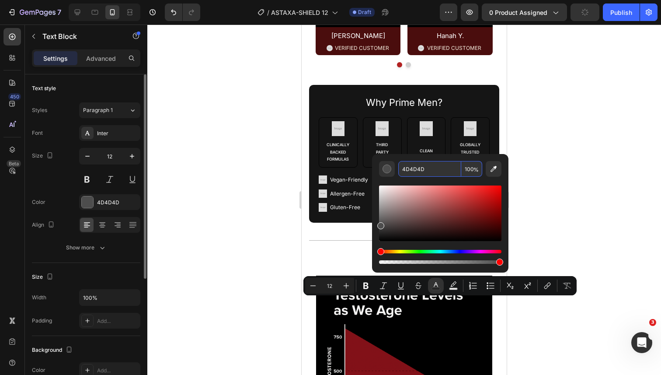
click at [421, 169] on input "4D4D4D" at bounding box center [429, 169] width 63 height 16
paste input "FCFCFC"
type input "FCFCFC"
click at [394, 222] on div "Why Prime Men? Text Block Image Clinically Backed Formulas Text Block Row Image…" at bounding box center [404, 153] width 190 height 137
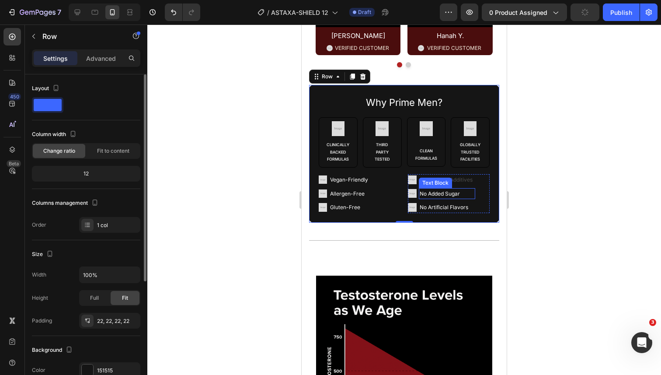
click at [432, 188] on div "Text Block" at bounding box center [435, 183] width 33 height 10
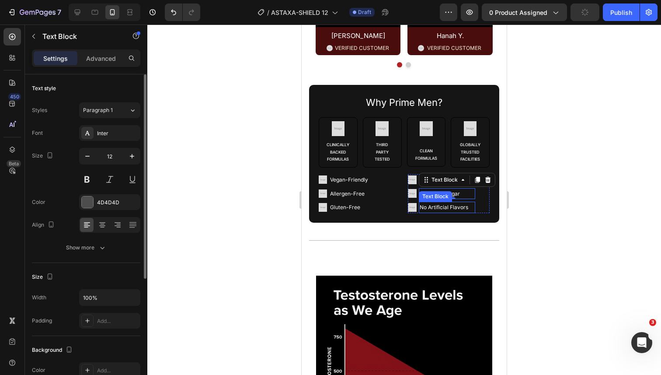
click at [430, 213] on ul "Image No Artificial Additives Text Block Image No Added Sugar Text Block 0 Imag…" at bounding box center [441, 193] width 67 height 39
click at [432, 185] on p "No Artificial Additives" at bounding box center [447, 180] width 55 height 10
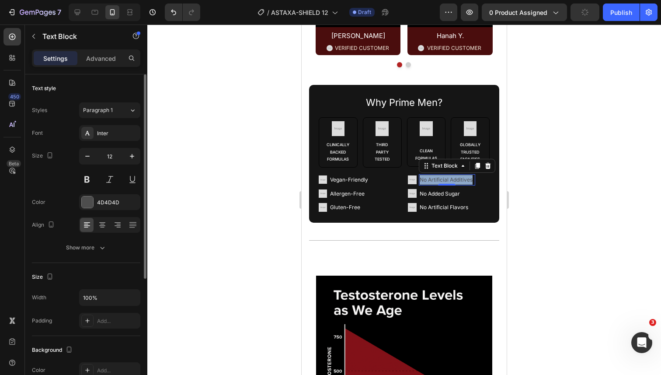
click at [432, 185] on p "No Artificial Additives" at bounding box center [447, 180] width 55 height 10
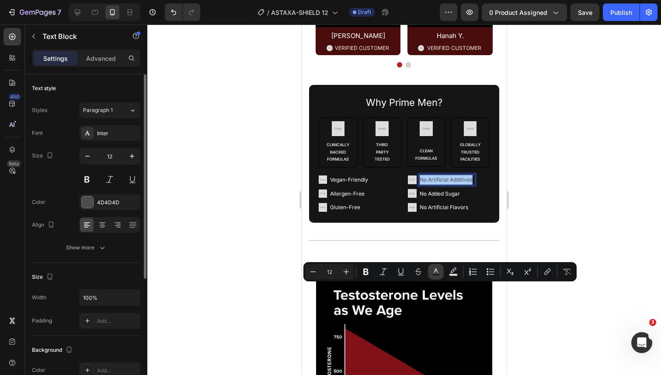
click at [435, 268] on icon "Editor contextual toolbar" at bounding box center [436, 271] width 9 height 9
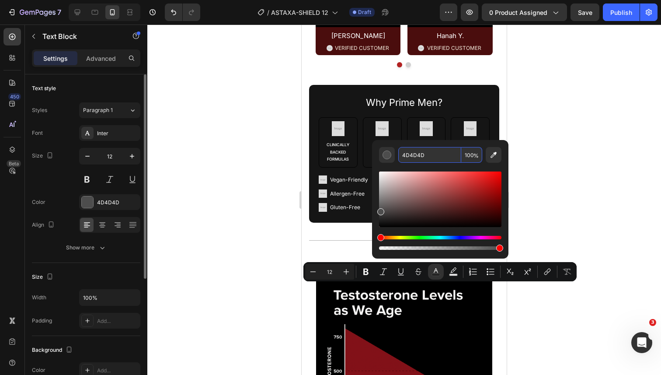
click at [421, 161] on input "4D4D4D" at bounding box center [429, 155] width 63 height 16
paste input "FCFCFC"
click at [420, 168] on div "Editor contextual toolbar" at bounding box center [440, 207] width 122 height 89
click at [416, 157] on input "4D4D4D" at bounding box center [429, 155] width 63 height 16
paste input "FCFCFC"
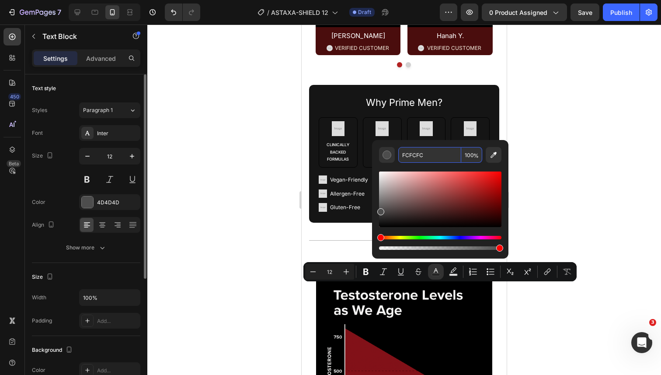
type input "4D4D4D"
click at [416, 166] on div "Editor contextual toolbar" at bounding box center [440, 207] width 122 height 89
click at [384, 213] on div "Image Vegan-Friendly Text Block Image Allergen-Free Text Block Image Gluten-Fre…" at bounding box center [360, 193] width 82 height 39
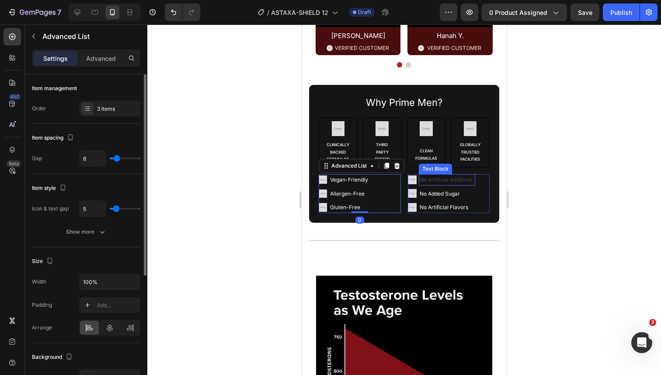
click at [424, 183] on span "No Artificial Additives" at bounding box center [446, 179] width 53 height 7
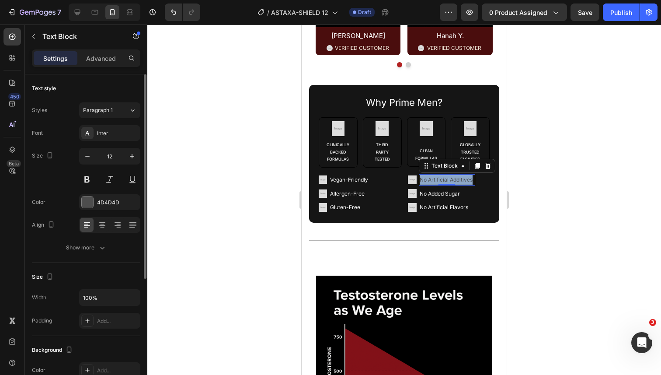
click at [424, 183] on span "No Artificial Additives" at bounding box center [446, 179] width 53 height 7
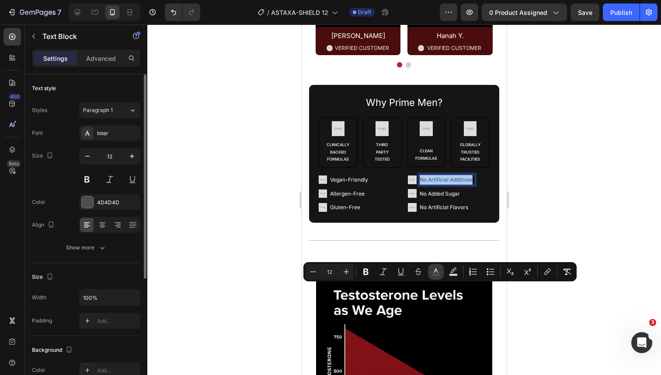
click at [441, 275] on button "color" at bounding box center [436, 272] width 16 height 16
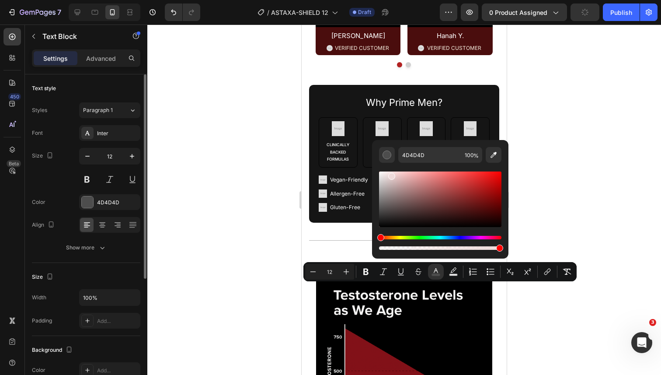
drag, startPoint x: 693, startPoint y: 199, endPoint x: 363, endPoint y: 168, distance: 331.6
type input "F9F9F9"
click at [392, 213] on div "Image Vegan-Friendly Text Block Image Allergen-Free Text Block Image Gluten-Fre…" at bounding box center [360, 193] width 82 height 39
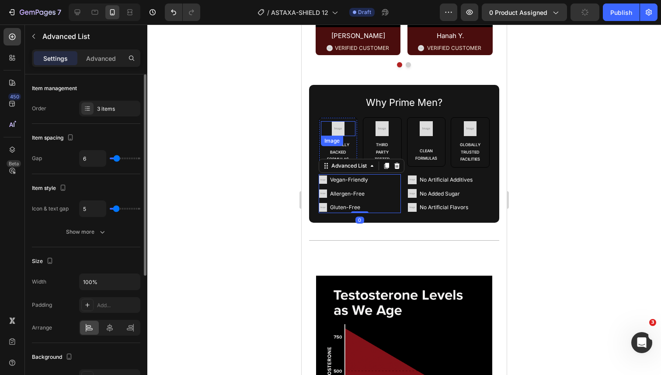
click at [336, 136] on img at bounding box center [338, 128] width 15 height 15
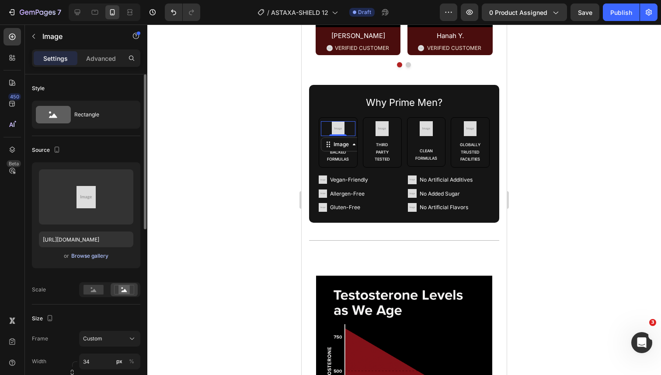
click at [103, 254] on div "Browse gallery" at bounding box center [89, 256] width 37 height 8
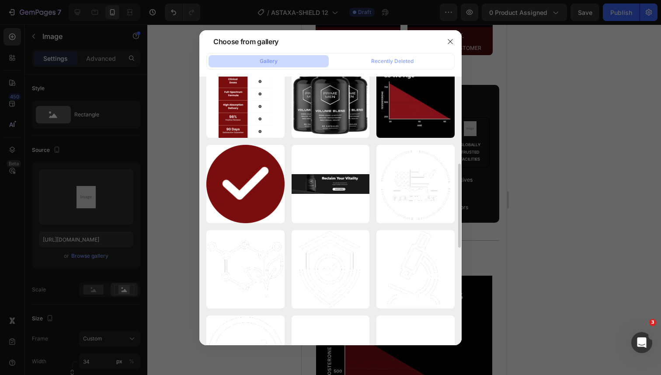
scroll to position [306, 0]
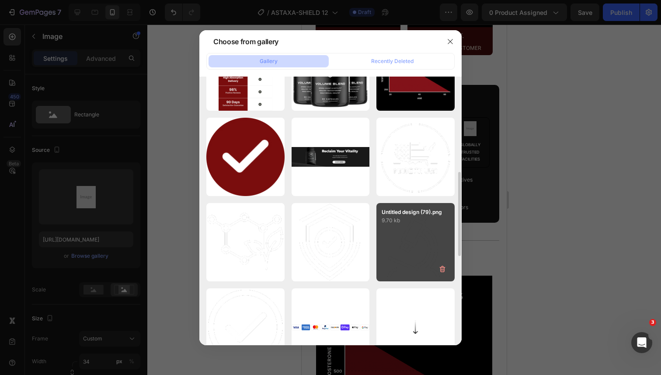
click at [403, 239] on div "Untitled design (79).png 9.70 kb" at bounding box center [416, 242] width 78 height 78
type input "https://cdn.shopify.com/s/files/1/0644/5370/5824/files/gempages_572674907528233…"
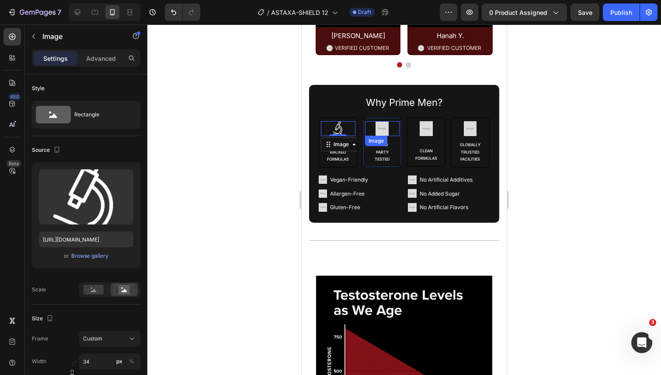
click at [383, 136] on img at bounding box center [382, 128] width 15 height 15
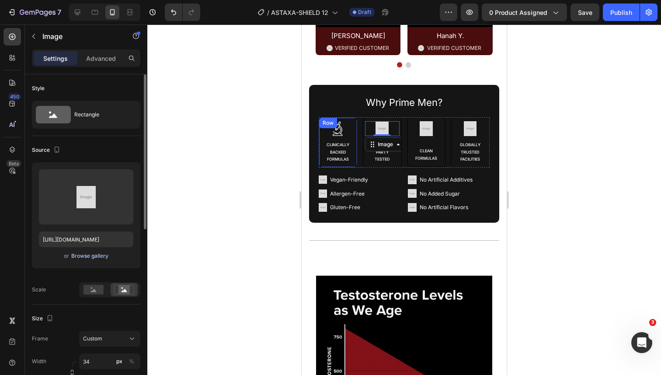
click at [100, 251] on button "Browse gallery" at bounding box center [90, 255] width 38 height 9
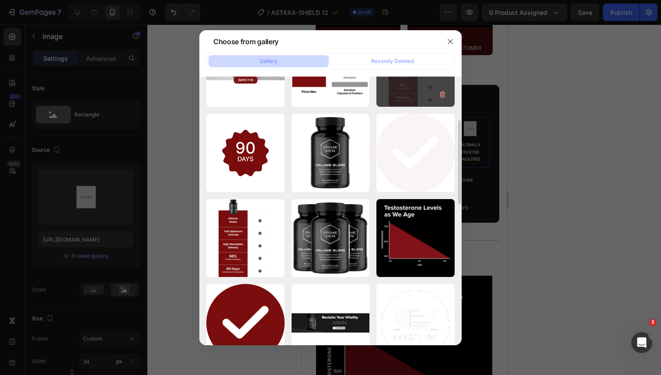
scroll to position [242, 0]
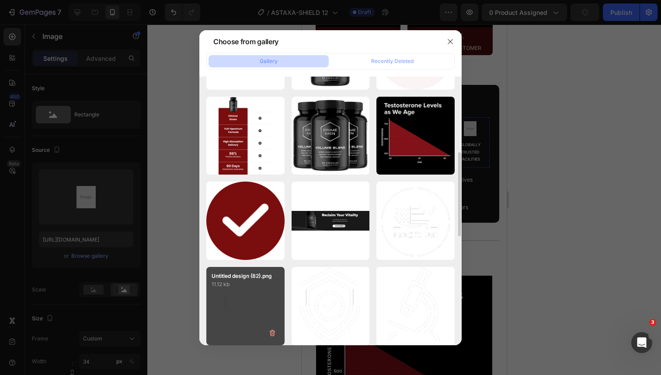
click at [257, 293] on div "Untitled design (82).png 11.12 kb" at bounding box center [245, 306] width 78 height 78
type input "https://cdn.shopify.com/s/files/1/0644/5370/5824/files/gempages_572674907528233…"
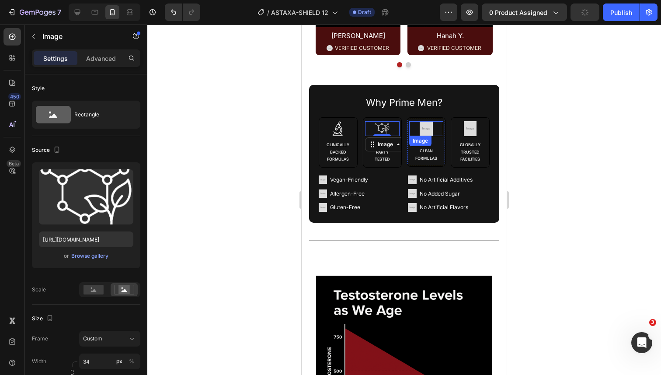
click at [426, 136] on img at bounding box center [426, 128] width 15 height 15
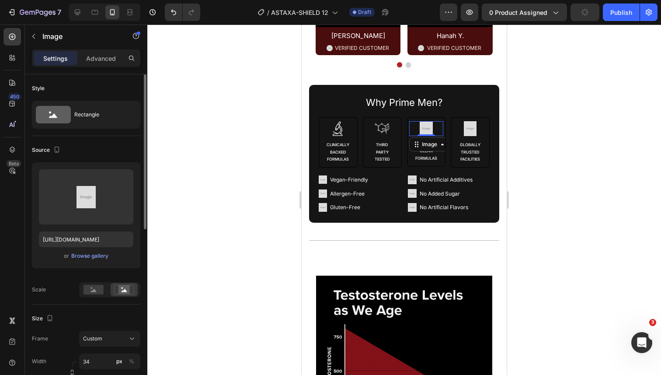
click at [87, 250] on div "Upload Image https://placehold.co/44x51?text=Image or Browse gallery" at bounding box center [86, 215] width 108 height 106
click at [86, 255] on div "Browse gallery" at bounding box center [89, 256] width 37 height 8
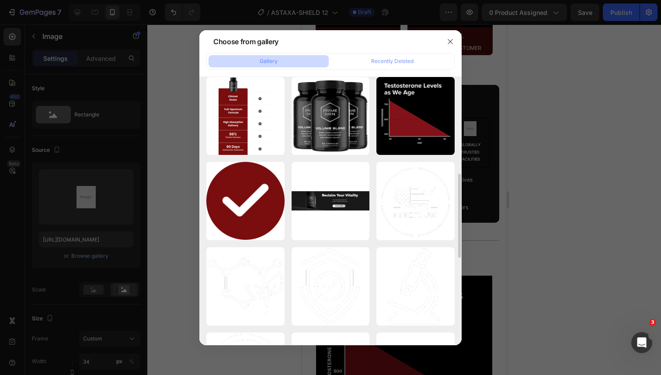
scroll to position [280, 0]
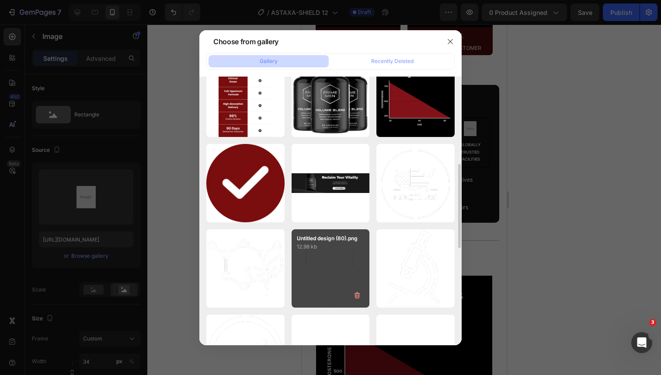
click at [333, 262] on div "Untitled design (80).png 12.98 kb" at bounding box center [331, 268] width 78 height 78
type input "https://cdn.shopify.com/s/files/1/0644/5370/5824/files/gempages_572674907528233…"
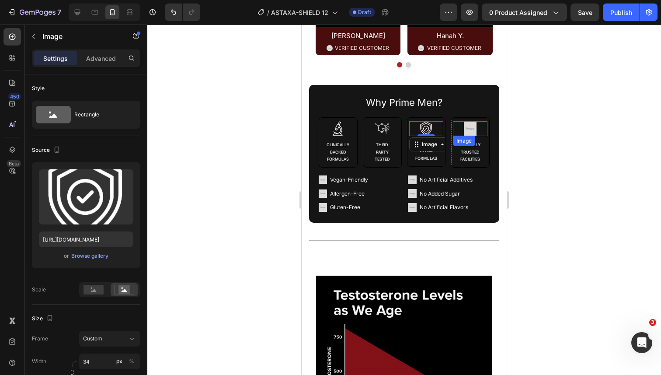
click at [473, 136] on img at bounding box center [470, 128] width 15 height 15
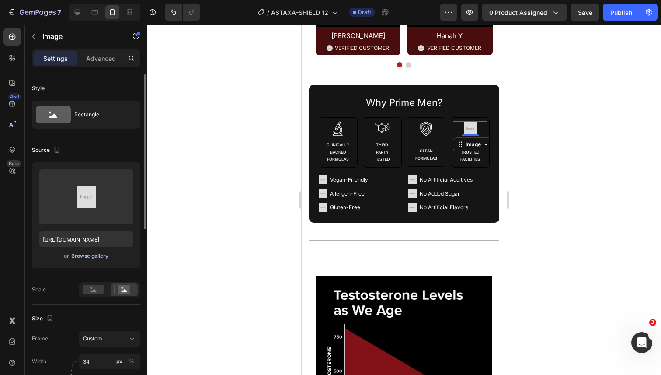
click at [96, 256] on div "Browse gallery" at bounding box center [89, 256] width 37 height 8
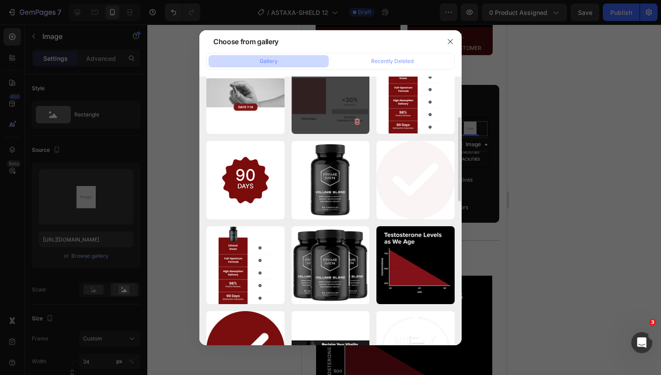
scroll to position [282, 0]
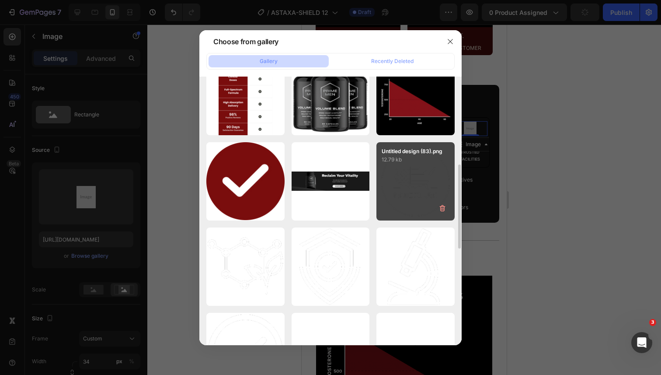
click at [382, 199] on div "Untitled design (83).png 12.79 kb" at bounding box center [416, 181] width 78 height 78
type input "https://cdn.shopify.com/s/files/1/0644/5370/5824/files/gempages_572674907528233…"
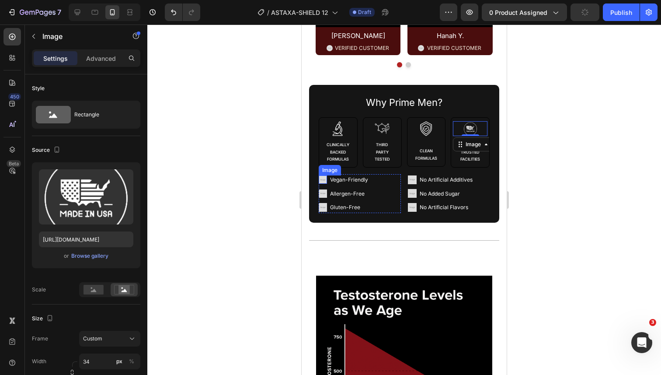
click at [324, 184] on img at bounding box center [323, 179] width 8 height 8
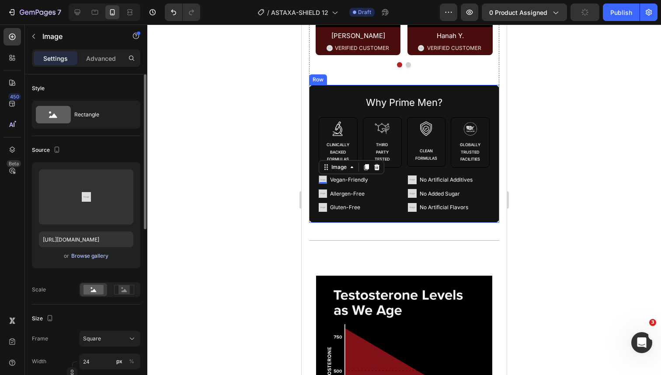
click at [101, 255] on div "Browse gallery" at bounding box center [89, 256] width 37 height 8
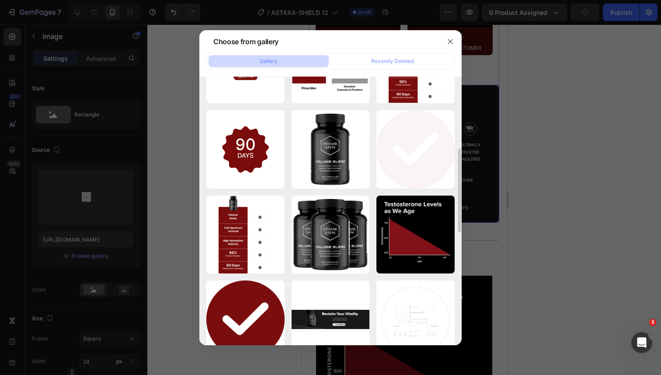
scroll to position [185, 0]
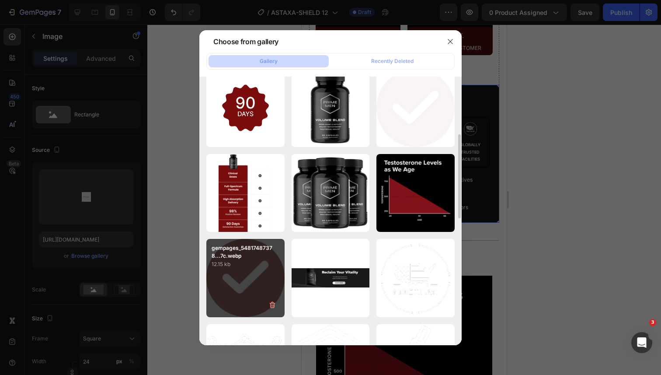
click at [241, 264] on p "12.15 kb" at bounding box center [246, 264] width 68 height 9
type input "https://cdn.shopify.com/s/files/1/0644/5370/5824/files/gempages_572674907528233…"
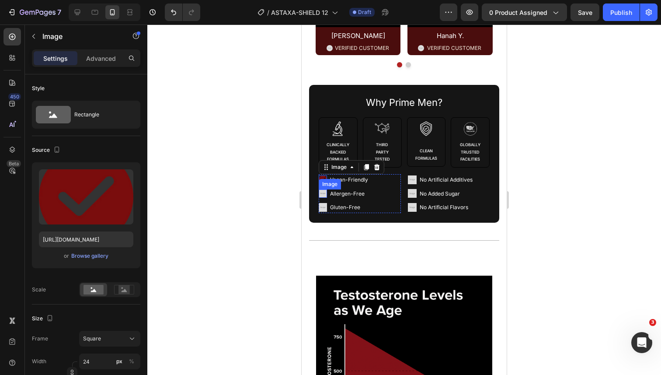
click at [324, 198] on img at bounding box center [323, 193] width 8 height 8
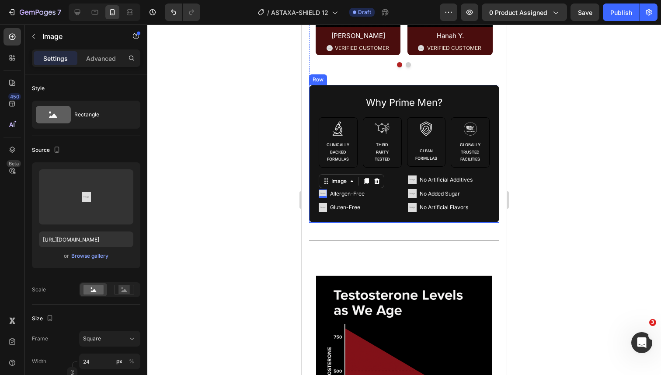
click at [314, 222] on div "Why Prime Men? Text Block Image Clinically Backed Formulas Text Block Row Image…" at bounding box center [404, 153] width 190 height 137
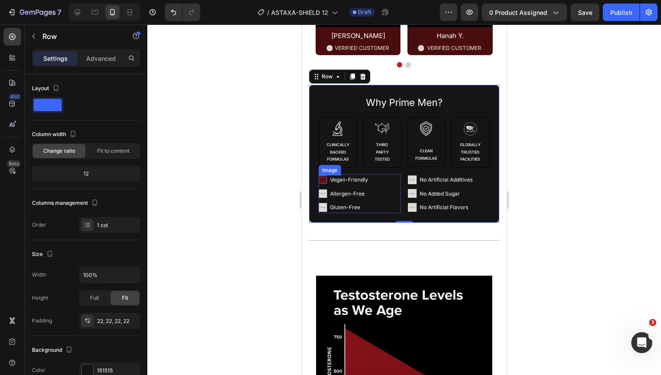
click at [324, 184] on img at bounding box center [323, 179] width 8 height 8
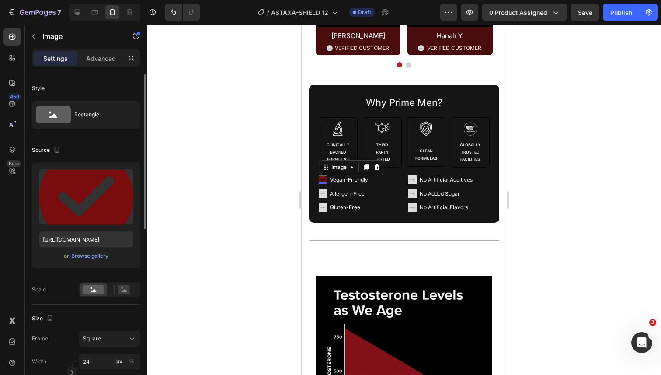
click at [94, 261] on div "Upload Image https://cdn.shopify.com/s/files/1/0644/5370/5824/files/gempages_57…" at bounding box center [86, 215] width 108 height 106
click at [94, 255] on div "Browse gallery" at bounding box center [89, 256] width 37 height 8
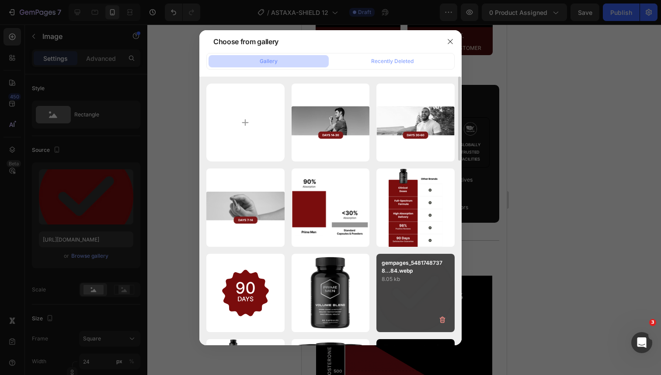
click at [411, 272] on p "gempages_54817487378...84.webp" at bounding box center [416, 267] width 68 height 16
type input "https://cdn.shopify.com/s/files/1/0644/5370/5824/files/gempages_572674907528233…"
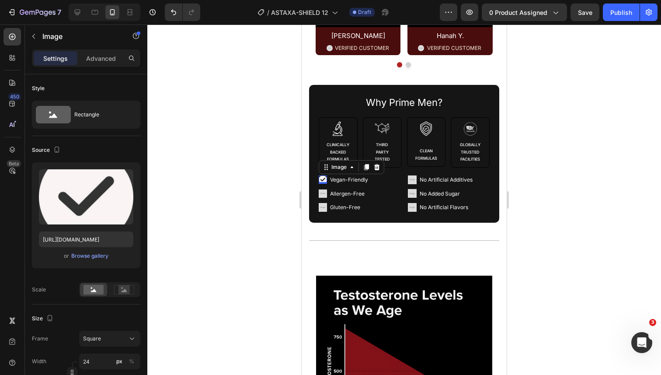
click at [324, 198] on img at bounding box center [323, 193] width 8 height 8
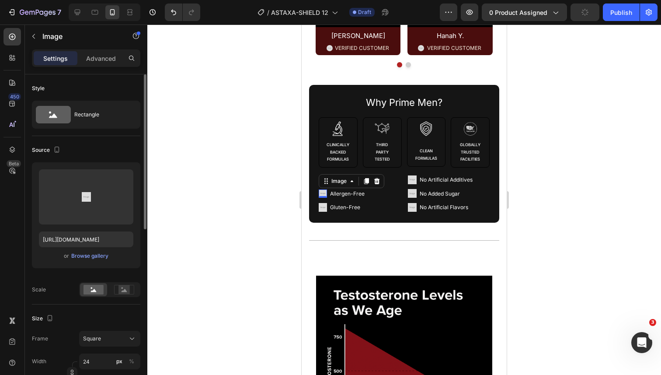
click at [107, 250] on div "Upload Image https://placehold.co/21x22?text=Image or Browse gallery" at bounding box center [86, 215] width 108 height 106
click at [102, 255] on div "Browse gallery" at bounding box center [89, 256] width 37 height 8
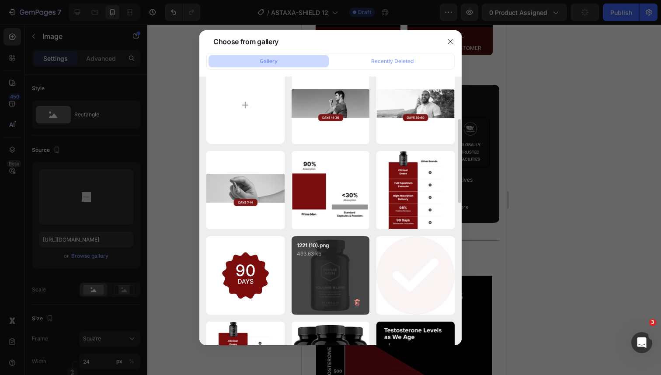
scroll to position [80, 0]
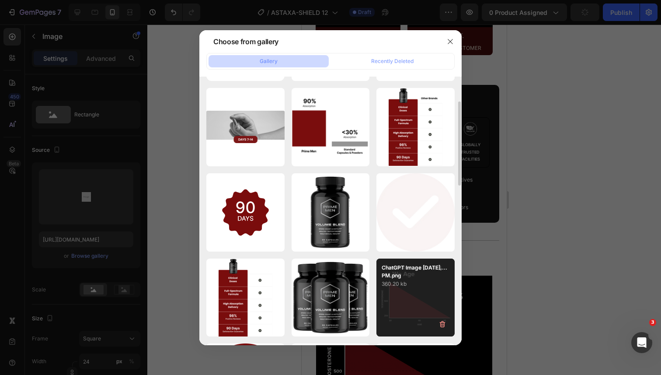
click at [0, 0] on div "gempages_54817487378...84.webp 8.05 kb" at bounding box center [0, 0] width 0 height 0
type input "https://cdn.shopify.com/s/files/1/0644/5370/5824/files/gempages_572674907528233…"
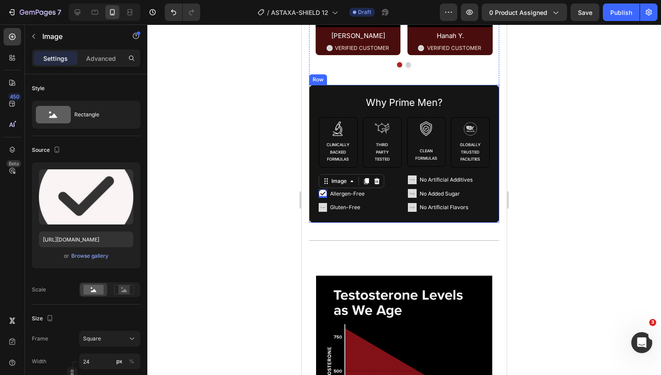
click at [320, 211] on img at bounding box center [323, 207] width 8 height 8
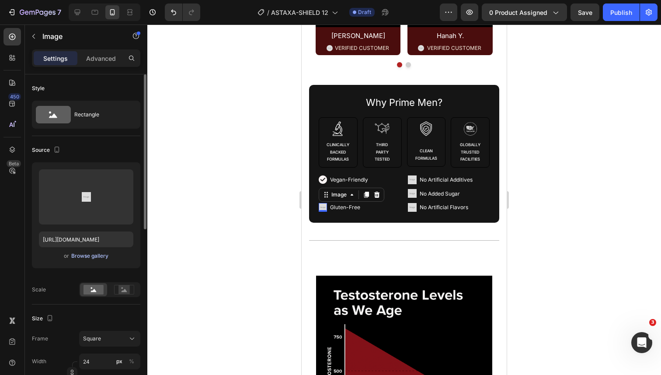
click at [96, 254] on div "Browse gallery" at bounding box center [89, 256] width 37 height 8
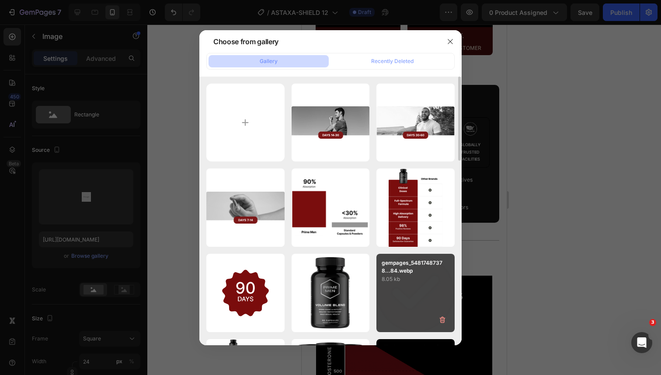
click at [396, 279] on p "8.05 kb" at bounding box center [416, 279] width 68 height 9
type input "https://cdn.shopify.com/s/files/1/0644/5370/5824/files/gempages_572674907528233…"
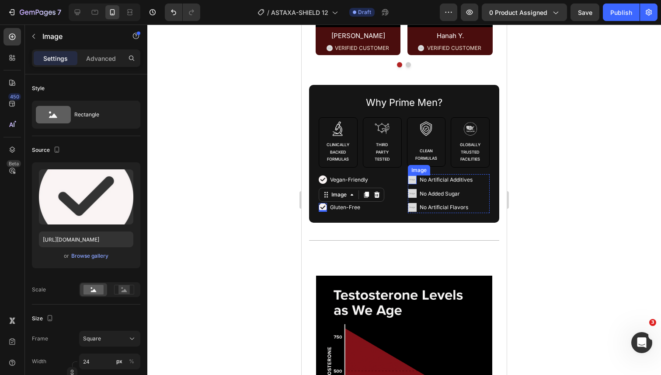
click at [418, 185] on li "Image No Artificial Additives Text Block" at bounding box center [441, 179] width 67 height 11
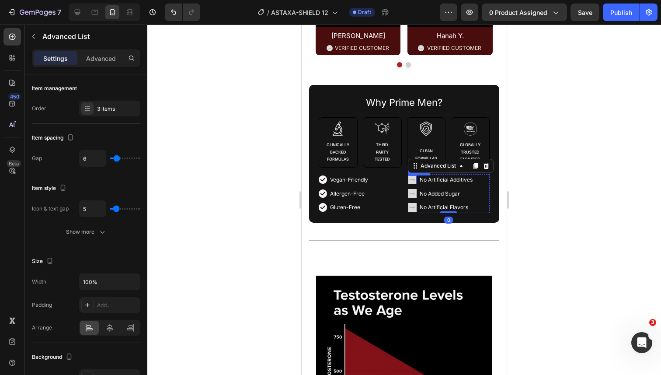
click at [413, 184] on img at bounding box center [412, 179] width 9 height 9
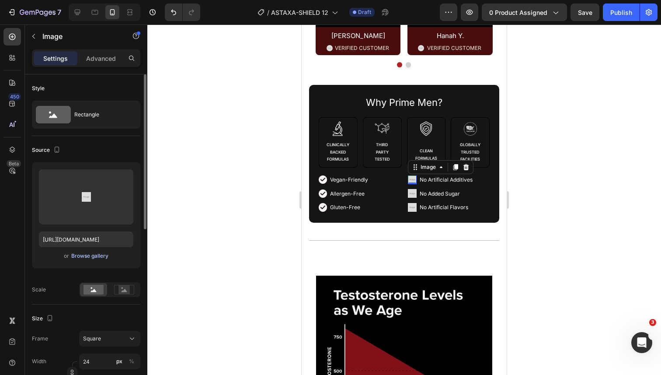
click at [83, 255] on div "Browse gallery" at bounding box center [89, 256] width 37 height 8
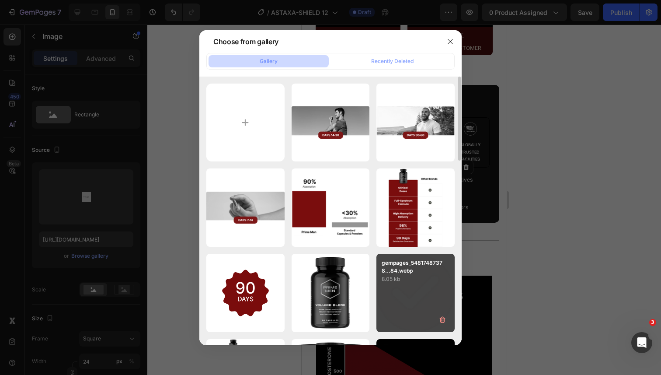
click at [381, 273] on div "gempages_54817487378...84.webp 8.05 kb" at bounding box center [416, 269] width 78 height 30
type input "https://cdn.shopify.com/s/files/1/0644/5370/5824/files/gempages_572674907528233…"
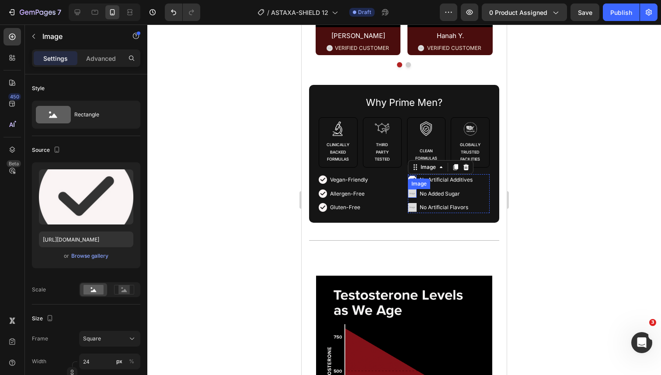
click at [412, 198] on img at bounding box center [412, 193] width 9 height 9
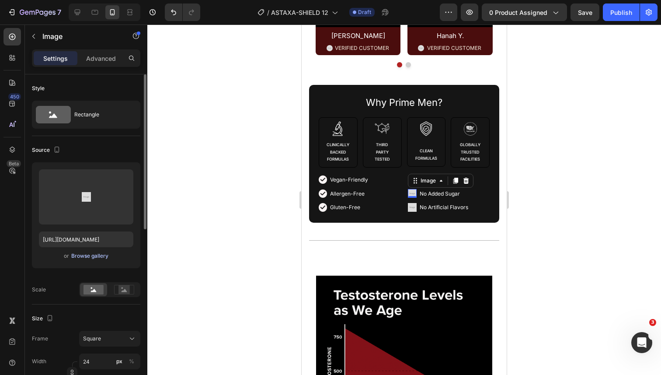
click at [106, 255] on div "Browse gallery" at bounding box center [89, 256] width 37 height 8
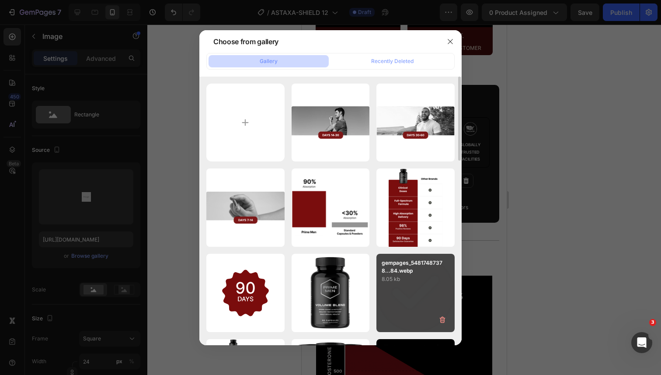
click at [402, 287] on div "gempages_54817487378...84.webp 8.05 kb" at bounding box center [416, 293] width 78 height 78
type input "https://cdn.shopify.com/s/files/1/0644/5370/5824/files/gempages_572674907528233…"
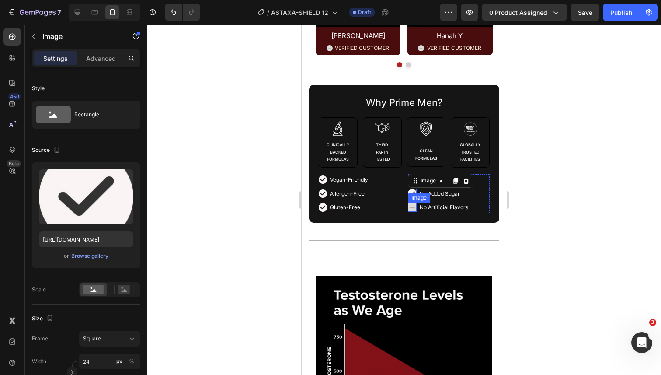
click at [413, 212] on img at bounding box center [412, 207] width 9 height 9
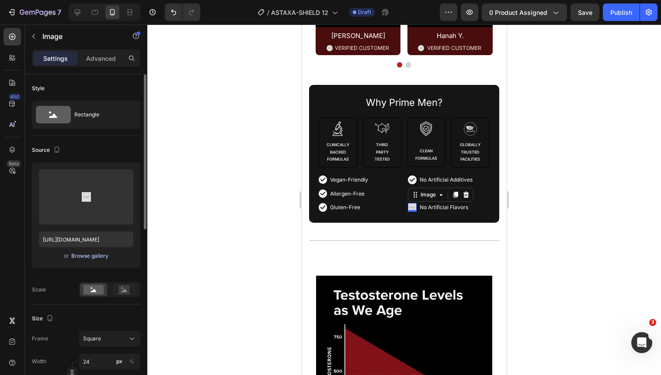
click at [103, 253] on div "Browse gallery" at bounding box center [89, 256] width 37 height 8
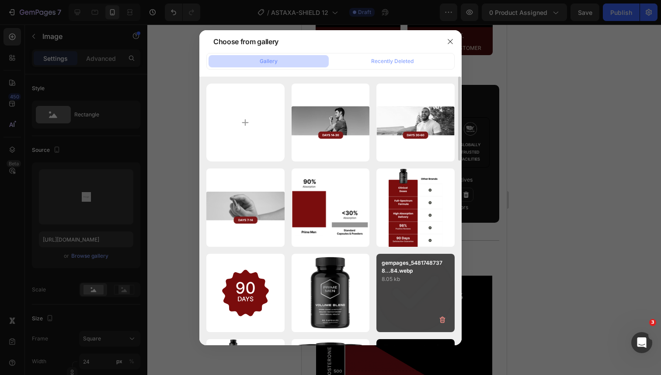
click at [385, 290] on div "gempages_54817487378...84.webp 8.05 kb" at bounding box center [416, 293] width 78 height 78
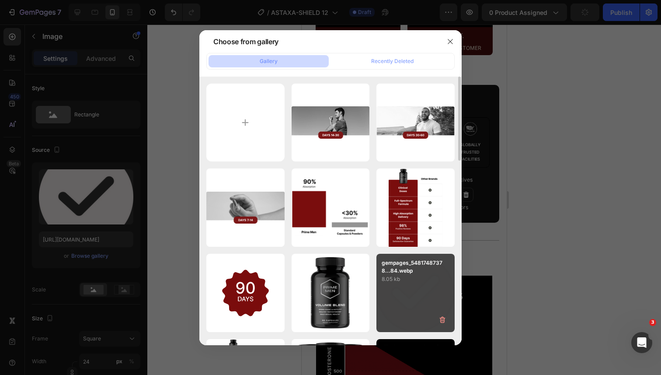
type input "https://cdn.shopify.com/s/files/1/0644/5370/5824/files/gempages_572674907528233…"
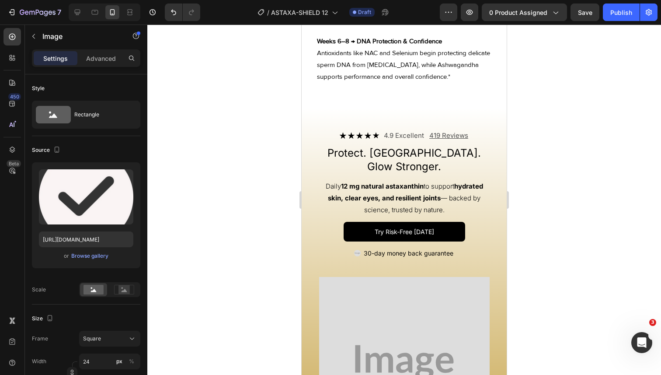
scroll to position [1502, 0]
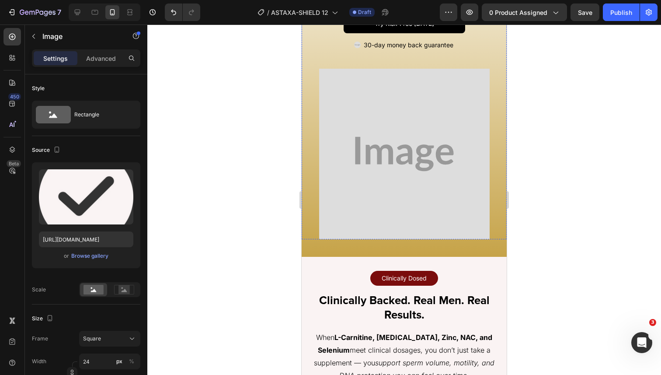
click at [382, 161] on img at bounding box center [404, 154] width 171 height 171
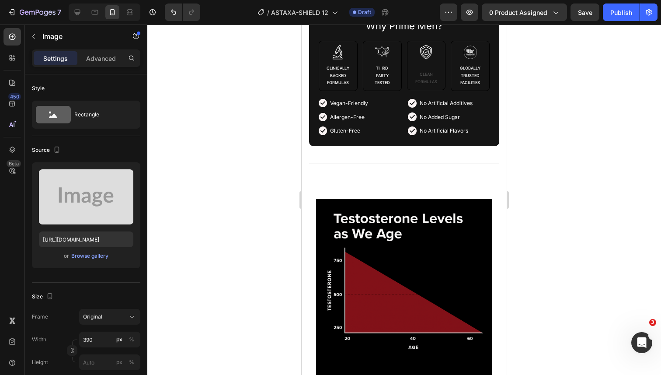
scroll to position [828, 0]
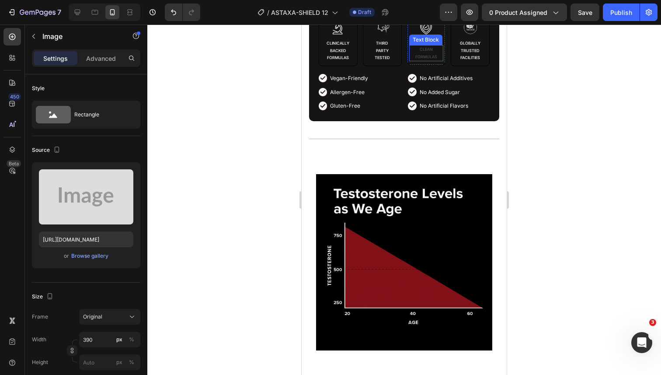
click at [428, 60] on p "CLEAN FORMULAS" at bounding box center [426, 53] width 33 height 14
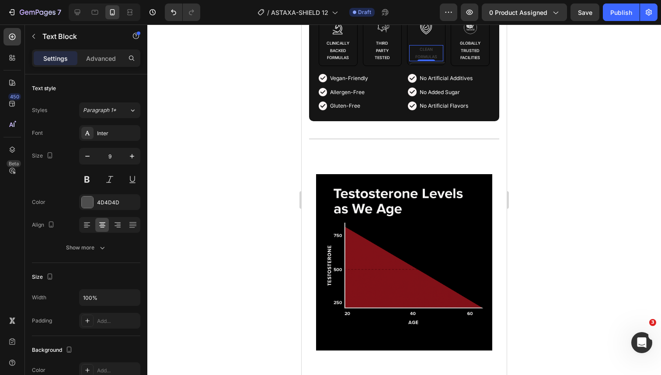
click at [427, 60] on p "CLEAN FORMULAS" at bounding box center [426, 53] width 33 height 14
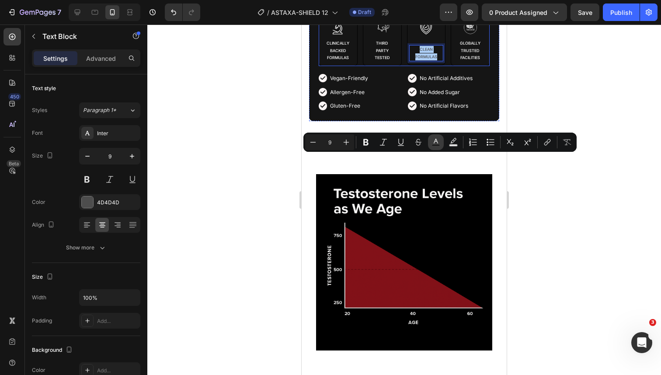
click at [432, 149] on button "Text Color" at bounding box center [436, 142] width 16 height 16
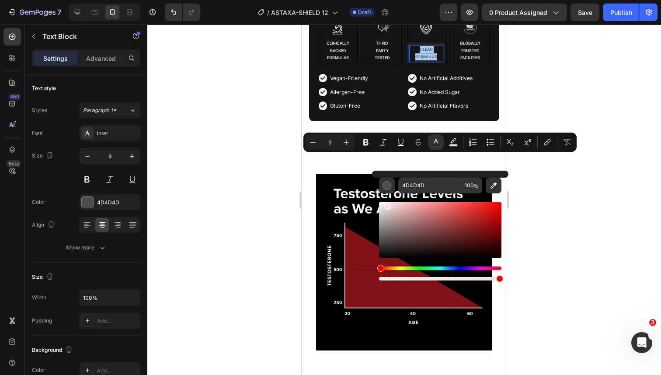
drag, startPoint x: 705, startPoint y: 229, endPoint x: 369, endPoint y: 203, distance: 337.7
type input "F7F7F7"
click at [282, 202] on div at bounding box center [404, 199] width 514 height 350
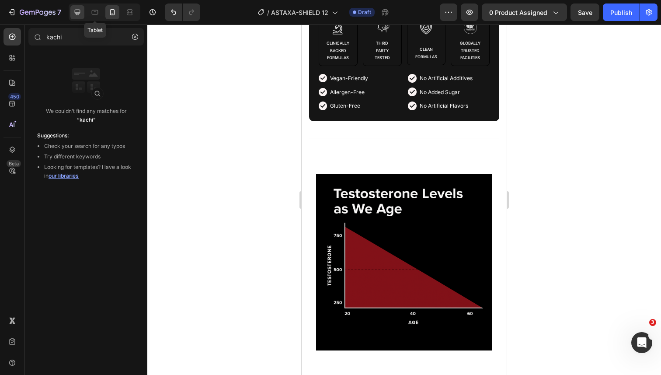
click at [81, 13] on icon at bounding box center [77, 12] width 9 height 9
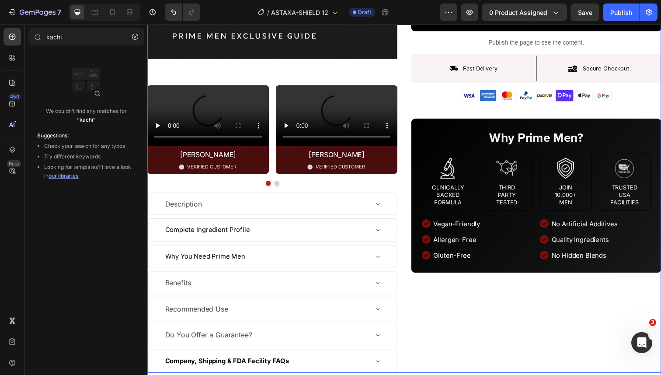
scroll to position [419, 0]
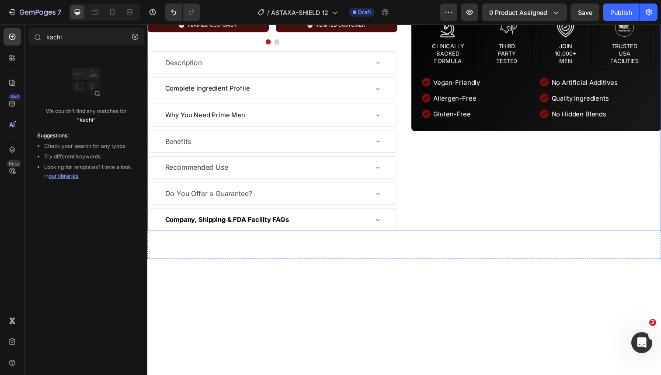
click at [308, 71] on div "Description" at bounding box center [268, 63] width 208 height 15
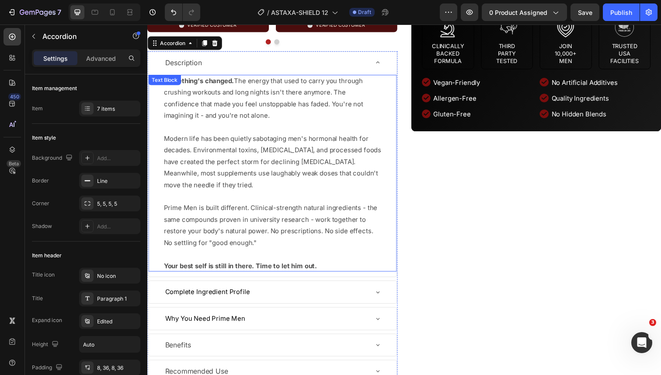
click at [273, 243] on p "Something's changed. The energy that used to carry you through crushing workout…" at bounding box center [275, 176] width 222 height 201
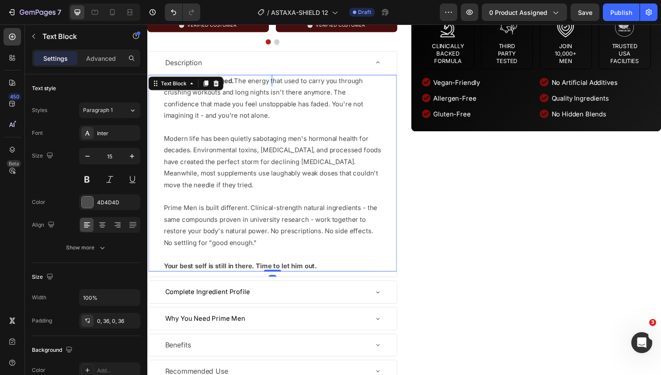
click at [273, 243] on p "Something's changed. The energy that used to carry you through crushing workout…" at bounding box center [275, 176] width 222 height 201
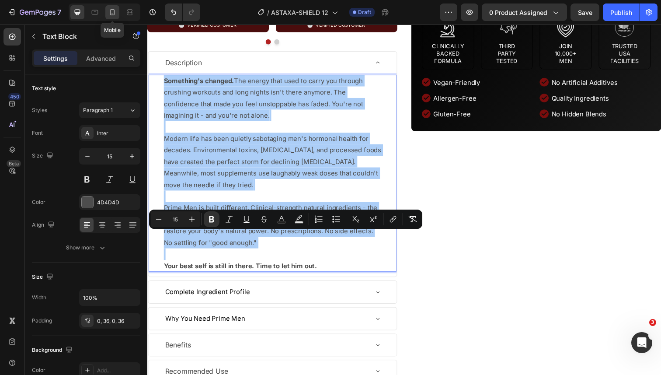
click at [109, 17] on div at bounding box center [112, 12] width 14 height 14
type input "16"
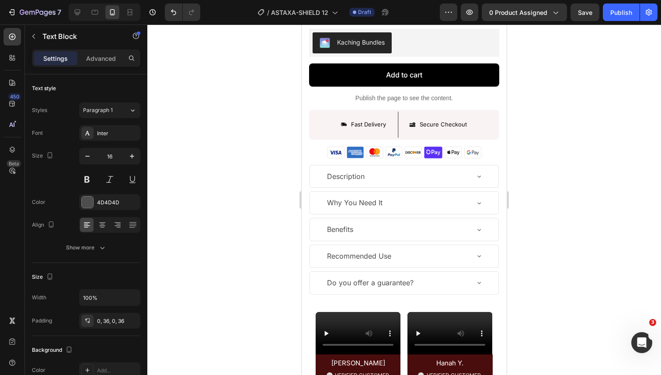
scroll to position [382, 0]
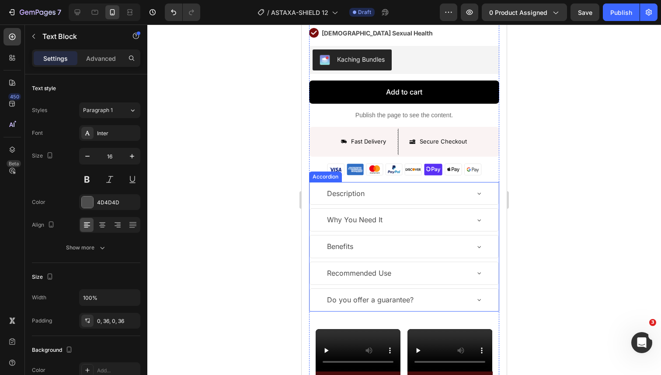
click at [346, 188] on p "Description" at bounding box center [346, 193] width 38 height 13
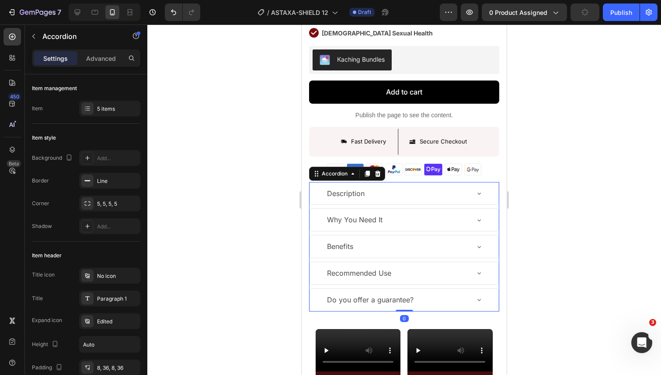
click at [383, 197] on div "Description" at bounding box center [397, 193] width 143 height 15
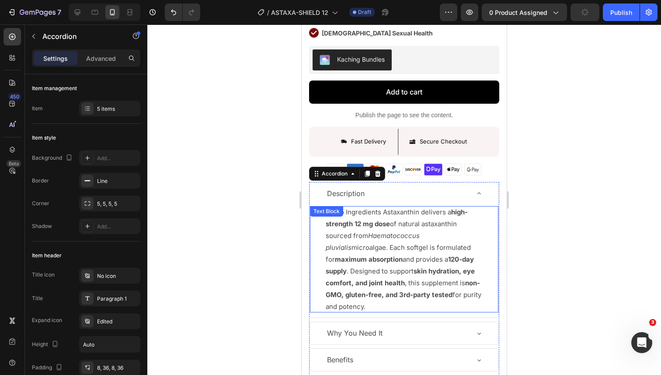
click at [356, 234] on p "Micro Ingredients Astaxanthin delivers a high-strength 12 mg dose of natural as…" at bounding box center [404, 259] width 157 height 106
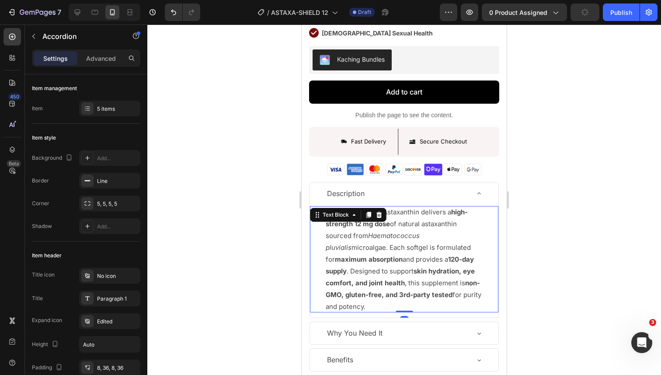
click at [356, 234] on p "Micro Ingredients Astaxanthin delivers a high-strength 12 mg dose of natural as…" at bounding box center [404, 259] width 157 height 106
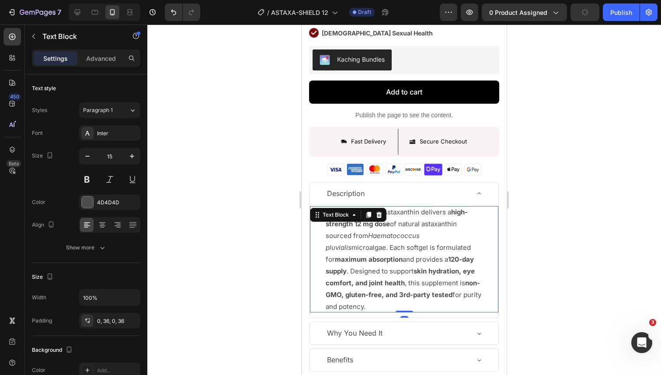
click at [356, 234] on p "Micro Ingredients Astaxanthin delivers a high-strength 12 mg dose of natural as…" at bounding box center [404, 259] width 157 height 106
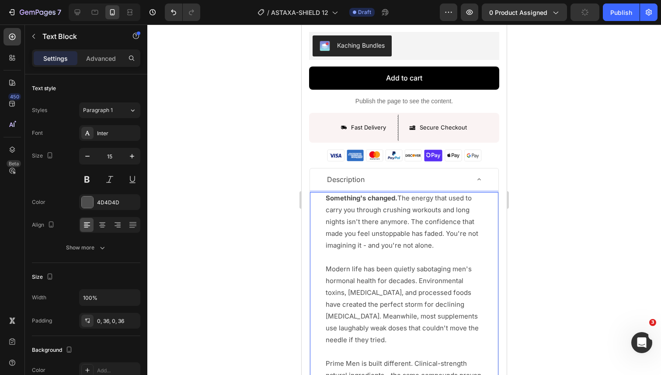
scroll to position [468, 0]
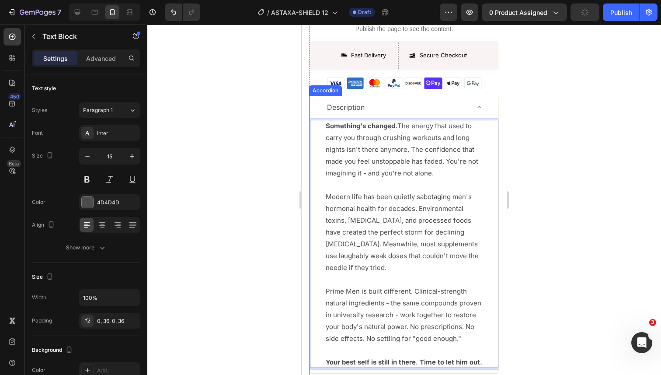
click at [383, 109] on div "Description" at bounding box center [397, 107] width 143 height 15
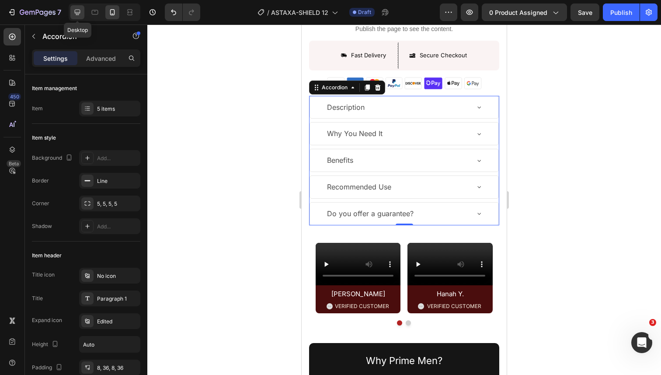
click at [82, 14] on div at bounding box center [77, 12] width 14 height 14
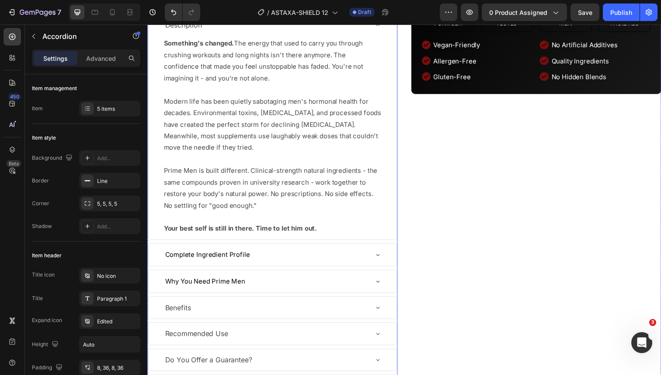
scroll to position [483, 0]
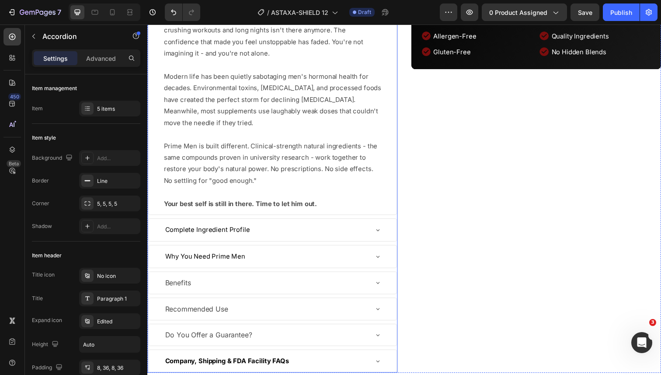
click at [267, 8] on div "Description" at bounding box center [268, 0] width 208 height 15
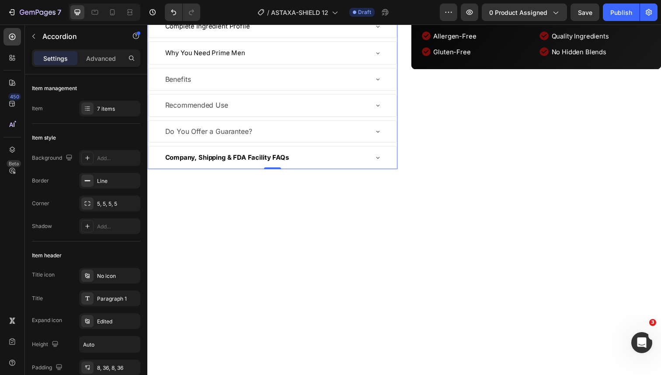
click at [230, 31] on span "Complete Ingredient Profile" at bounding box center [208, 26] width 87 height 8
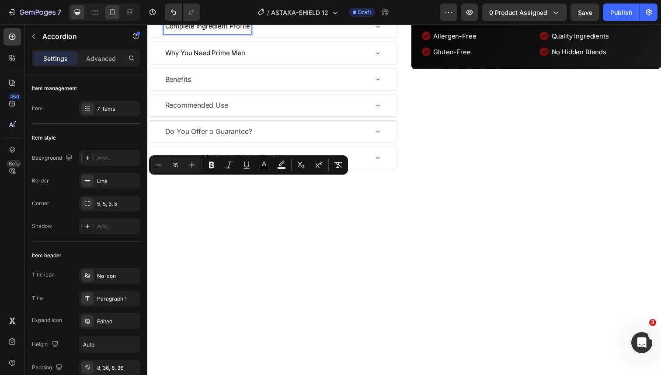
click at [105, 14] on div at bounding box center [112, 12] width 14 height 14
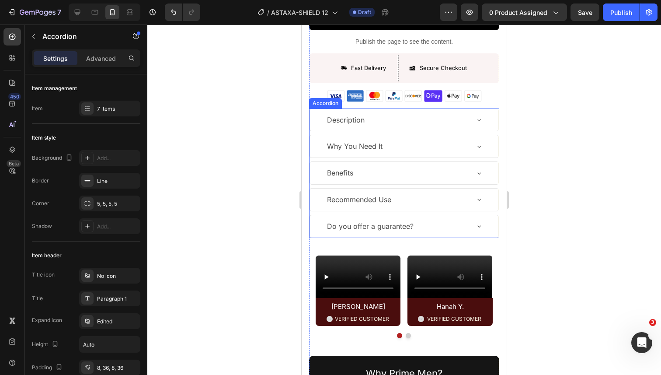
scroll to position [441, 0]
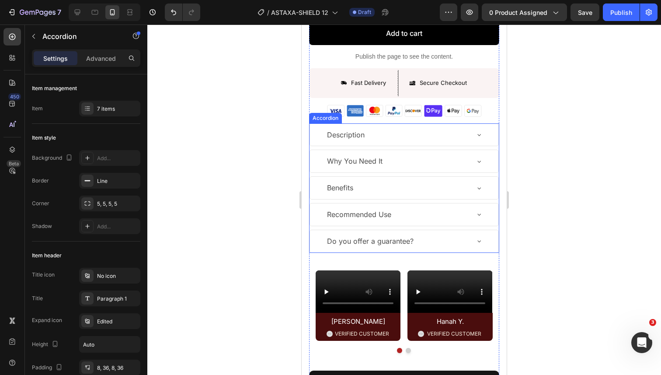
click at [360, 158] on p "Why You Need It" at bounding box center [355, 161] width 56 height 13
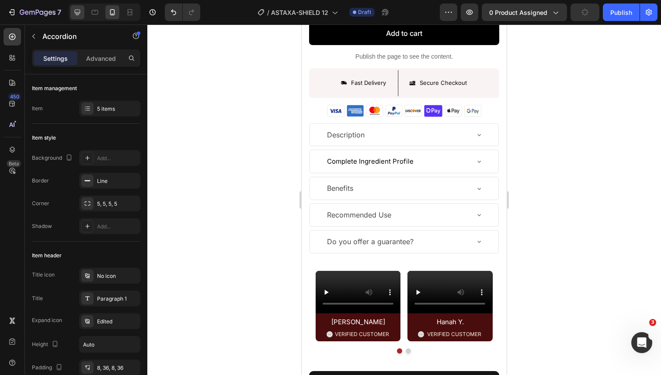
click at [79, 15] on icon at bounding box center [77, 12] width 9 height 9
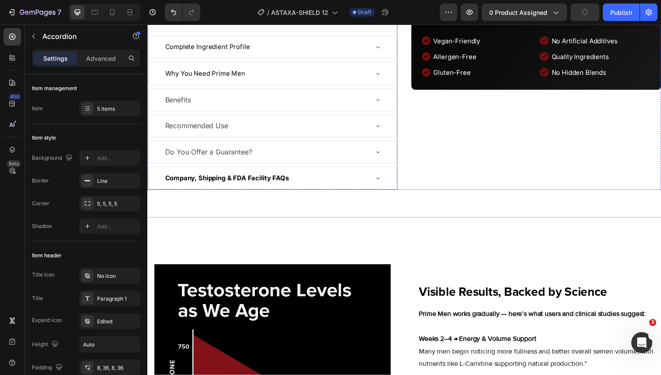
click at [308, 194] on div "Description Complete Ingredient Profile Why You Need Prime Men Benefits Recomme…" at bounding box center [274, 102] width 255 height 184
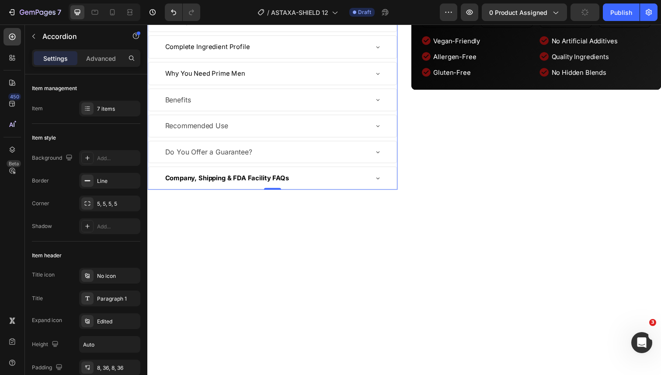
scroll to position [431, 0]
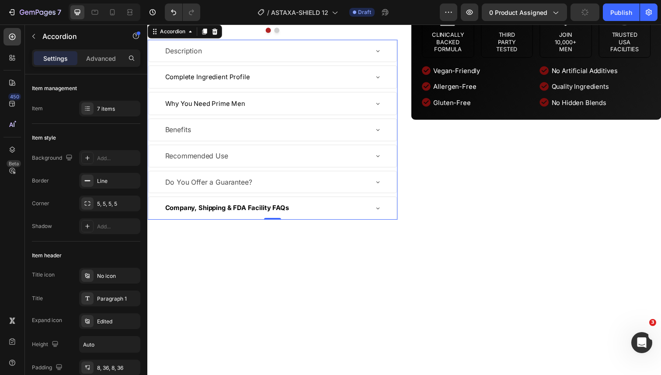
click at [284, 86] on div "Complete Ingredient Profile" at bounding box center [268, 78] width 208 height 16
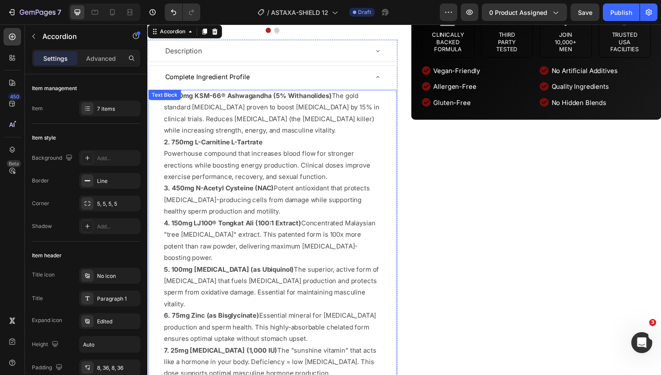
click at [263, 101] on strong "1. 600mg KSM-66® Ashwagandha (5% Withanolides)" at bounding box center [249, 97] width 171 height 8
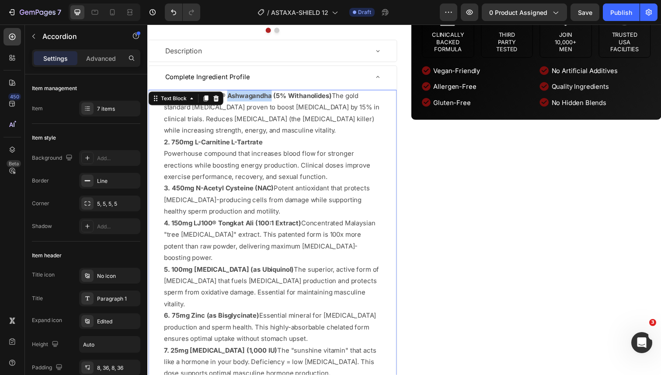
click at [263, 101] on strong "1. 600mg KSM-66® Ashwagandha (5% Withanolides)" at bounding box center [249, 97] width 171 height 8
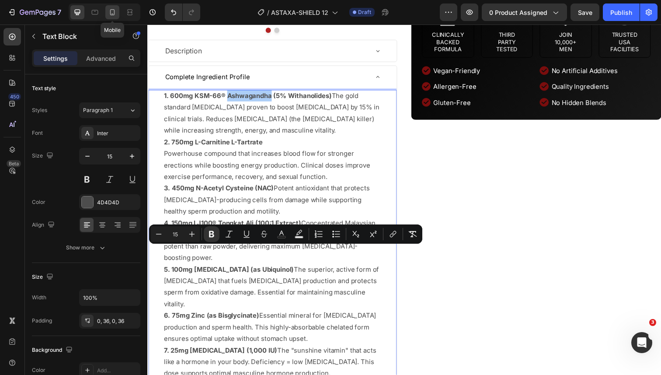
click at [108, 13] on icon at bounding box center [112, 12] width 9 height 9
type input "16"
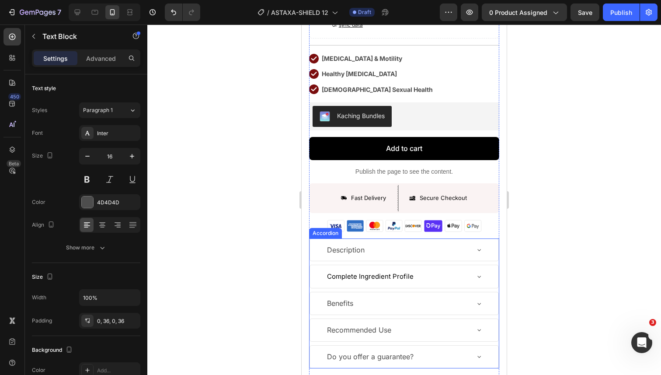
scroll to position [324, 0]
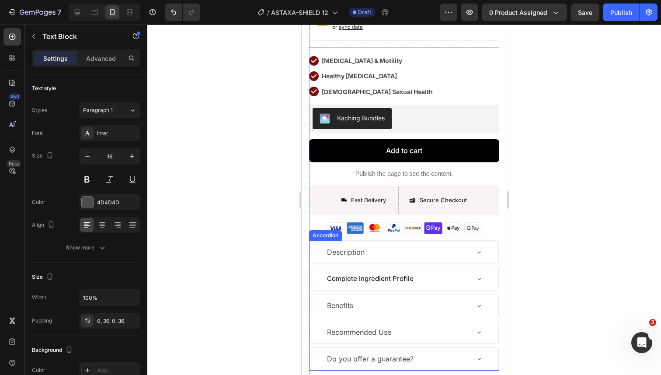
click at [388, 285] on p "Complete Ingredient Profile" at bounding box center [370, 278] width 87 height 13
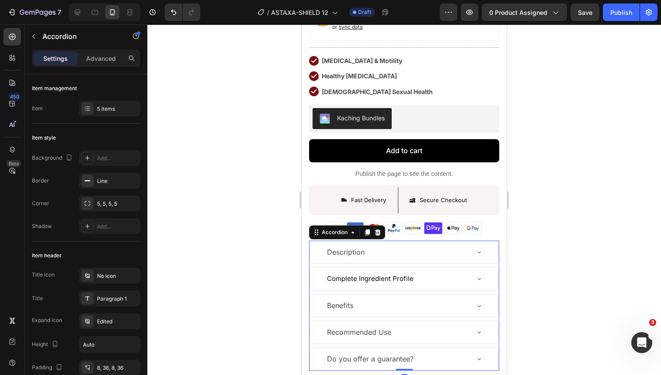
click at [422, 281] on div "Complete Ingredient Profile" at bounding box center [397, 279] width 143 height 16
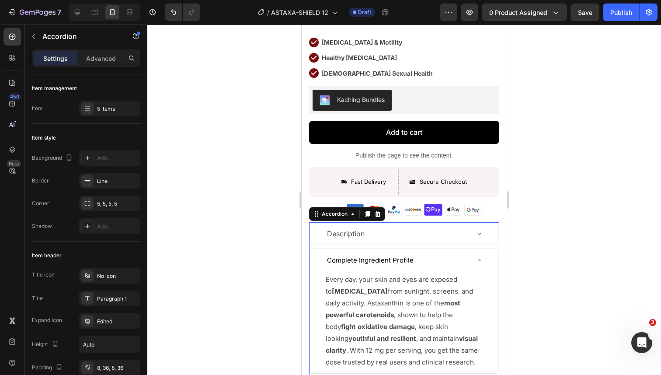
click at [422, 281] on p "Every day, your skin and eyes are exposed to oxidative stress from sunlight, sc…" at bounding box center [404, 320] width 157 height 94
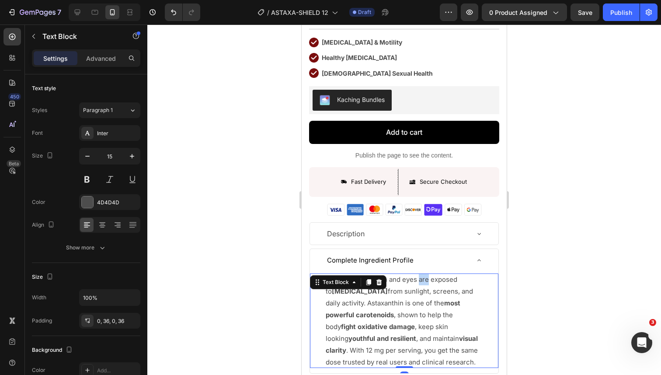
click at [422, 281] on p "Every day, your skin and eyes are exposed to oxidative stress from sunlight, sc…" at bounding box center [404, 320] width 157 height 94
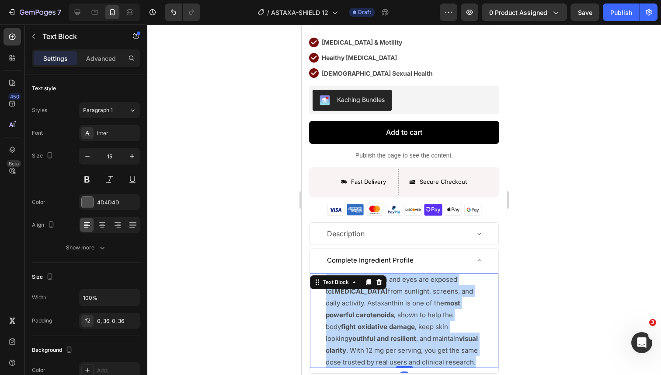
click at [422, 281] on p "Every day, your skin and eyes are exposed to oxidative stress from sunlight, sc…" at bounding box center [404, 320] width 157 height 94
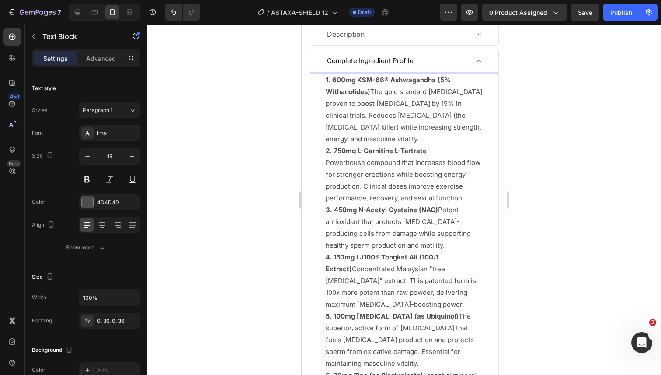
scroll to position [504, 0]
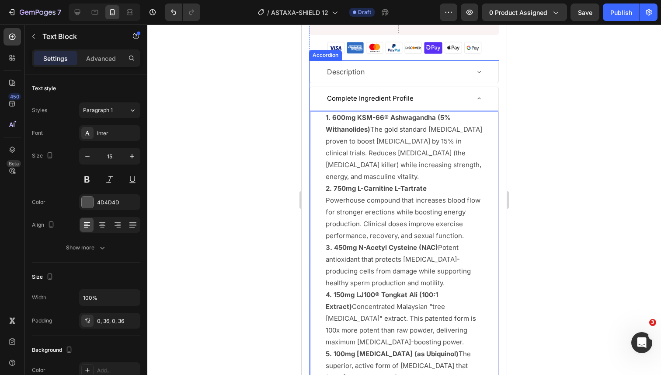
click at [471, 101] on div "Complete Ingredient Profile" at bounding box center [404, 98] width 188 height 23
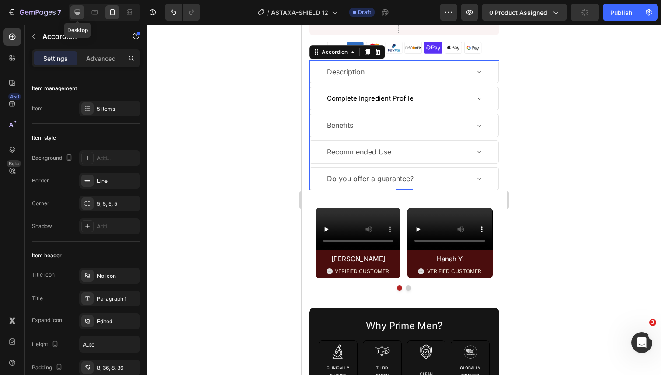
click at [81, 12] on icon at bounding box center [77, 12] width 9 height 9
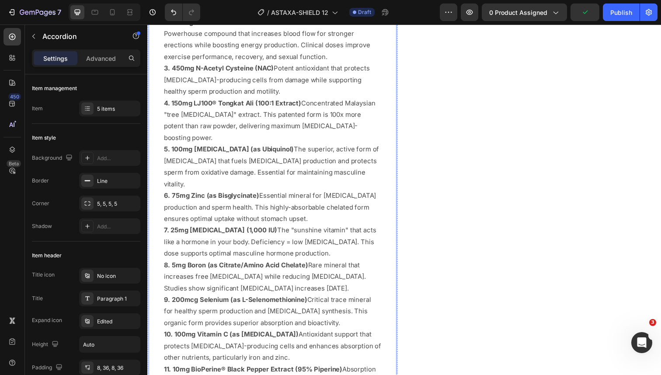
scroll to position [553, 0]
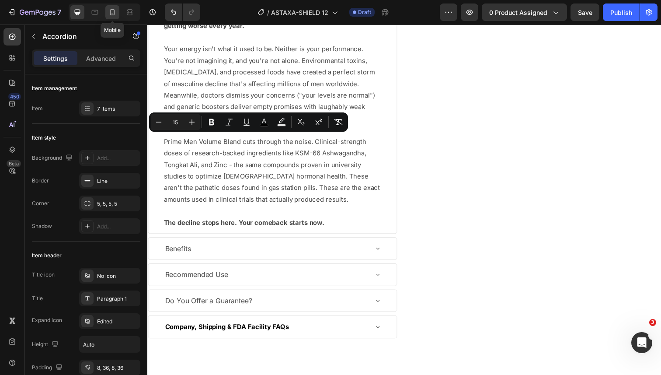
click at [112, 16] on icon at bounding box center [112, 12] width 9 height 9
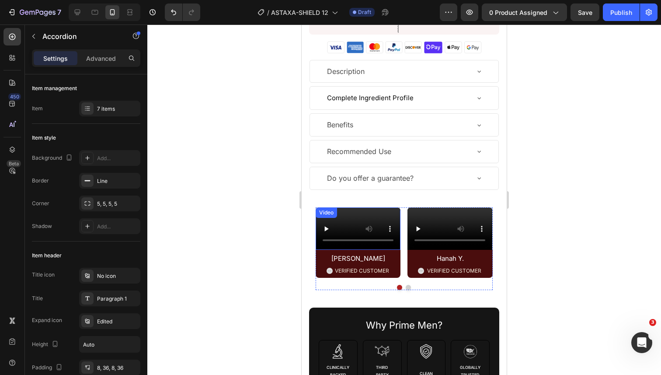
scroll to position [487, 0]
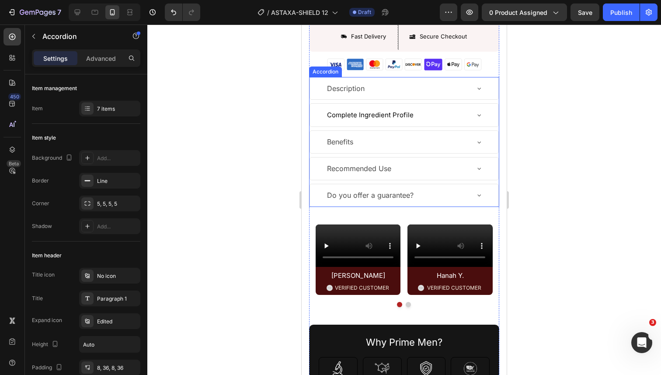
click at [353, 139] on p "Benefits" at bounding box center [340, 142] width 26 height 13
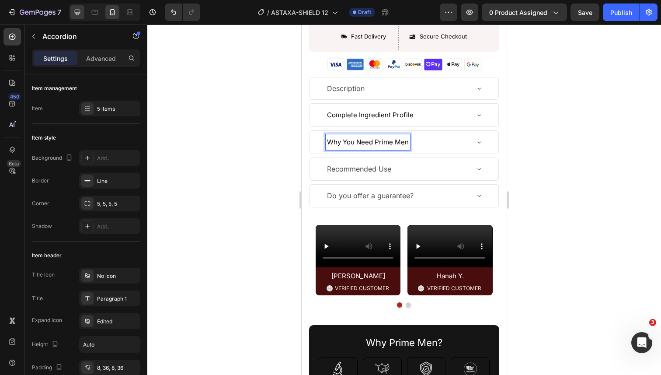
click at [73, 14] on icon at bounding box center [77, 12] width 9 height 9
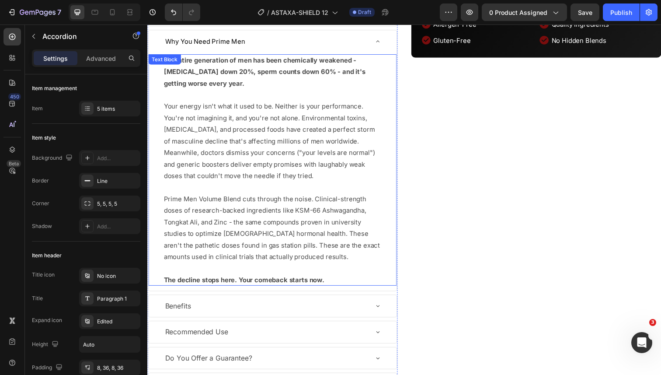
scroll to position [464, 0]
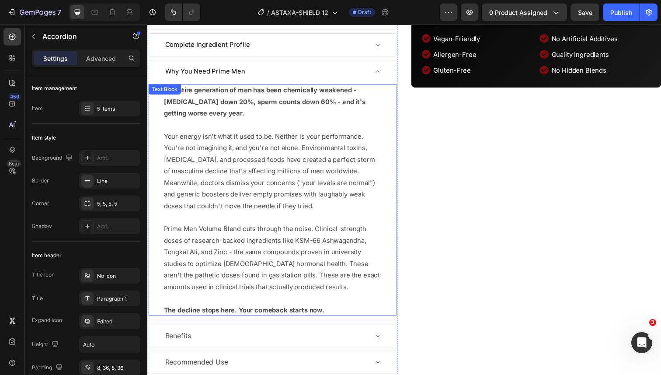
click at [248, 133] on p "An entire generation of men has been chemically weakened - testosterone down 20…" at bounding box center [275, 109] width 222 height 47
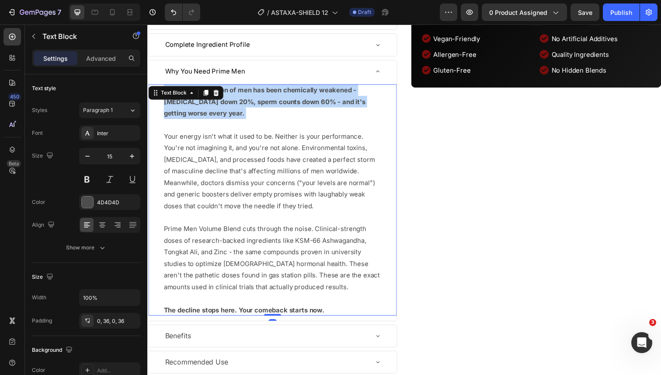
click at [248, 133] on p "An entire generation of men has been chemically weakened - testosterone down 20…" at bounding box center [275, 109] width 222 height 47
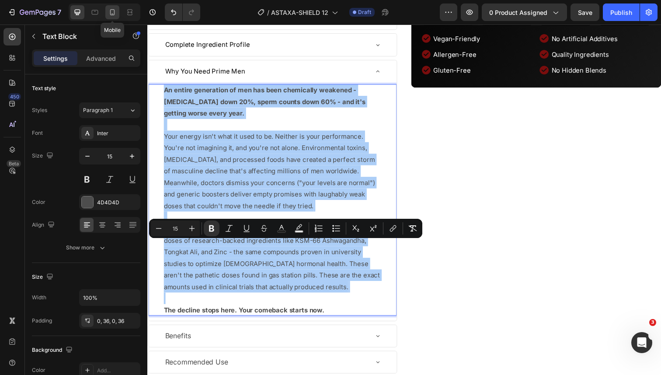
click at [114, 11] on icon at bounding box center [112, 12] width 5 height 6
type input "16"
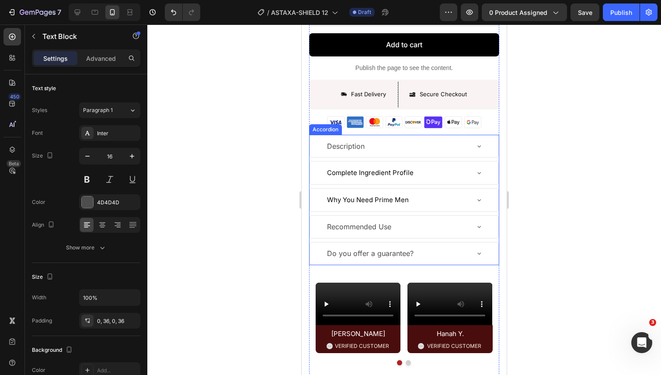
scroll to position [412, 0]
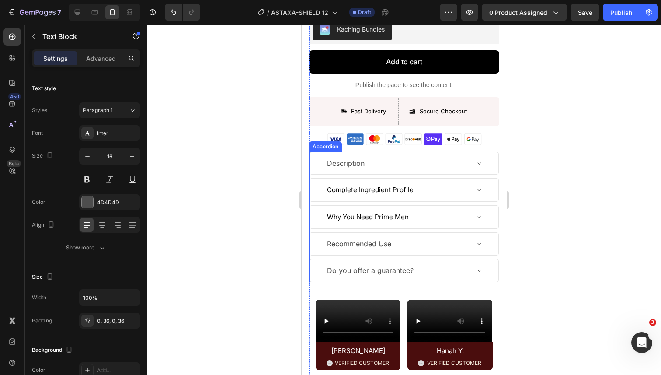
click at [396, 215] on span "Why You Need Prime Men" at bounding box center [368, 217] width 82 height 8
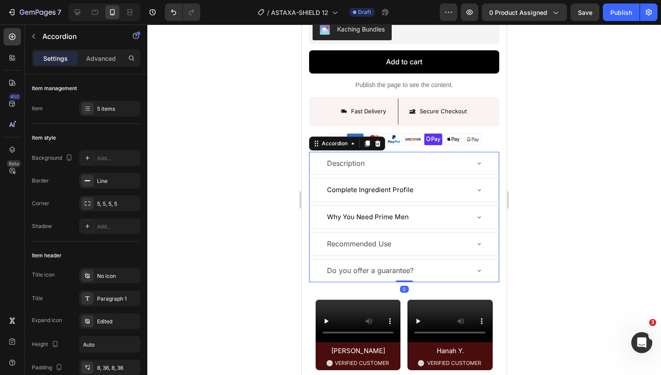
click at [417, 218] on div "Why You Need Prime Men" at bounding box center [397, 217] width 143 height 16
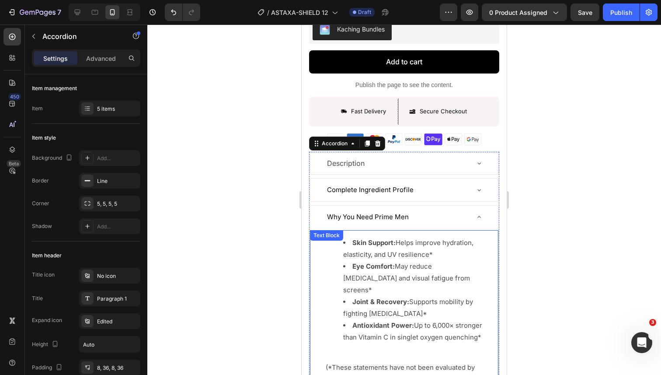
click at [390, 248] on li "Skin Support: Helps improve hydration, elasticity, and UV resilience*" at bounding box center [412, 249] width 139 height 24
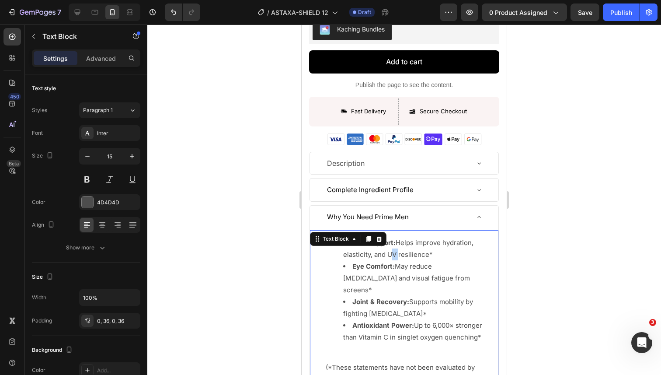
click at [390, 248] on li "Skin Support: Helps improve hydration, elasticity, and UV resilience*" at bounding box center [412, 249] width 139 height 24
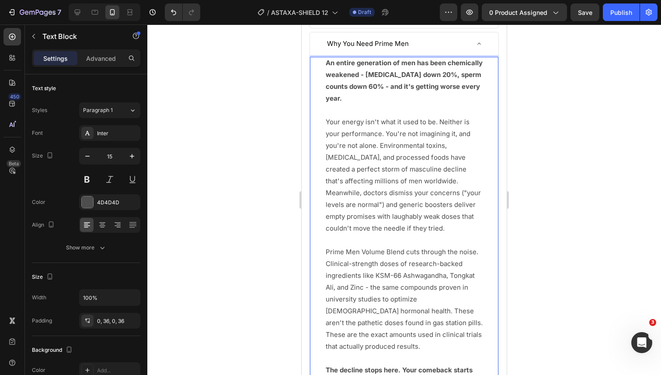
scroll to position [570, 0]
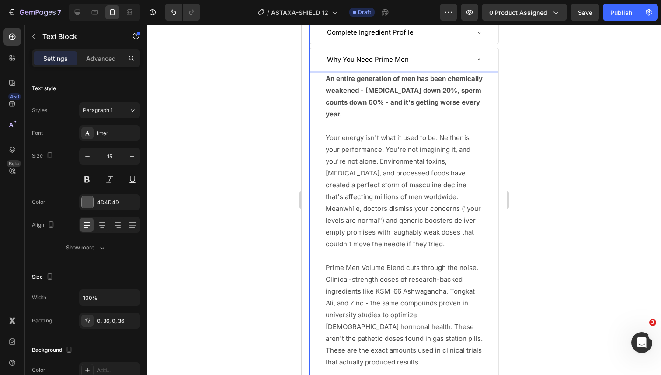
click at [426, 61] on div "Why You Need Prime Men" at bounding box center [397, 60] width 143 height 16
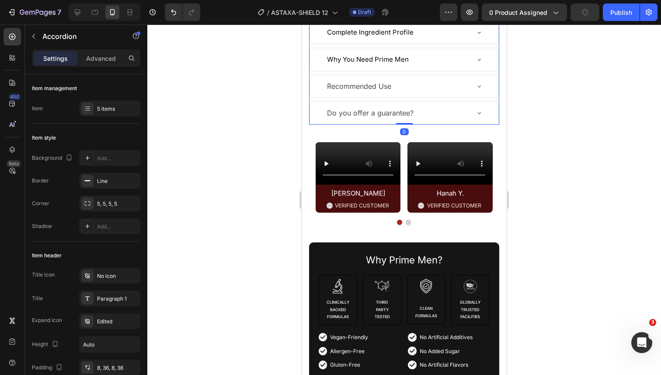
click at [397, 86] on div "Recommended Use" at bounding box center [397, 86] width 143 height 15
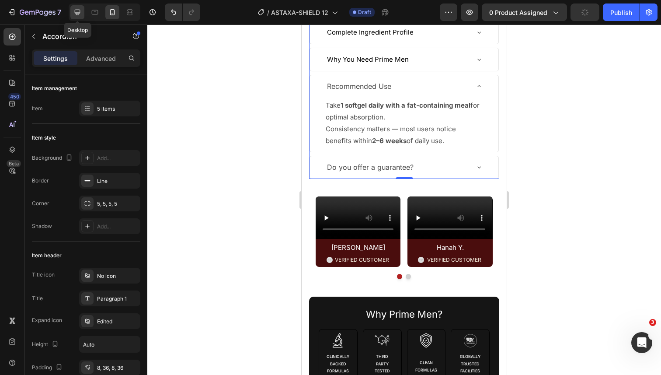
click at [74, 11] on icon at bounding box center [77, 12] width 9 height 9
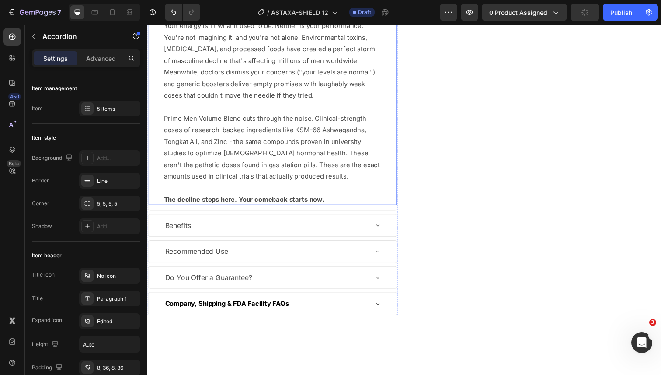
scroll to position [546, 0]
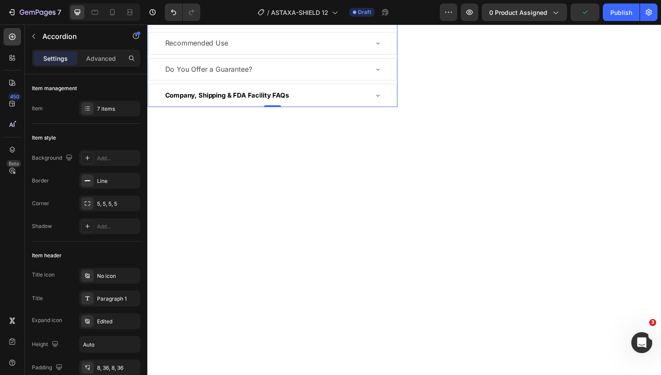
click at [221, 25] on div "Benefits" at bounding box center [268, 17] width 208 height 15
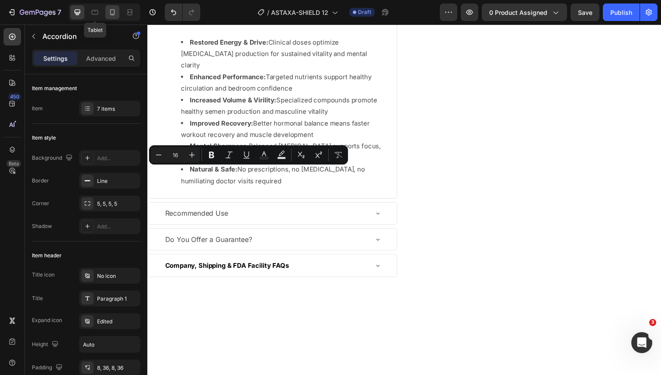
click at [106, 12] on div at bounding box center [112, 12] width 14 height 14
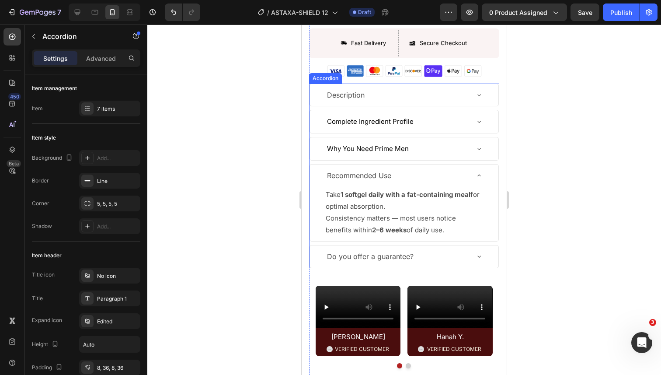
scroll to position [481, 0]
click at [377, 177] on p "Recommended Use" at bounding box center [359, 175] width 64 height 13
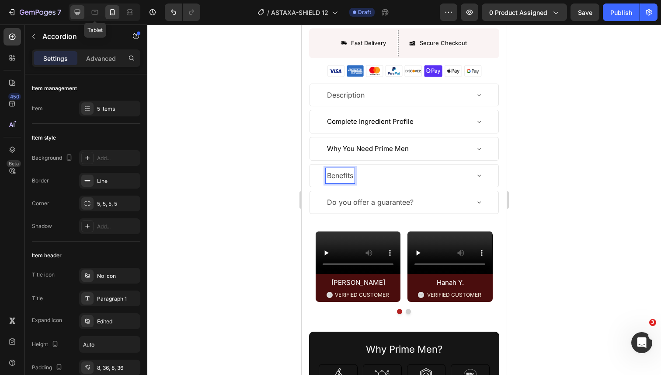
click at [75, 13] on icon at bounding box center [78, 13] width 6 height 6
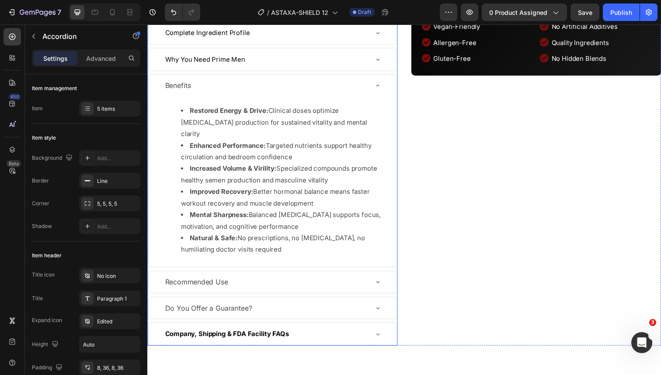
scroll to position [470, 0]
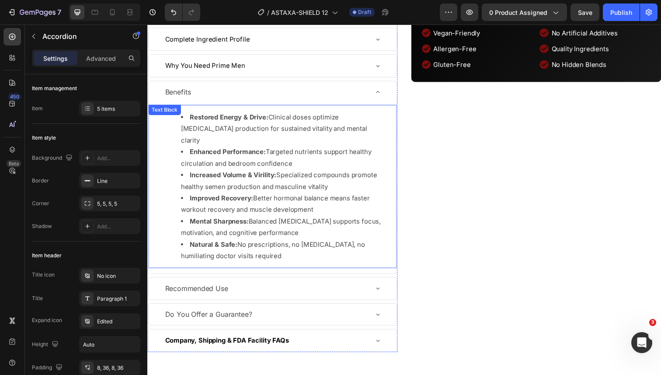
click at [235, 149] on li "Restored Energy & Drive: Clinical doses optimize testosterone production for su…" at bounding box center [283, 130] width 205 height 35
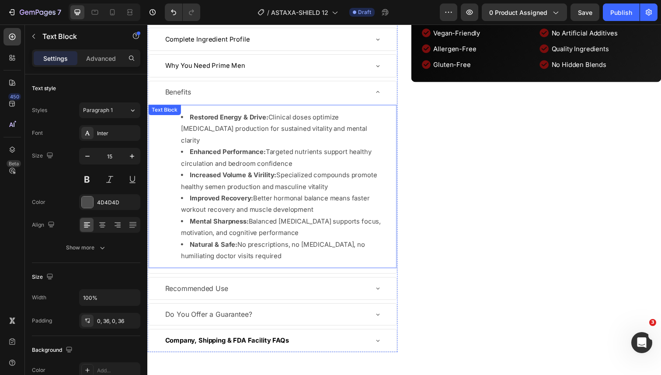
click at [235, 149] on li "Restored Energy & Drive: Clinical doses optimize testosterone production for su…" at bounding box center [283, 130] width 205 height 35
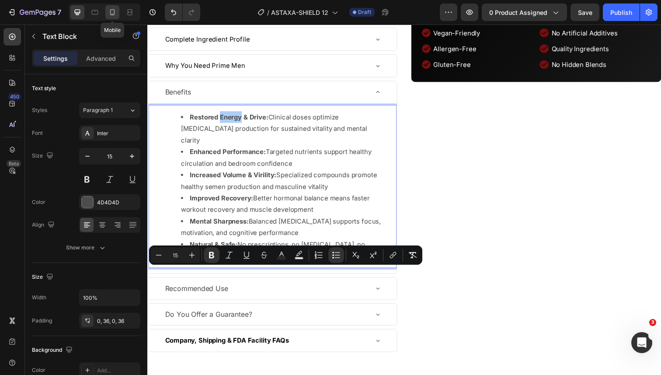
click at [114, 15] on icon at bounding box center [112, 12] width 9 height 9
type input "16"
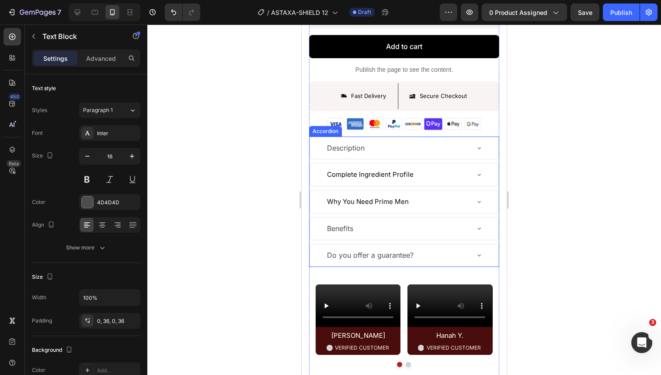
scroll to position [428, 0]
click at [379, 228] on div "Benefits" at bounding box center [397, 228] width 143 height 15
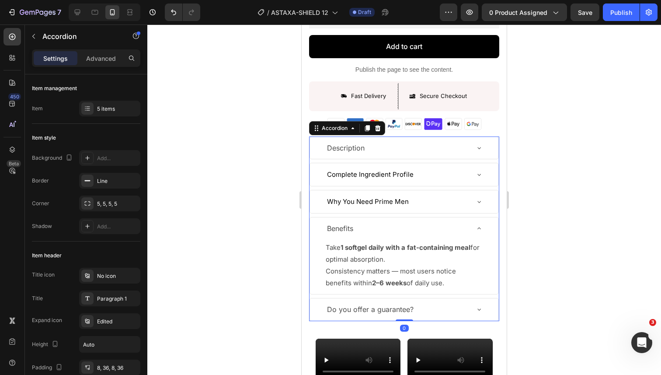
click at [371, 249] on div "Take 1 softgel daily with a fat-containing meal for optimal absorption. Consist…" at bounding box center [404, 264] width 188 height 47
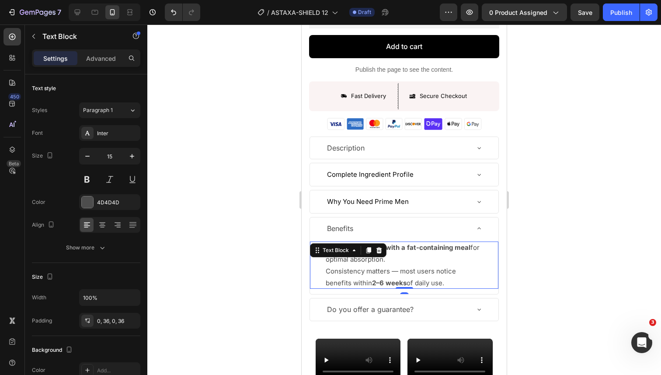
click at [371, 249] on icon at bounding box center [368, 250] width 7 height 7
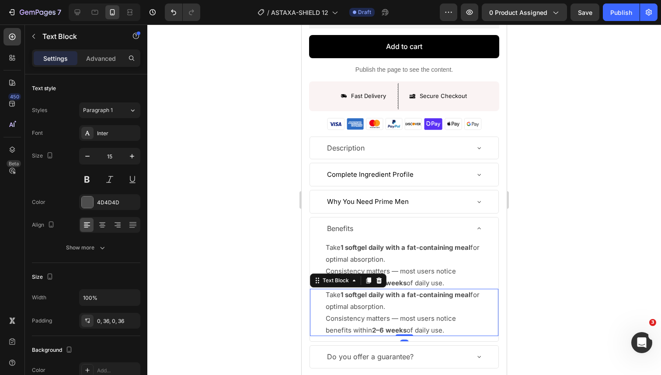
click at [380, 252] on p "Take 1 softgel daily with a fat-containing meal for optimal absorption." at bounding box center [404, 253] width 157 height 24
click at [380, 252] on div "Take 1 softgel daily with a fat-containing meal for optimal absorption. Consist…" at bounding box center [404, 264] width 188 height 47
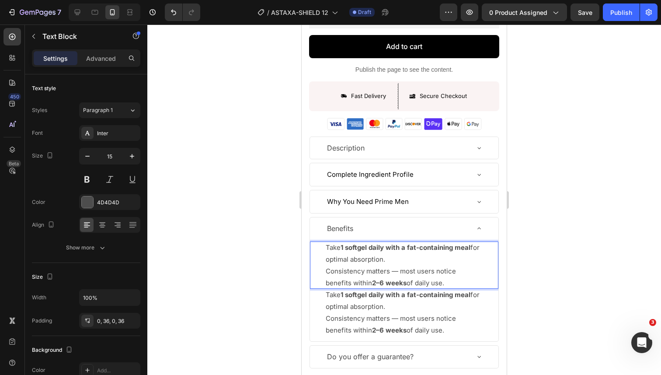
click at [448, 309] on p "Take 1 softgel daily with a fat-containing meal for optimal absorption." at bounding box center [404, 301] width 157 height 24
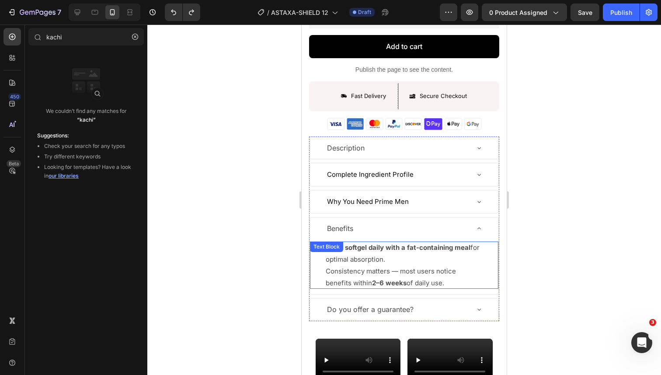
click at [447, 248] on strong "1 softgel daily with a fat-containing meal" at bounding box center [406, 247] width 130 height 8
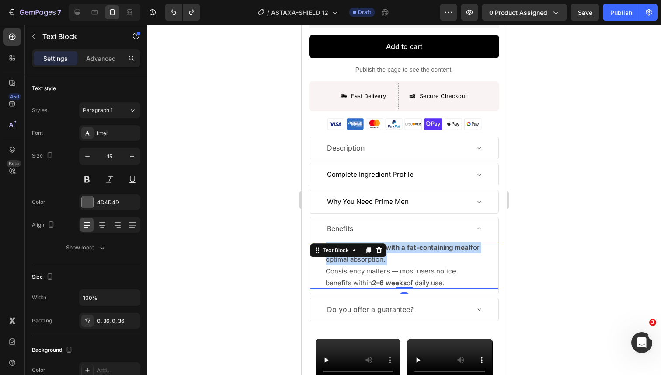
click at [447, 248] on strong "1 softgel daily with a fat-containing meal" at bounding box center [406, 247] width 130 height 8
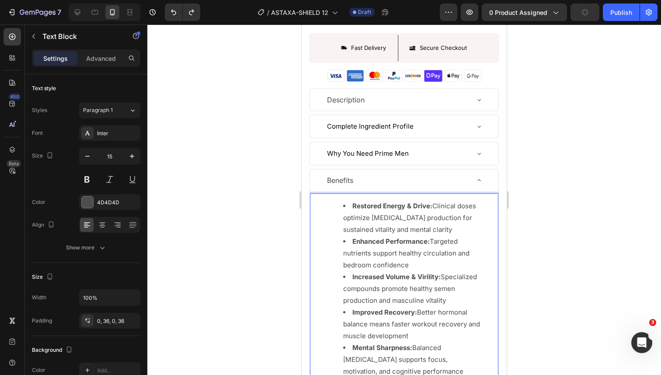
scroll to position [519, 0]
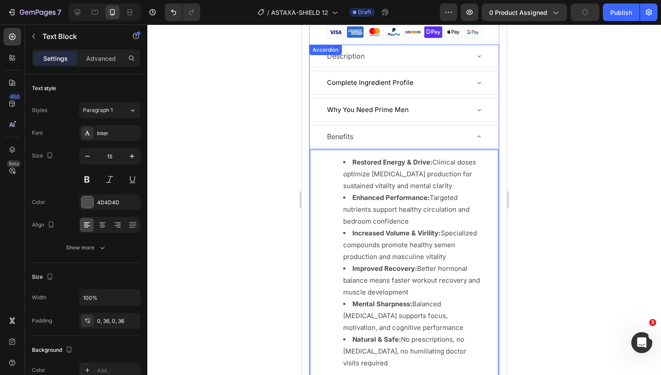
click at [477, 133] on icon at bounding box center [479, 136] width 7 height 7
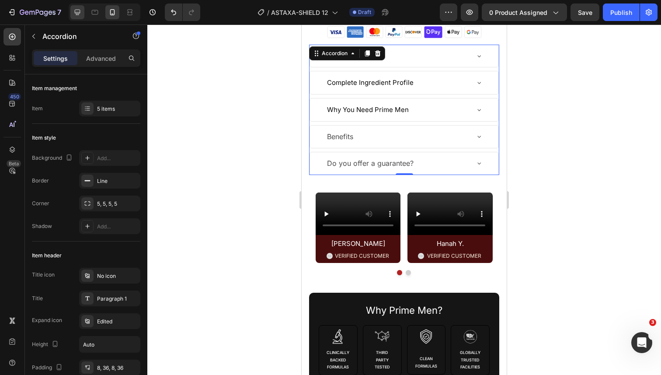
click at [76, 17] on div at bounding box center [77, 12] width 14 height 14
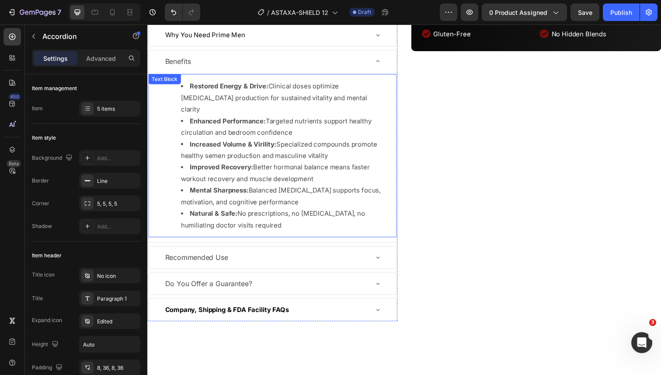
scroll to position [500, 0]
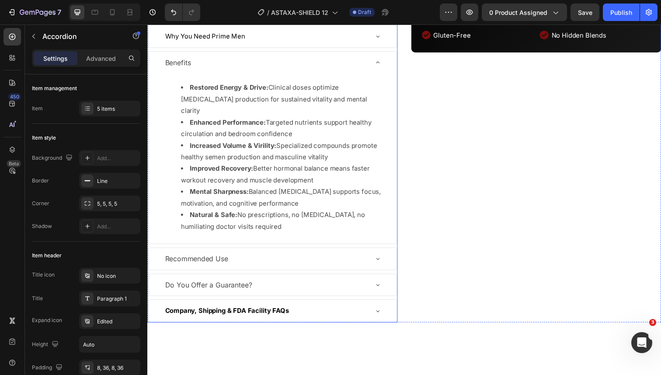
click at [287, 71] on div "Benefits" at bounding box center [268, 63] width 208 height 15
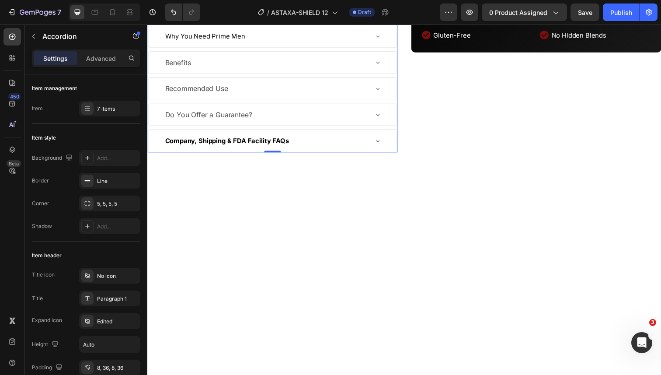
scroll to position [531, 0]
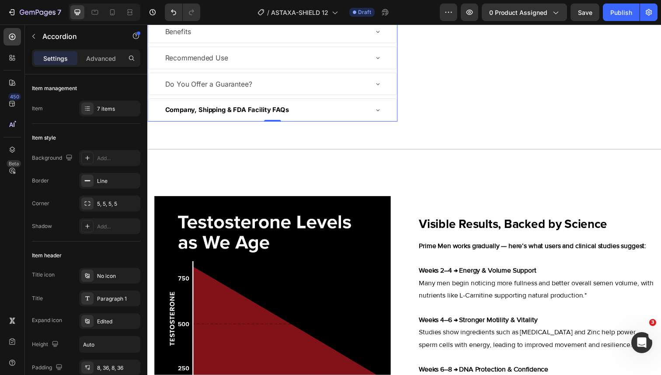
click at [284, 66] on div "Recommended Use" at bounding box center [268, 58] width 208 height 15
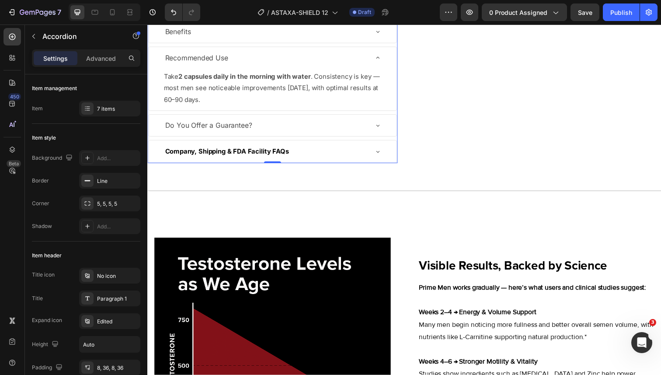
click at [227, 82] on strong "2 capsules daily in the morning with water" at bounding box center [246, 77] width 135 height 8
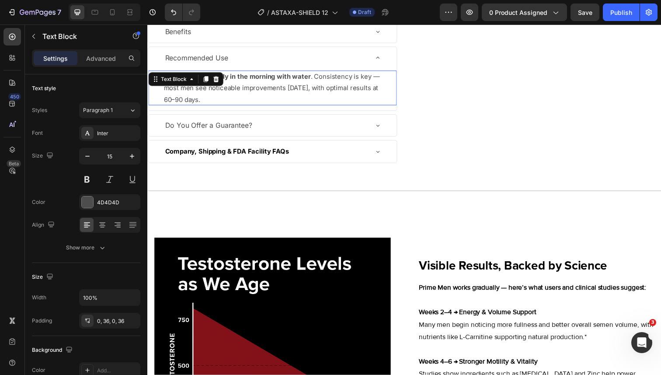
click at [227, 82] on strong "2 capsules daily in the morning with water" at bounding box center [246, 77] width 135 height 8
copy p "Take 2 capsules daily in the morning with water . Consistency is key — most men…"
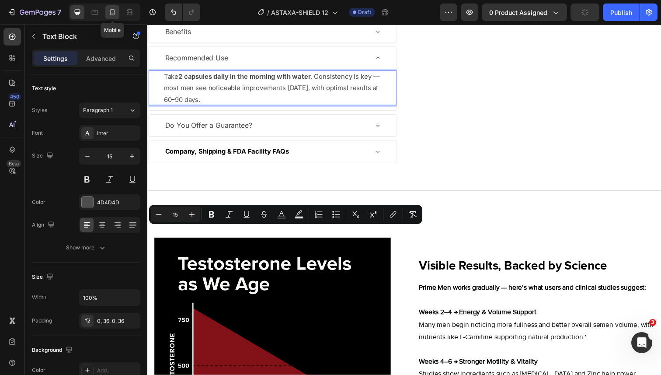
click at [110, 12] on icon at bounding box center [112, 12] width 9 height 9
type input "16"
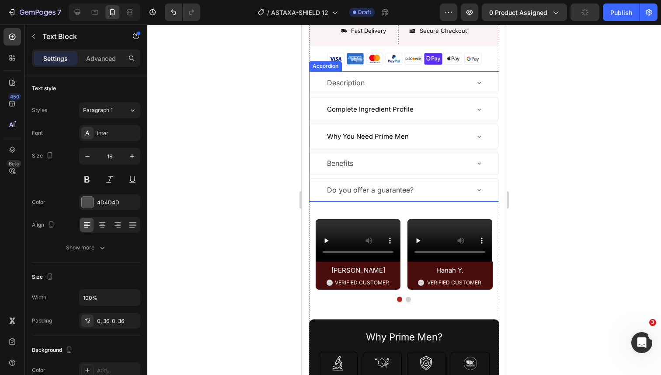
scroll to position [489, 0]
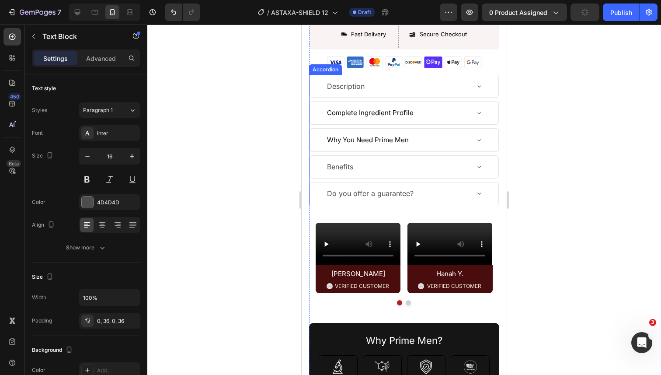
click at [354, 191] on p "Do you offer a guarantee?" at bounding box center [370, 193] width 87 height 13
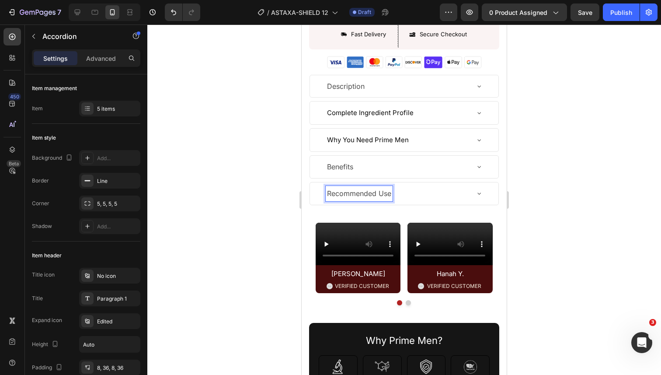
click at [453, 197] on div "Recommended Use" at bounding box center [397, 193] width 143 height 15
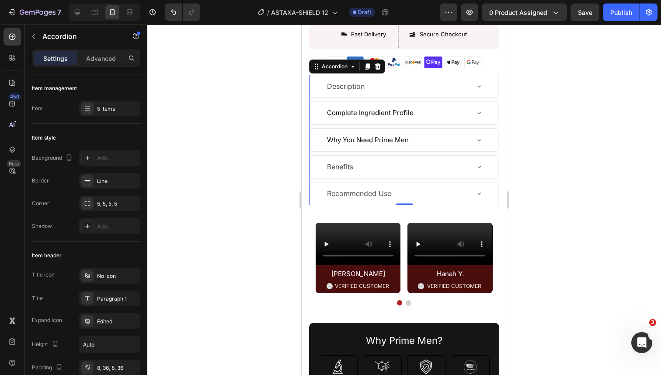
click at [425, 192] on div "Recommended Use" at bounding box center [397, 193] width 143 height 15
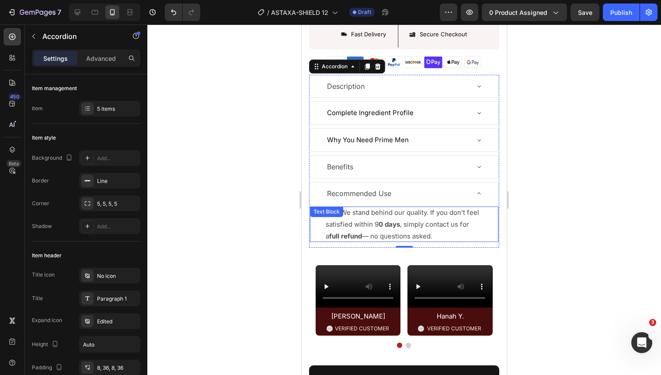
click at [397, 216] on p "Yes. We stand behind our quality. If you don’t feel satisfied within 9 0 days ,…" at bounding box center [404, 223] width 157 height 35
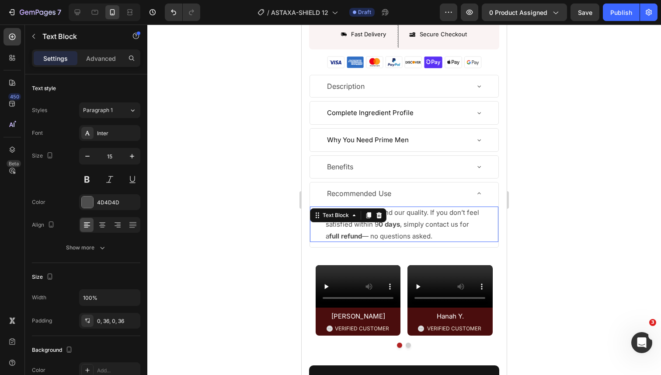
click at [397, 216] on p "Yes. We stand behind our quality. If you don’t feel satisfied within 9 0 days ,…" at bounding box center [404, 223] width 157 height 35
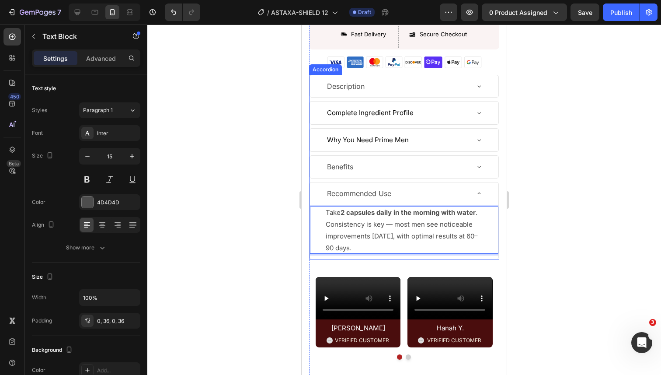
click at [317, 153] on div "Description Complete Ingredient Profile Why You Need Prime Men Benefits Recomme…" at bounding box center [404, 167] width 190 height 185
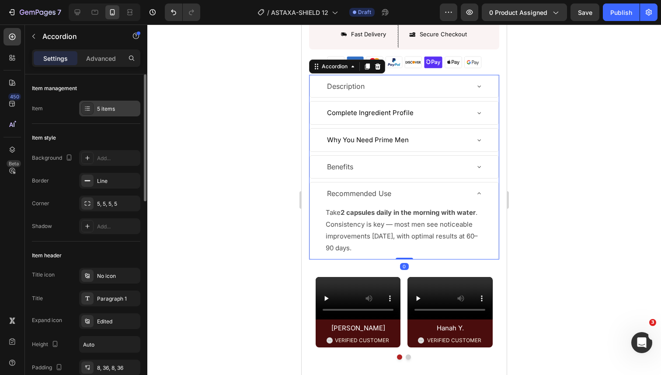
click at [105, 112] on div "5 items" at bounding box center [109, 109] width 61 height 16
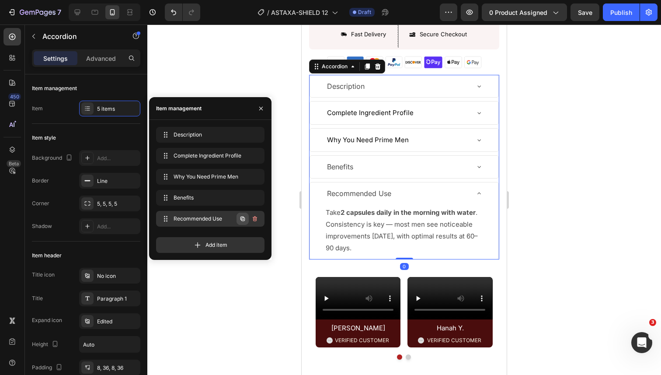
click at [242, 219] on icon "button" at bounding box center [243, 219] width 2 height 2
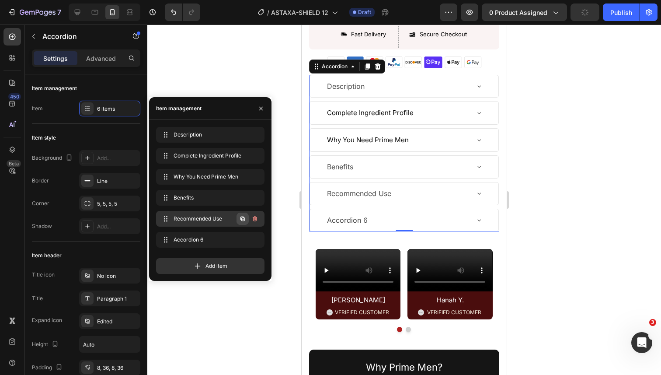
click at [242, 221] on icon "button" at bounding box center [242, 218] width 7 height 7
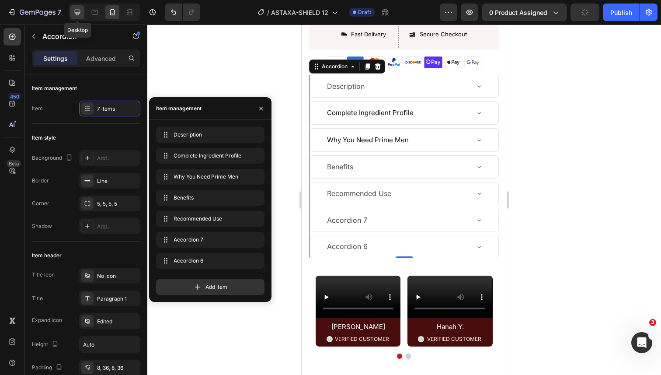
click at [79, 14] on icon at bounding box center [77, 12] width 9 height 9
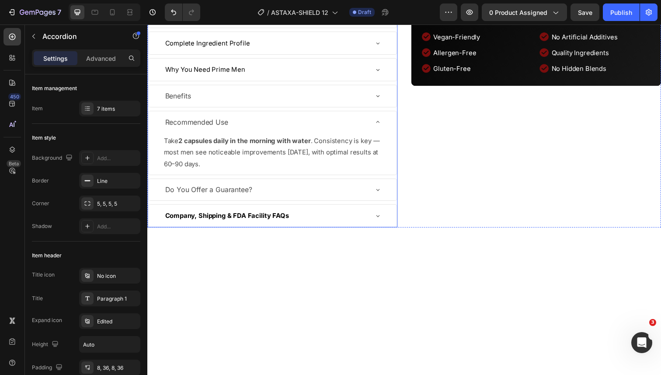
scroll to position [529, 0]
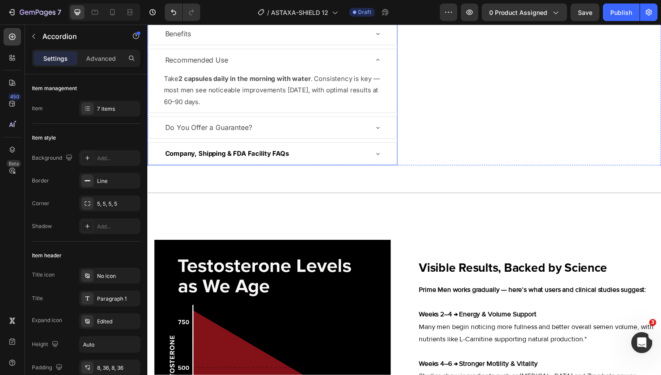
click at [235, 136] on p "Do You Offer a Guarantee?" at bounding box center [209, 130] width 89 height 13
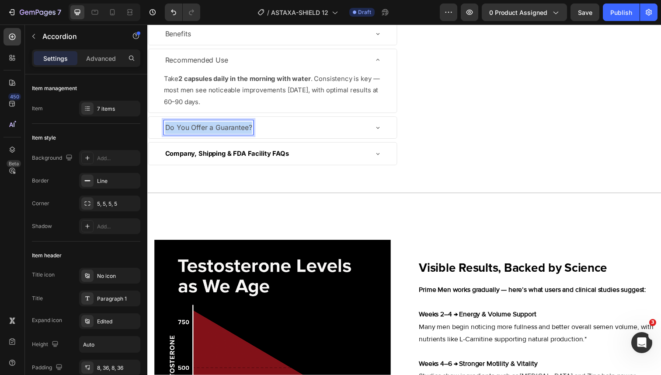
copy p "Do You Offer a Guarantee?"
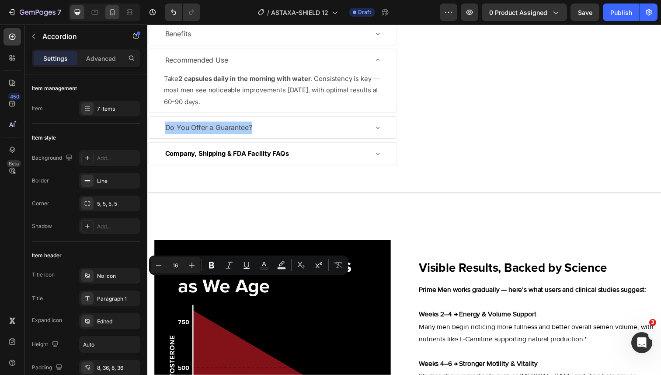
click at [110, 13] on icon at bounding box center [112, 12] width 9 height 9
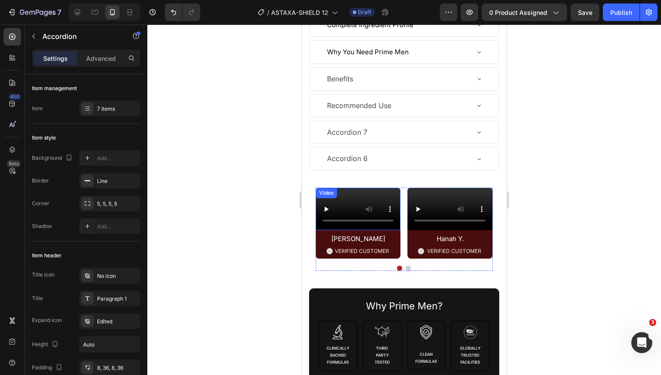
scroll to position [570, 0]
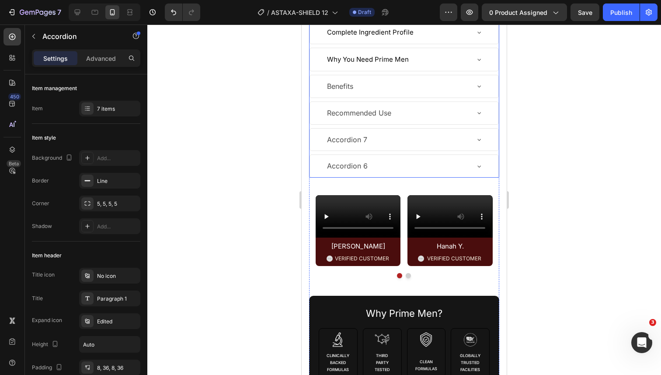
click at [362, 140] on div "Accordion 7" at bounding box center [347, 139] width 43 height 15
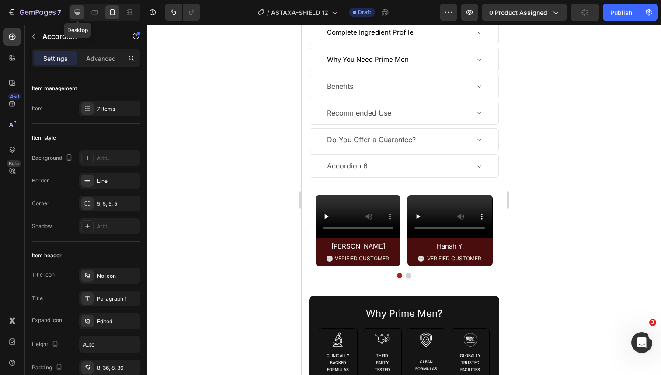
click at [79, 9] on icon at bounding box center [77, 12] width 9 height 9
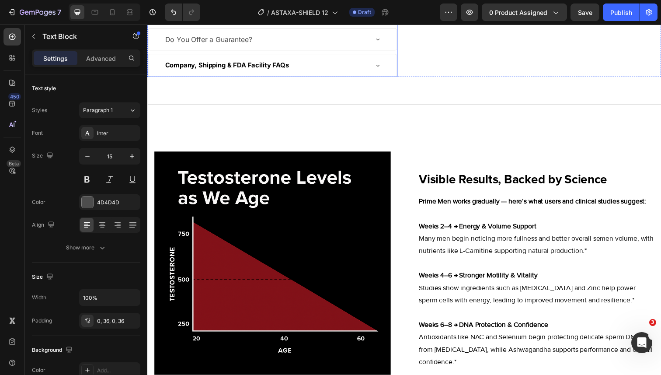
click at [300, 48] on div "Do You Offer a Guarantee?" at bounding box center [268, 39] width 208 height 15
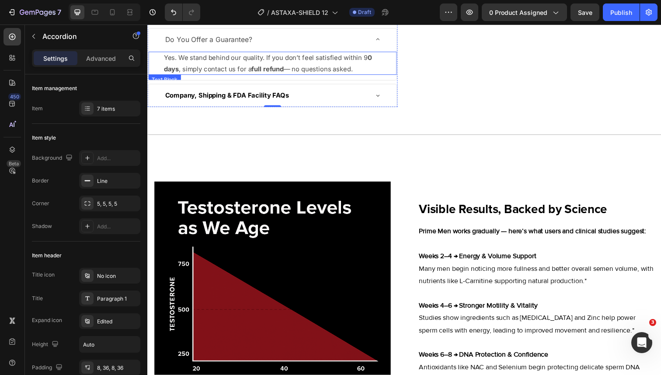
click at [281, 76] on p "Yes. We stand behind our quality. If you don’t feel satisfied within 9 0 days ,…" at bounding box center [275, 64] width 222 height 24
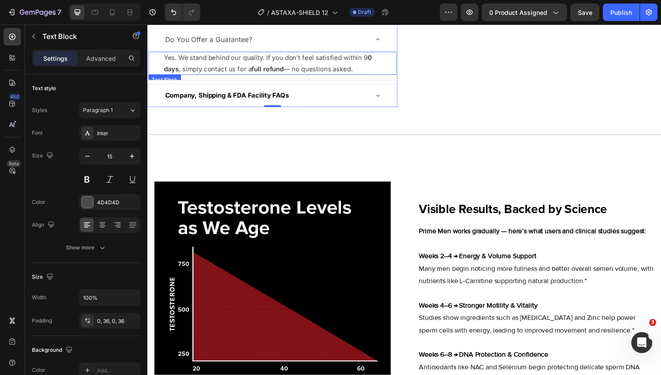
click at [281, 76] on p "Yes. We stand behind our quality. If you don’t feel satisfied within 9 0 days ,…" at bounding box center [275, 64] width 222 height 24
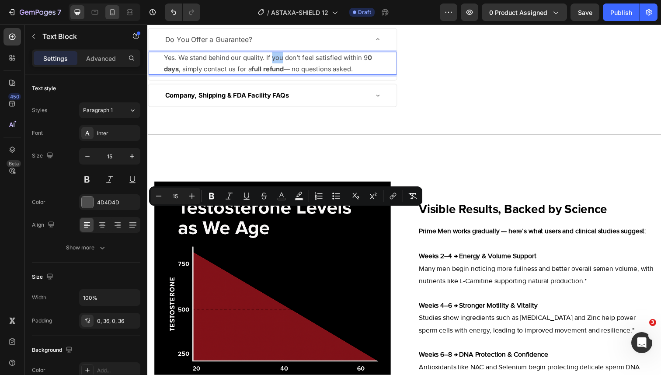
click at [111, 17] on div at bounding box center [112, 12] width 14 height 14
type input "16"
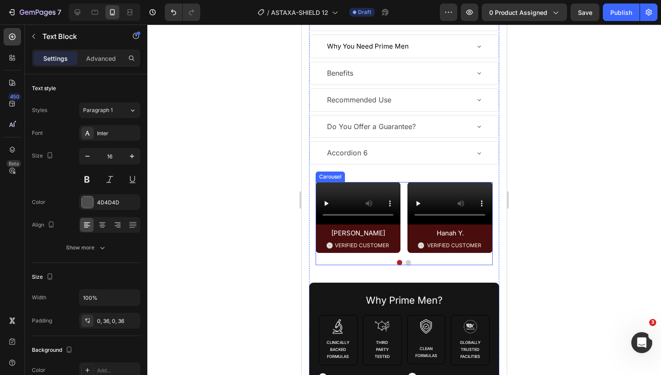
scroll to position [567, 0]
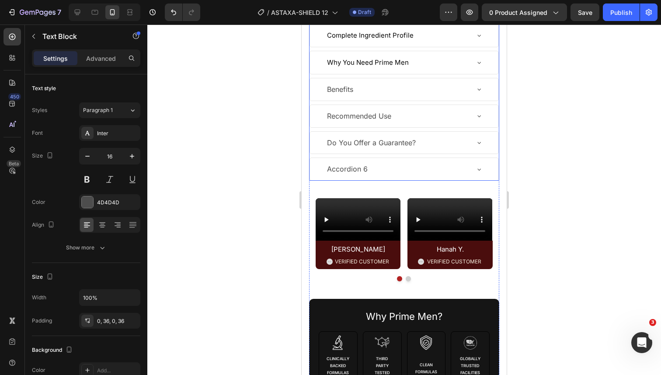
click at [422, 146] on div "Do You Offer a Guarantee?" at bounding box center [397, 142] width 143 height 15
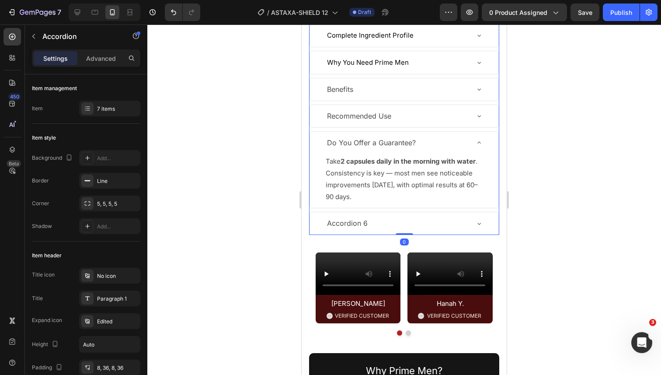
click at [406, 167] on p "Take 2 capsules daily in the morning with water . Consistency is key — most men…" at bounding box center [404, 178] width 157 height 47
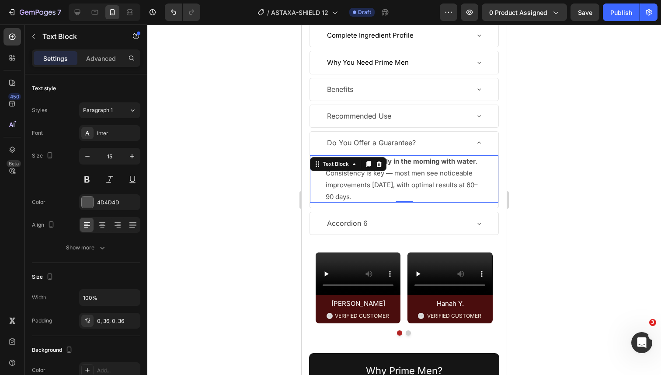
click at [406, 167] on p "Take 2 capsules daily in the morning with water . Consistency is key — most men…" at bounding box center [404, 178] width 157 height 47
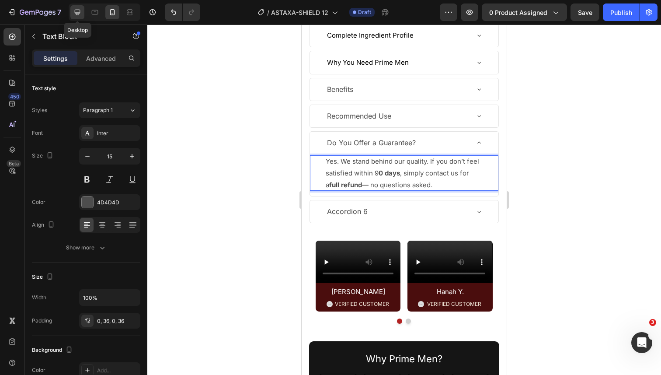
click at [79, 5] on div at bounding box center [77, 12] width 14 height 14
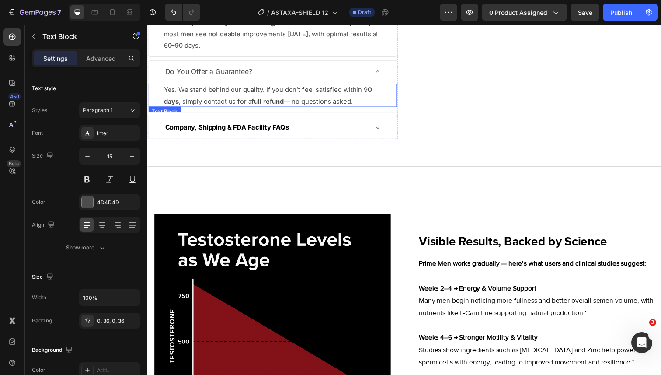
scroll to position [556, 0]
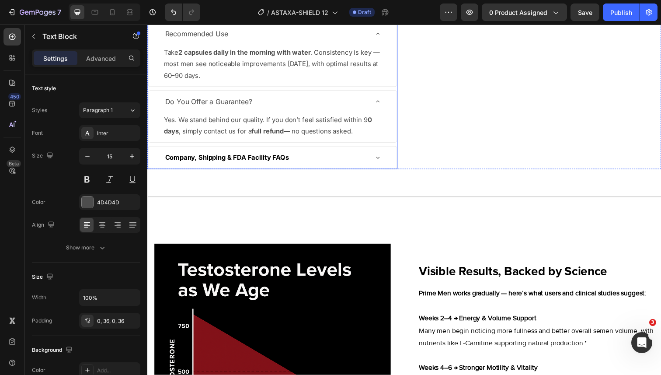
click at [247, 164] on strong "Company, Shipping & FDA Facility FAQs" at bounding box center [228, 160] width 126 height 8
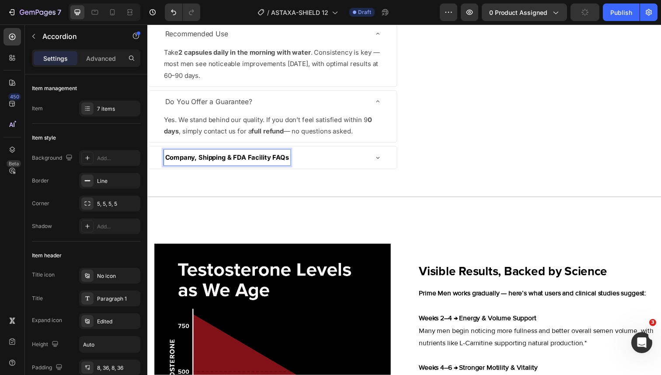
click at [247, 164] on strong "Company, Shipping & FDA Facility FAQs" at bounding box center [228, 160] width 126 height 8
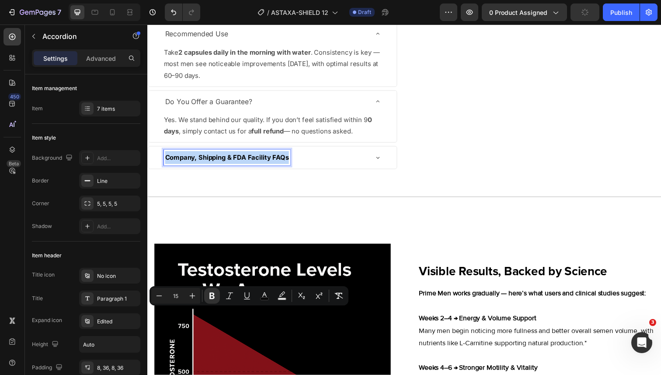
click at [247, 164] on strong "Company, Shipping & FDA Facility FAQs" at bounding box center [228, 160] width 126 height 8
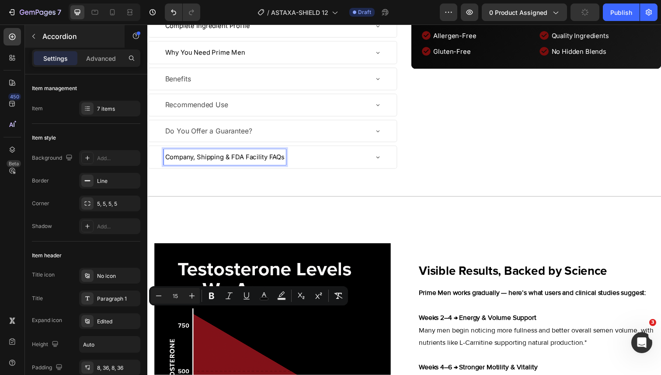
scroll to position [483, 0]
click at [108, 20] on div at bounding box center [105, 11] width 72 height 17
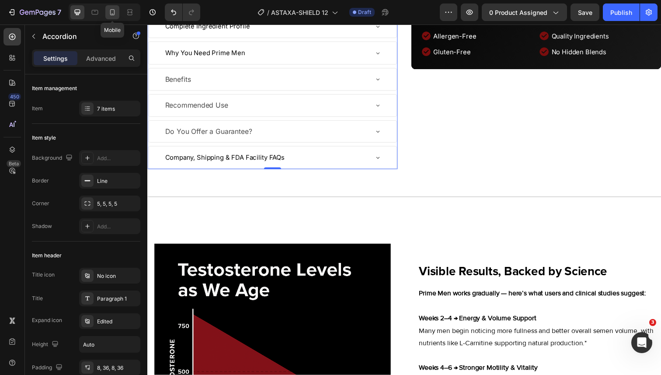
drag, startPoint x: 108, startPoint y: 16, endPoint x: 130, endPoint y: 182, distance: 167.5
click at [108, 16] on icon at bounding box center [112, 12] width 9 height 9
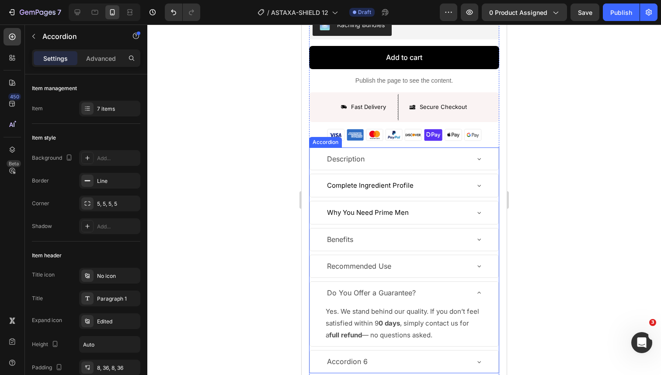
scroll to position [464, 0]
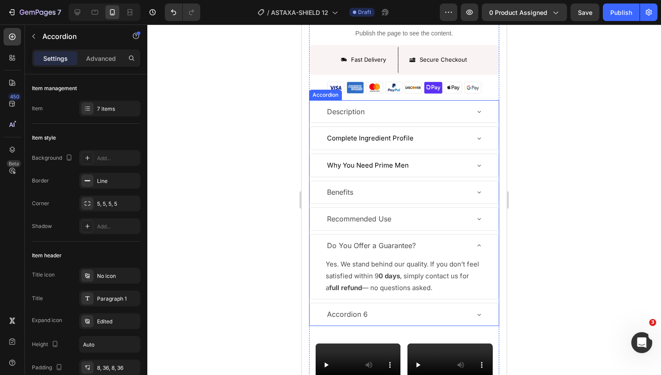
click at [354, 310] on p "Accordion 6" at bounding box center [347, 314] width 41 height 13
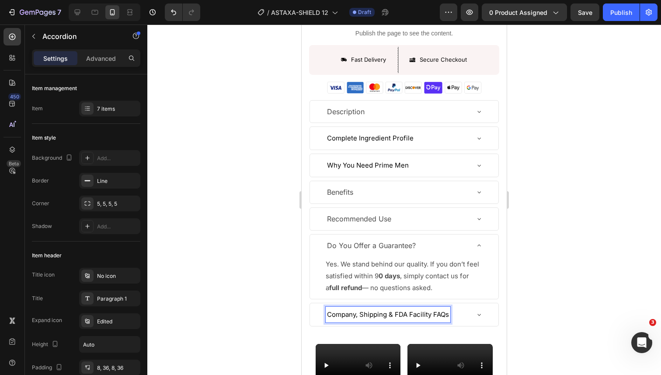
click at [473, 318] on div "Company, Shipping & FDA Facility FAQs" at bounding box center [404, 314] width 188 height 23
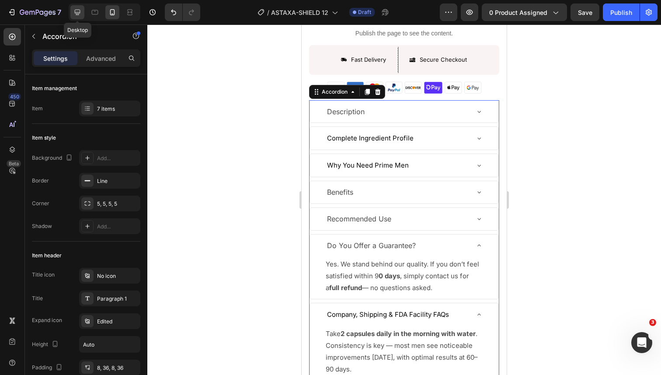
click at [81, 16] on icon at bounding box center [77, 12] width 9 height 9
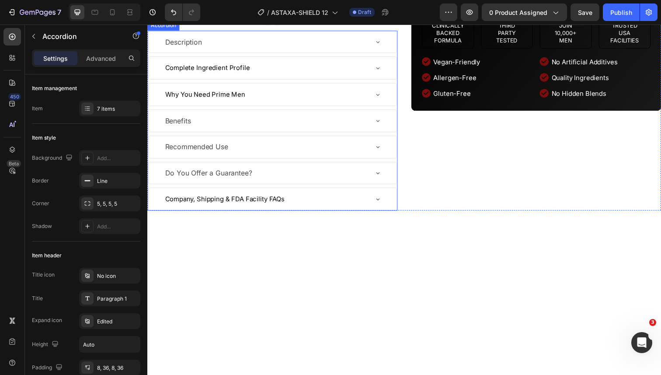
click at [323, 211] on div "Company, Shipping & FDA Facility FAQs" at bounding box center [268, 203] width 208 height 16
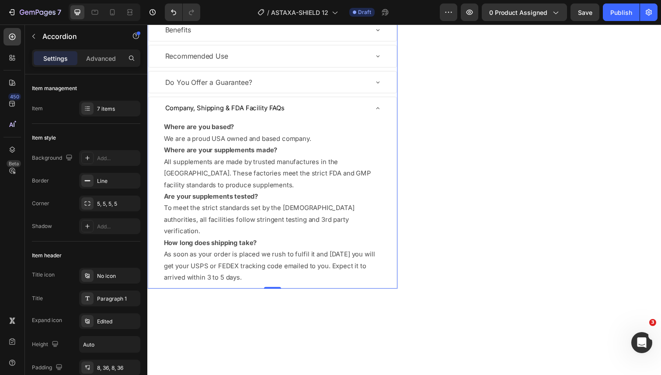
scroll to position [537, 0]
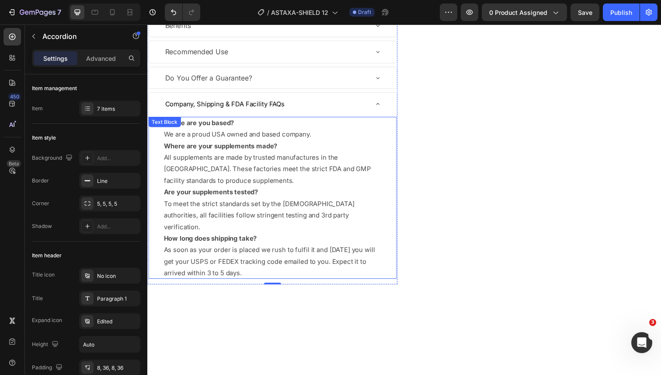
click at [300, 190] on p "All supplements are made by trusted manufactures in the USA. These factories me…" at bounding box center [275, 171] width 222 height 35
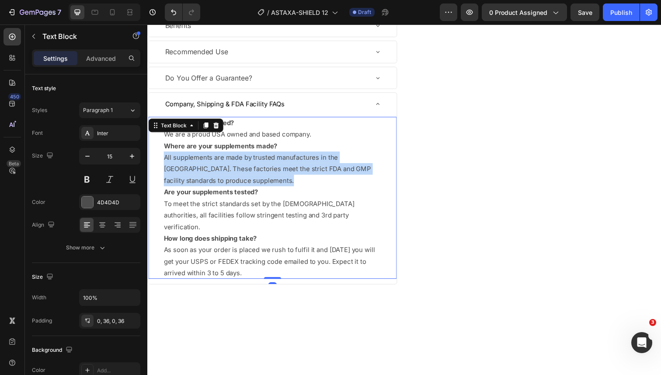
click at [300, 190] on p "All supplements are made by trusted manufactures in the USA. These factories me…" at bounding box center [275, 171] width 222 height 35
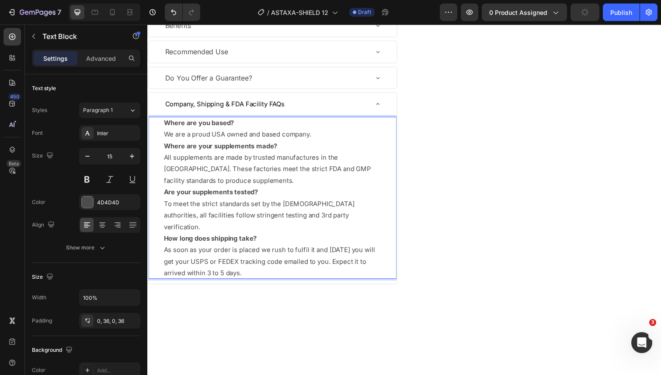
copy div "Where are you based? We are a proud USA owned and based company. Where are your…"
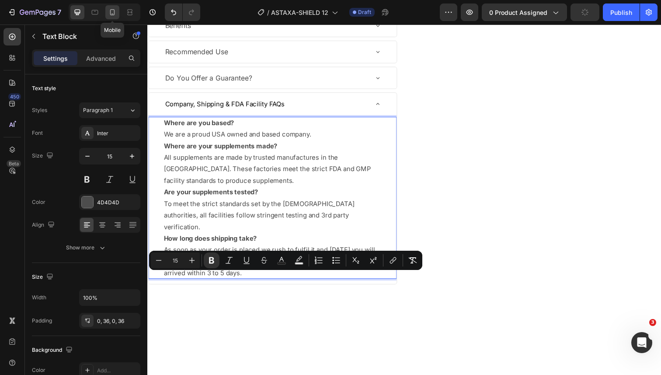
drag, startPoint x: 115, startPoint y: 16, endPoint x: 56, endPoint y: 179, distance: 173.3
click at [115, 16] on icon at bounding box center [112, 12] width 9 height 9
type input "16"
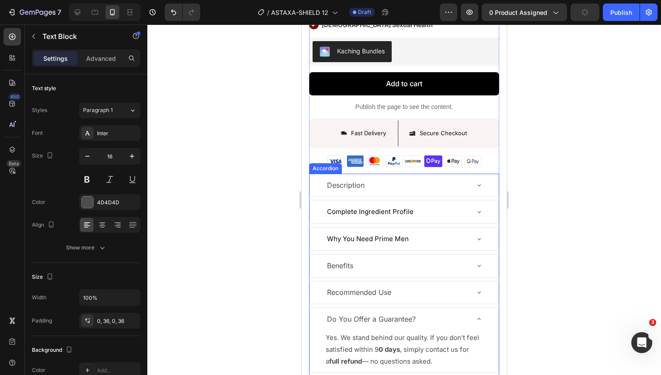
scroll to position [475, 0]
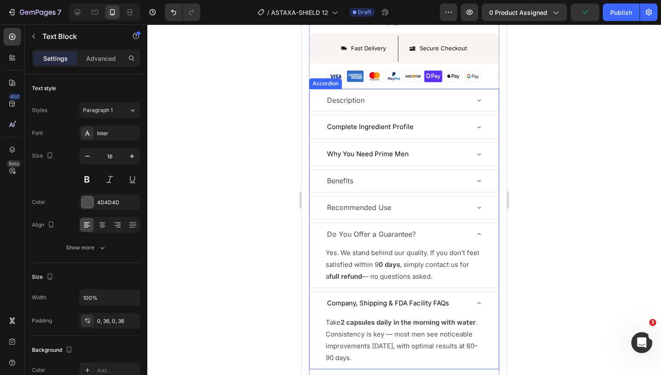
click at [427, 225] on div "Do You Offer a Guarantee?" at bounding box center [404, 234] width 188 height 22
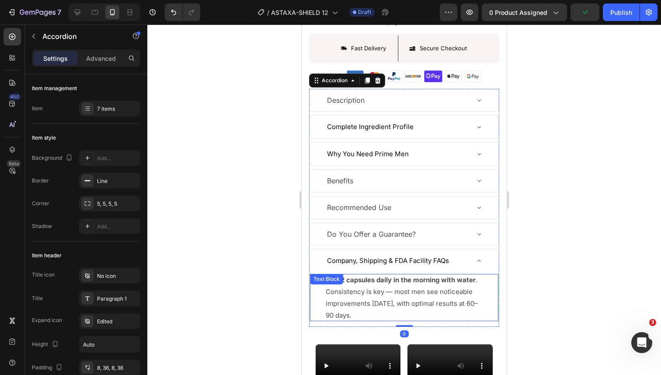
click at [425, 289] on p "Take 2 capsules daily in the morning with water . Consistency is key — most men…" at bounding box center [404, 297] width 157 height 47
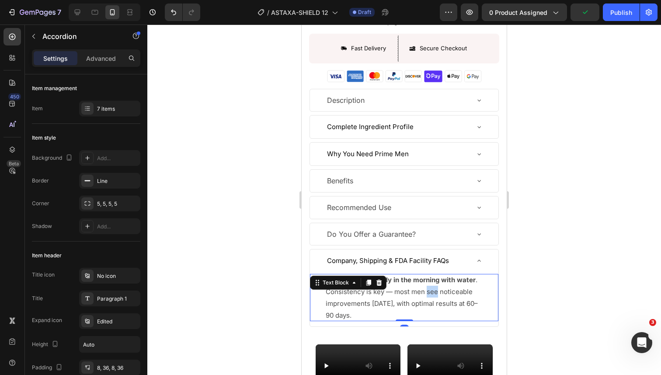
click at [425, 289] on p "Take 2 capsules daily in the morning with water . Consistency is key — most men…" at bounding box center [404, 297] width 157 height 47
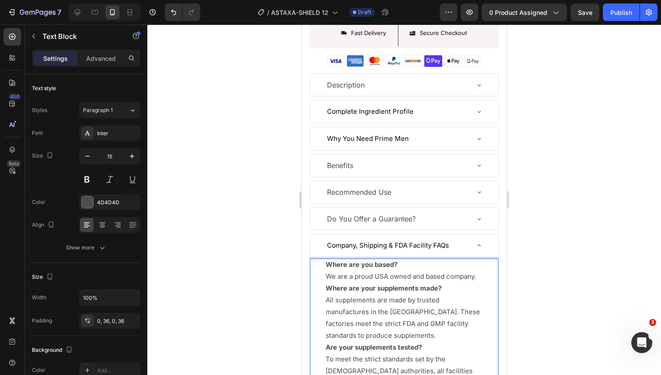
scroll to position [569, 0]
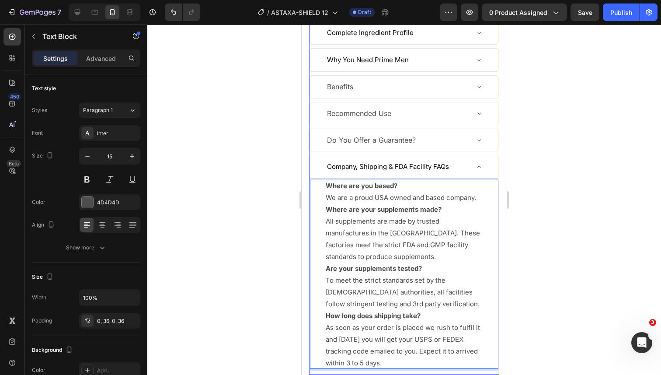
click at [478, 171] on div "Company, Shipping & FDA Facility FAQs" at bounding box center [404, 166] width 188 height 23
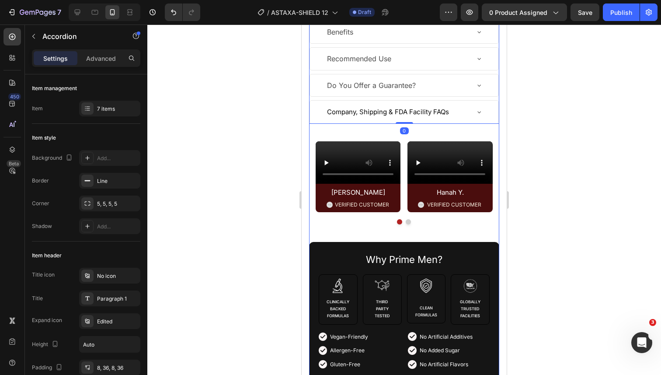
scroll to position [685, 0]
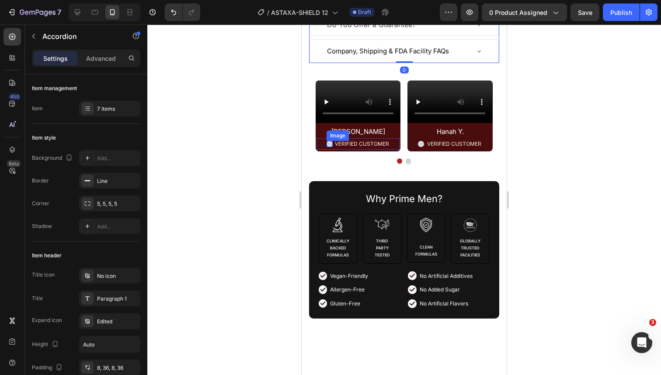
click at [331, 147] on img at bounding box center [330, 144] width 6 height 6
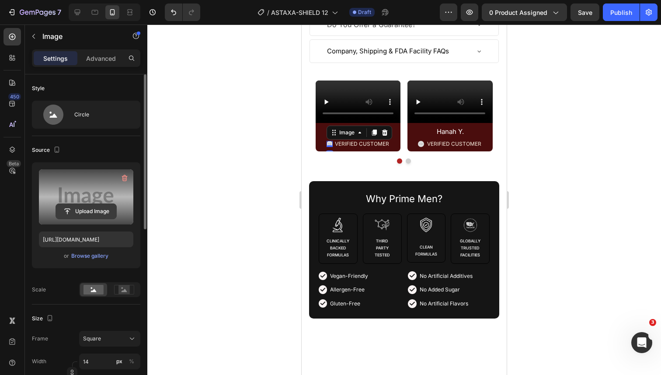
click at [109, 205] on input "file" at bounding box center [86, 211] width 60 height 15
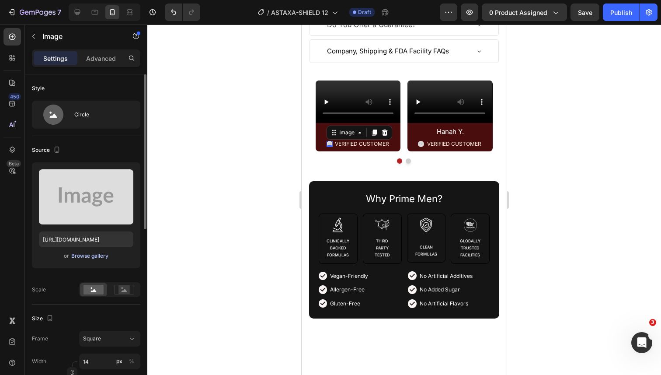
click at [103, 254] on div "Browse gallery" at bounding box center [89, 256] width 37 height 8
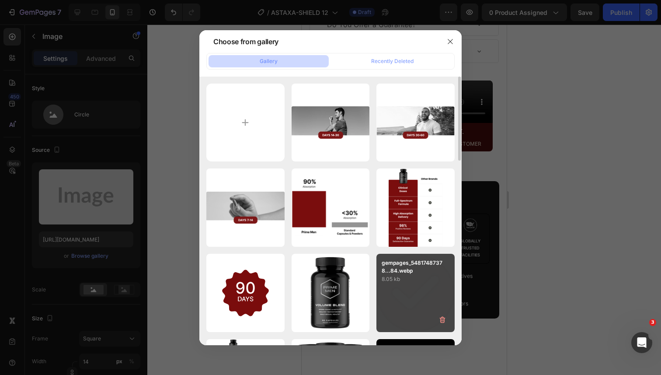
click at [429, 275] on p "8.05 kb" at bounding box center [416, 279] width 68 height 9
type input "https://cdn.shopify.com/s/files/1/0644/5370/5824/files/gempages_572674907528233…"
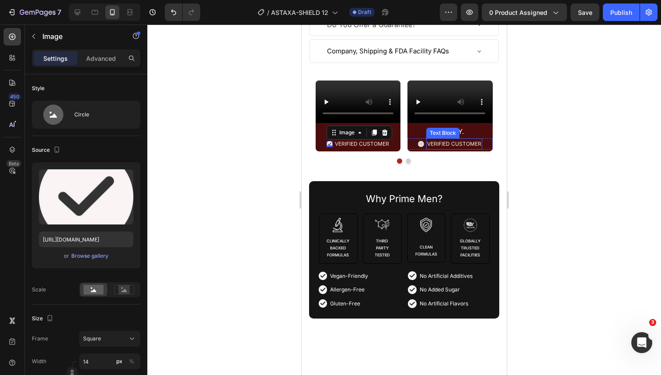
click at [422, 147] on img at bounding box center [421, 144] width 6 height 6
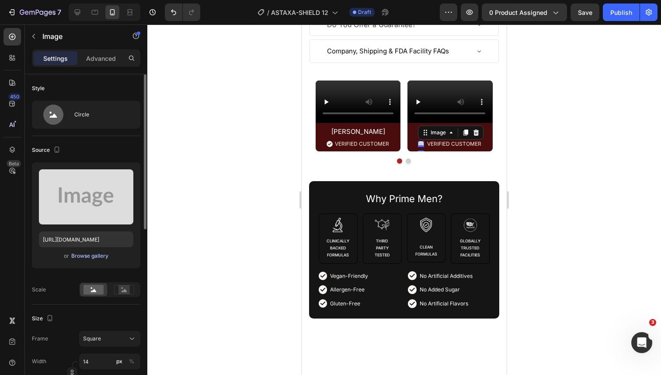
click at [102, 252] on div "Browse gallery" at bounding box center [89, 256] width 37 height 8
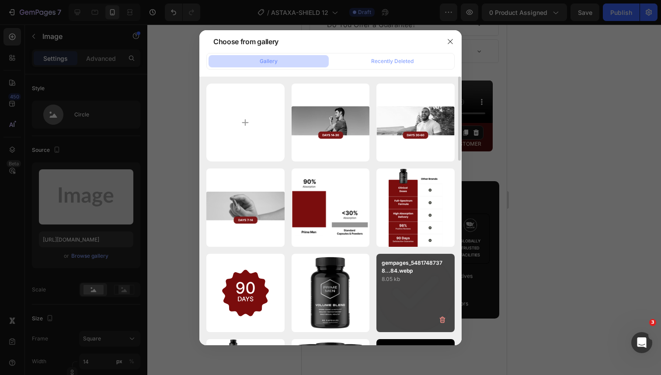
click at [429, 277] on p "8.05 kb" at bounding box center [416, 279] width 68 height 9
type input "https://cdn.shopify.com/s/files/1/0644/5370/5824/files/gempages_572674907528233…"
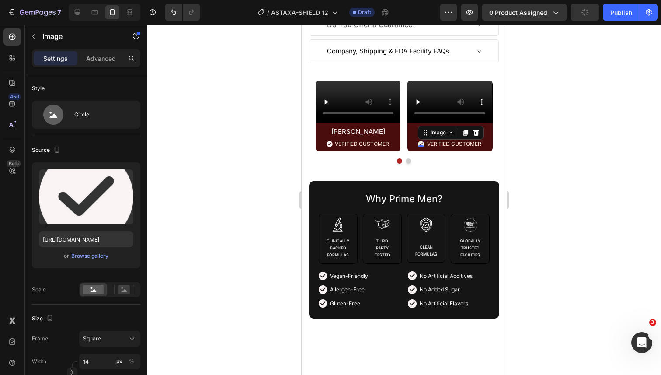
click at [558, 227] on div at bounding box center [404, 199] width 514 height 350
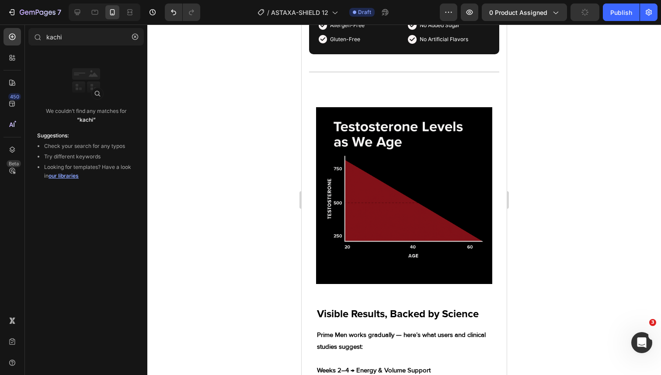
scroll to position [977, 0]
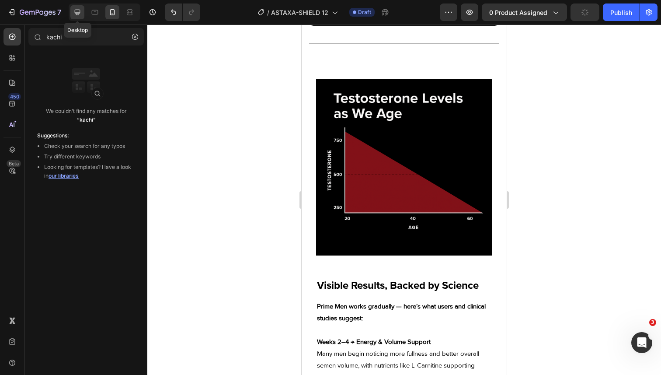
click at [79, 15] on icon at bounding box center [77, 12] width 9 height 9
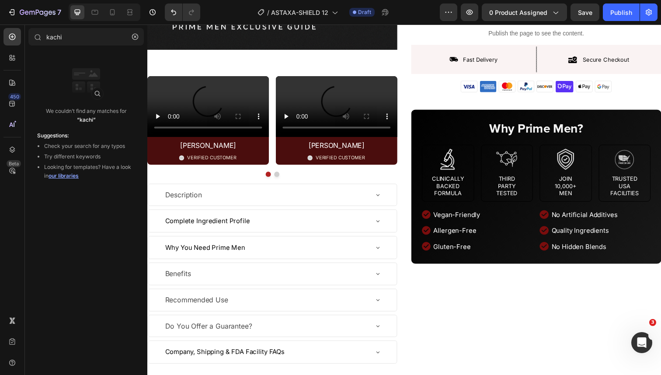
scroll to position [281, 0]
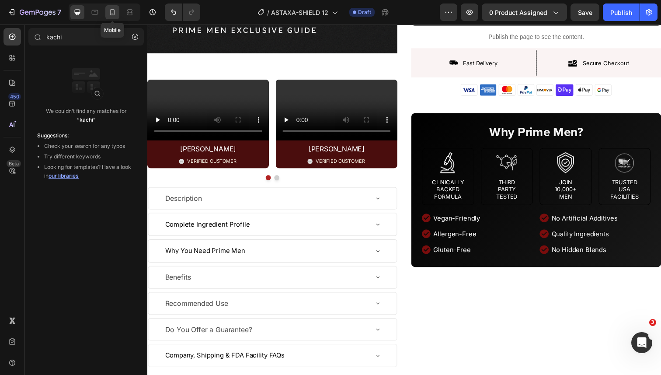
click at [115, 13] on icon at bounding box center [112, 12] width 9 height 9
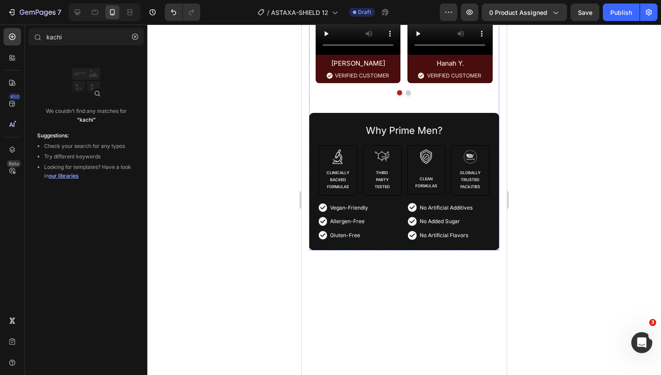
scroll to position [837, 0]
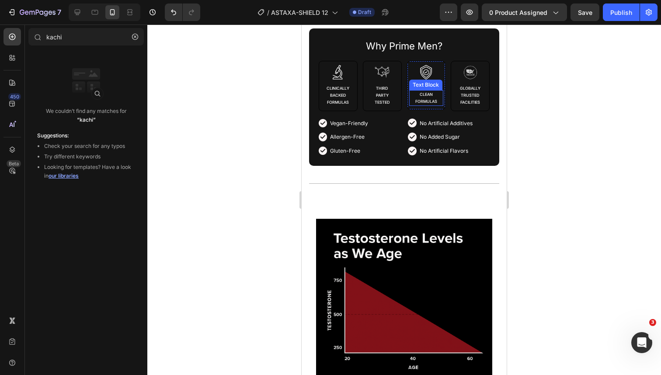
click at [425, 104] on span "CLEAN FORMULAS" at bounding box center [426, 98] width 22 height 12
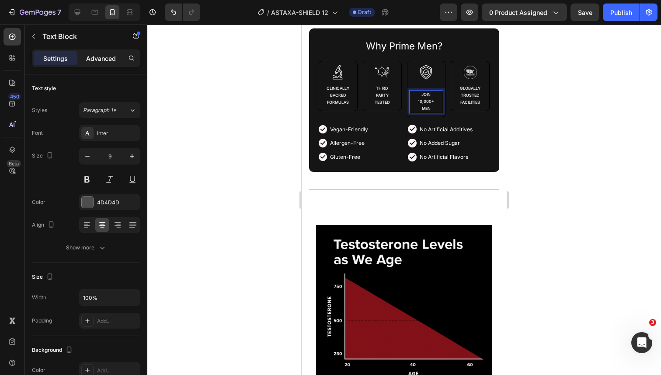
click at [94, 57] on p "Advanced" at bounding box center [101, 58] width 30 height 9
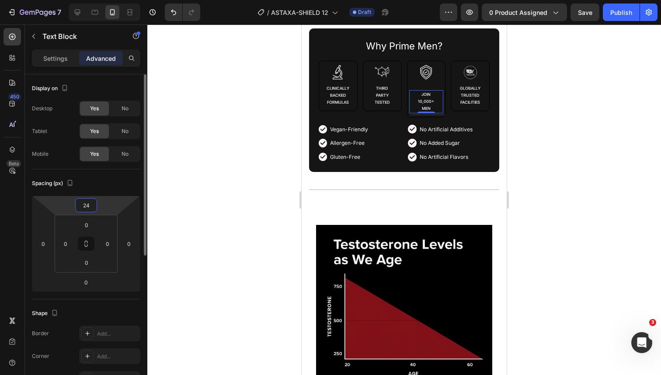
click at [86, 206] on input "24" at bounding box center [85, 205] width 17 height 13
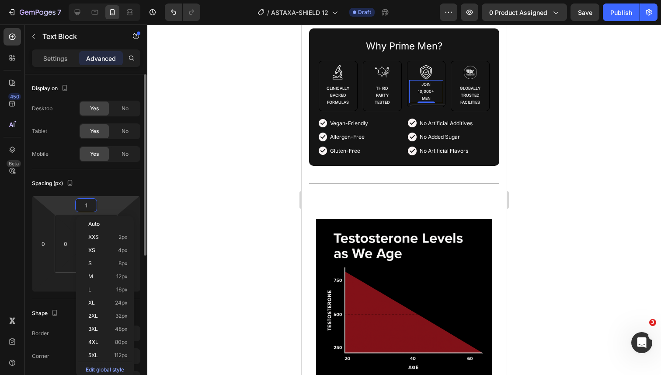
type input "10"
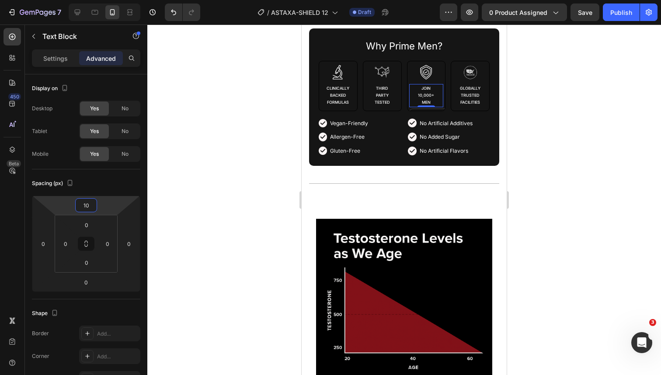
click at [526, 203] on div at bounding box center [404, 199] width 514 height 350
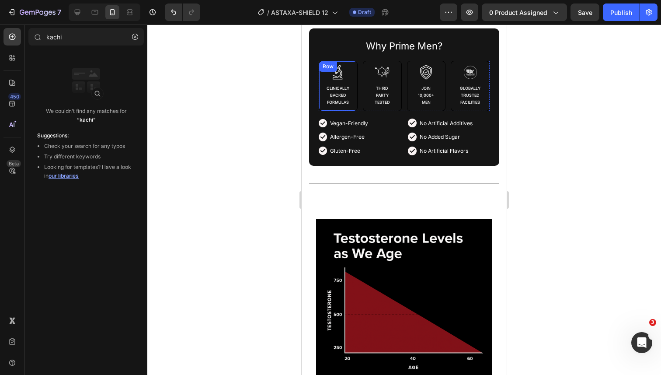
click at [319, 111] on div "Image Clinically Backed Formulas Text Block Row" at bounding box center [338, 86] width 39 height 50
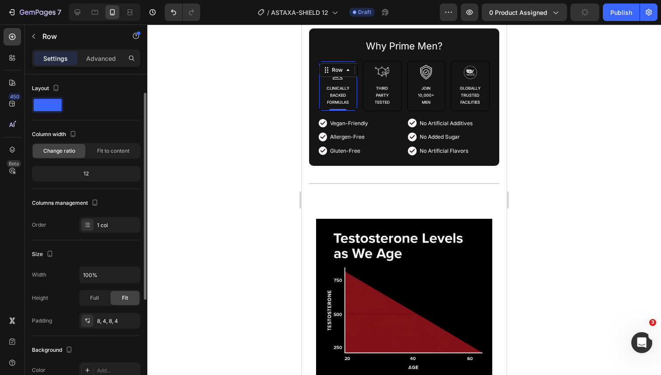
scroll to position [132, 0]
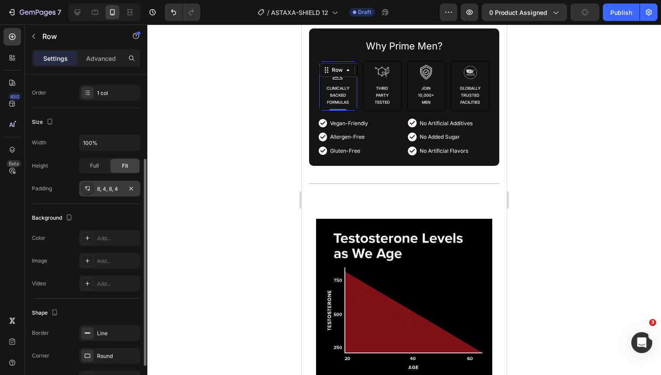
click at [111, 192] on div "8, 4, 8, 4" at bounding box center [109, 189] width 25 height 8
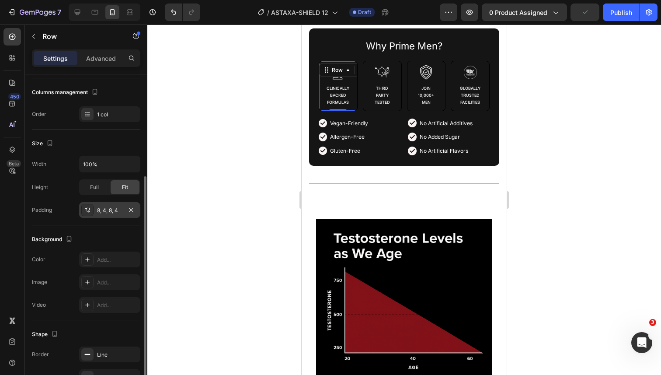
scroll to position [94, 0]
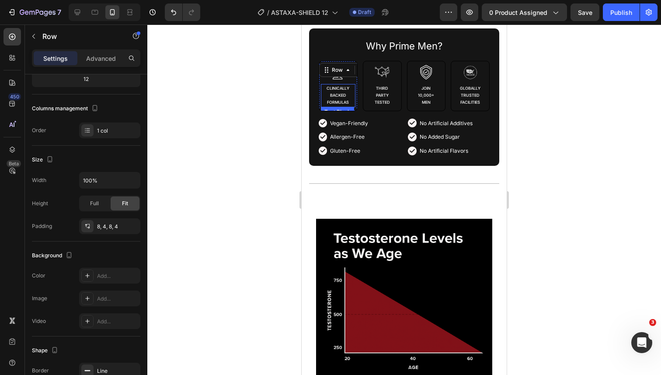
click at [342, 105] on span "Clinically Backed Formulas" at bounding box center [338, 95] width 23 height 19
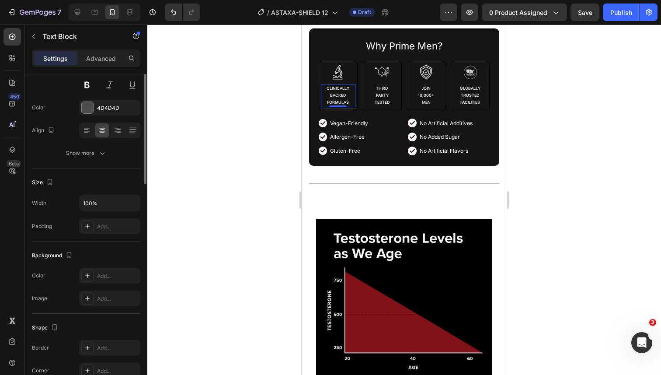
scroll to position [0, 0]
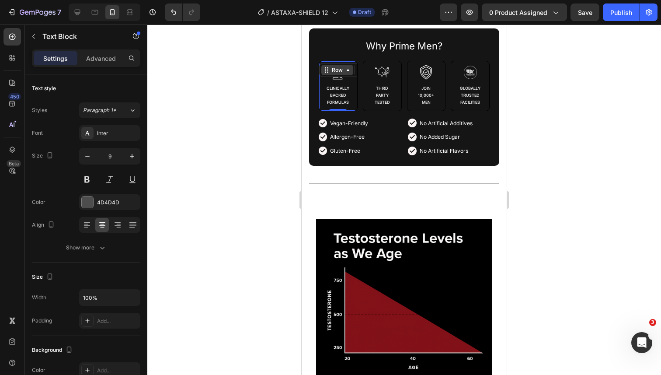
click at [327, 77] on div "Row" at bounding box center [349, 70] width 61 height 14
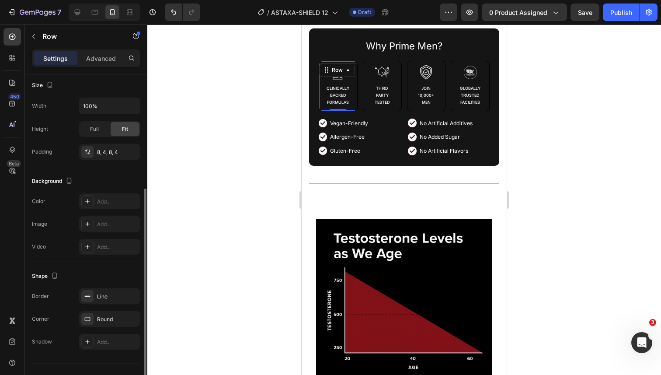
scroll to position [185, 0]
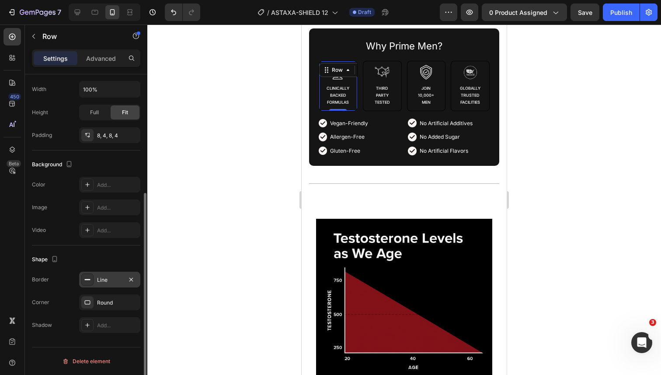
click at [104, 280] on div "Line" at bounding box center [109, 280] width 25 height 8
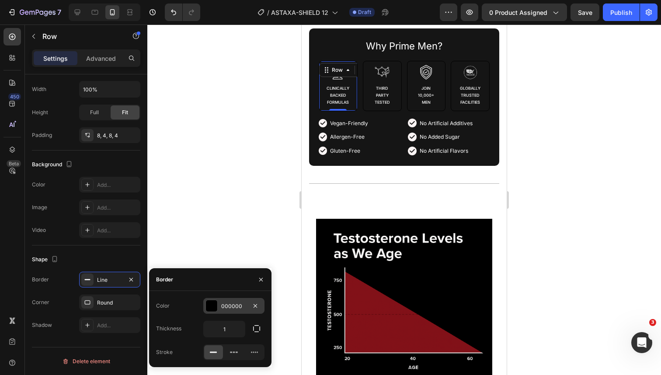
click at [230, 301] on div "000000" at bounding box center [233, 306] width 61 height 16
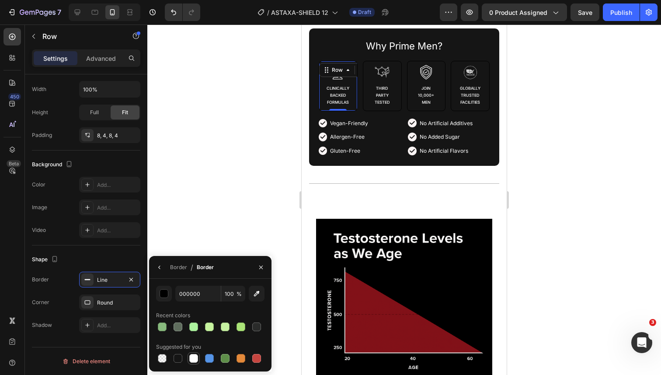
click at [196, 352] on div at bounding box center [194, 358] width 12 height 12
type input "FFFFFF"
click at [195, 359] on div at bounding box center [193, 358] width 9 height 9
click at [396, 80] on div at bounding box center [382, 72] width 35 height 15
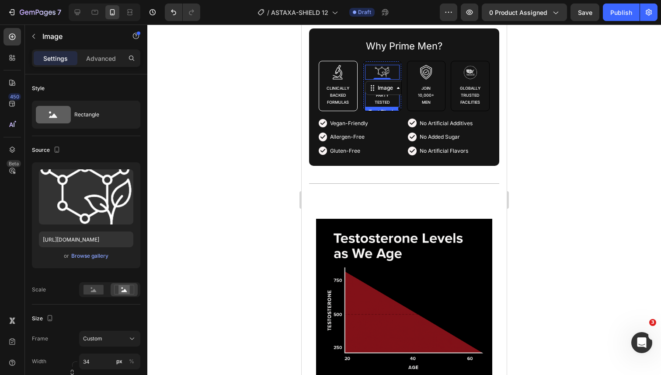
click at [391, 106] on p "TESTED" at bounding box center [382, 102] width 33 height 7
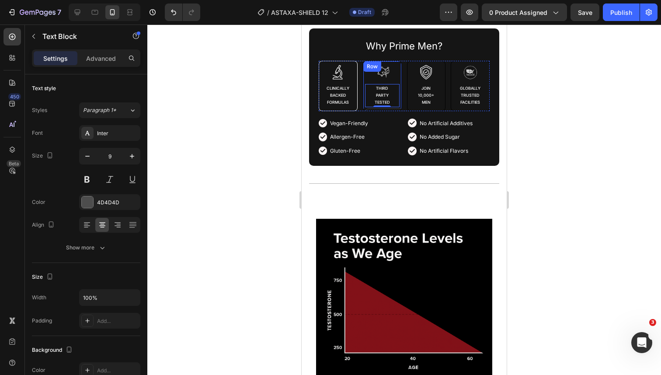
click at [367, 107] on div "Image THIRD  PARTY TESTED Text Block 0" at bounding box center [382, 86] width 35 height 42
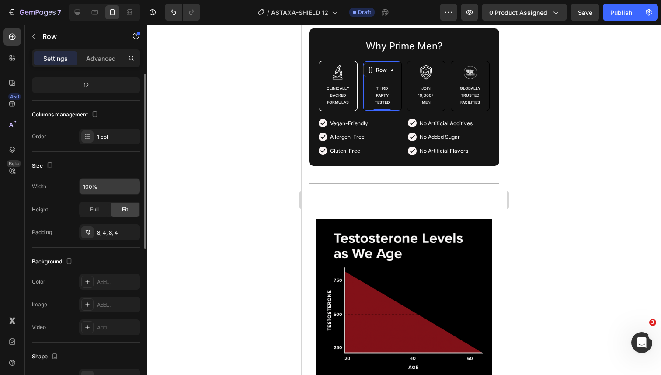
scroll to position [113, 0]
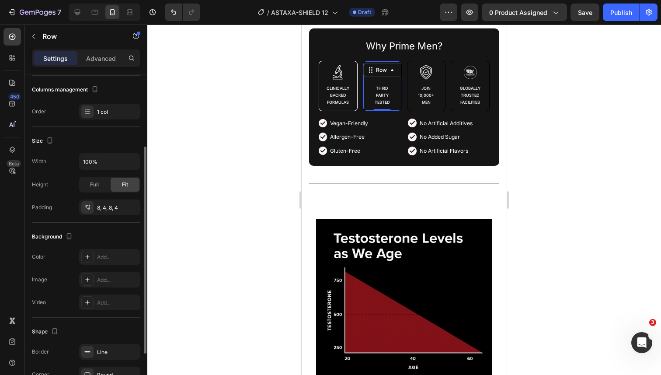
click at [116, 360] on div "Border Line Corner Round Shadow Add..." at bounding box center [86, 374] width 108 height 61
click at [113, 356] on div "Line" at bounding box center [109, 352] width 61 height 16
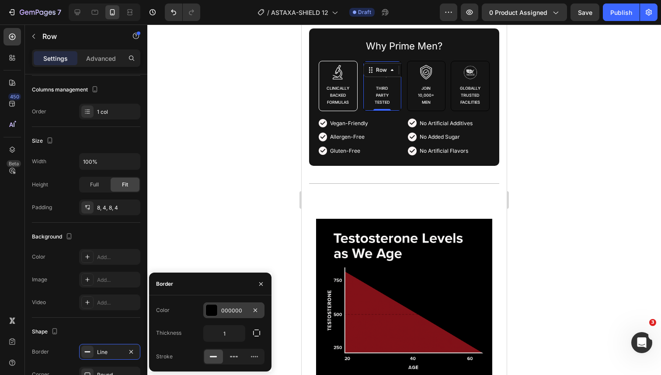
click at [229, 310] on div "000000" at bounding box center [233, 311] width 25 height 8
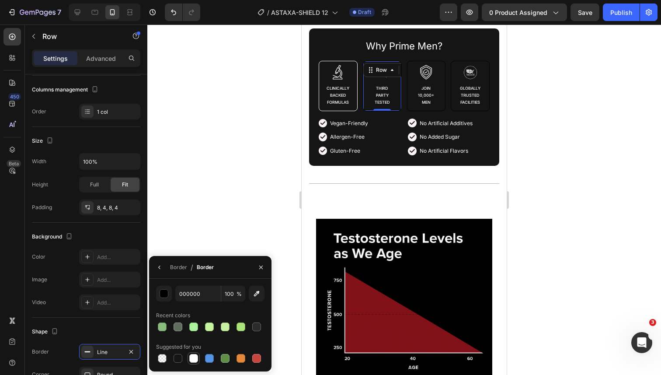
click at [194, 360] on div at bounding box center [193, 358] width 9 height 9
type input "FFFFFF"
click at [414, 106] on p "Join 10,000+ Men" at bounding box center [426, 95] width 33 height 21
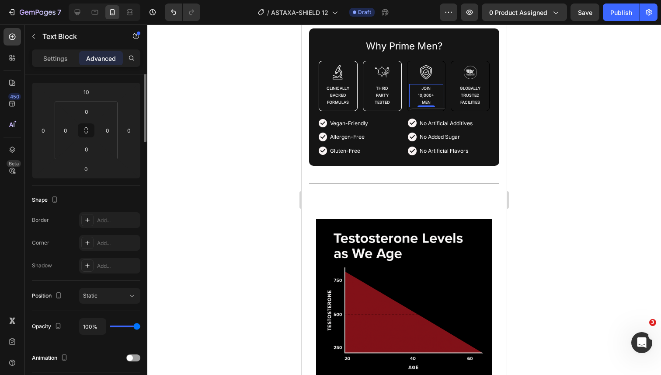
scroll to position [0, 0]
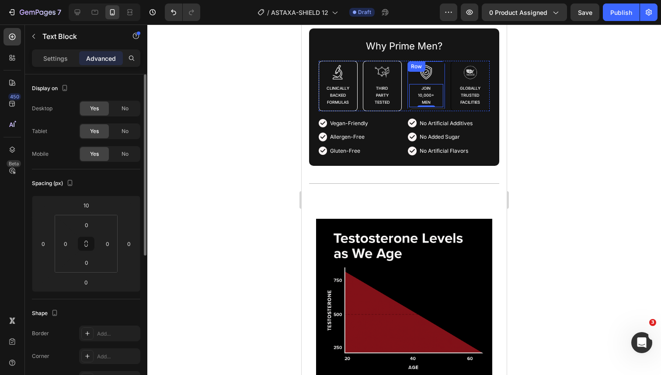
click at [414, 107] on div "Image Join 10,000+ Men Text Block 0" at bounding box center [426, 86] width 35 height 42
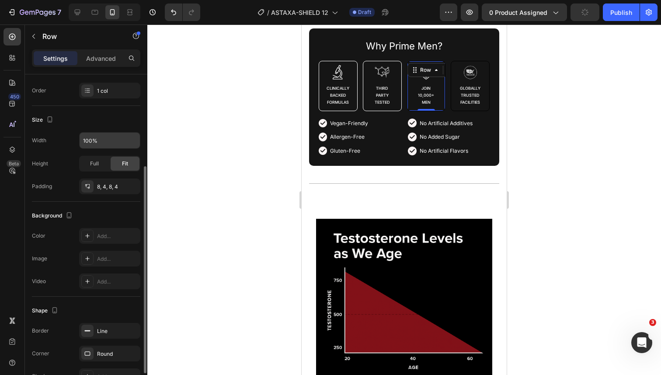
scroll to position [185, 0]
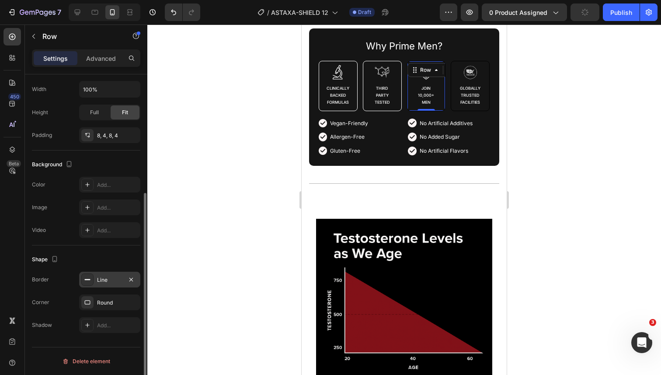
click at [116, 277] on div "Line" at bounding box center [109, 280] width 25 height 8
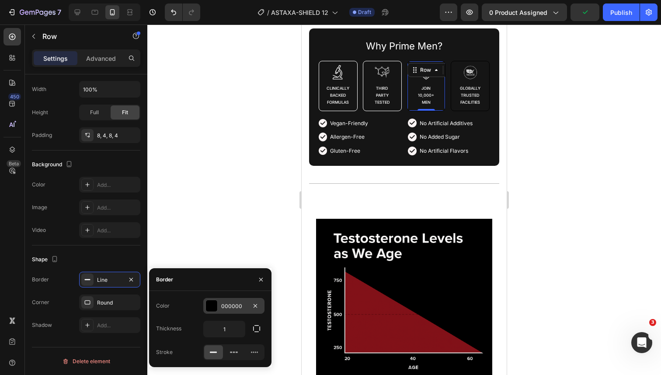
click at [235, 310] on div "000000" at bounding box center [233, 306] width 61 height 16
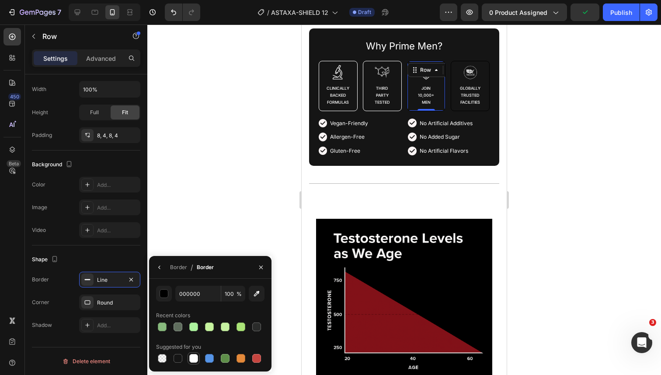
click at [192, 359] on div at bounding box center [193, 358] width 9 height 9
type input "FFFFFF"
click at [483, 106] on p "GLOBALLY TRUSTED FACILITIES" at bounding box center [470, 95] width 33 height 21
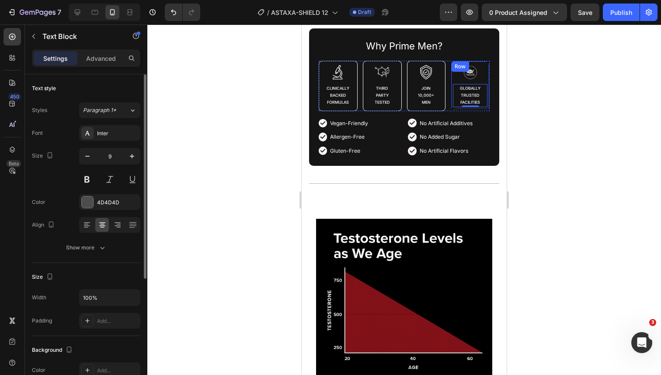
click at [483, 107] on div "Image GLOBALLY TRUSTED FACILITIES Text Block 0" at bounding box center [470, 86] width 35 height 42
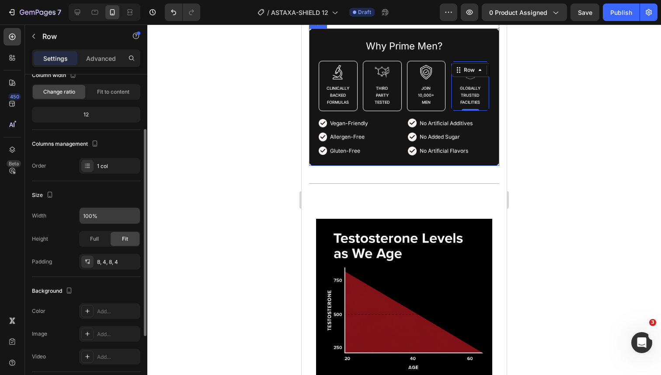
scroll to position [136, 0]
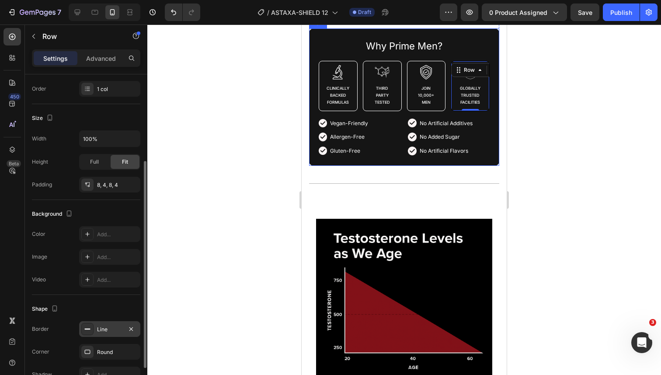
click at [101, 334] on div "Line" at bounding box center [109, 329] width 61 height 16
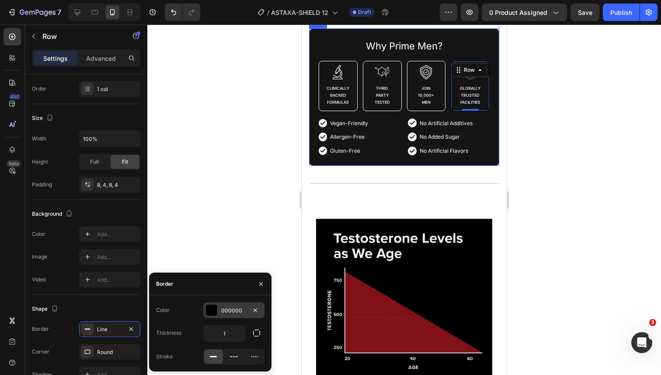
click at [232, 317] on div "000000" at bounding box center [233, 310] width 61 height 16
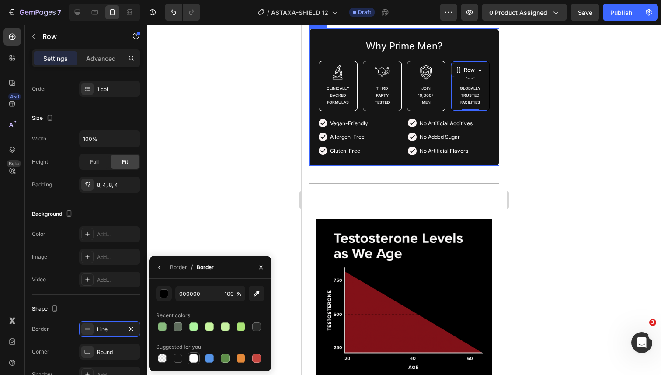
click at [192, 358] on div at bounding box center [193, 358] width 9 height 9
type input "FFFFFF"
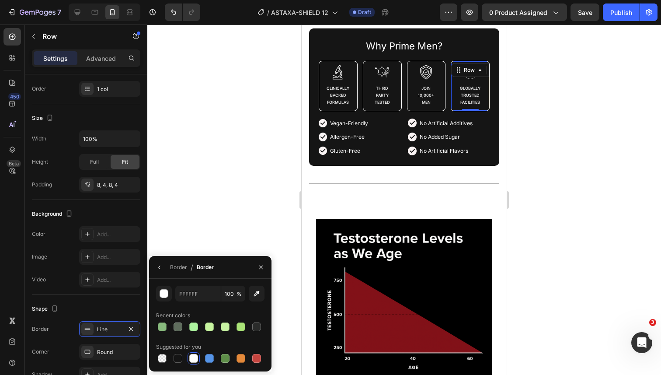
click at [536, 197] on div at bounding box center [404, 199] width 514 height 350
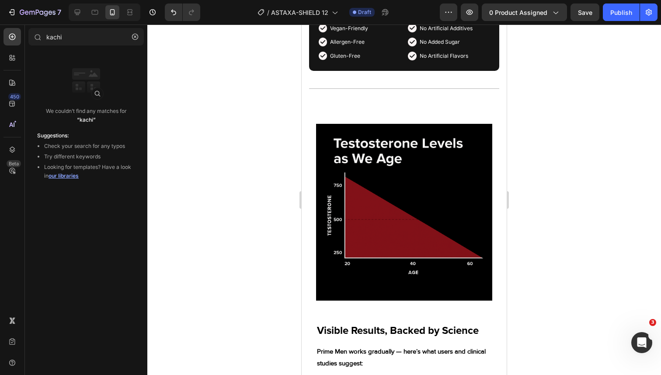
scroll to position [899, 0]
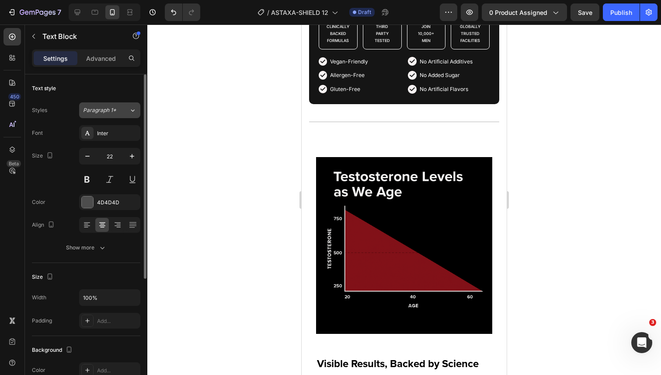
click at [105, 111] on span "Paragraph 1*" at bounding box center [99, 110] width 33 height 8
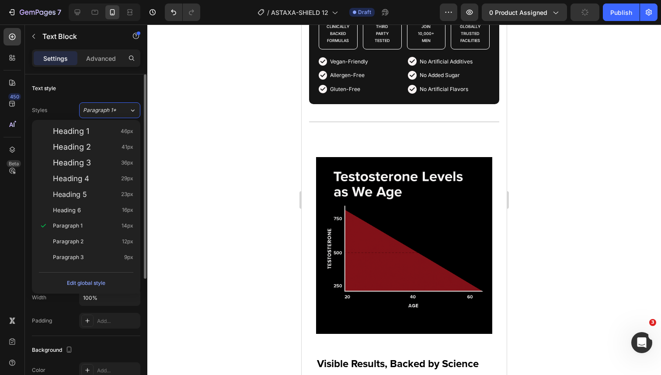
click at [111, 101] on div "Styles Paragraph 1* Font Inter Size 22 Color 4D4D4D Align Show more" at bounding box center [86, 178] width 108 height 155
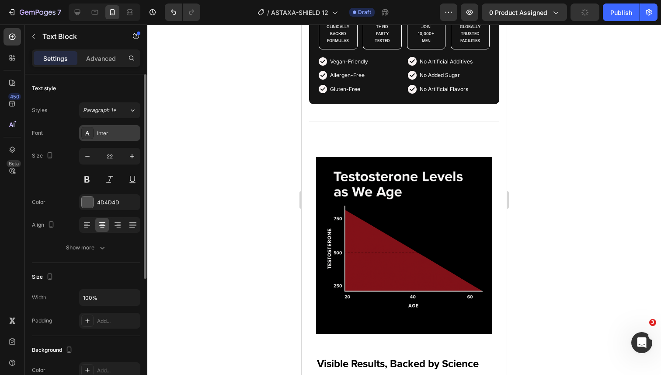
click at [110, 132] on div "Inter" at bounding box center [117, 133] width 41 height 8
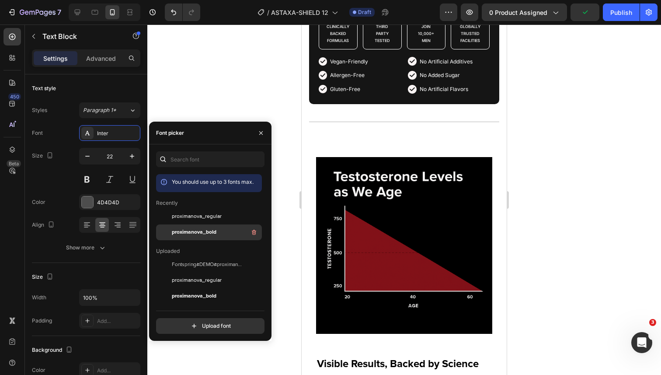
click at [196, 230] on span "proximanova_bold" at bounding box center [194, 232] width 45 height 8
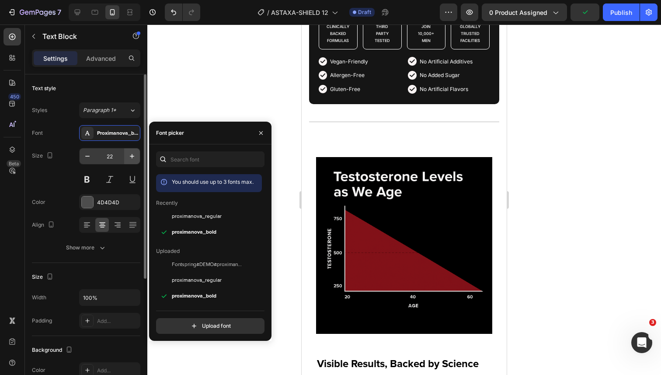
click at [129, 150] on button "button" at bounding box center [132, 156] width 16 height 16
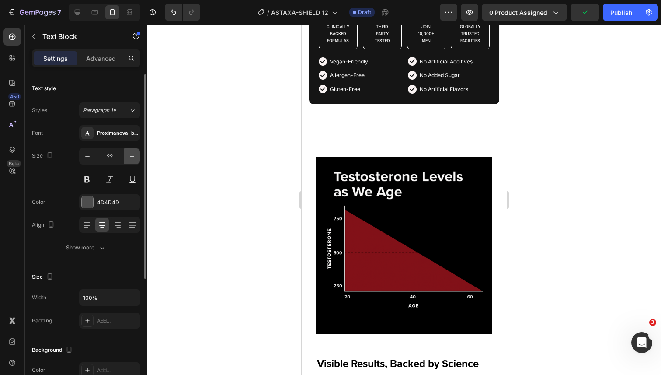
click at [129, 150] on button "button" at bounding box center [132, 156] width 16 height 16
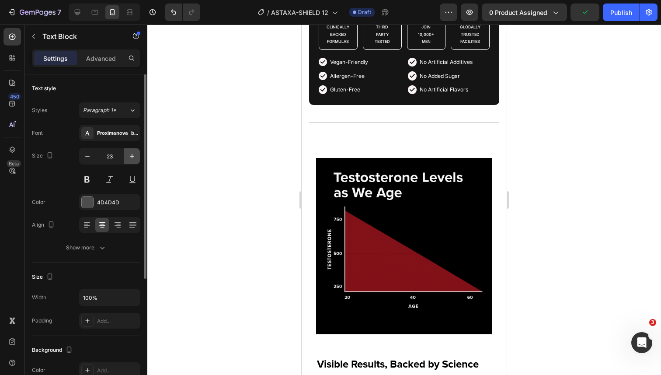
click at [129, 150] on button "button" at bounding box center [132, 156] width 16 height 16
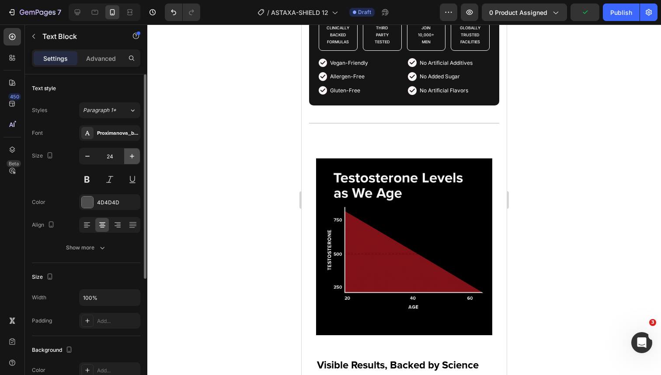
click at [129, 150] on button "button" at bounding box center [132, 156] width 16 height 16
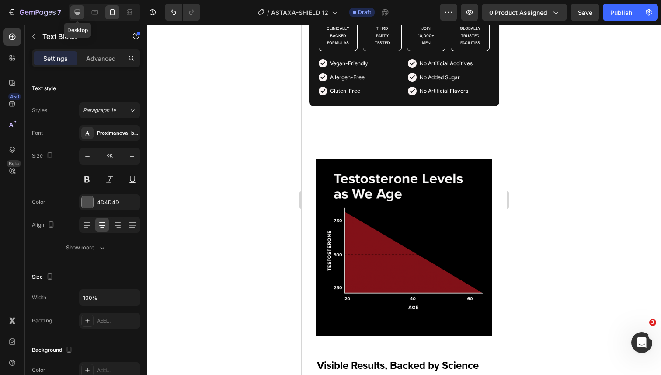
click at [73, 14] on icon at bounding box center [77, 12] width 9 height 9
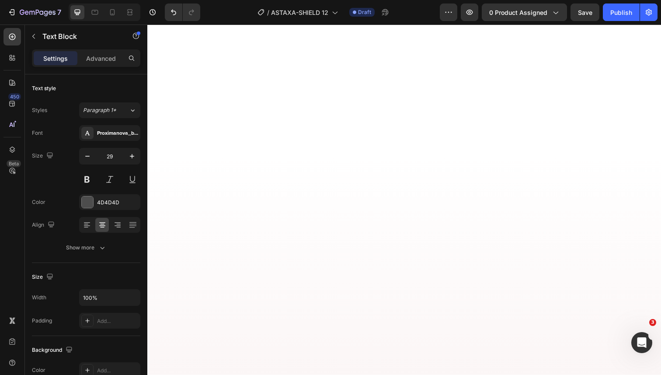
scroll to position [216, 0]
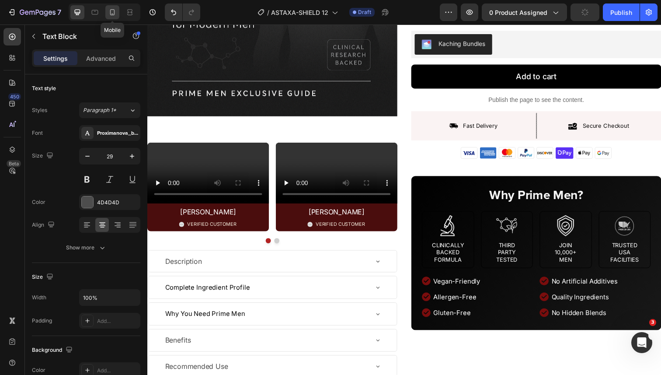
click at [112, 16] on icon at bounding box center [112, 12] width 9 height 9
type input "25"
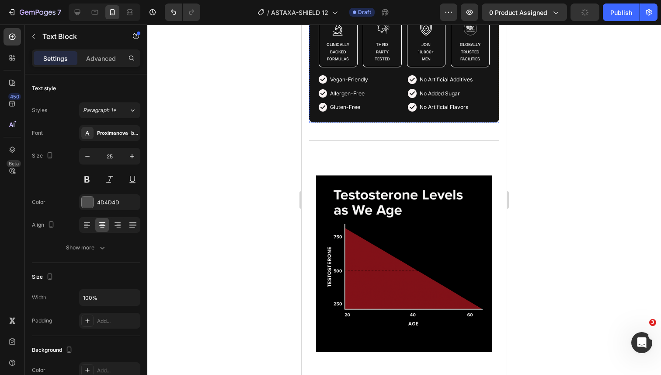
scroll to position [865, 0]
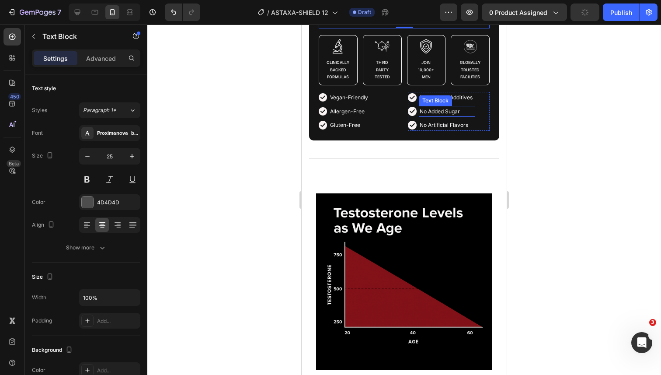
click at [454, 115] on span "No Added Sugar" at bounding box center [440, 111] width 40 height 7
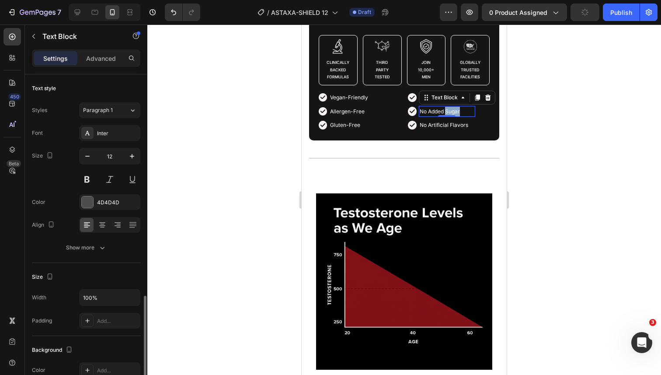
scroll to position [136, 0]
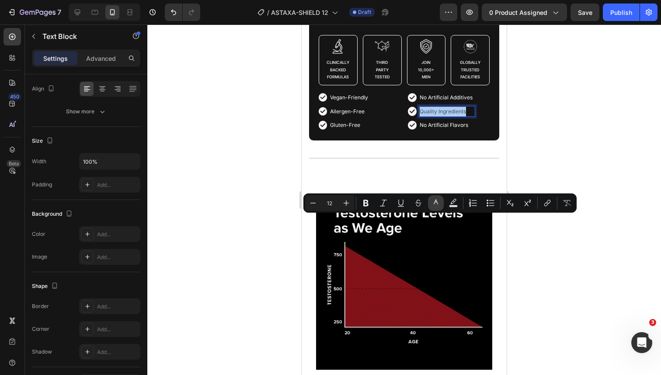
click at [435, 204] on icon "Editor contextual toolbar" at bounding box center [436, 203] width 9 height 9
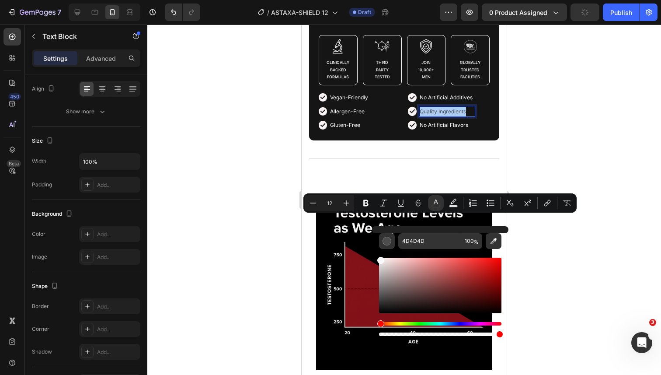
drag, startPoint x: 404, startPoint y: 271, endPoint x: 375, endPoint y: 258, distance: 31.7
click at [375, 258] on div "4D4D4D 100 %" at bounding box center [440, 282] width 136 height 112
type input "FCFCFC"
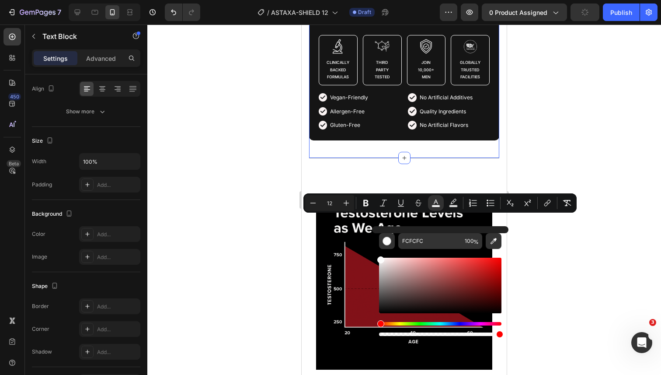
scroll to position [0, 0]
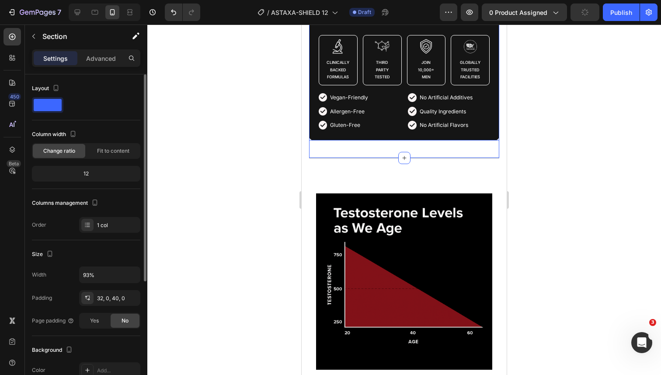
click at [424, 128] on span "No Artificial Flavors" at bounding box center [444, 125] width 49 height 7
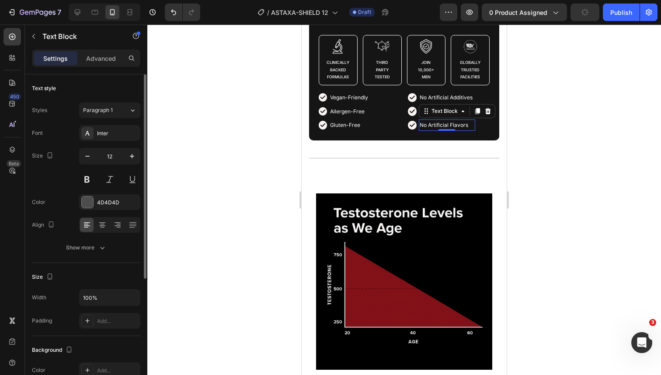
click at [424, 128] on span "No Artificial Flavors" at bounding box center [444, 125] width 49 height 7
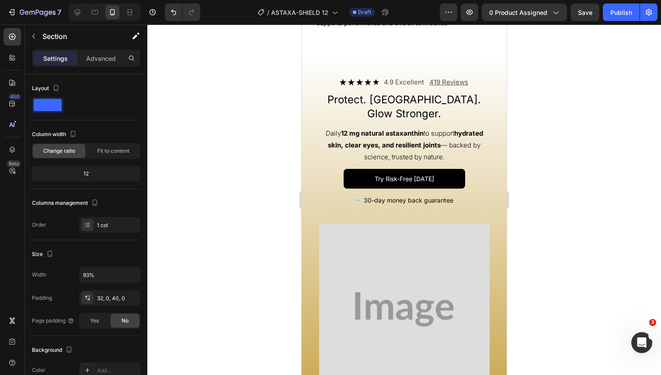
scroll to position [1573, 0]
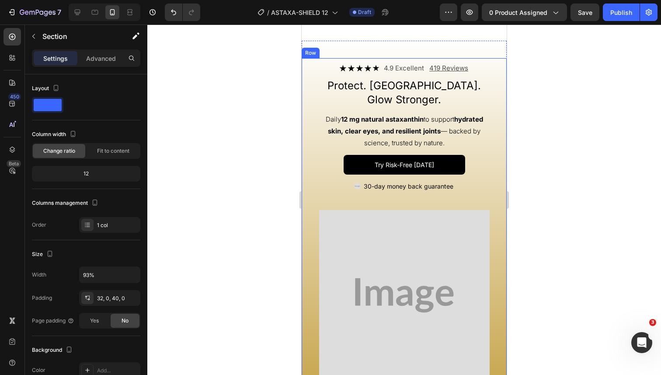
click at [372, 260] on img at bounding box center [404, 295] width 171 height 171
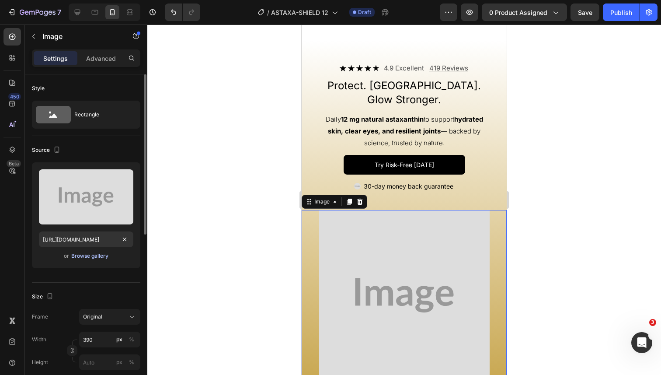
click at [88, 254] on div "Browse gallery" at bounding box center [89, 256] width 37 height 8
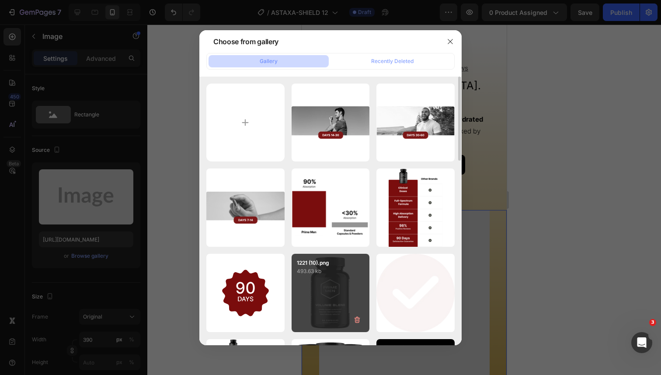
click at [316, 281] on div "1221 (10).png 493.63 kb" at bounding box center [331, 293] width 78 height 78
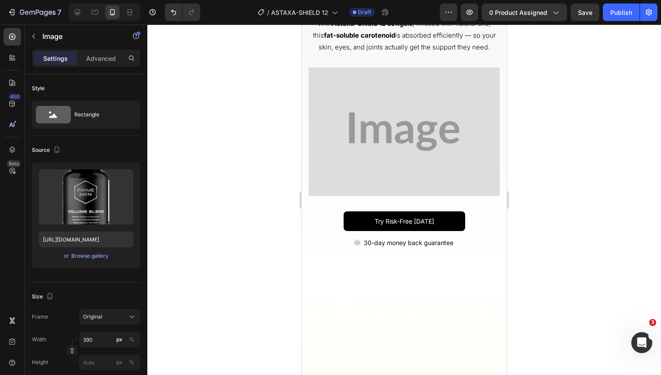
scroll to position [2393, 0]
click at [80, 13] on icon at bounding box center [77, 12] width 9 height 9
type input "https://placehold.co/1024x1024?text=Image"
type input "100"
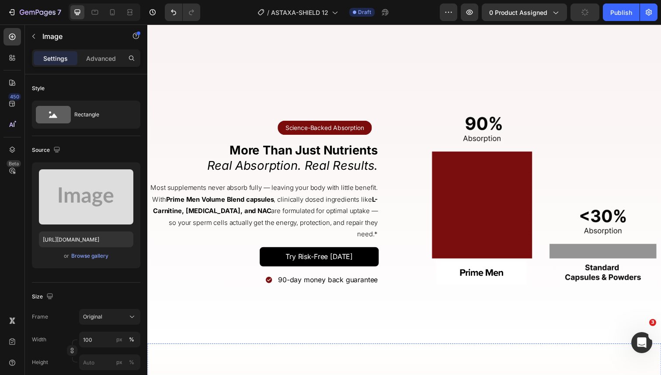
scroll to position [2027, 0]
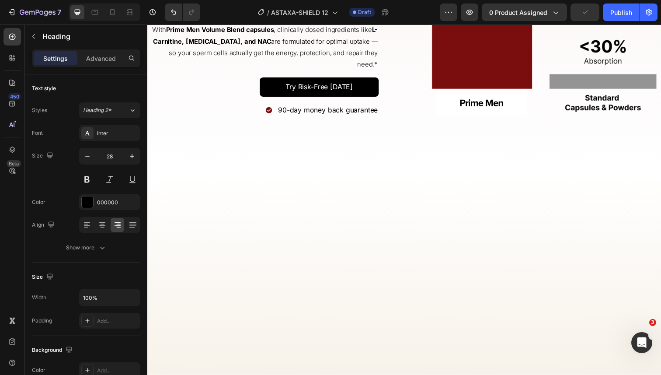
copy p "More Than Just Nutrients"
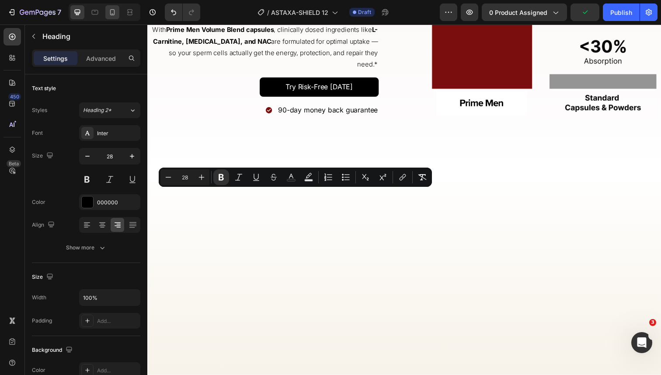
click at [107, 9] on div at bounding box center [112, 12] width 14 height 14
type input "24"
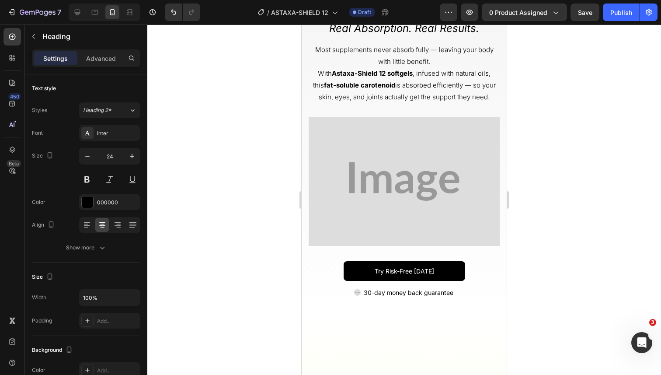
scroll to position [2199, 0]
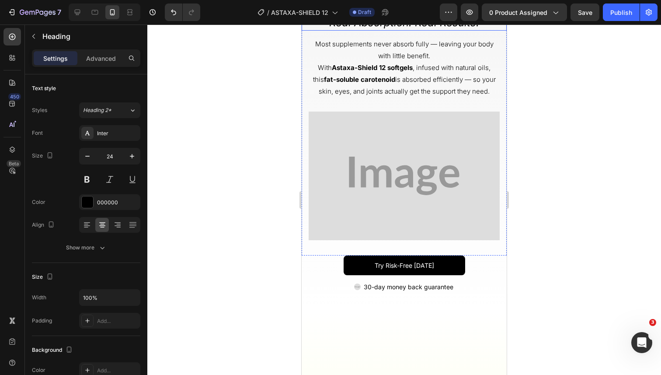
click at [358, 15] on strong "More Than Just Antioxidants" at bounding box center [404, 9] width 149 height 13
click at [77, 6] on div at bounding box center [77, 12] width 14 height 14
type input "28"
type input "100%"
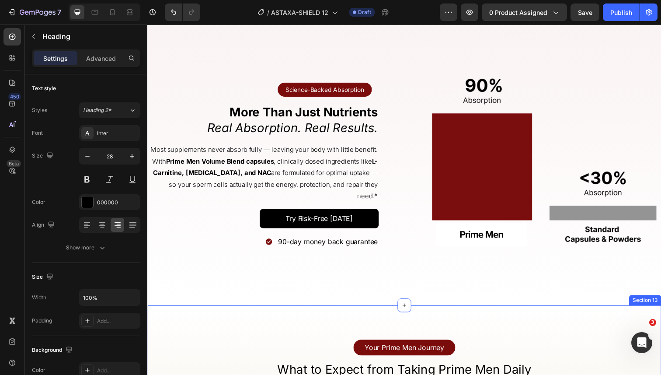
scroll to position [2161, 0]
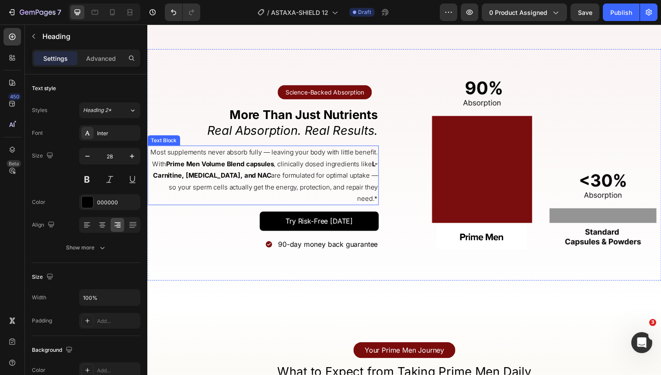
click at [274, 171] on strong "Prime Men Volume Blend capsules" at bounding box center [221, 167] width 110 height 8
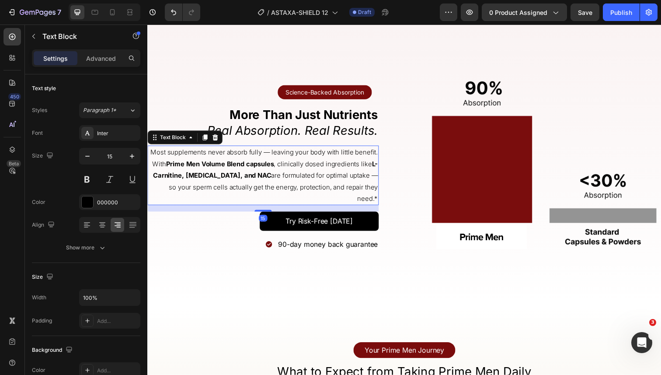
click at [274, 171] on strong "Prime Men Volume Blend capsules" at bounding box center [221, 167] width 110 height 8
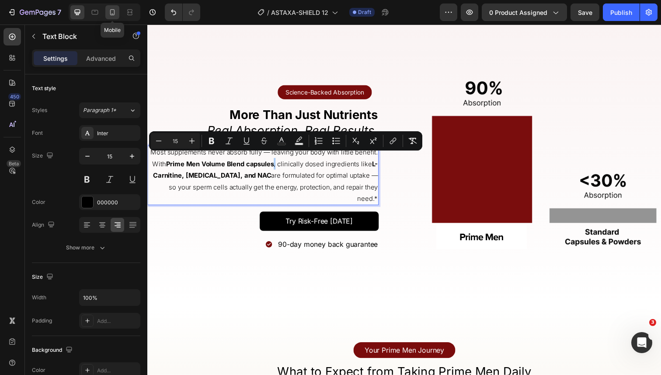
click at [114, 9] on icon at bounding box center [112, 12] width 9 height 9
type input "390"
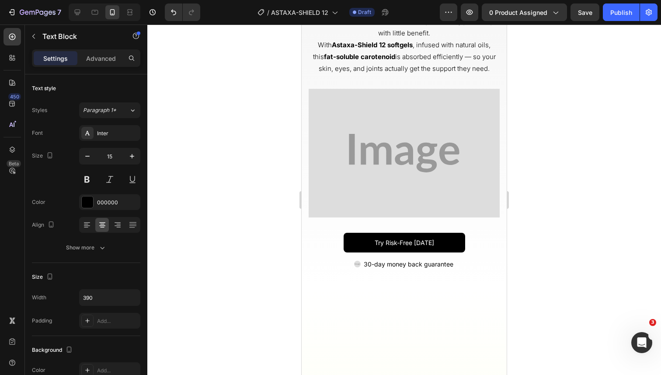
scroll to position [2403, 0]
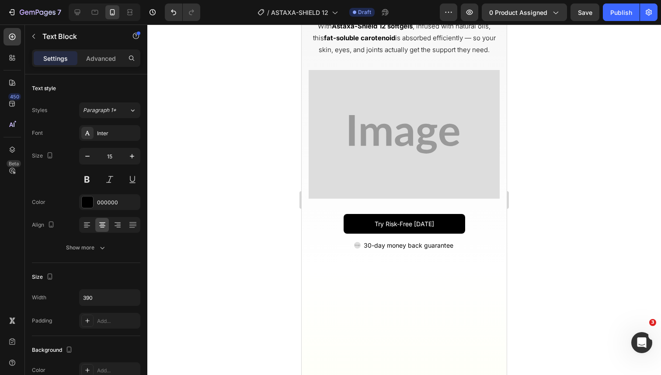
click at [399, 30] on strong "Astaxa-Shield 12 softgels" at bounding box center [372, 26] width 81 height 8
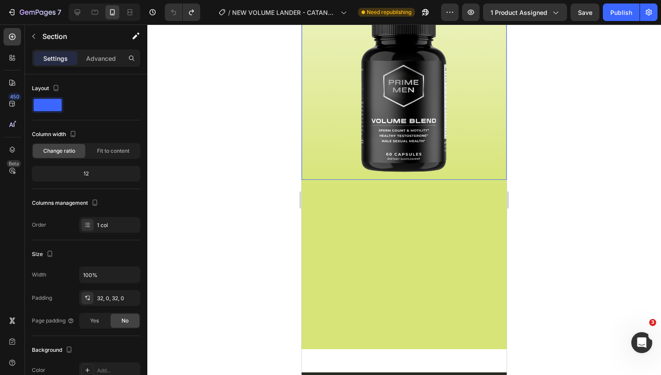
scroll to position [961, 0]
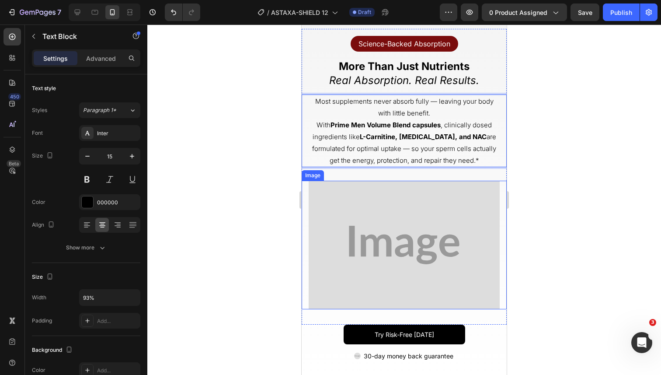
scroll to position [2509, 0]
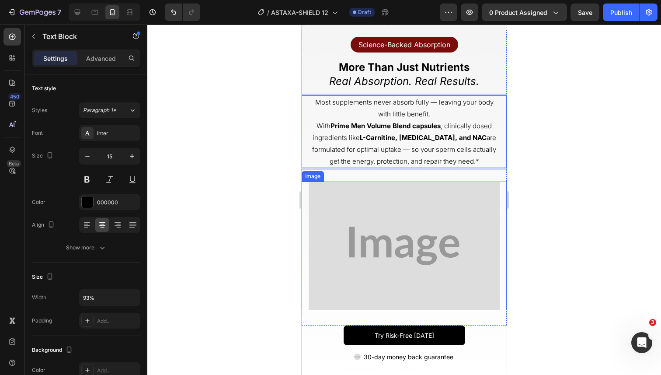
click at [404, 235] on img at bounding box center [404, 245] width 191 height 129
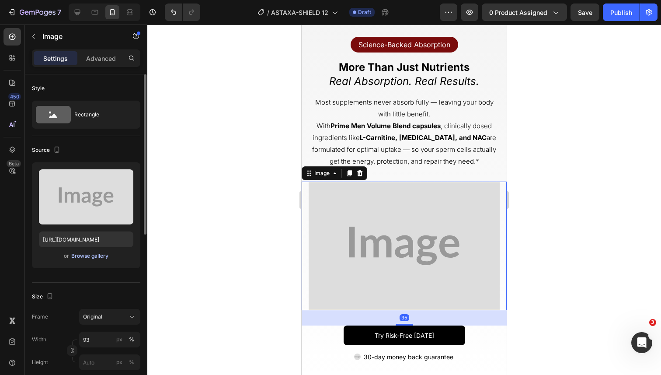
click at [92, 254] on div "Browse gallery" at bounding box center [89, 256] width 37 height 8
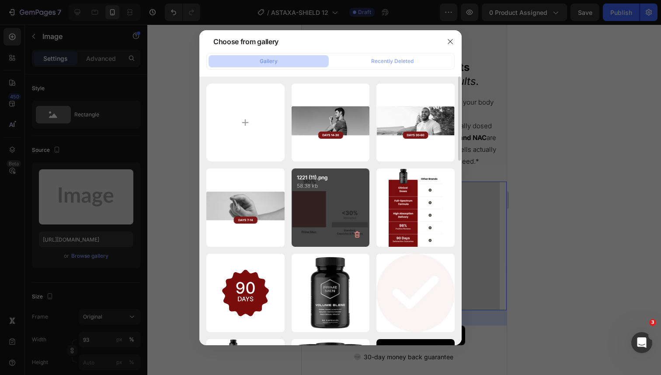
click at [338, 194] on div "1221 (11).png 58.38 kb" at bounding box center [331, 207] width 78 height 78
type input "[URL][DOMAIN_NAME]"
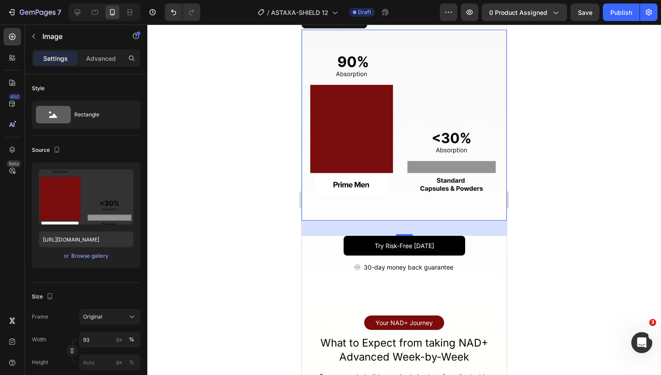
scroll to position [2661, 0]
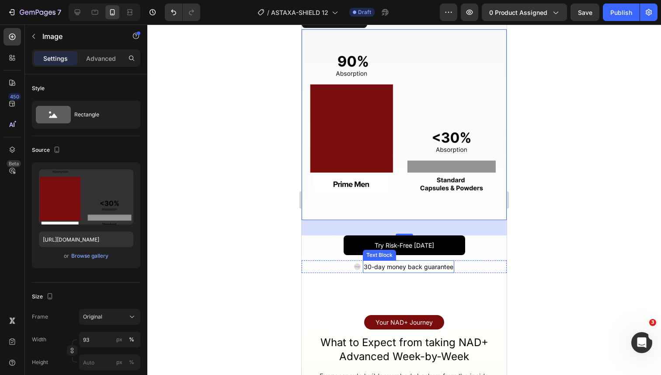
click at [369, 265] on p "30-day money back guarantee" at bounding box center [409, 266] width 90 height 11
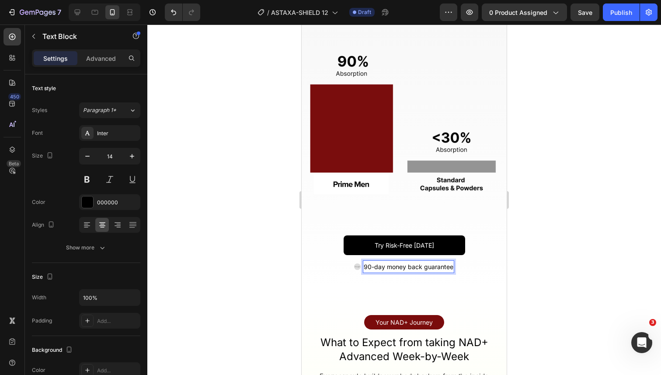
click at [359, 268] on img at bounding box center [357, 266] width 7 height 7
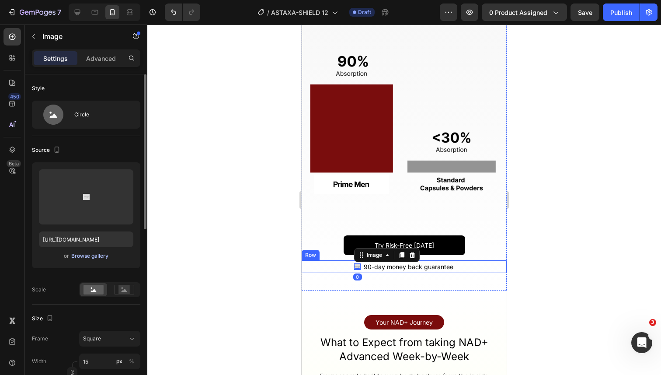
click at [101, 254] on div "Browse gallery" at bounding box center [89, 256] width 37 height 8
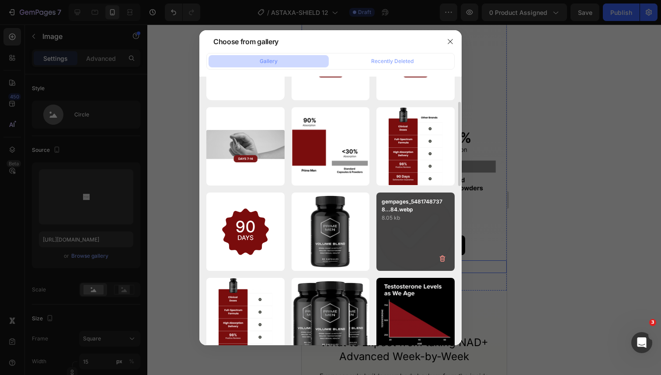
scroll to position [96, 0]
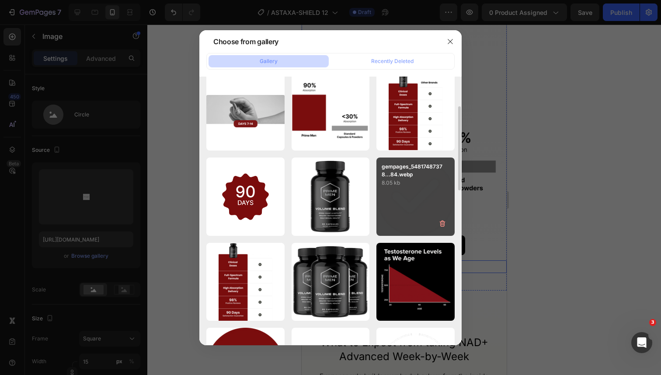
click at [396, 205] on div "gempages_54817487378...84.webp 8.05 kb" at bounding box center [416, 196] width 78 height 78
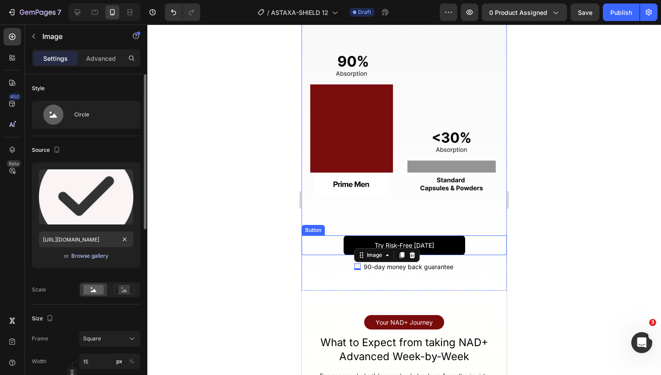
click at [91, 254] on div "Browse gallery" at bounding box center [89, 256] width 37 height 8
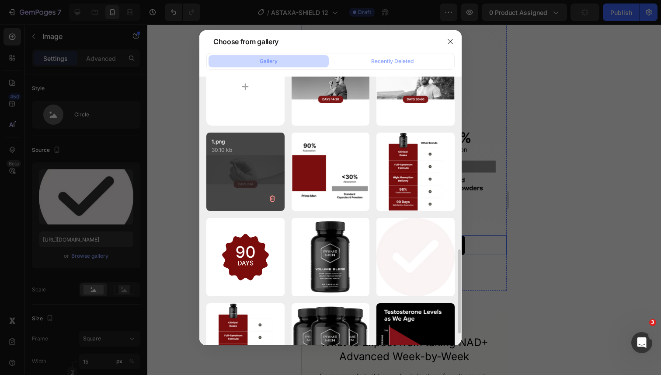
scroll to position [159, 0]
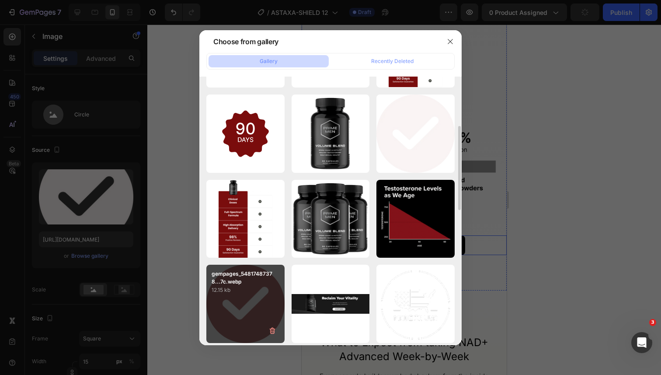
click at [248, 285] on p "gempages_54817487378...7c.webp" at bounding box center [246, 278] width 68 height 16
type input "https://cdn.shopify.com/s/files/1/0644/5370/5824/files/gempages_572674907528233…"
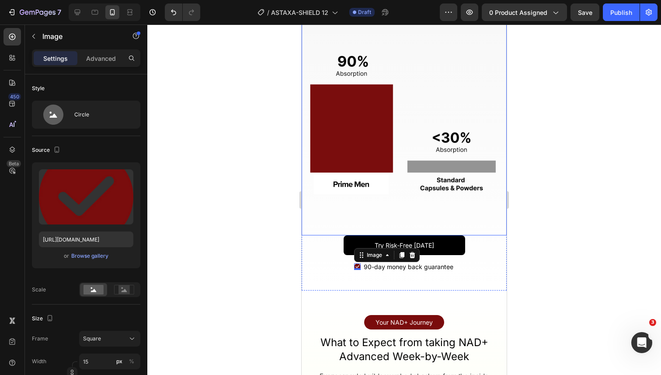
scroll to position [2747, 0]
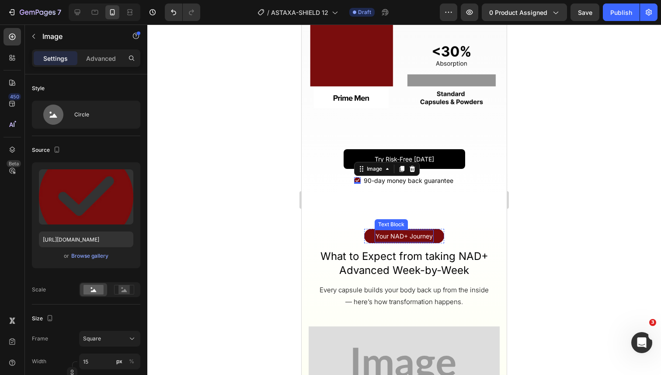
click at [399, 235] on p "Your NAD+ Journey" at bounding box center [404, 235] width 57 height 11
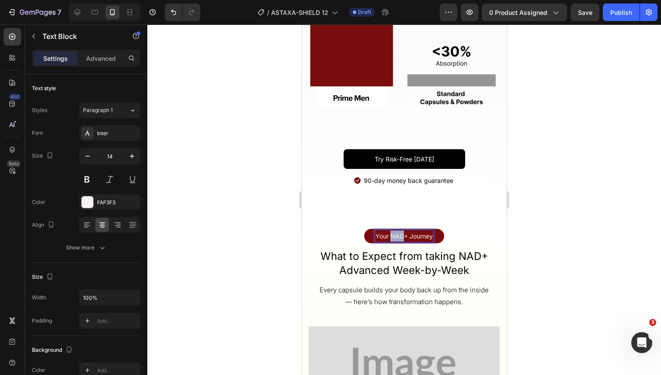
click at [399, 235] on p "Your NAD+ Journey" at bounding box center [404, 235] width 57 height 11
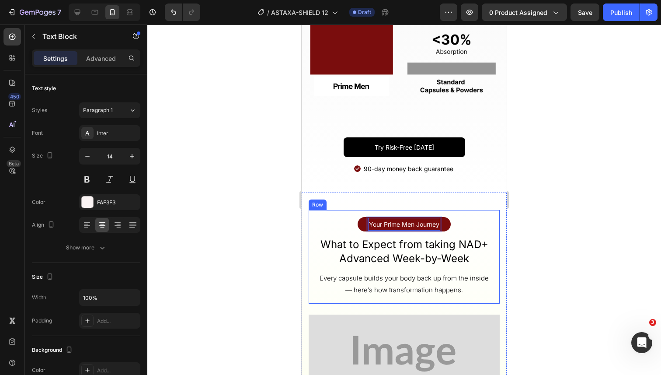
scroll to position [2770, 0]
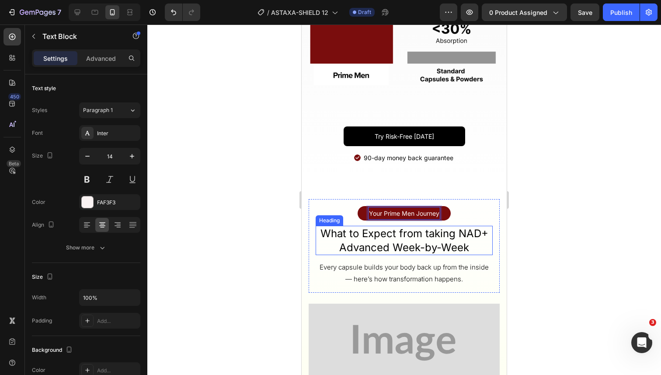
click at [354, 242] on h2 "What to Expect from taking NAD+ Advanced Week-by-Week" at bounding box center [404, 240] width 177 height 29
click at [435, 237] on h2 "What to Expect from taking NAD+ Advanced Week-by-Week" at bounding box center [404, 240] width 177 height 29
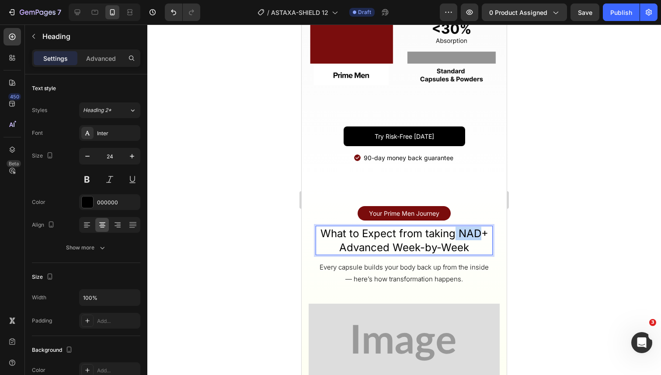
drag, startPoint x: 457, startPoint y: 231, endPoint x: 484, endPoint y: 232, distance: 27.6
click at [484, 232] on p "What to Expect from taking NAD+ Advanced Week-by-Week" at bounding box center [404, 240] width 175 height 27
drag, startPoint x: 404, startPoint y: 245, endPoint x: 351, endPoint y: 247, distance: 52.9
click at [351, 247] on p "What to Expect from taking Prime Men Advanced Week-by-Week" at bounding box center [404, 240] width 175 height 27
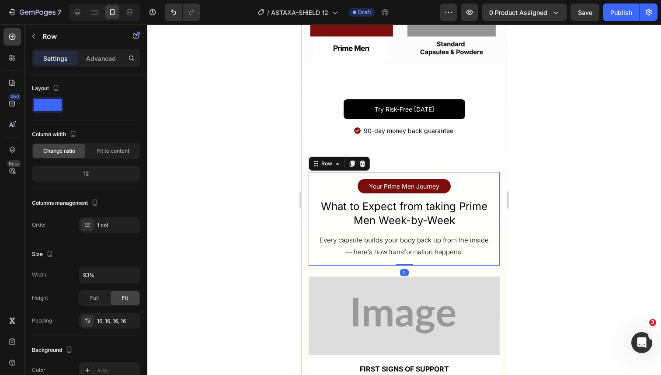
scroll to position [2919, 0]
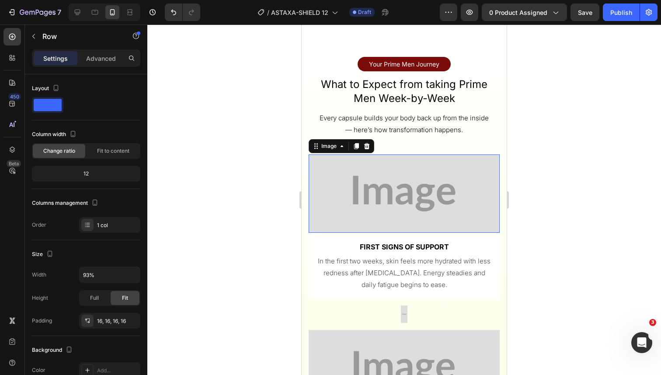
click at [384, 198] on img at bounding box center [404, 193] width 191 height 78
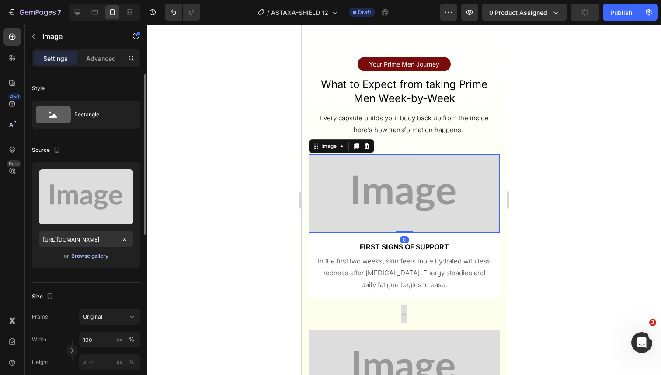
click at [98, 252] on div "Browse gallery" at bounding box center [89, 256] width 37 height 8
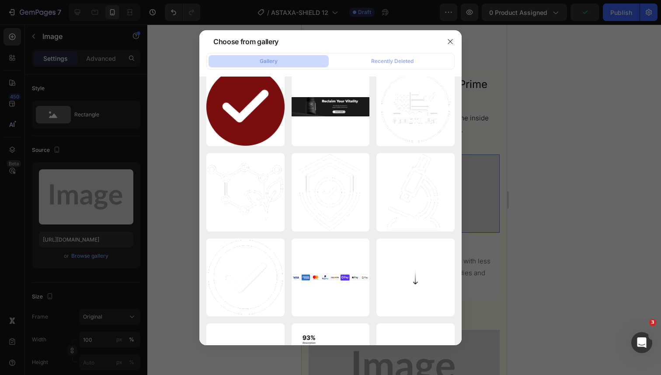
scroll to position [0, 0]
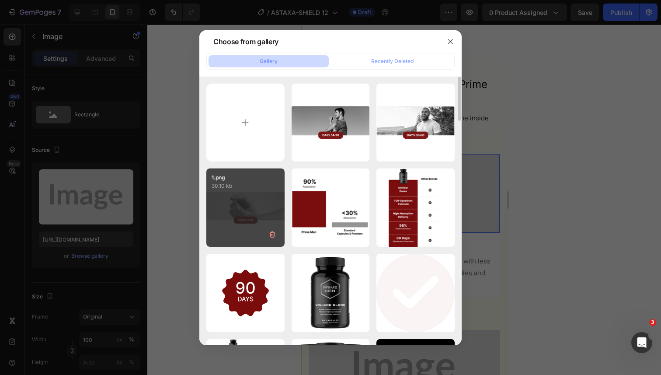
click at [253, 215] on div "1.png 30.10 kb" at bounding box center [245, 207] width 78 height 78
type input "https://cdn.shopify.com/s/files/1/0644/5370/5824/files/gempages_572674907528233…"
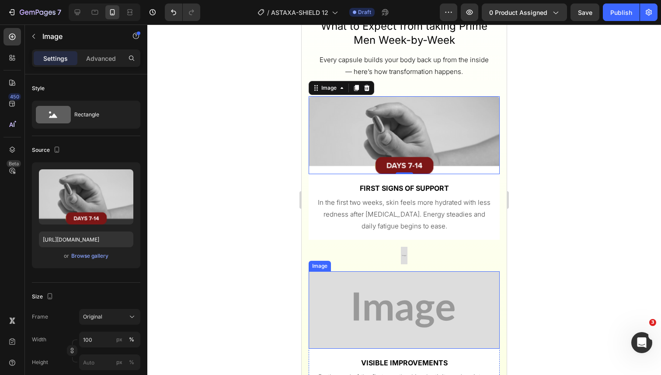
scroll to position [3010, 0]
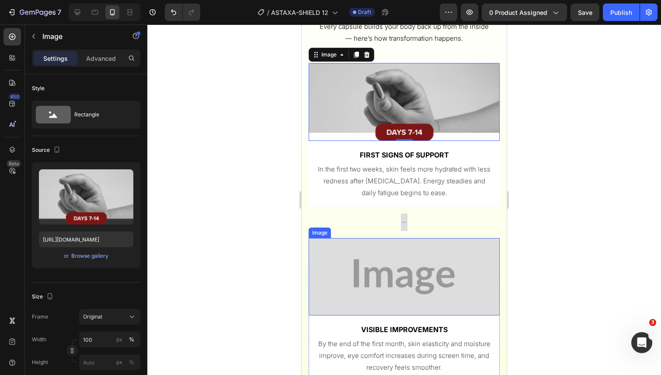
click at [359, 285] on img at bounding box center [404, 277] width 191 height 78
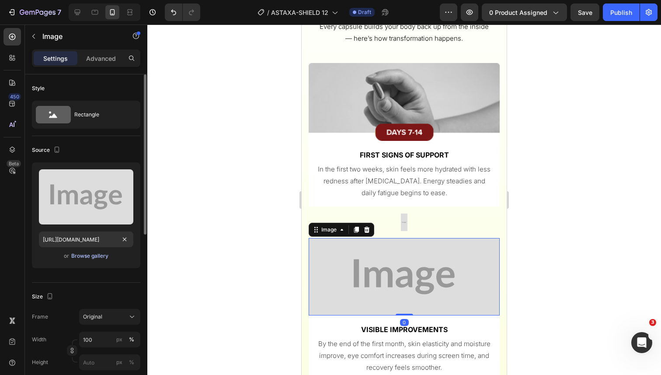
click at [97, 258] on div "Browse gallery" at bounding box center [89, 256] width 37 height 8
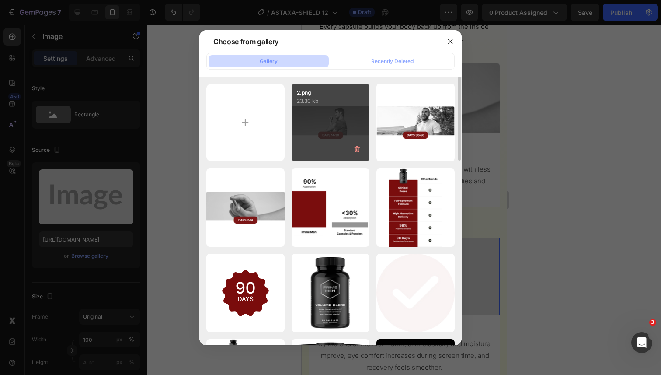
click at [349, 123] on div "2.png 23.30 kb" at bounding box center [331, 123] width 78 height 78
type input "https://cdn.shopify.com/s/files/1/0644/5370/5824/files/gempages_572674907528233…"
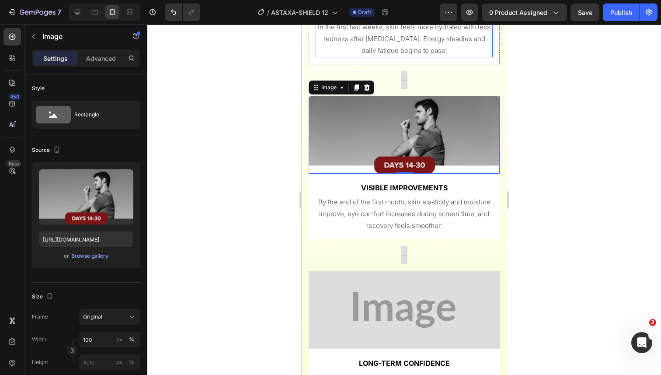
scroll to position [3214, 0]
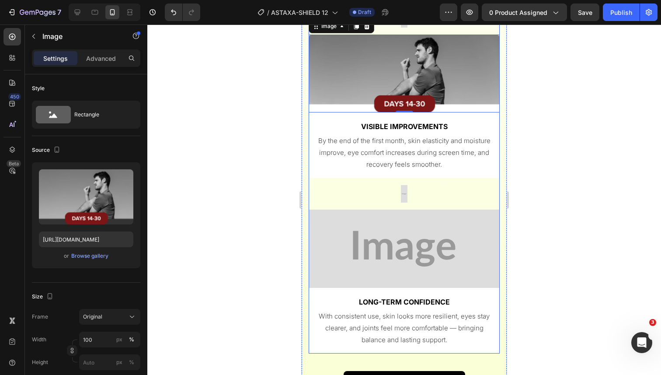
click at [353, 242] on img at bounding box center [404, 248] width 191 height 78
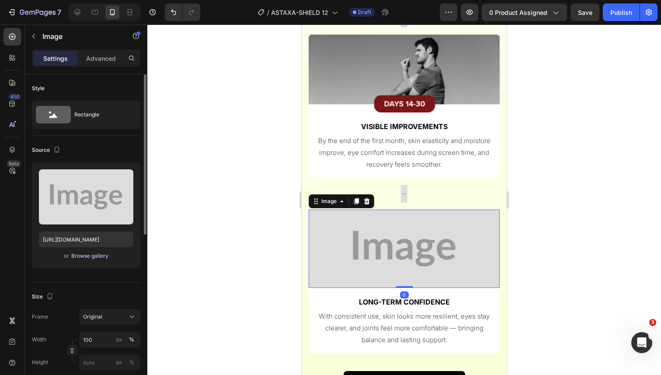
click at [91, 253] on div "Browse gallery" at bounding box center [89, 256] width 37 height 8
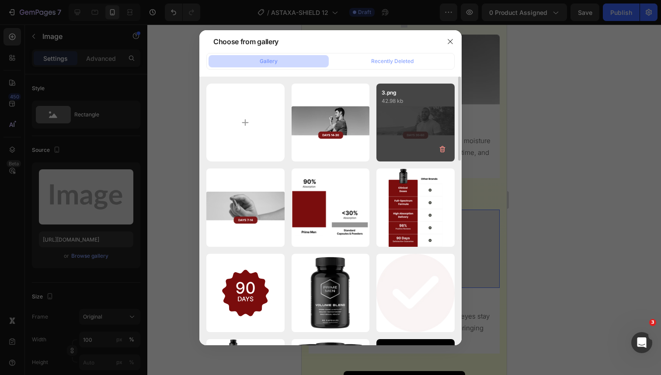
click at [384, 118] on div "3.png 42.98 kb" at bounding box center [416, 123] width 78 height 78
type input "https://cdn.shopify.com/s/files/1/0644/5370/5824/files/gempages_572674907528233…"
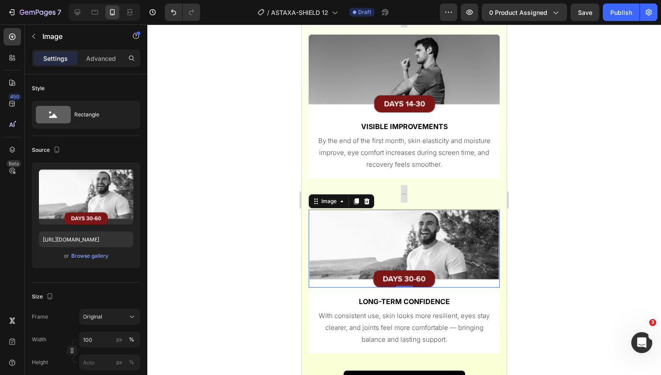
scroll to position [3346, 0]
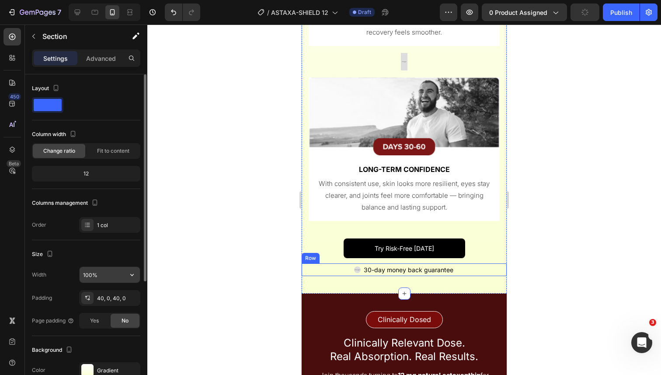
scroll to position [185, 0]
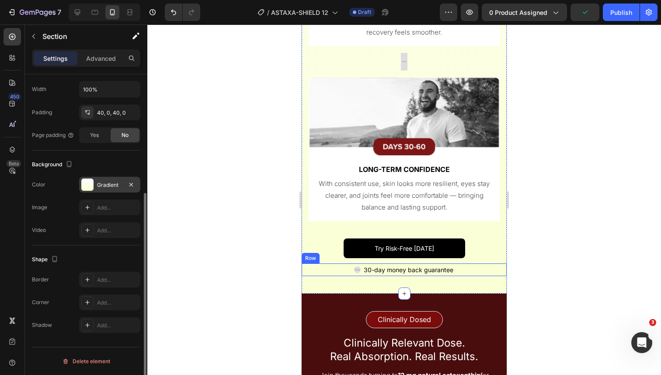
click at [100, 188] on div "Gradient" at bounding box center [109, 185] width 25 height 8
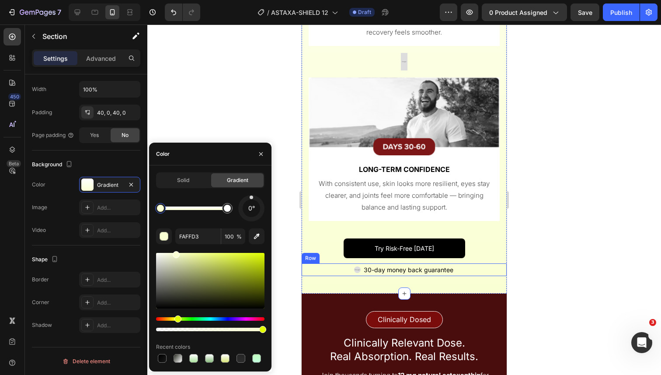
click at [162, 213] on div at bounding box center [161, 208] width 16 height 16
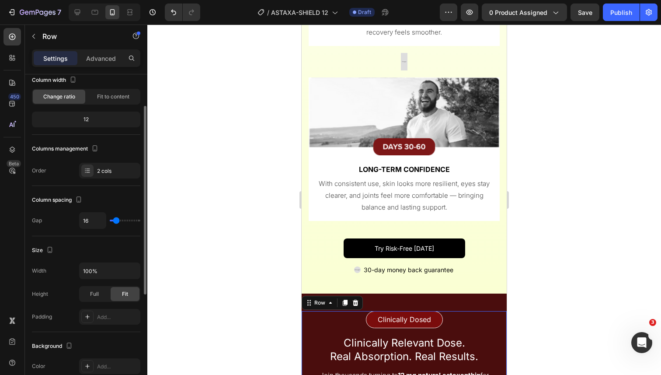
scroll to position [51, 0]
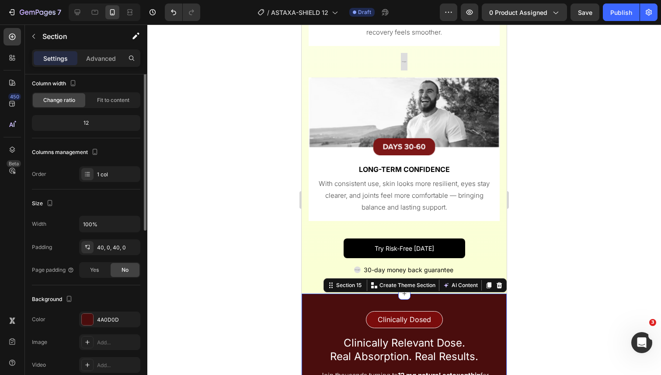
scroll to position [0, 0]
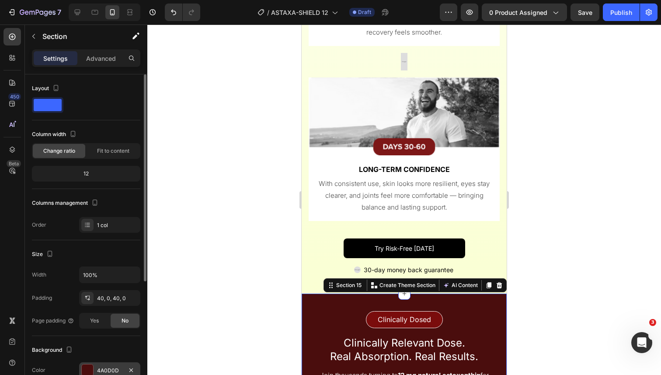
click at [105, 367] on div "4A0D0D" at bounding box center [109, 370] width 25 height 8
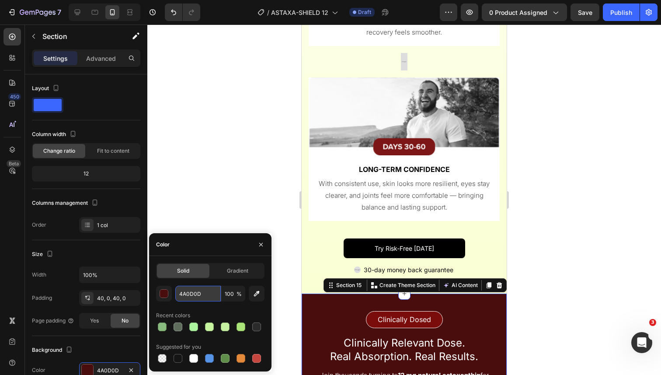
click at [192, 290] on input "4A0D0D" at bounding box center [197, 294] width 45 height 16
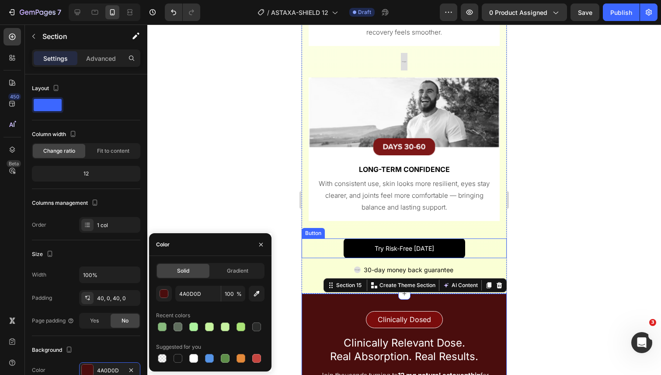
click at [331, 248] on div "Try Risk-Free Today Button" at bounding box center [404, 248] width 205 height 20
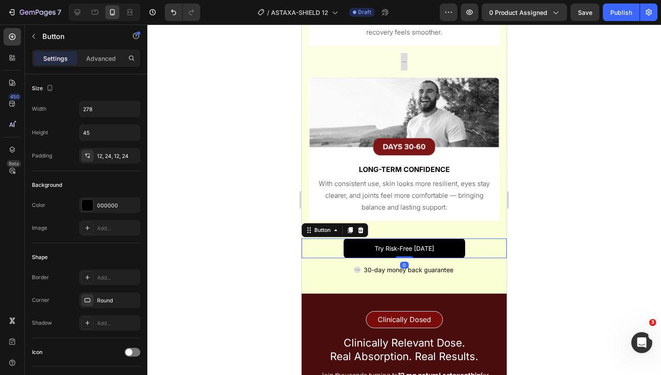
click at [319, 268] on div "Image 30-day money back guarantee Text Block Row" at bounding box center [404, 269] width 205 height 13
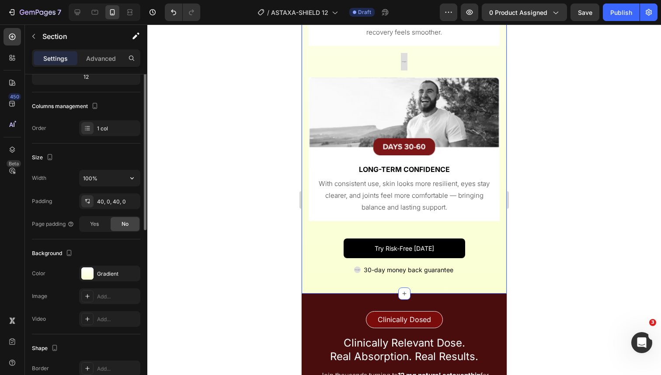
scroll to position [159, 0]
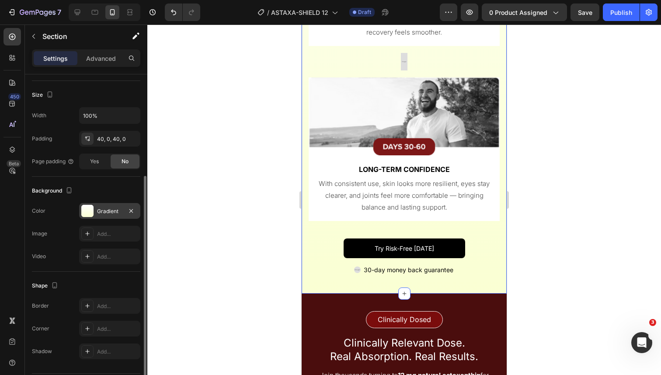
click at [98, 216] on div "Gradient" at bounding box center [109, 211] width 61 height 16
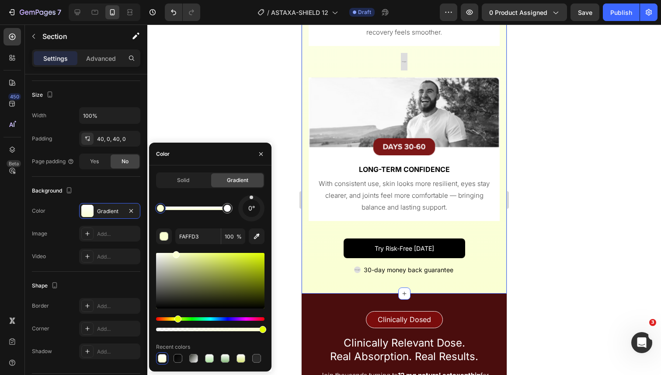
click at [160, 210] on div at bounding box center [160, 208] width 7 height 7
click at [192, 229] on input "FAFFD3" at bounding box center [197, 236] width 45 height 16
paste input "4A0D0D"
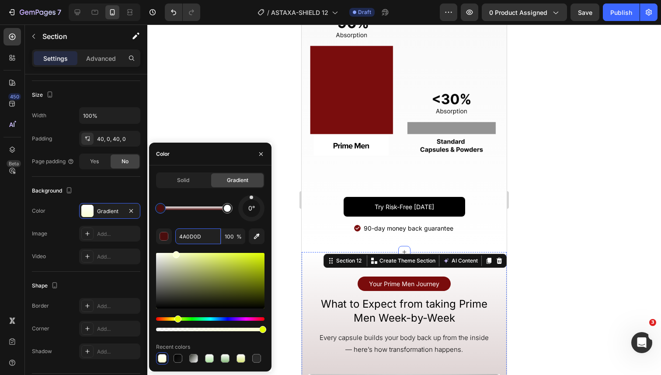
scroll to position [2696, 0]
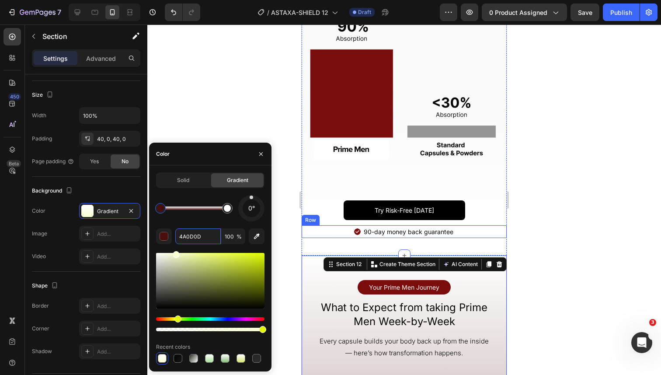
type input "4A0D0D"
click at [261, 248] on div "0° 4A0D0D 100 % Recent colors" at bounding box center [210, 279] width 108 height 169
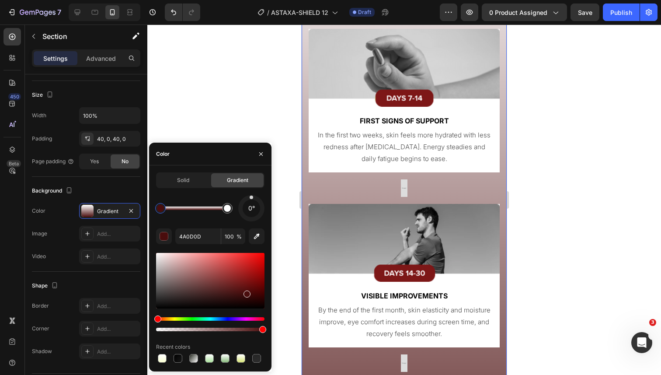
scroll to position [3045, 0]
click at [408, 187] on img at bounding box center [404, 187] width 13 height 17
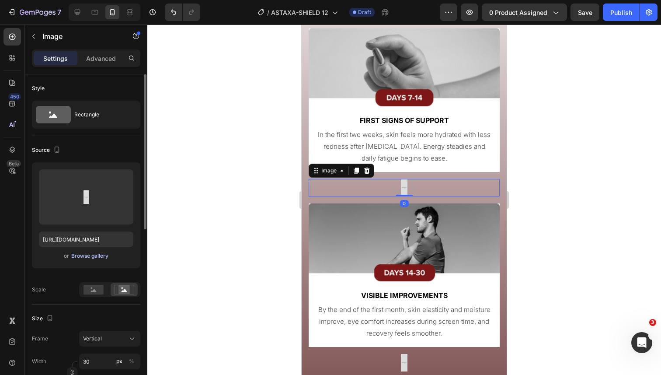
click at [98, 255] on div "Browse gallery" at bounding box center [89, 256] width 37 height 8
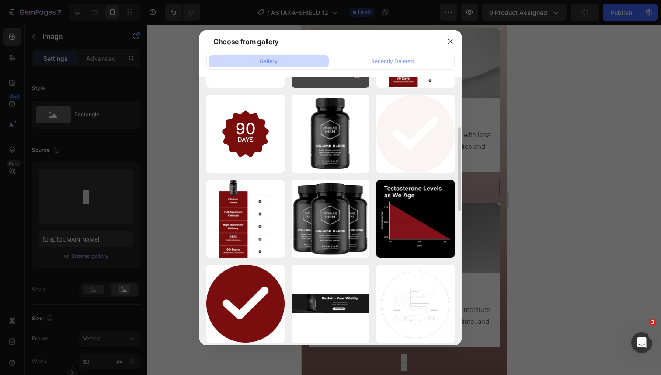
scroll to position [341, 0]
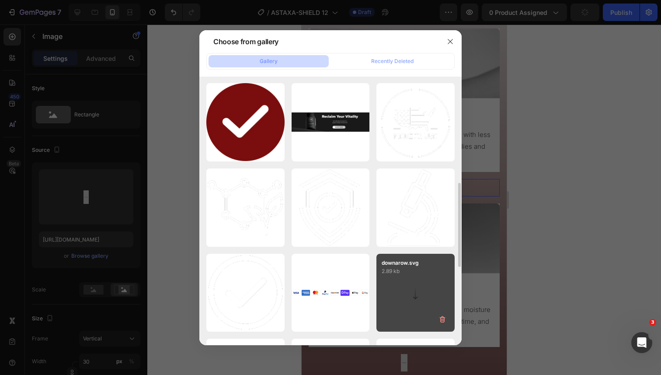
click at [401, 273] on p "2.89 kb" at bounding box center [416, 271] width 68 height 9
type input "https://cdn.shopify.com/s/files/1/0644/5370/5824/files/gempages_572674907528233…"
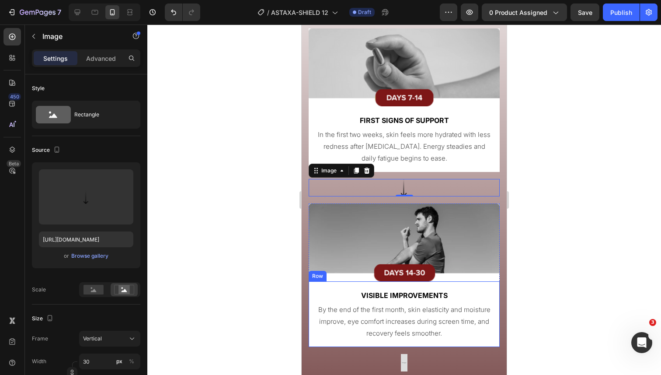
scroll to position [3099, 0]
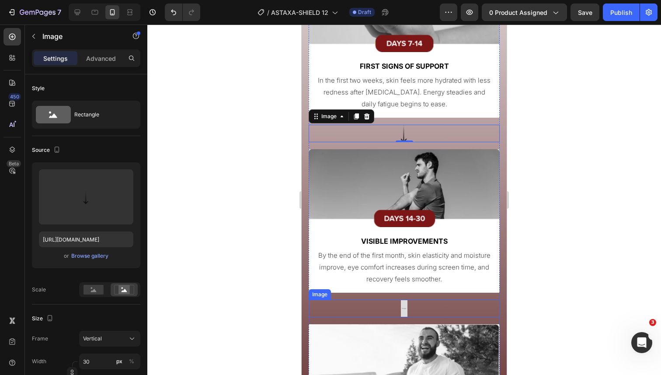
click at [404, 307] on img at bounding box center [404, 308] width 13 height 17
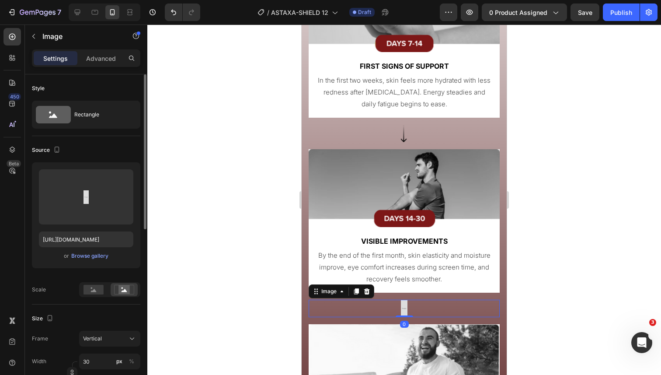
click at [110, 252] on div "or Browse gallery" at bounding box center [86, 256] width 94 height 10
click at [105, 254] on div "Browse gallery" at bounding box center [89, 256] width 37 height 8
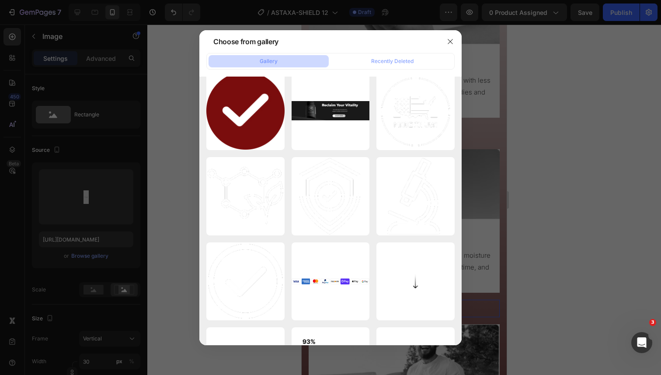
scroll to position [421, 0]
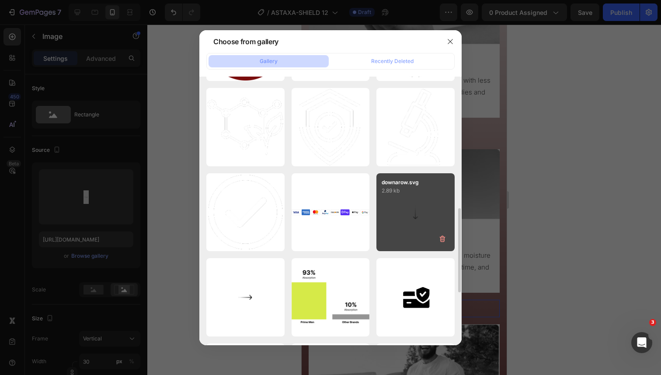
click at [408, 227] on div "downarow.svg 2.89 kb" at bounding box center [416, 212] width 78 height 78
type input "https://cdn.shopify.com/s/files/1/0644/5370/5824/files/gempages_572674907528233…"
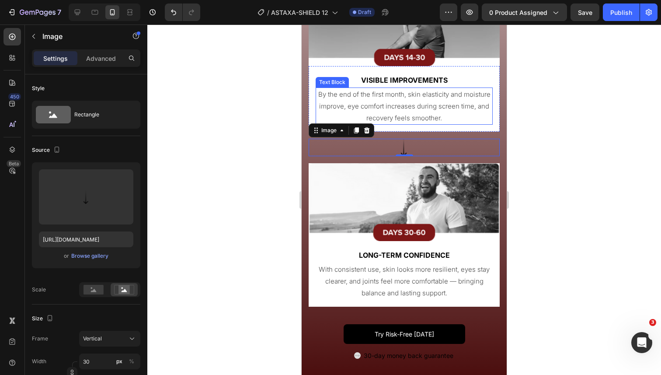
scroll to position [3464, 0]
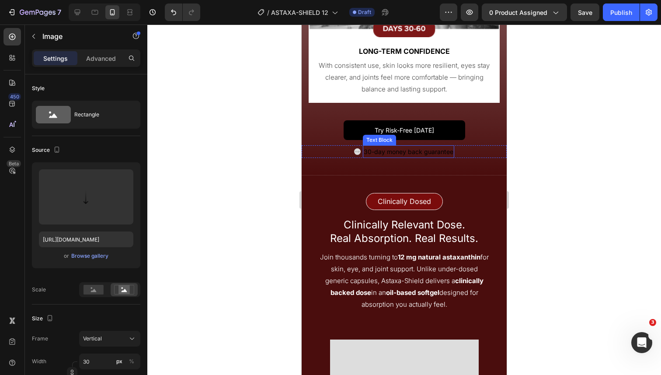
click at [366, 153] on p "30-day money back guarantee" at bounding box center [409, 151] width 90 height 11
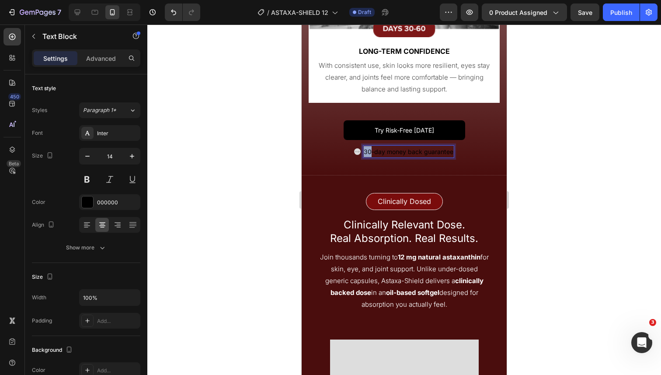
click at [366, 153] on p "30-day money back guarantee" at bounding box center [409, 151] width 90 height 11
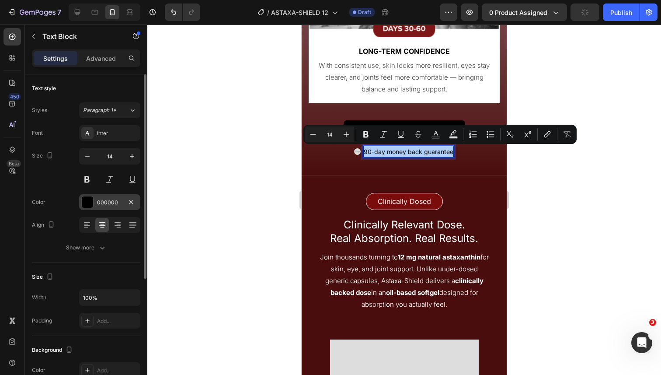
click at [108, 202] on div "000000" at bounding box center [109, 203] width 25 height 8
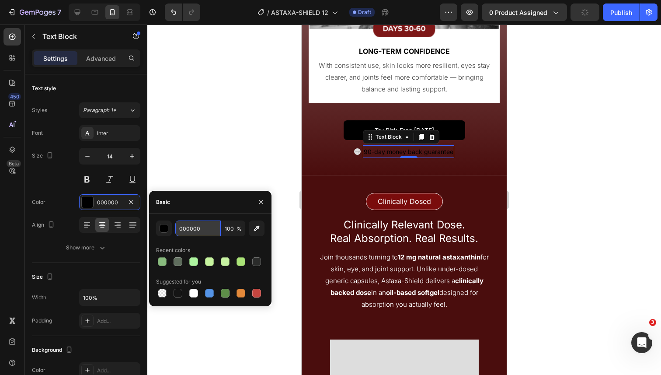
click at [182, 229] on input "000000" at bounding box center [197, 228] width 45 height 16
click at [192, 297] on div at bounding box center [193, 293] width 10 height 10
click at [194, 293] on div at bounding box center [193, 293] width 9 height 9
type input "FFFFFF"
click at [358, 151] on img at bounding box center [357, 151] width 7 height 7
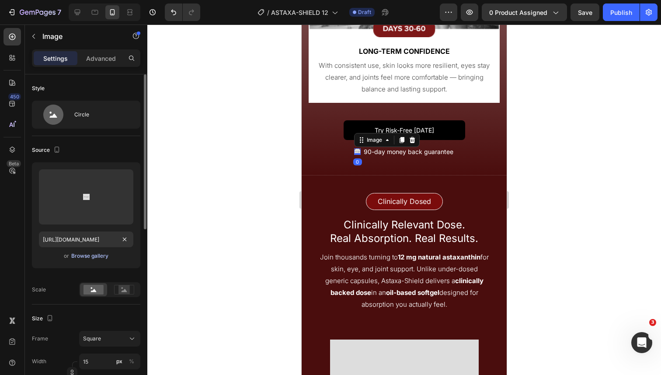
click at [105, 252] on div "Browse gallery" at bounding box center [89, 256] width 37 height 8
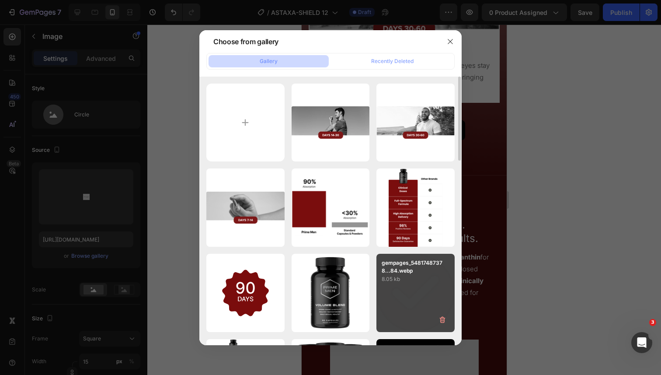
click at [394, 265] on p "gempages_54817487378...84.webp" at bounding box center [416, 267] width 68 height 16
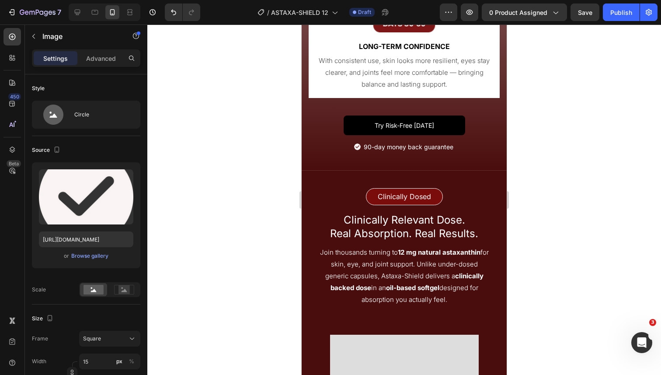
scroll to position [3480, 0]
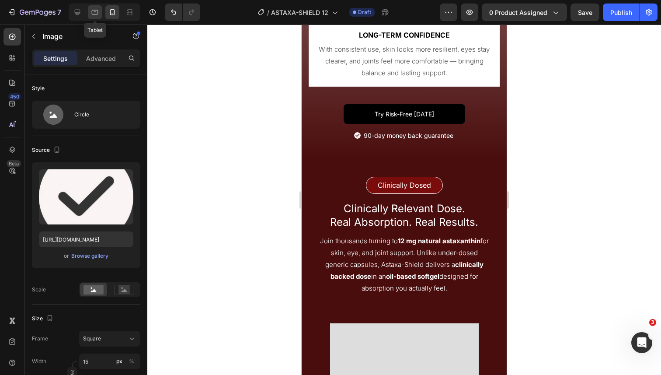
click at [94, 8] on icon at bounding box center [95, 12] width 9 height 9
type input "https://placehold.co/15x14?text=Image"
type input "80"
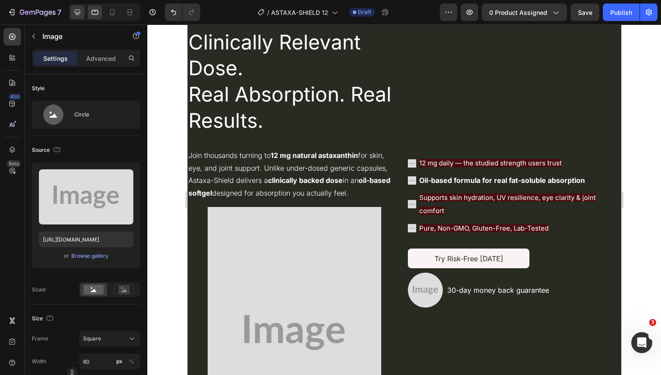
scroll to position [3494, 0]
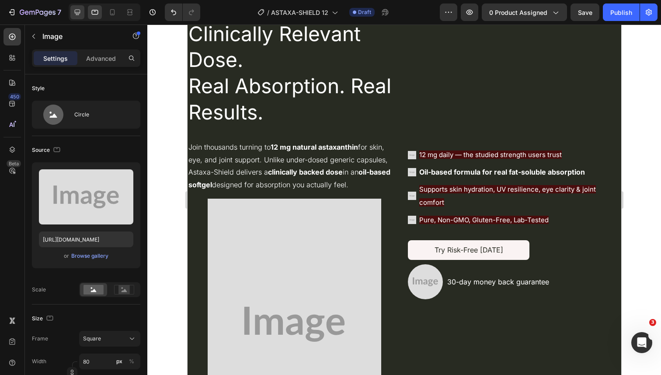
click at [82, 8] on div at bounding box center [77, 12] width 14 height 14
type input "15"
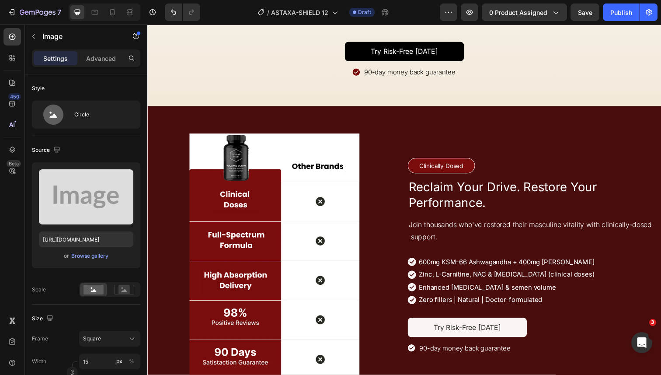
scroll to position [2679, 0]
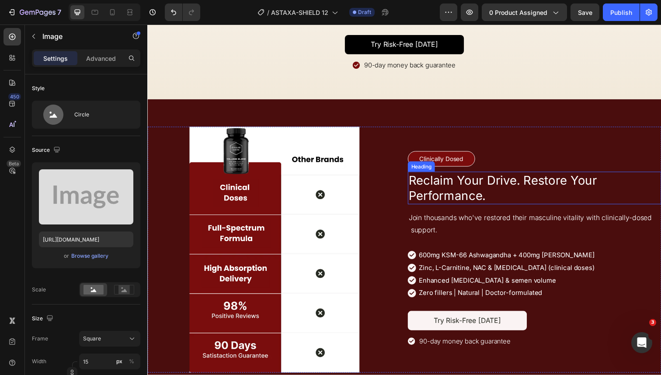
click at [437, 182] on h2 "Reclaim Your Drive. Restore Your Performance." at bounding box center [542, 192] width 259 height 34
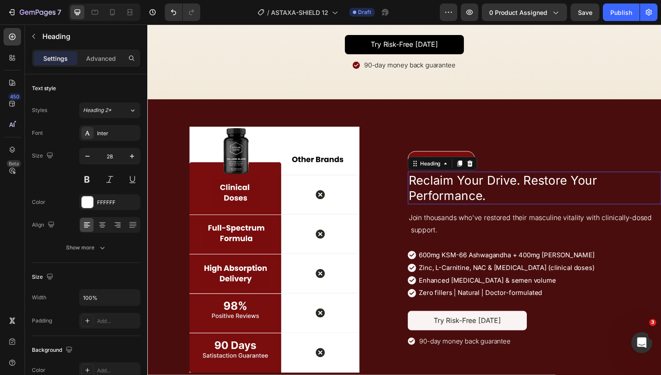
click at [437, 182] on h2 "Reclaim Your Drive. Restore Your Performance." at bounding box center [542, 192] width 259 height 34
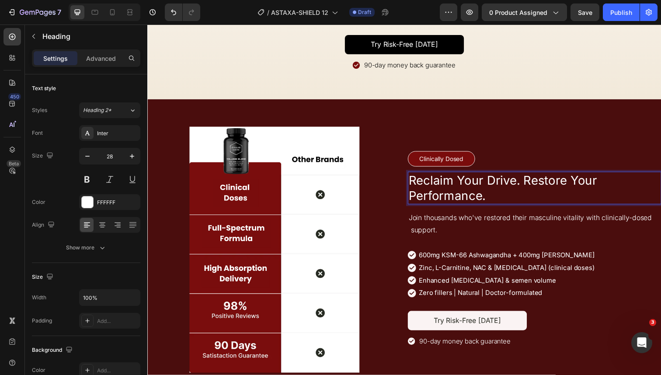
click at [437, 182] on p "Reclaim Your Drive. Restore Your Performance." at bounding box center [542, 192] width 257 height 32
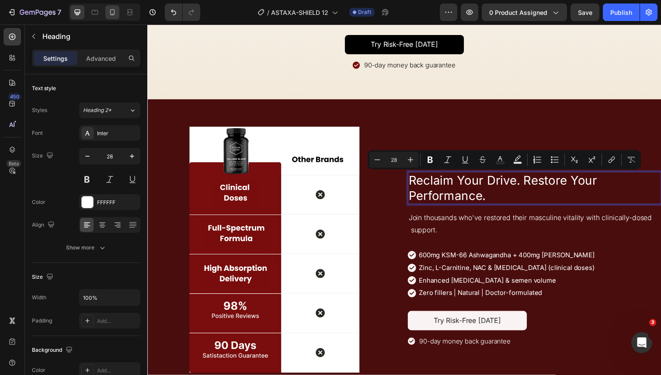
click at [107, 10] on div at bounding box center [112, 12] width 14 height 14
type input "26"
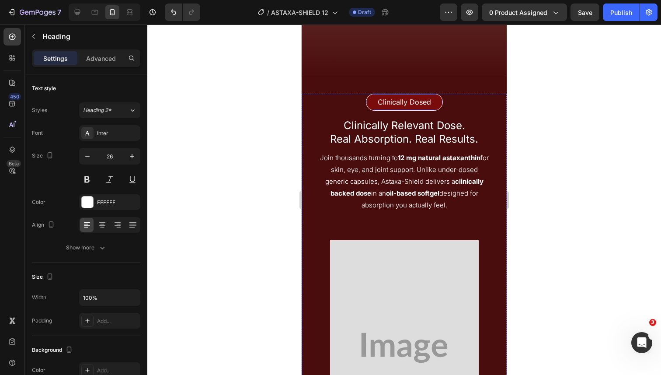
scroll to position [3440, 0]
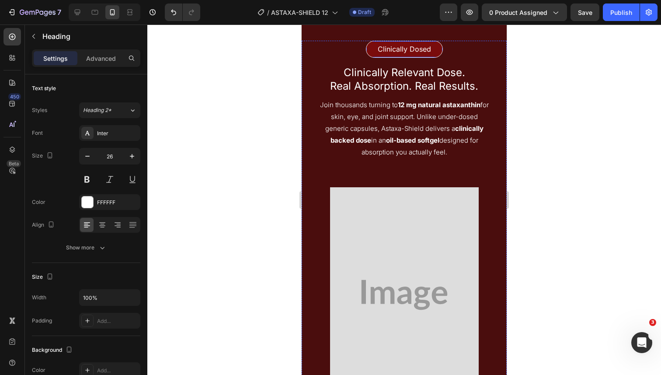
click at [381, 243] on img at bounding box center [404, 294] width 149 height 251
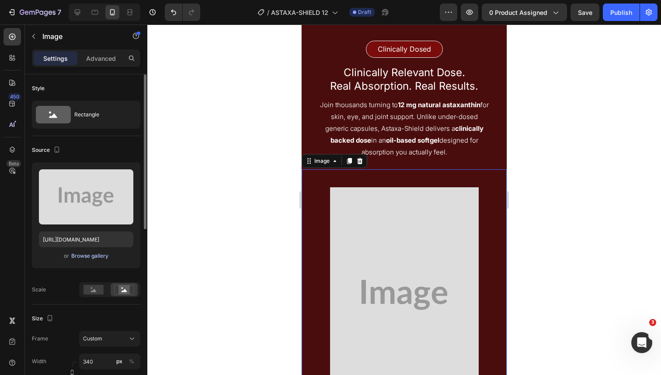
click at [96, 258] on div "Browse gallery" at bounding box center [89, 256] width 37 height 8
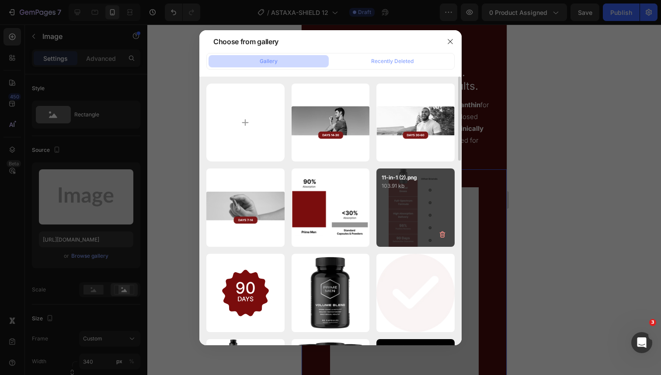
click at [386, 201] on div "11-in-1 (2).png 103.91 kb" at bounding box center [416, 207] width 78 height 78
type input "[URL][DOMAIN_NAME]"
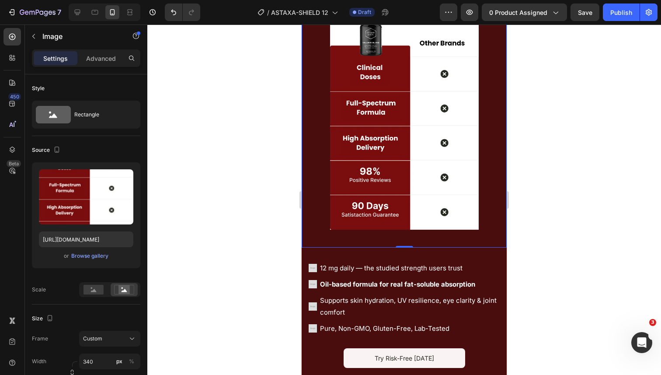
scroll to position [3707, 0]
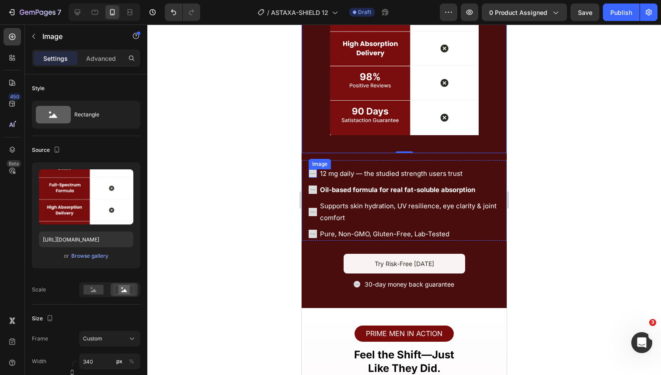
click at [314, 173] on img at bounding box center [313, 173] width 8 height 8
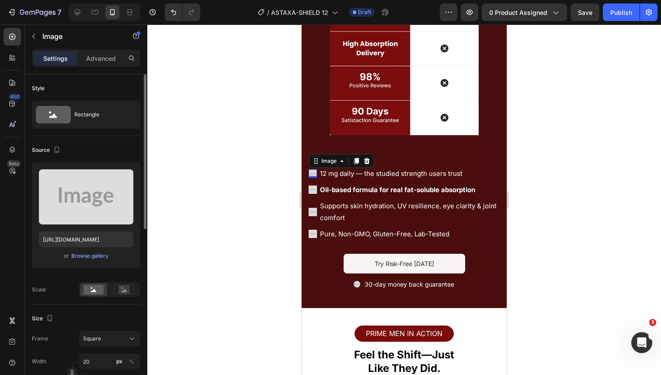
click at [104, 251] on div "or Browse gallery" at bounding box center [86, 256] width 94 height 10
click at [98, 260] on div "or Browse gallery" at bounding box center [86, 256] width 94 height 10
click at [82, 258] on div "Browse gallery" at bounding box center [89, 256] width 37 height 8
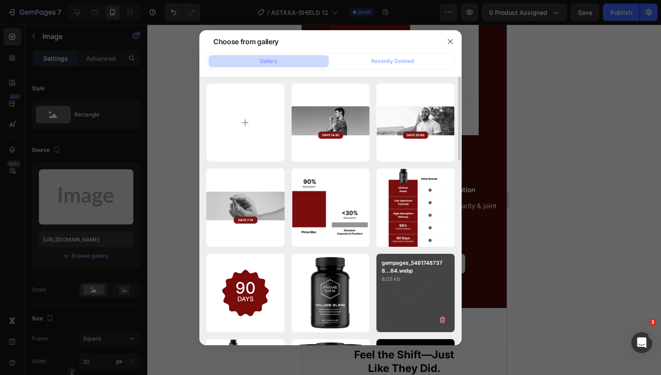
click at [402, 270] on p "gempages_54817487378...84.webp" at bounding box center [416, 267] width 68 height 16
type input "https://cdn.shopify.com/s/files/1/0644/5370/5824/files/gempages_572674907528233…"
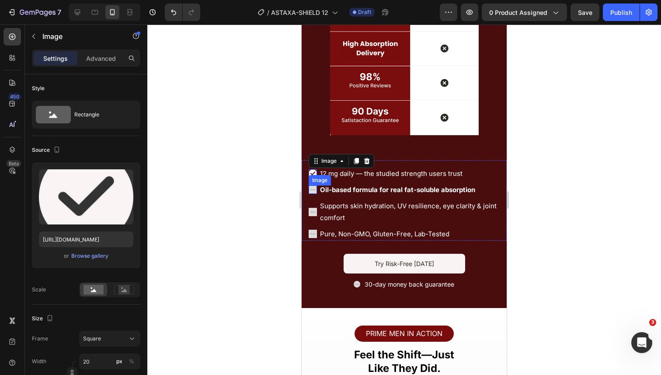
click at [315, 188] on img at bounding box center [313, 189] width 8 height 8
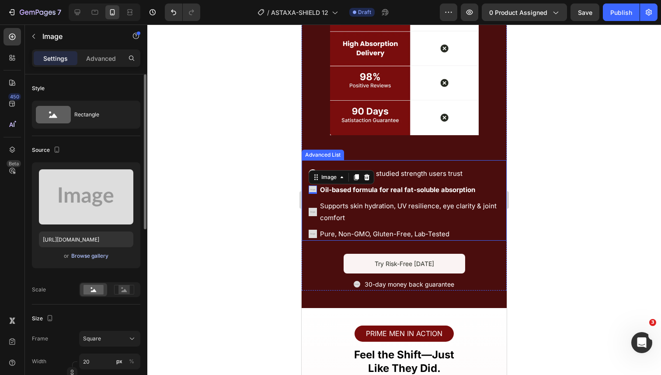
click at [101, 253] on div "Browse gallery" at bounding box center [89, 256] width 37 height 8
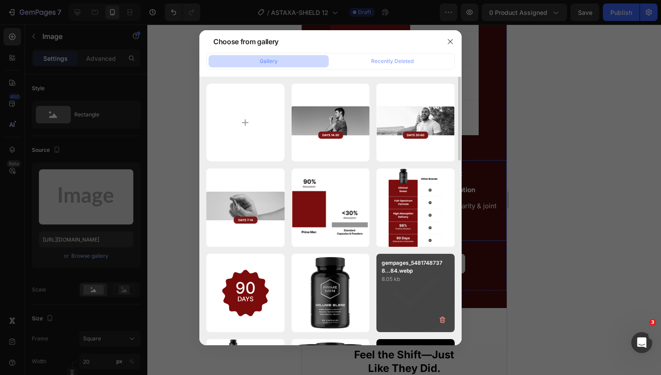
click at [397, 282] on p "8.05 kb" at bounding box center [416, 279] width 68 height 9
type input "https://cdn.shopify.com/s/files/1/0644/5370/5824/files/gempages_572674907528233…"
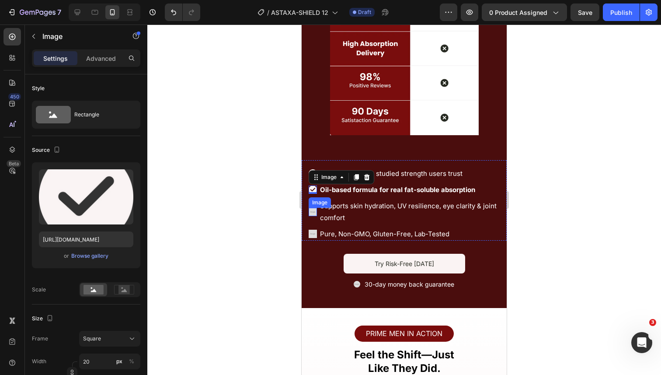
click at [316, 213] on img at bounding box center [313, 212] width 8 height 8
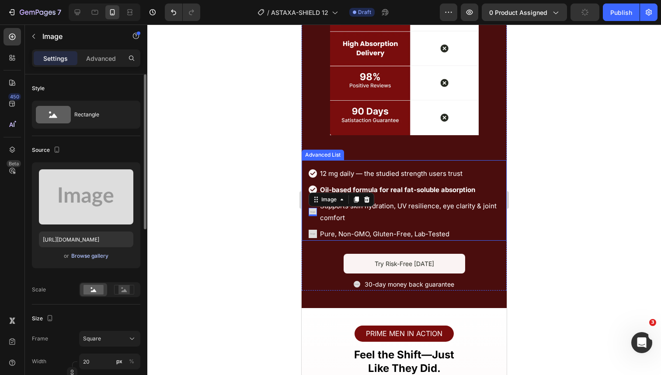
click at [108, 254] on div "or Browse gallery" at bounding box center [86, 256] width 94 height 10
click at [108, 254] on div "Browse gallery" at bounding box center [89, 256] width 37 height 8
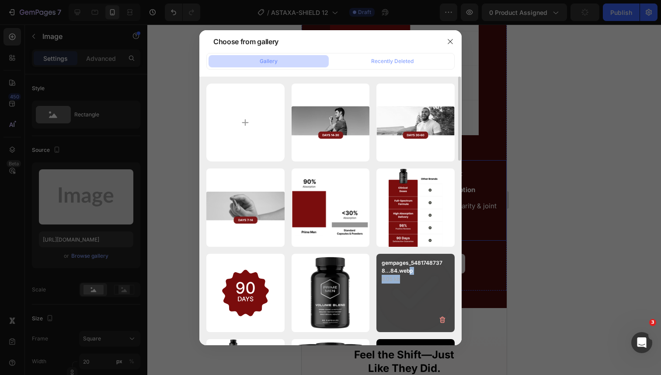
click at [408, 275] on div "gempages_54817487378...84.webp 8.05 kb" at bounding box center [416, 269] width 78 height 30
type input "https://cdn.shopify.com/s/files/1/0644/5370/5824/files/gempages_572674907528233…"
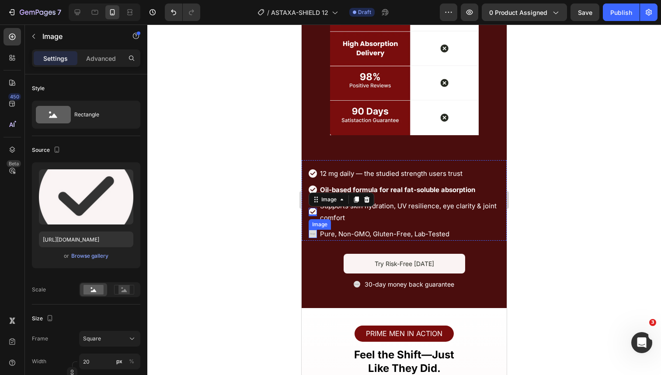
click at [314, 234] on img at bounding box center [313, 234] width 8 height 8
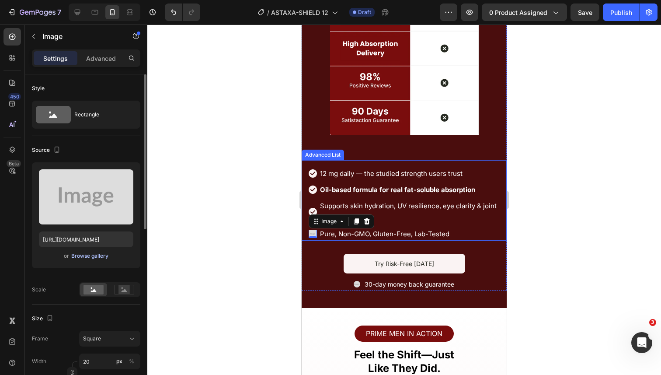
click at [103, 258] on div "Browse gallery" at bounding box center [89, 256] width 37 height 8
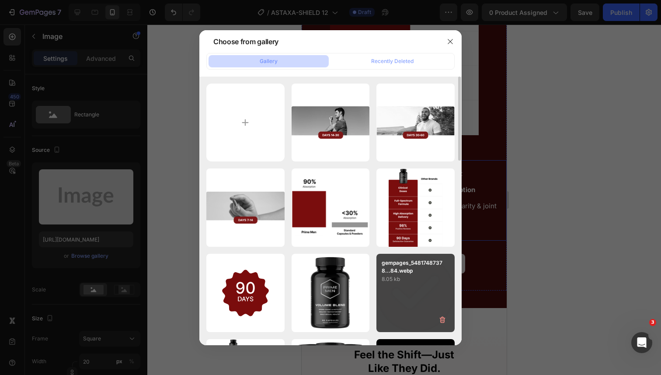
click at [411, 296] on div "gempages_54817487378...84.webp 8.05 kb" at bounding box center [416, 293] width 78 height 78
type input "https://cdn.shopify.com/s/files/1/0644/5370/5824/files/gempages_572674907528233…"
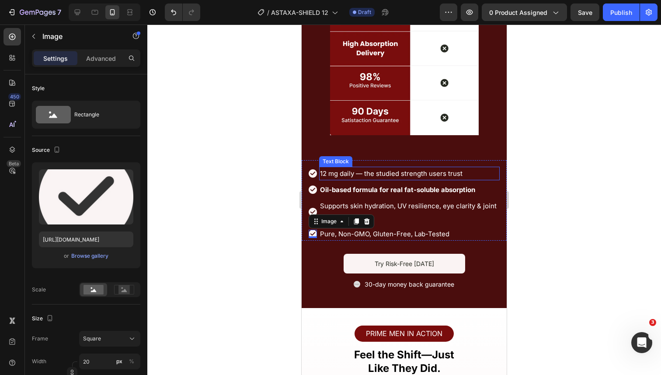
click at [380, 174] on span "12 mg daily — the studied strength users trust" at bounding box center [391, 173] width 143 height 8
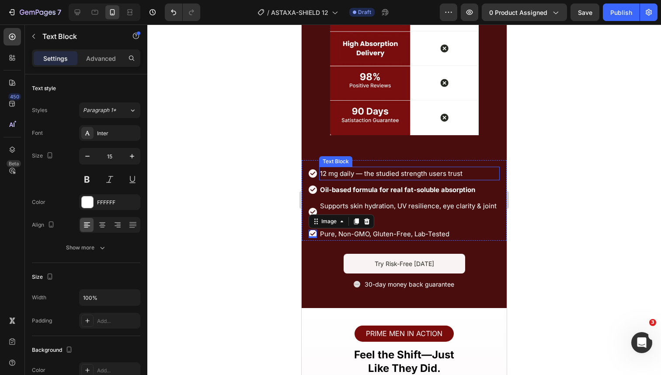
click at [380, 174] on span "12 mg daily — the studied strength users trust" at bounding box center [391, 173] width 143 height 8
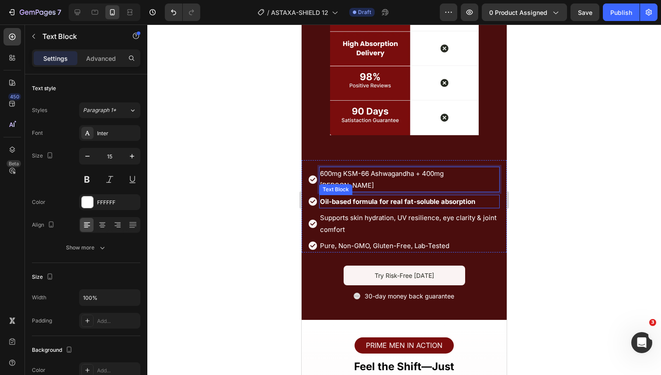
click at [358, 197] on strong "Oil-based formula for real fat-soluble absorption" at bounding box center [397, 201] width 155 height 8
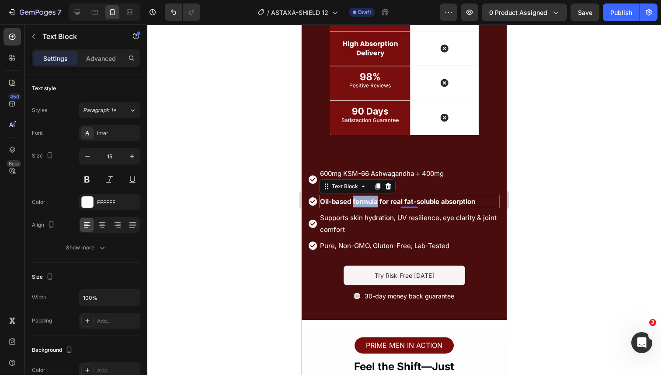
click at [358, 197] on strong "Oil-based formula for real fat-soluble absorption" at bounding box center [397, 201] width 155 height 8
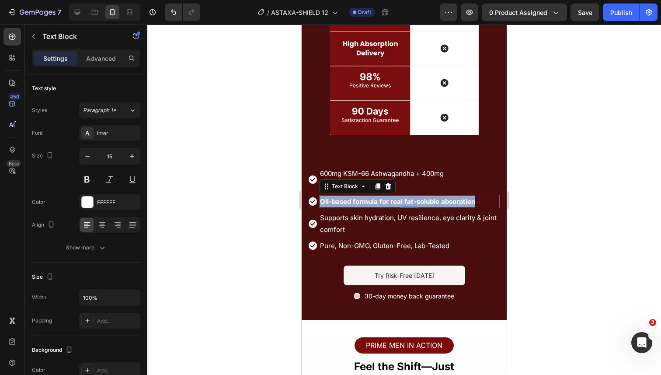
click at [358, 197] on strong "Oil-based formula for real fat-soluble absorption" at bounding box center [397, 201] width 155 height 8
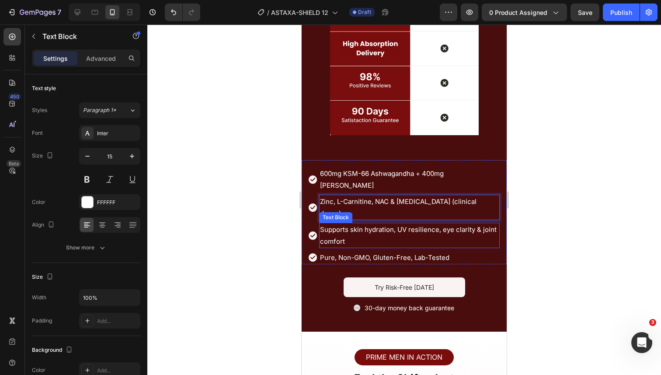
click at [351, 223] on p "Supports skin hydration, UV resilience, eye clarity & joint comfort" at bounding box center [409, 235] width 178 height 24
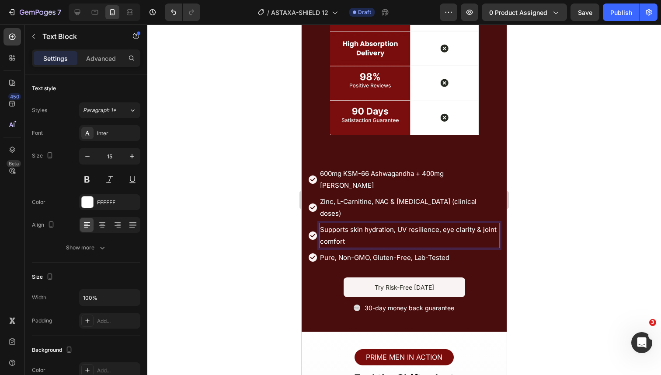
click at [351, 223] on p "Supports skin hydration, UV resilience, eye clarity & joint comfort" at bounding box center [409, 235] width 178 height 24
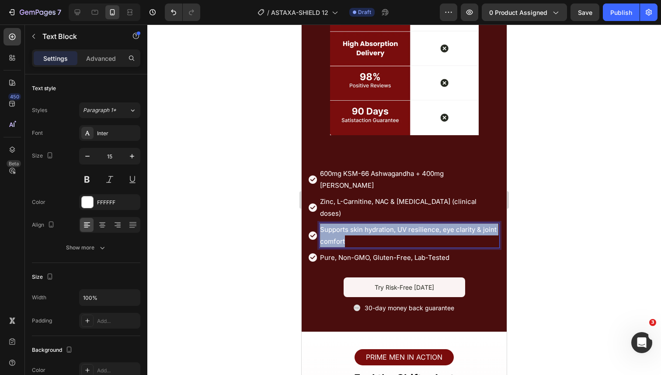
click at [351, 223] on p "Supports skin hydration, UV resilience, eye clarity & joint comfort" at bounding box center [409, 235] width 178 height 24
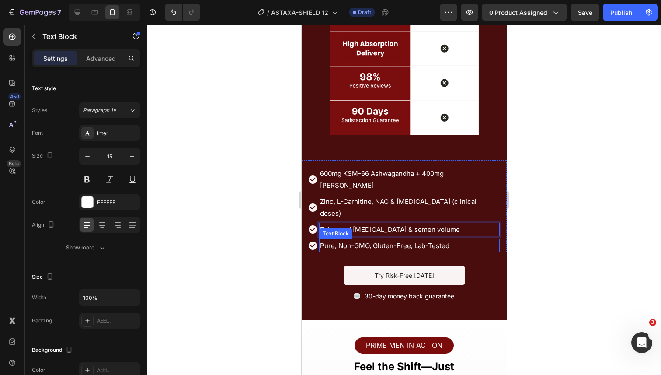
click at [366, 241] on span "Pure, Non-GMO, Gluten-Free, Lab-Tested" at bounding box center [384, 245] width 129 height 8
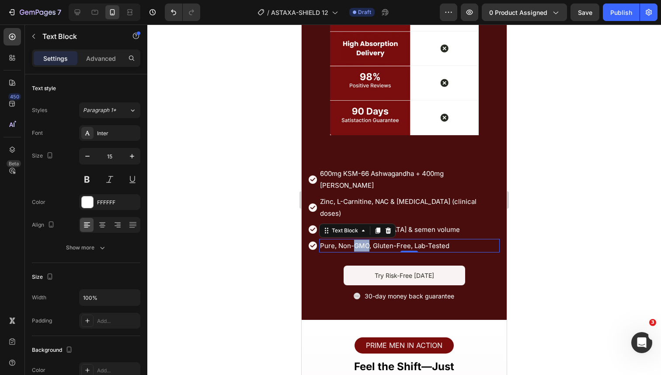
click at [366, 241] on span "Pure, Non-GMO, Gluten-Free, Lab-Tested" at bounding box center [384, 245] width 129 height 8
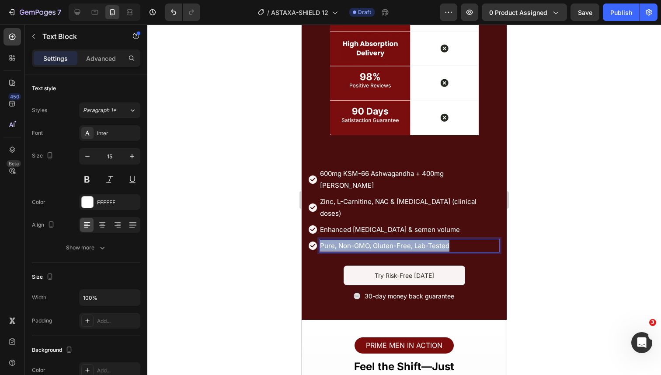
click at [366, 241] on span "Pure, Non-GMO, Gluten-Free, Lab-Tested" at bounding box center [384, 245] width 129 height 8
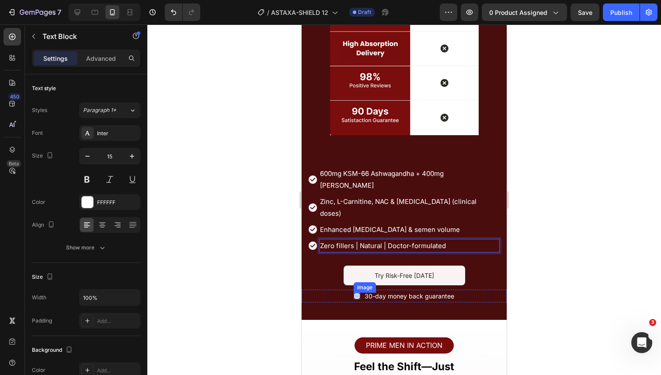
click at [357, 293] on img at bounding box center [357, 296] width 7 height 7
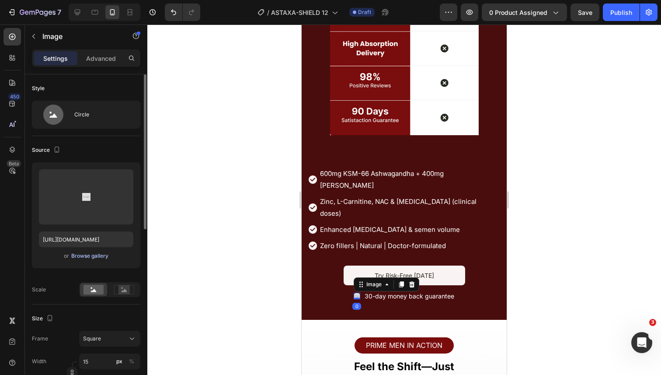
click at [90, 256] on div "Browse gallery" at bounding box center [89, 256] width 37 height 8
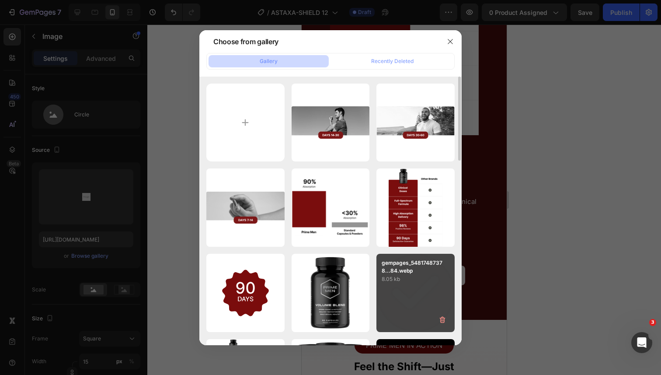
click at [405, 272] on p "gempages_54817487378...84.webp" at bounding box center [416, 267] width 68 height 16
type input "https://cdn.shopify.com/s/files/1/0644/5370/5824/files/gempages_572674907528233…"
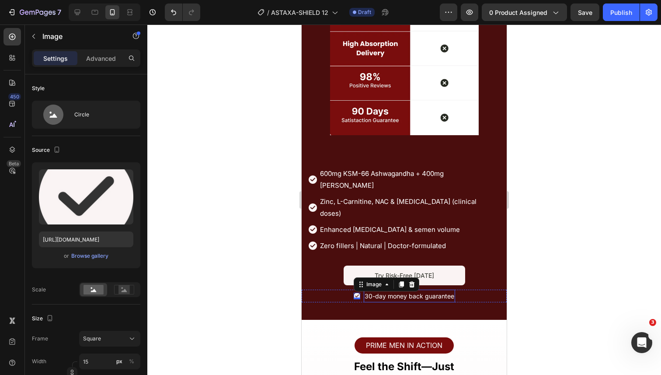
click at [369, 290] on p "30-day money back guarantee" at bounding box center [410, 295] width 90 height 11
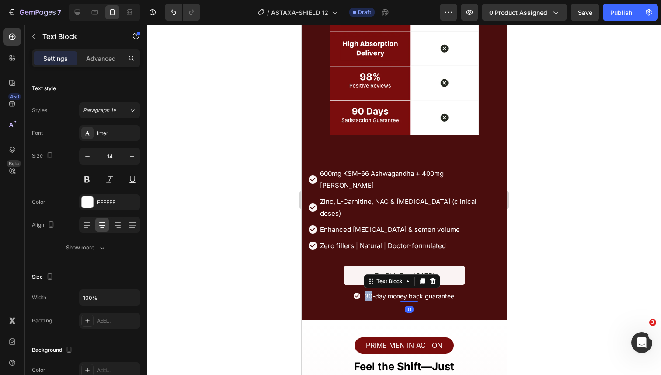
click at [369, 290] on p "30-day money back guarantee" at bounding box center [410, 295] width 90 height 11
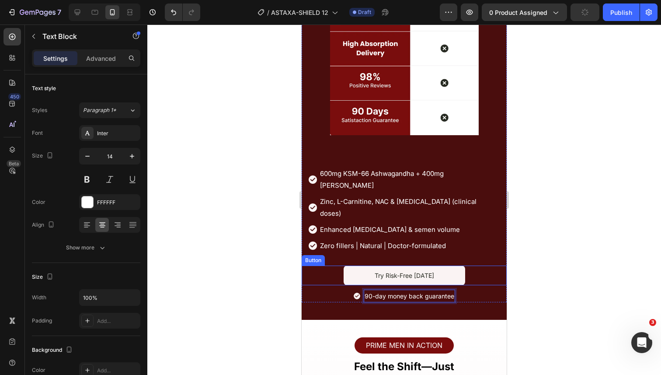
click at [562, 266] on div at bounding box center [404, 199] width 514 height 350
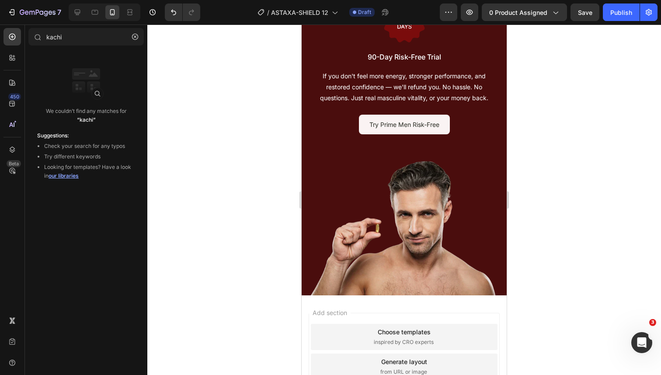
scroll to position [4482, 0]
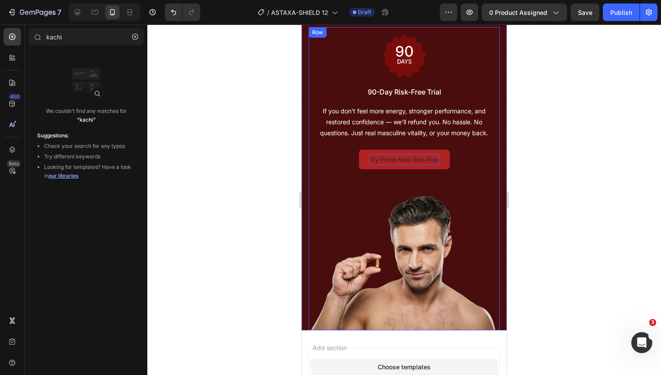
click at [390, 165] on p "Try Prime Men Risk-Free" at bounding box center [405, 159] width 70 height 11
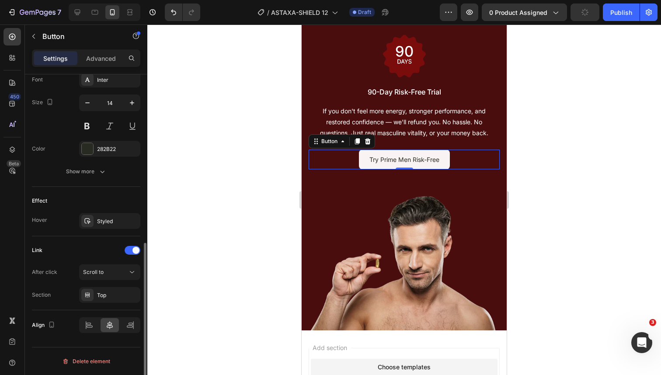
scroll to position [344, 0]
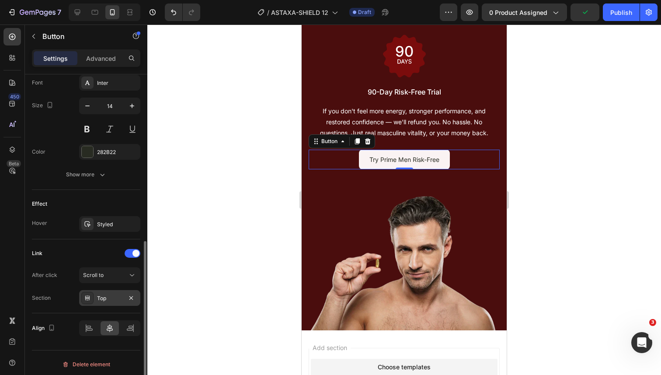
click at [103, 300] on div "Top" at bounding box center [109, 298] width 25 height 8
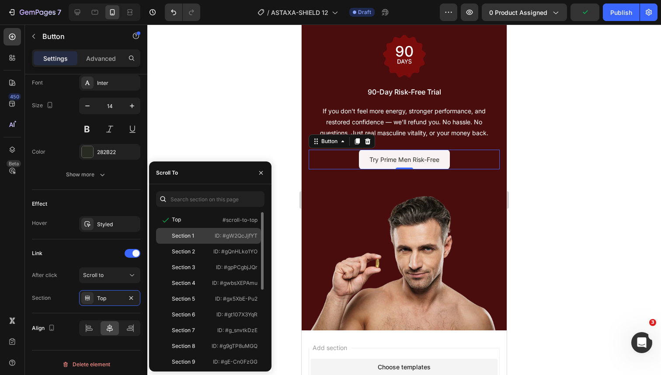
click at [178, 238] on div "Section 1" at bounding box center [183, 236] width 22 height 8
click at [262, 141] on div at bounding box center [404, 199] width 514 height 350
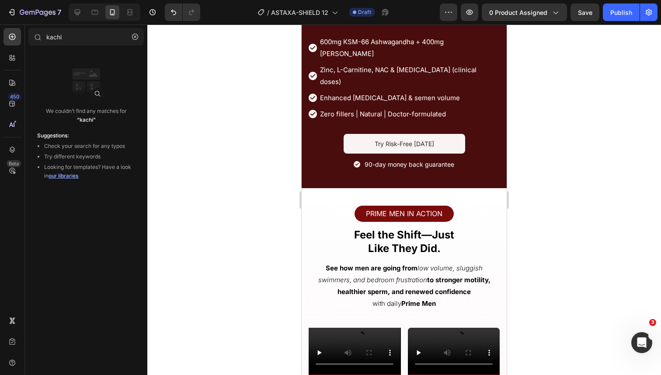
scroll to position [3702, 0]
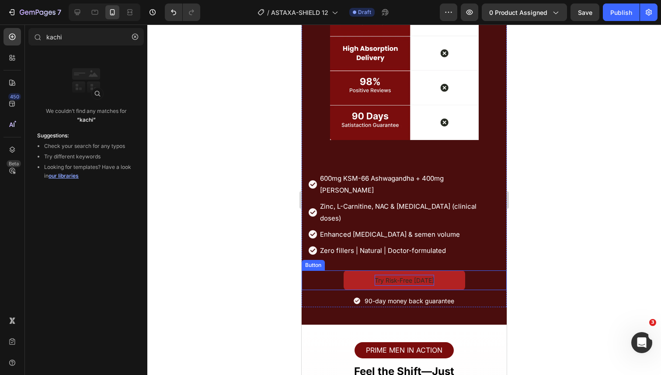
click at [377, 275] on p "Try Risk-Free [DATE]" at bounding box center [404, 280] width 59 height 11
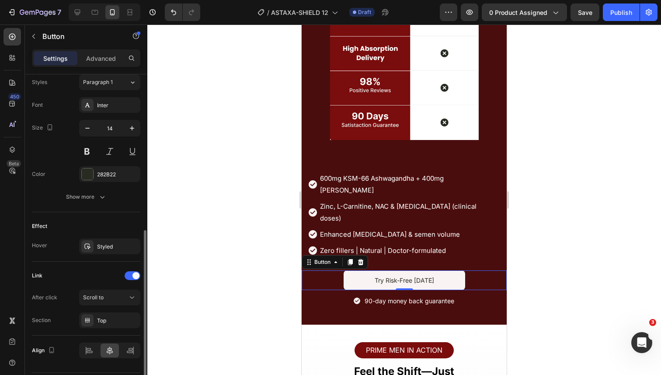
scroll to position [329, 0]
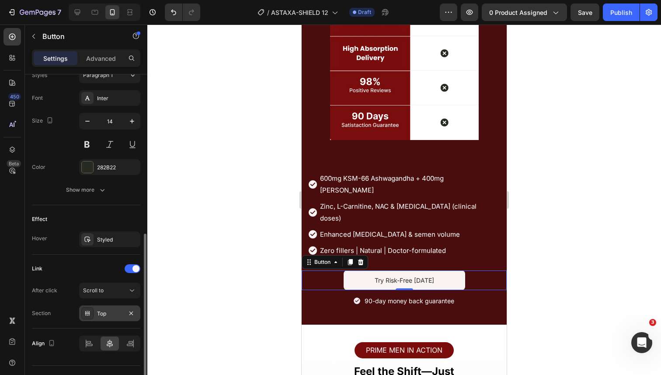
click at [110, 310] on div "Top" at bounding box center [109, 314] width 25 height 8
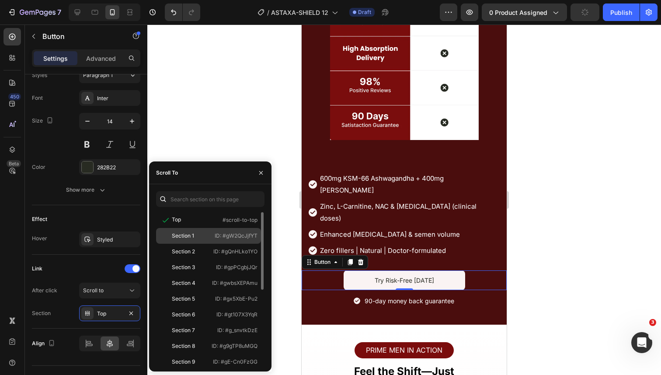
click at [181, 244] on div "Section 1 ID: #gW2QcJjfYT" at bounding box center [208, 252] width 105 height 16
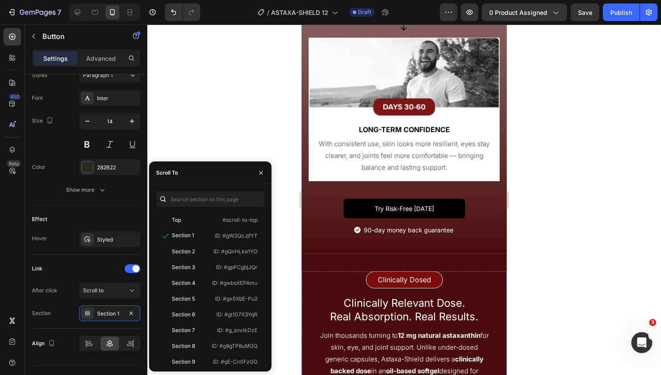
scroll to position [3164, 0]
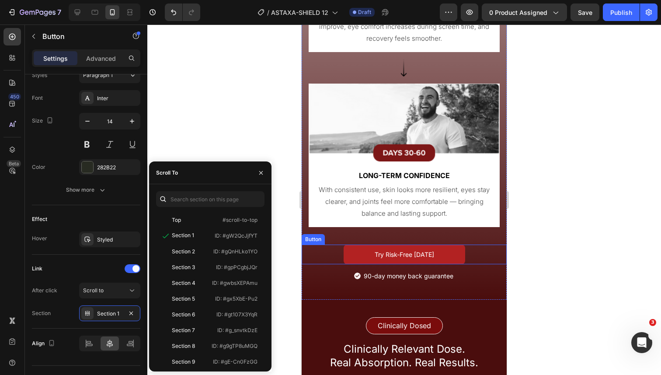
click at [356, 255] on button "Try Risk-Free [DATE]" at bounding box center [405, 254] width 122 height 20
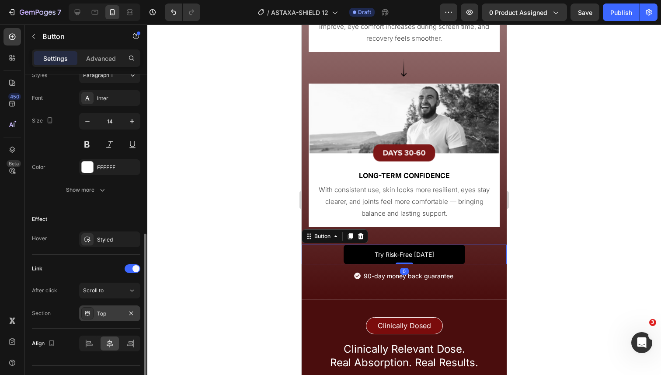
click at [103, 312] on div "Top" at bounding box center [109, 314] width 25 height 8
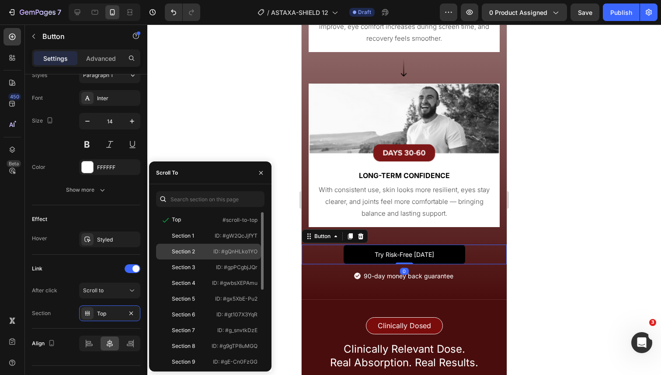
click at [184, 259] on div "Section 2 ID: #gQnHLko1YO" at bounding box center [208, 267] width 105 height 16
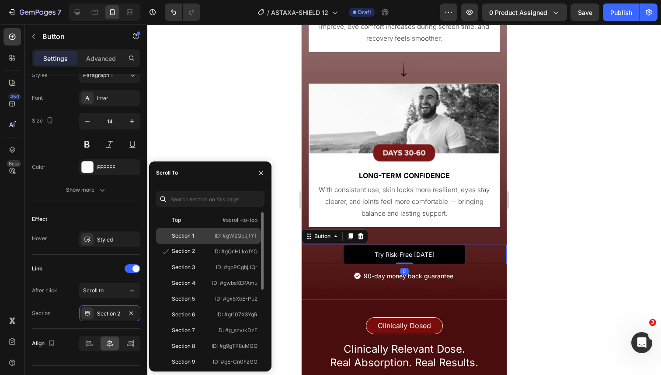
click at [185, 238] on div "Section 1" at bounding box center [183, 236] width 22 height 8
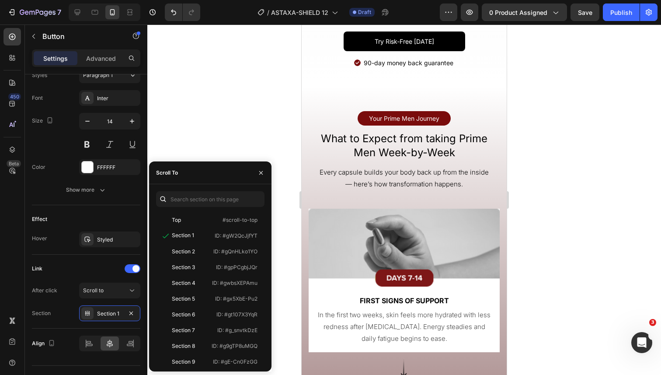
scroll to position [2566, 0]
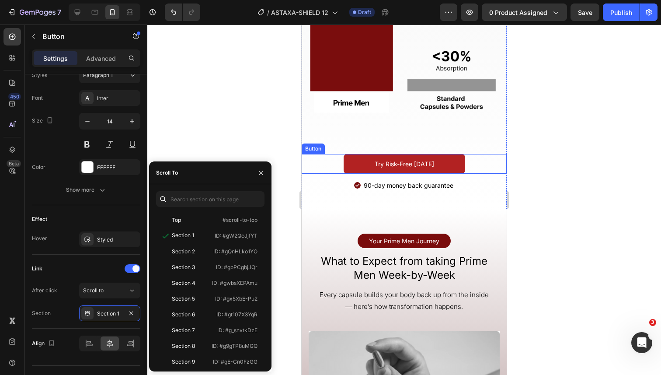
click at [359, 162] on button "Try Risk-Free [DATE]" at bounding box center [405, 164] width 122 height 20
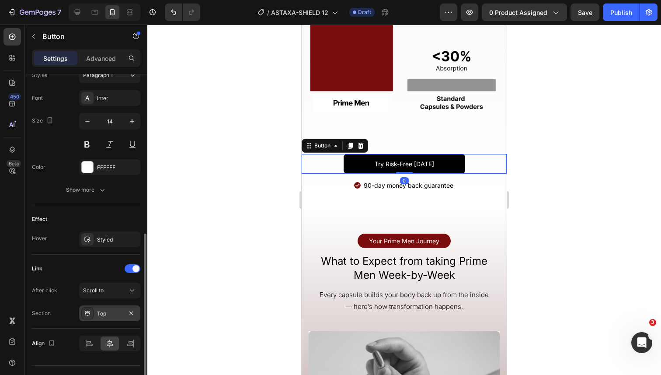
click at [113, 309] on div "Top" at bounding box center [109, 313] width 61 height 16
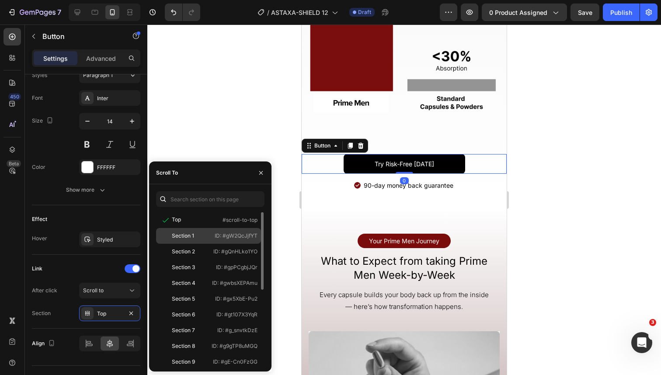
click at [193, 232] on div "Section 1" at bounding box center [183, 236] width 22 height 8
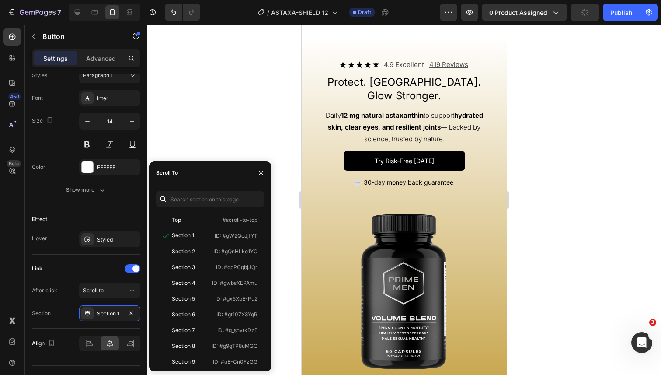
scroll to position [1523, 0]
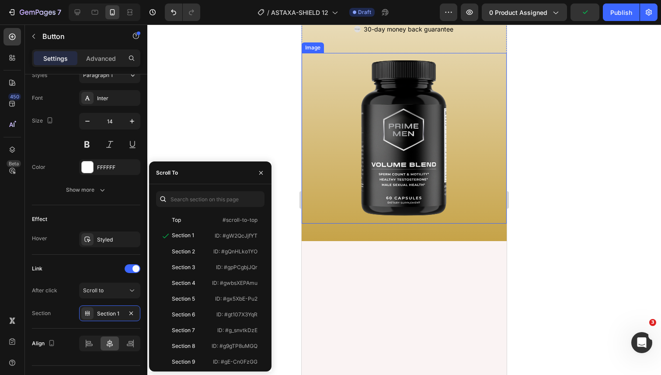
click at [312, 223] on div at bounding box center [404, 138] width 205 height 171
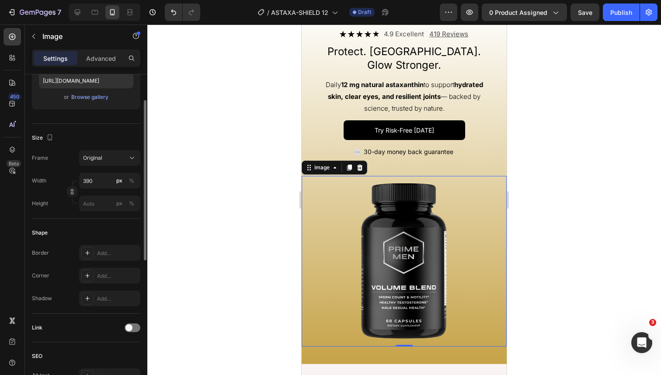
scroll to position [161, 0]
click at [358, 355] on div "Icon Icon Icon Icon Icon Icon List 4.9 Excellent Text Block 419 Reviews Text Bl…" at bounding box center [404, 185] width 205 height 357
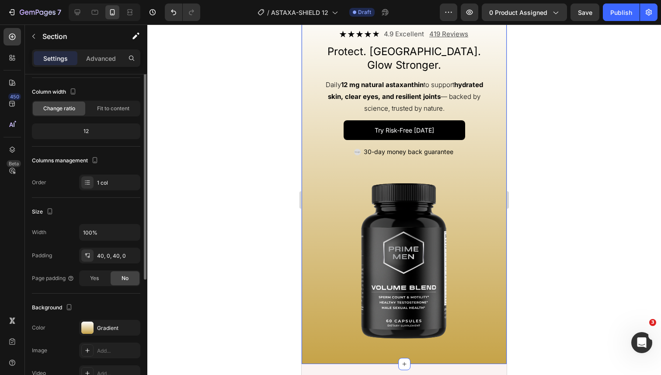
scroll to position [50, 0]
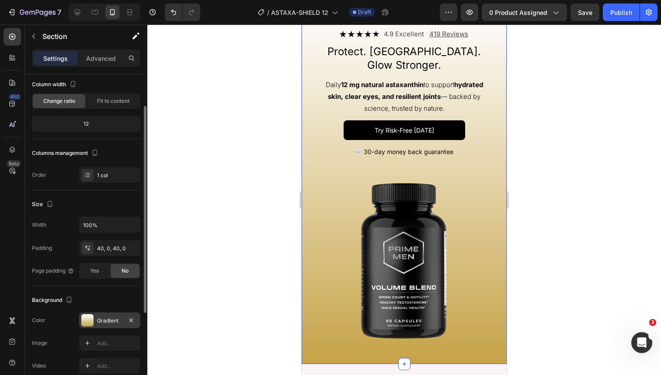
click at [103, 319] on div "Gradient" at bounding box center [109, 321] width 25 height 8
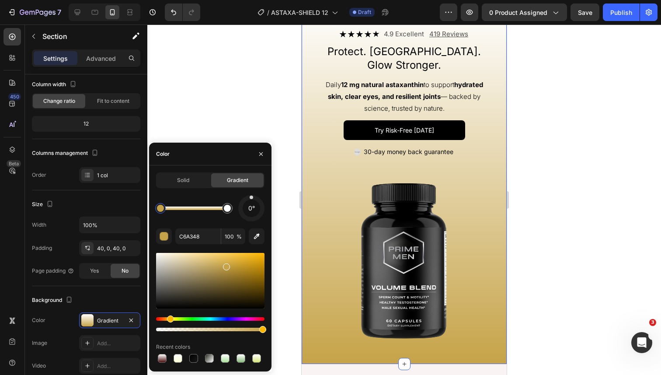
click at [160, 212] on div at bounding box center [160, 208] width 10 height 10
click at [193, 237] on input "C6A348" at bounding box center [197, 236] width 45 height 16
paste input "Zero fillers | Natural | Doctor-formulated"
type input "C6A348"
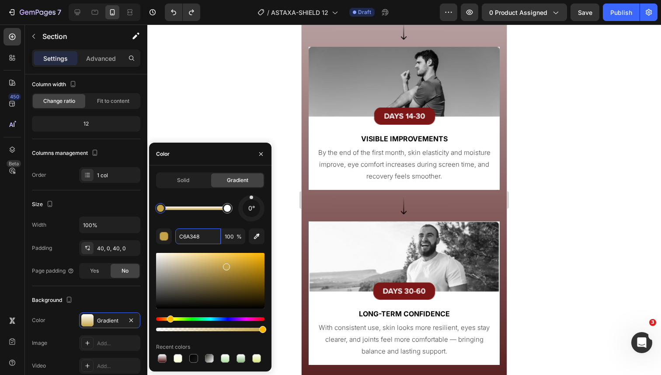
scroll to position [3400, 0]
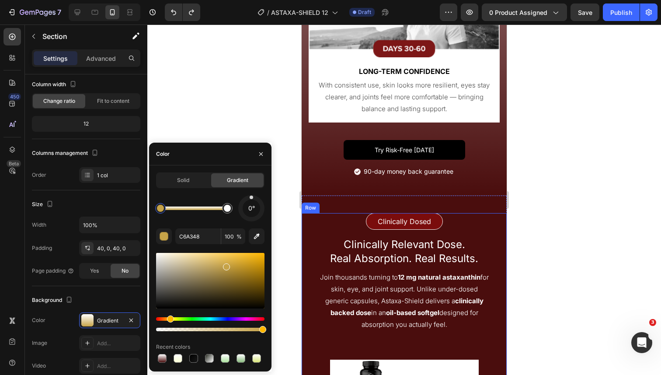
click at [322, 249] on h2 "Clinically Relevant Dose. Real Absorption. Real Results." at bounding box center [404, 251] width 171 height 29
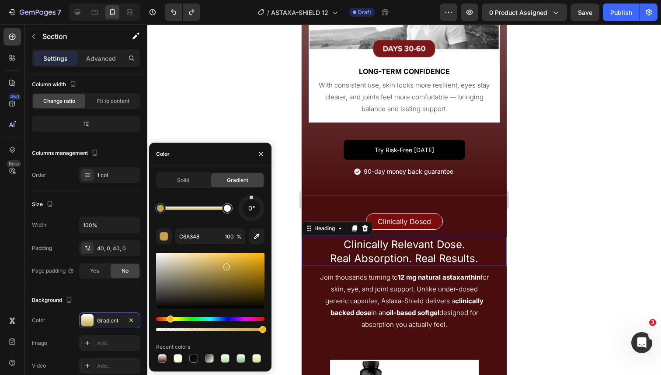
scroll to position [0, 0]
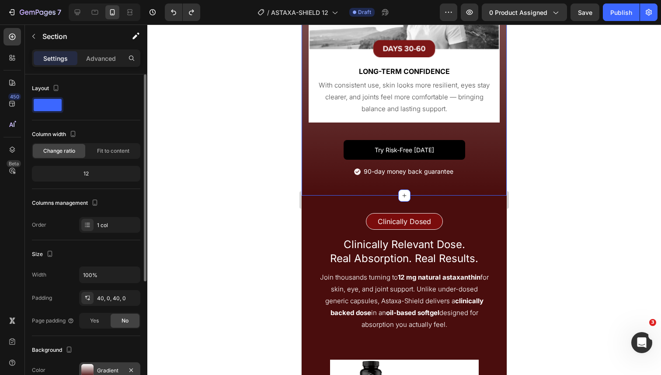
click at [90, 366] on div at bounding box center [87, 370] width 12 height 12
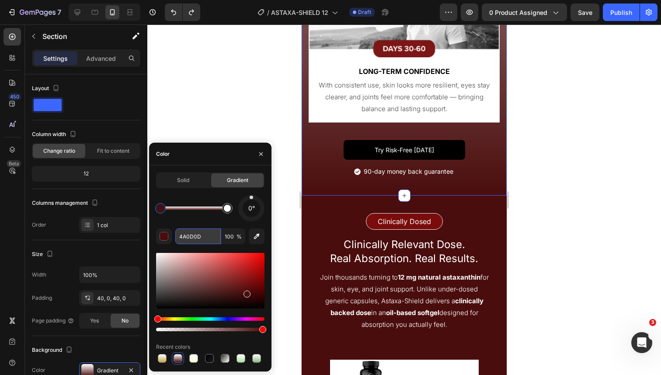
click at [191, 235] on input "4A0D0D" at bounding box center [197, 236] width 45 height 16
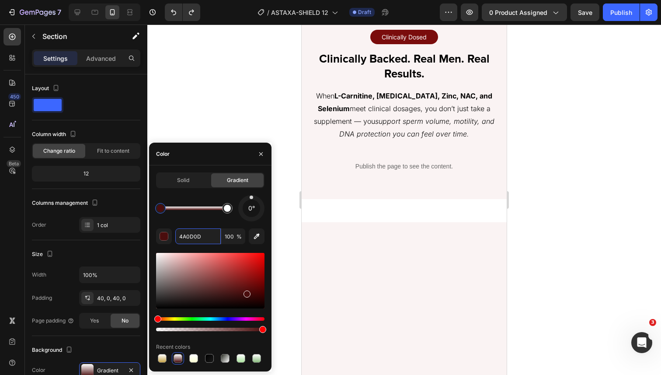
scroll to position [1662, 0]
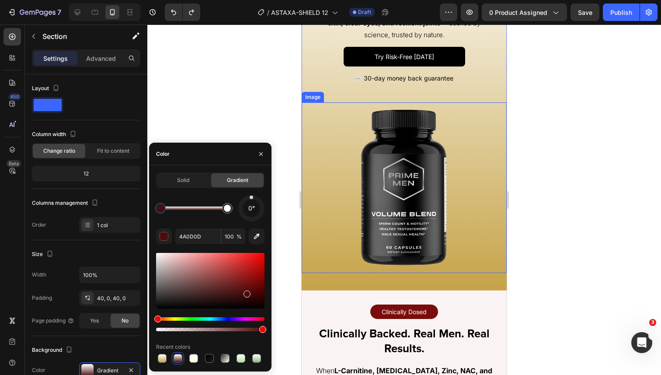
click at [319, 276] on div "Icon Icon Icon Icon Icon Icon List 4.9 Excellent Text Block 419 Reviews Text Bl…" at bounding box center [404, 111] width 205 height 357
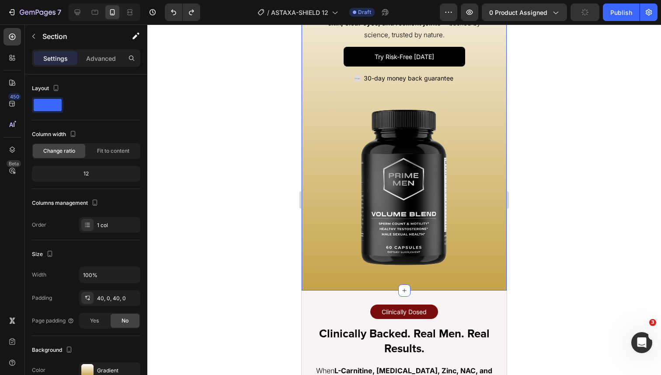
click at [315, 284] on div "Icon Icon Icon Icon Icon Icon List 4.9 Excellent Text Block 419 Reviews Text Bl…" at bounding box center [404, 111] width 205 height 357
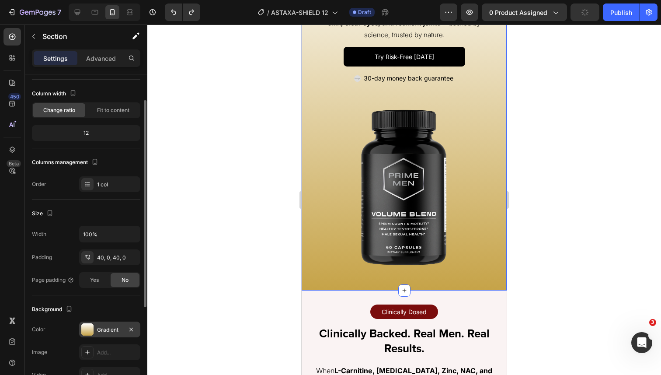
click at [95, 332] on div "Gradient" at bounding box center [109, 329] width 61 height 16
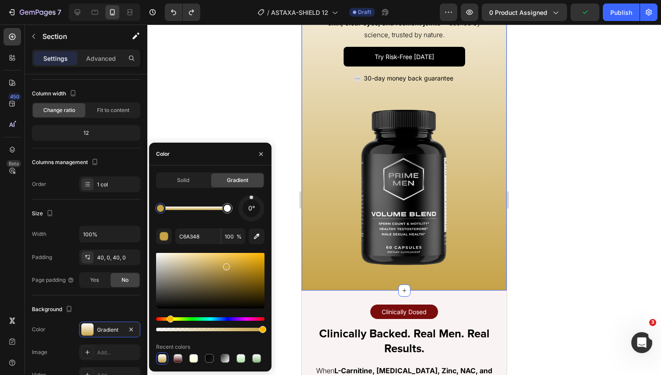
click at [163, 208] on div at bounding box center [160, 208] width 7 height 7
drag, startPoint x: 164, startPoint y: 210, endPoint x: 155, endPoint y: 210, distance: 9.2
click at [160, 210] on div at bounding box center [163, 208] width 7 height 7
click at [182, 239] on input "C6A348" at bounding box center [197, 236] width 45 height 16
paste input "4A0D0D"
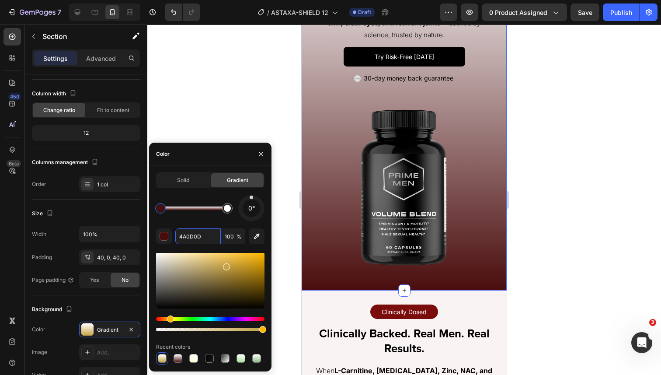
type input "4A0D0D"
click at [189, 250] on div "0° 4A0D0D 100 % Recent colors" at bounding box center [210, 279] width 108 height 169
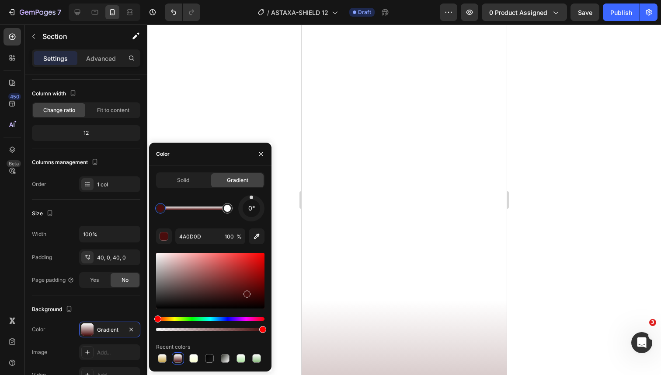
scroll to position [185, 0]
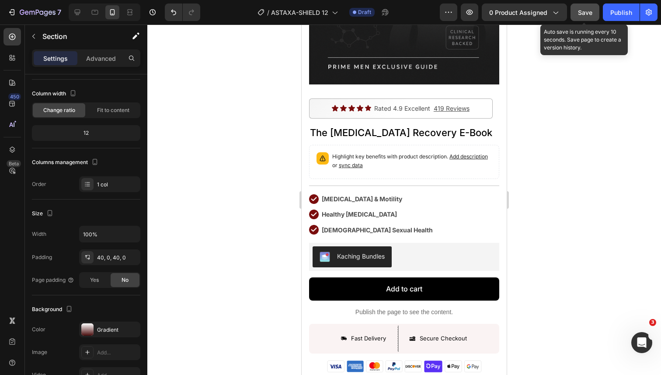
click at [576, 15] on button "Save" at bounding box center [585, 11] width 29 height 17
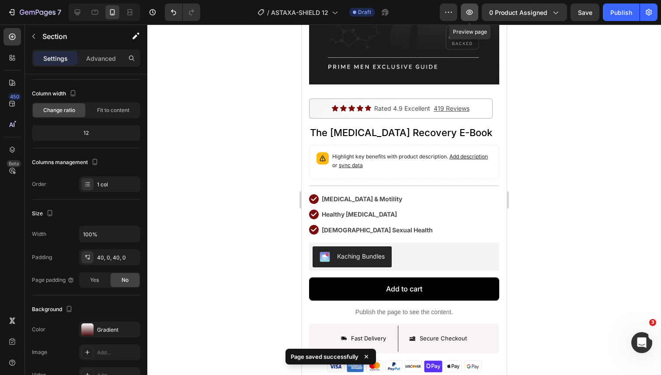
click at [464, 12] on button "button" at bounding box center [469, 11] width 17 height 17
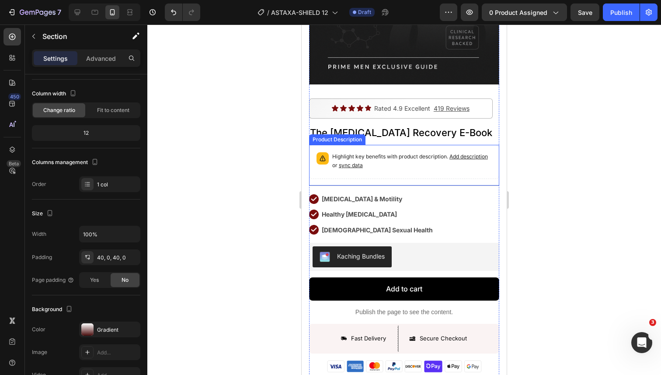
scroll to position [0, 0]
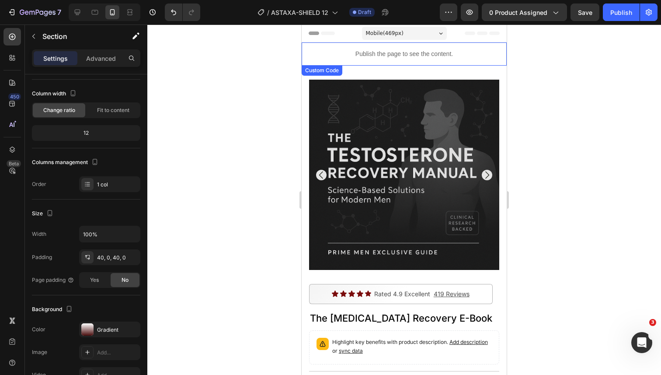
click at [379, 52] on p "Publish the page to see the content." at bounding box center [404, 53] width 205 height 9
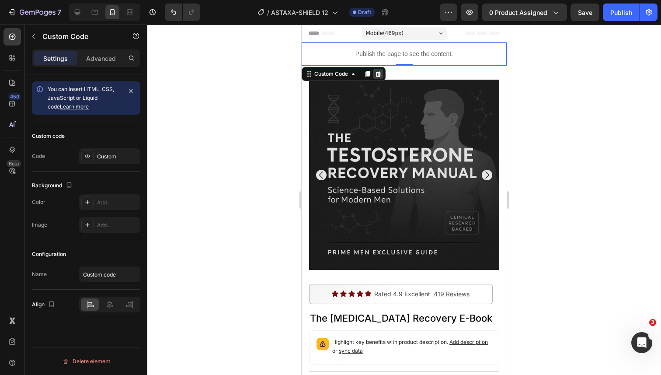
click at [376, 75] on icon at bounding box center [378, 73] width 7 height 7
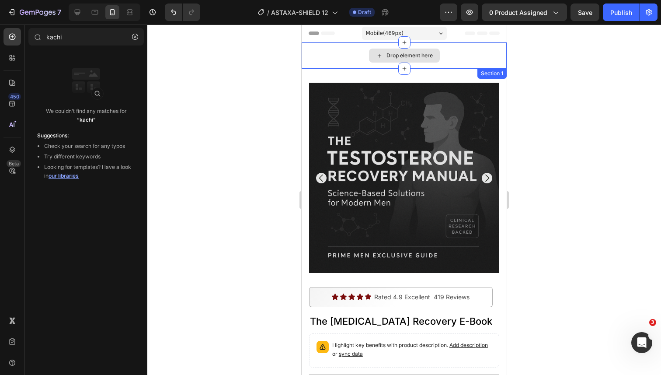
click at [338, 59] on div "Drop element here" at bounding box center [404, 55] width 205 height 26
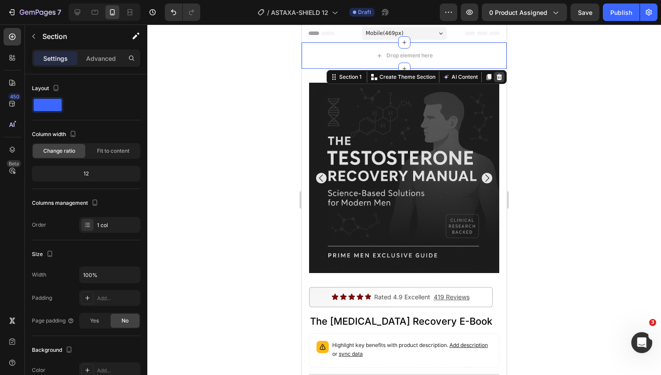
click at [499, 77] on icon at bounding box center [500, 77] width 6 height 6
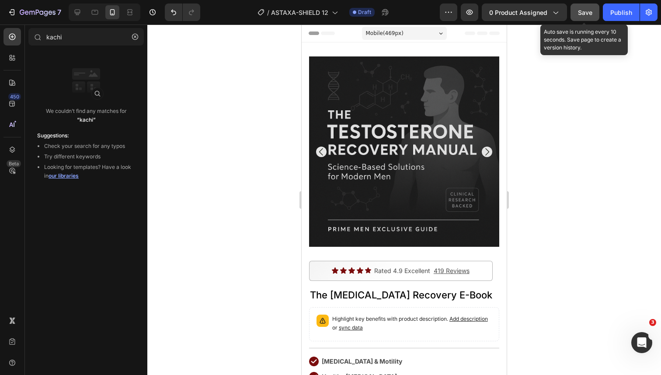
click at [581, 13] on span "Save" at bounding box center [585, 12] width 14 height 7
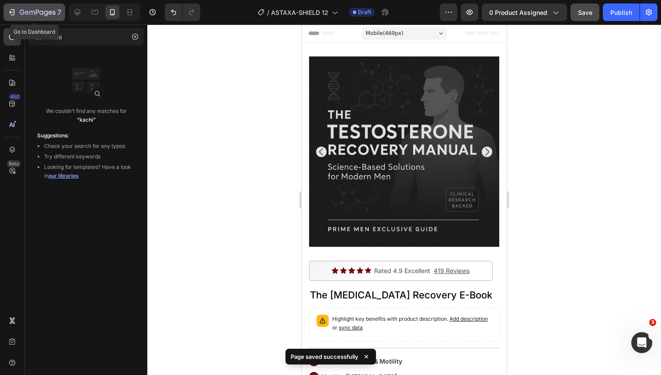
click at [15, 14] on icon "button" at bounding box center [11, 12] width 9 height 9
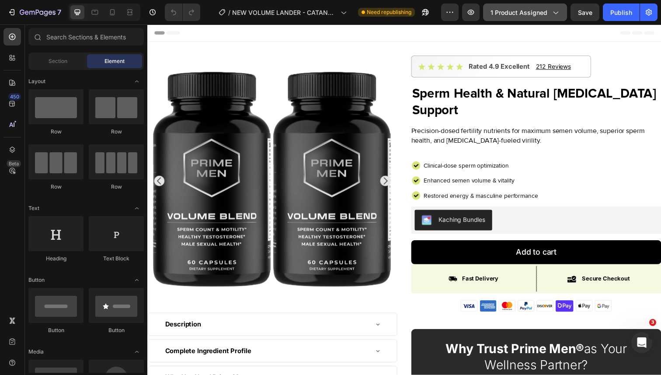
click at [519, 17] on button "1 product assigned" at bounding box center [525, 11] width 84 height 17
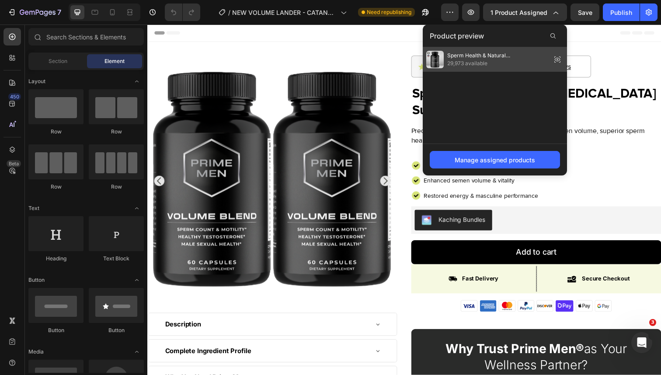
click at [554, 58] on icon at bounding box center [557, 59] width 12 height 12
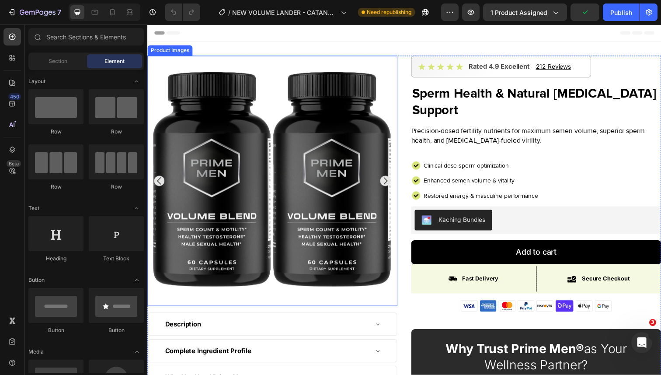
click at [227, 56] on img at bounding box center [274, 183] width 255 height 255
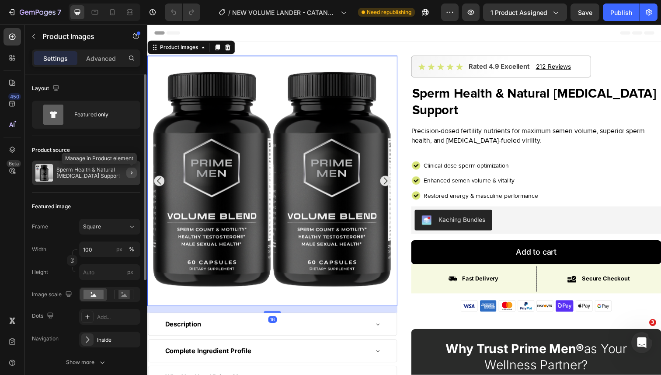
click at [136, 171] on button "button" at bounding box center [131, 172] width 10 height 10
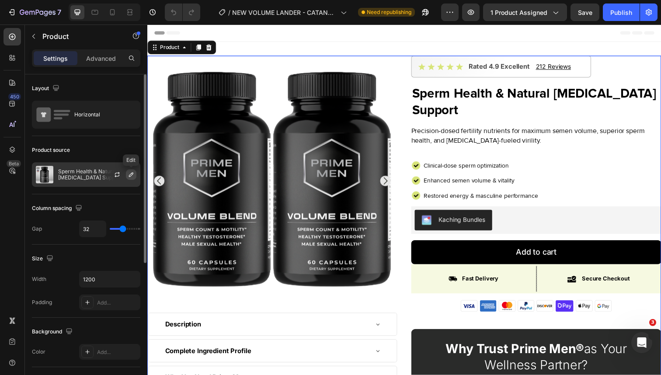
click at [132, 178] on button "button" at bounding box center [131, 174] width 10 height 10
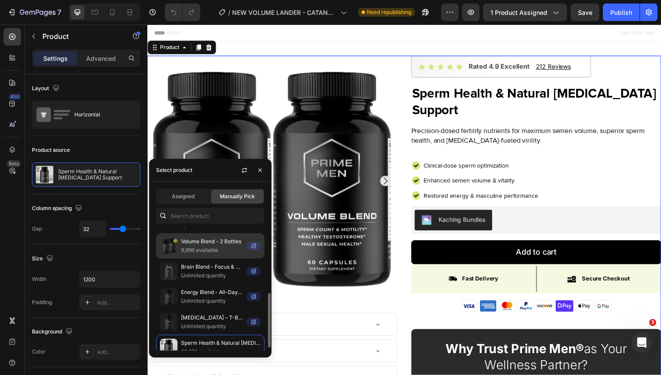
scroll to position [147, 0]
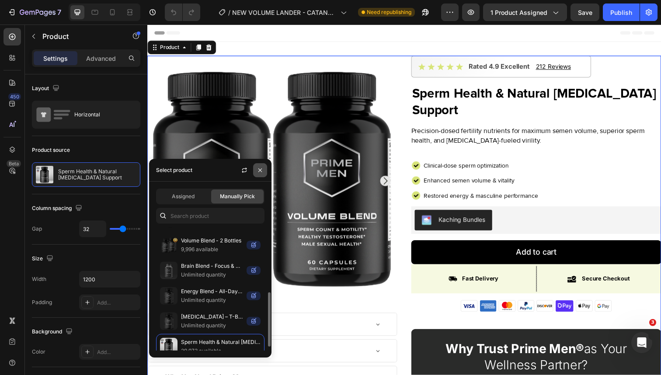
click at [257, 173] on icon "button" at bounding box center [260, 170] width 7 height 7
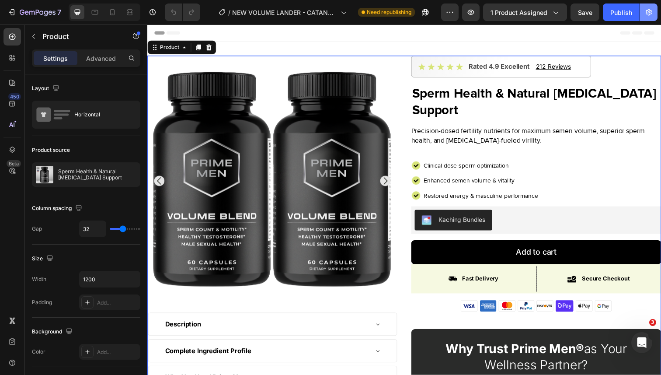
click at [641, 13] on button "button" at bounding box center [648, 11] width 17 height 17
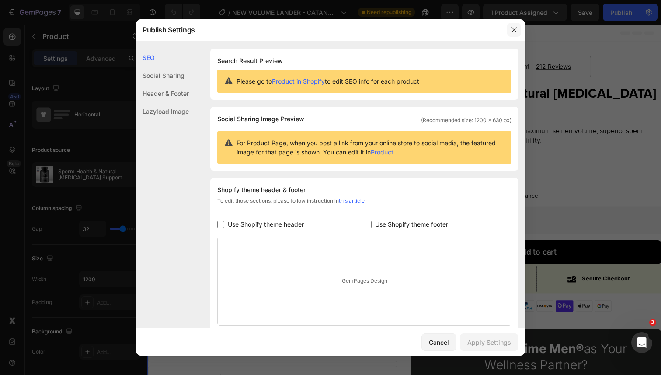
click at [511, 29] on icon "button" at bounding box center [514, 29] width 7 height 7
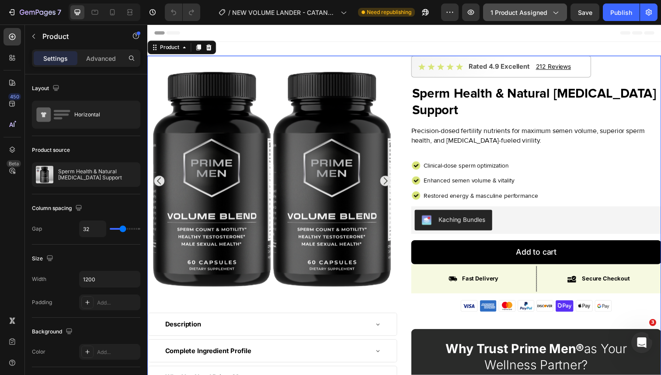
click at [509, 15] on span "1 product assigned" at bounding box center [519, 12] width 57 height 9
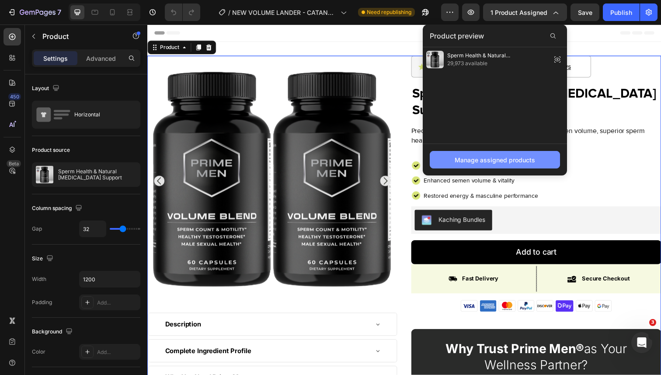
click at [505, 154] on button "Manage assigned products" at bounding box center [495, 159] width 130 height 17
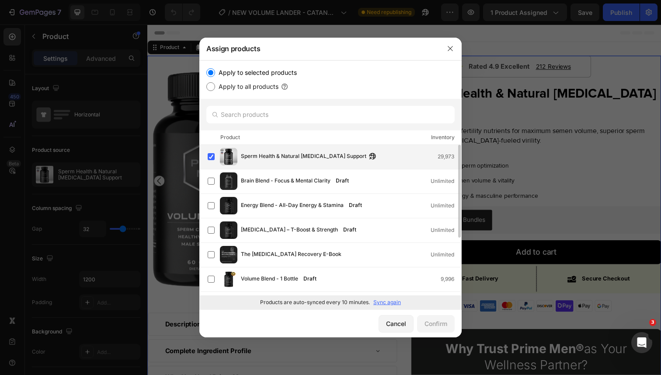
click at [301, 157] on span "Sperm Health & Natural [MEDICAL_DATA] Support" at bounding box center [304, 157] width 126 height 10
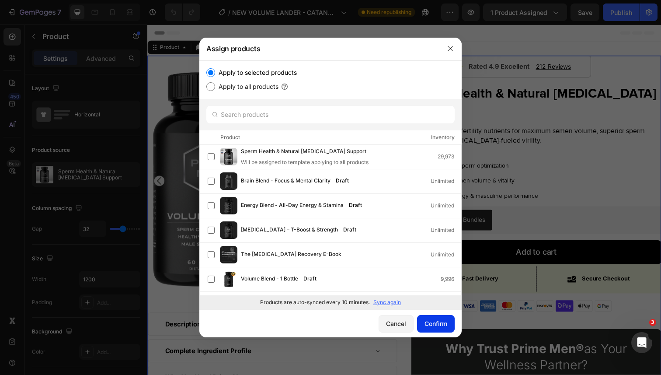
click at [438, 327] on div "Confirm" at bounding box center [436, 323] width 23 height 9
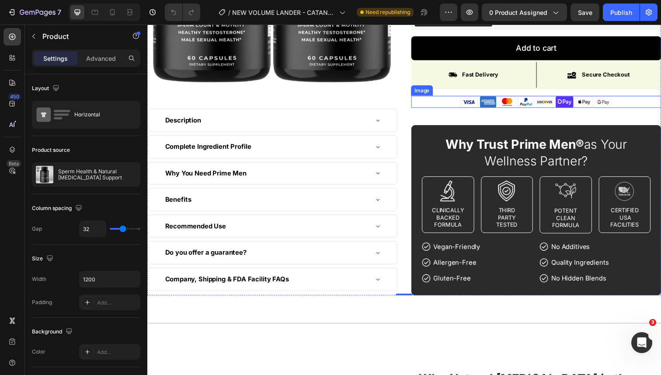
scroll to position [234, 0]
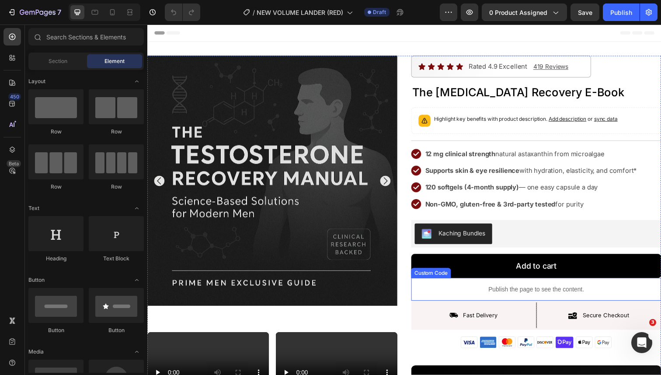
click at [493, 292] on p "Publish the page to see the content." at bounding box center [544, 294] width 255 height 9
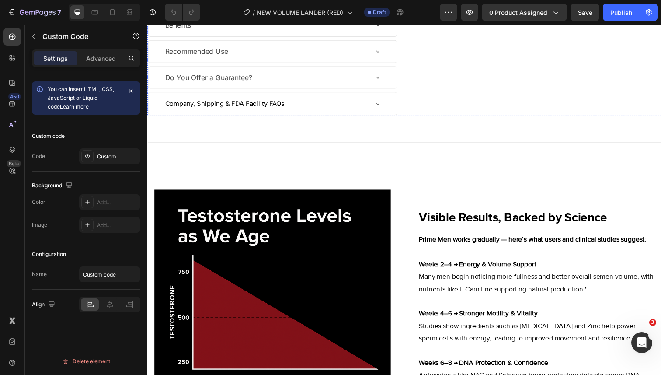
scroll to position [752, 0]
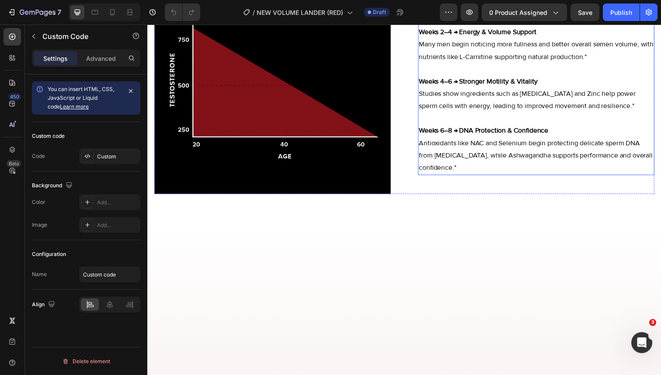
click at [449, 37] on strong "Weeks 2–4 → Energy & Volume Support" at bounding box center [485, 32] width 120 height 9
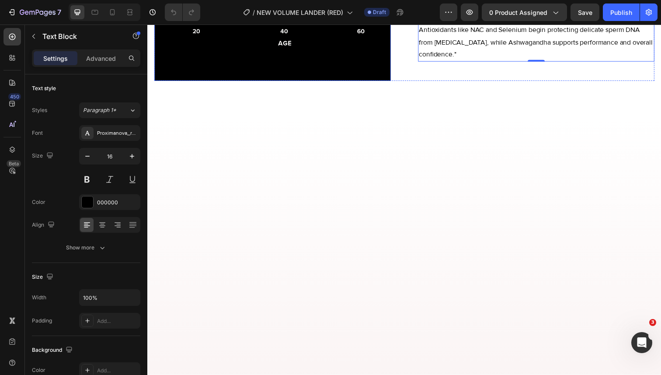
scroll to position [554, 0]
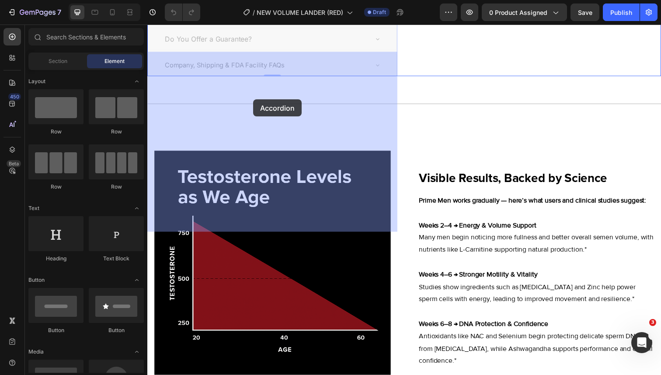
drag, startPoint x: 248, startPoint y: 136, endPoint x: 259, endPoint y: 94, distance: 43.2
click at [147, 24] on div "Complete Ingredient Profile" at bounding box center [147, 24] width 0 height 0
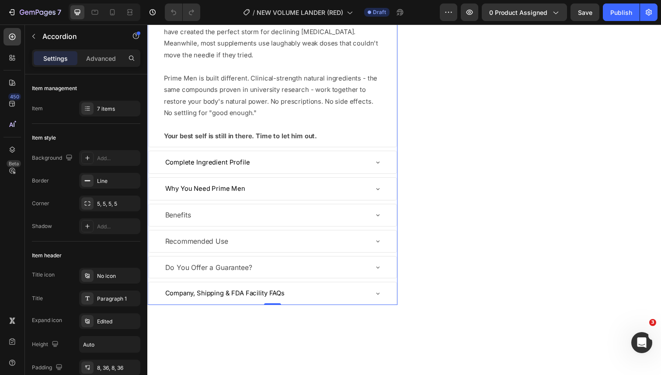
scroll to position [486, 0]
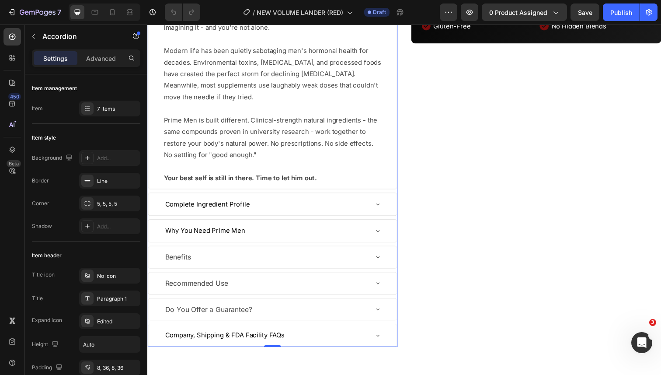
click at [215, 216] on div "Complete Ingredient Profile" at bounding box center [208, 208] width 89 height 16
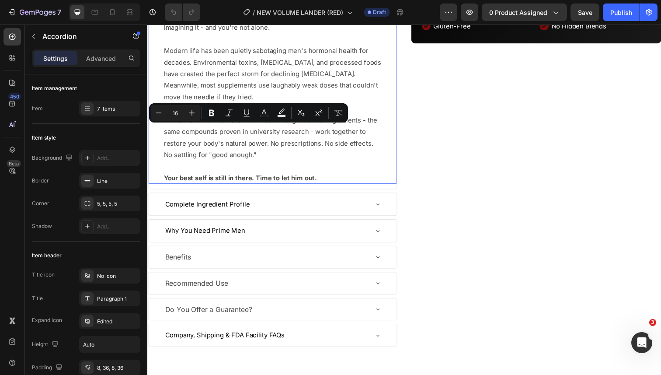
click at [298, 183] on p "Something's changed. The energy that used to carry you through crushing workout…" at bounding box center [275, 86] width 222 height 201
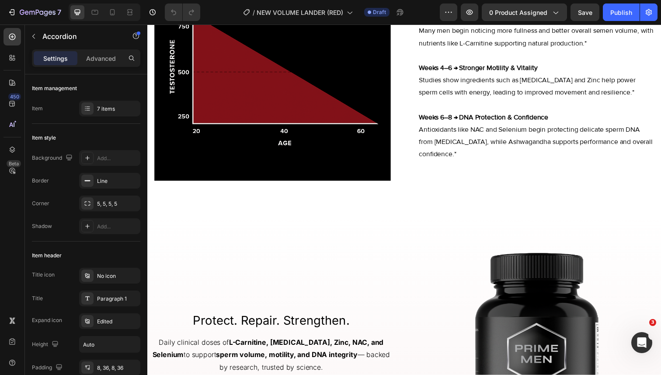
scroll to position [1105, 0]
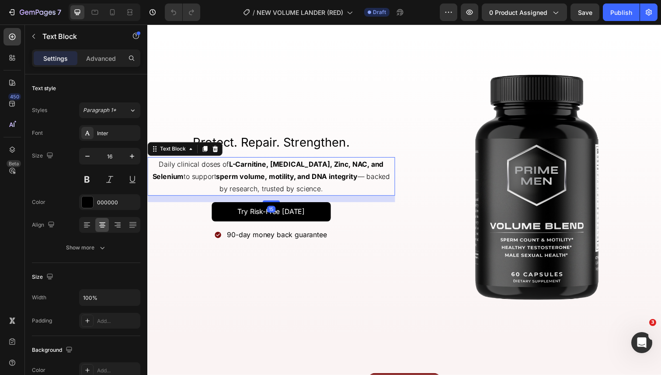
click at [251, 178] on strong "sperm volume, motility, and DNA integrity" at bounding box center [289, 179] width 144 height 9
click at [111, 139] on div "Inter" at bounding box center [109, 133] width 61 height 16
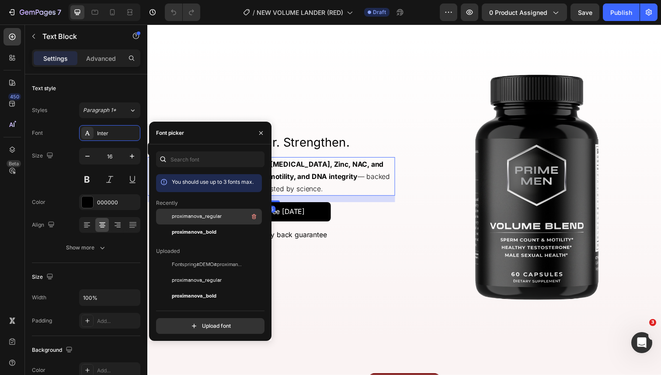
click at [199, 219] on span "proximanova_regular" at bounding box center [197, 217] width 50 height 8
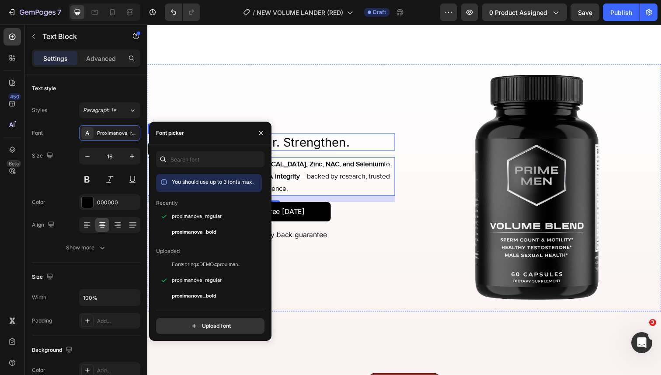
click at [300, 144] on h2 "Protect. Repair. Strengthen." at bounding box center [273, 144] width 253 height 17
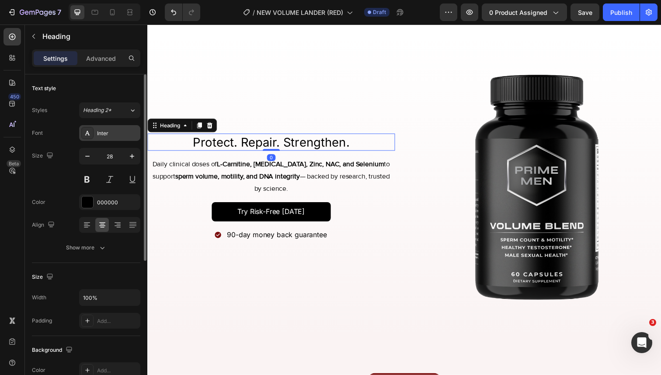
click at [115, 136] on div "Inter" at bounding box center [117, 133] width 41 height 8
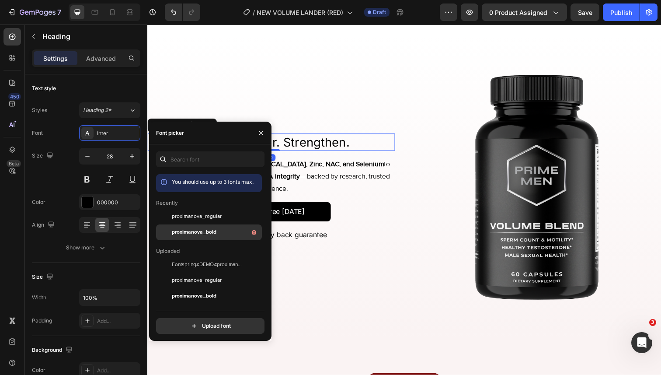
click at [179, 233] on span "proximanova_bold" at bounding box center [194, 232] width 45 height 8
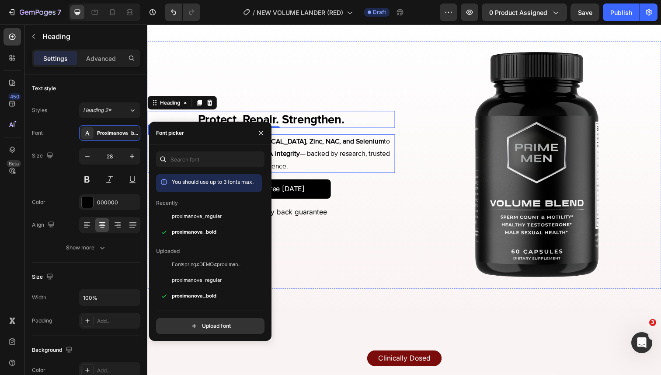
scroll to position [1129, 0]
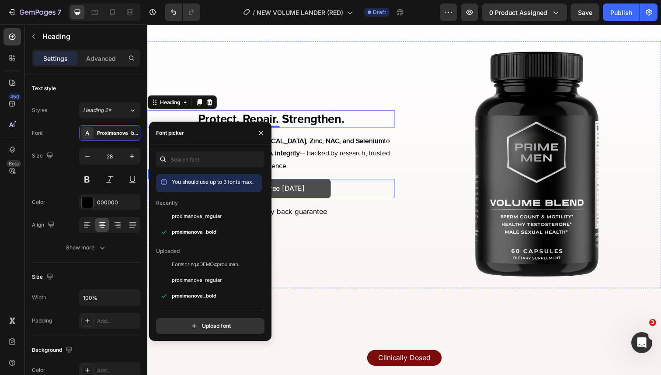
click at [325, 193] on button "Try Risk-Free [DATE]" at bounding box center [274, 192] width 122 height 20
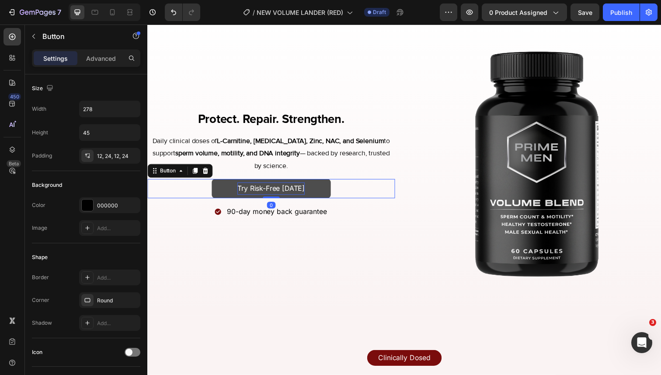
click at [265, 192] on p "Try Risk-Free [DATE]" at bounding box center [273, 192] width 69 height 13
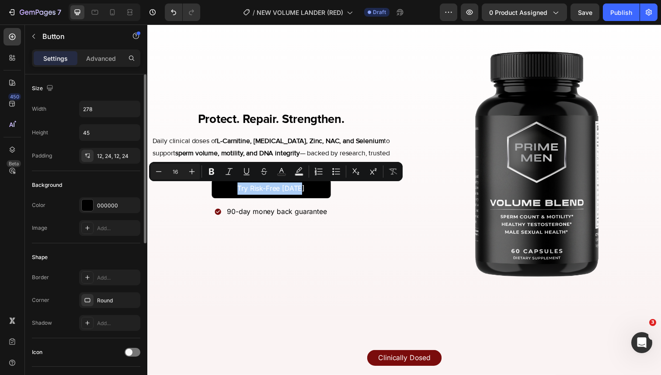
click at [80, 178] on div "Background" at bounding box center [86, 185] width 108 height 14
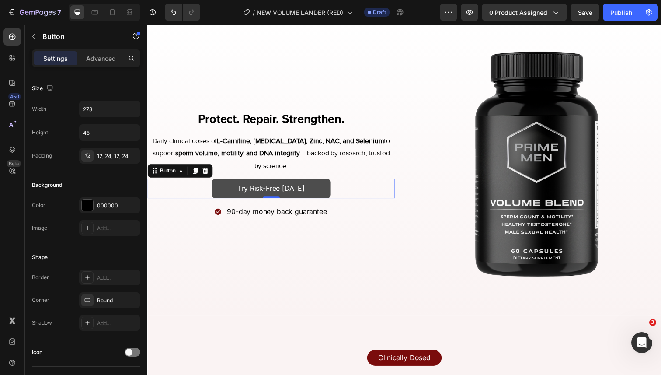
click at [225, 189] on button "Try Risk-Free [DATE]" at bounding box center [274, 192] width 122 height 20
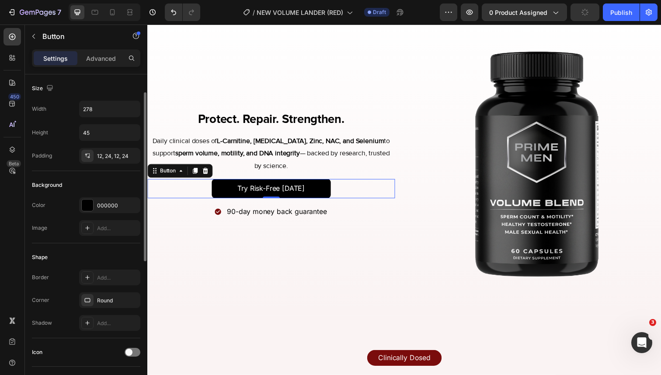
scroll to position [302, 0]
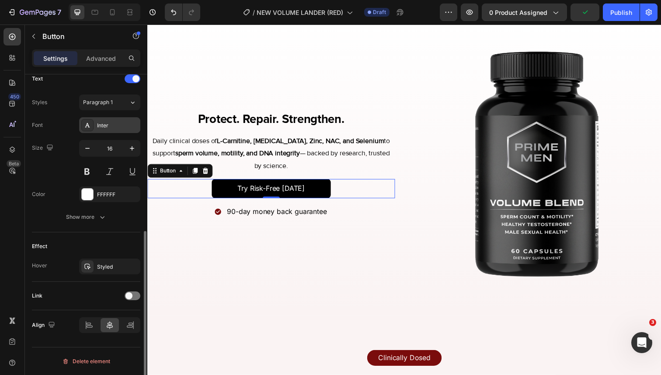
click at [106, 127] on div "Inter" at bounding box center [117, 126] width 41 height 8
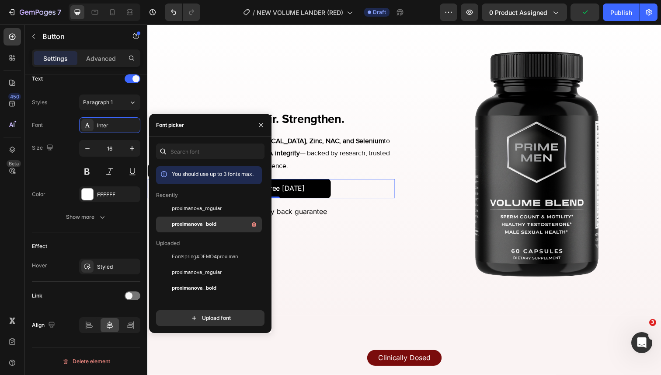
click at [185, 312] on div "proximanova_bold" at bounding box center [209, 320] width 106 height 16
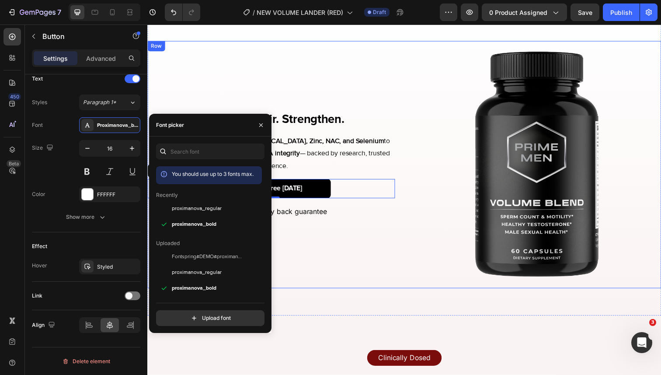
click at [326, 219] on p "90-day money back guarantee" at bounding box center [280, 215] width 102 height 13
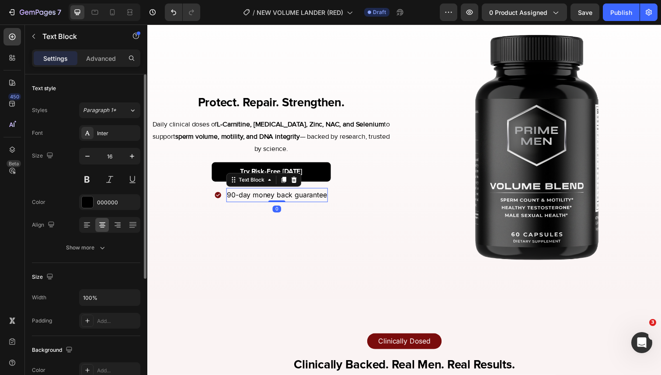
scroll to position [1147, 0]
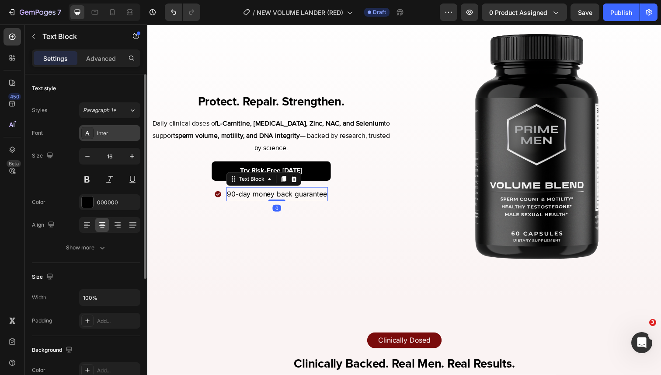
click at [110, 133] on div "Inter" at bounding box center [117, 133] width 41 height 8
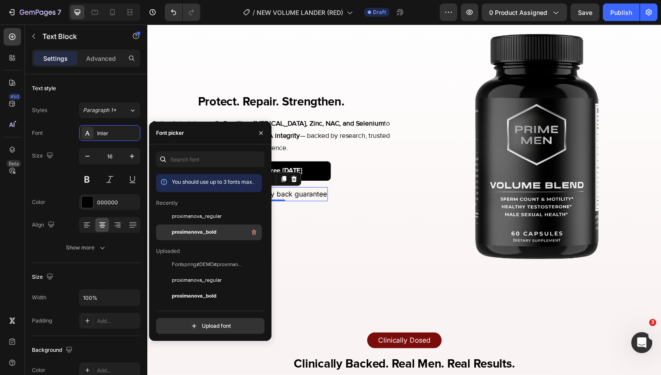
click at [186, 237] on div "proximanova_bold" at bounding box center [216, 232] width 88 height 10
click at [308, 245] on div "Protect. Repair. Strengthen. Heading Daily clinical doses of L-Carnitine, [MEDI…" at bounding box center [273, 150] width 253 height 253
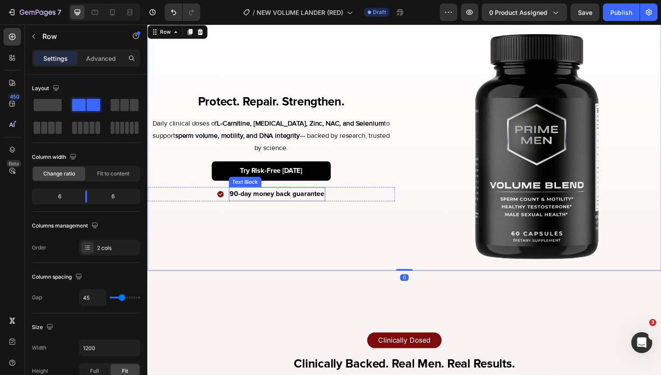
click at [275, 199] on p "90-day money back guarantee" at bounding box center [279, 198] width 97 height 13
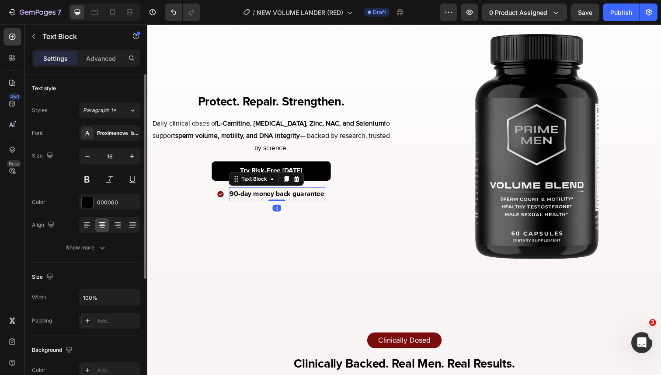
click at [113, 142] on div "Font Proximanova_bold Size 16 Color 000000 Align Show more" at bounding box center [86, 190] width 108 height 130
click at [113, 136] on div "Proximanova_bold" at bounding box center [117, 133] width 41 height 8
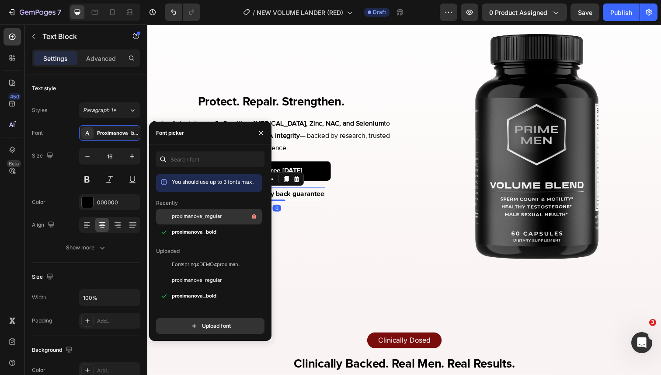
click at [191, 216] on span "proximanova_regular" at bounding box center [197, 217] width 50 height 8
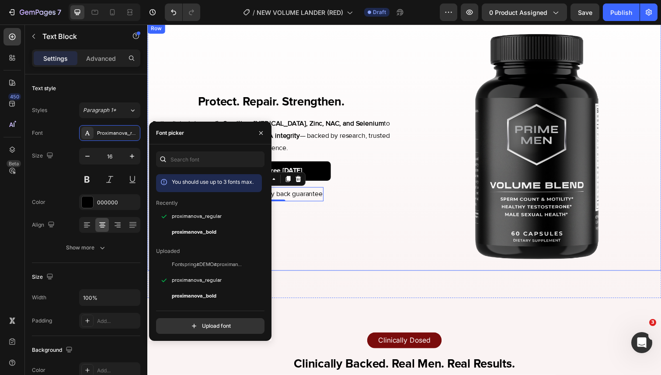
click at [326, 238] on div "Protect. Repair. Strengthen. Heading Daily clinical doses of L-Carnitine, [MEDI…" at bounding box center [273, 150] width 253 height 253
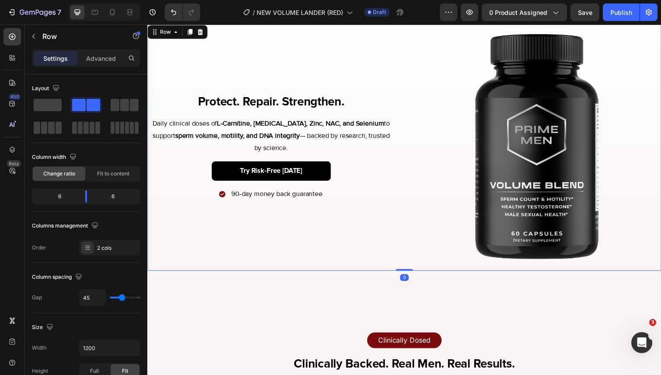
scroll to position [1358, 0]
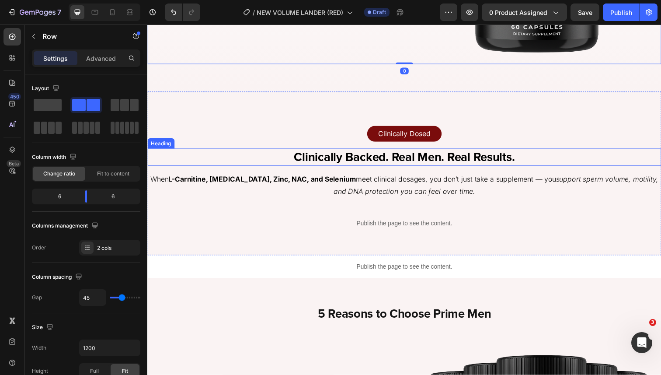
click at [342, 154] on strong "Clinically Backed. Real Men. Real Results." at bounding box center [410, 160] width 226 height 15
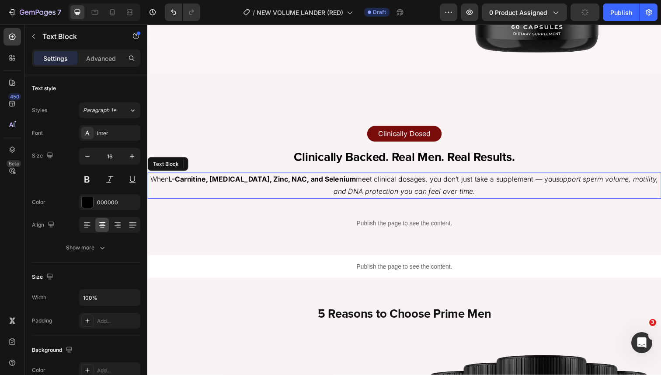
click at [201, 185] on strong "L-Carnitine, [MEDICAL_DATA], Zinc, NAC, and Selenium" at bounding box center [265, 182] width 192 height 9
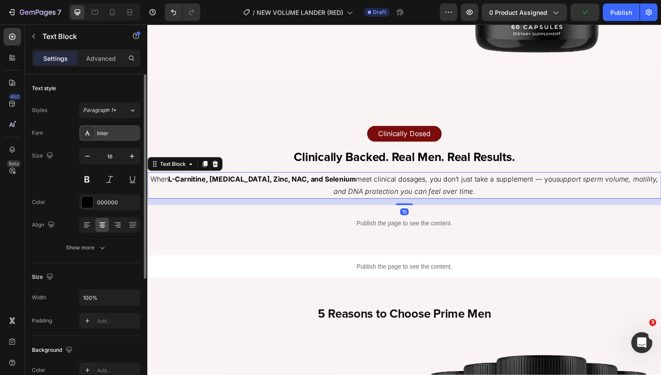
click at [103, 129] on div "Inter" at bounding box center [109, 133] width 61 height 16
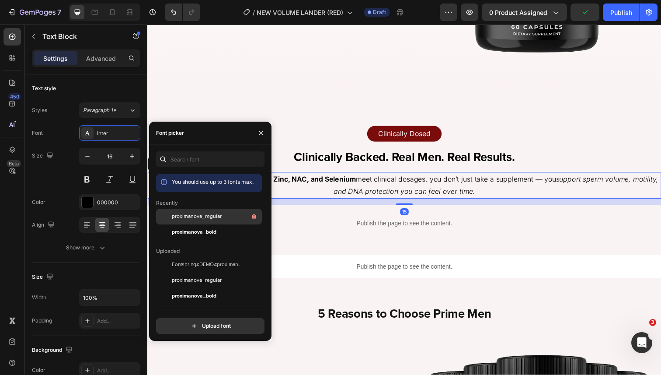
click at [203, 219] on span "proximanova_regular" at bounding box center [197, 217] width 50 height 8
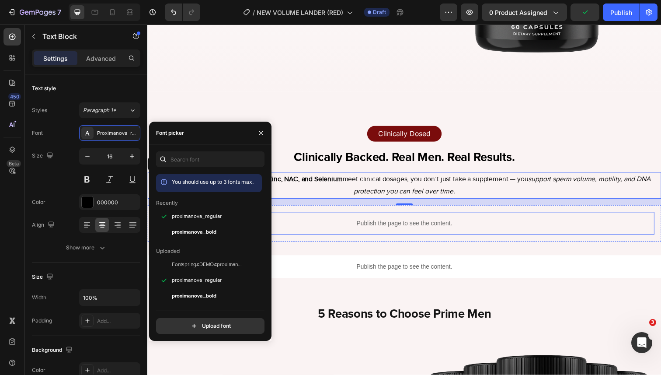
click at [387, 230] on p "Publish the page to see the content." at bounding box center [409, 227] width 511 height 9
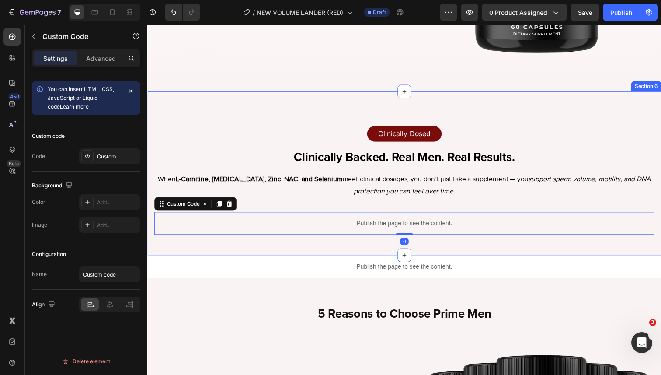
scroll to position [1477, 0]
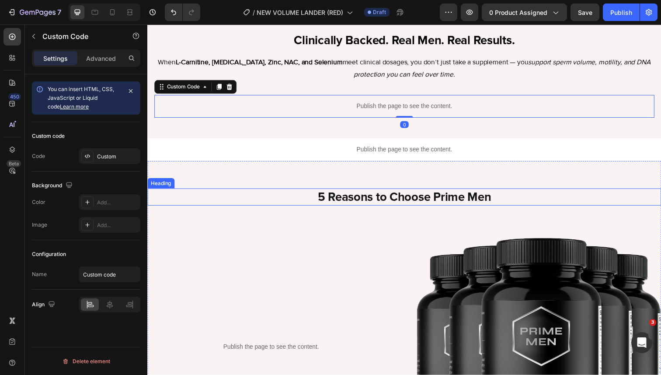
click at [362, 203] on h2 "5 Reasons to Choose Prime Men" at bounding box center [409, 200] width 525 height 17
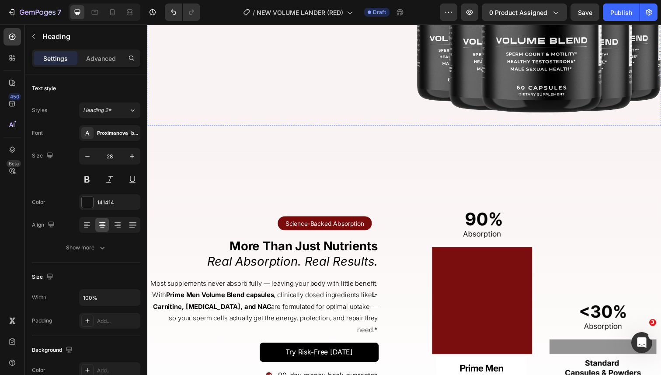
scroll to position [1858, 0]
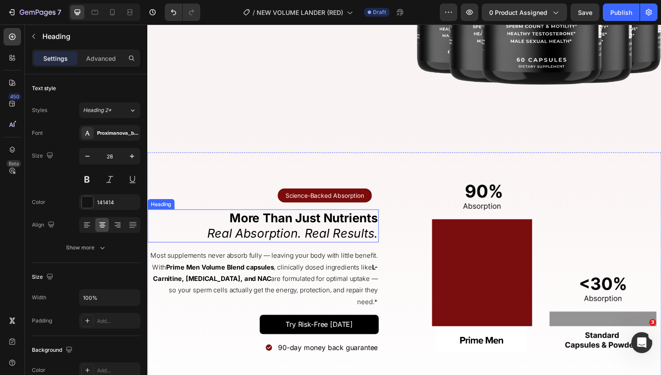
click at [294, 276] on p "Most supplements never absorb fully — leaving your body with little benefit. Wi…" at bounding box center [265, 284] width 234 height 59
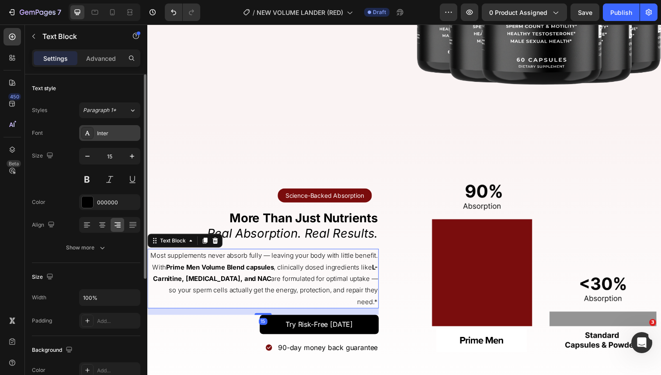
click at [95, 131] on div "Inter" at bounding box center [109, 133] width 61 height 16
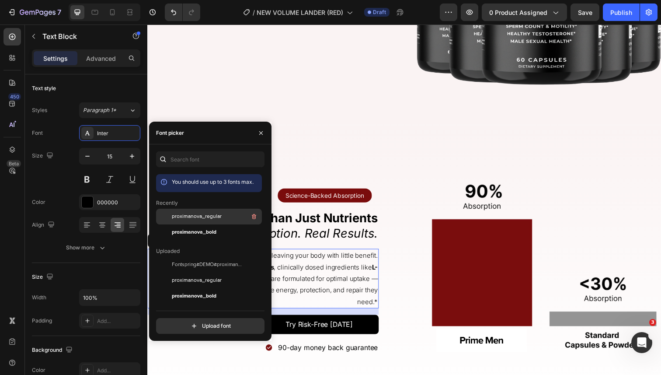
click at [181, 272] on div "proximanova_regular" at bounding box center [209, 280] width 106 height 16
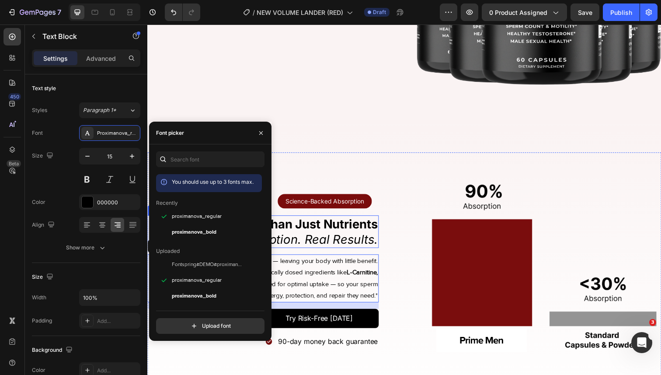
click at [302, 242] on icon "Real Absorption. Real Results." at bounding box center [295, 244] width 174 height 15
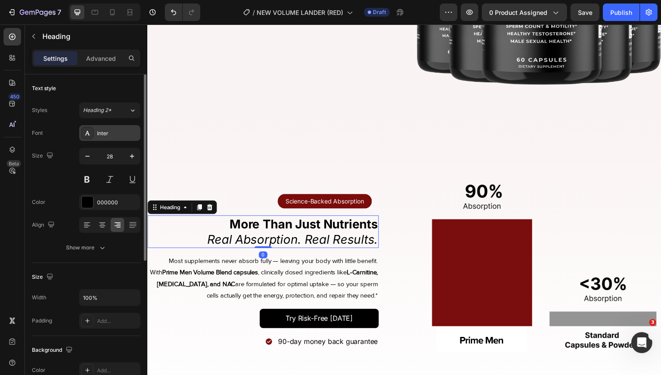
click at [112, 136] on div "Inter" at bounding box center [117, 133] width 41 height 8
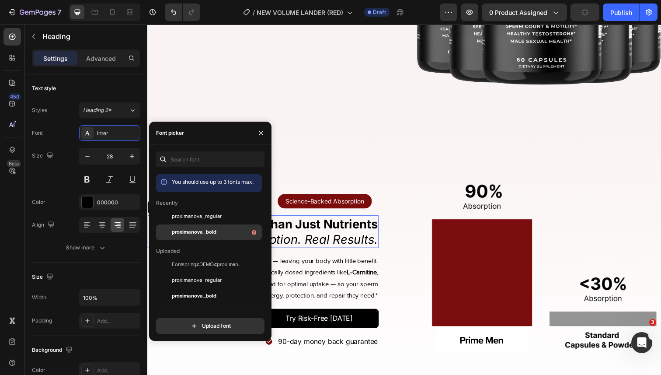
click at [185, 235] on span "proximanova_bold" at bounding box center [194, 232] width 45 height 8
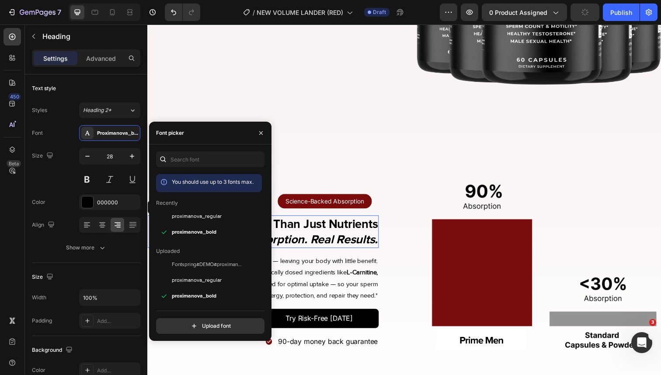
scroll to position [1917, 0]
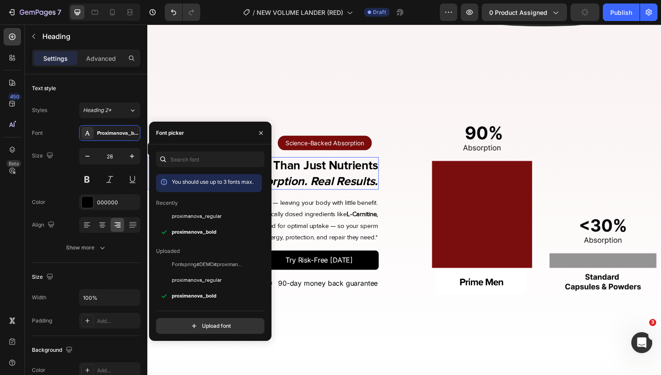
click at [299, 216] on p "Most supplements never absorb fully — leaving your body with little benefit. Wi…" at bounding box center [265, 224] width 234 height 47
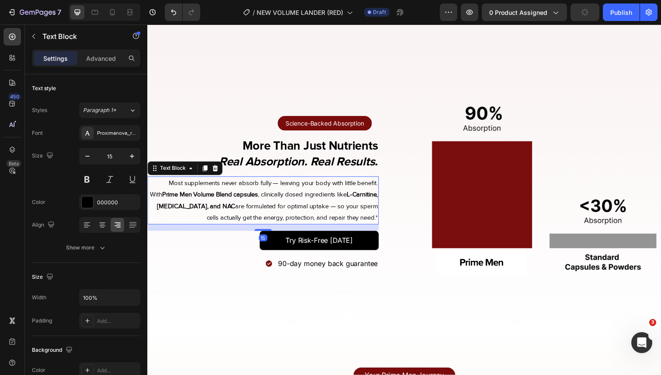
scroll to position [1954, 0]
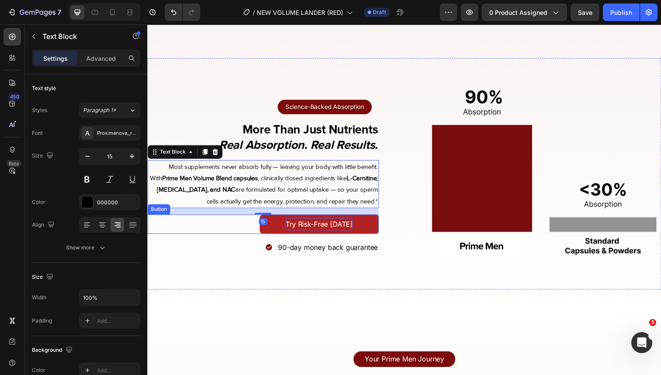
click at [313, 225] on p "Try Risk-Free [DATE]" at bounding box center [323, 228] width 69 height 13
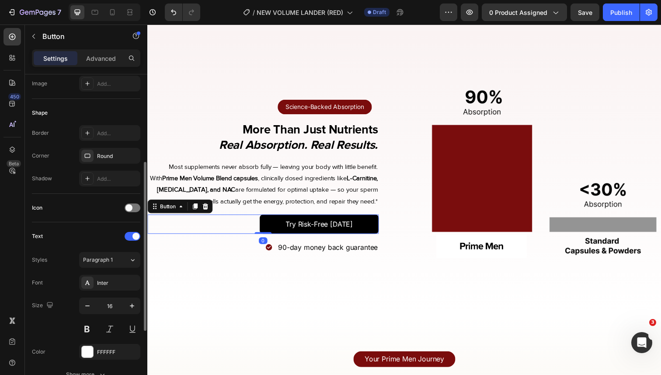
scroll to position [153, 0]
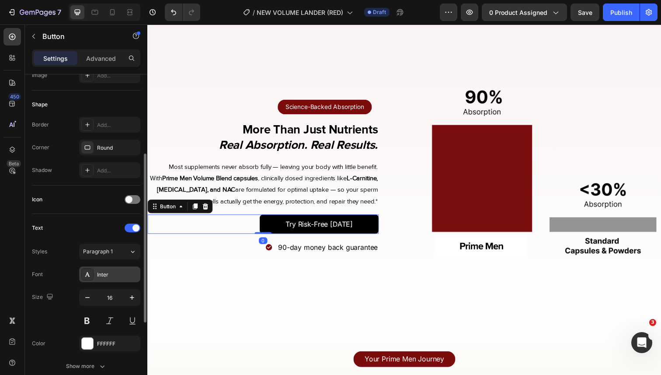
click at [108, 279] on div "Inter" at bounding box center [109, 274] width 61 height 16
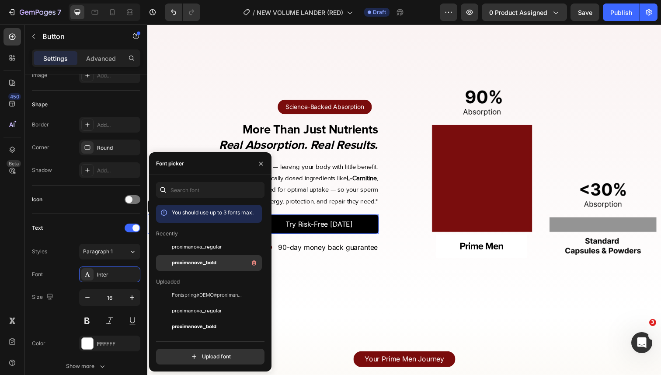
click at [192, 267] on div "proximanova_bold" at bounding box center [216, 263] width 88 height 10
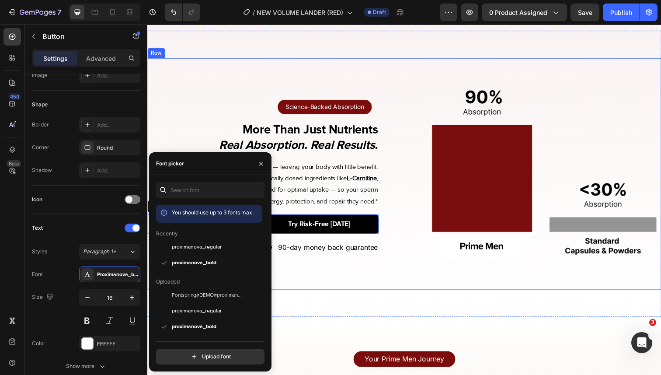
click at [343, 249] on p "90-day money back guarantee" at bounding box center [332, 252] width 102 height 13
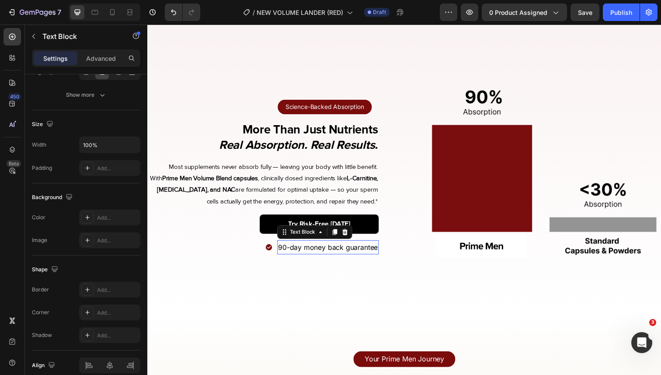
scroll to position [0, 0]
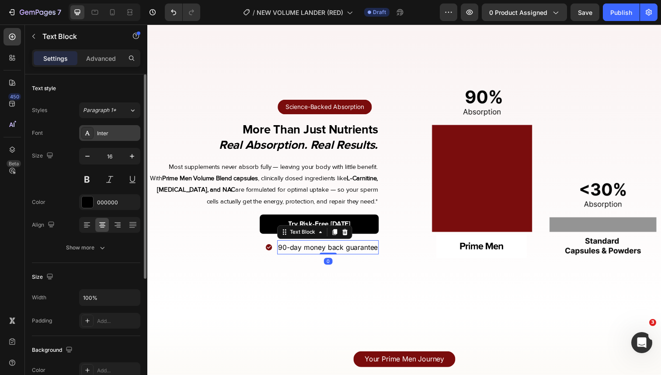
click at [110, 136] on div "Inter" at bounding box center [117, 133] width 41 height 8
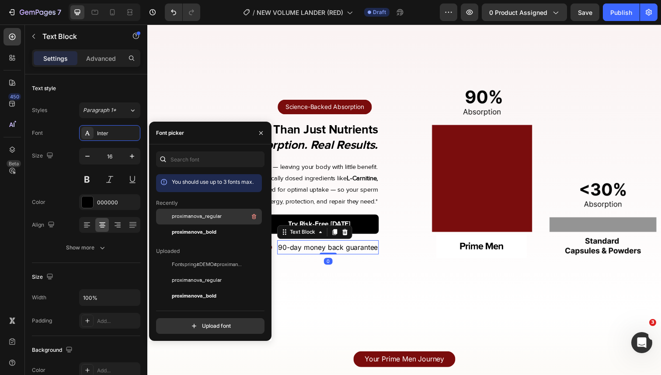
click at [170, 220] on div at bounding box center [164, 217] width 16 height 16
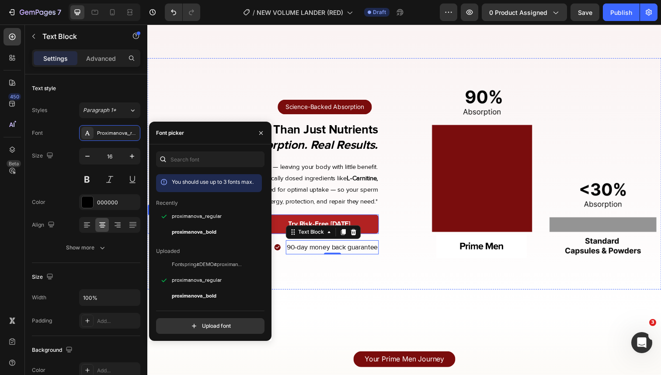
scroll to position [2178, 0]
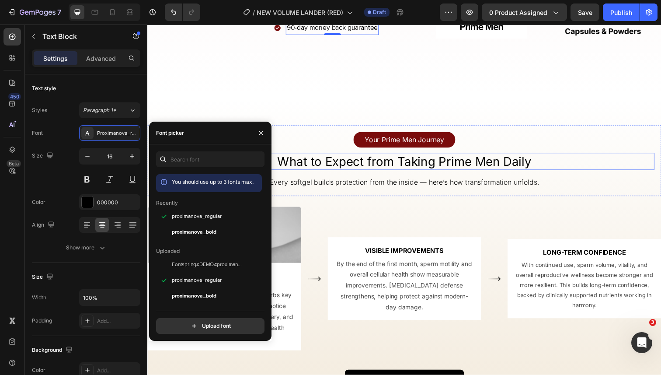
click at [390, 144] on p "Your Prime Men Journey" at bounding box center [409, 142] width 81 height 13
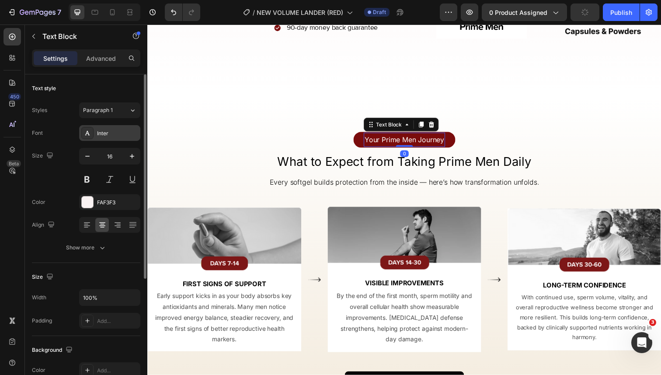
click at [103, 131] on div "Inter" at bounding box center [117, 133] width 41 height 8
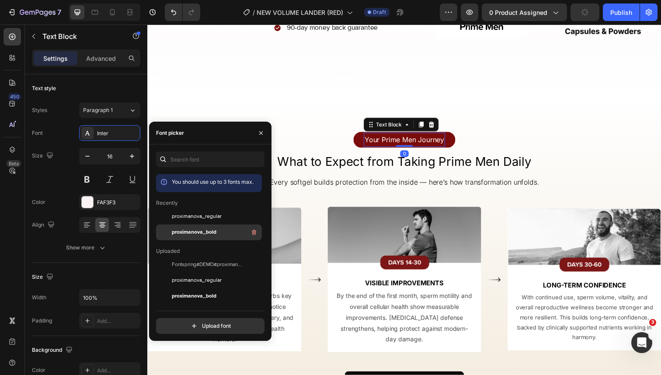
click at [212, 232] on span "proximanova_bold" at bounding box center [194, 232] width 45 height 8
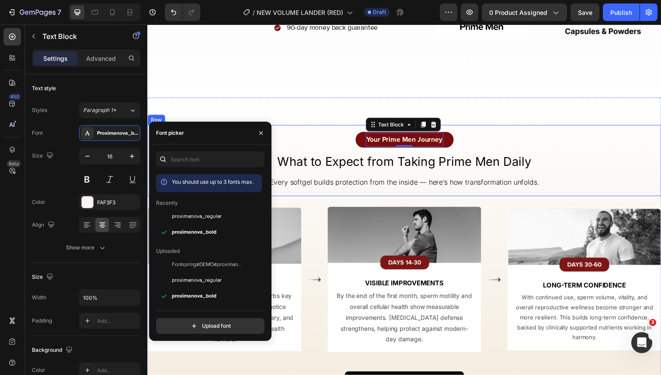
click at [363, 164] on h2 "What to Expect from Taking Prime Men Daily" at bounding box center [409, 164] width 511 height 17
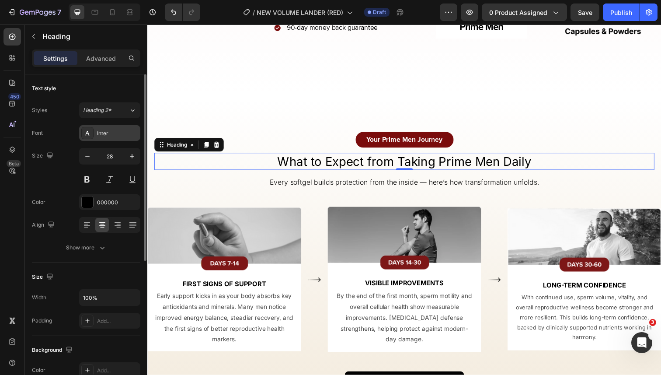
click at [116, 136] on div "Inter" at bounding box center [117, 133] width 41 height 8
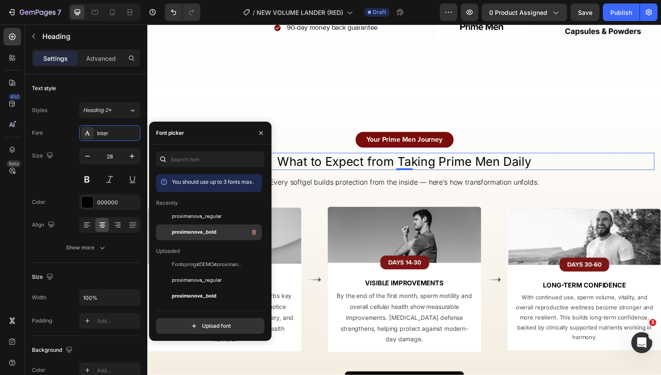
click at [174, 236] on div "proximanova_bold" at bounding box center [216, 232] width 88 height 10
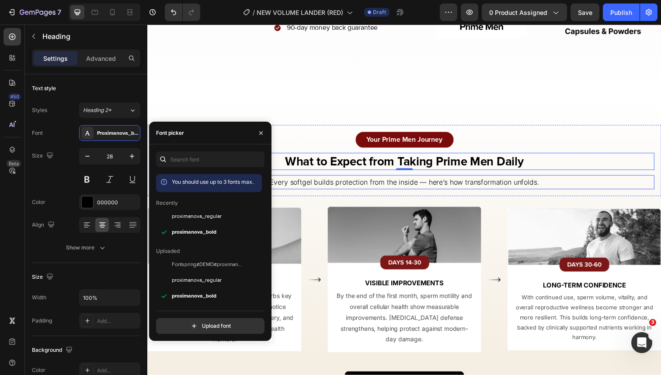
click at [329, 188] on p "Every softgel builds protection from the inside — here’s how transformation unf…" at bounding box center [409, 185] width 509 height 13
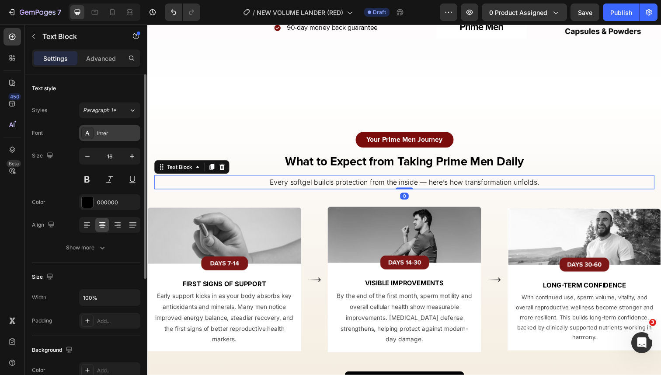
click at [109, 136] on div "Inter" at bounding box center [117, 133] width 41 height 8
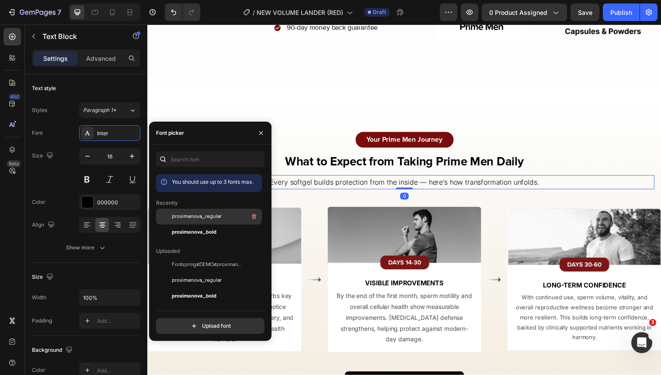
click at [193, 215] on span "proximanova_regular" at bounding box center [197, 217] width 50 height 8
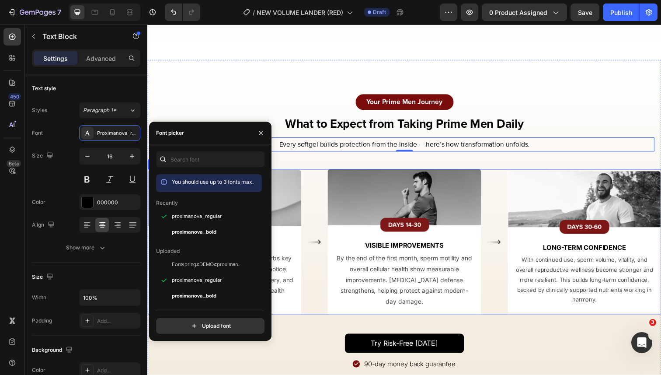
scroll to position [2228, 0]
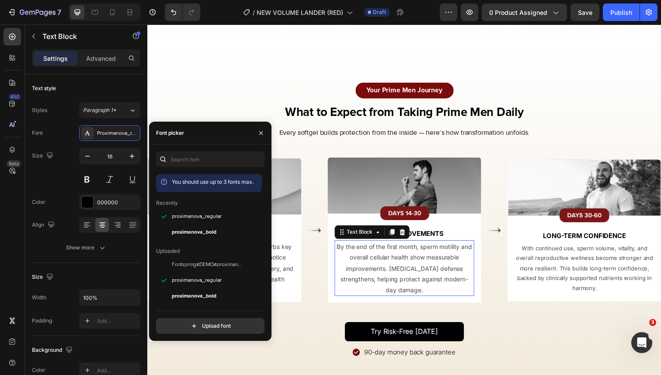
click at [368, 260] on p "By the end of the first month, sperm motility and overall cellular health show …" at bounding box center [409, 273] width 141 height 55
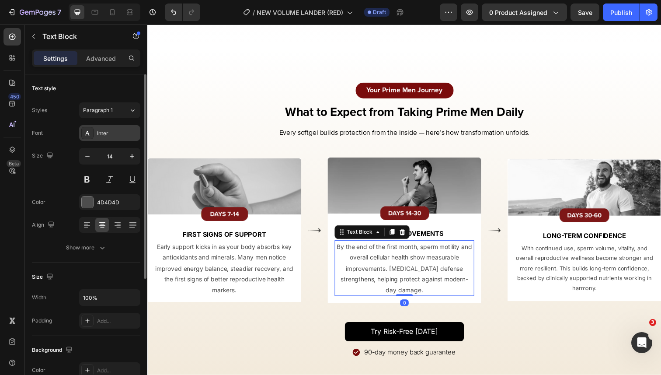
click at [106, 139] on div "Inter" at bounding box center [109, 133] width 61 height 16
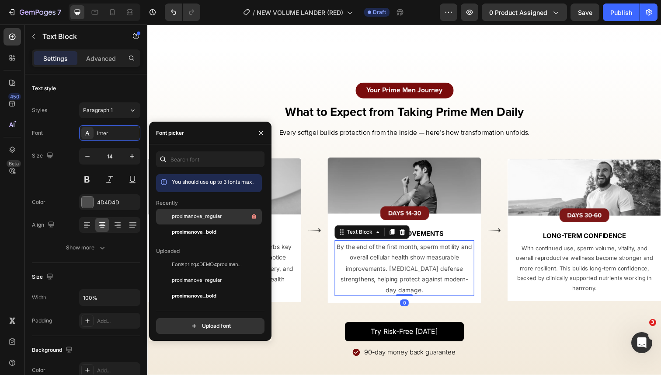
click at [174, 272] on div "proximanova_regular" at bounding box center [209, 280] width 106 height 16
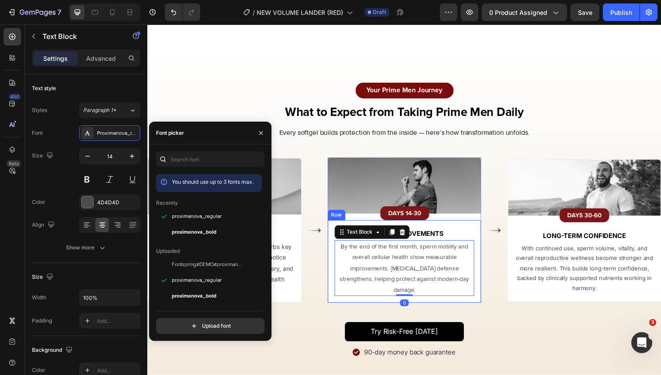
click at [577, 267] on p "With continued use, sperm volume, vitality, and overall reproductive wellness b…" at bounding box center [593, 273] width 141 height 51
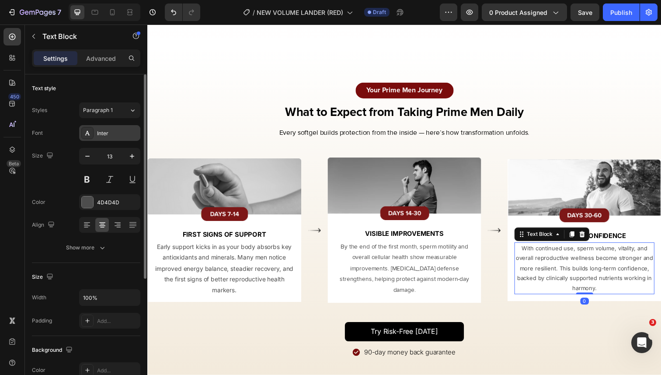
click at [117, 133] on div "Inter" at bounding box center [117, 133] width 41 height 8
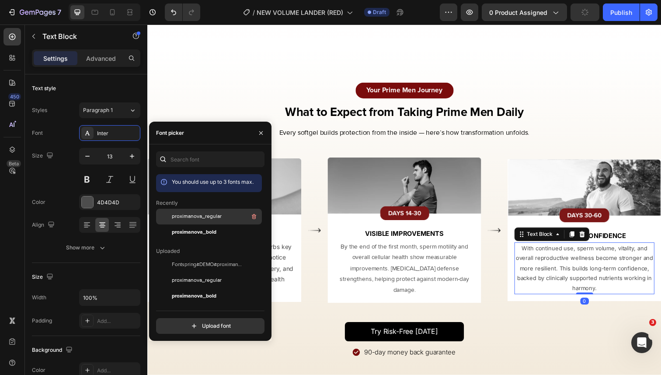
click at [188, 216] on span "proximanova_regular" at bounding box center [197, 217] width 50 height 8
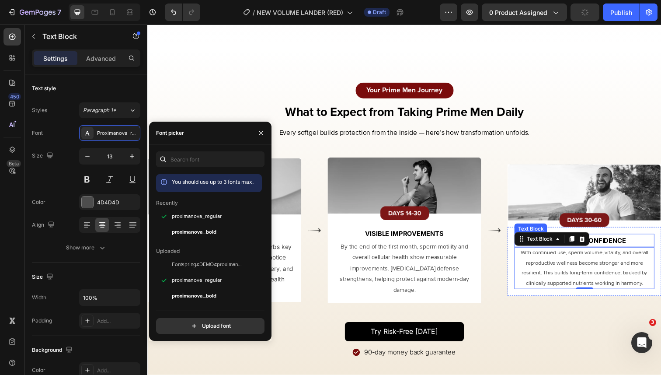
click at [614, 245] on strong "Long-Term Confidence" at bounding box center [593, 245] width 84 height 8
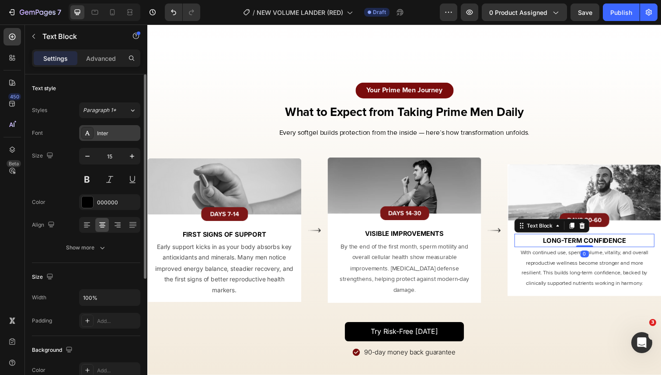
click at [105, 131] on div "Inter" at bounding box center [117, 133] width 41 height 8
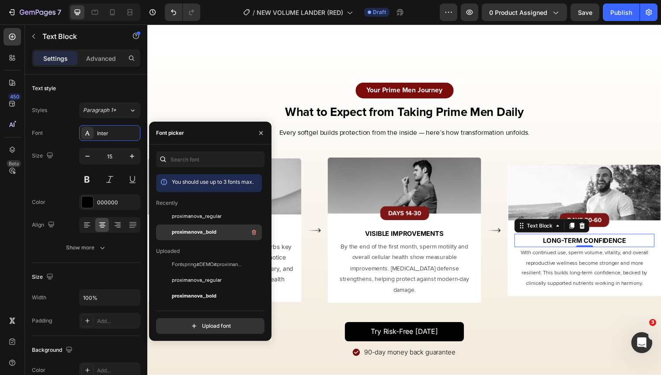
click at [193, 231] on span "proximanova_bold" at bounding box center [194, 232] width 45 height 8
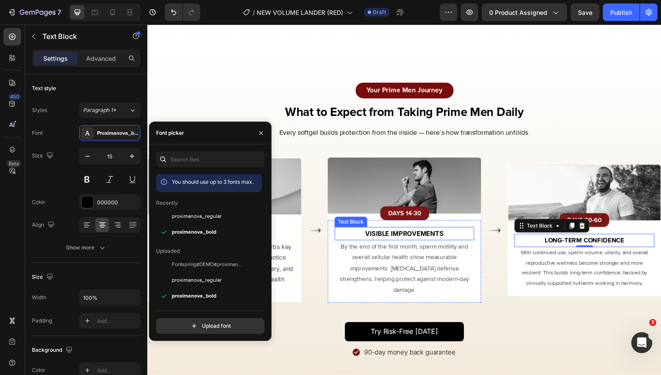
click at [402, 242] on strong "Visible Improvements" at bounding box center [410, 238] width 80 height 8
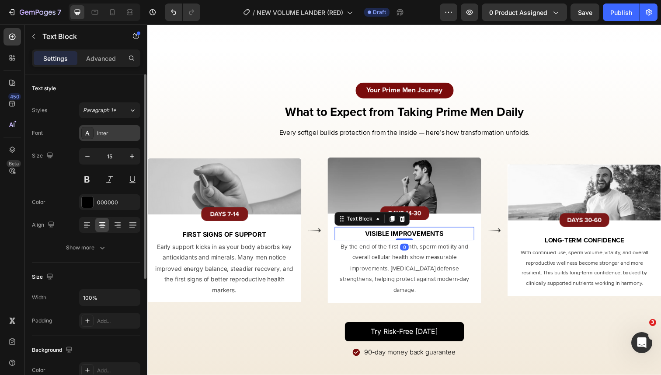
click at [106, 135] on div "Inter" at bounding box center [117, 133] width 41 height 8
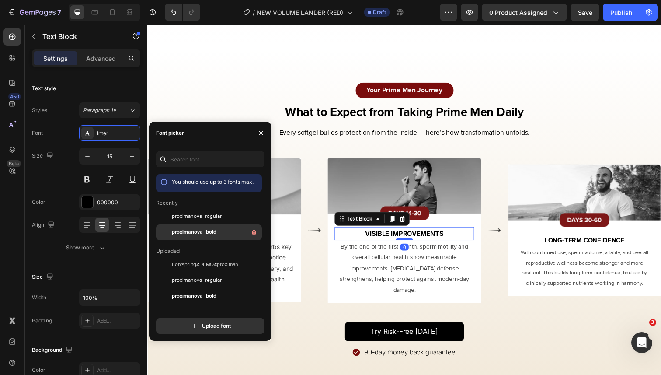
click at [174, 235] on span "proximanova_bold" at bounding box center [194, 232] width 45 height 8
click at [279, 240] on p "First Signs of Support" at bounding box center [225, 239] width 141 height 12
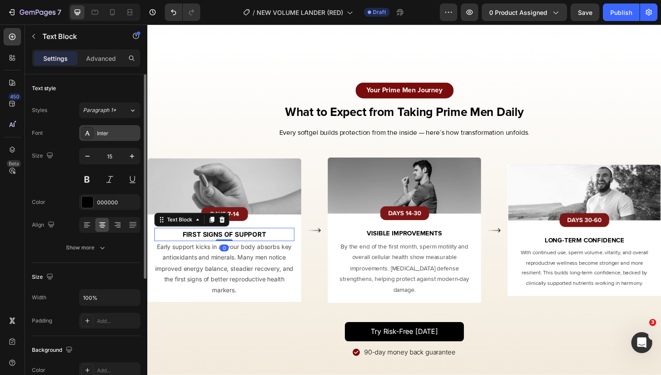
click at [103, 130] on div "Inter" at bounding box center [117, 133] width 41 height 8
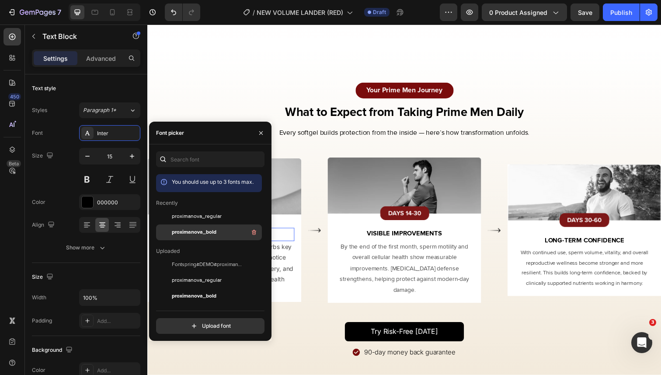
click at [177, 230] on span "proximanova_bold" at bounding box center [194, 232] width 45 height 8
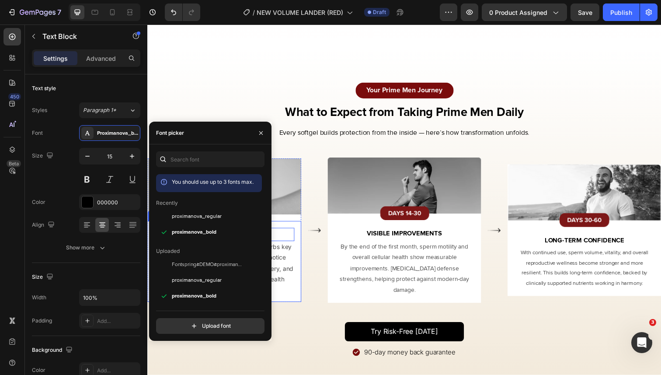
click at [300, 268] on div "First Signs of Support Text Block 0 Early support kicks in as your body absorbs…" at bounding box center [225, 266] width 157 height 83
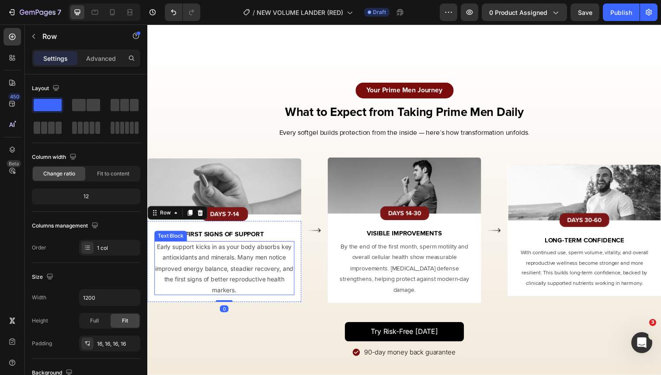
click at [255, 271] on p "Early support kicks in as your body absorbs key antioxidants and minerals. Many…" at bounding box center [225, 273] width 143 height 55
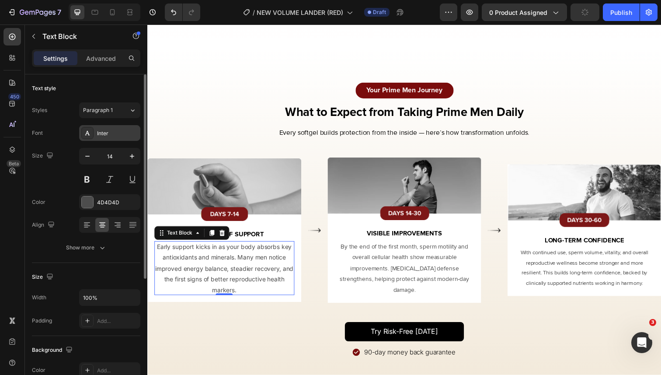
click at [110, 135] on div "Inter" at bounding box center [117, 133] width 41 height 8
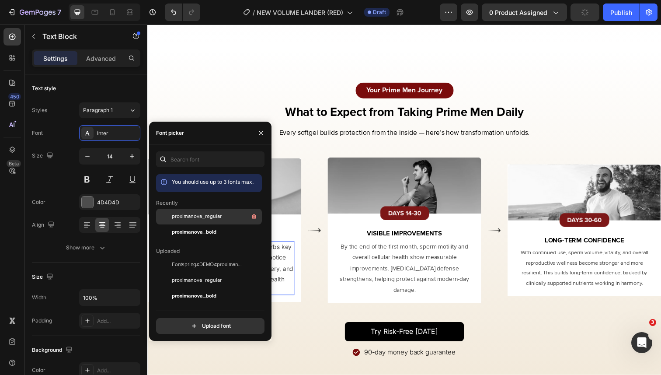
click at [183, 272] on div "proximanova_regular" at bounding box center [209, 280] width 106 height 16
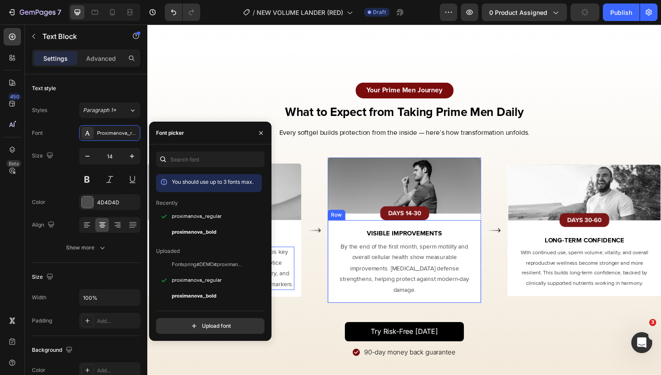
scroll to position [2279, 0]
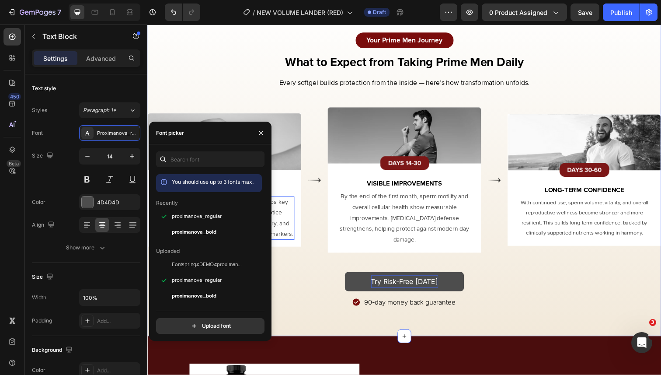
click at [401, 283] on p "Try Risk-Free [DATE]" at bounding box center [410, 287] width 69 height 13
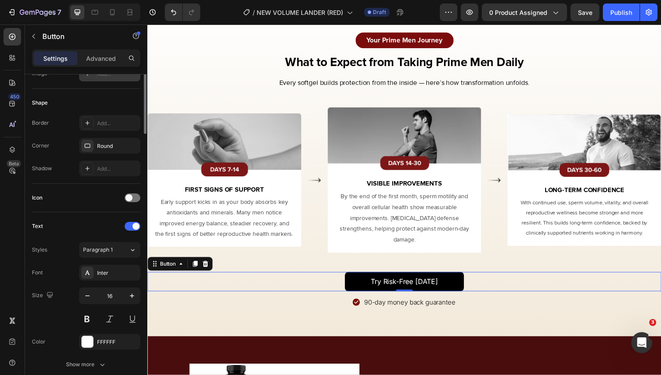
scroll to position [164, 0]
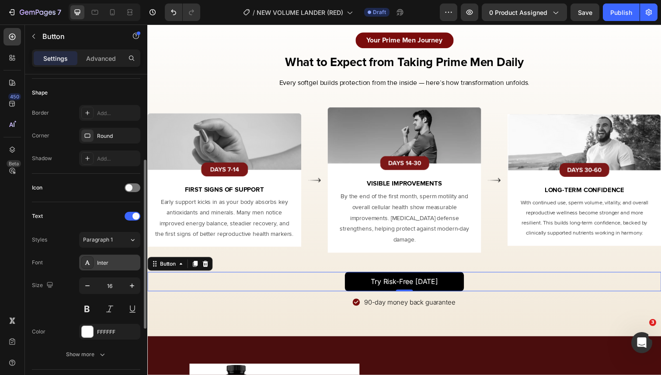
click at [112, 256] on div "Inter" at bounding box center [109, 263] width 61 height 16
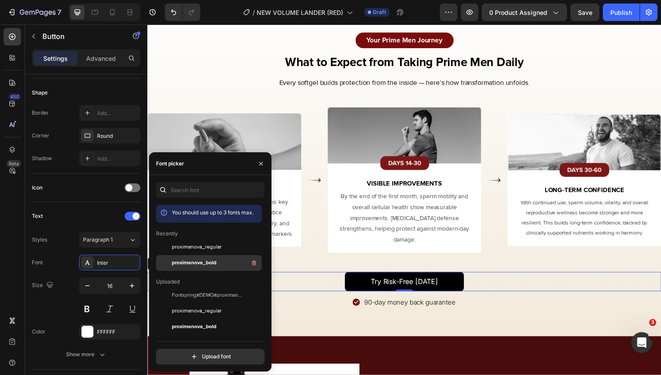
click at [226, 261] on div "proximanova_bold" at bounding box center [216, 263] width 88 height 10
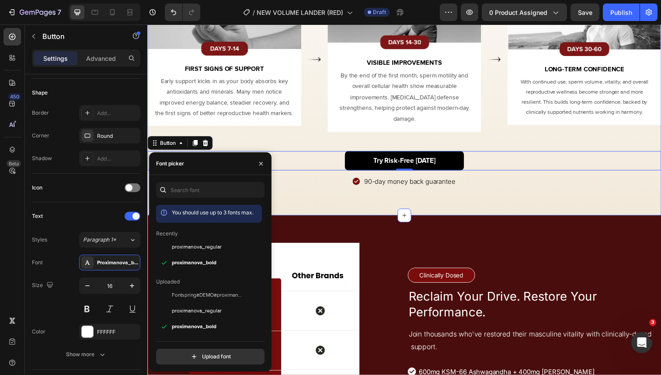
scroll to position [2452, 0]
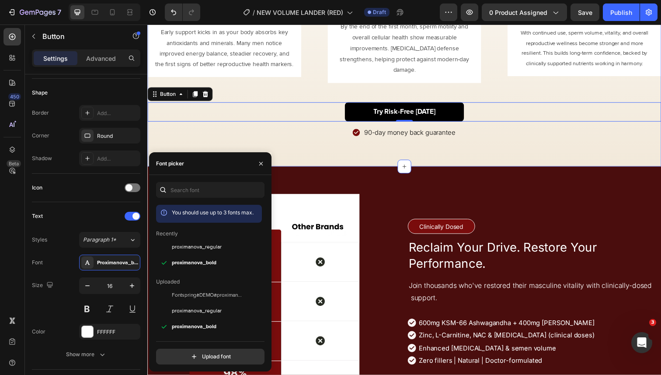
click at [387, 137] on p "90-day money back guarantee" at bounding box center [415, 135] width 93 height 12
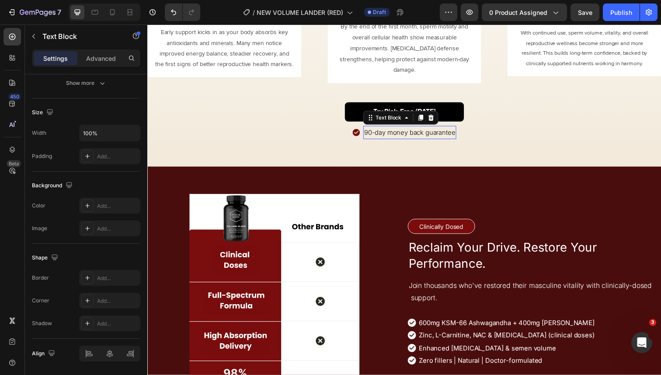
scroll to position [0, 0]
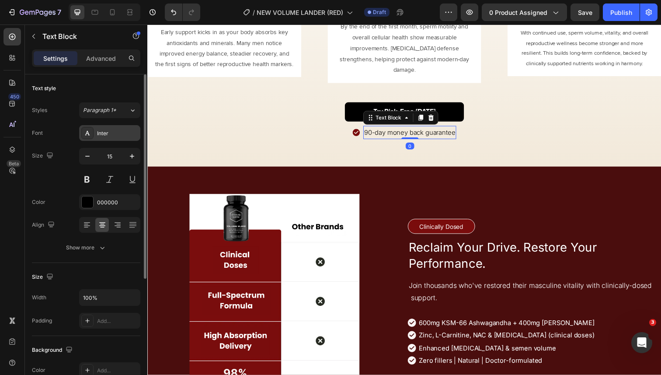
click at [108, 136] on div "Inter" at bounding box center [117, 133] width 41 height 8
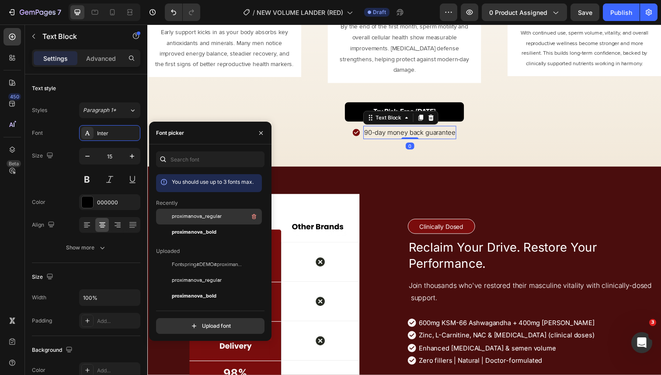
click at [187, 218] on span "proximanova_regular" at bounding box center [197, 217] width 50 height 8
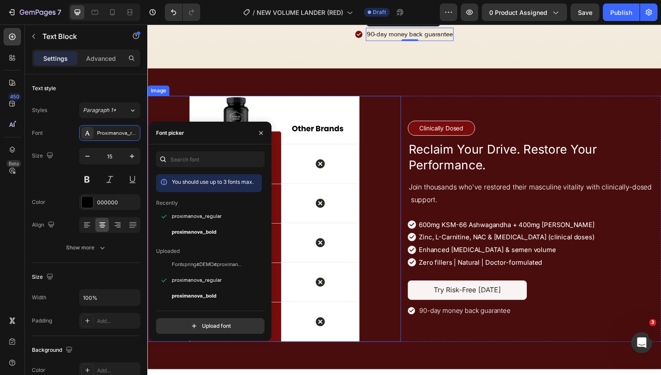
scroll to position [2648, 0]
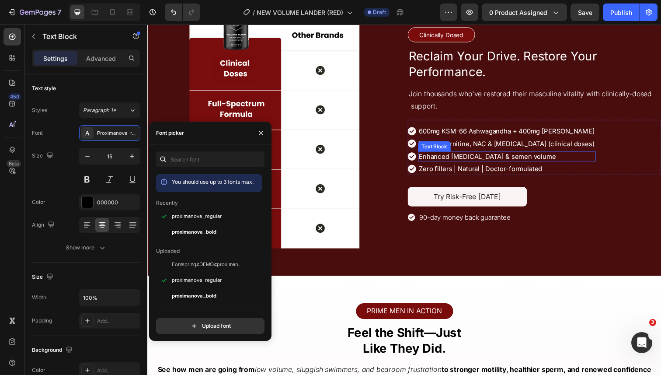
click at [454, 147] on div "Text Block" at bounding box center [440, 149] width 30 height 8
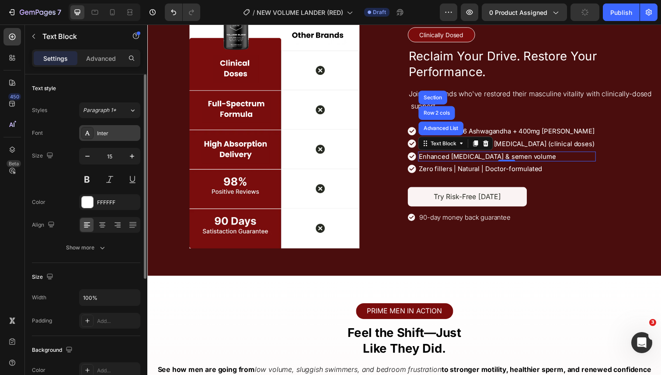
click at [98, 135] on div "Inter" at bounding box center [117, 133] width 41 height 8
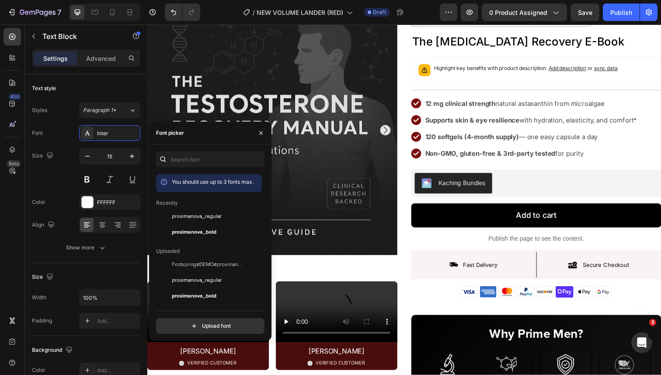
scroll to position [0, 0]
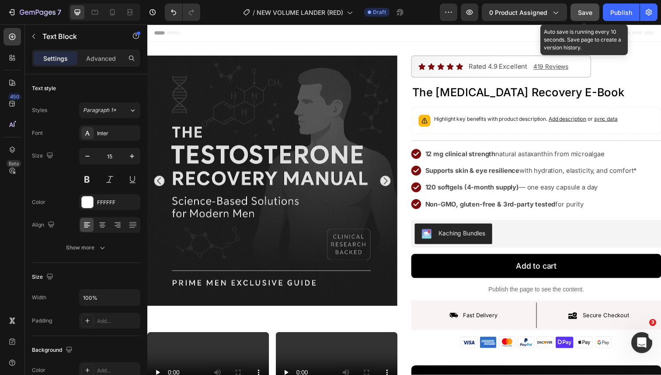
click at [576, 13] on button "Save" at bounding box center [585, 11] width 29 height 17
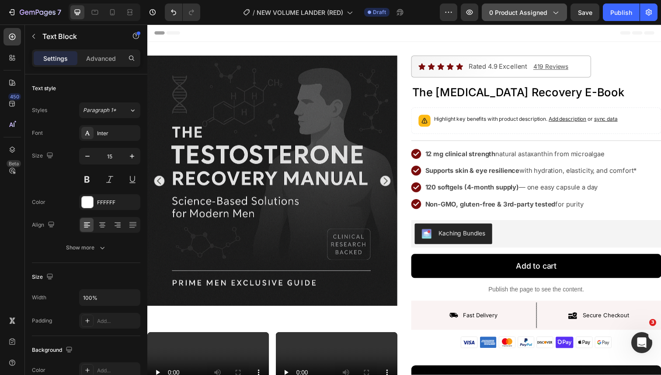
click at [548, 17] on button "0 product assigned" at bounding box center [524, 11] width 85 height 17
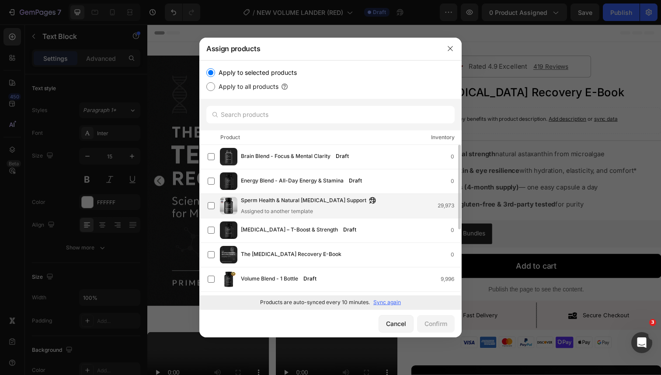
click at [303, 203] on span "Sperm Health & Natural [MEDICAL_DATA] Support" at bounding box center [304, 201] width 126 height 10
click at [428, 325] on div "Confirm" at bounding box center [436, 323] width 23 height 9
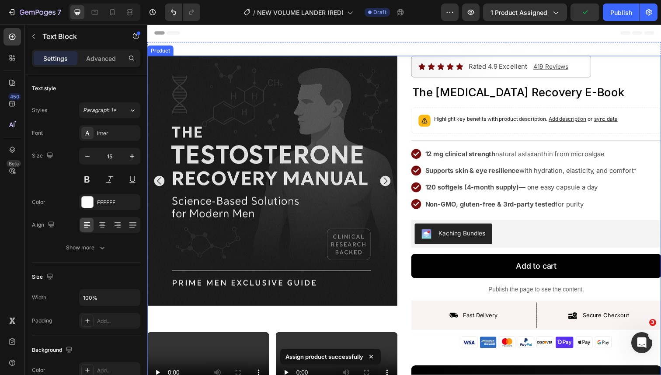
click at [410, 91] on div "Product Images Video [PERSON_NAME] Text Block Image VERIFIED CUSTOMER Text Bloc…" at bounding box center [409, 343] width 525 height 575
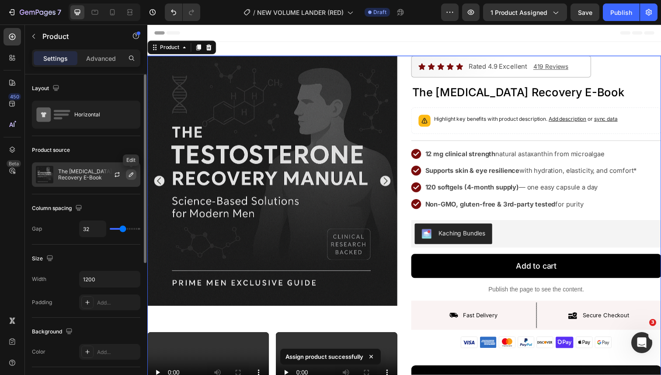
click at [128, 175] on icon "button" at bounding box center [131, 174] width 7 height 7
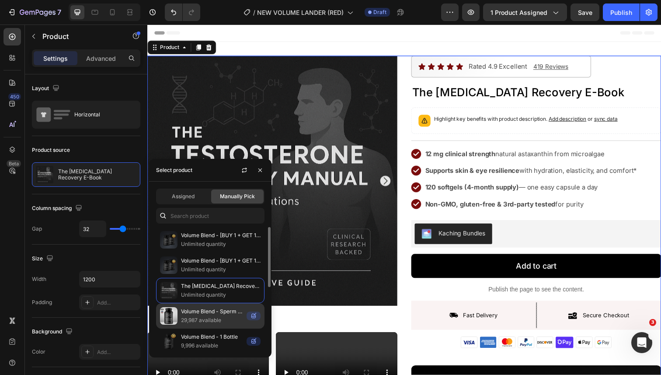
click at [211, 311] on p "Volume Blend - Sperm Health & Vitality (test)" at bounding box center [212, 311] width 62 height 9
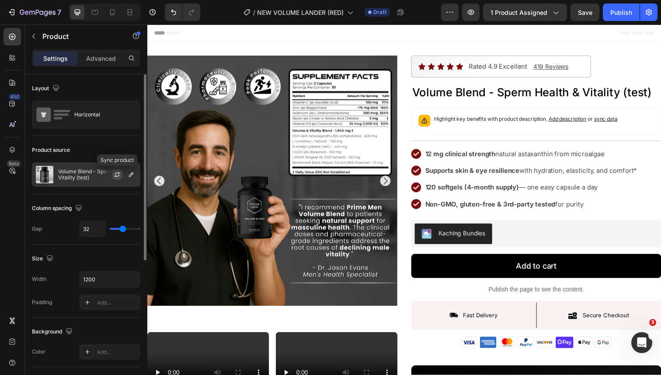
click at [119, 175] on icon "button" at bounding box center [117, 174] width 7 height 7
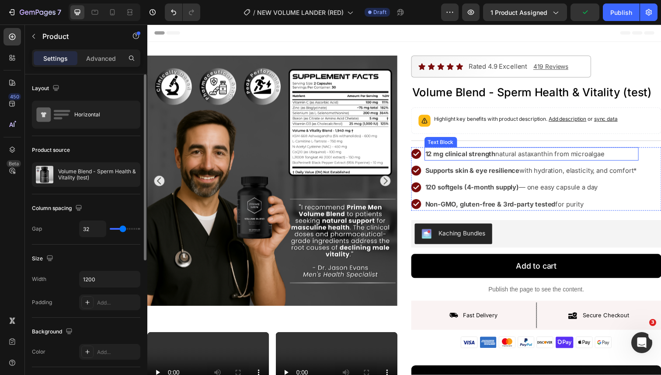
click at [460, 160] on strong "12 mg clinical strength" at bounding box center [467, 157] width 72 height 8
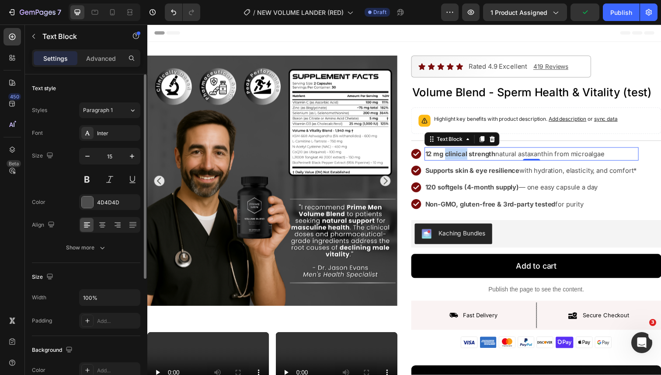
click at [460, 160] on strong "12 mg clinical strength" at bounding box center [467, 157] width 72 height 8
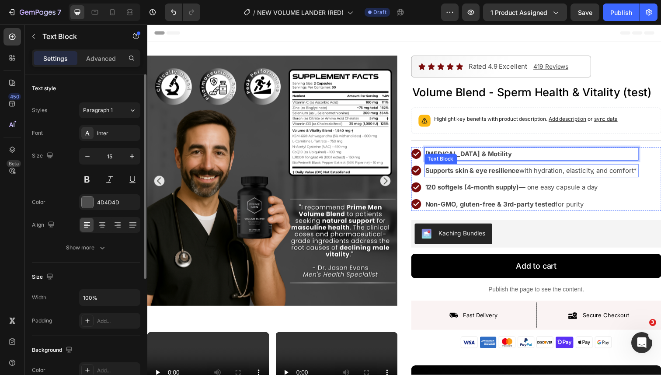
click at [501, 176] on strong "Supports skin & eye resilience" at bounding box center [479, 174] width 96 height 8
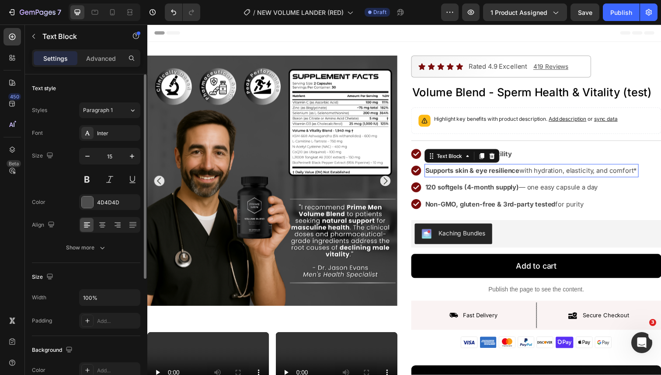
click at [501, 176] on strong "Supports skin & eye resilience" at bounding box center [479, 174] width 96 height 8
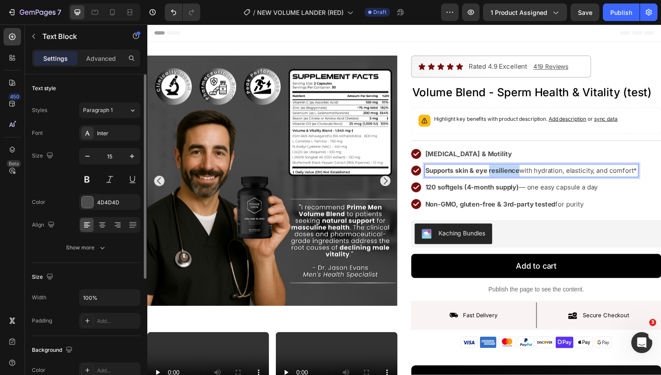
click at [501, 176] on strong "Supports skin & eye resilience" at bounding box center [479, 174] width 96 height 8
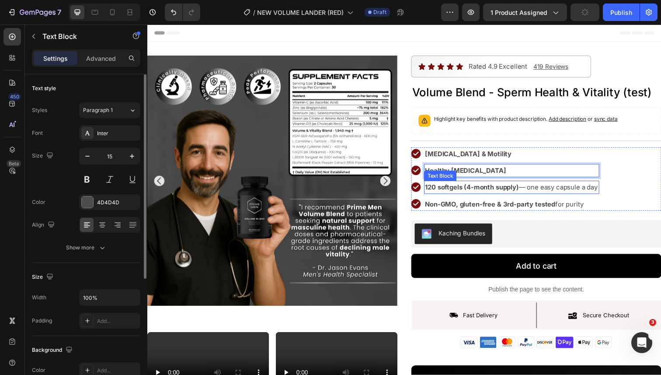
click at [490, 195] on p "120 softgels (4-month supply) — one easy capsule a day" at bounding box center [519, 191] width 177 height 12
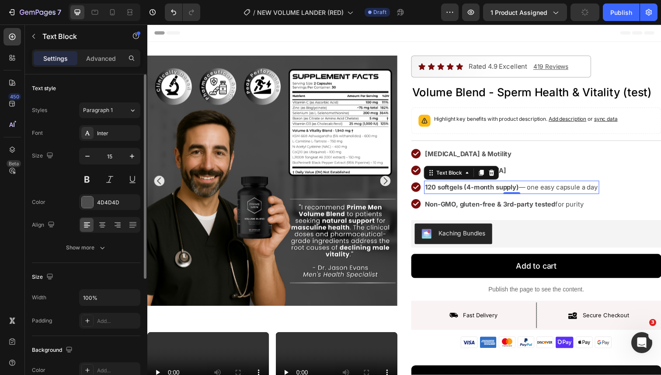
click at [490, 195] on p "120 softgels (4-month supply) — one easy capsule a day" at bounding box center [519, 191] width 177 height 12
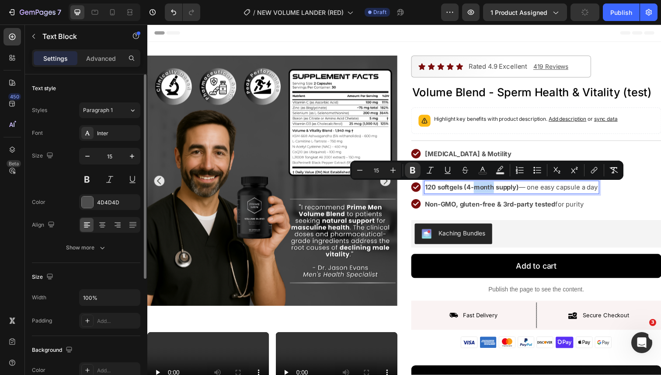
click at [490, 195] on p "120 softgels (4-month supply) — one easy capsule a day" at bounding box center [519, 191] width 177 height 12
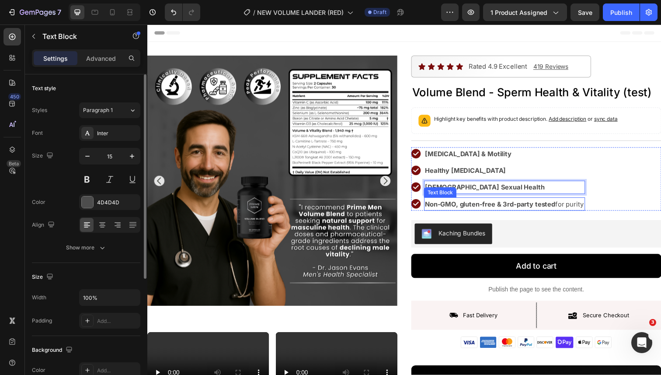
click at [431, 210] on strong "Non-GMO, gluten-free & 3rd-party tested" at bounding box center [497, 208] width 133 height 8
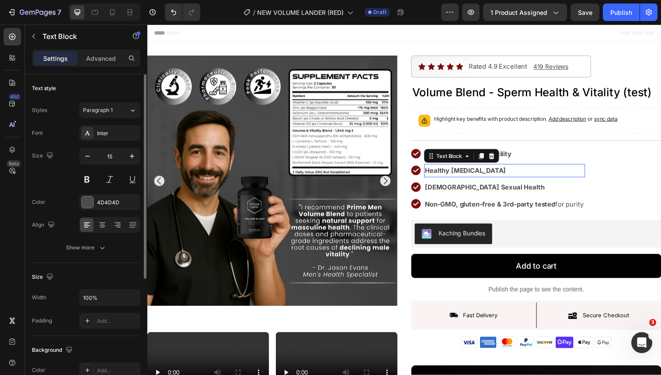
click at [555, 174] on p "Healthy [MEDICAL_DATA]" at bounding box center [512, 174] width 163 height 12
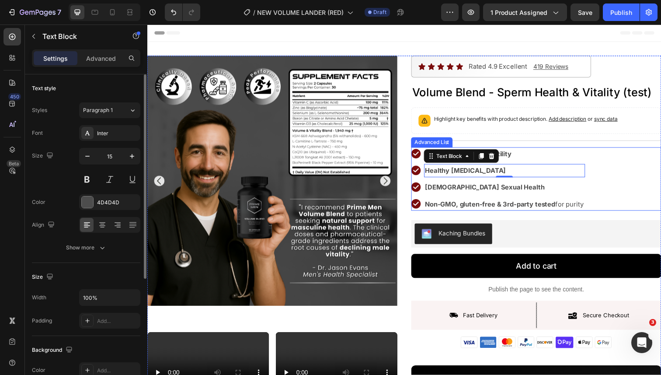
click at [551, 160] on p "[MEDICAL_DATA] & Motility" at bounding box center [512, 157] width 163 height 12
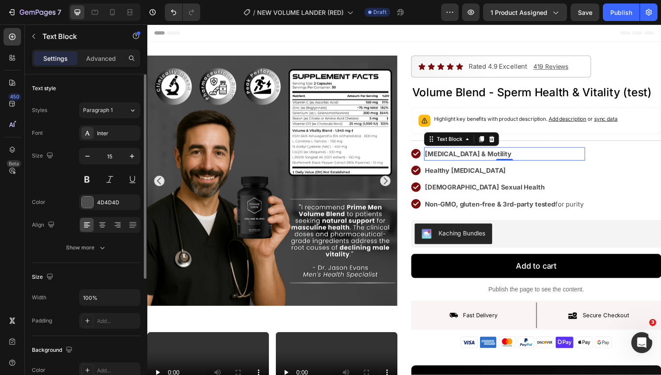
click at [540, 148] on div "Icon Icon Icon Icon Icon Icon List Rated 4.9 Excellent Text Block 419 Reviews T…" at bounding box center [544, 343] width 255 height 575
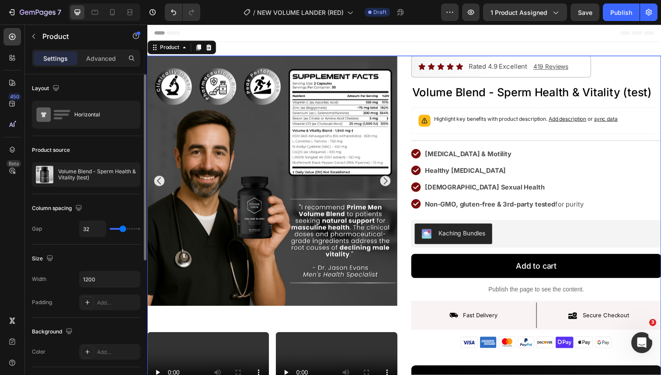
click at [551, 169] on p "Healthy [MEDICAL_DATA]" at bounding box center [512, 174] width 163 height 12
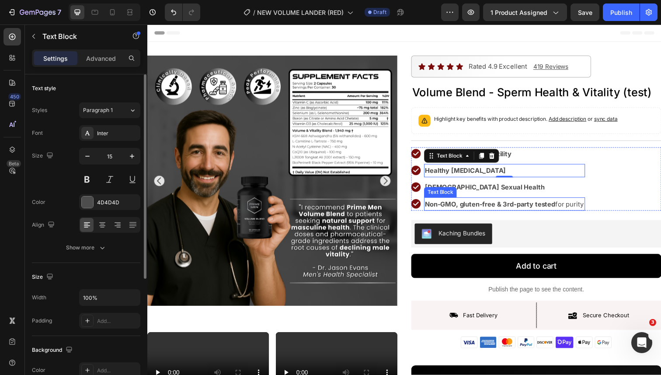
click at [446, 205] on strong "Non-GMO, gluten-free & 3rd-party tested" at bounding box center [497, 208] width 133 height 8
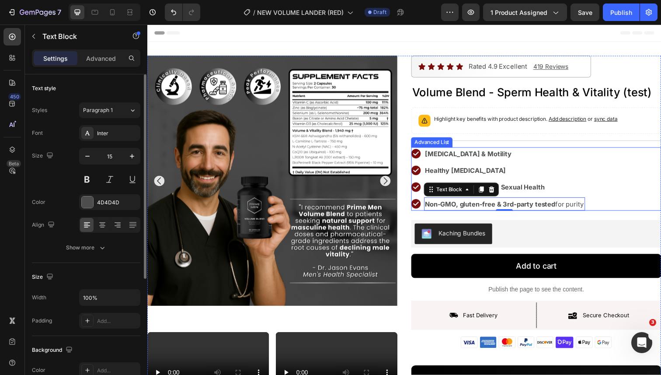
click at [427, 202] on li "Image Non-GMO, gluten-free & 3rd-party tested for purity Text Block 0" at bounding box center [506, 208] width 178 height 14
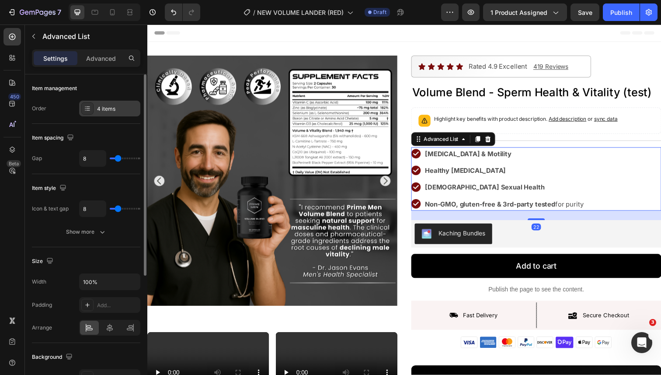
click at [109, 111] on div "4 items" at bounding box center [117, 109] width 41 height 8
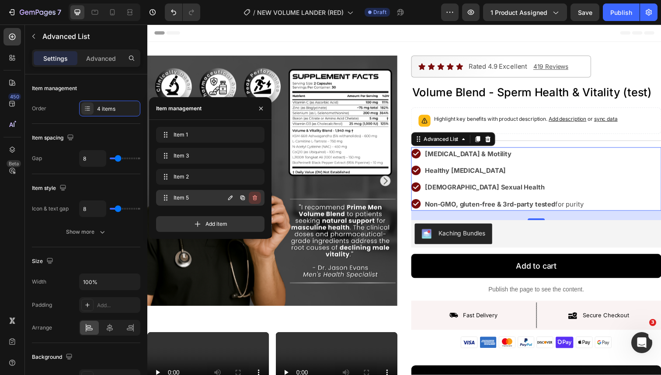
click at [254, 198] on icon "button" at bounding box center [254, 197] width 7 height 7
click at [252, 199] on div "Delete" at bounding box center [249, 198] width 16 height 8
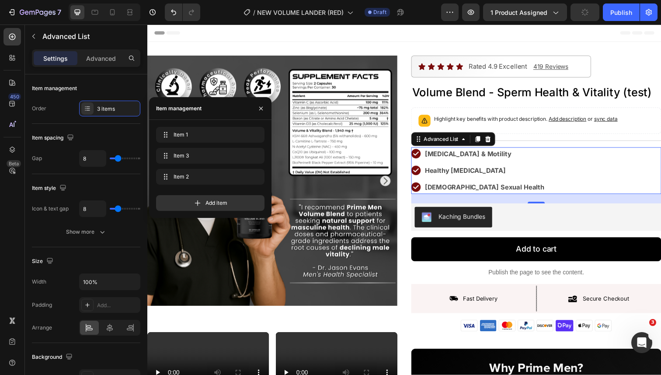
click at [522, 162] on div "Image [MEDICAL_DATA] & Motility Text Block Image Healthy [MEDICAL_DATA] Text Bl…" at bounding box center [544, 174] width 255 height 48
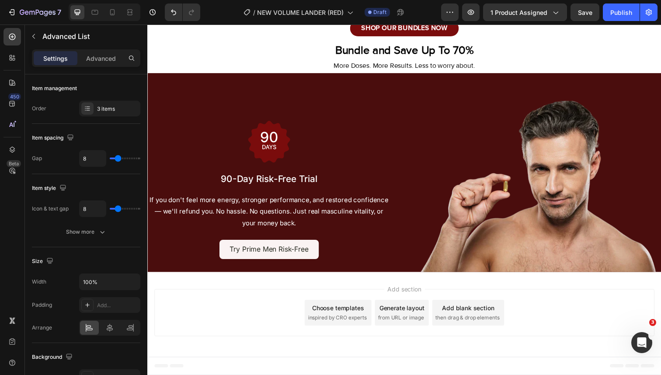
scroll to position [3705, 0]
click at [13, 81] on icon at bounding box center [12, 82] width 9 height 9
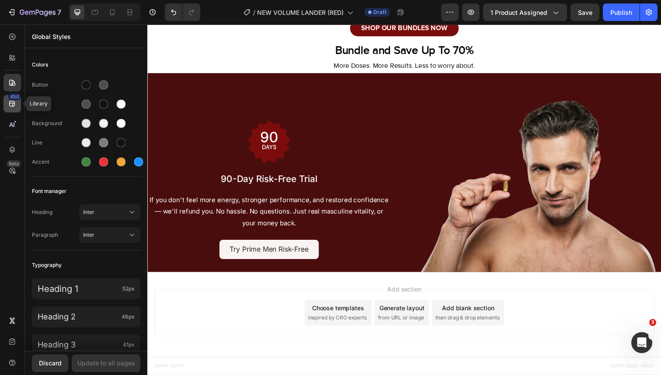
click at [13, 99] on div "450" at bounding box center [14, 96] width 13 height 7
click at [17, 53] on div at bounding box center [11, 57] width 17 height 17
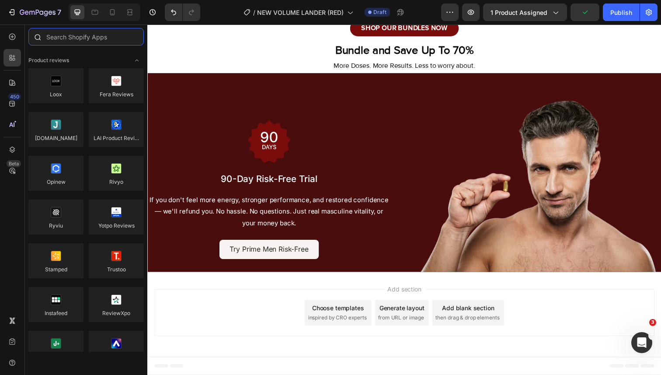
click at [83, 43] on input "text" at bounding box center [85, 36] width 115 height 17
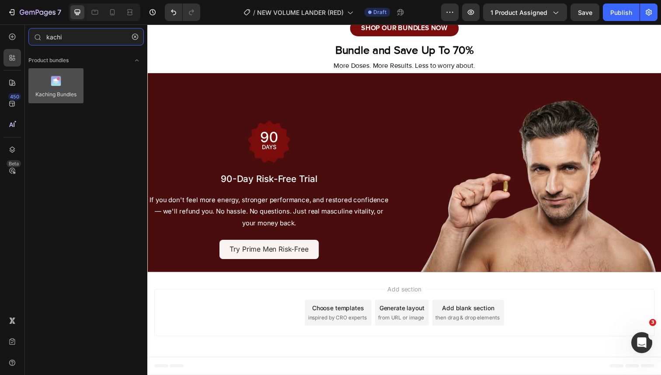
type input "kachi"
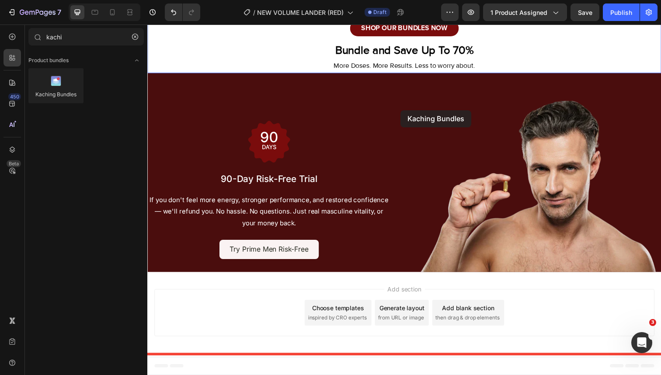
drag, startPoint x: 205, startPoint y: 123, endPoint x: 405, endPoint y: 112, distance: 200.6
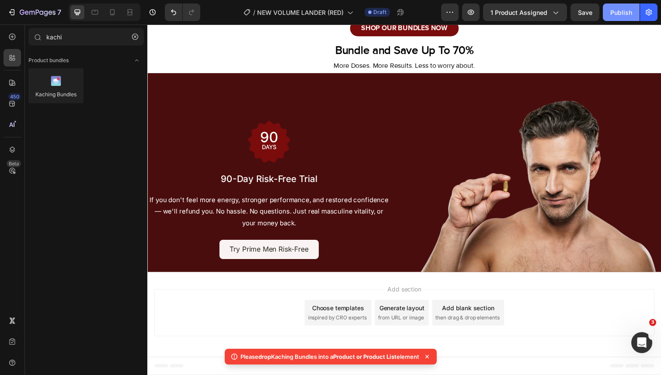
click at [621, 6] on button "Publish" at bounding box center [621, 11] width 37 height 17
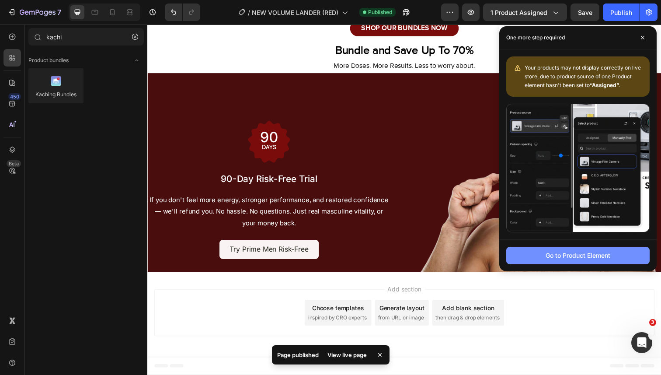
click at [547, 258] on div "Go to Product Element" at bounding box center [578, 255] width 65 height 9
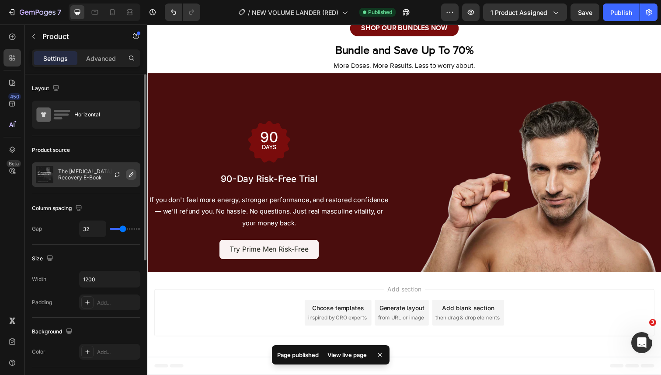
click at [129, 177] on icon "button" at bounding box center [131, 174] width 7 height 7
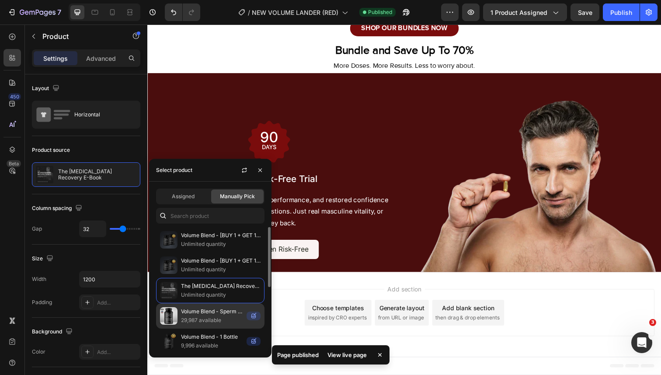
click at [196, 311] on p "Volume Blend - Sperm Health & Vitality (test)" at bounding box center [212, 311] width 62 height 9
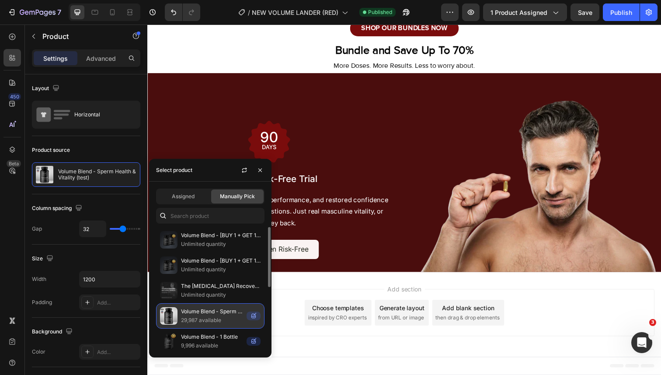
click at [207, 317] on p "29,987 available" at bounding box center [212, 320] width 62 height 9
click at [198, 309] on p "Volume Blend - Sperm Health & Vitality (test)" at bounding box center [212, 311] width 62 height 9
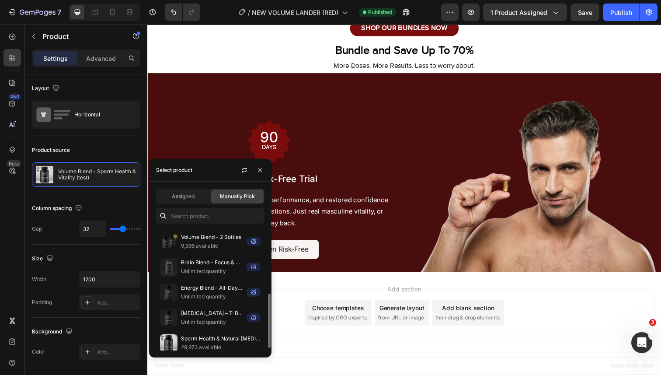
scroll to position [156, 0]
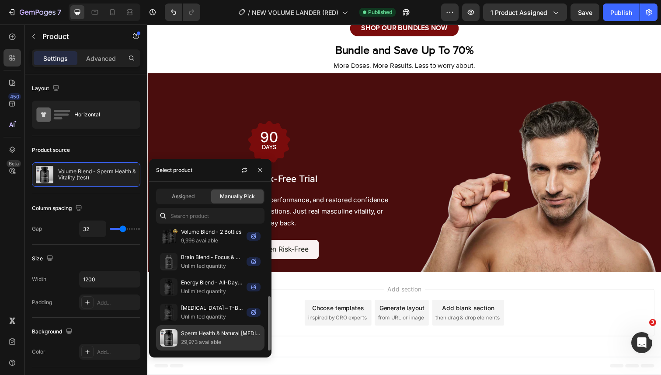
click at [201, 334] on p "Sperm Health & Natural [MEDICAL_DATA] Support" at bounding box center [221, 333] width 80 height 9
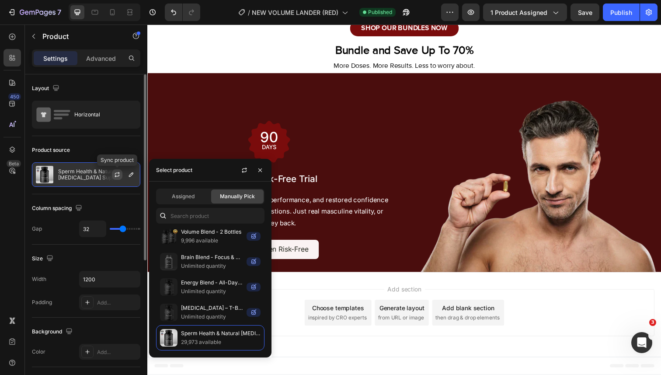
click at [119, 176] on icon "button" at bounding box center [117, 174] width 7 height 7
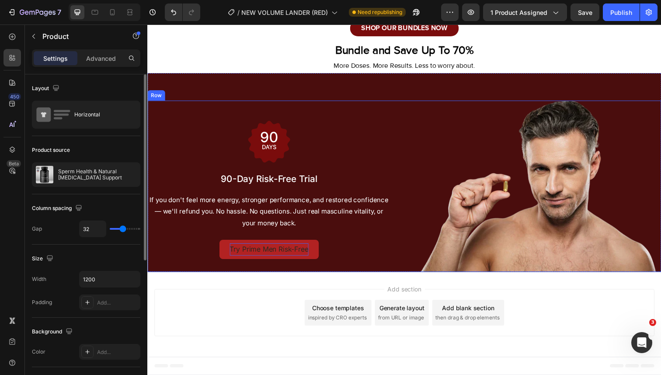
click at [304, 261] on p "Try Prime Men Risk-Free" at bounding box center [271, 254] width 80 height 13
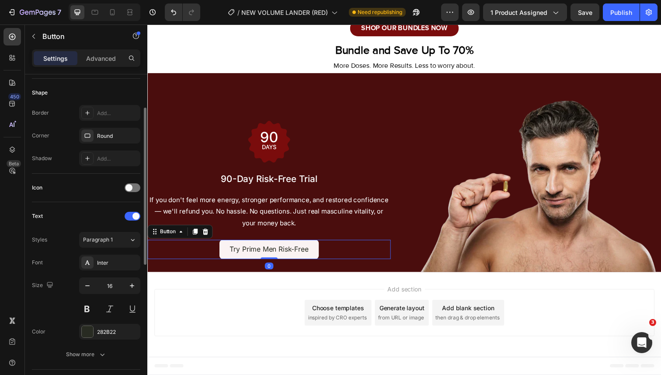
scroll to position [192, 0]
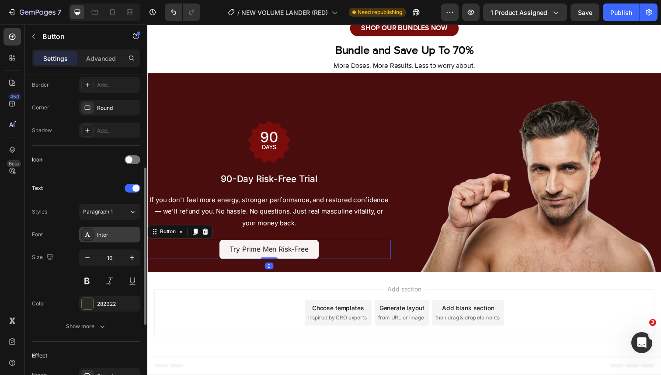
click at [111, 230] on div "Inter" at bounding box center [109, 235] width 61 height 16
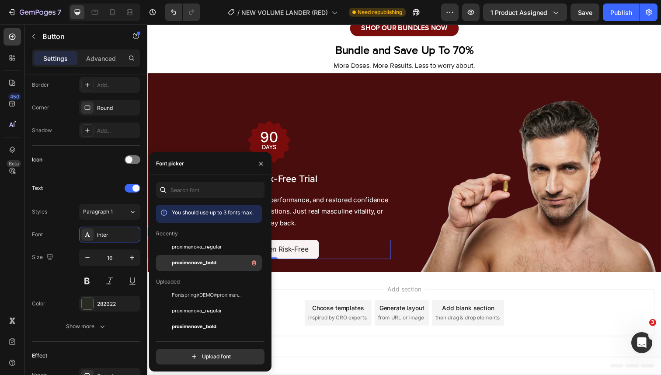
click at [195, 262] on span "proximanova_bold" at bounding box center [194, 263] width 45 height 8
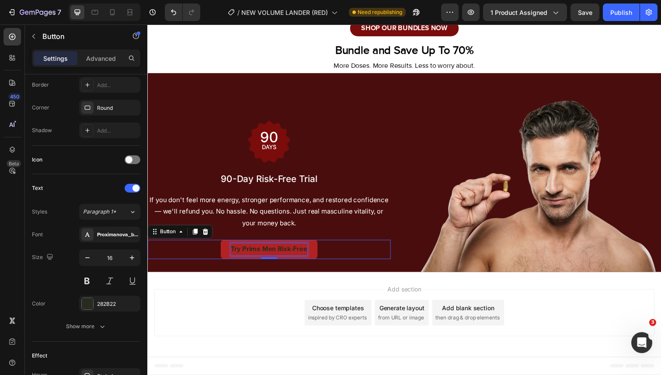
click at [307, 261] on p "Try Prime Men Risk-Free" at bounding box center [272, 254] width 78 height 13
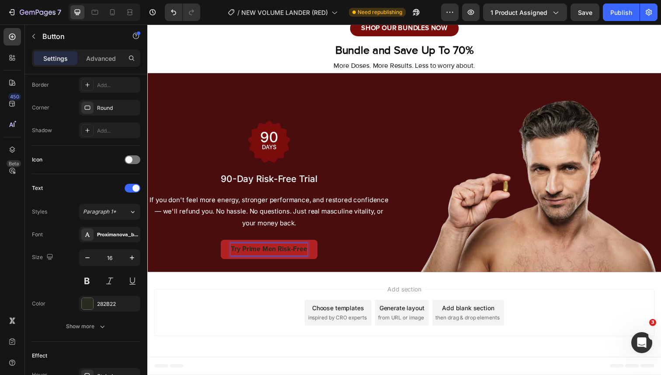
click at [301, 261] on p "Try Prime Men Risk-Fre ⁠⁠⁠⁠⁠⁠⁠ e" at bounding box center [272, 254] width 78 height 13
click at [301, 261] on p "Try Prime Men Risk-Free" at bounding box center [272, 254] width 78 height 13
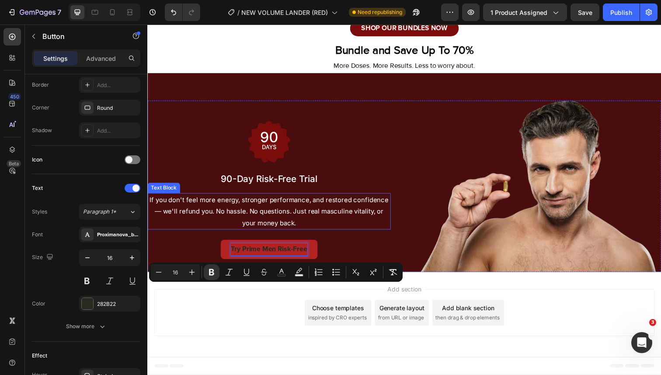
click at [290, 233] on p "If you don't feel more energy, stronger performance, and restored confidence — …" at bounding box center [271, 215] width 247 height 35
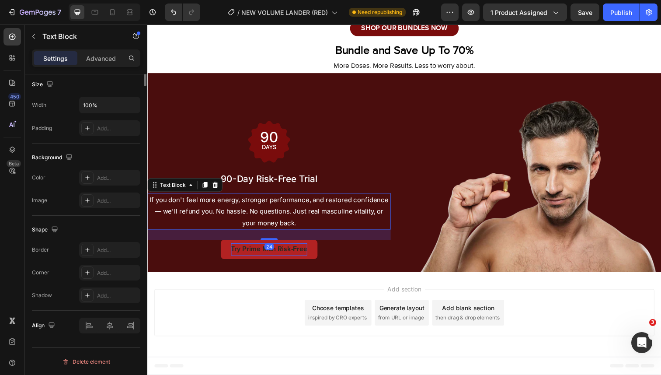
scroll to position [0, 0]
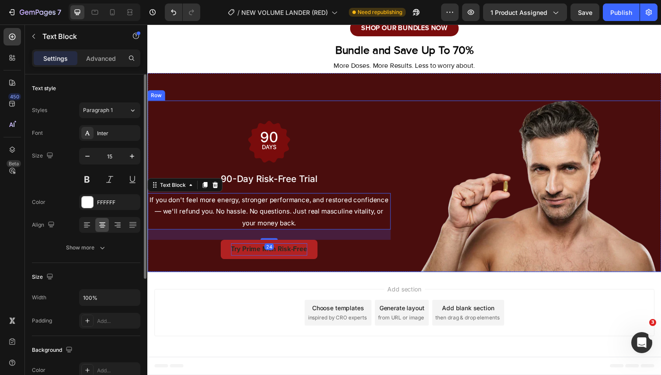
click at [333, 173] on div "Image Row" at bounding box center [271, 144] width 248 height 58
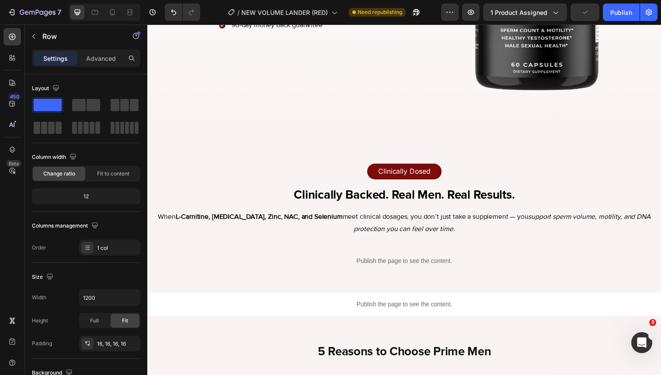
scroll to position [1522, 0]
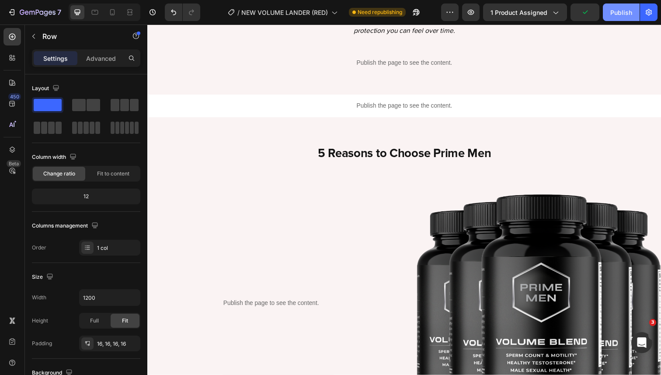
click at [612, 12] on div "Publish" at bounding box center [621, 12] width 22 height 9
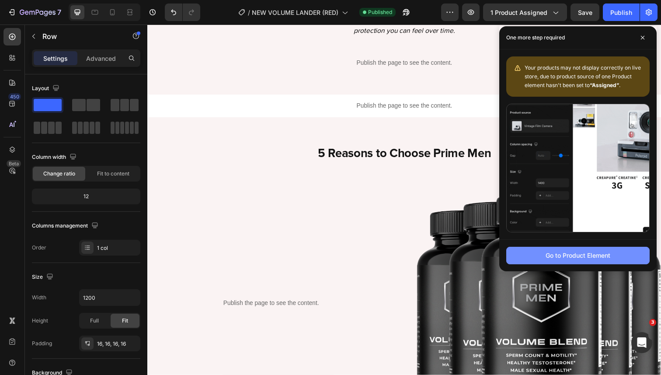
click at [547, 258] on div "Go to Product Element" at bounding box center [578, 255] width 65 height 9
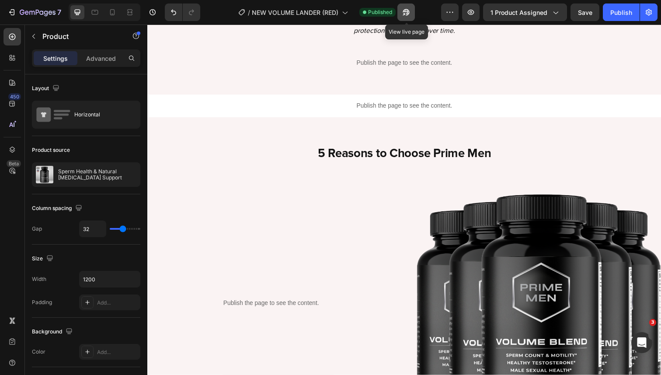
click at [405, 14] on icon "button" at bounding box center [404, 14] width 2 height 2
click at [506, 10] on span "1 product assigned" at bounding box center [519, 12] width 57 height 9
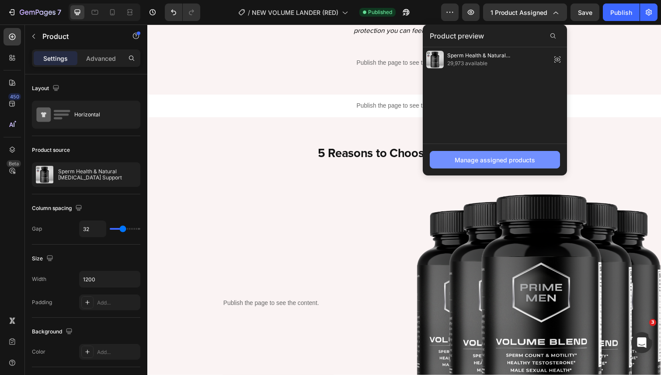
click at [509, 157] on div "Manage assigned products" at bounding box center [495, 159] width 80 height 9
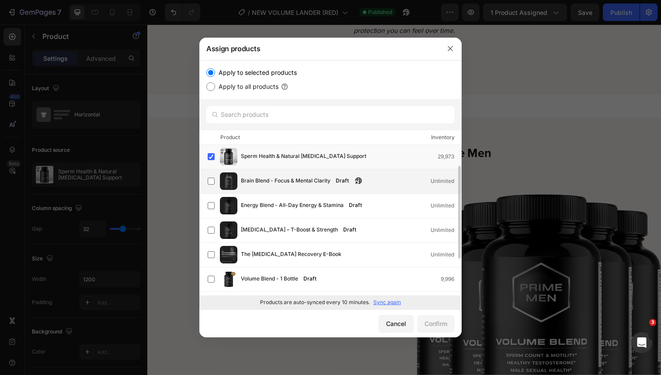
scroll to position [0, 0]
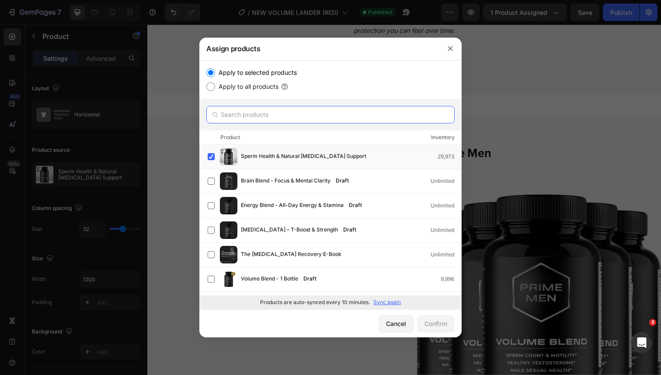
click at [349, 116] on input "text" at bounding box center [330, 114] width 248 height 17
type input "sperm"
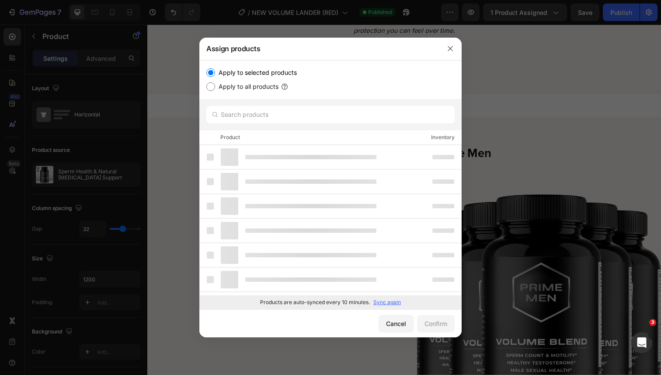
click at [388, 300] on p "Sync again" at bounding box center [387, 302] width 28 height 8
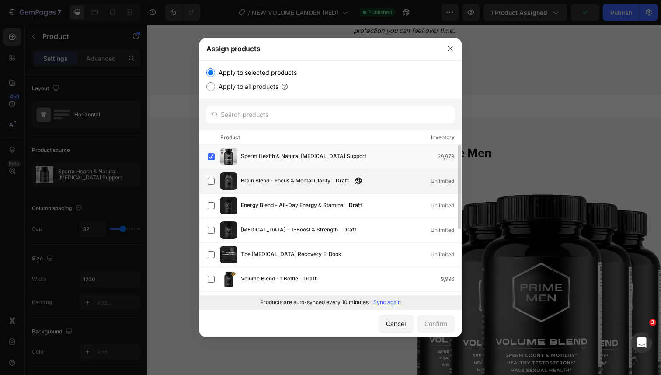
click at [344, 181] on div "Draft" at bounding box center [342, 180] width 20 height 9
click at [425, 321] on div "Confirm" at bounding box center [436, 323] width 23 height 9
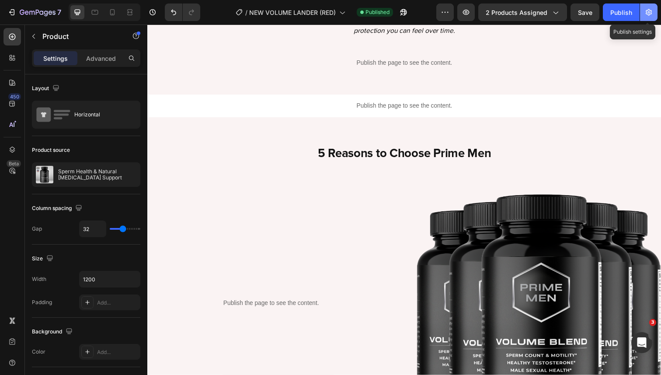
click at [644, 13] on button "button" at bounding box center [648, 11] width 17 height 17
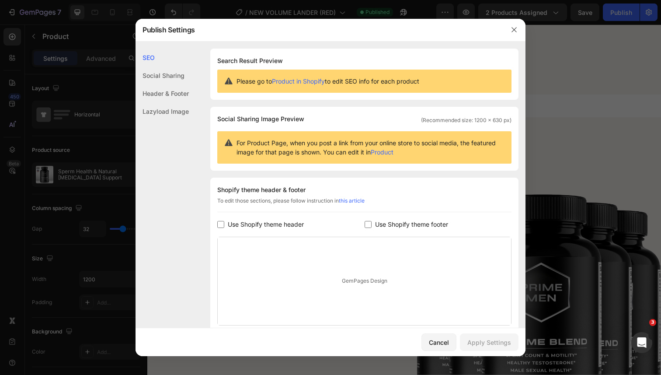
click at [258, 225] on span "Use Shopify theme header" at bounding box center [266, 224] width 76 height 10
checkbox input "true"
click at [387, 224] on span "Use Shopify theme footer" at bounding box center [411, 224] width 73 height 10
checkbox input "true"
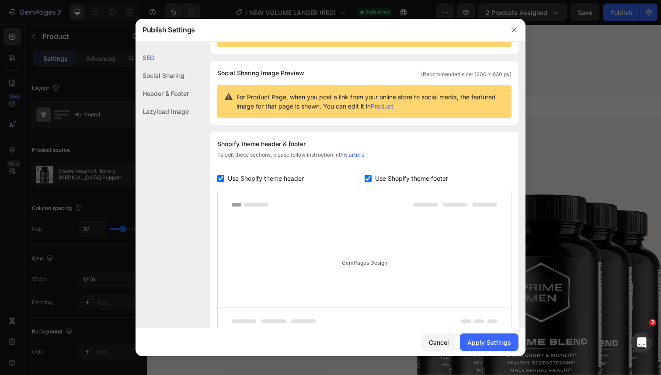
scroll to position [125, 0]
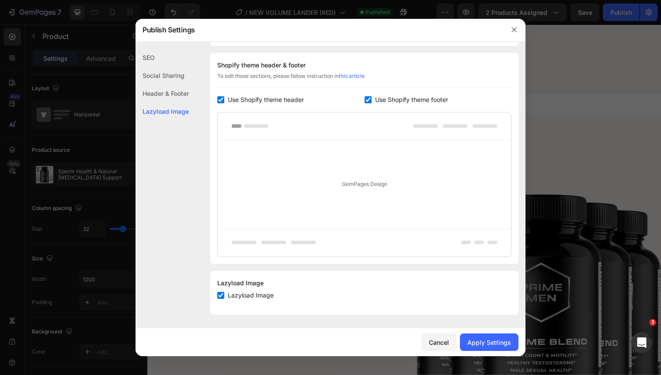
click at [184, 102] on div "Header & Footer" at bounding box center [162, 111] width 53 height 18
click at [181, 112] on div "Lazyload Image" at bounding box center [162, 111] width 53 height 18
click at [178, 84] on div "Social Sharing" at bounding box center [162, 93] width 53 height 18
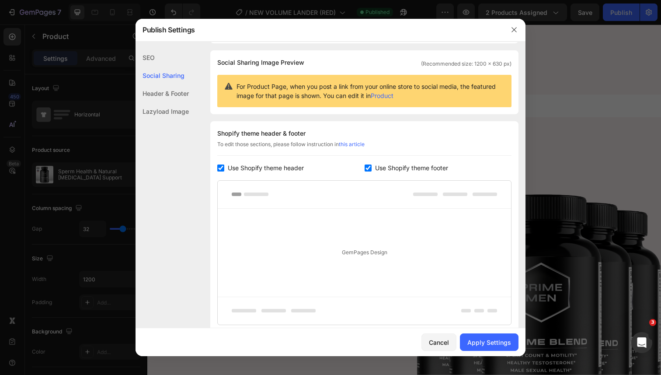
click at [160, 66] on div "SEO" at bounding box center [162, 75] width 53 height 18
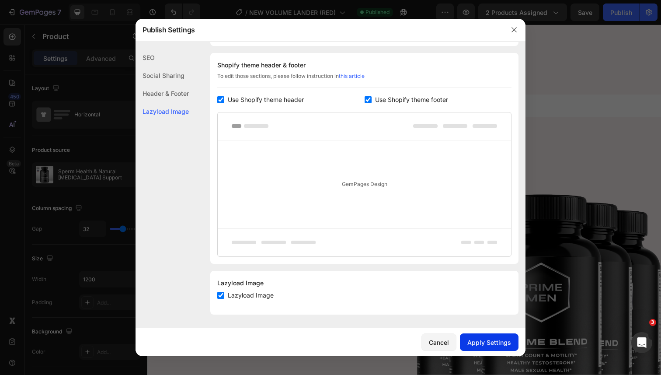
click at [481, 343] on div "Apply Settings" at bounding box center [489, 342] width 44 height 9
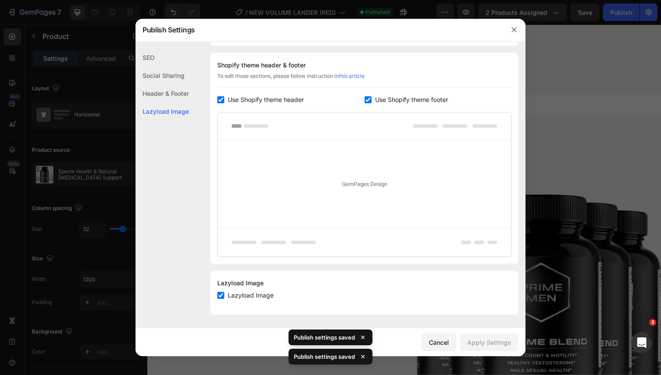
click at [543, 109] on div at bounding box center [330, 187] width 661 height 375
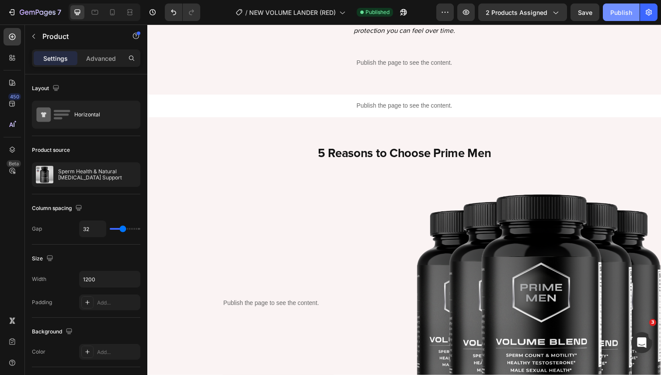
click at [609, 11] on button "Publish" at bounding box center [621, 11] width 37 height 17
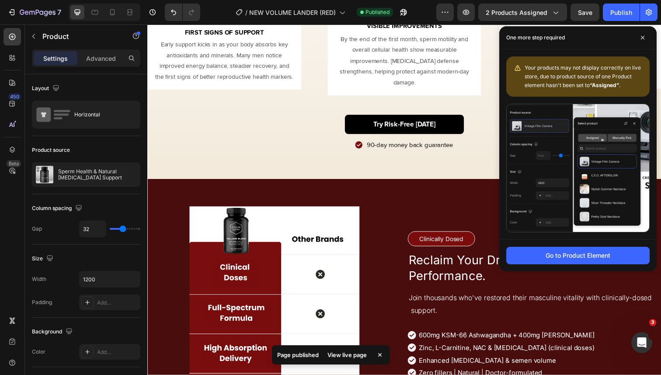
scroll to position [2445, 0]
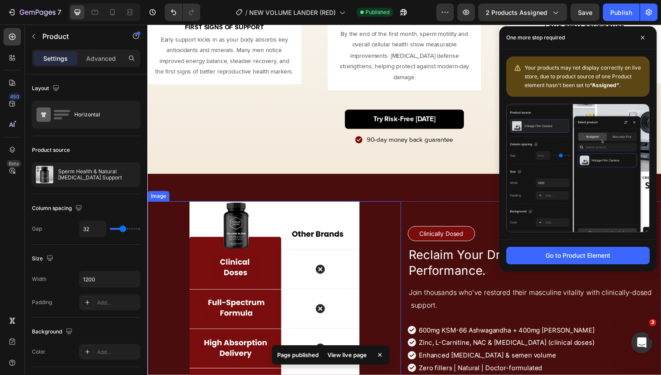
click at [173, 270] on div at bounding box center [276, 330] width 259 height 251
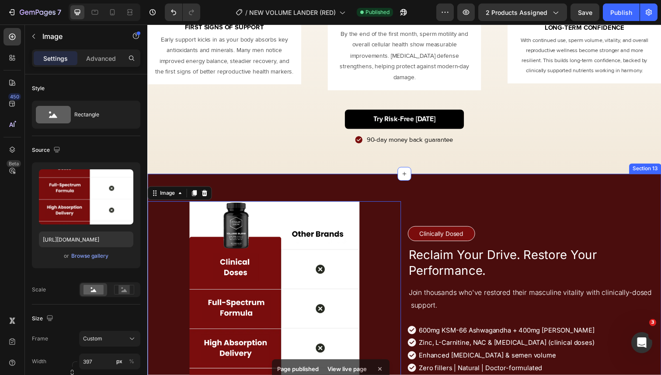
click at [197, 185] on div "Image 0 Clinically Dosed Text Block Row Row Reclaim Your Drive. Restore Your Pe…" at bounding box center [409, 330] width 525 height 307
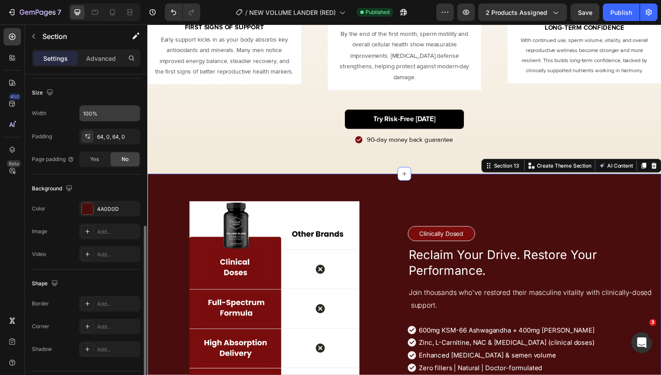
scroll to position [208, 0]
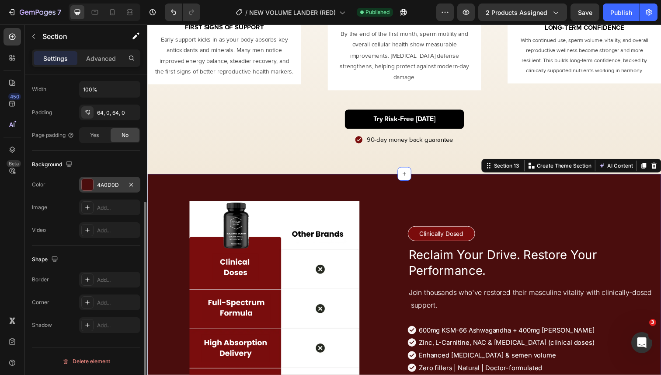
click at [106, 188] on div "4A0D0D" at bounding box center [109, 185] width 25 height 8
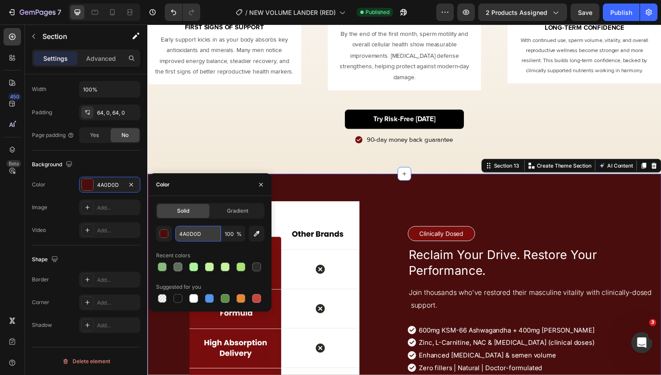
click at [192, 231] on input "4A0D0D" at bounding box center [197, 234] width 45 height 16
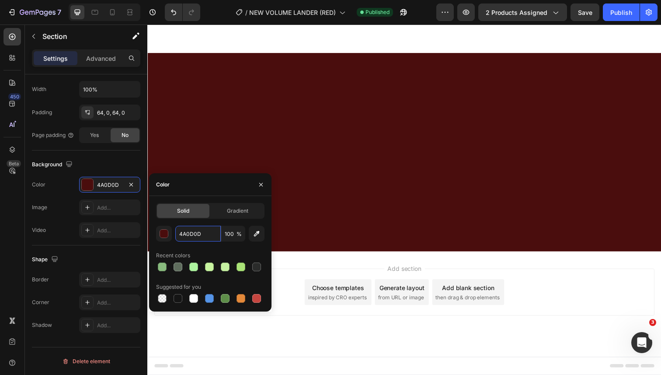
scroll to position [3766, 0]
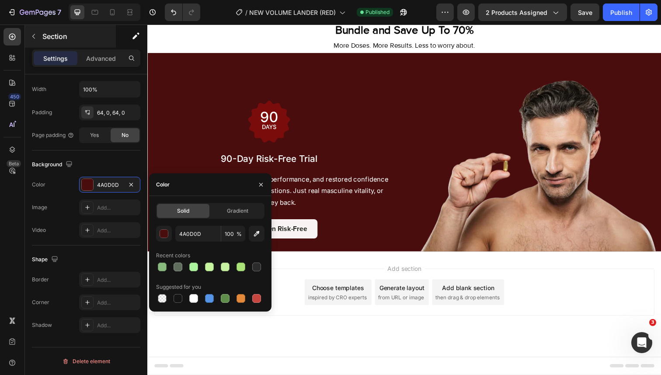
click at [30, 35] on button "button" at bounding box center [34, 36] width 14 height 14
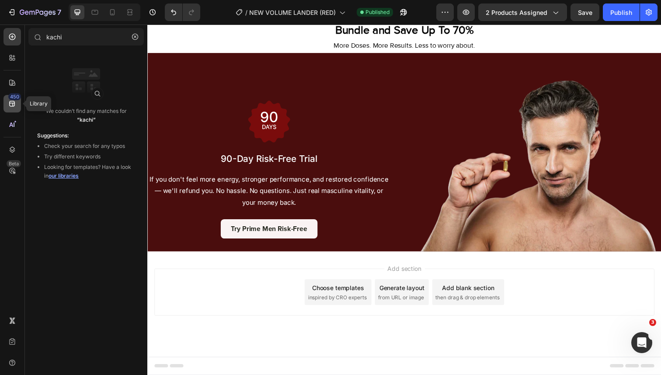
click at [11, 103] on icon at bounding box center [12, 104] width 6 height 6
click at [14, 65] on div at bounding box center [11, 57] width 17 height 17
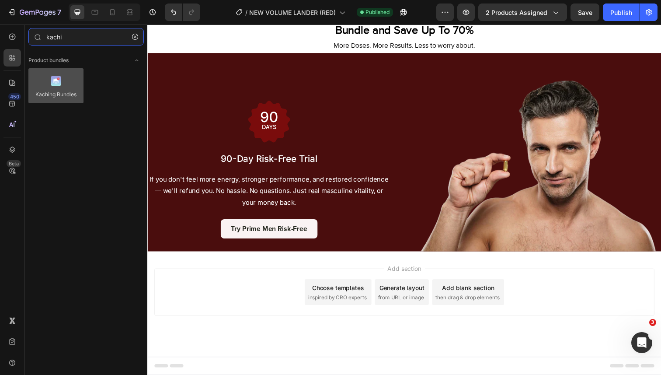
type input "kachi"
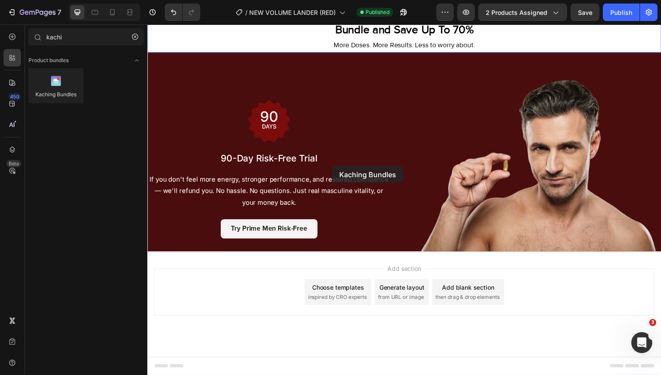
scroll to position [3647, 0]
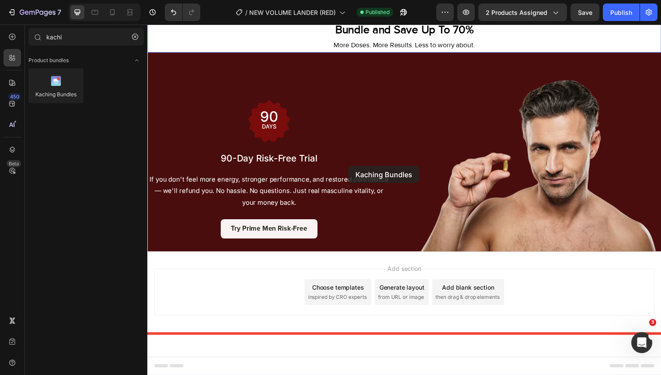
drag, startPoint x: 195, startPoint y: 113, endPoint x: 353, endPoint y: 169, distance: 167.3
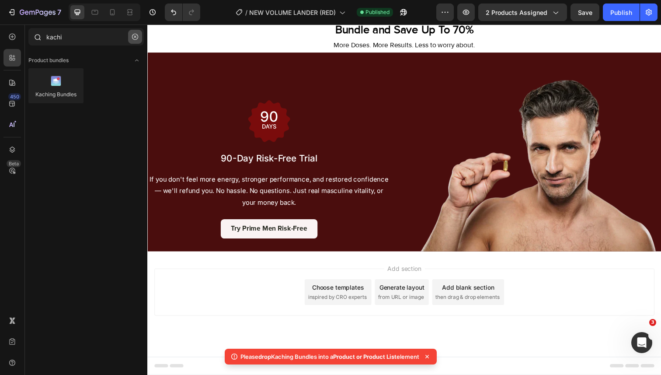
click at [130, 37] on button "button" at bounding box center [135, 37] width 14 height 14
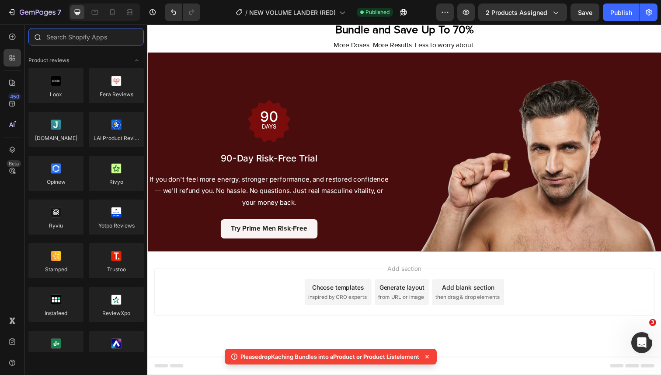
click at [105, 39] on input "text" at bounding box center [85, 36] width 115 height 17
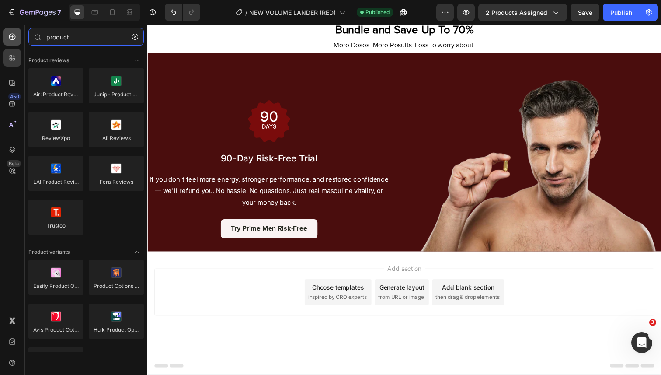
type input "product"
click at [12, 40] on icon at bounding box center [12, 36] width 9 height 9
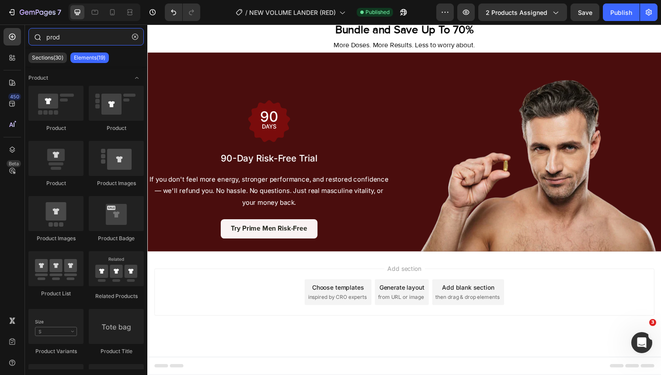
type input "produ"
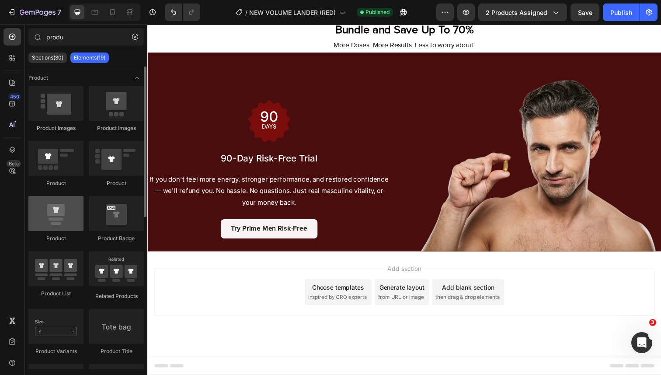
type input "produ"
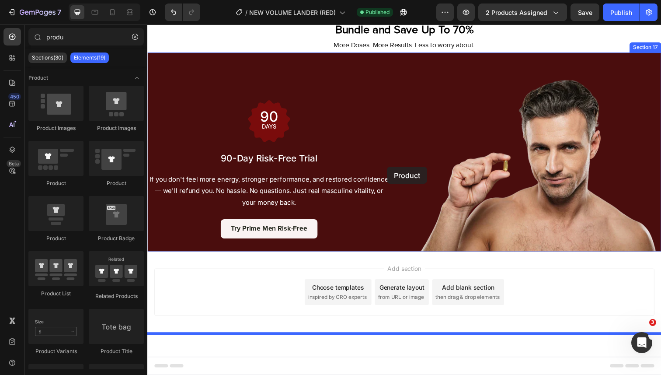
drag, startPoint x: 212, startPoint y: 239, endPoint x: 392, endPoint y: 169, distance: 193.1
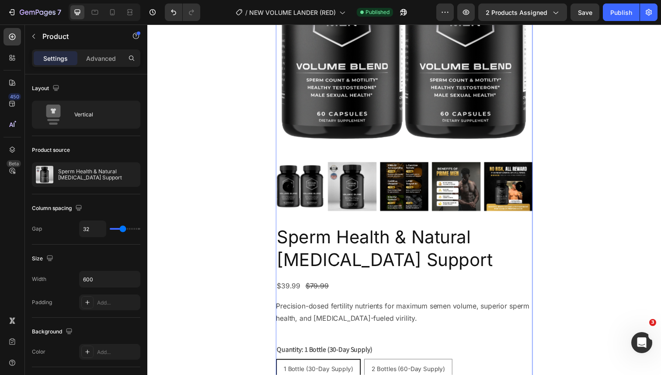
scroll to position [3772, 0]
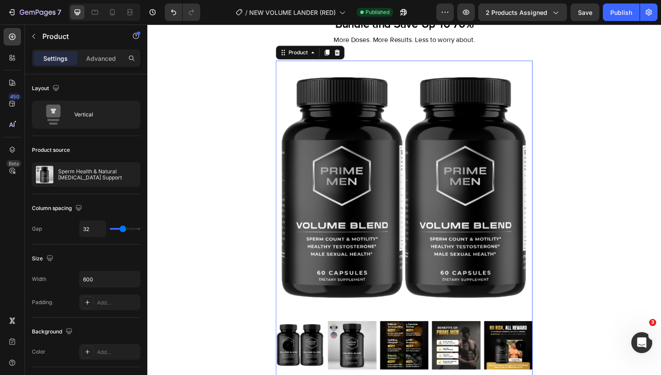
click at [344, 123] on img at bounding box center [410, 193] width 262 height 262
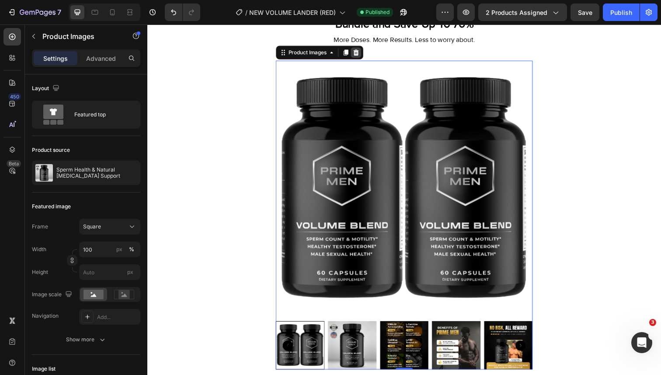
click at [356, 51] on div at bounding box center [360, 53] width 10 height 10
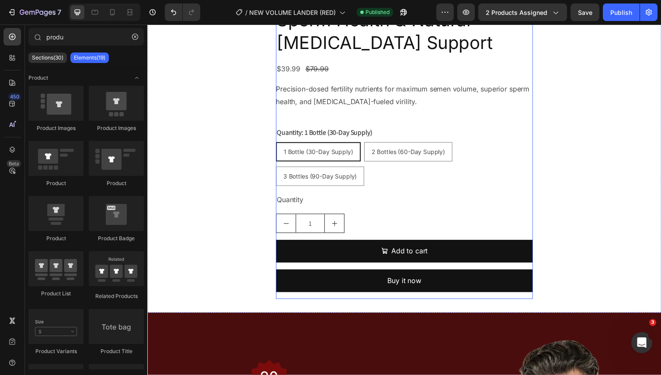
scroll to position [3502, 0]
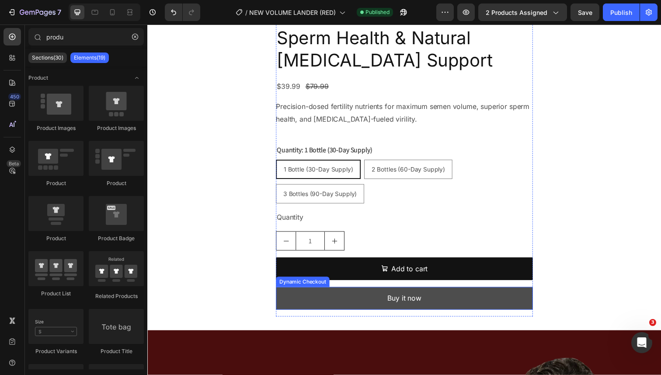
click at [362, 296] on button "Buy it now" at bounding box center [410, 304] width 262 height 23
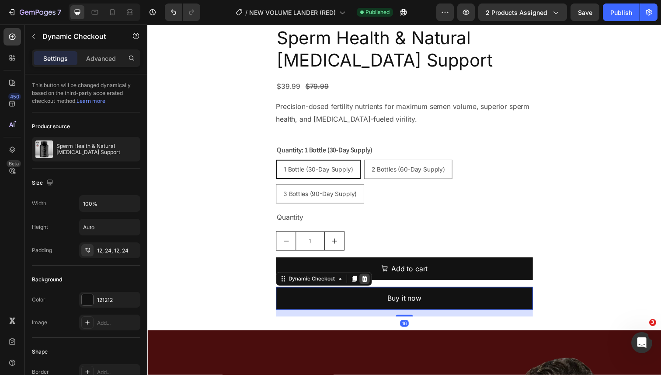
click at [370, 284] on icon at bounding box center [369, 284] width 6 height 6
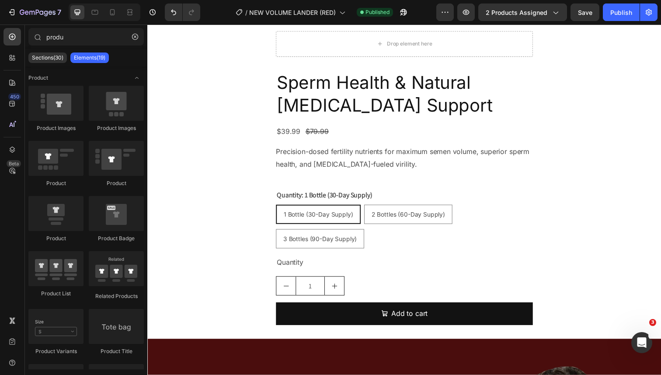
scroll to position [3452, 0]
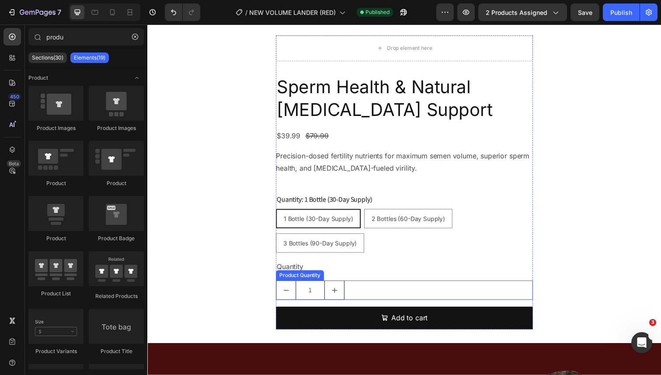
click at [352, 288] on div "1" at bounding box center [410, 296] width 262 height 20
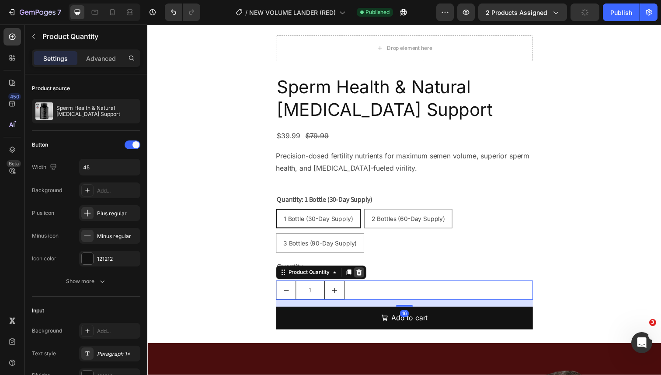
click at [364, 277] on icon at bounding box center [363, 277] width 7 height 7
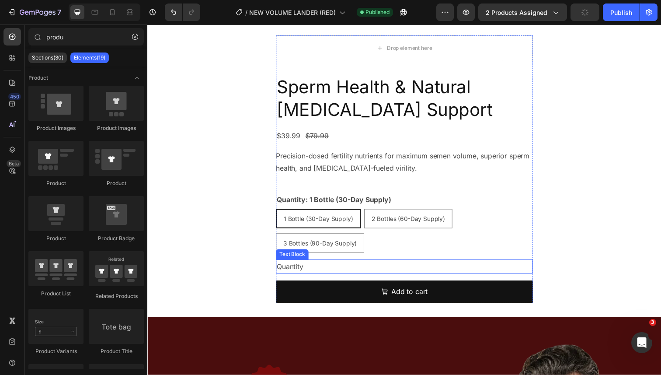
click at [344, 272] on div "Quantity" at bounding box center [410, 272] width 262 height 14
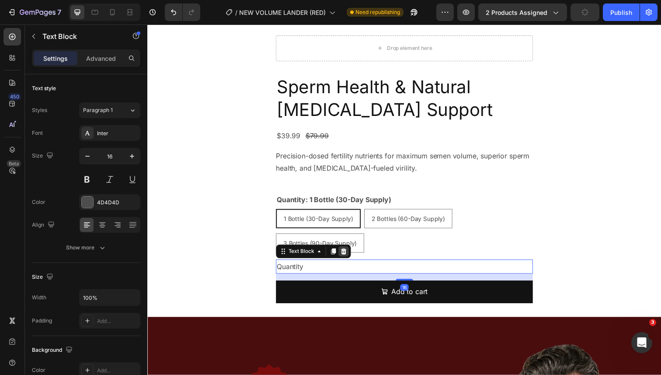
click at [348, 258] on icon at bounding box center [348, 256] width 6 height 6
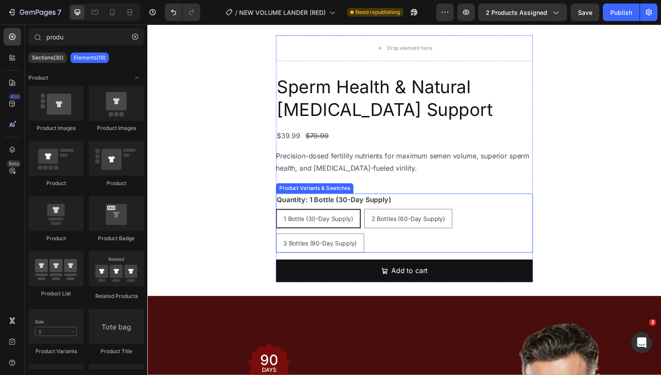
click at [388, 204] on legend "Quantity: 1 Bottle (30-Day Supply)" at bounding box center [338, 203] width 119 height 12
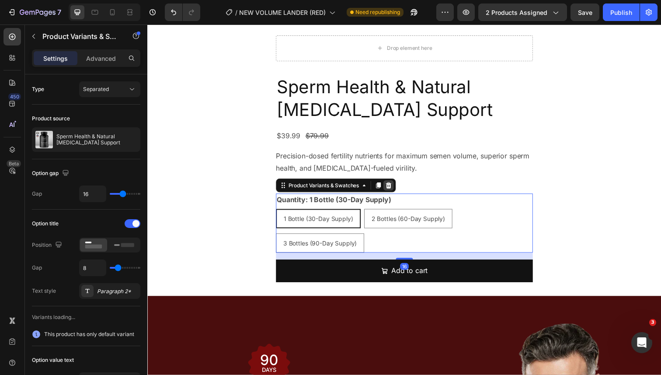
click at [395, 190] on icon at bounding box center [394, 189] width 6 height 6
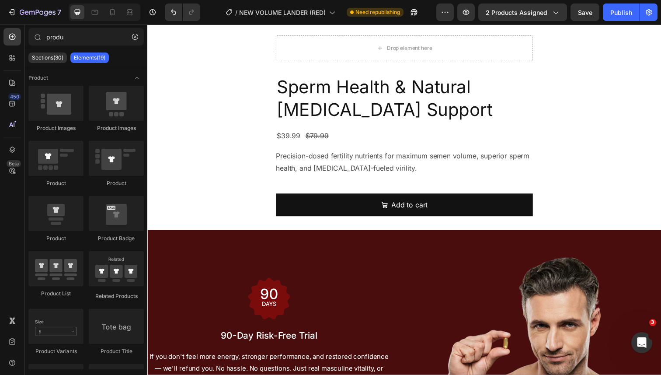
scroll to position [3424, 0]
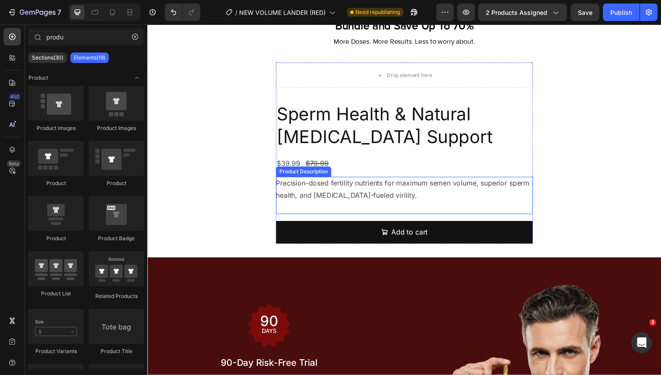
click at [395, 186] on p "Precision-dosed fertility nutrients for maximum semen volume, superior sperm he…" at bounding box center [408, 192] width 259 height 21
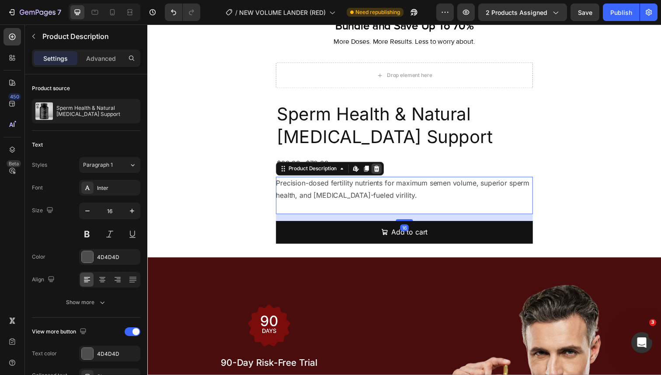
click at [384, 171] on icon at bounding box center [381, 171] width 7 height 7
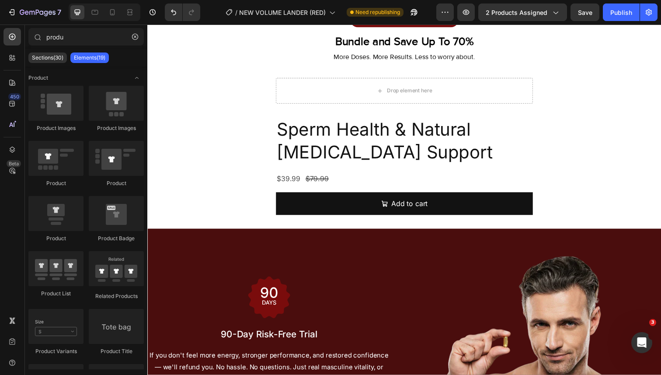
scroll to position [3403, 0]
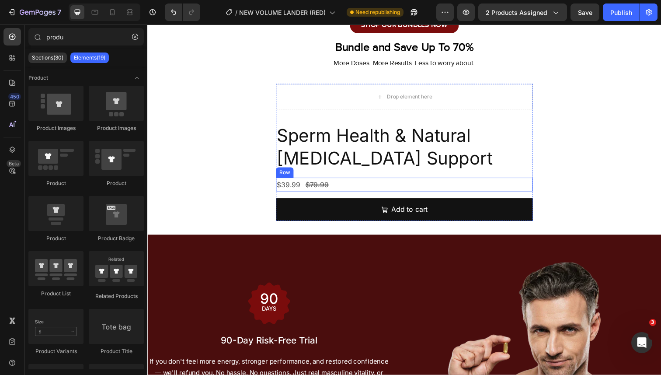
click at [368, 183] on div "$39.99 Product Price Product Price $79.99 Product Price Product Price Row" at bounding box center [410, 188] width 262 height 14
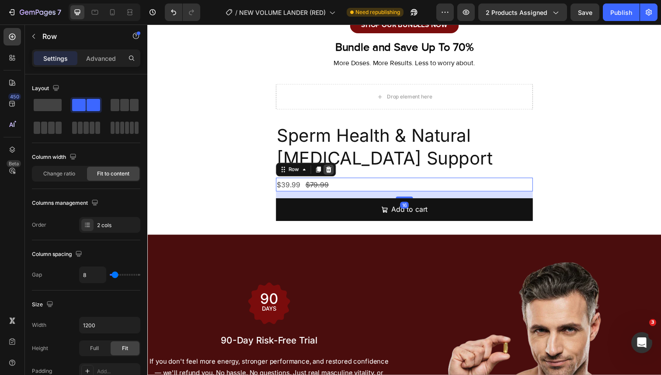
click at [332, 171] on icon at bounding box center [333, 172] width 6 height 6
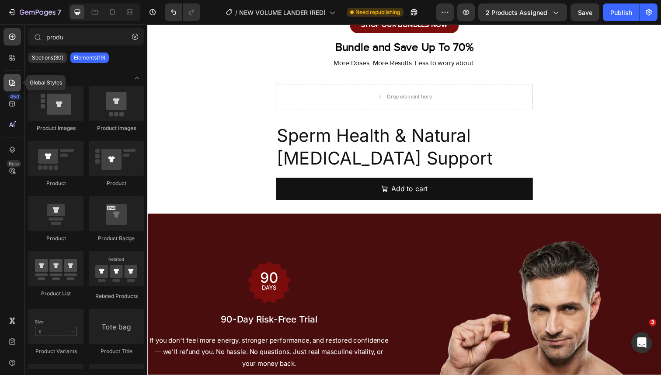
click at [14, 77] on div at bounding box center [11, 82] width 17 height 17
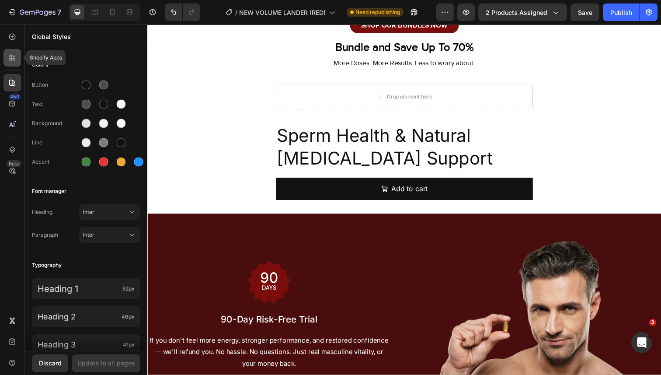
click at [14, 57] on icon at bounding box center [14, 56] width 3 height 3
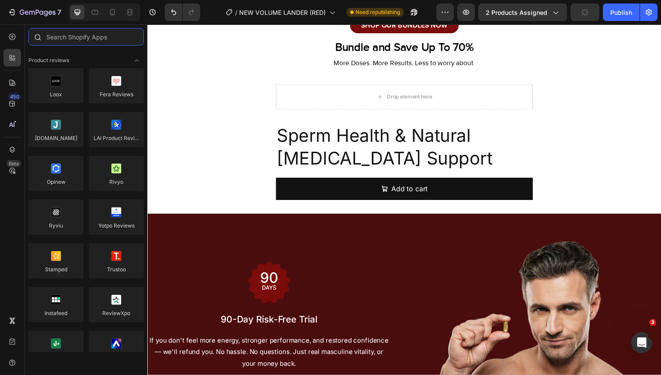
click at [64, 35] on input "text" at bounding box center [85, 36] width 115 height 17
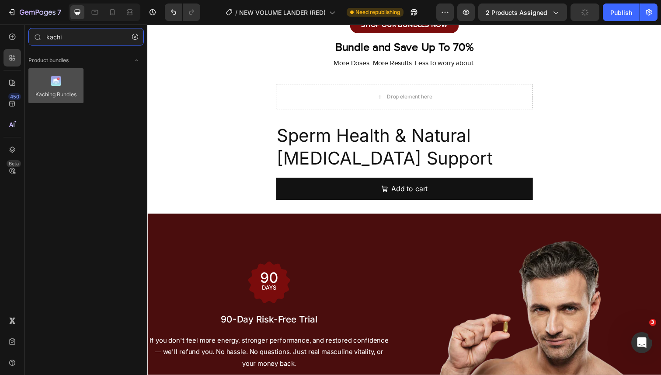
type input "kachi"
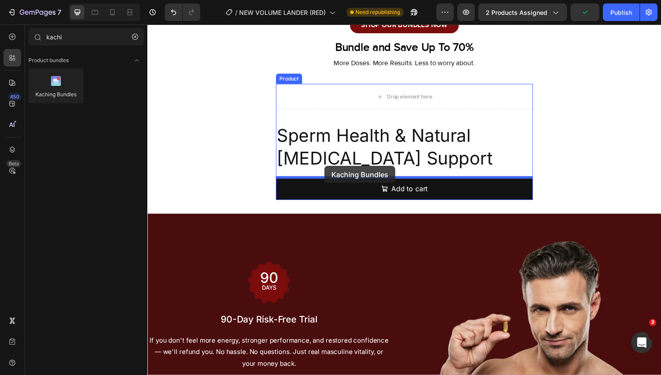
drag, startPoint x: 207, startPoint y: 100, endPoint x: 329, endPoint y: 168, distance: 139.8
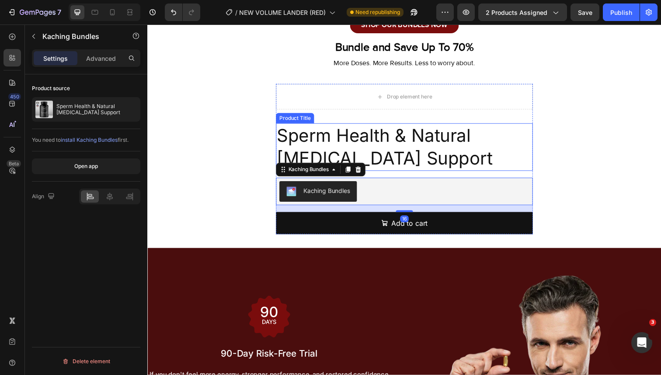
click at [341, 144] on h2 "Sperm Health & Natural [MEDICAL_DATA] Support" at bounding box center [410, 150] width 262 height 49
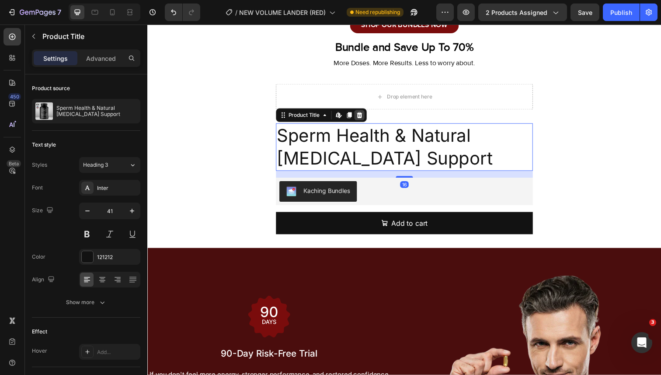
click at [363, 116] on icon at bounding box center [364, 117] width 6 height 6
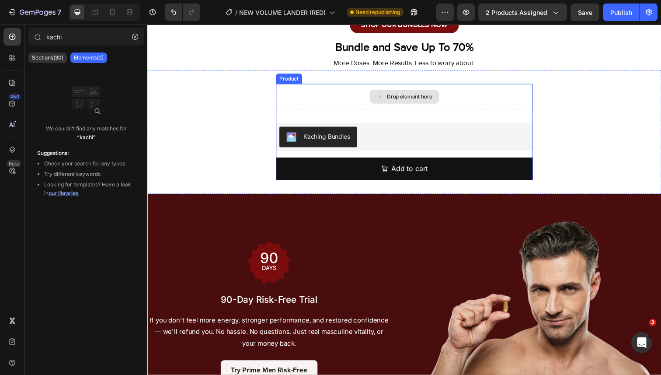
click at [377, 94] on div "Drop element here" at bounding box center [409, 98] width 71 height 14
click at [342, 97] on div "Drop element here" at bounding box center [410, 98] width 262 height 26
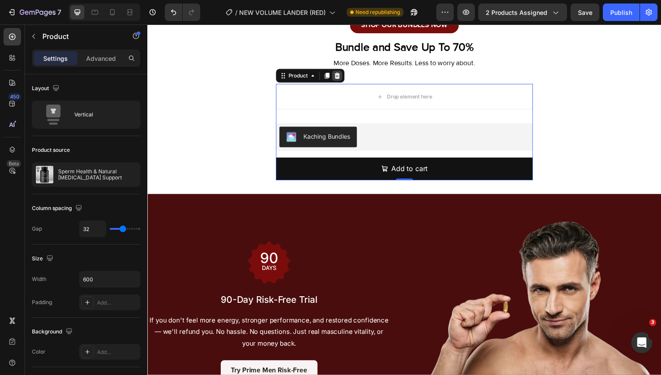
click at [340, 79] on icon at bounding box center [341, 77] width 6 height 6
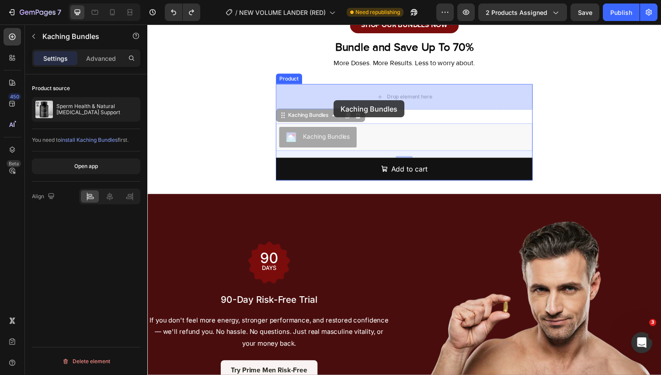
drag, startPoint x: 335, startPoint y: 135, endPoint x: 338, endPoint y: 102, distance: 32.9
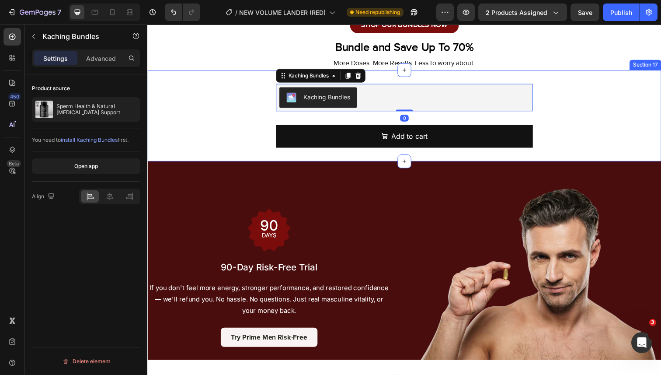
click at [234, 143] on div "Kaching Bundles Kaching Bundles 0 Add to cart Add to Cart Product" at bounding box center [409, 117] width 525 height 65
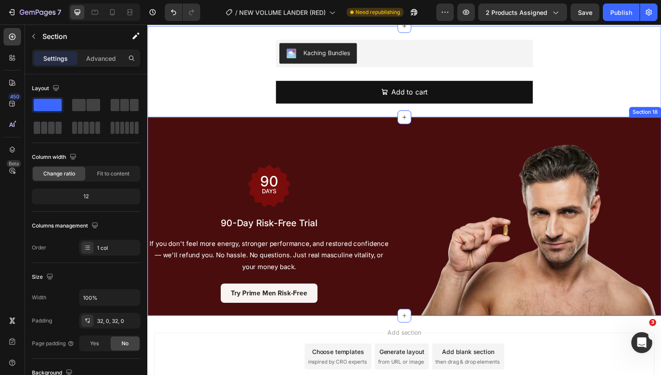
scroll to position [3515, 0]
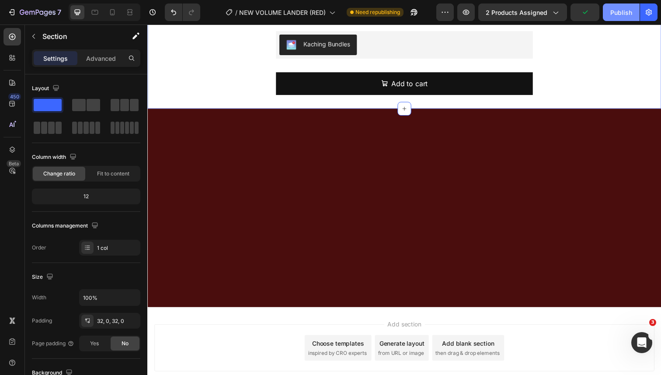
click at [607, 12] on button "Publish" at bounding box center [621, 11] width 37 height 17
click at [110, 14] on icon at bounding box center [112, 12] width 5 height 6
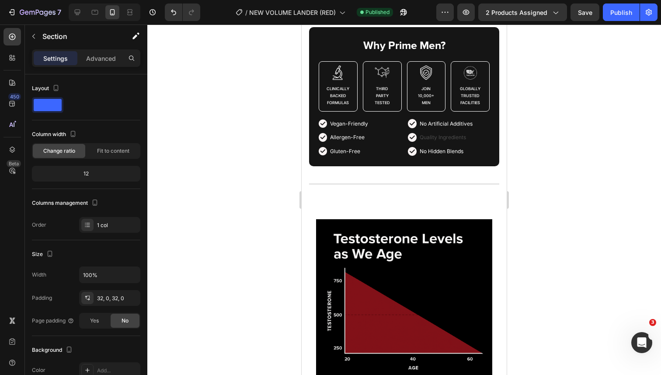
scroll to position [880, 0]
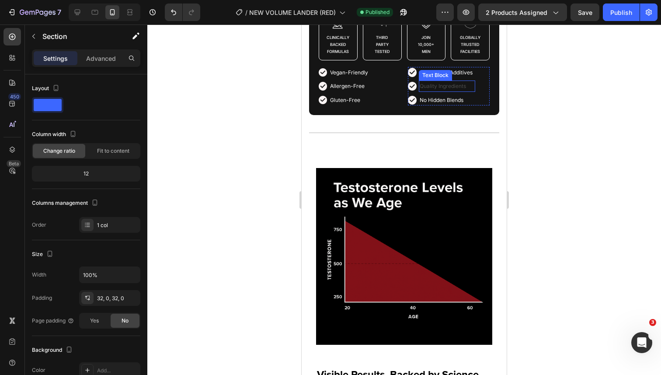
click at [434, 91] on p "Quality Ingredients" at bounding box center [447, 86] width 55 height 10
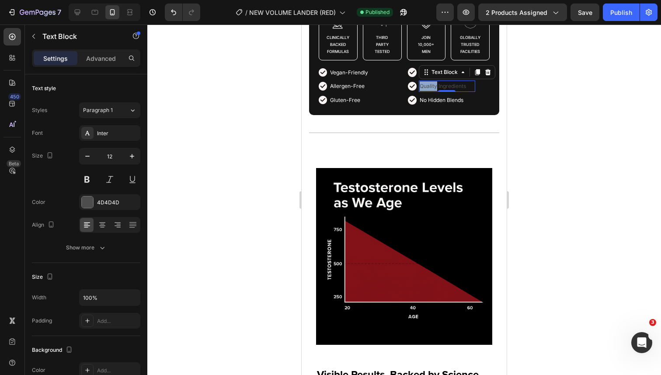
click at [434, 91] on p "Quality Ingredients" at bounding box center [447, 86] width 55 height 10
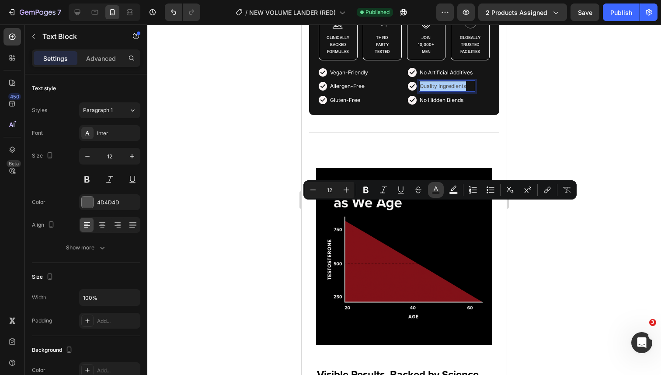
click at [432, 191] on icon "Editor contextual toolbar" at bounding box center [436, 189] width 9 height 9
type input "4D4D4D"
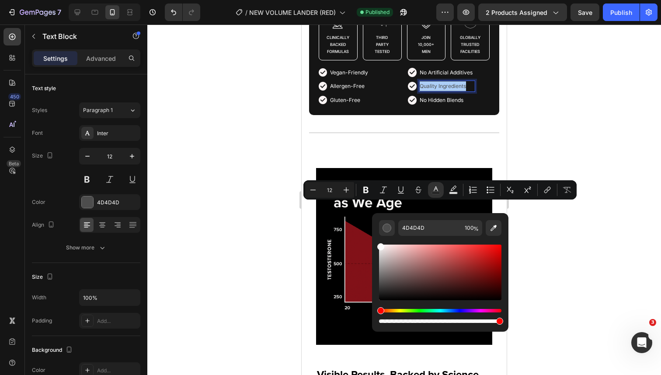
drag, startPoint x: 388, startPoint y: 255, endPoint x: 378, endPoint y: 243, distance: 15.5
click at [379, 244] on div "Editor contextual toolbar" at bounding box center [440, 272] width 122 height 56
type input "FFFFFF"
click at [382, 106] on div "Image Vegan-Friendly Text Block Image Allergen-Free Text Block Image Gluten-Fre…" at bounding box center [360, 86] width 82 height 39
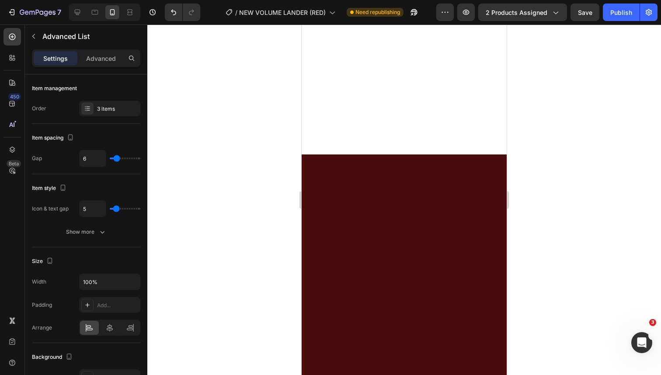
scroll to position [4298, 0]
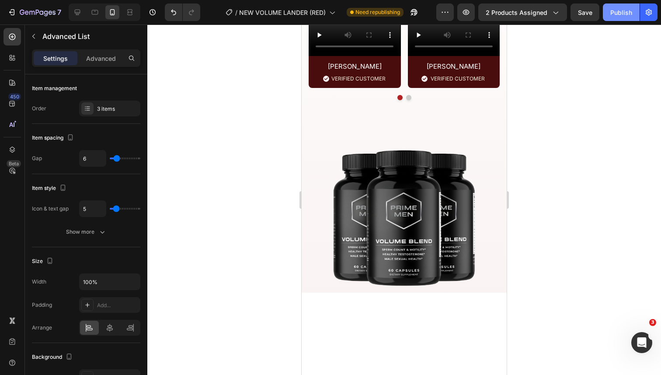
click at [604, 18] on button "Publish" at bounding box center [621, 11] width 37 height 17
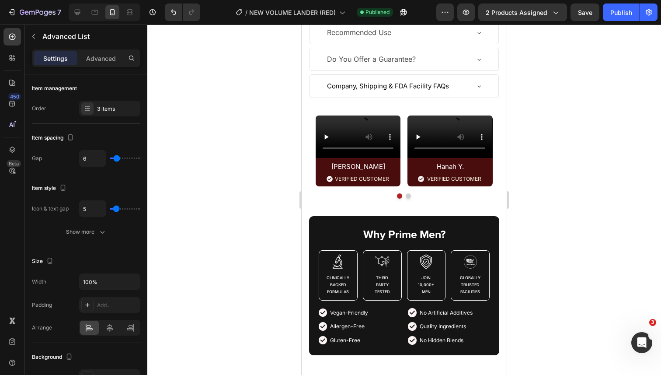
scroll to position [586, 0]
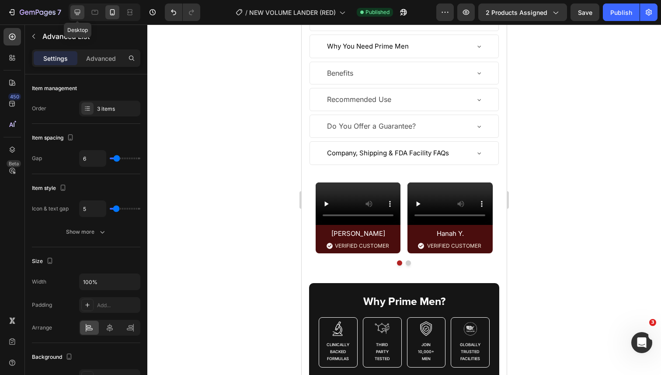
click at [80, 14] on icon at bounding box center [77, 12] width 9 height 9
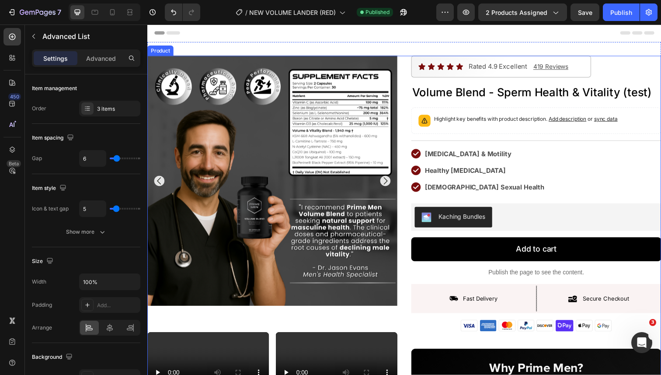
click at [395, 97] on img at bounding box center [274, 183] width 255 height 255
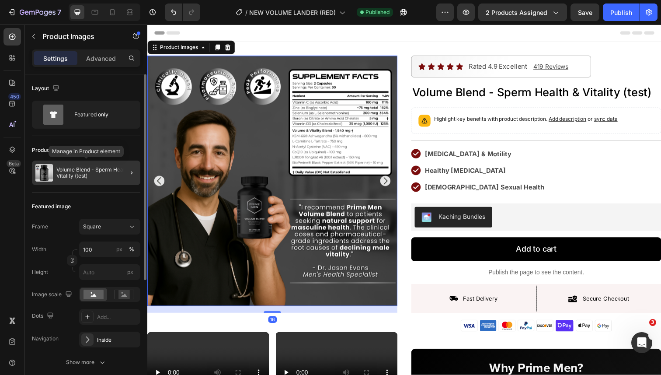
click at [101, 178] on p "Volume Blend - Sperm Health & Vitality (test)" at bounding box center [96, 173] width 80 height 12
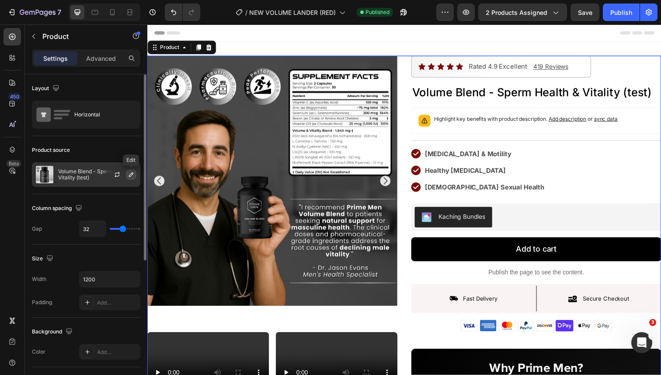
click at [129, 173] on icon "button" at bounding box center [131, 174] width 7 height 7
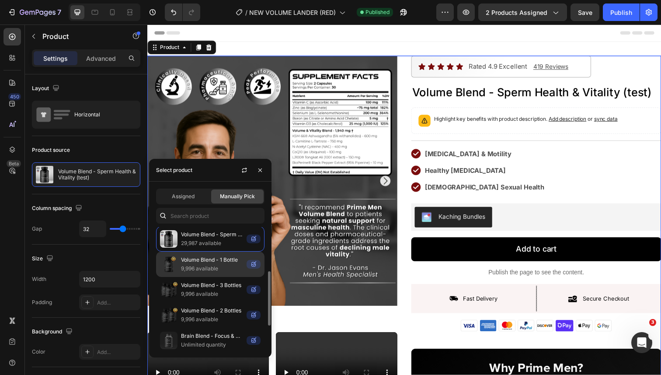
scroll to position [156, 0]
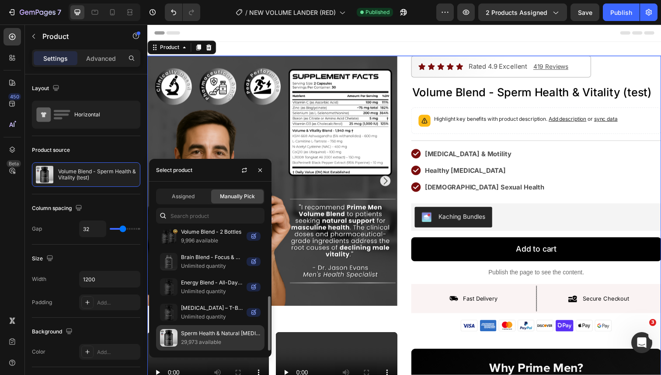
click at [217, 334] on p "Sperm Health & Natural [MEDICAL_DATA] Support" at bounding box center [221, 333] width 80 height 9
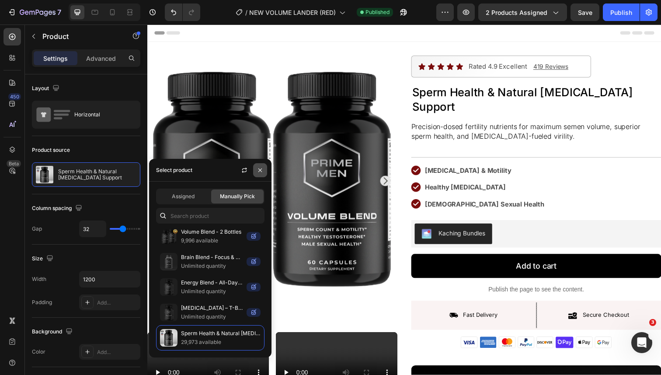
click at [258, 172] on icon "button" at bounding box center [260, 170] width 7 height 7
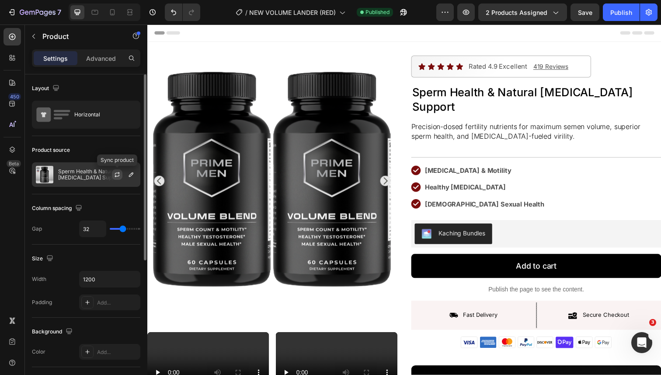
click at [115, 175] on icon "button" at bounding box center [117, 174] width 7 height 7
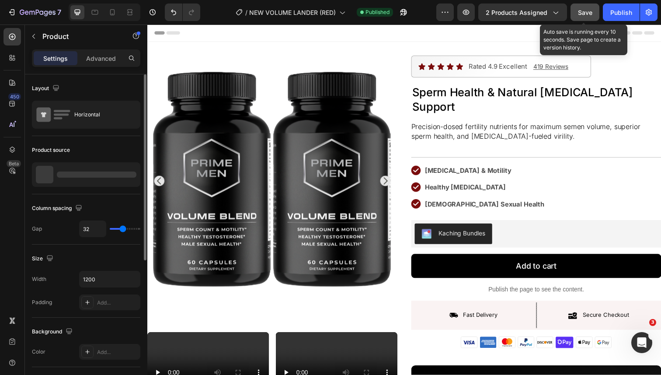
click at [589, 16] on div "Save" at bounding box center [585, 12] width 14 height 9
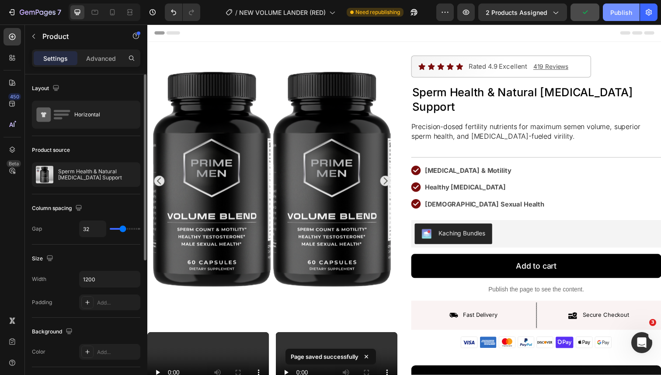
click at [609, 20] on button "Publish" at bounding box center [621, 11] width 37 height 17
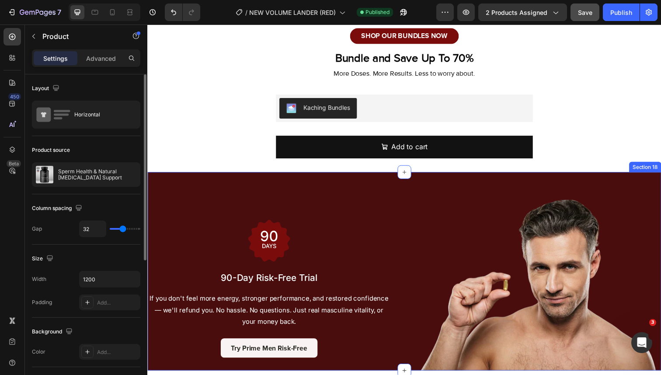
scroll to position [3706, 0]
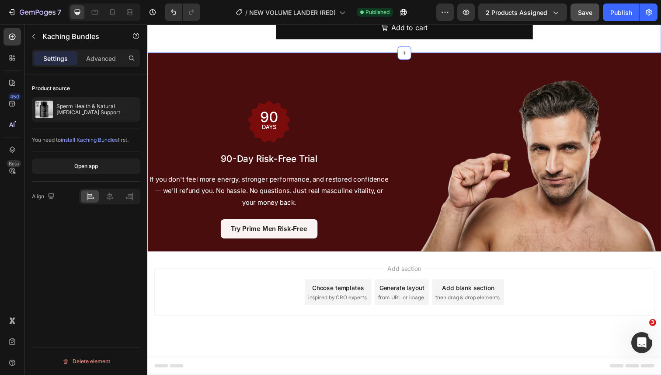
click at [402, 54] on div "Kaching Bundles Kaching Bundles Add to cart Add to Cart Product Section 17 Crea…" at bounding box center [409, 7] width 525 height 93
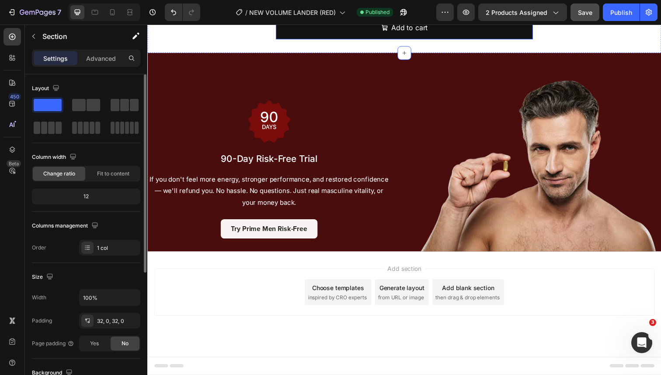
click at [326, 40] on div "Kaching Bundles Kaching Bundles Add to cart Add to Cart Product" at bounding box center [410, 7] width 262 height 65
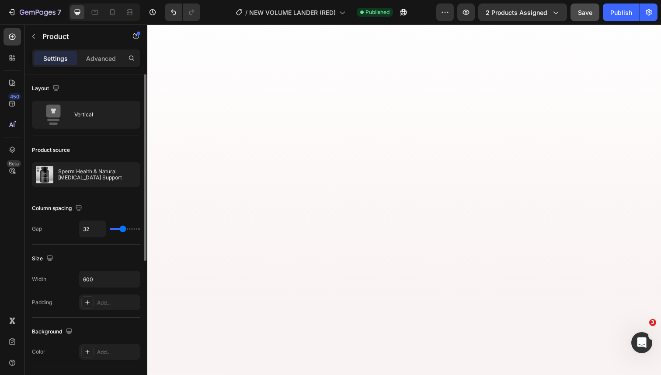
scroll to position [0, 0]
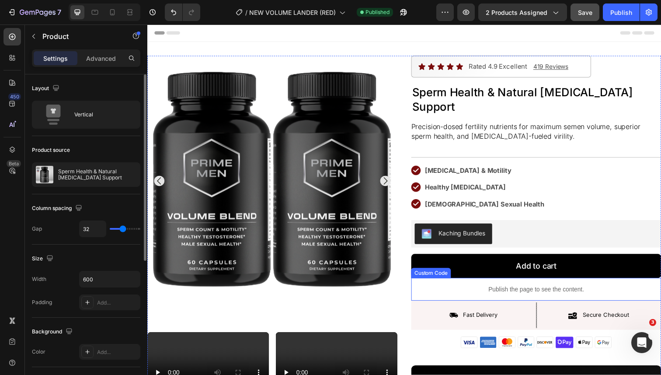
click at [523, 290] on p "Publish the page to see the content." at bounding box center [544, 294] width 255 height 9
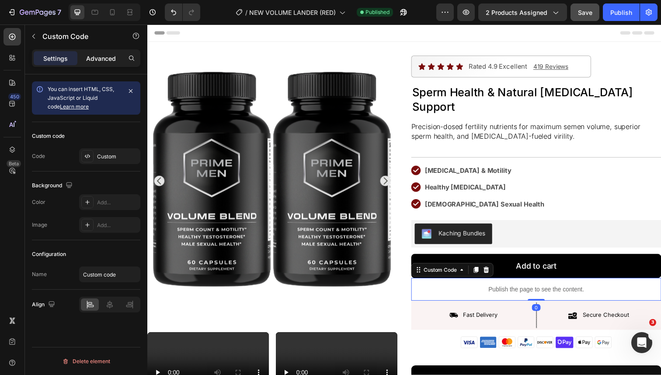
click at [106, 59] on p "Advanced" at bounding box center [101, 58] width 30 height 9
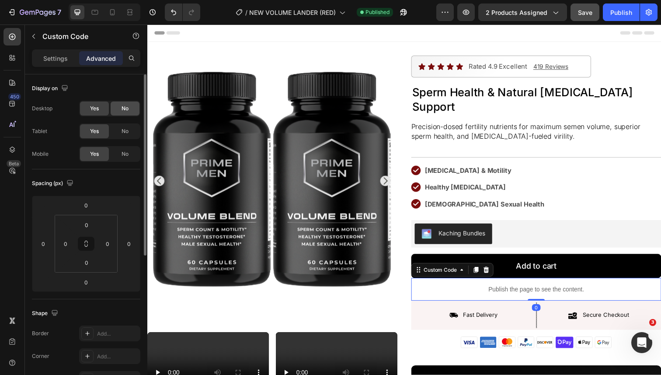
click at [123, 104] on div "No" at bounding box center [125, 108] width 29 height 14
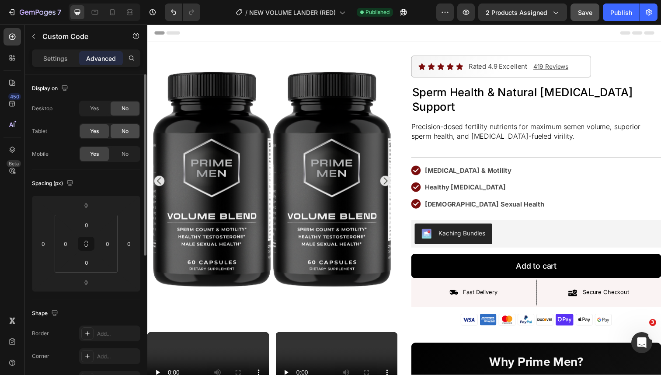
click at [126, 128] on span "No" at bounding box center [125, 131] width 7 height 8
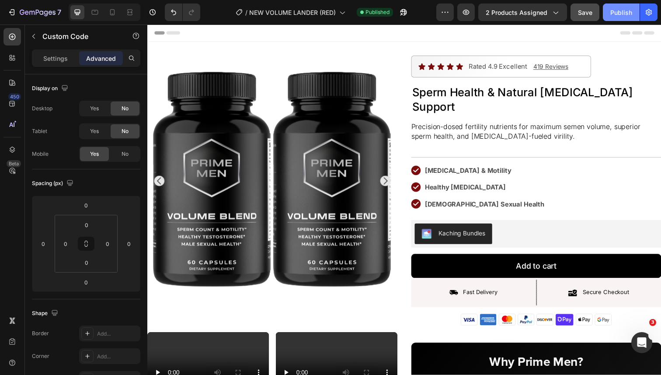
click at [610, 11] on button "Publish" at bounding box center [621, 11] width 37 height 17
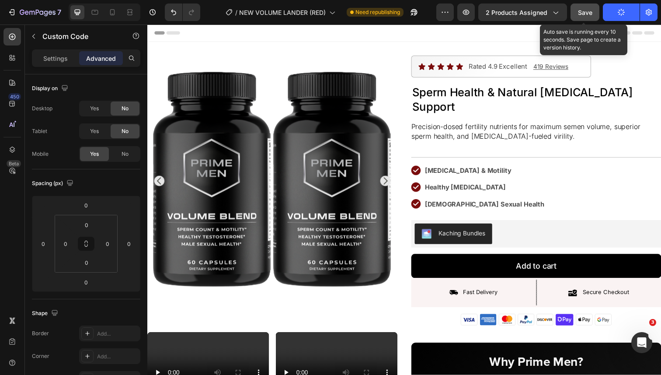
click at [583, 15] on span "Save" at bounding box center [585, 12] width 14 height 7
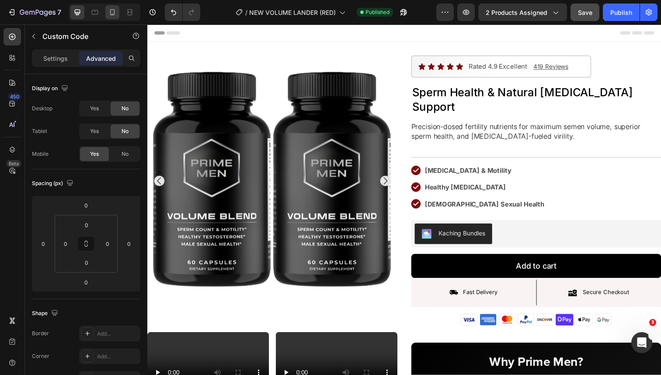
click at [114, 13] on icon at bounding box center [112, 12] width 5 height 6
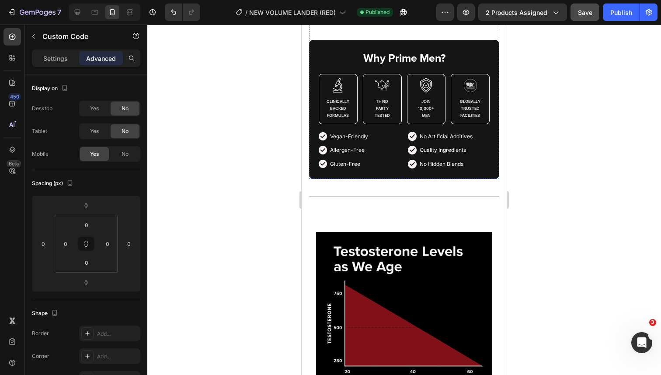
scroll to position [858, 0]
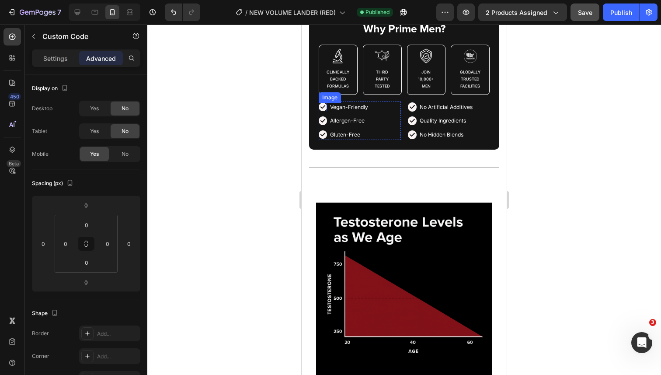
click at [324, 111] on img at bounding box center [323, 107] width 8 height 8
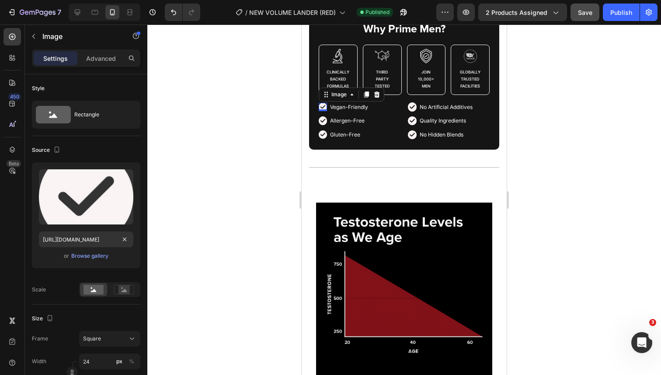
click at [103, 249] on div "Upload Image [URL][DOMAIN_NAME] or Browse gallery" at bounding box center [86, 215] width 108 height 106
click at [100, 254] on div "Browse gallery" at bounding box center [89, 256] width 37 height 8
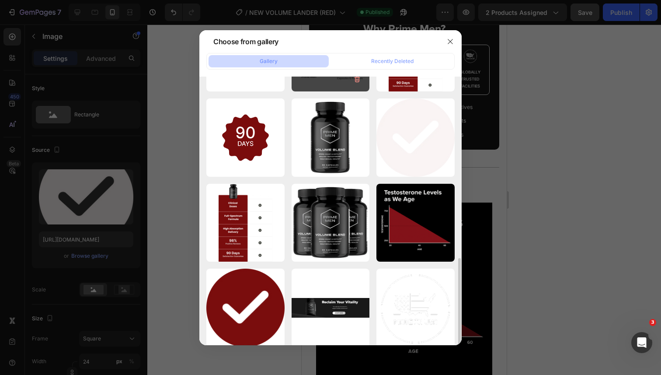
scroll to position [222, 0]
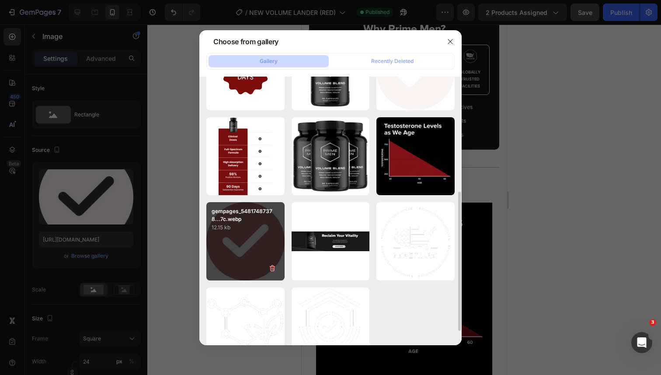
click at [251, 223] on p "12.15 kb" at bounding box center [246, 227] width 68 height 9
type input "[URL][DOMAIN_NAME]"
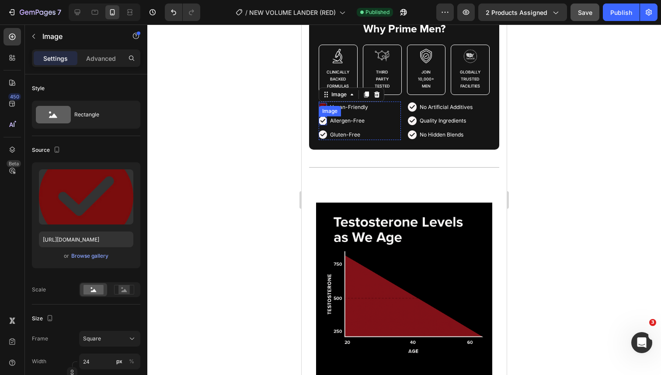
click at [321, 125] on img at bounding box center [323, 120] width 8 height 8
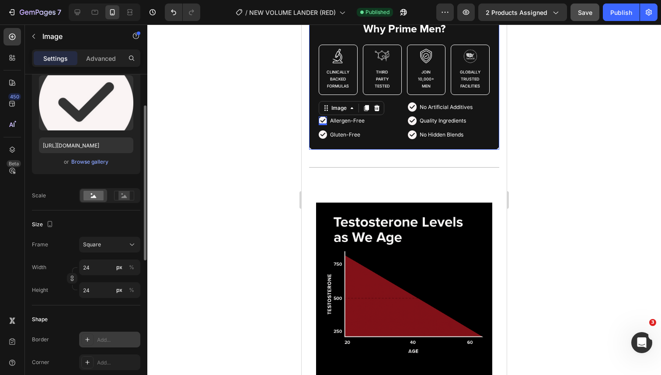
scroll to position [0, 0]
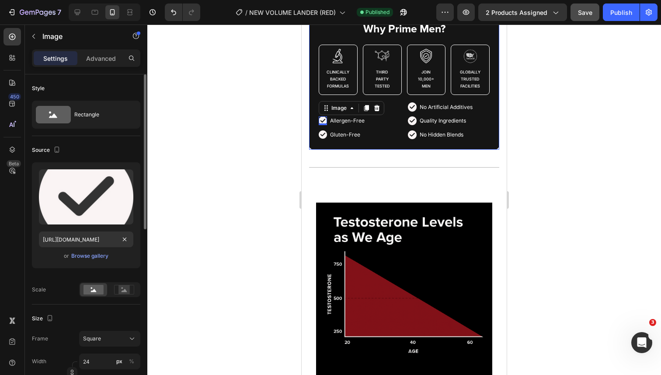
click at [96, 249] on div "Upload Image [URL][DOMAIN_NAME] or Browse gallery" at bounding box center [86, 215] width 108 height 106
click at [96, 253] on div "Browse gallery" at bounding box center [89, 256] width 37 height 8
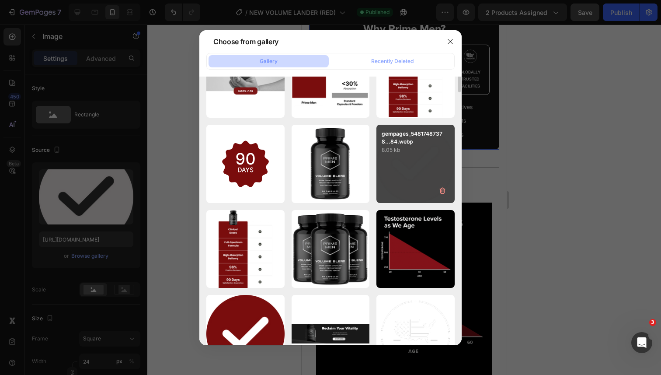
scroll to position [169, 0]
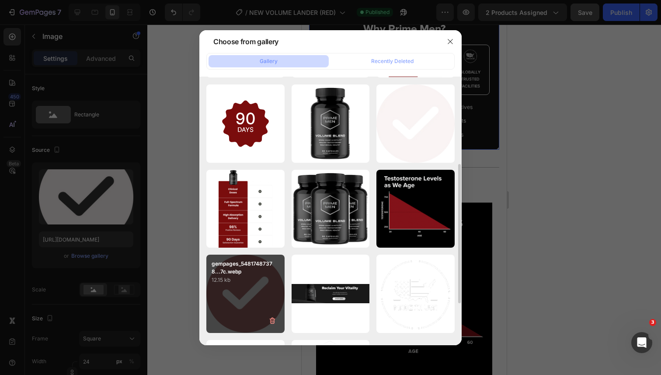
click at [257, 283] on p "12.15 kb" at bounding box center [246, 279] width 68 height 9
type input "[URL][DOMAIN_NAME]"
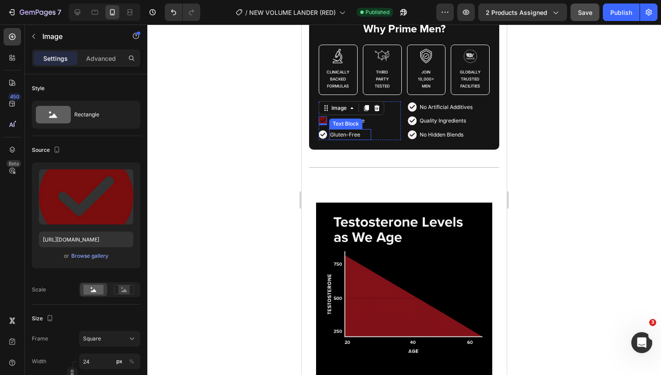
click at [342, 138] on span "Gluten-Free" at bounding box center [345, 134] width 30 height 7
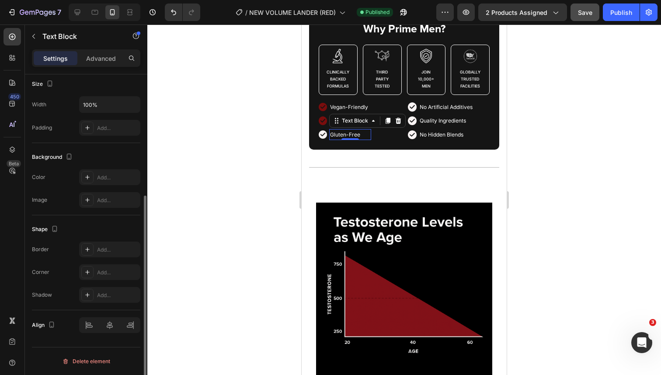
scroll to position [0, 0]
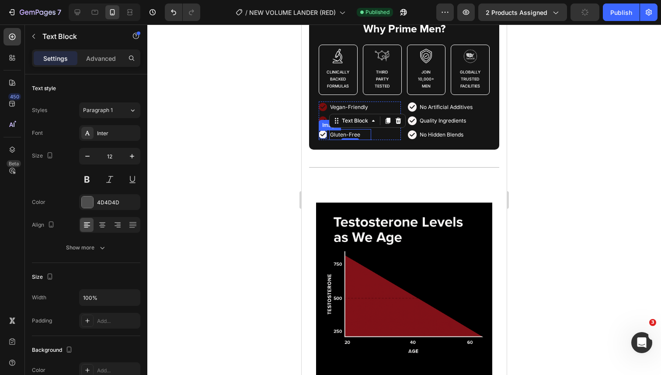
click at [325, 139] on img at bounding box center [323, 134] width 8 height 8
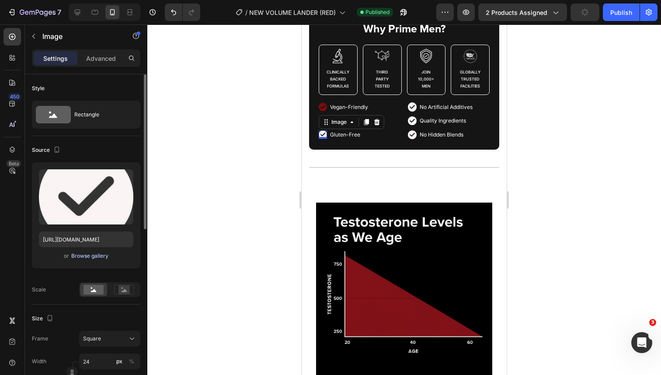
click at [101, 256] on div "Browse gallery" at bounding box center [89, 256] width 37 height 8
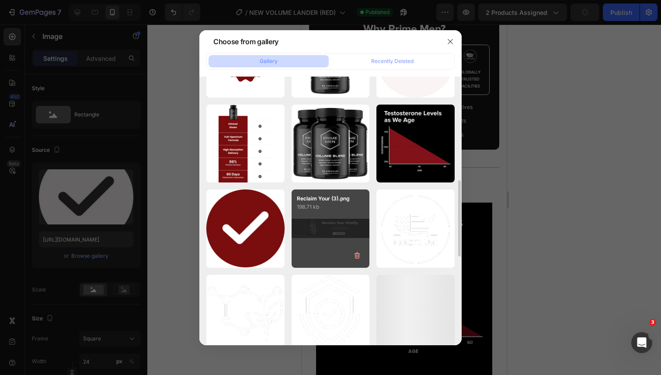
scroll to position [263, 0]
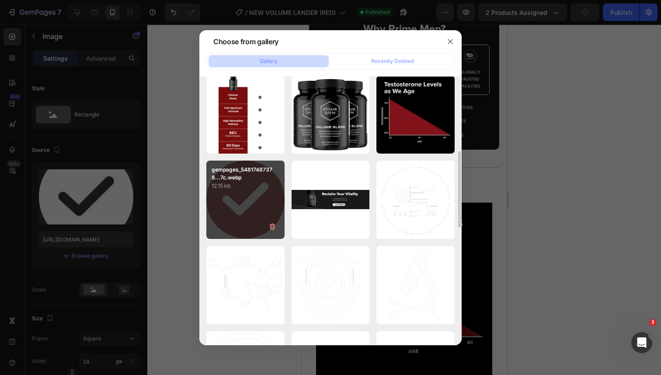
click at [267, 200] on div "gempages_54817487378...7c.webp 12.15 kb" at bounding box center [245, 199] width 78 height 78
type input "[URL][DOMAIN_NAME]"
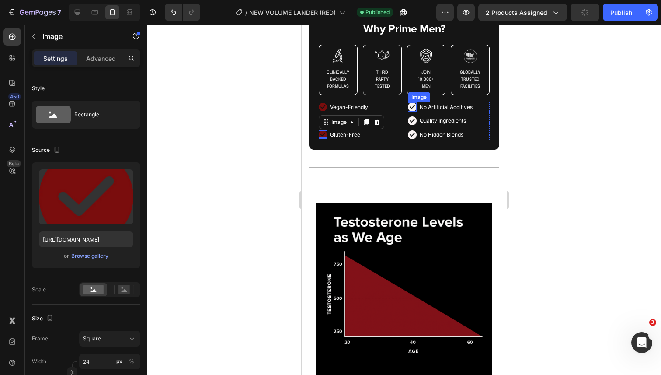
click at [411, 111] on img at bounding box center [412, 106] width 9 height 9
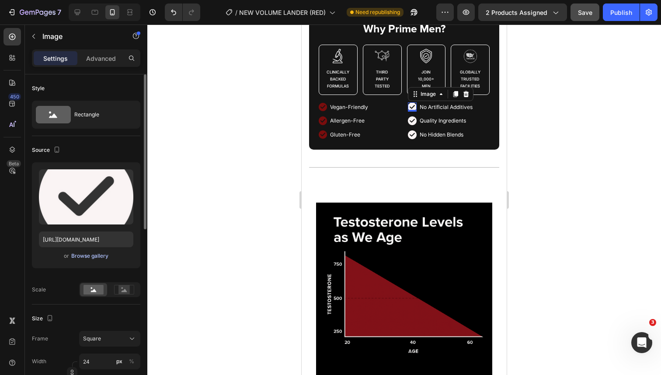
click at [92, 258] on div "Browse gallery" at bounding box center [89, 256] width 37 height 8
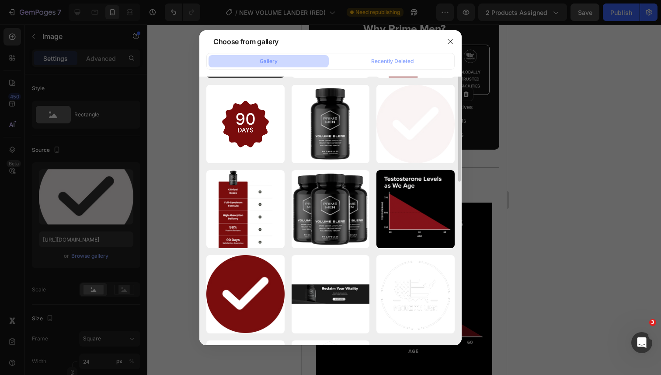
scroll to position [198, 0]
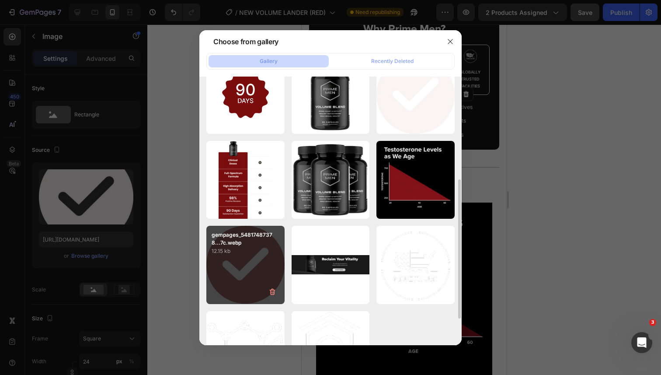
click at [249, 234] on p "gempages_54817487378...7c.webp" at bounding box center [246, 239] width 68 height 16
type input "[URL][DOMAIN_NAME]"
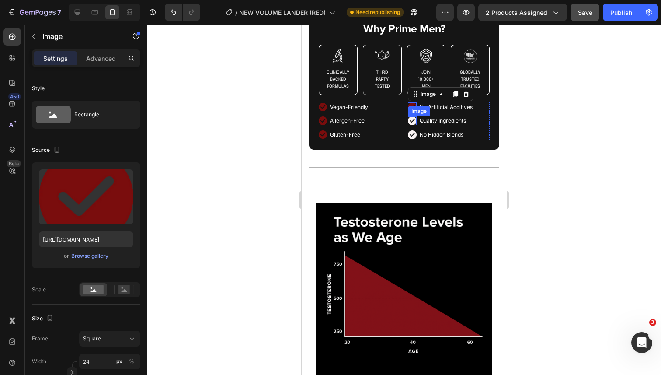
click at [412, 125] on img at bounding box center [412, 120] width 9 height 9
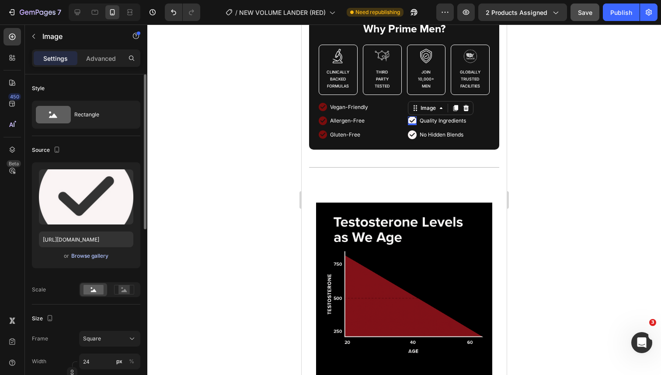
click at [87, 255] on div "Browse gallery" at bounding box center [89, 256] width 37 height 8
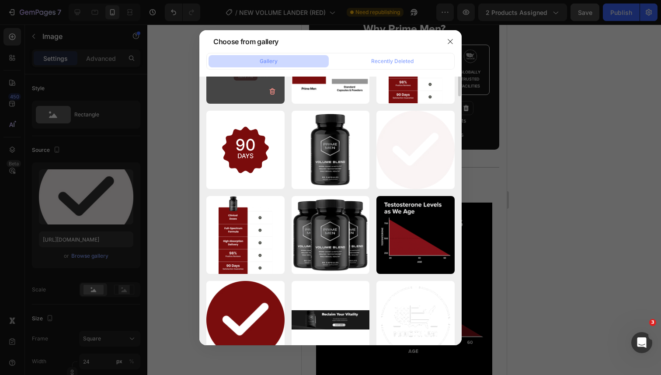
scroll to position [181, 0]
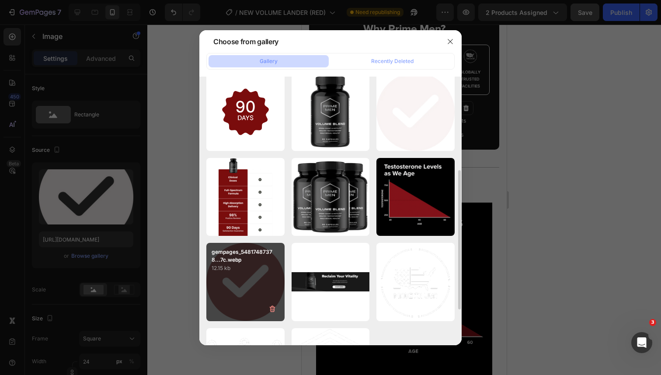
click at [245, 264] on p "12.15 kb" at bounding box center [246, 268] width 68 height 9
type input "[URL][DOMAIN_NAME]"
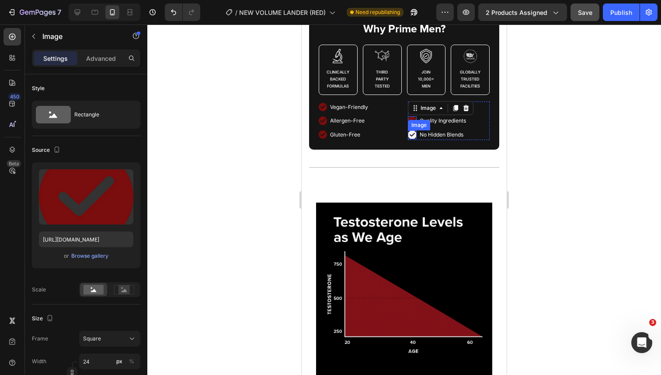
click at [408, 139] on img at bounding box center [412, 134] width 9 height 9
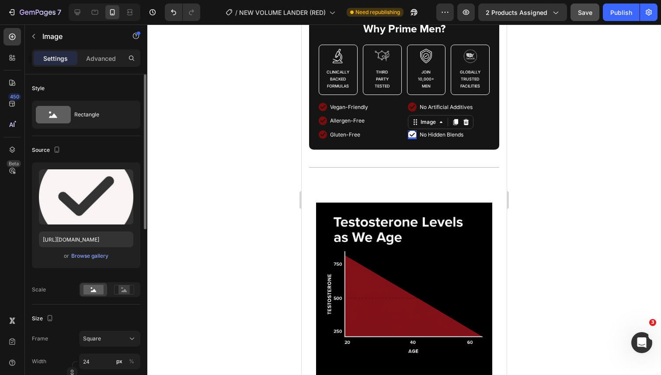
click at [95, 263] on div "Upload Image [URL][DOMAIN_NAME] or Browse gallery" at bounding box center [86, 215] width 108 height 106
click at [107, 252] on button "Browse gallery" at bounding box center [90, 255] width 38 height 9
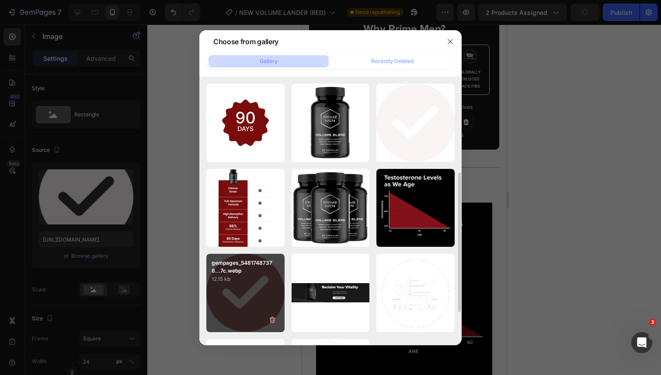
scroll to position [175, 0]
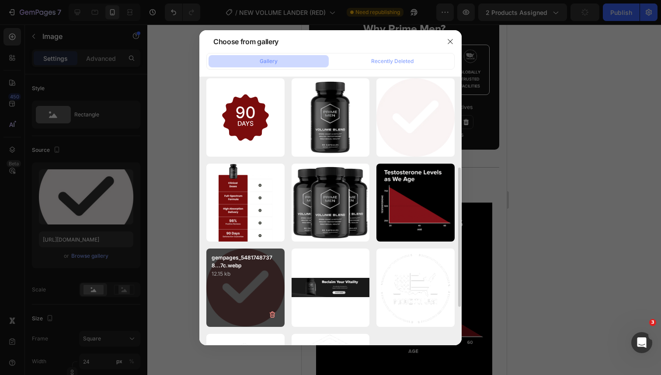
click at [249, 277] on p "12.15 kb" at bounding box center [246, 273] width 68 height 9
type input "[URL][DOMAIN_NAME]"
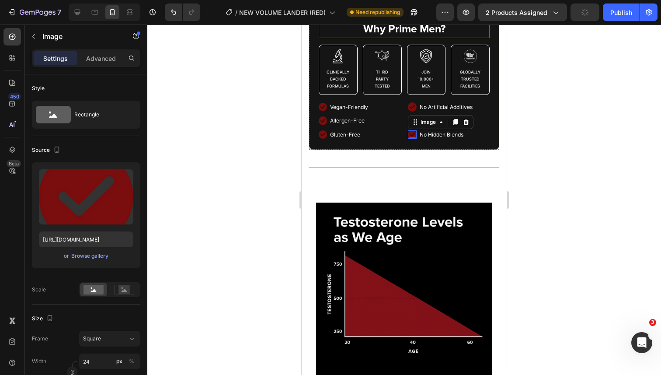
click at [323, 38] on p "Why Prime Men?" at bounding box center [404, 29] width 169 height 17
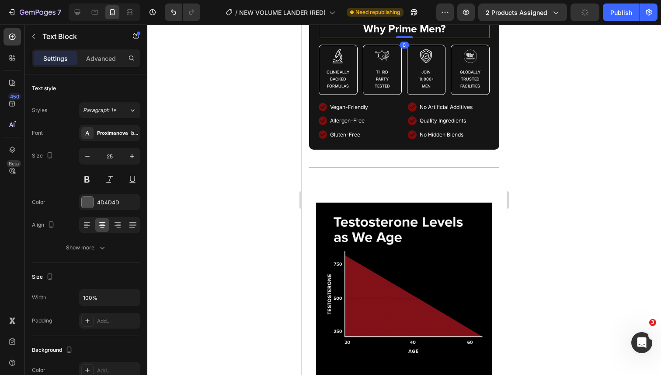
click at [313, 132] on div "Why Prime Men? Text Block 0 Image Clinically Backed Formulas Text Block Row Ima…" at bounding box center [404, 79] width 190 height 139
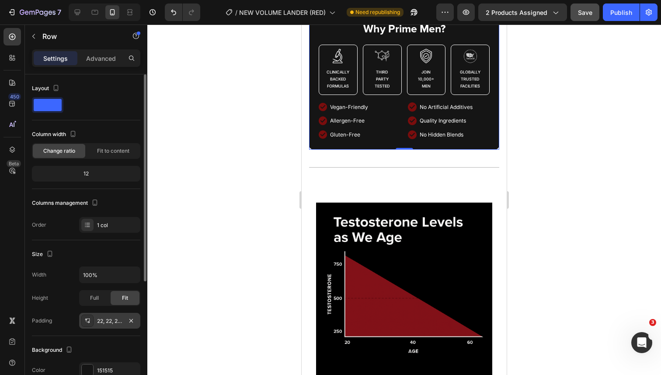
click at [111, 322] on div "22, 22, 22, 22" at bounding box center [109, 321] width 25 height 8
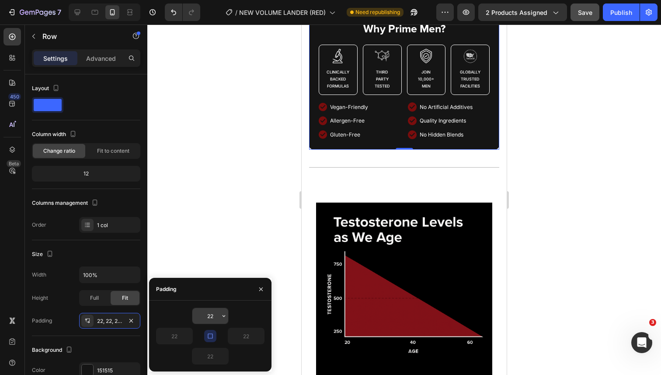
click at [214, 314] on input "22" at bounding box center [210, 316] width 36 height 16
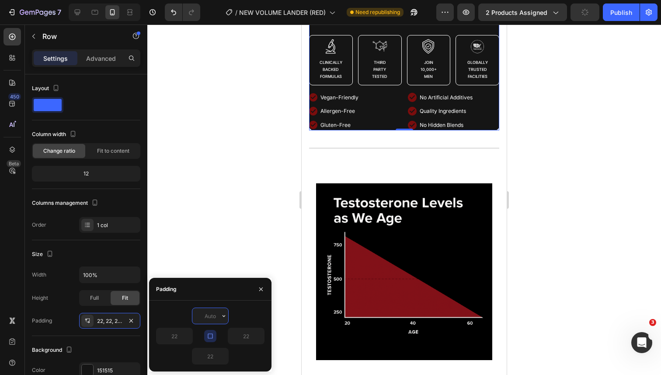
type input "22"
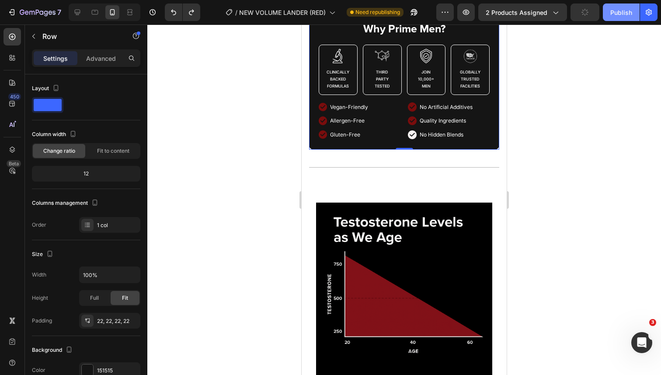
click at [620, 21] on button "Publish" at bounding box center [621, 11] width 37 height 17
click at [544, 72] on div at bounding box center [404, 199] width 514 height 350
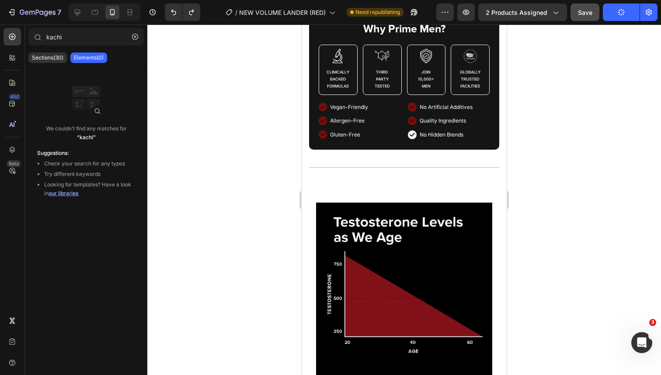
click at [618, 13] on icon "button" at bounding box center [621, 12] width 8 height 8
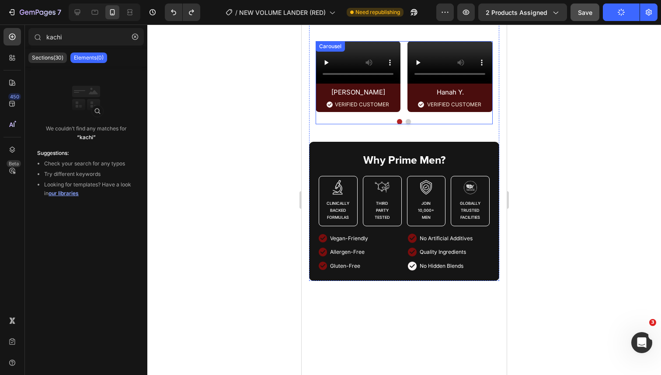
scroll to position [726, 0]
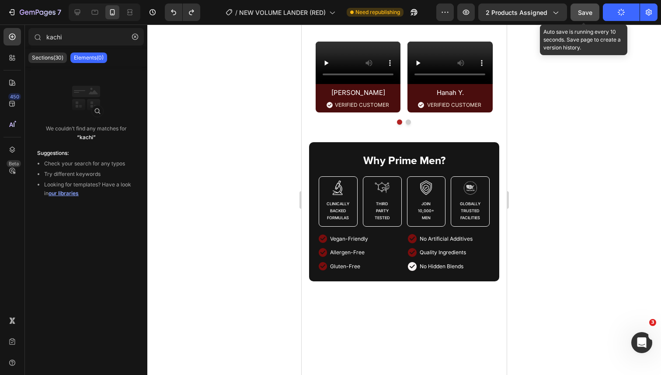
click at [574, 14] on button "Save" at bounding box center [585, 11] width 29 height 17
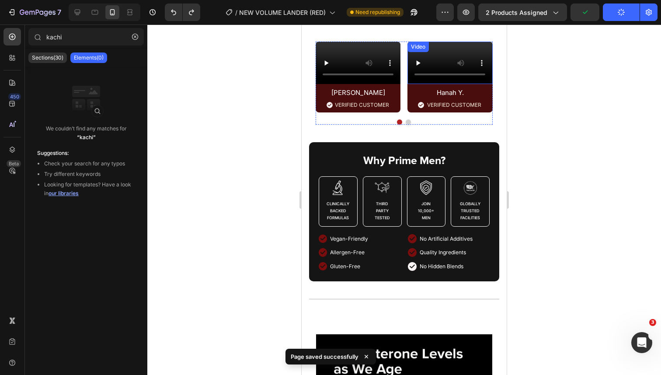
scroll to position [879, 0]
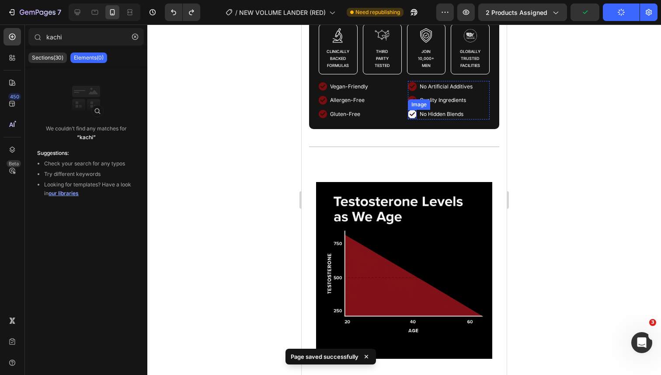
click at [412, 119] on img at bounding box center [412, 114] width 9 height 9
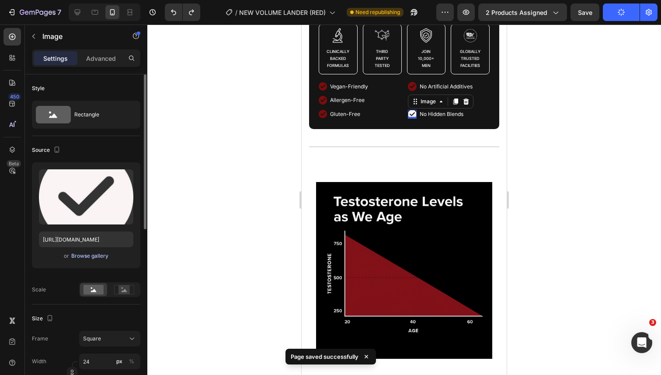
click at [103, 258] on div "Browse gallery" at bounding box center [89, 256] width 37 height 8
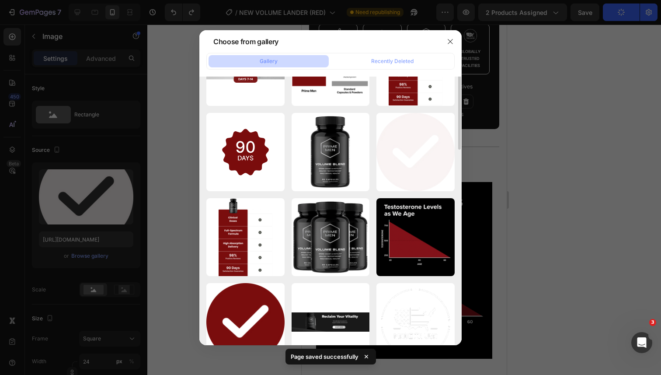
scroll to position [170, 0]
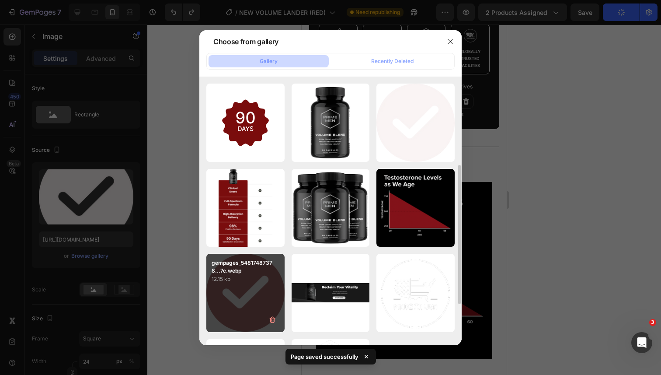
click at [254, 271] on p "gempages_54817487378...7c.webp" at bounding box center [246, 267] width 68 height 16
type input "[URL][DOMAIN_NAME]"
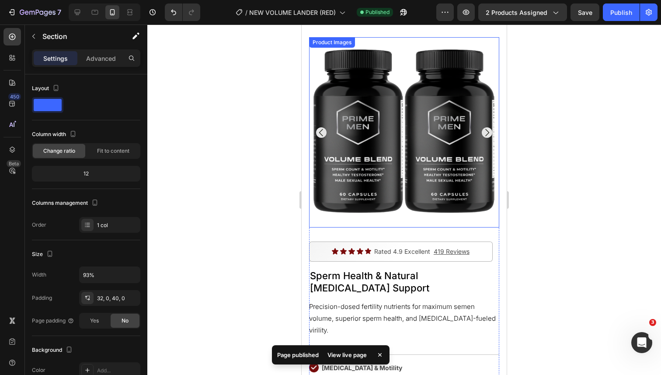
scroll to position [0, 0]
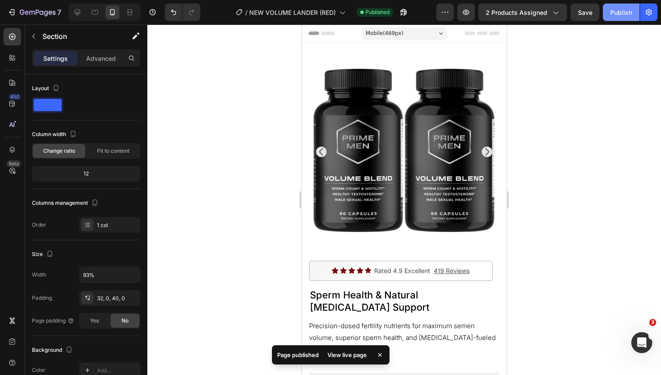
click at [618, 15] on div "Publish" at bounding box center [621, 12] width 22 height 9
